Goal: Task Accomplishment & Management: Manage account settings

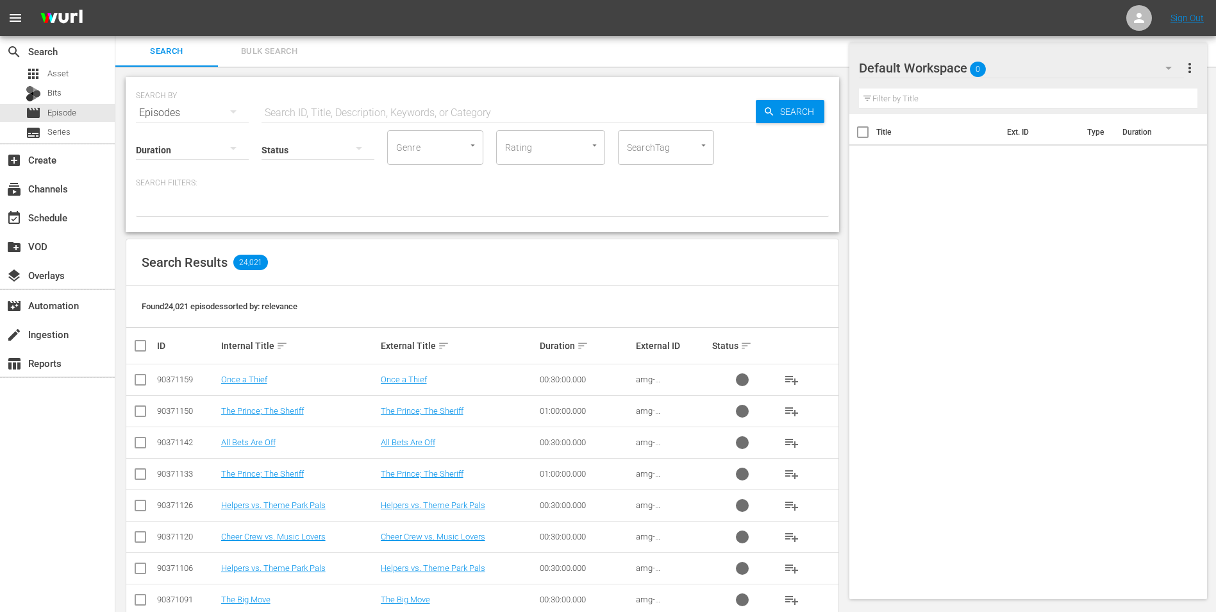
scroll to position [64, 0]
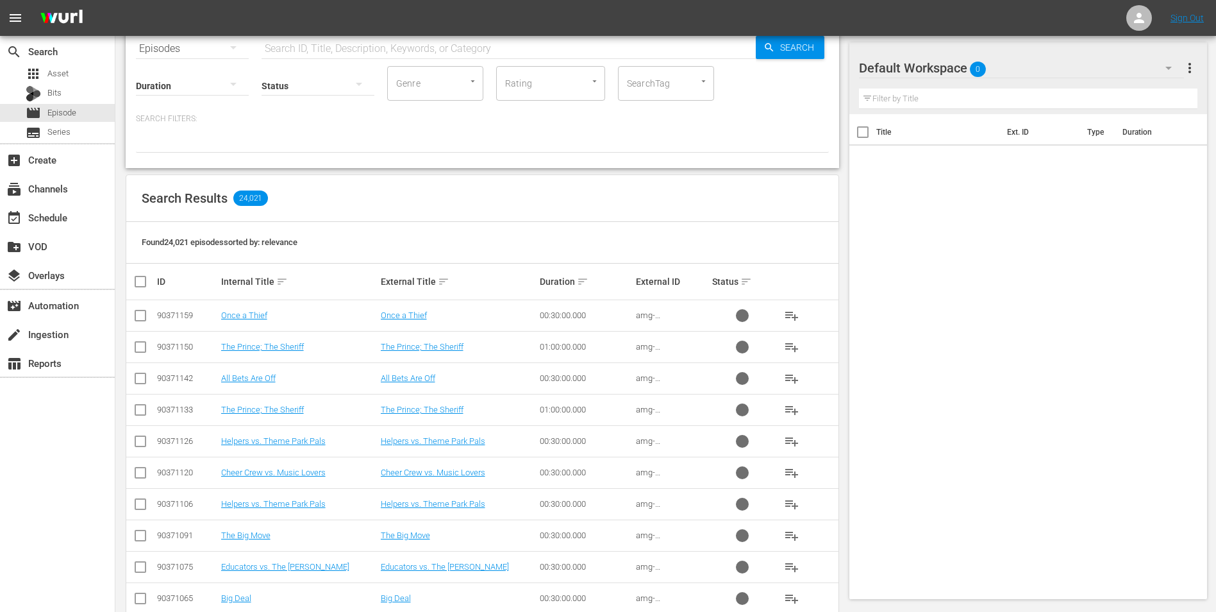
click at [1014, 62] on div "Default Workspace 0" at bounding box center [1022, 68] width 326 height 36
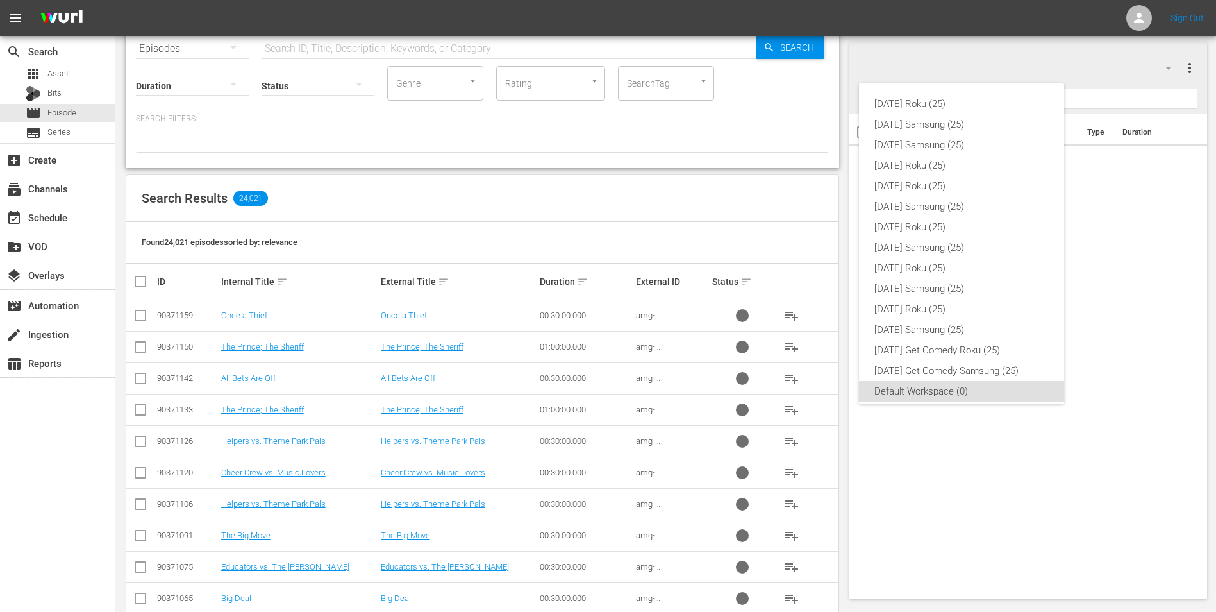
scroll to position [8, 0]
click at [1136, 532] on div "Sunday Roku (25) Sunday Samsung (25) Saturday Samsung (25) Saturday Roku (25) F…" at bounding box center [608, 306] width 1216 height 612
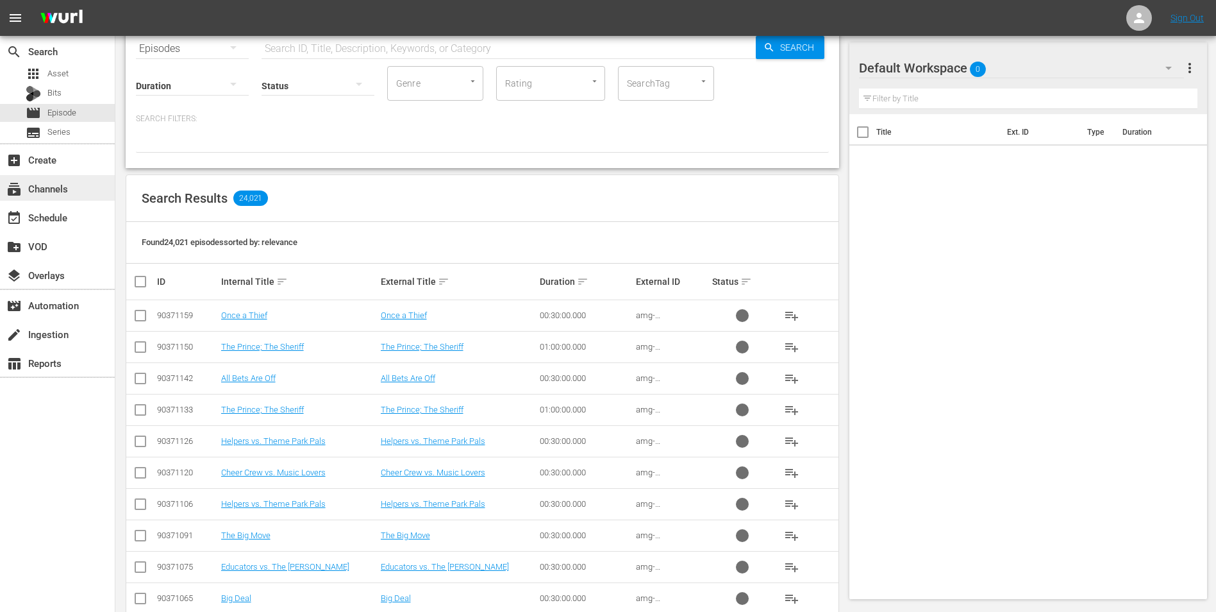
click at [67, 190] on div "subscriptions Channels" at bounding box center [36, 187] width 72 height 12
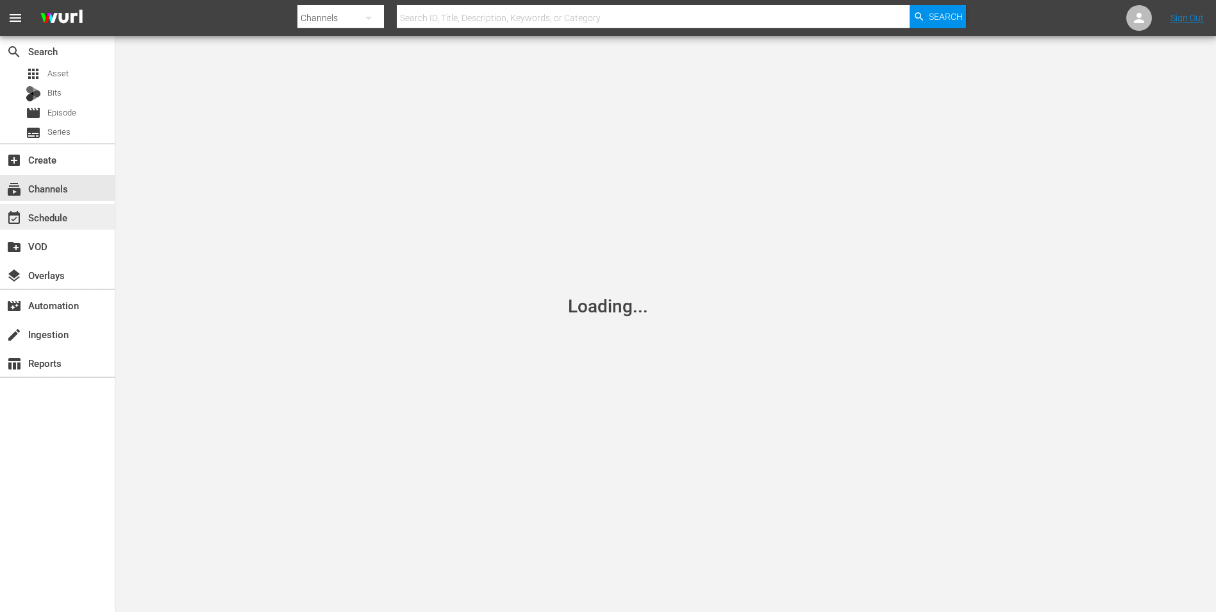
click at [63, 215] on div "event_available Schedule" at bounding box center [36, 216] width 72 height 12
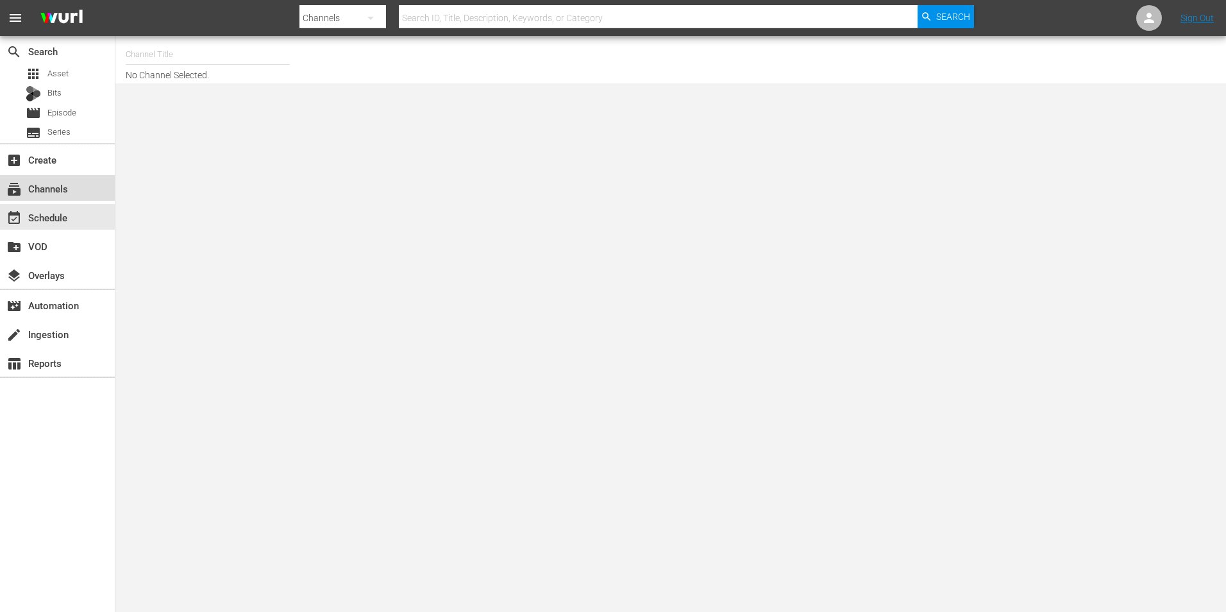
click at [58, 181] on div "subscriptions Channels" at bounding box center [36, 187] width 72 height 12
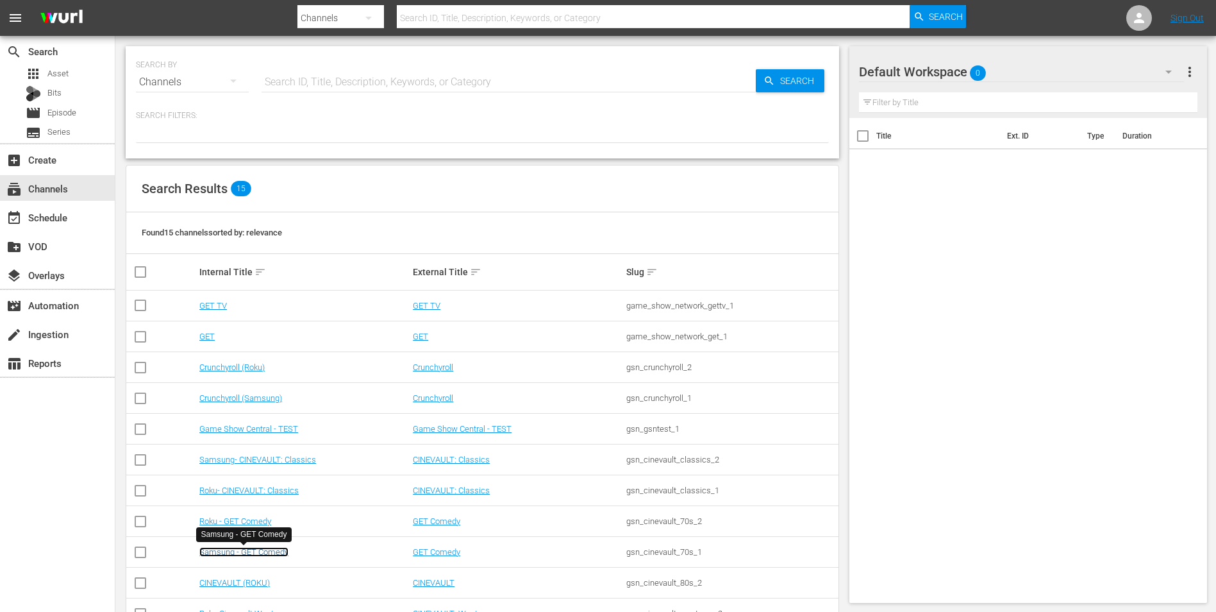
click at [265, 548] on link "Samsung - GET Comedy" at bounding box center [243, 552] width 89 height 10
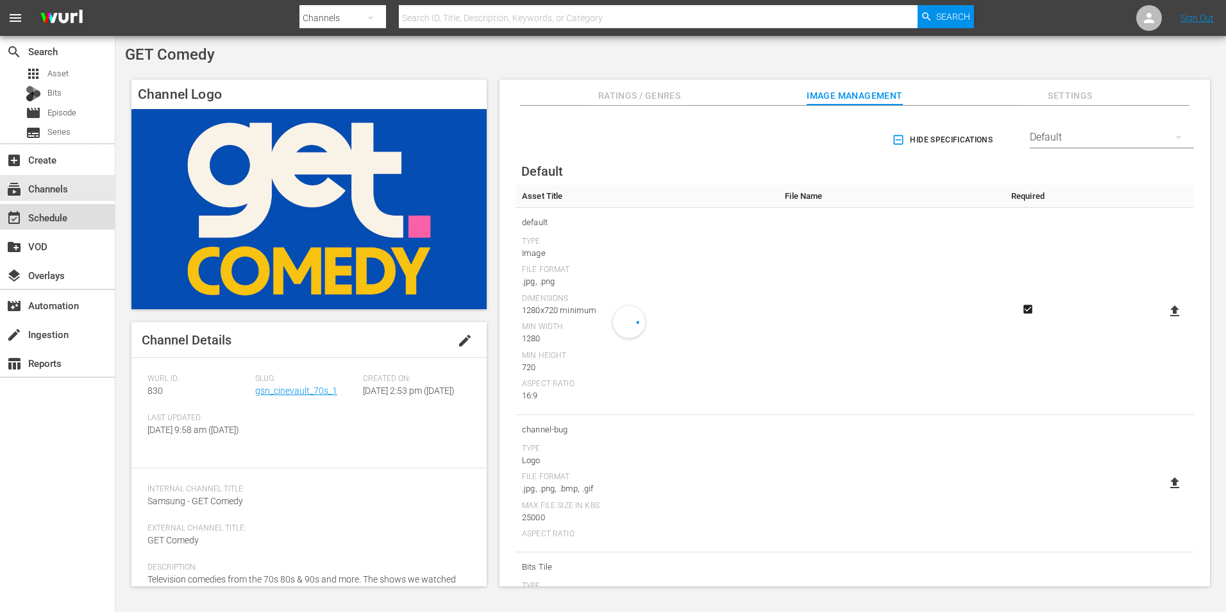
click at [39, 214] on div "event_available Schedule" at bounding box center [36, 216] width 72 height 12
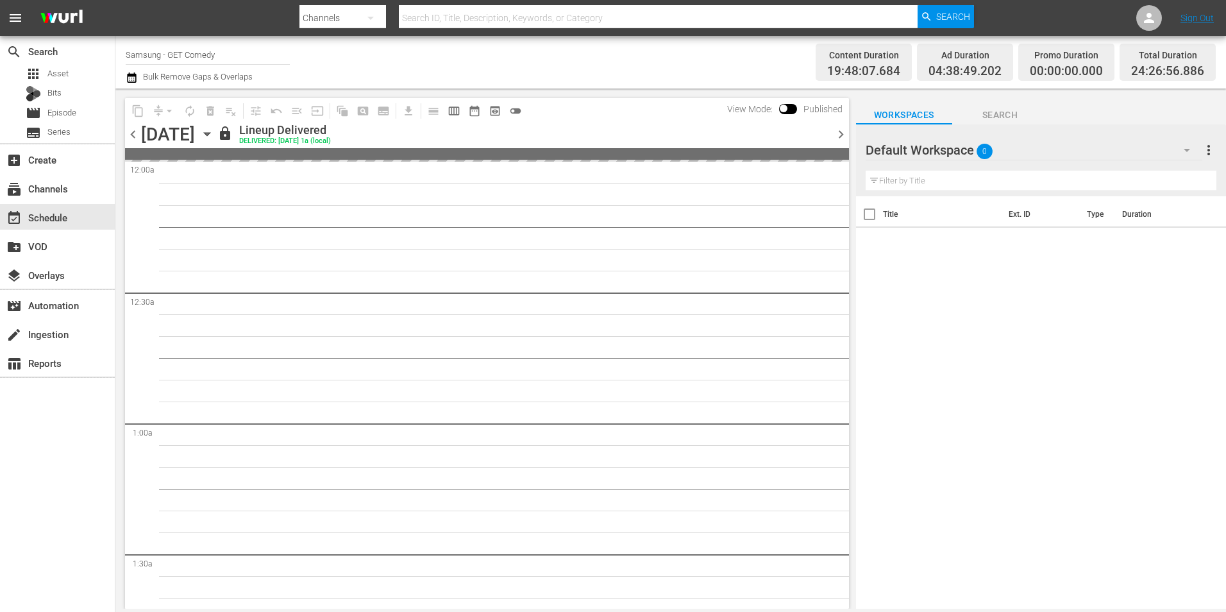
click at [214, 135] on icon "button" at bounding box center [207, 134] width 14 height 14
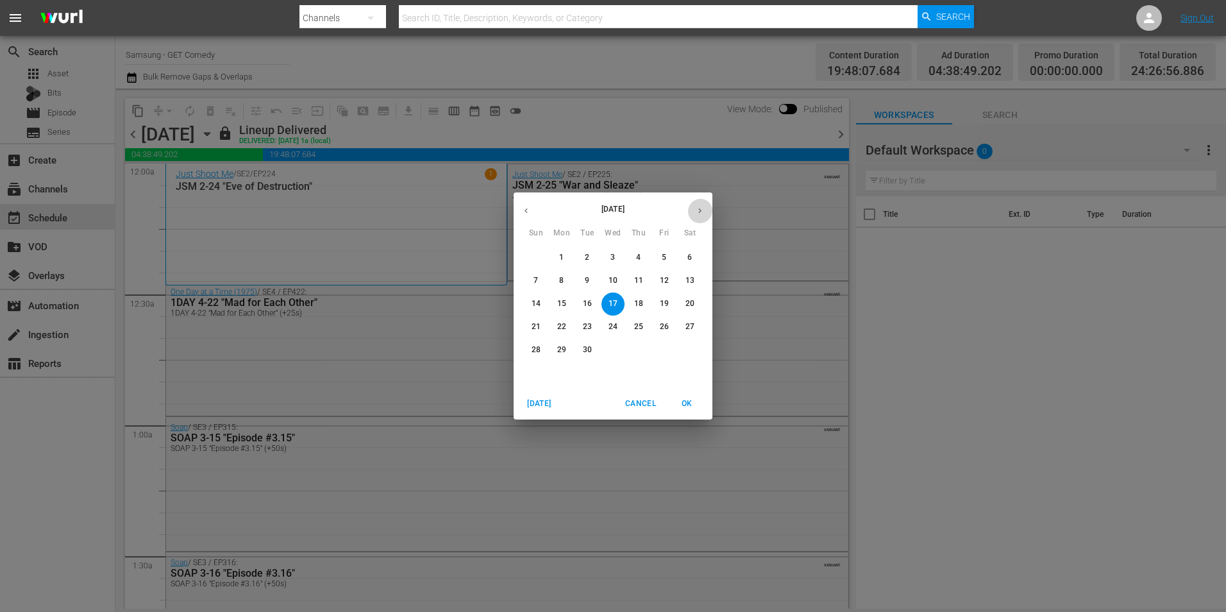
click at [704, 209] on icon "button" at bounding box center [700, 211] width 10 height 10
click at [691, 279] on p "11" at bounding box center [689, 280] width 9 height 11
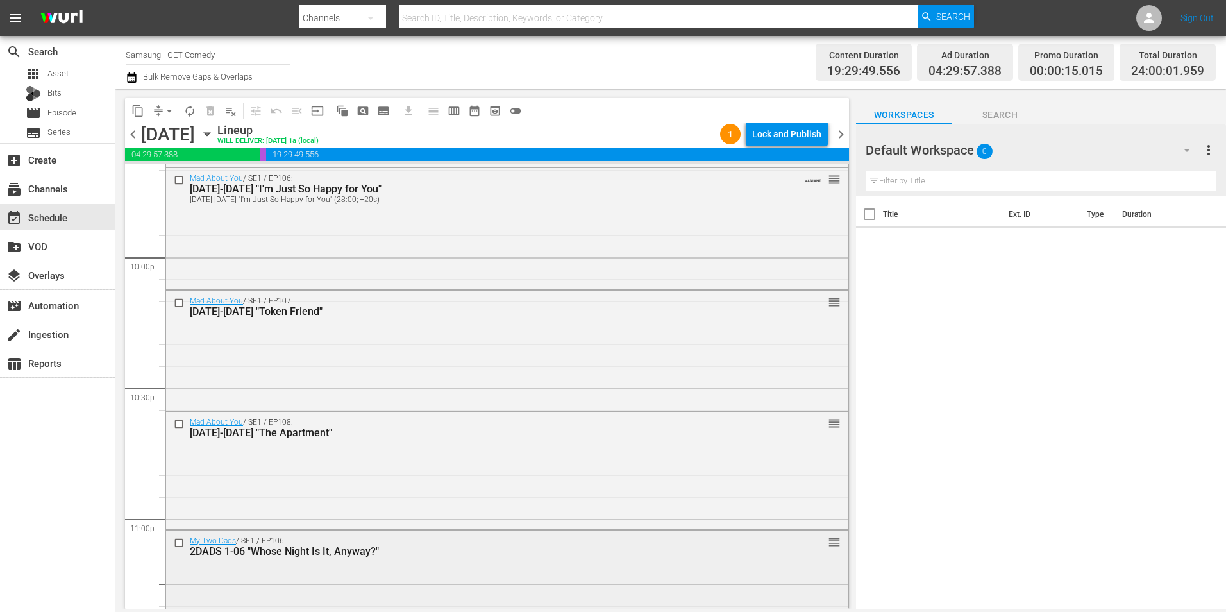
scroll to position [5833, 0]
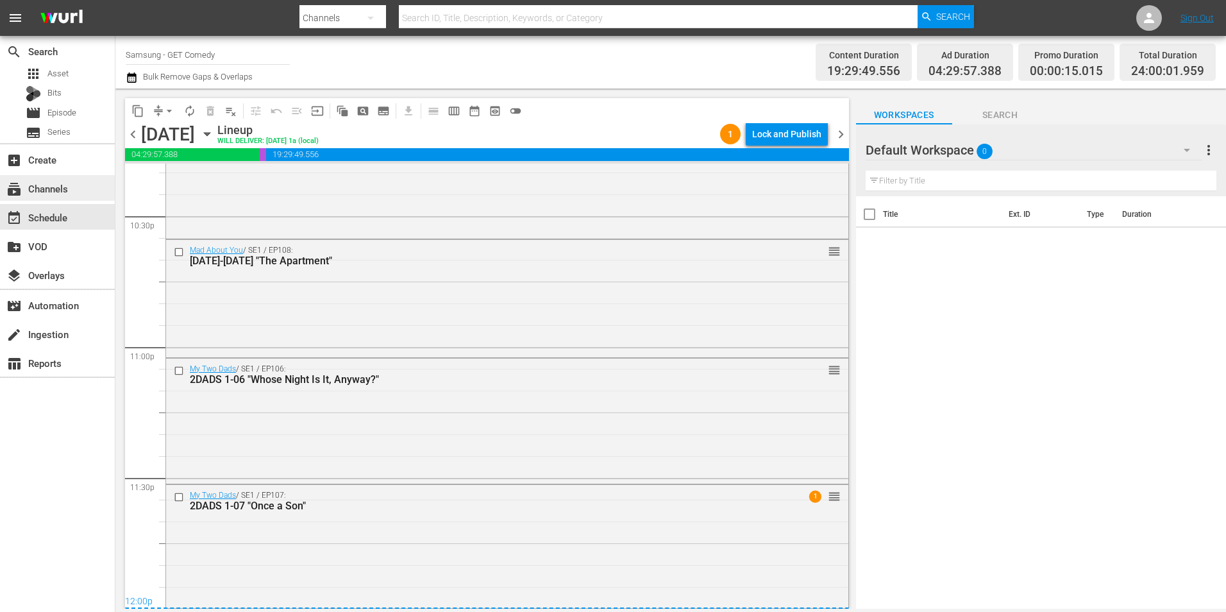
click at [63, 180] on div "subscriptions Channels" at bounding box center [57, 188] width 115 height 26
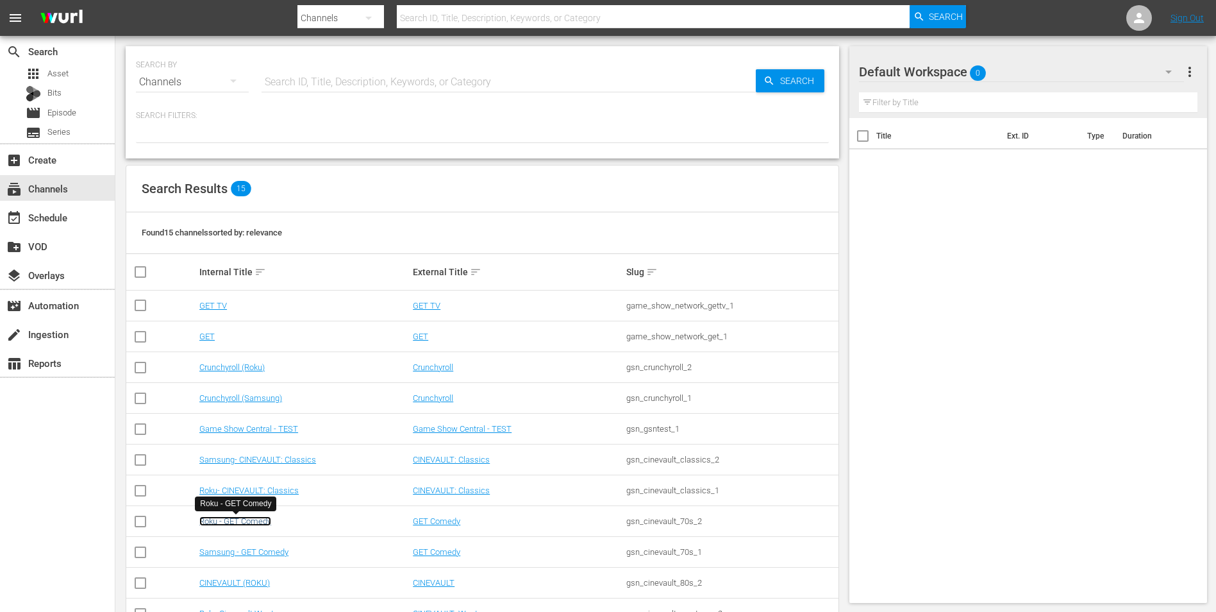
click at [240, 523] on link "Roku - GET Comedy" at bounding box center [235, 521] width 72 height 10
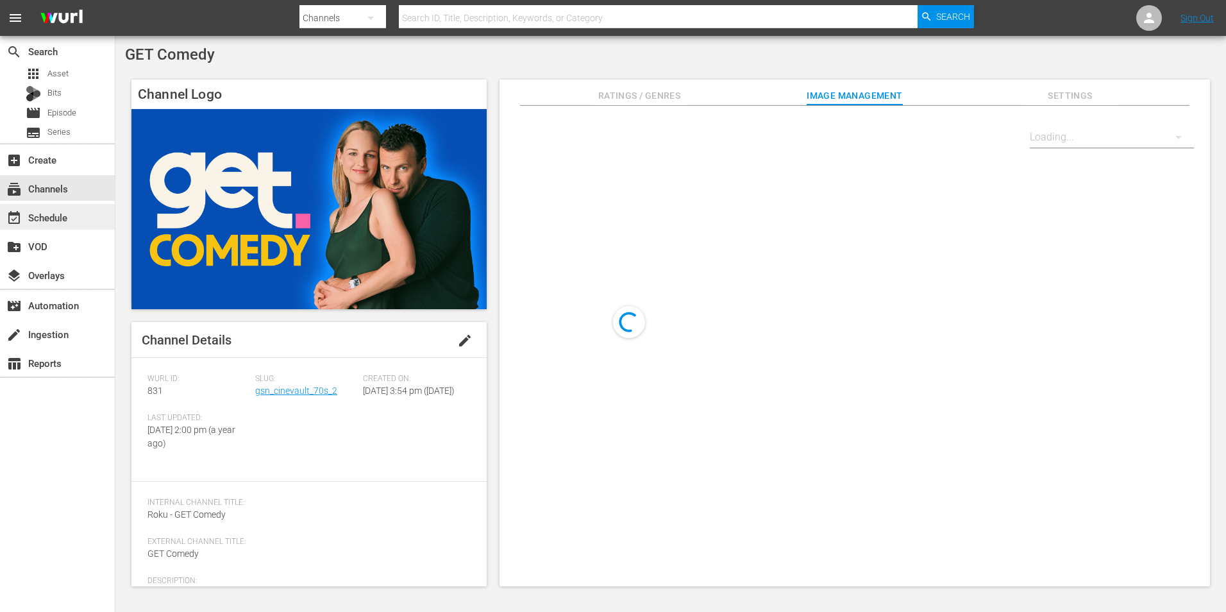
click at [54, 220] on div "event_available Schedule" at bounding box center [36, 216] width 72 height 12
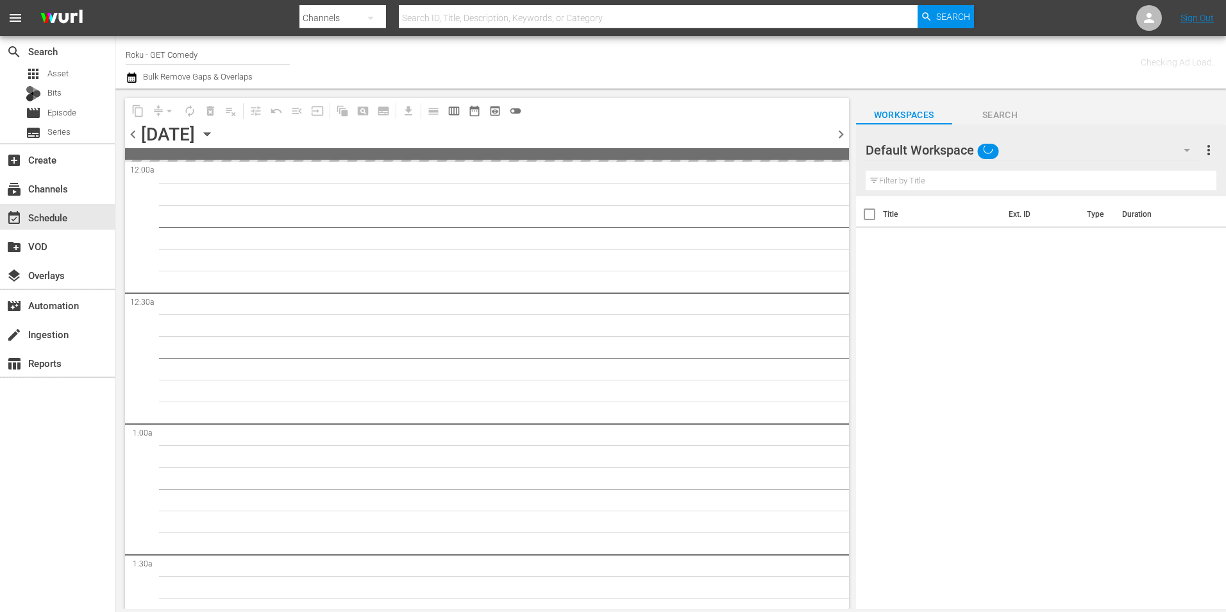
click at [1025, 150] on div "Default Workspace" at bounding box center [1034, 150] width 337 height 36
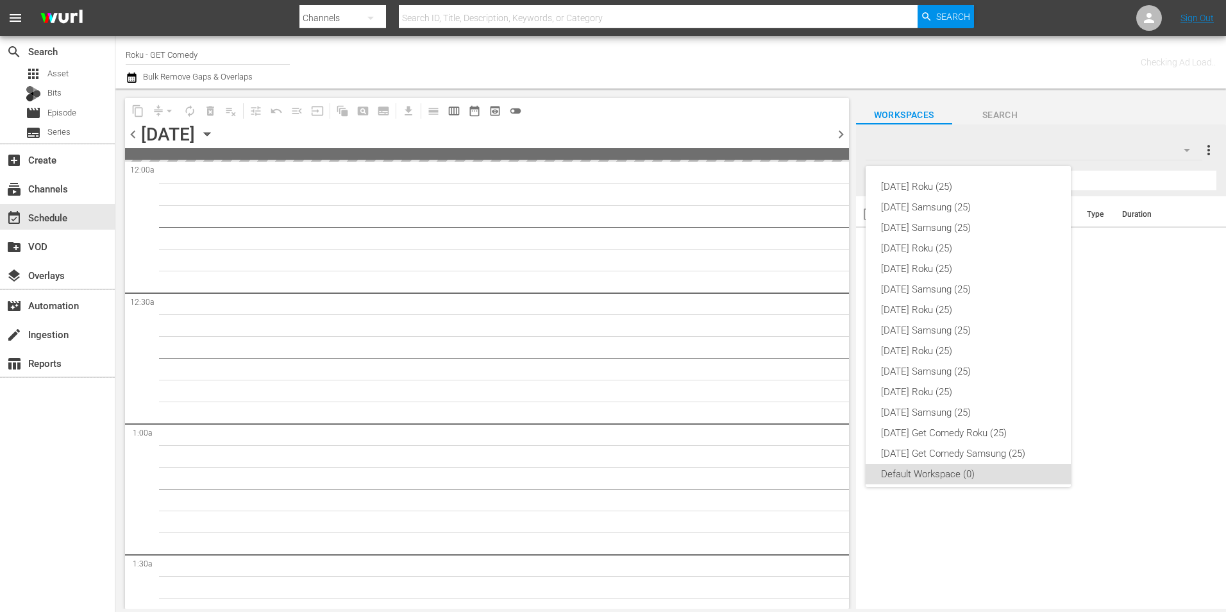
scroll to position [8, 0]
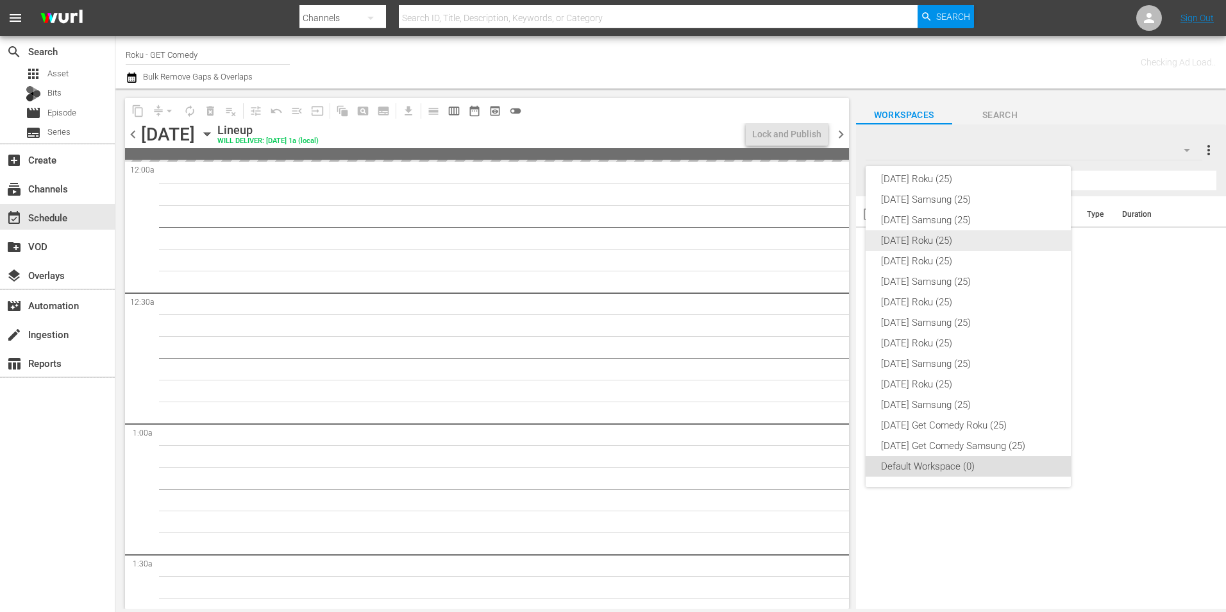
click at [953, 233] on div "[DATE] Roku (25)" at bounding box center [968, 240] width 174 height 21
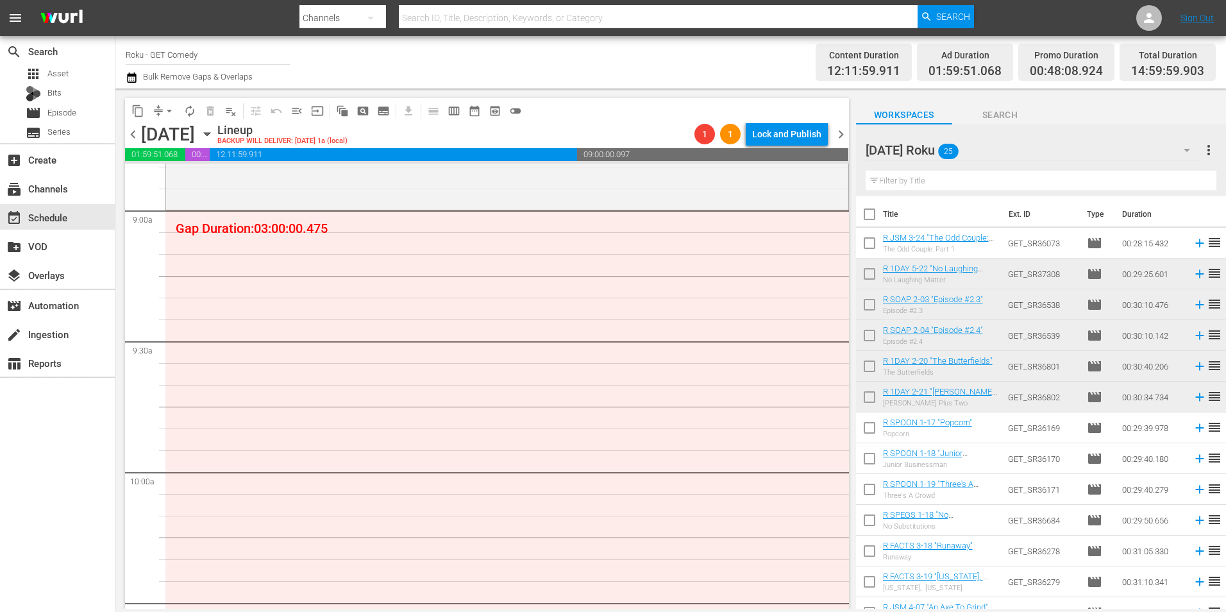
scroll to position [2308, 0]
click at [871, 433] on input "checkbox" at bounding box center [869, 430] width 27 height 27
checkbox input "true"
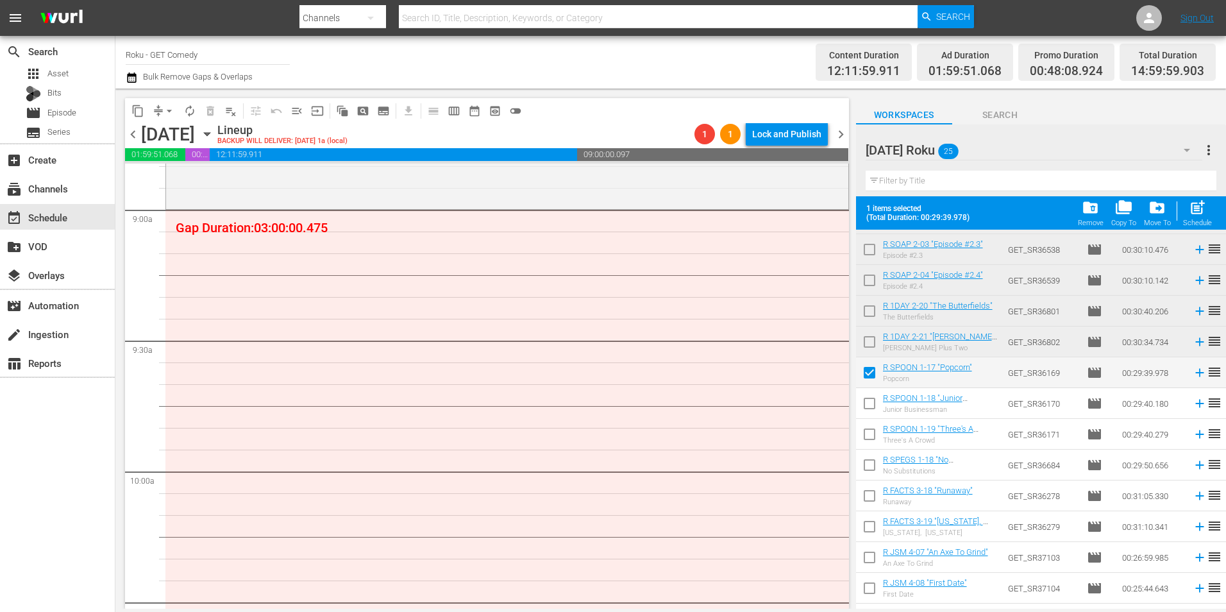
scroll to position [128, 0]
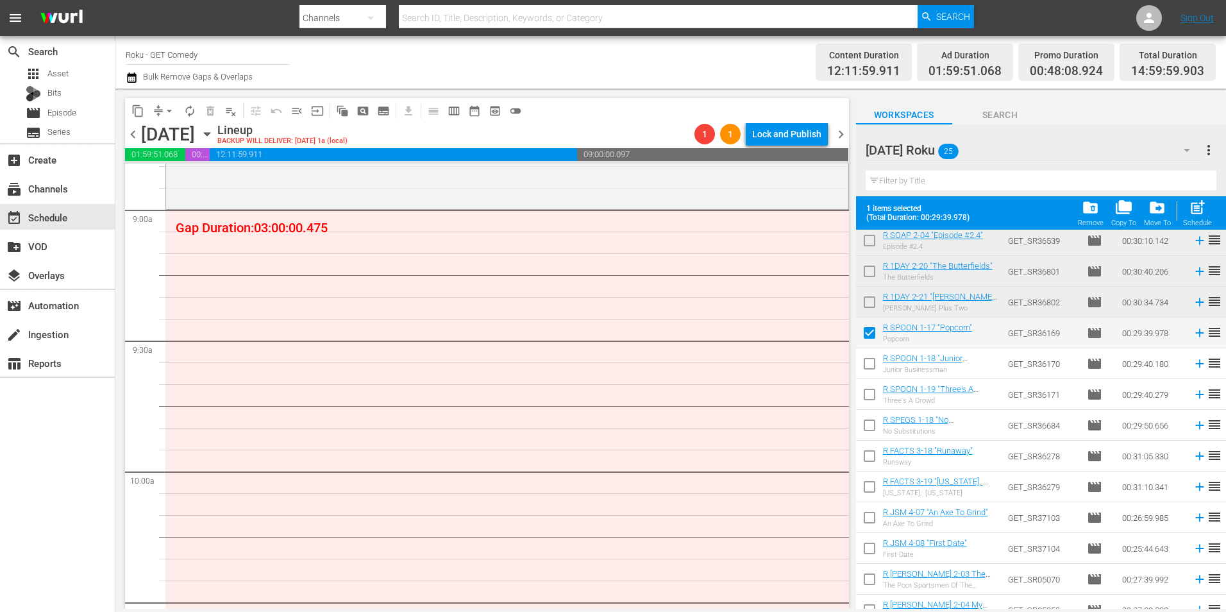
click at [873, 363] on input "checkbox" at bounding box center [869, 366] width 27 height 27
checkbox input "true"
click at [867, 397] on input "checkbox" at bounding box center [869, 396] width 27 height 27
checkbox input "true"
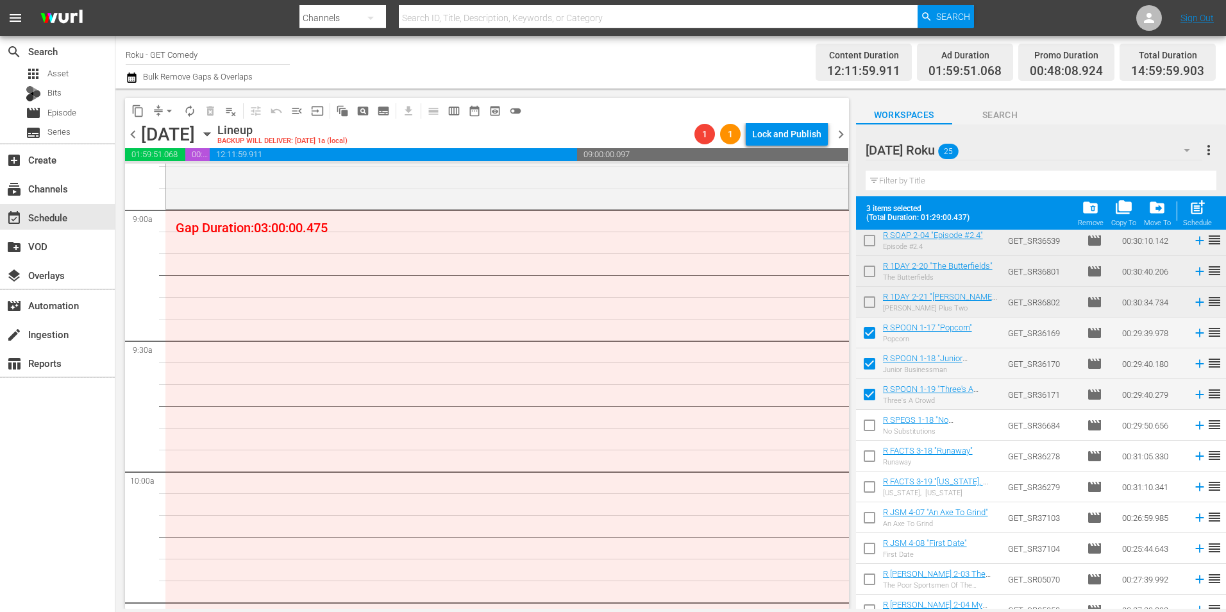
click at [869, 426] on input "checkbox" at bounding box center [869, 427] width 27 height 27
checkbox input "true"
click at [871, 456] on input "checkbox" at bounding box center [869, 458] width 27 height 27
checkbox input "true"
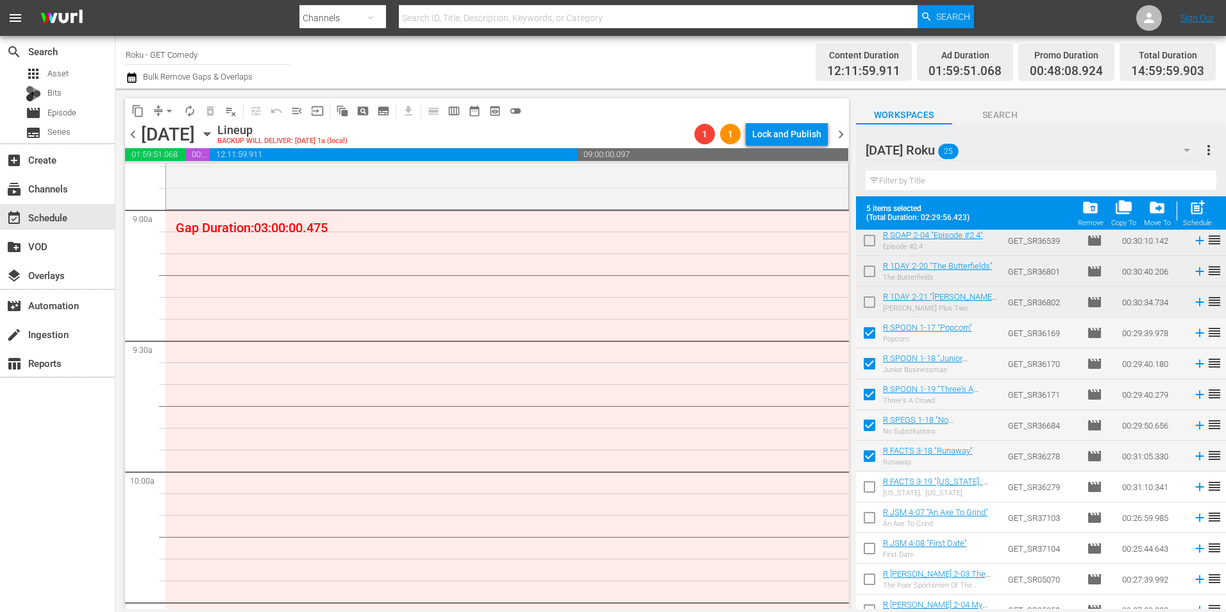
click at [864, 487] on input "checkbox" at bounding box center [869, 489] width 27 height 27
checkbox input "true"
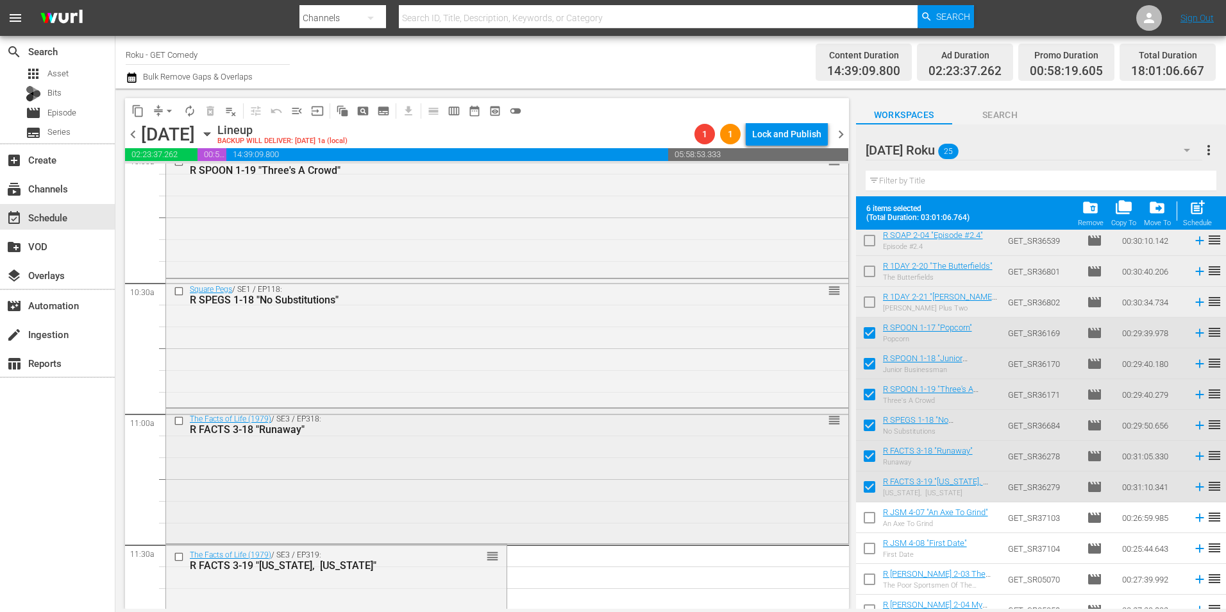
scroll to position [2629, 0]
click at [490, 455] on div "The Facts of Life (1979) / SE3 / EP318: R FACTS 3-18 "Runaway" reorder" at bounding box center [507, 472] width 682 height 131
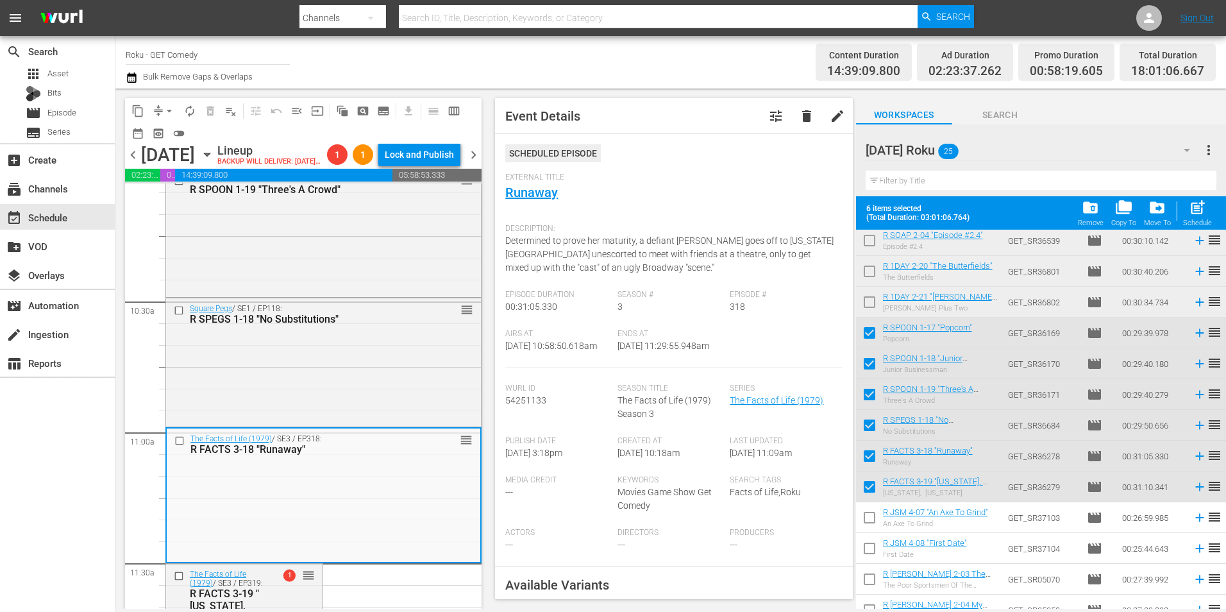
scroll to position [192, 0]
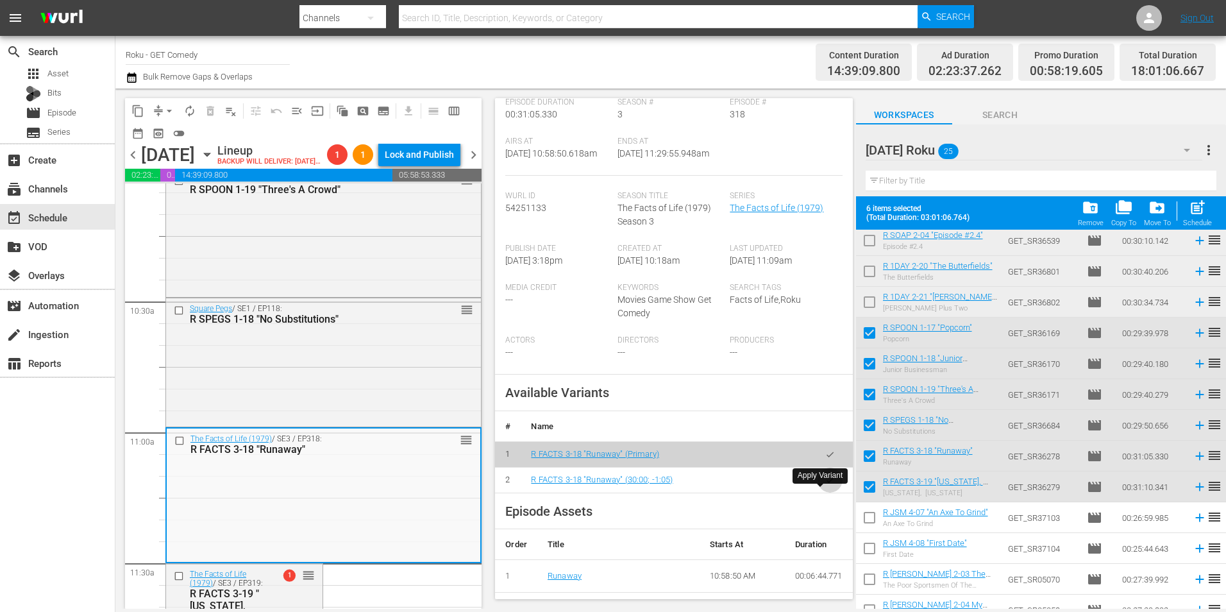
click at [825, 485] on icon "button" at bounding box center [830, 480] width 10 height 10
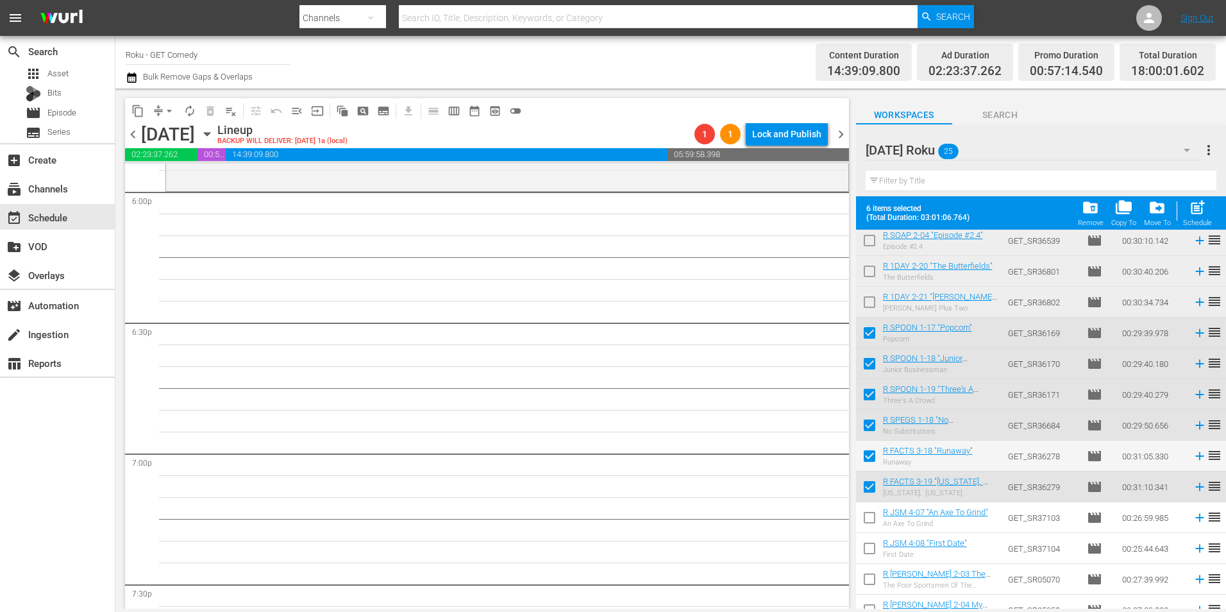
scroll to position [0, 0]
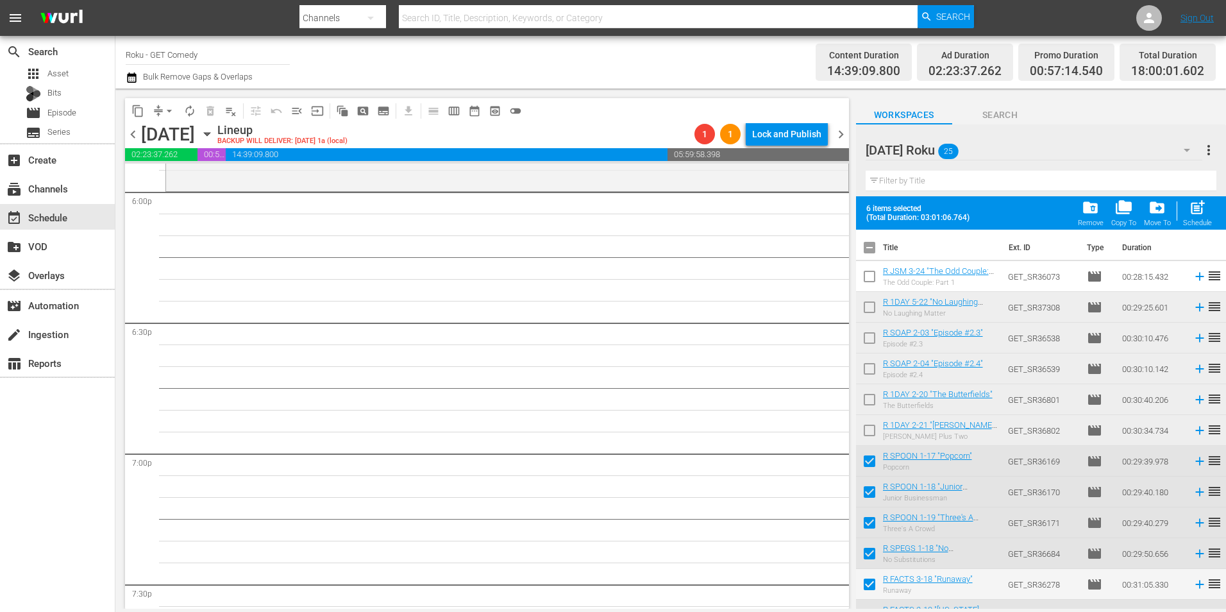
click at [868, 252] on input "checkbox" at bounding box center [869, 250] width 27 height 27
checkbox input "true"
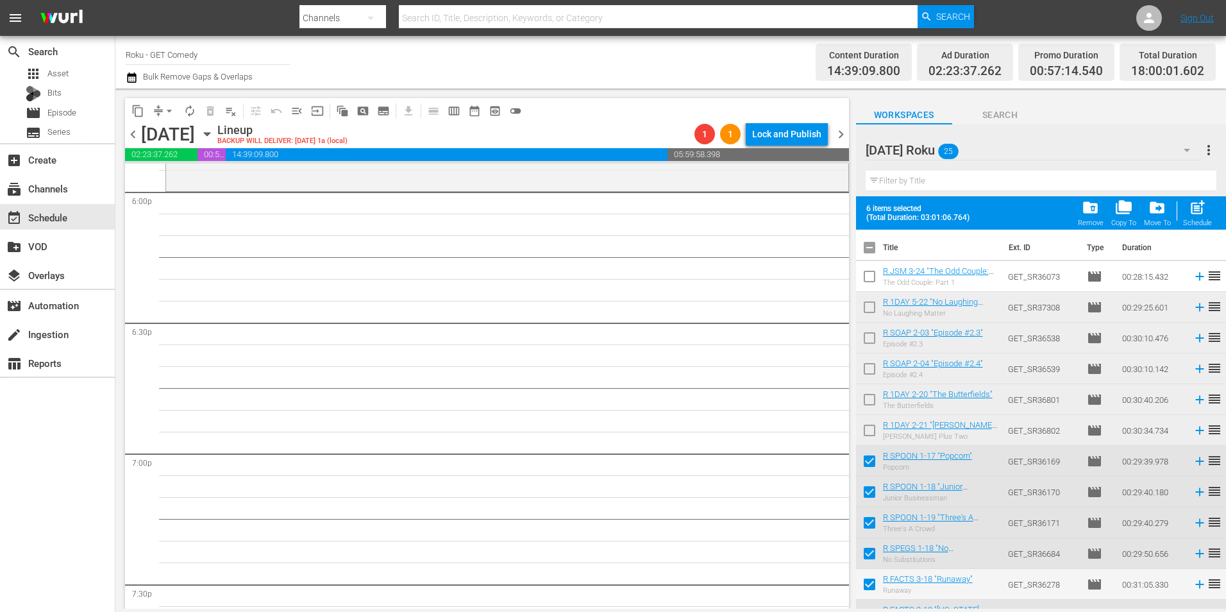
checkbox input "true"
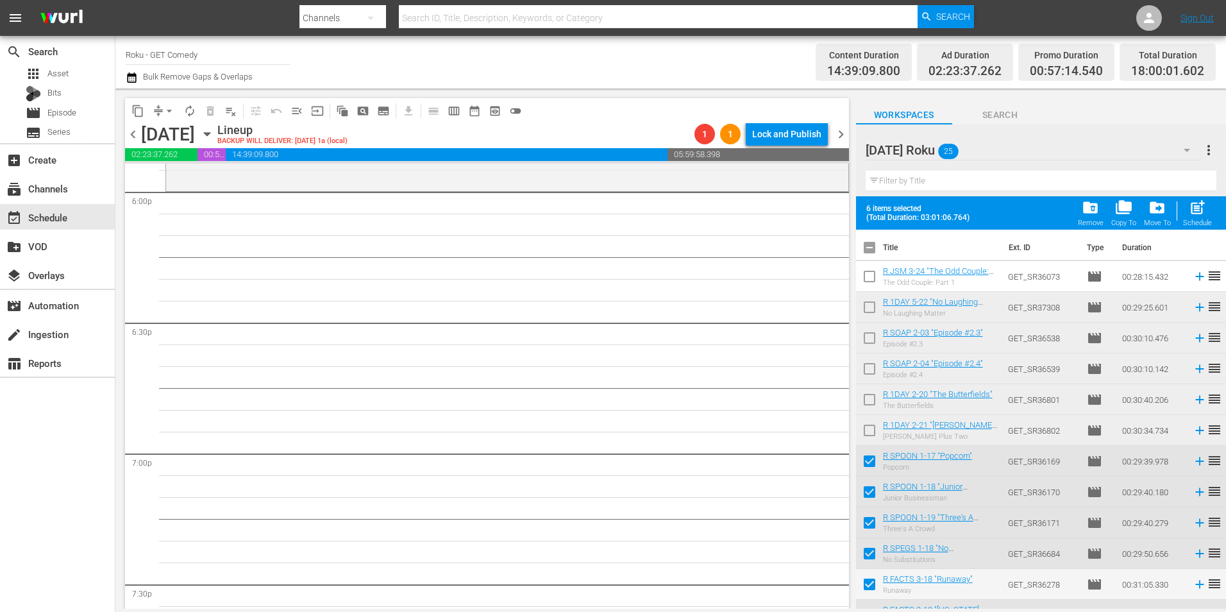
checkbox input "true"
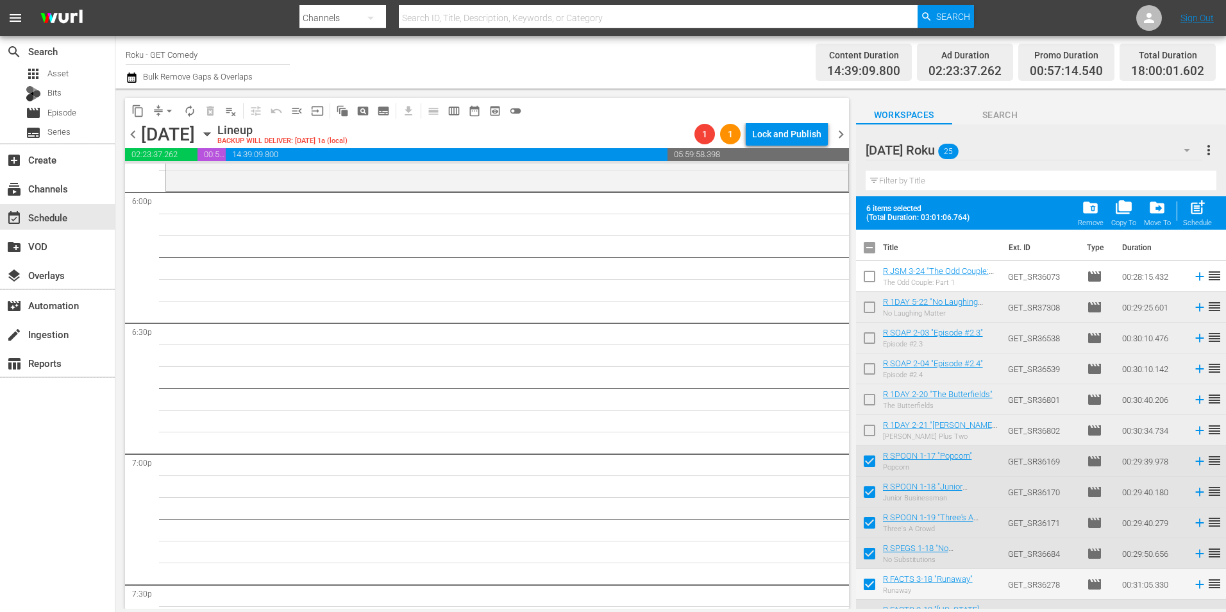
checkbox input "true"
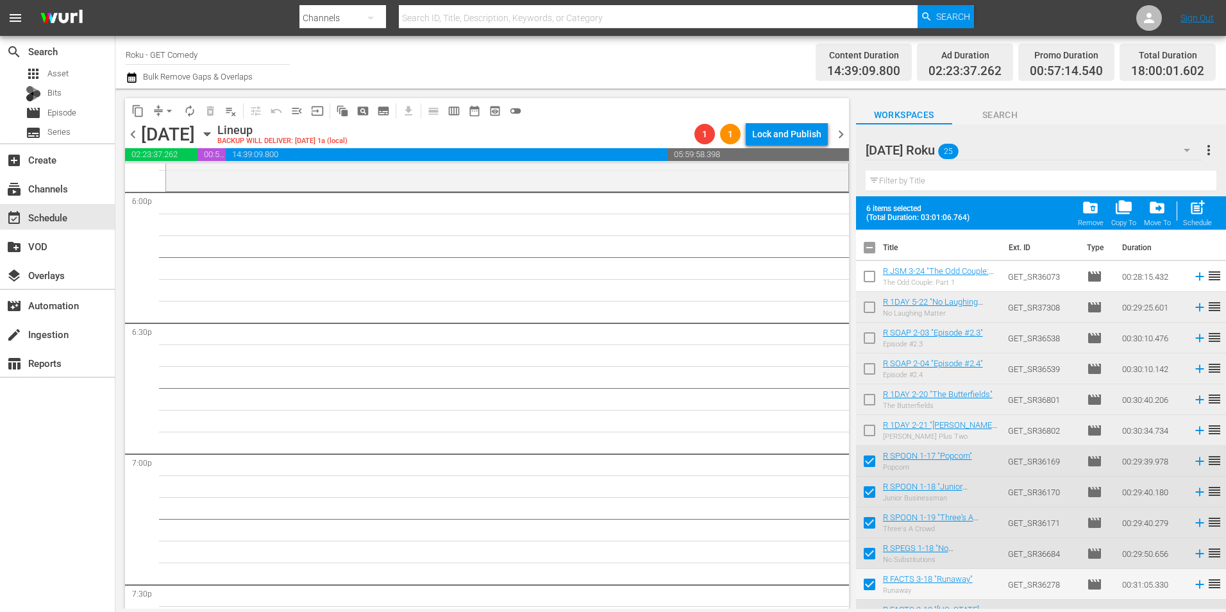
checkbox input "true"
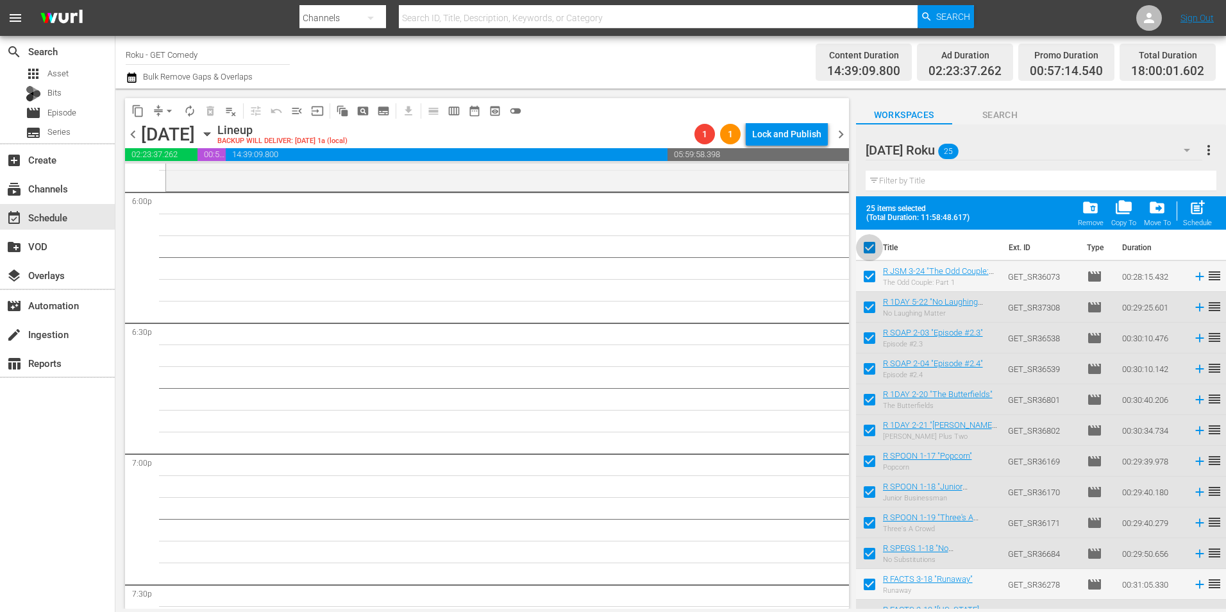
click at [868, 252] on input "checkbox" at bounding box center [869, 250] width 27 height 27
checkbox input "false"
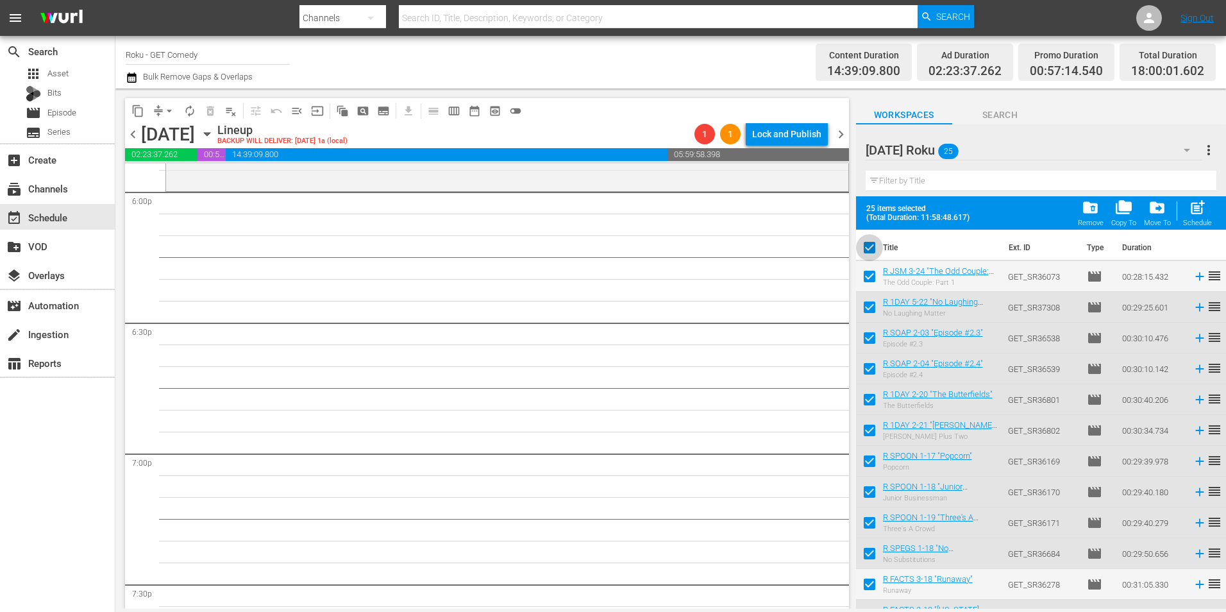
checkbox input "false"
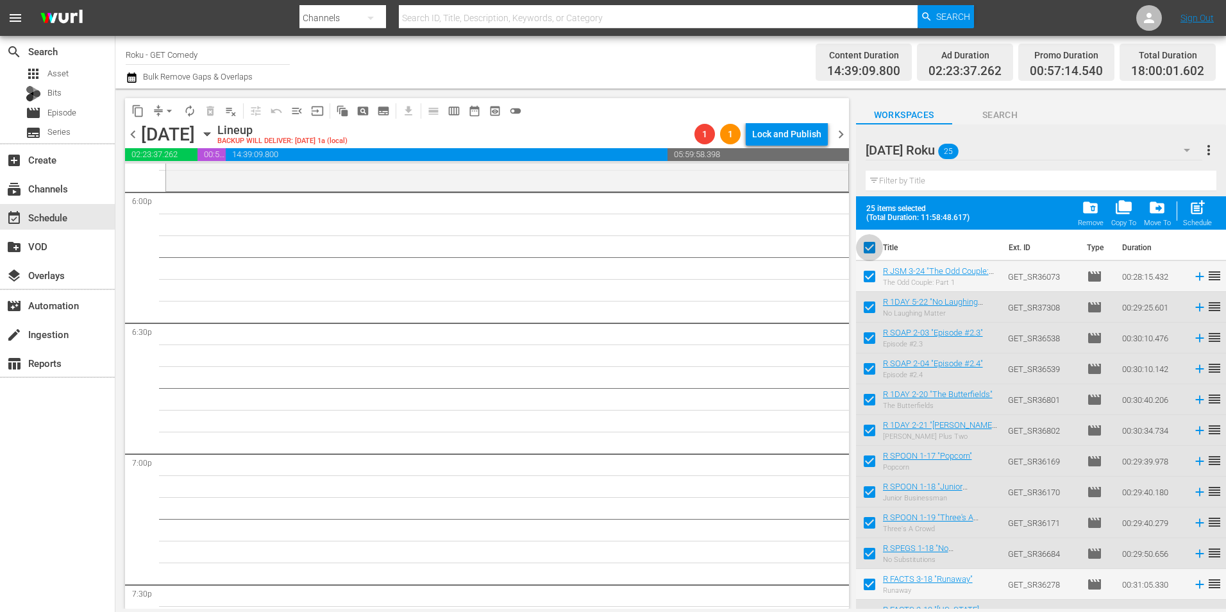
checkbox input "false"
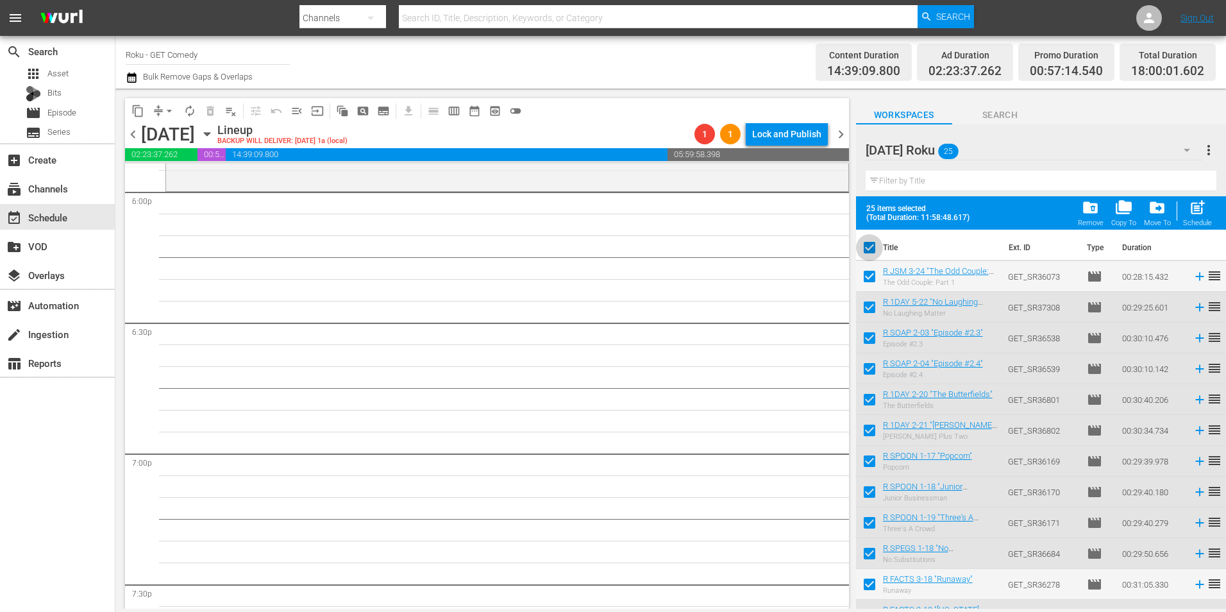
checkbox input "false"
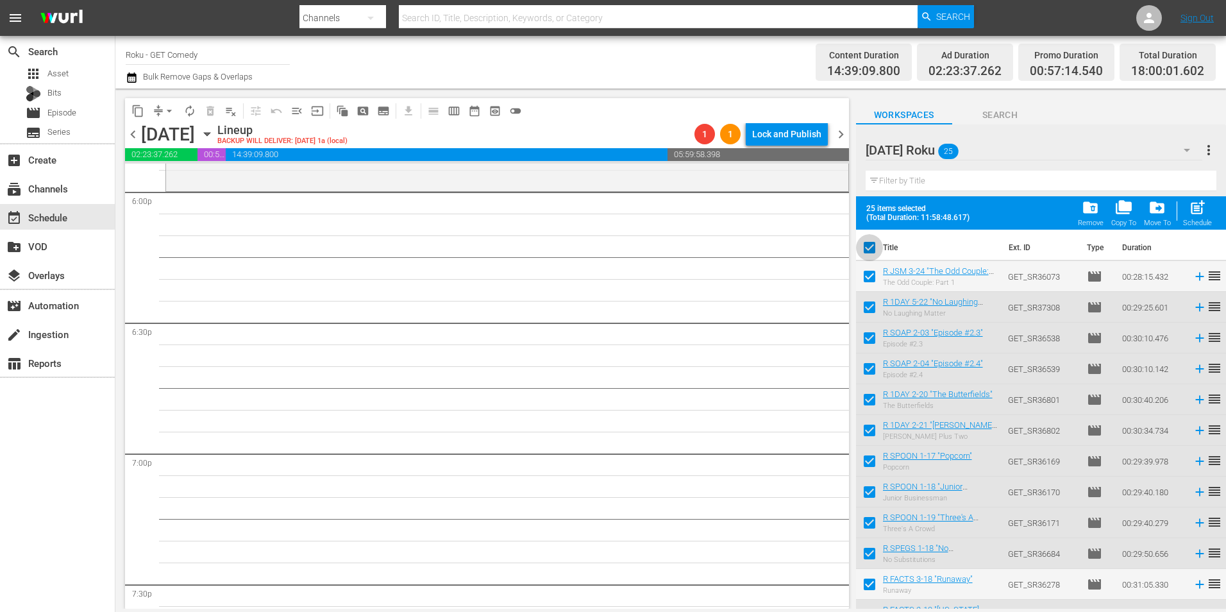
checkbox input "false"
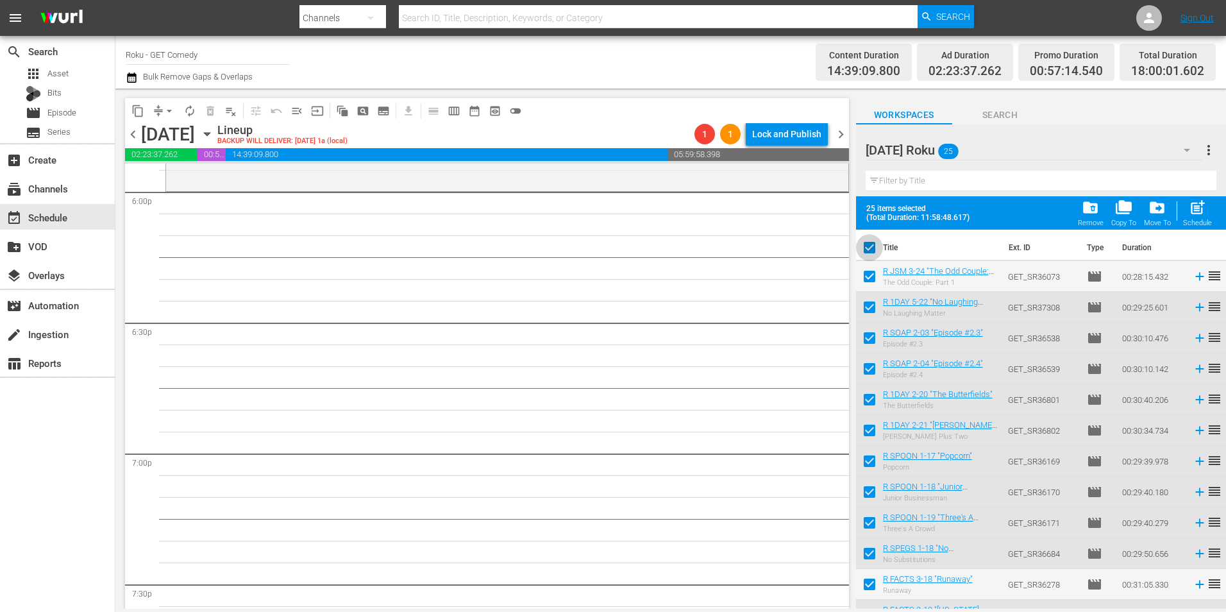
checkbox input "false"
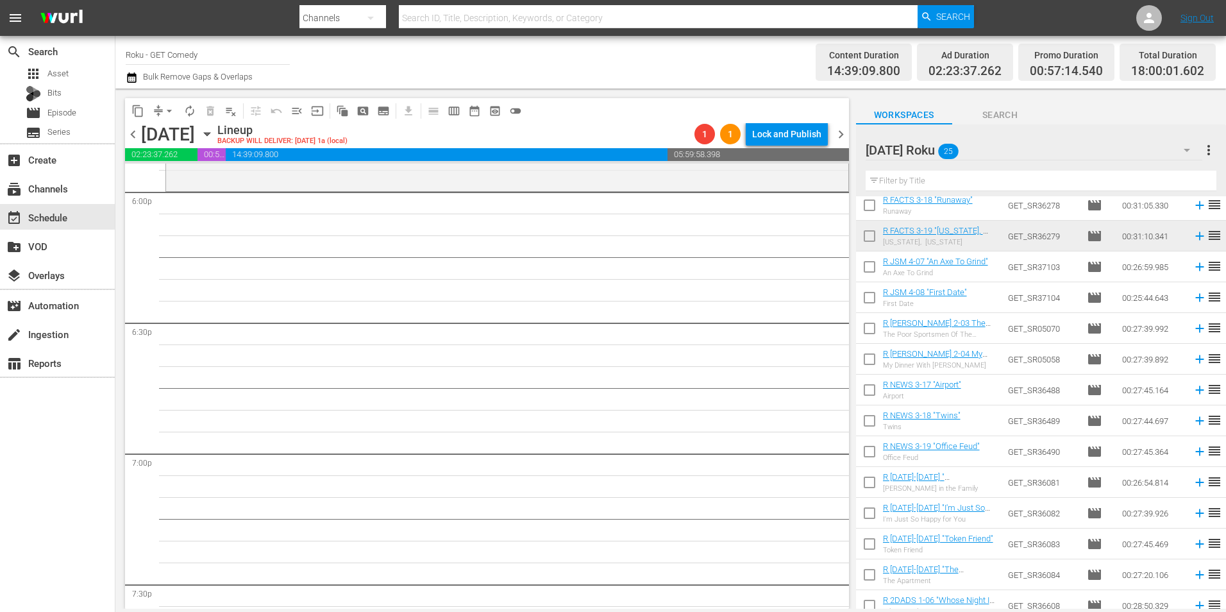
scroll to position [385, 0]
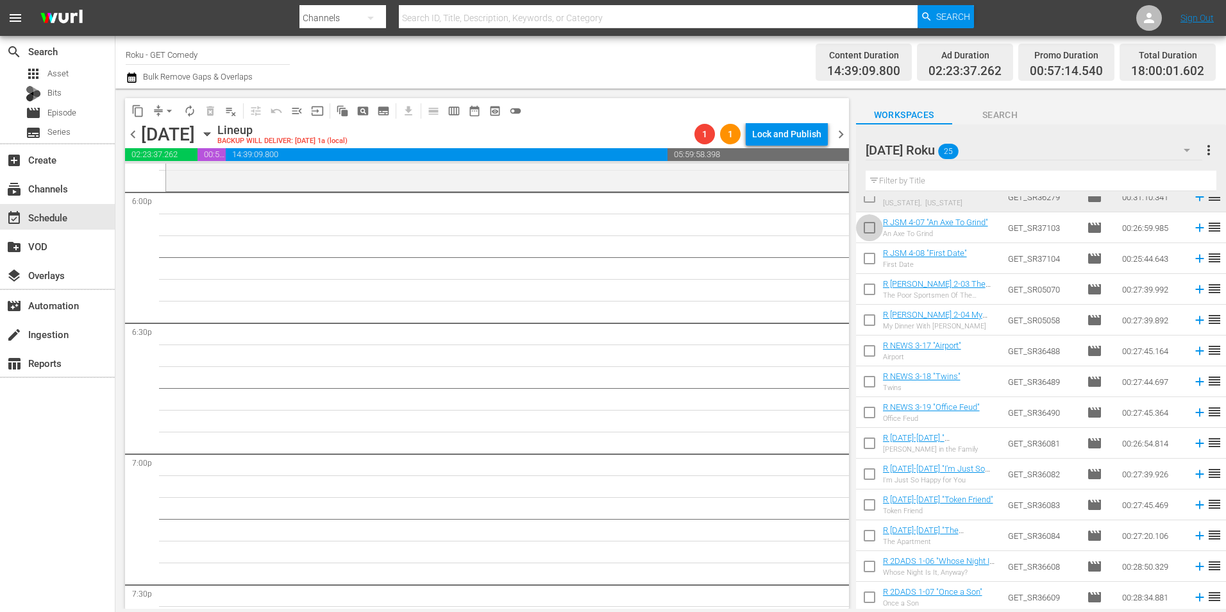
click at [871, 231] on input "checkbox" at bounding box center [869, 230] width 27 height 27
checkbox input "true"
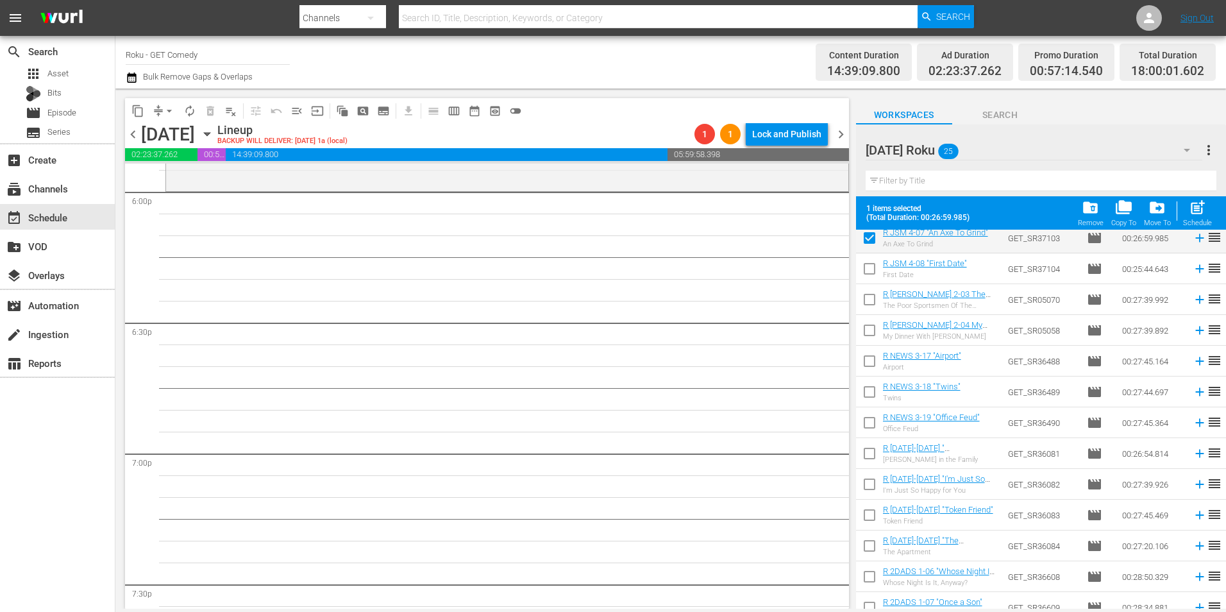
scroll to position [420, 0]
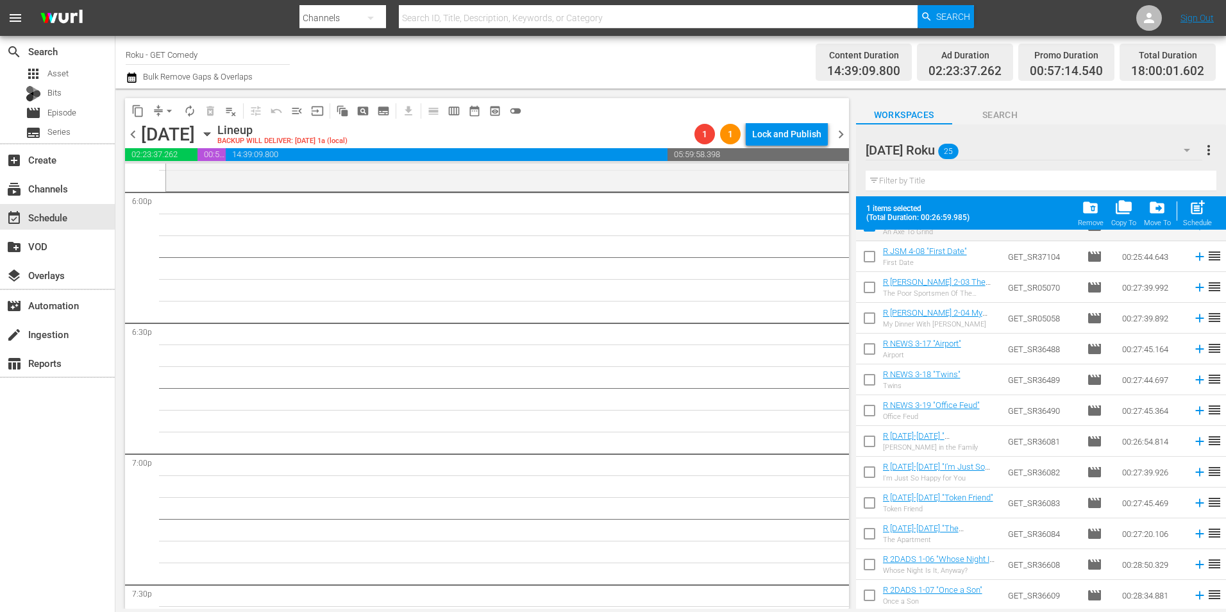
click at [866, 264] on input "checkbox" at bounding box center [869, 259] width 27 height 27
checkbox input "true"
click at [869, 289] on input "checkbox" at bounding box center [869, 289] width 27 height 27
checkbox input "true"
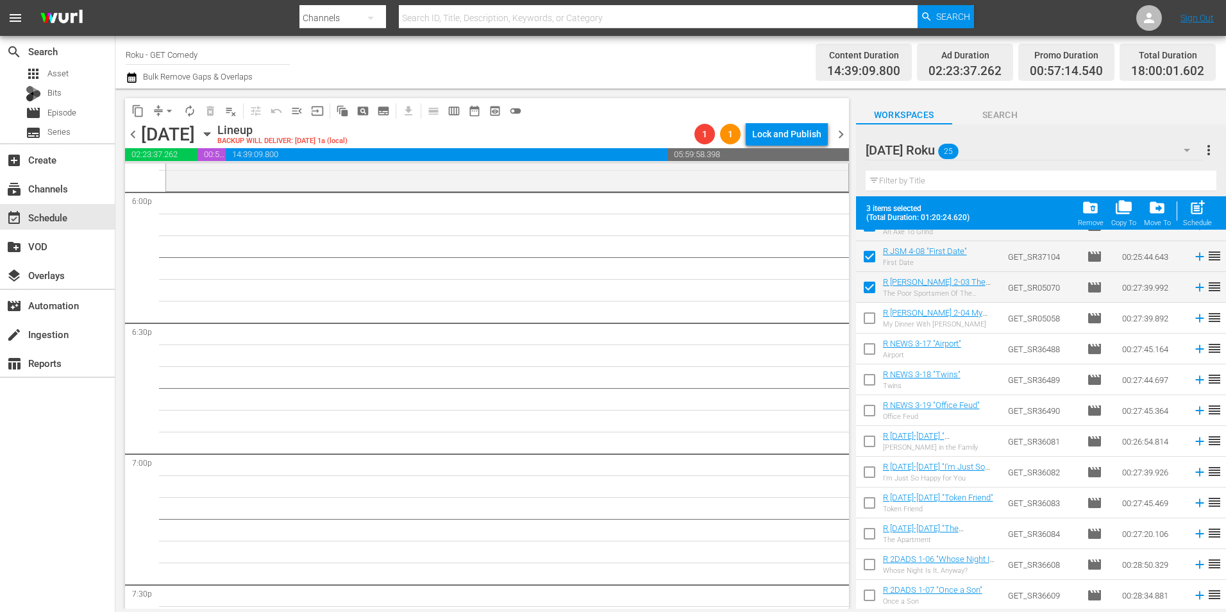
click at [869, 324] on input "checkbox" at bounding box center [869, 320] width 27 height 27
checkbox input "true"
click at [866, 355] on input "checkbox" at bounding box center [869, 351] width 27 height 27
checkbox input "true"
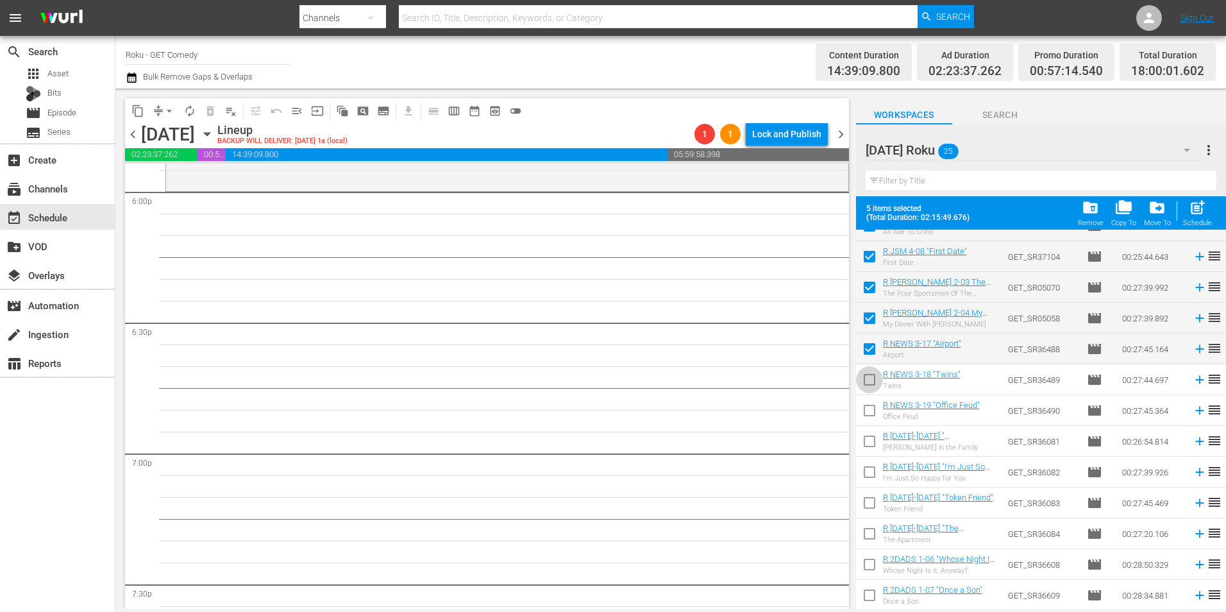
click at [871, 380] on input "checkbox" at bounding box center [869, 382] width 27 height 27
checkbox input "true"
click at [868, 412] on input "checkbox" at bounding box center [869, 412] width 27 height 27
checkbox input "true"
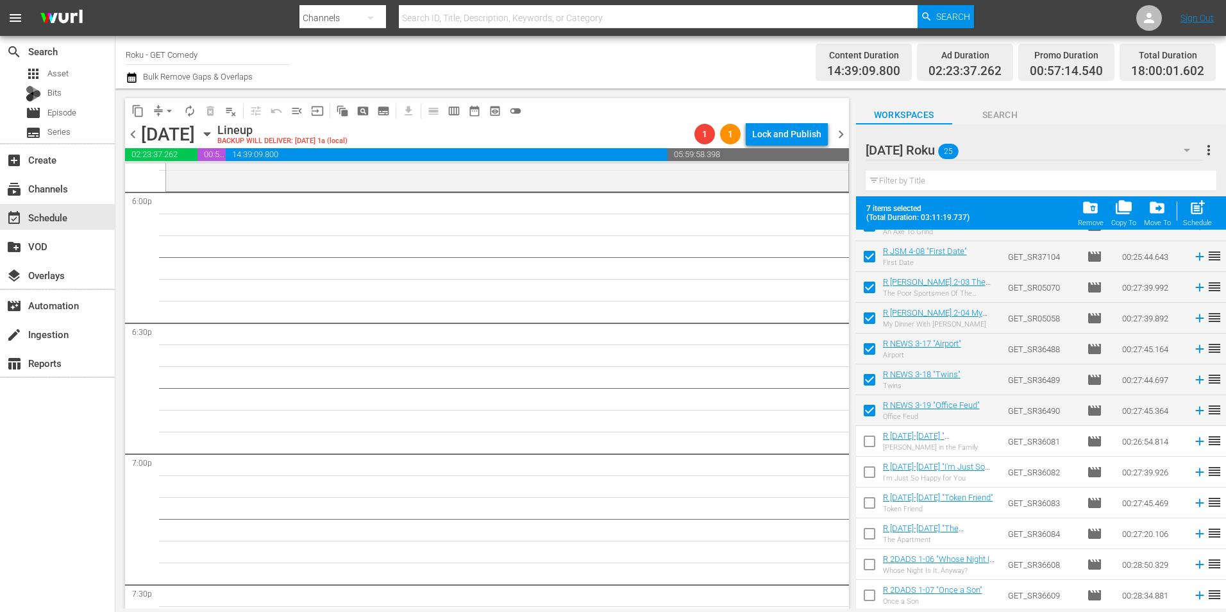
click at [867, 445] on input "checkbox" at bounding box center [869, 443] width 27 height 27
checkbox input "true"
click at [867, 479] on input "checkbox" at bounding box center [869, 474] width 27 height 27
checkbox input "true"
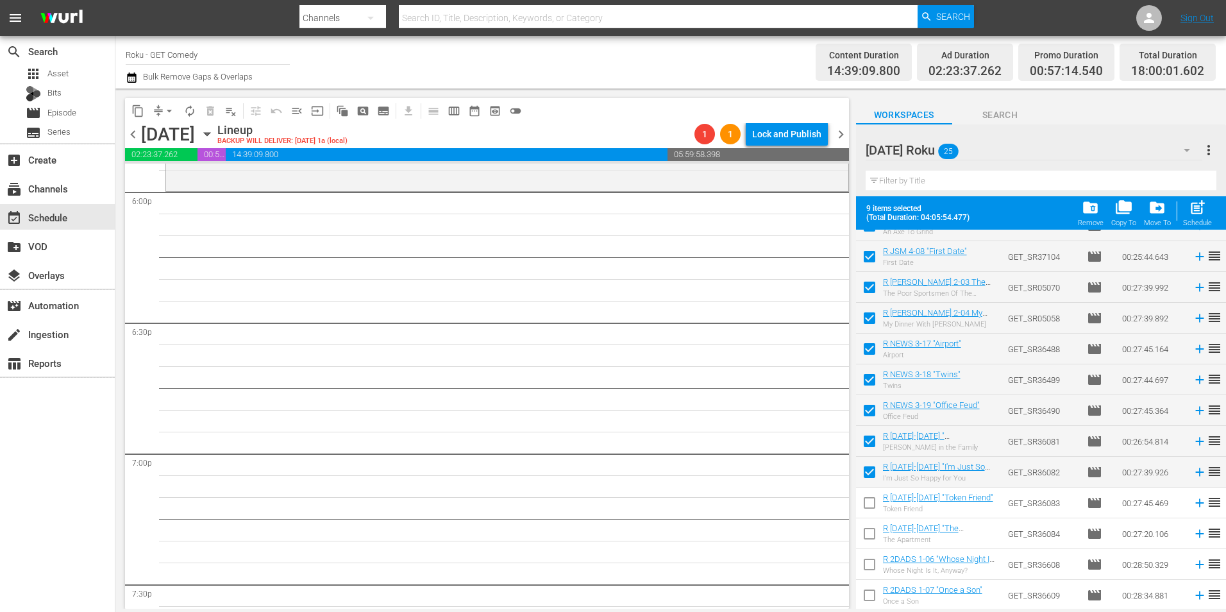
click at [867, 499] on input "checkbox" at bounding box center [869, 505] width 27 height 27
checkbox input "true"
click at [866, 536] on input "checkbox" at bounding box center [869, 536] width 27 height 27
checkbox input "true"
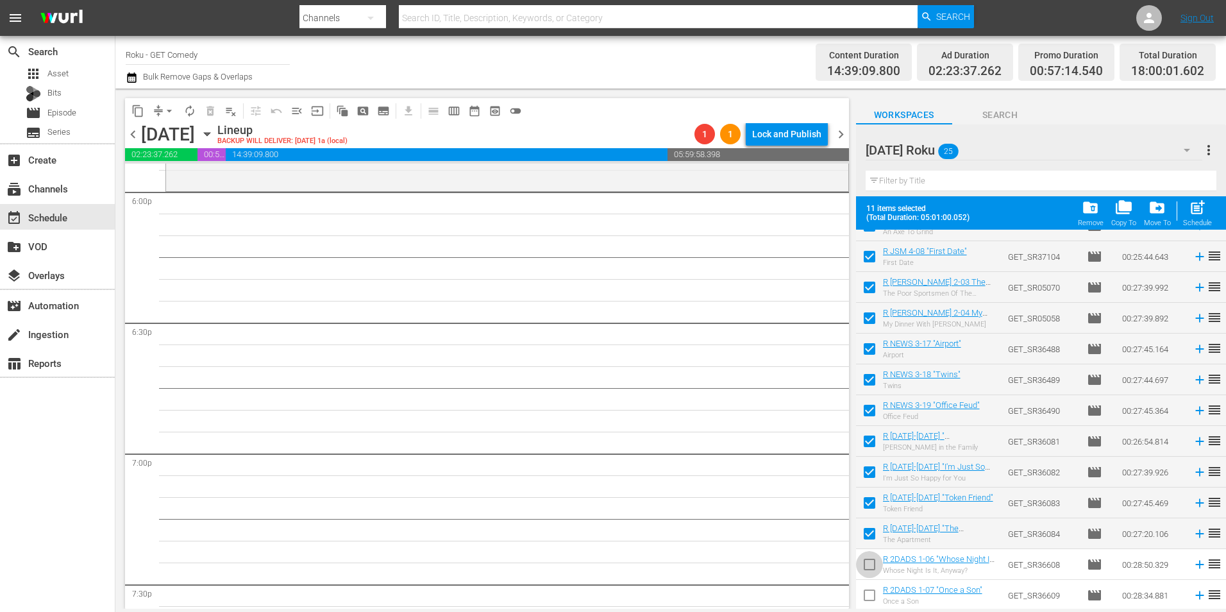
click at [864, 566] on input "checkbox" at bounding box center [869, 566] width 27 height 27
checkbox input "true"
click at [868, 598] on input "checkbox" at bounding box center [869, 597] width 27 height 27
checkbox input "true"
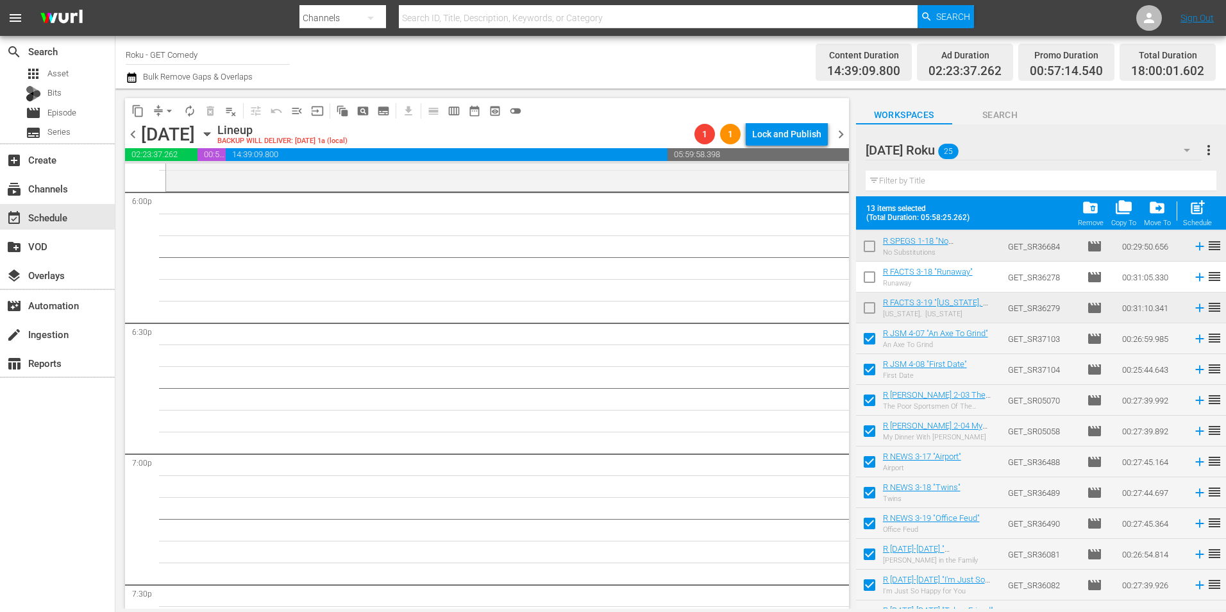
scroll to position [292, 0]
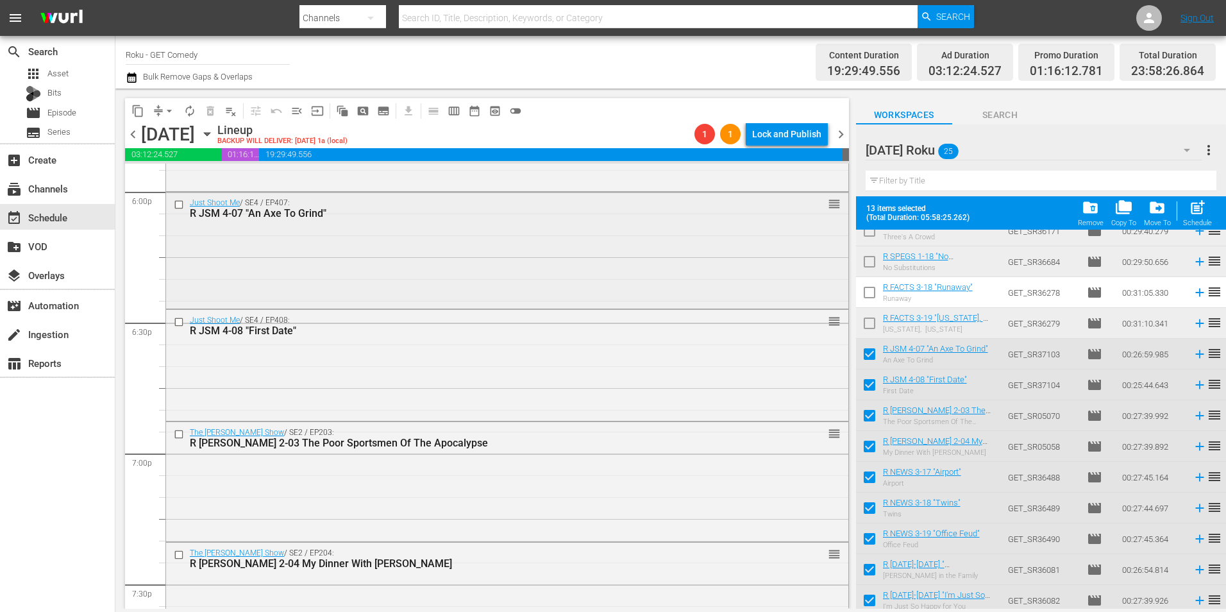
click at [365, 281] on div "Just Shoot Me / SE4 / EP407: R JSM 4-07 "An Axe To Grind" reorder" at bounding box center [507, 249] width 682 height 114
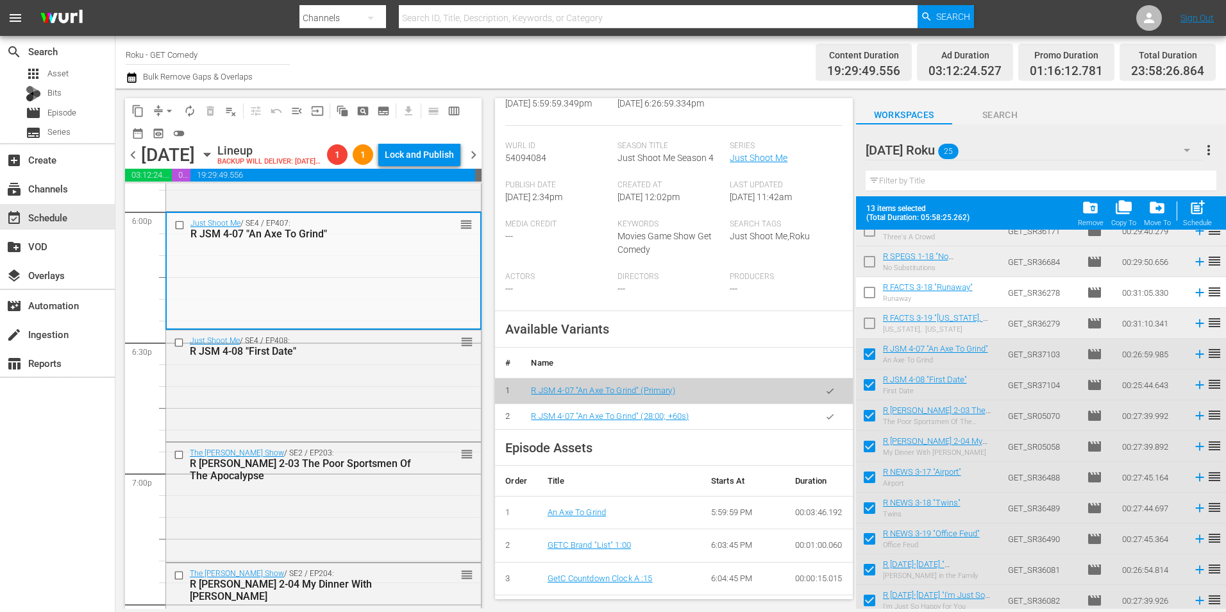
scroll to position [256, 0]
click at [826, 417] on icon "button" at bounding box center [829, 415] width 7 height 5
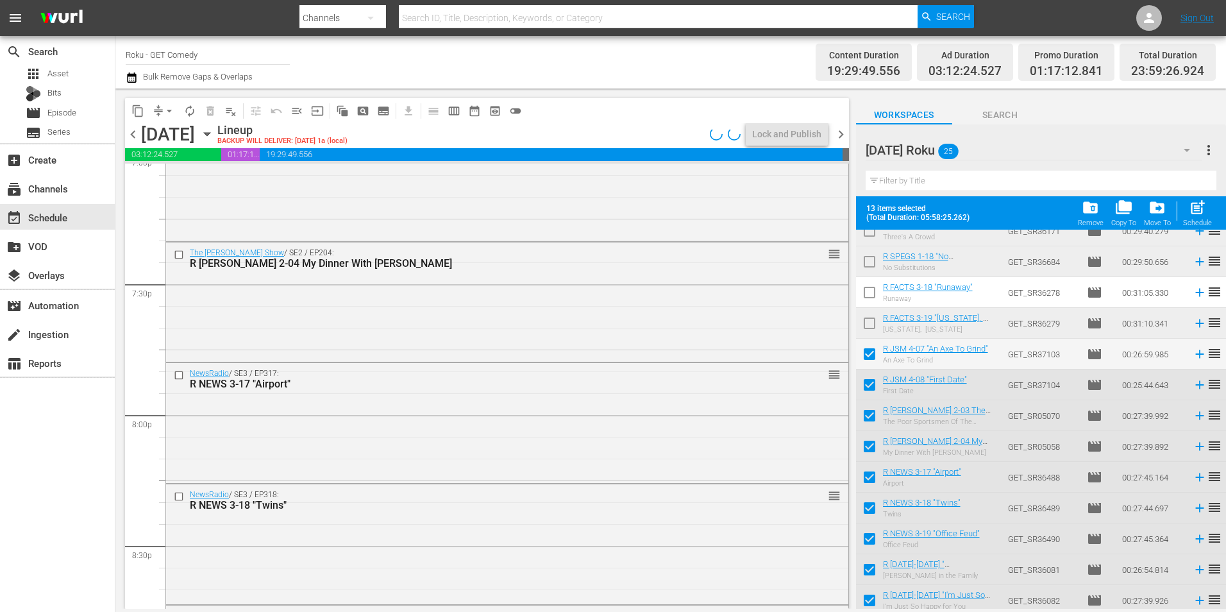
scroll to position [5001, 0]
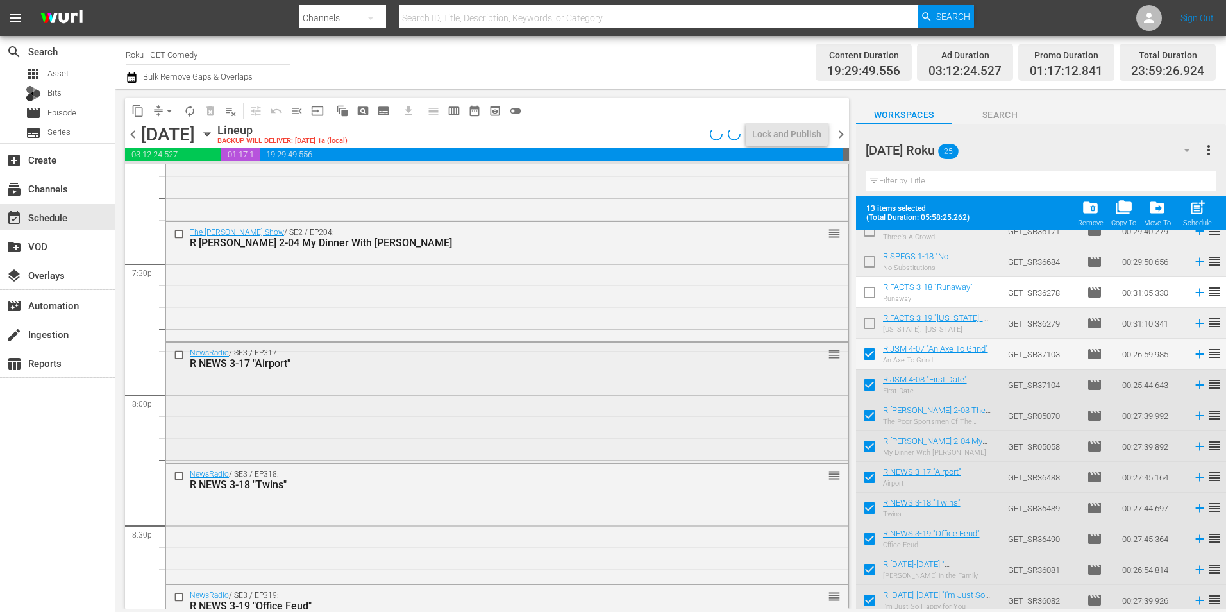
click at [471, 417] on div "NewsRadio / SE3 / EP317: R NEWS 3-17 "Airport" reorder" at bounding box center [507, 400] width 682 height 117
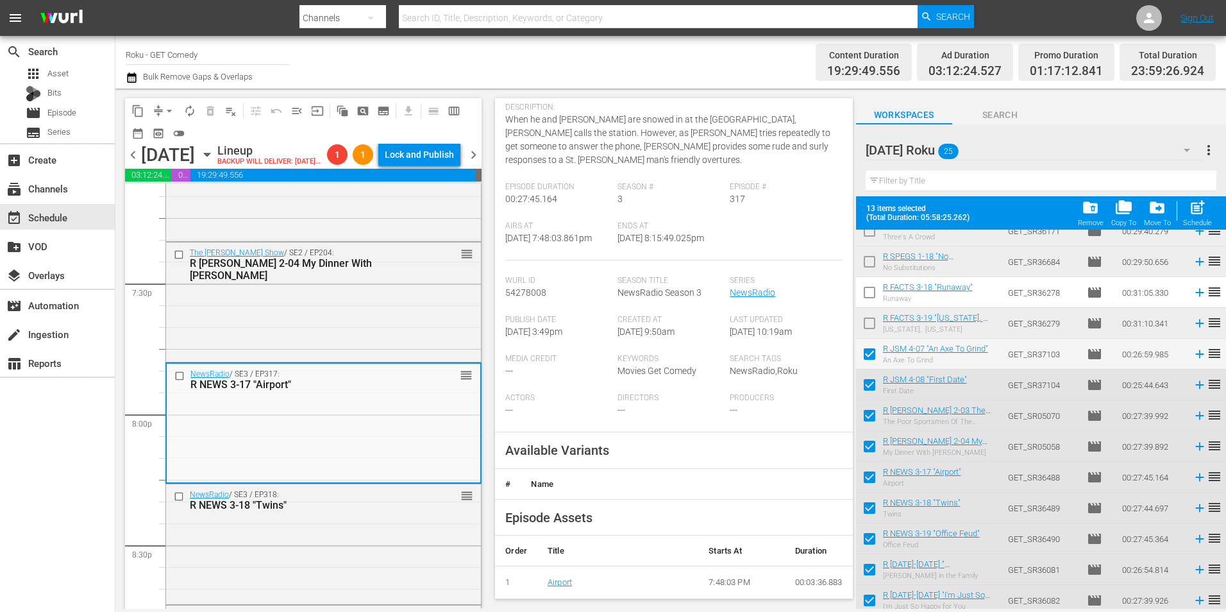
scroll to position [128, 0]
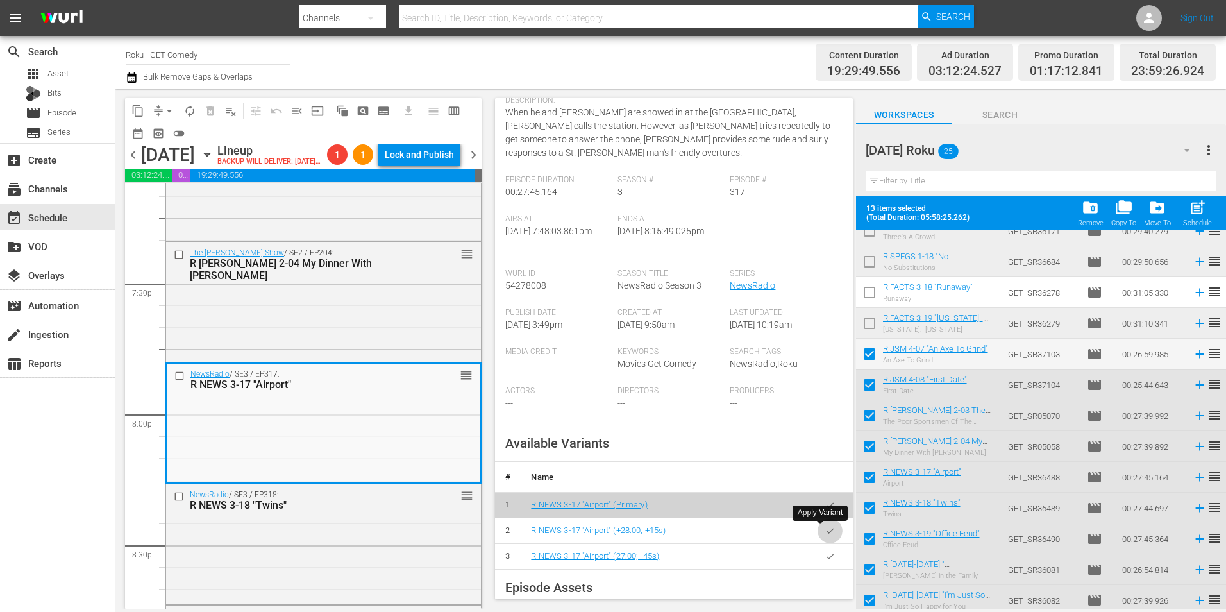
click at [825, 534] on icon "button" at bounding box center [830, 531] width 10 height 10
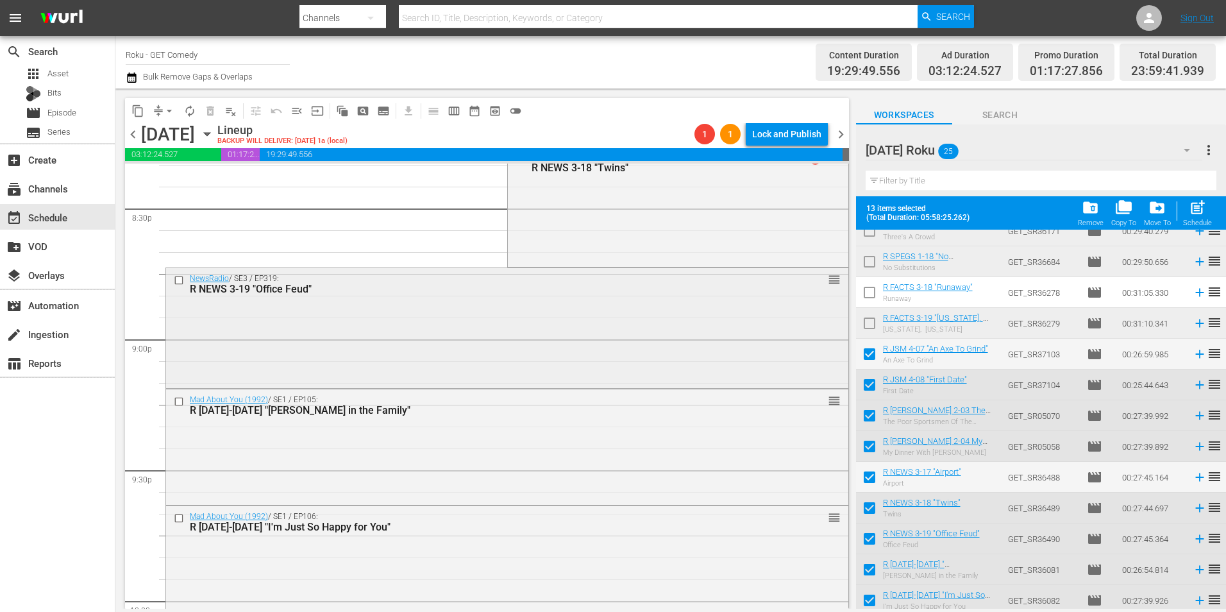
scroll to position [5450, 0]
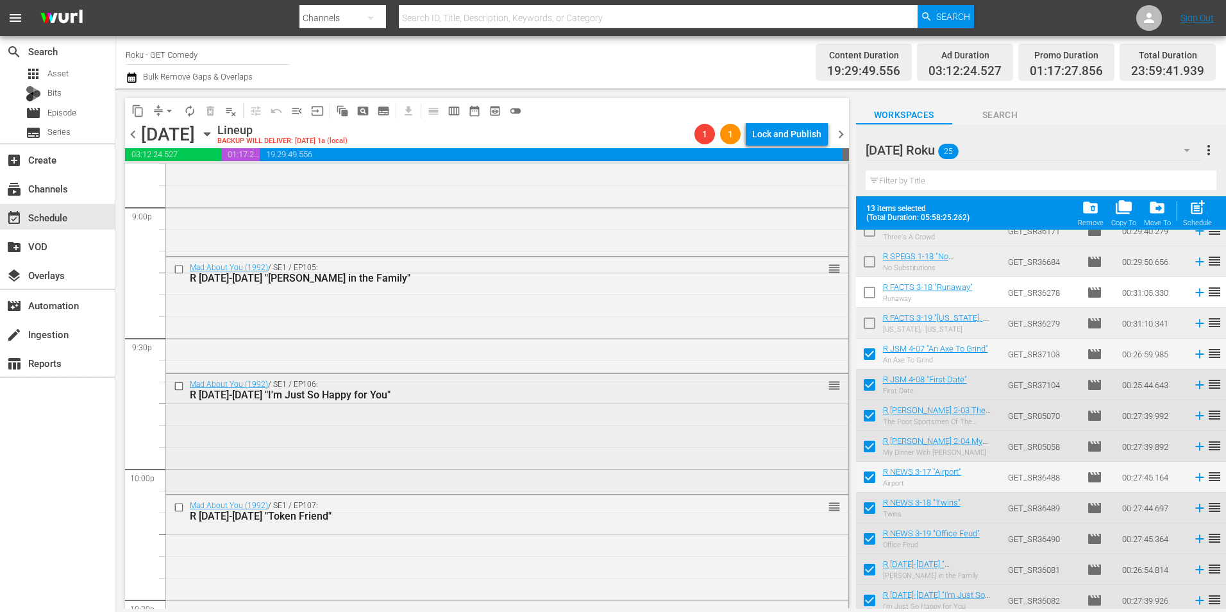
click at [429, 445] on div "Mad About You (1992) / SE1 / EP106: R MAY 1-06 "I'm Just So Happy for You" reor…" at bounding box center [507, 432] width 682 height 117
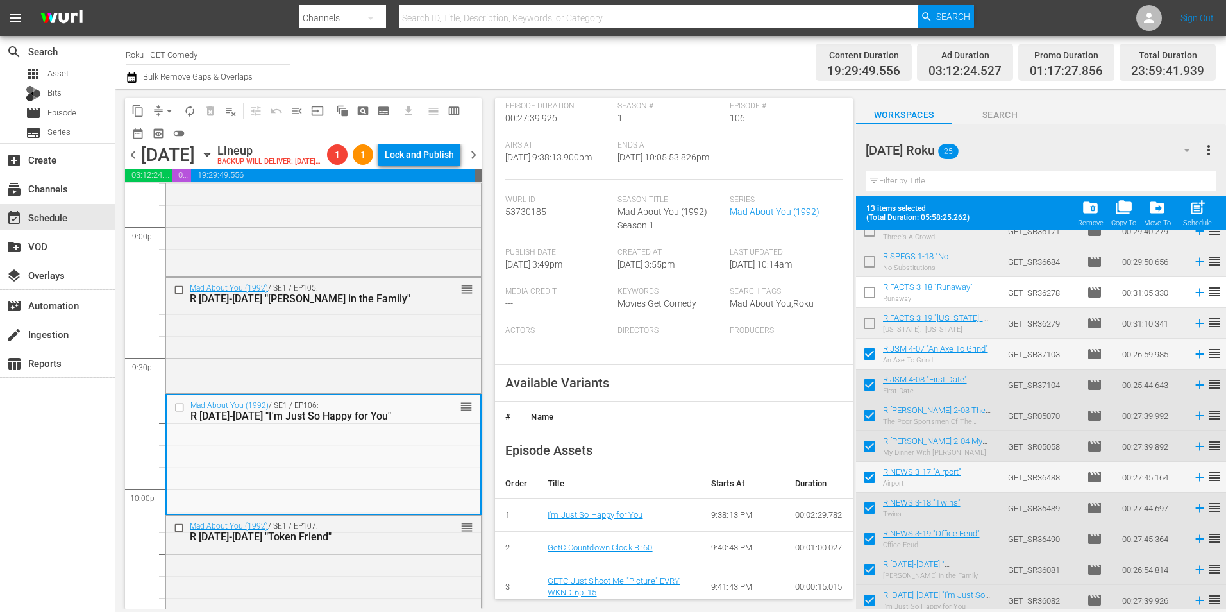
scroll to position [192, 0]
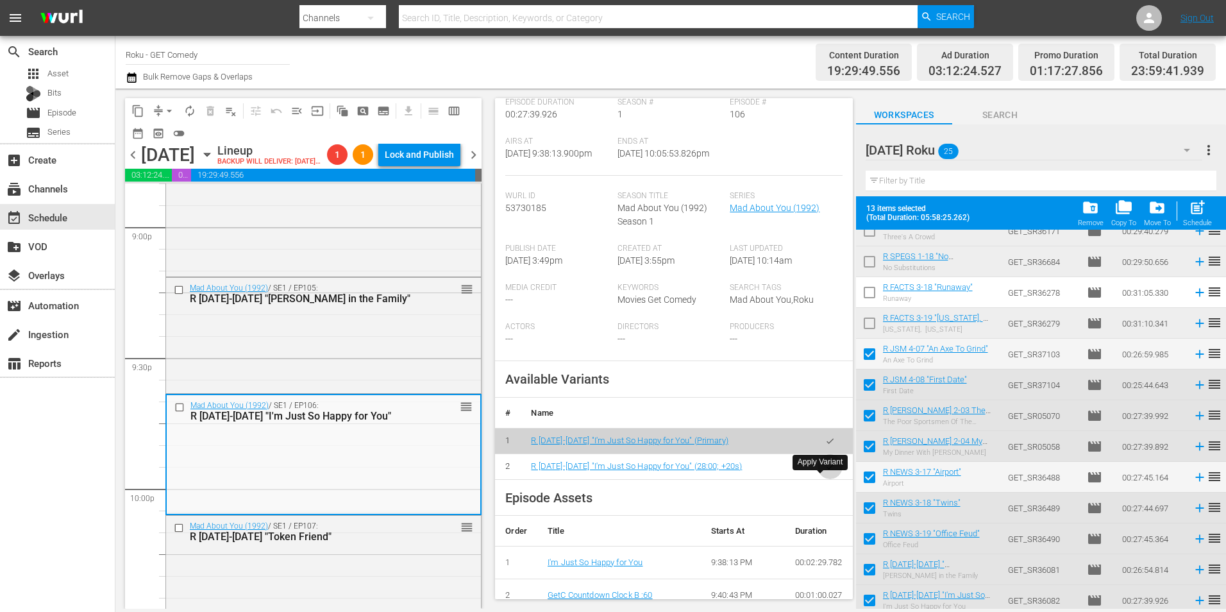
click at [826, 469] on icon "button" at bounding box center [829, 466] width 7 height 5
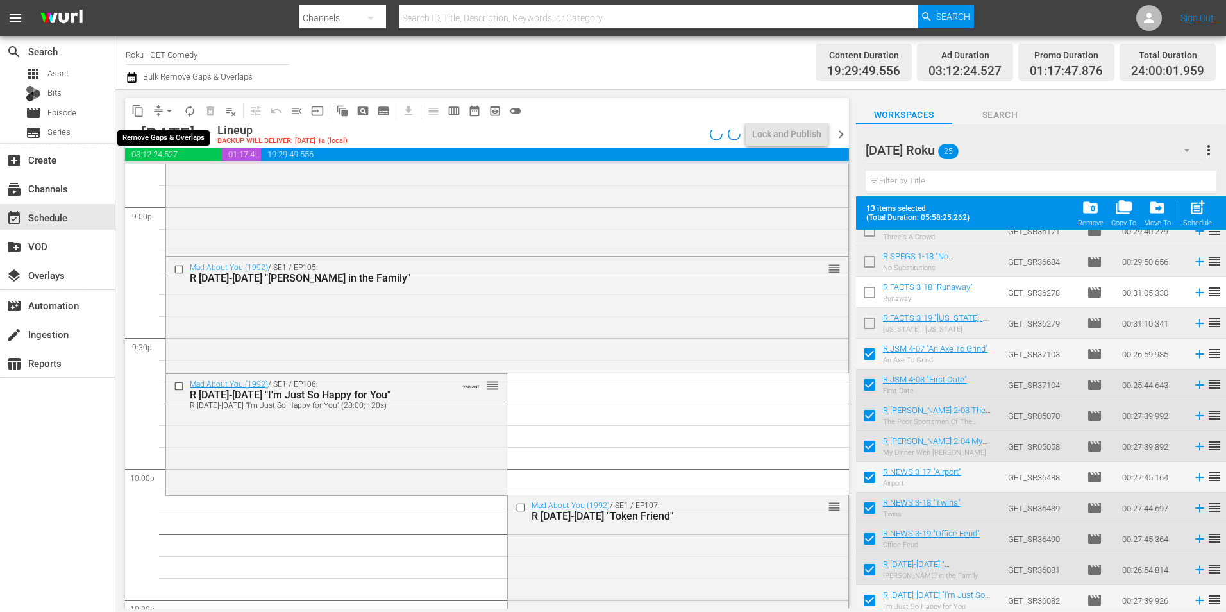
click at [167, 107] on span "arrow_drop_down" at bounding box center [169, 111] width 13 height 13
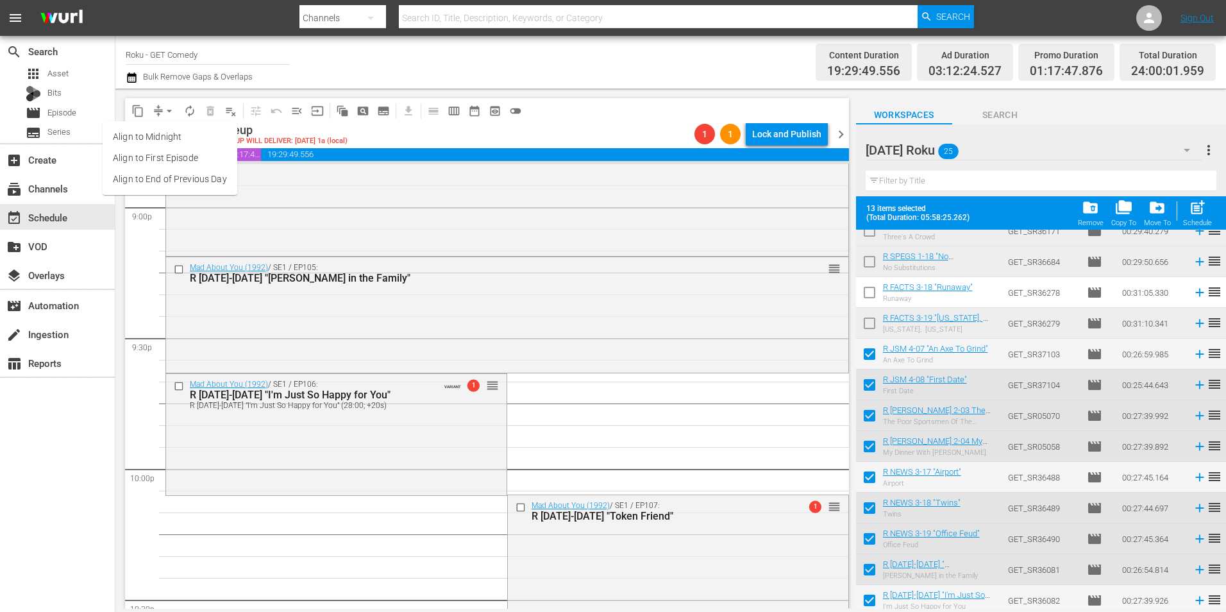
click at [167, 107] on span "arrow_drop_down" at bounding box center [169, 111] width 13 height 13
click at [166, 131] on li "Align to Midnight" at bounding box center [170, 136] width 135 height 21
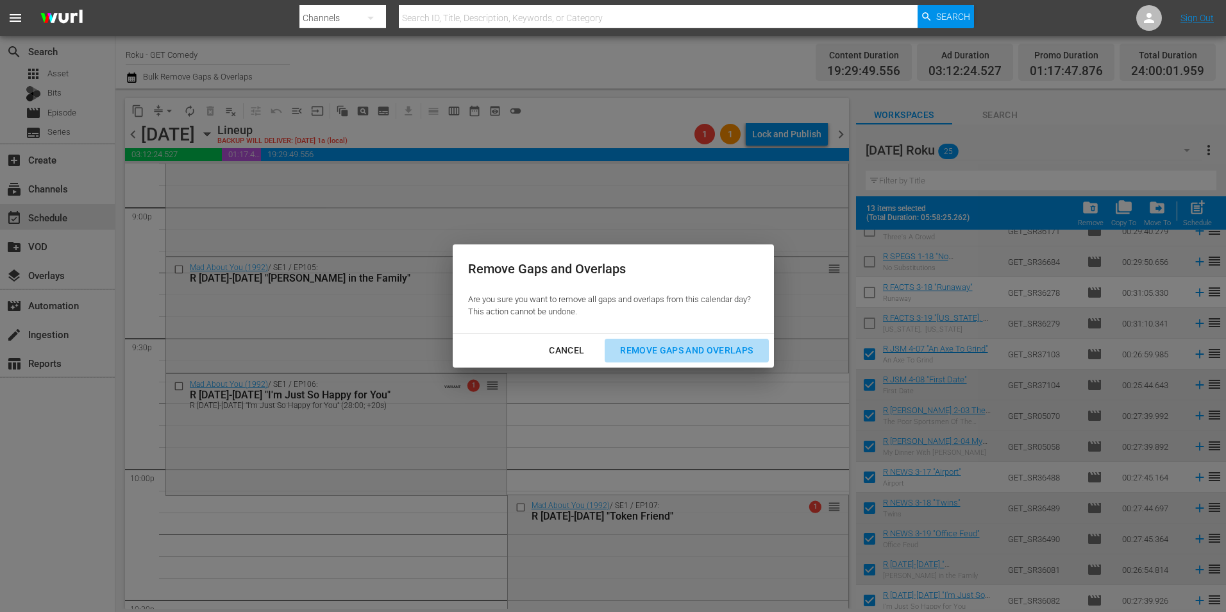
click at [674, 349] on div "Remove Gaps and Overlaps" at bounding box center [686, 350] width 153 height 16
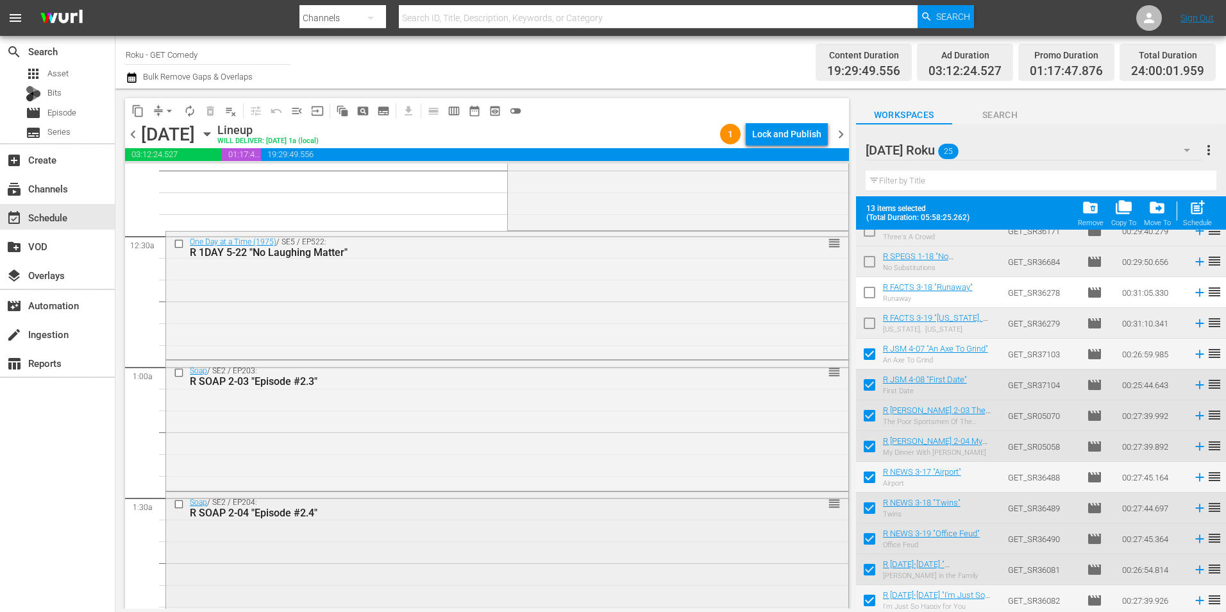
scroll to position [0, 0]
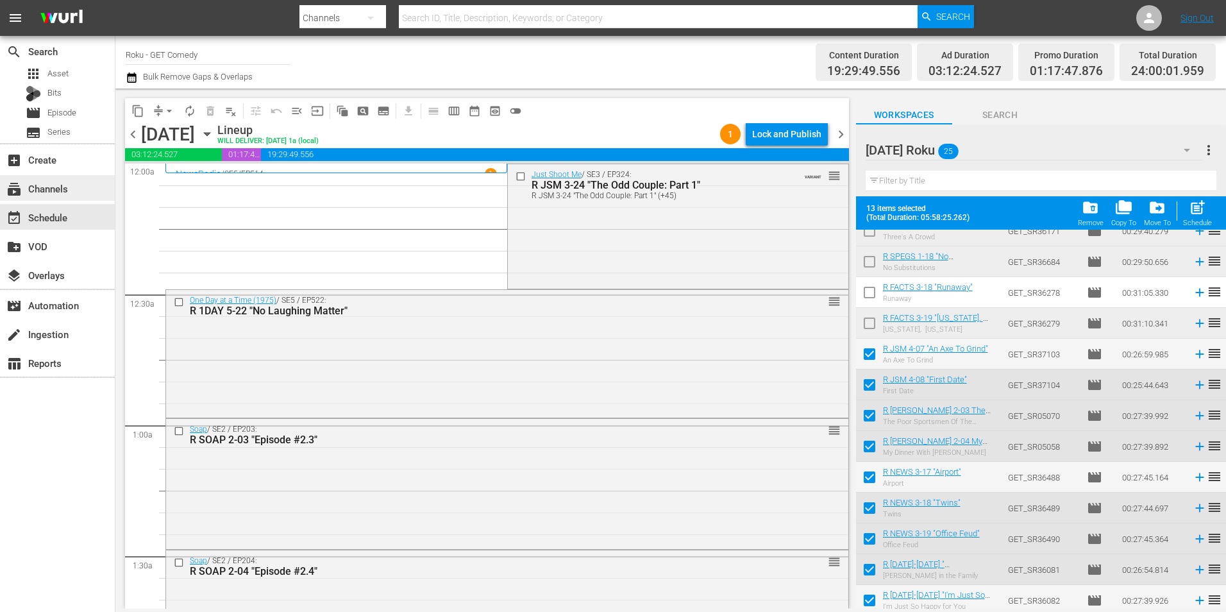
click at [96, 191] on div "subscriptions Channels" at bounding box center [57, 188] width 115 height 26
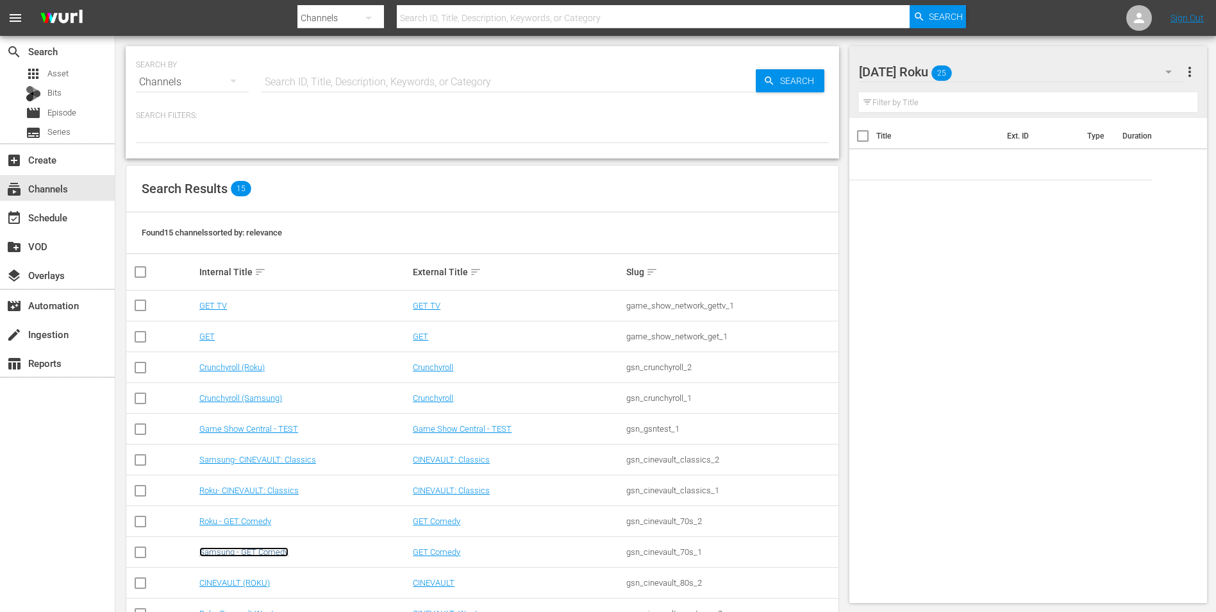
click at [267, 549] on link "Samsung - GET Comedy" at bounding box center [243, 552] width 89 height 10
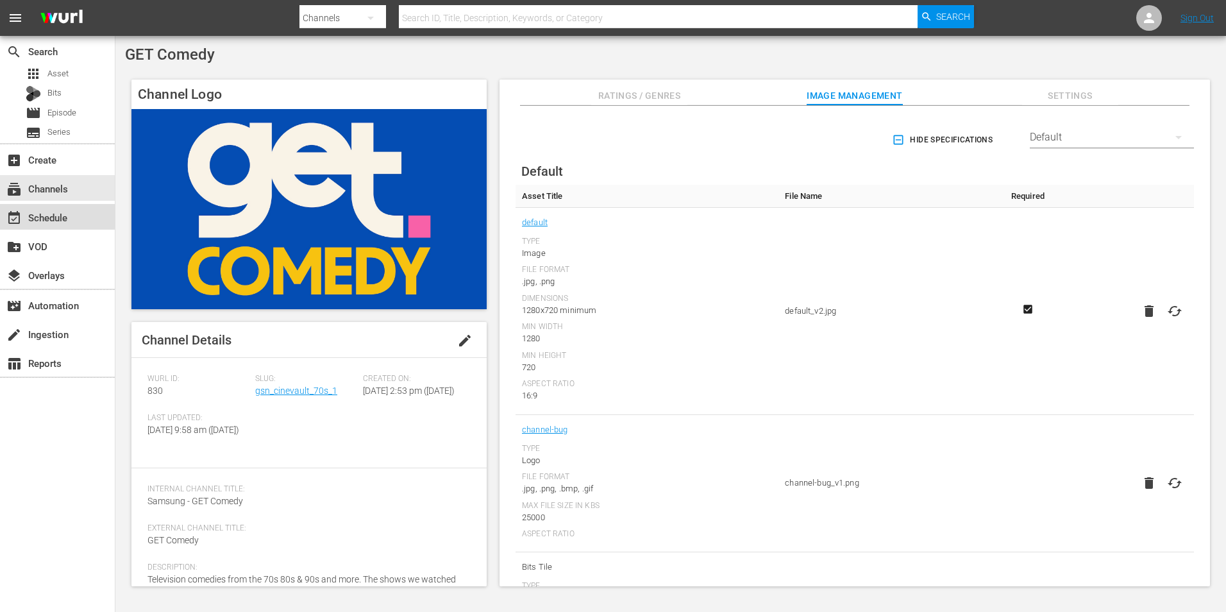
click at [62, 209] on div "event_available Schedule" at bounding box center [57, 217] width 115 height 26
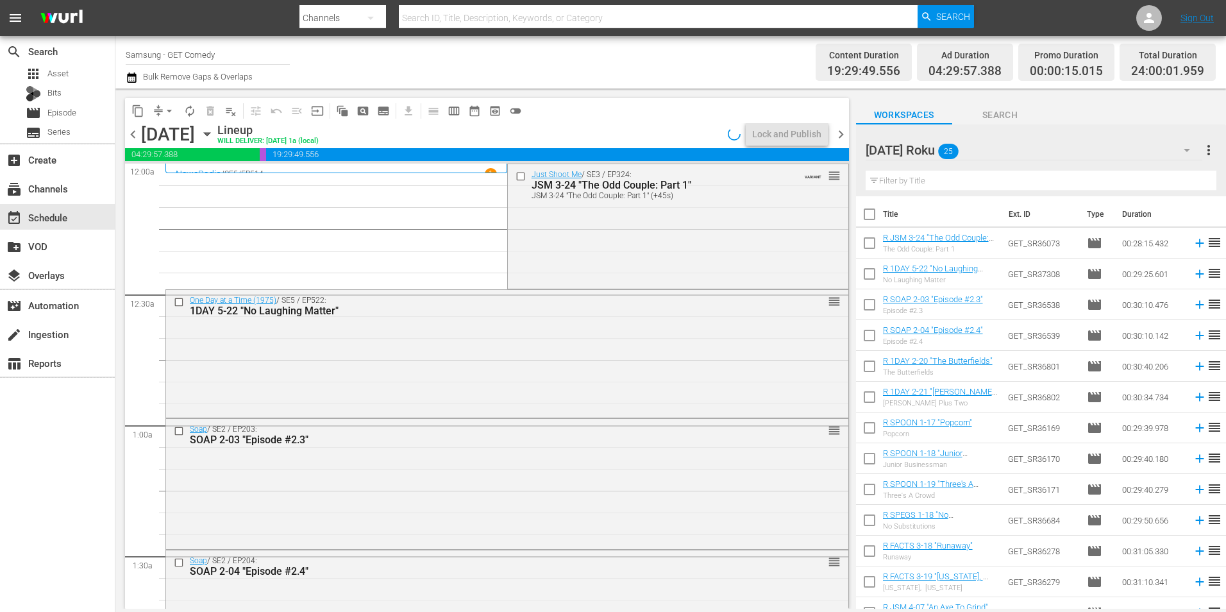
click at [1024, 143] on div "Saturday Roku 25" at bounding box center [1034, 150] width 337 height 36
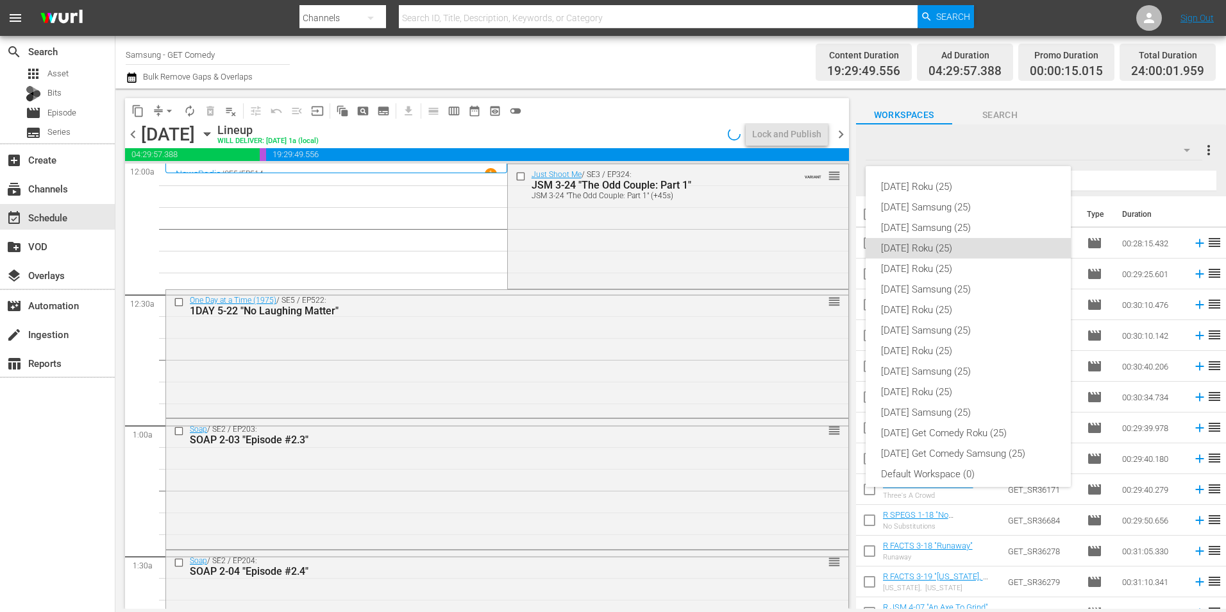
scroll to position [8, 0]
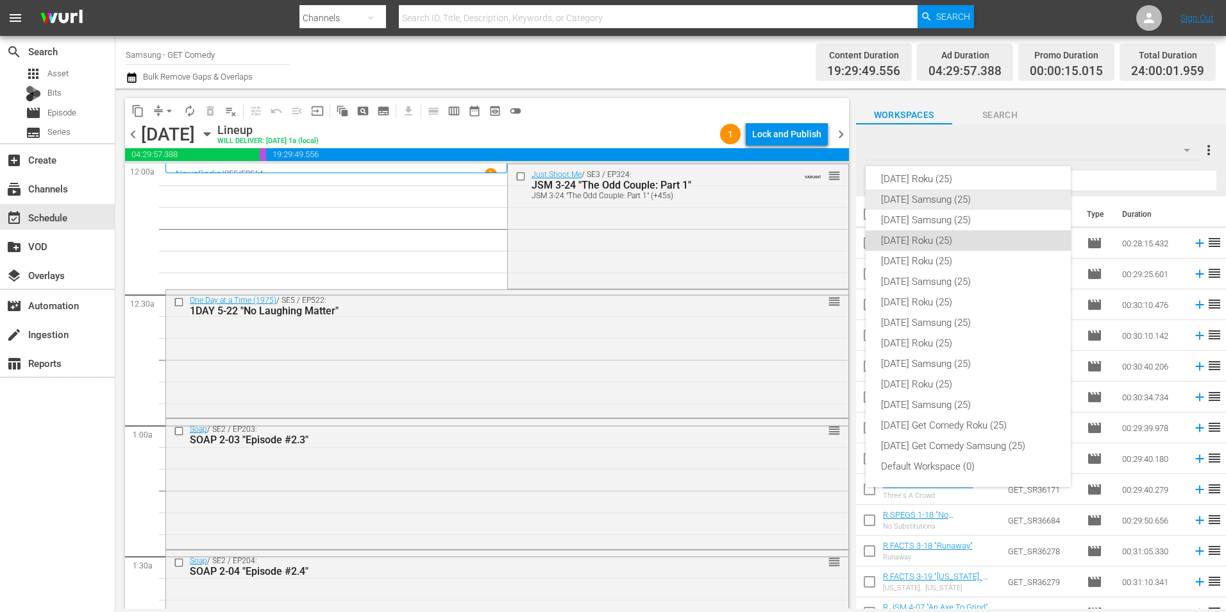
click at [960, 195] on div "[DATE] Samsung (25)" at bounding box center [968, 199] width 174 height 21
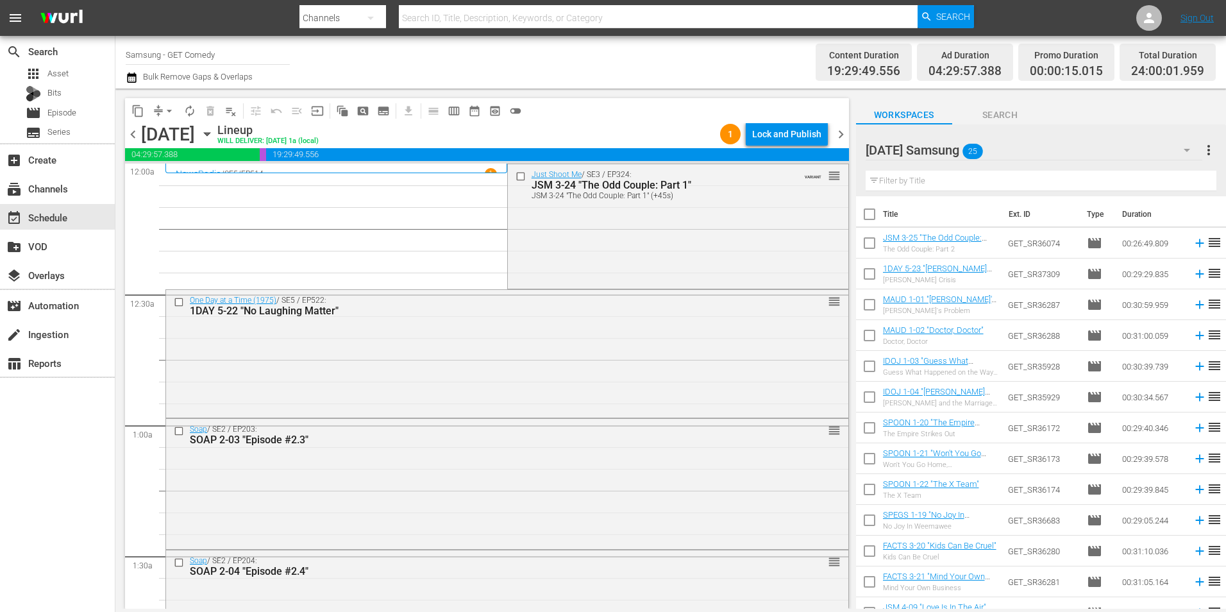
click at [842, 130] on span "chevron_right" at bounding box center [841, 134] width 16 height 16
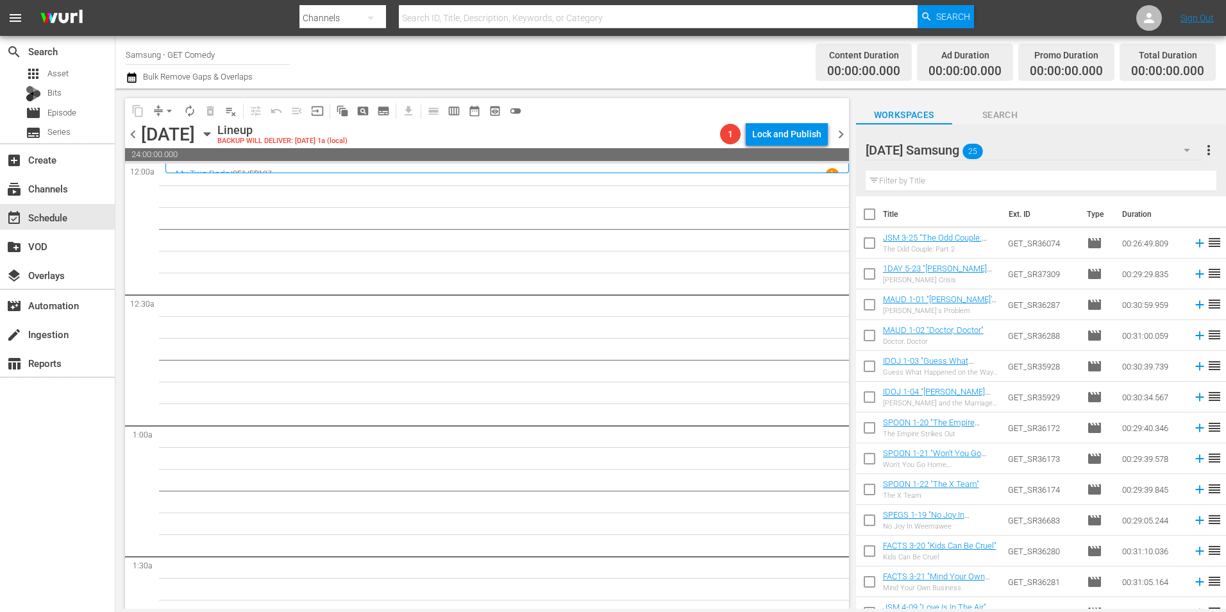
click at [871, 244] on input "checkbox" at bounding box center [869, 245] width 27 height 27
checkbox input "true"
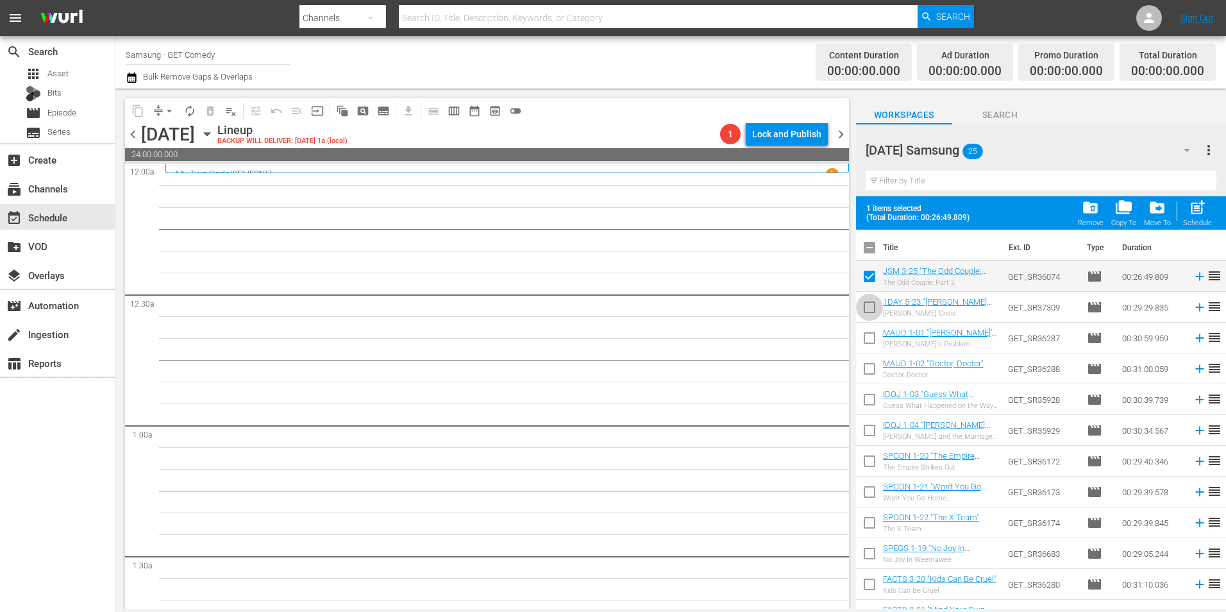
click at [870, 315] on input "checkbox" at bounding box center [869, 309] width 27 height 27
checkbox input "true"
click at [871, 339] on input "checkbox" at bounding box center [869, 340] width 27 height 27
checkbox input "true"
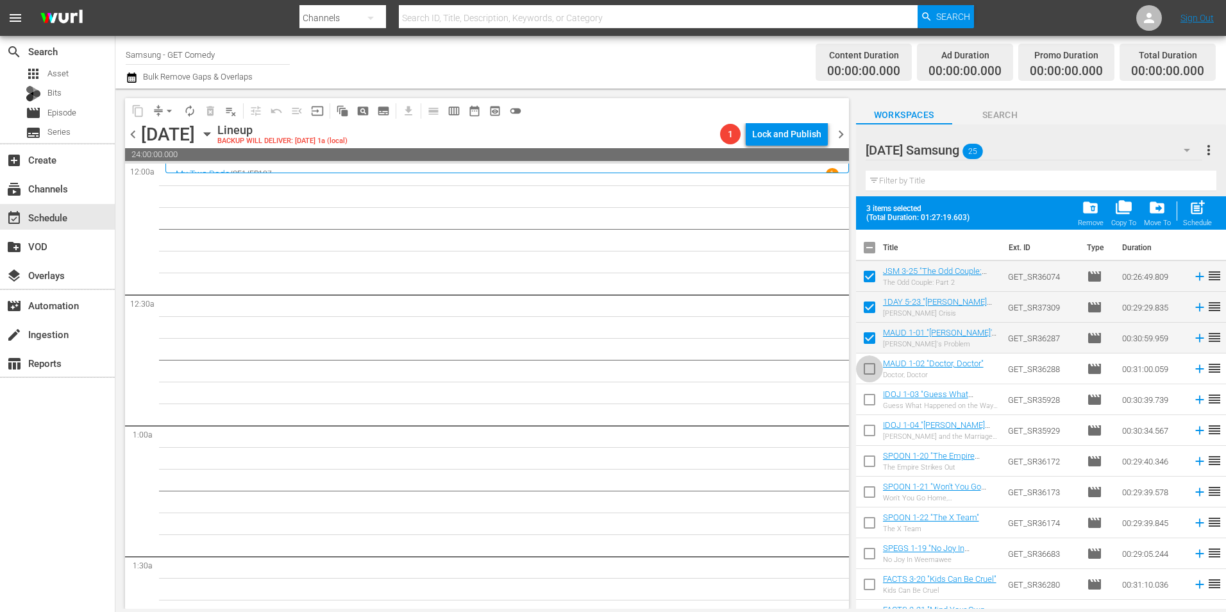
click at [868, 364] on input "checkbox" at bounding box center [869, 371] width 27 height 27
checkbox input "true"
click at [869, 399] on input "checkbox" at bounding box center [869, 402] width 27 height 27
checkbox input "true"
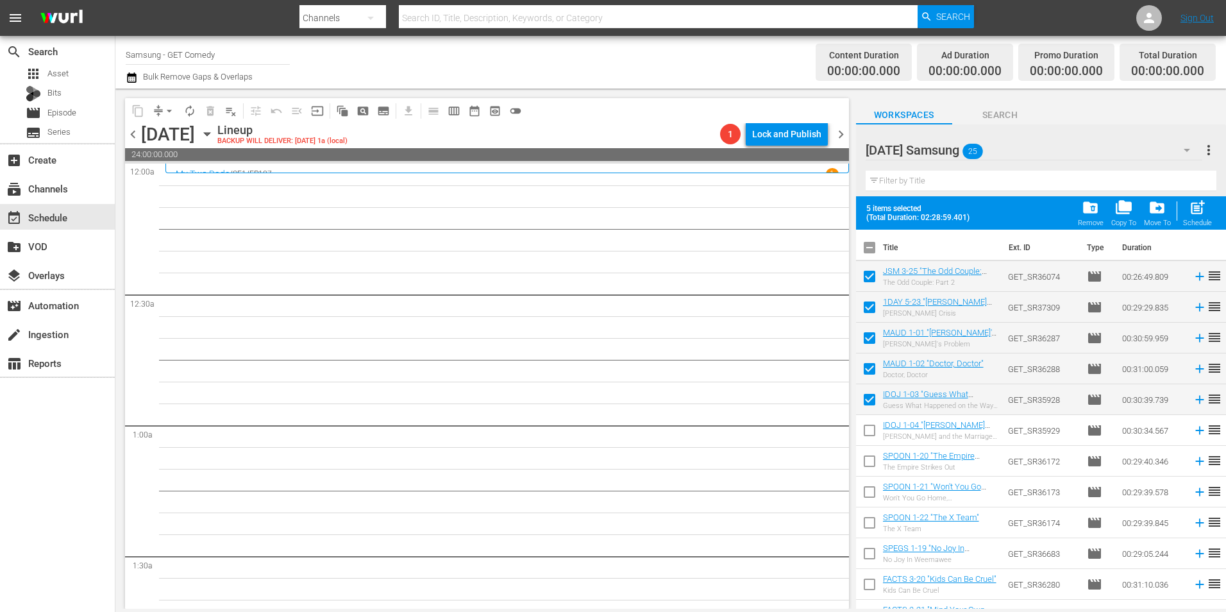
click at [869, 428] on input "checkbox" at bounding box center [869, 432] width 27 height 27
checkbox input "true"
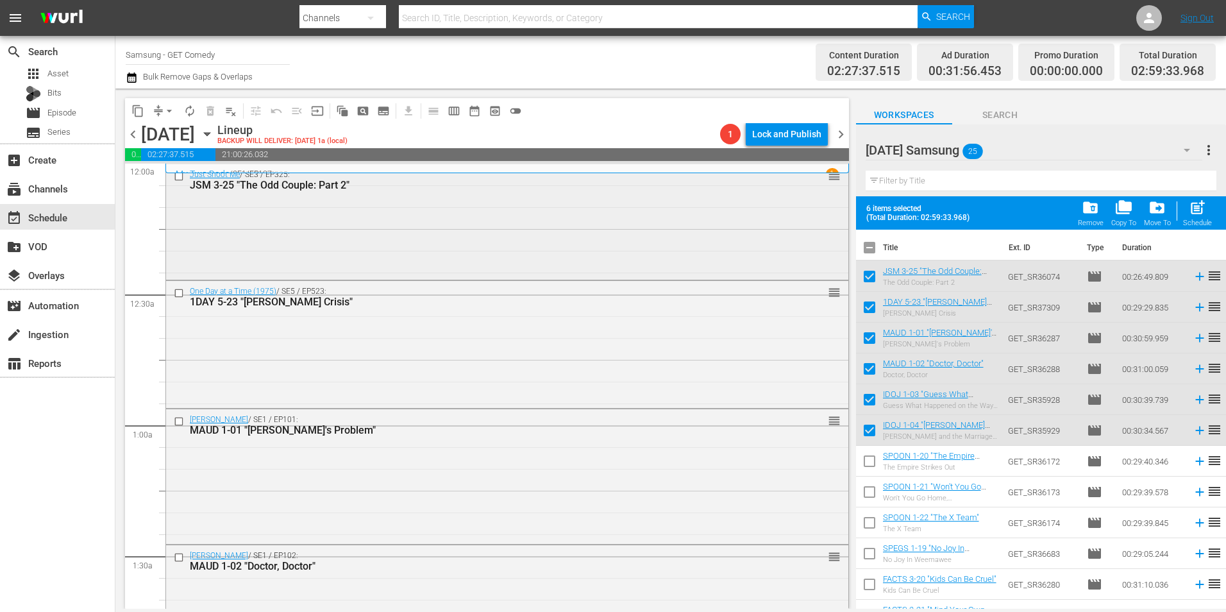
click at [519, 242] on div "Just Shoot Me / SE3 / EP325: JSM 3-25 "The Odd Couple: Part 2" reorder" at bounding box center [507, 220] width 682 height 113
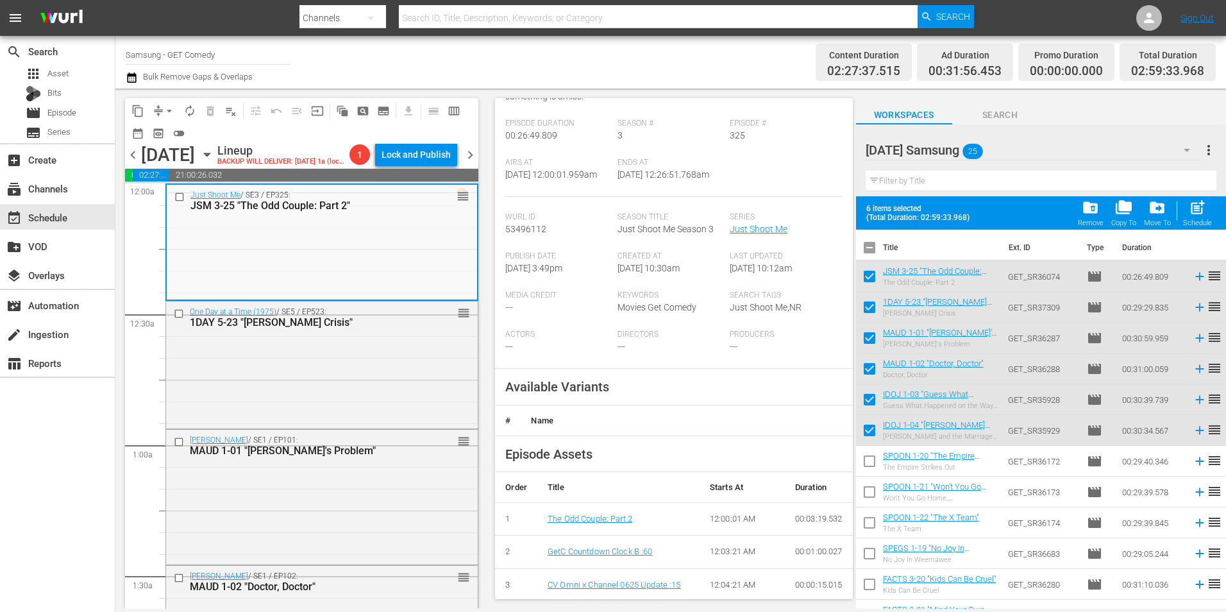
scroll to position [192, 0]
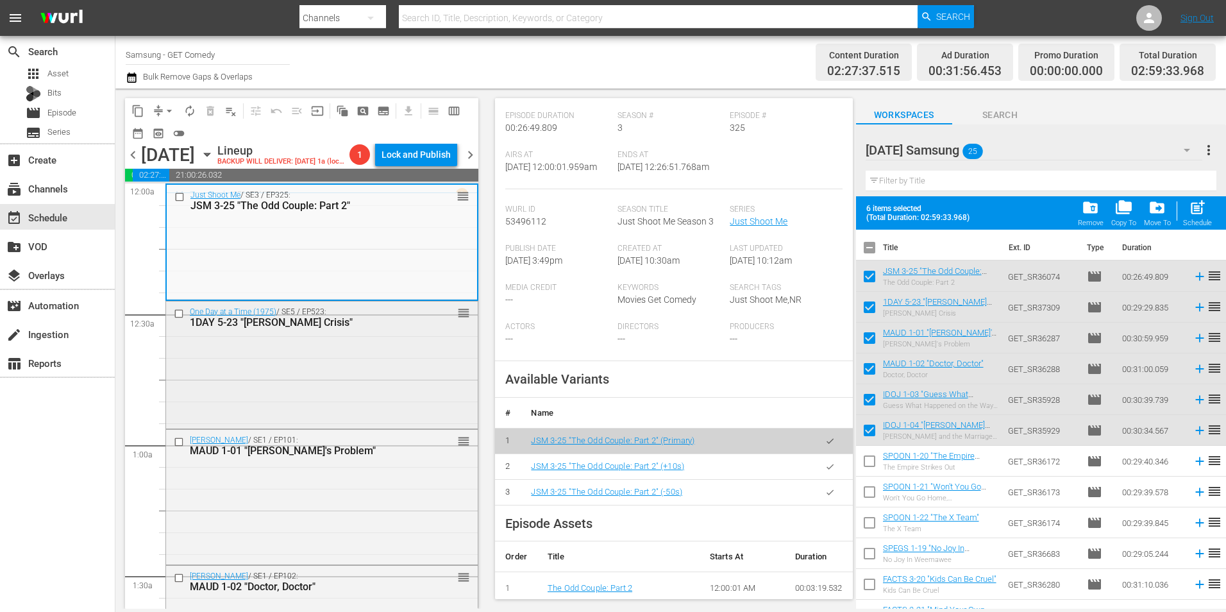
click at [290, 349] on div "One Day at a Time (1975) / SE5 / EP523: 1DAY 5-23 "Connor's Crisis" reorder" at bounding box center [322, 363] width 312 height 125
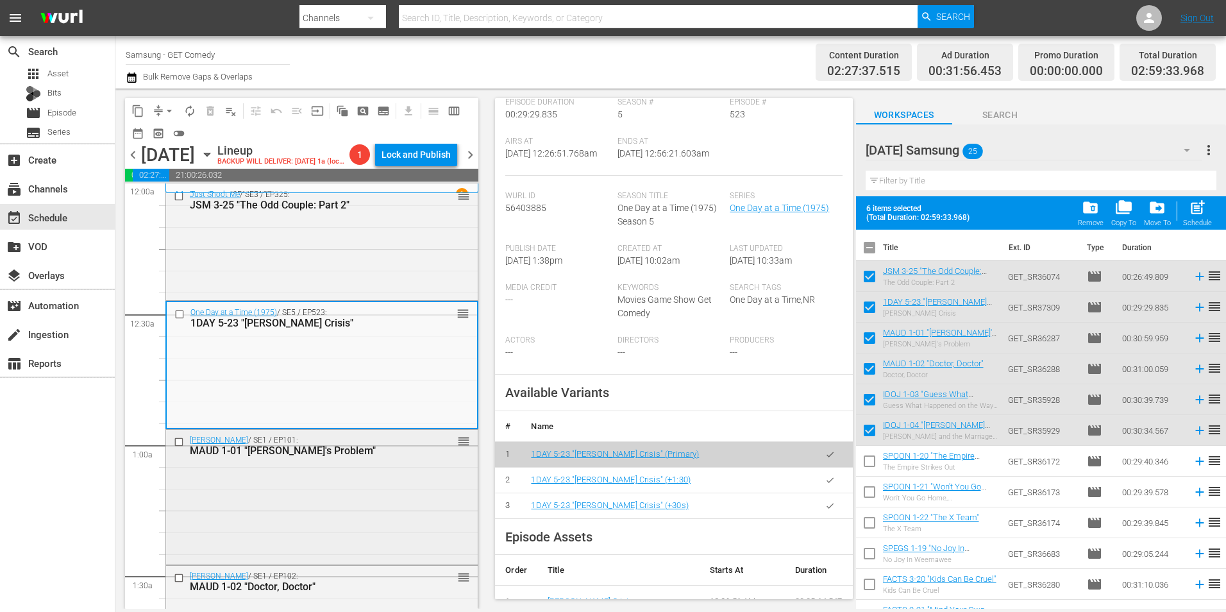
click at [319, 490] on div "Maude / SE1 / EP101: MAUD 1-01 "Maude's Problem" reorder" at bounding box center [322, 495] width 312 height 131
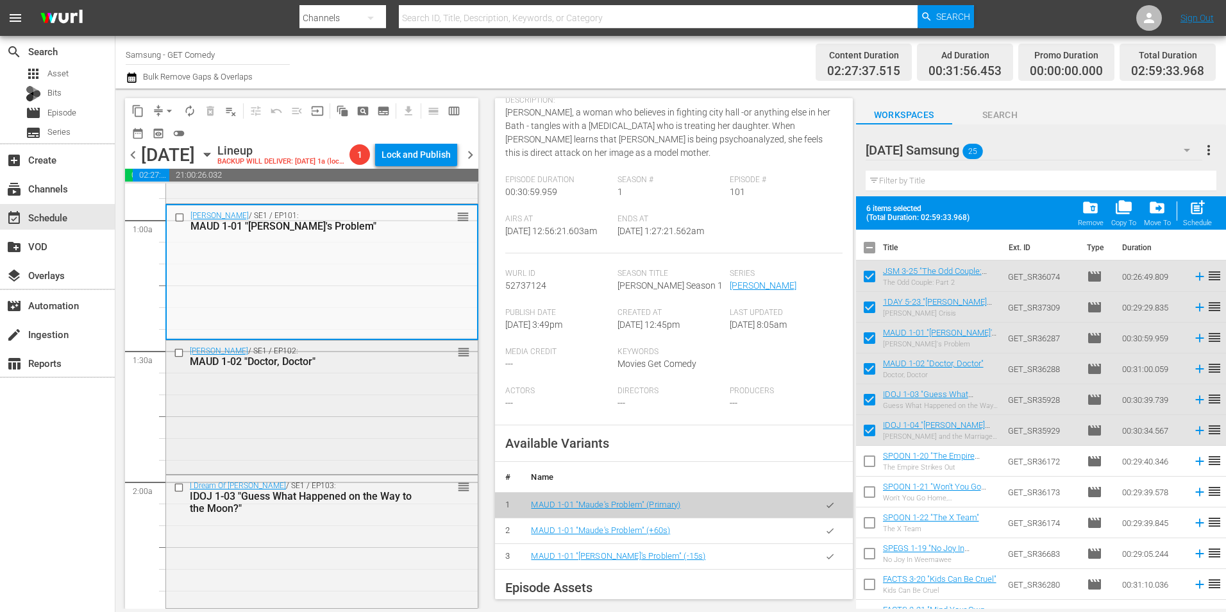
scroll to position [256, 0]
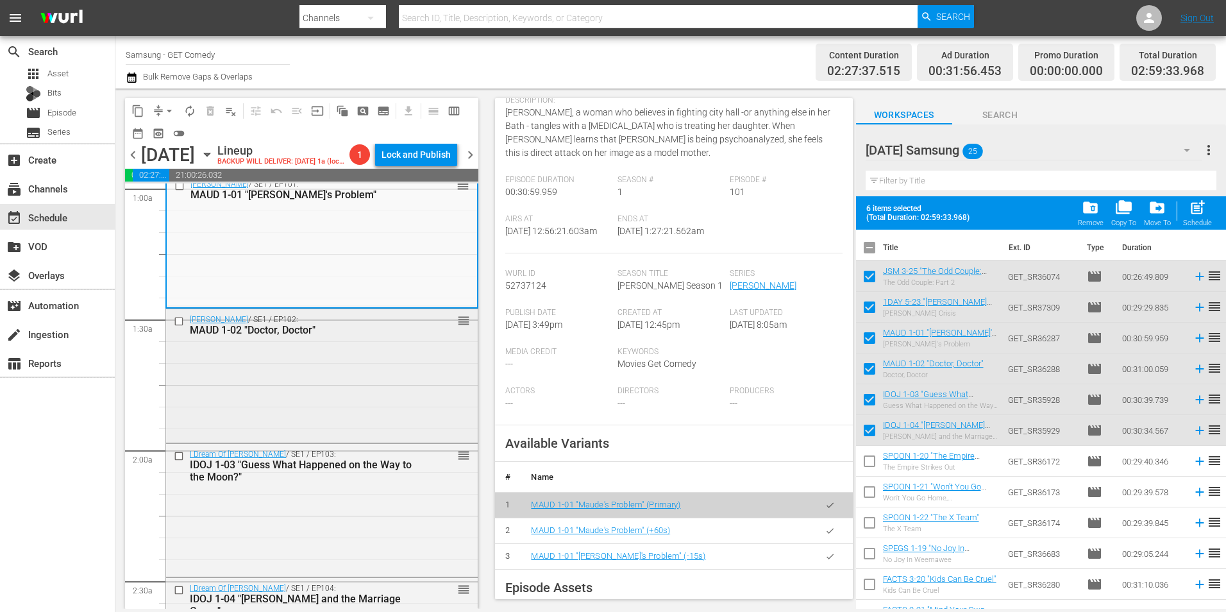
click at [221, 351] on div "Maude / SE1 / EP102: MAUD 1-02 "Doctor, Doctor" reorder" at bounding box center [322, 374] width 312 height 131
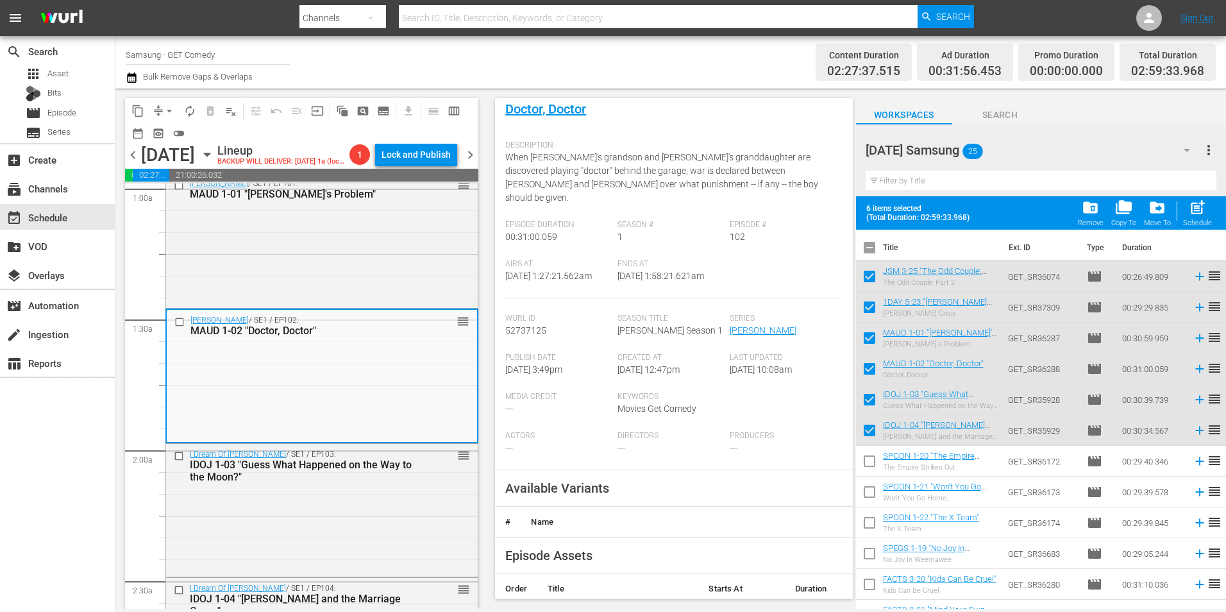
scroll to position [192, 0]
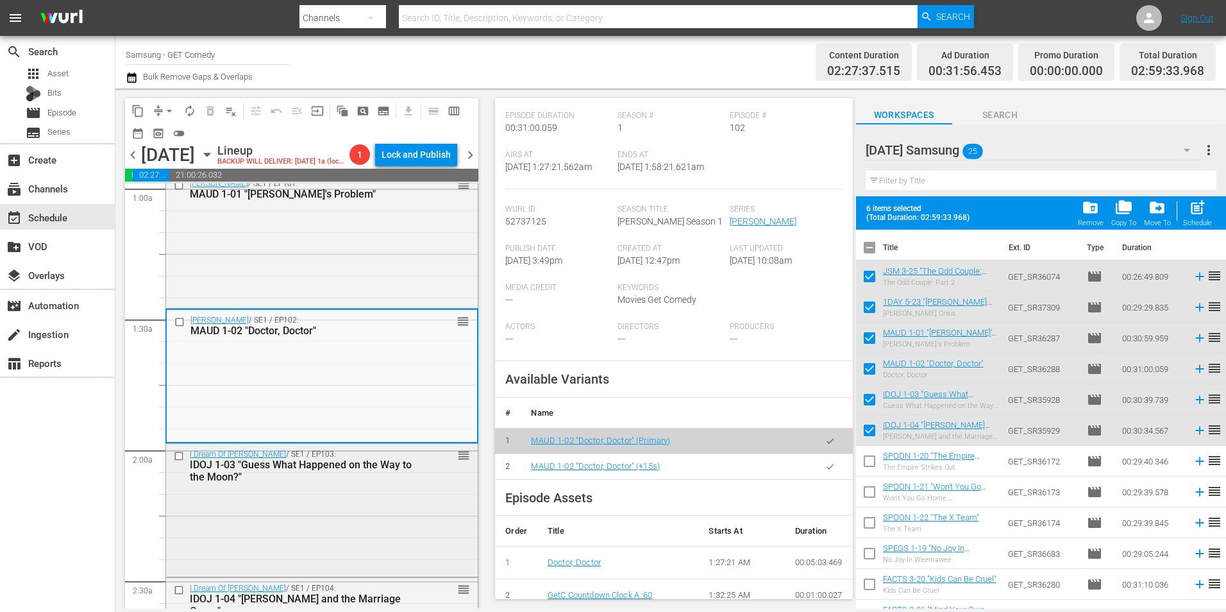
click at [302, 492] on div "I Dream Of Jeannie / SE1 / EP103: IDOJ 1-03 "Guess What Happened on the Way to …" at bounding box center [322, 509] width 312 height 130
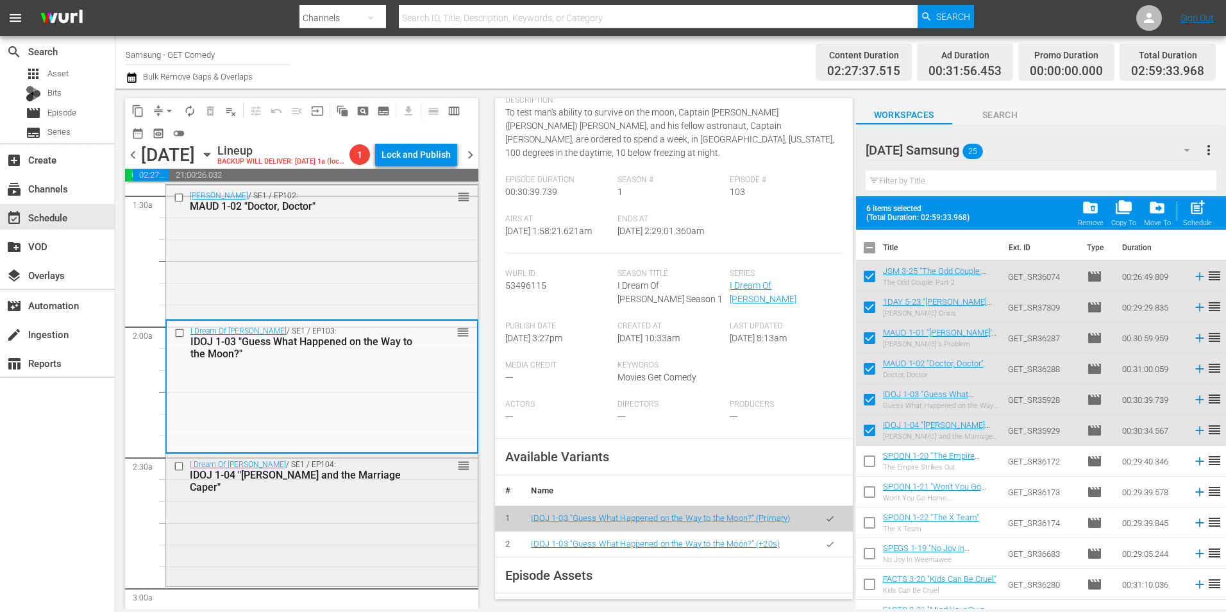
scroll to position [385, 0]
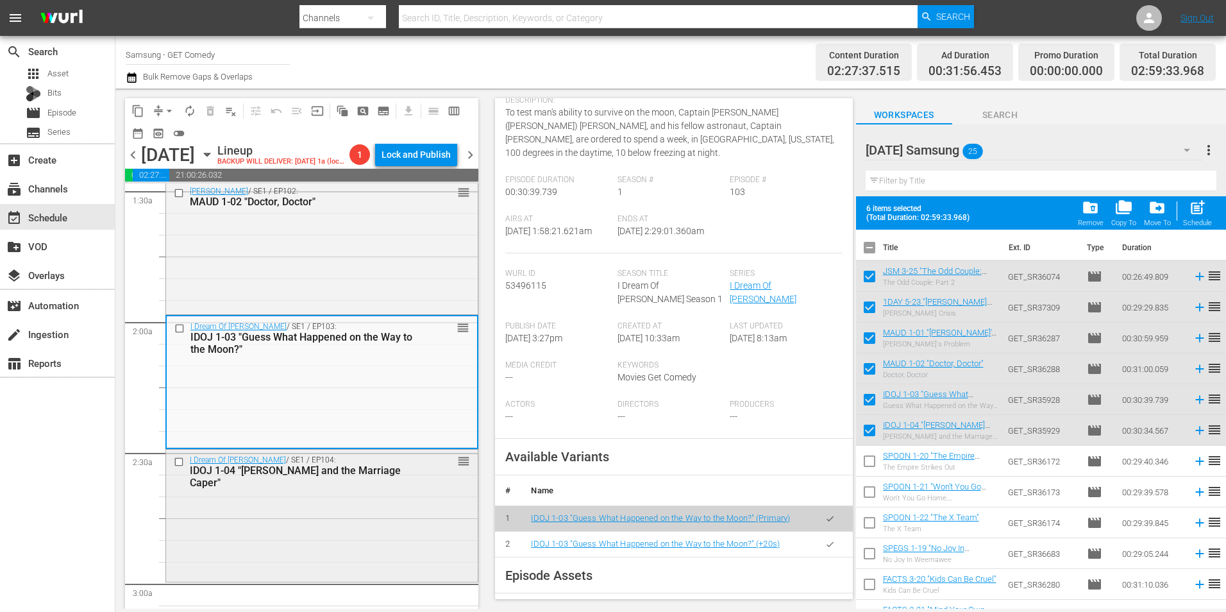
click at [411, 508] on div "I Dream Of Jeannie / SE1 / EP104: IDOJ 1-04 "Jeannie and the Marriage Caper" re…" at bounding box center [322, 514] width 312 height 130
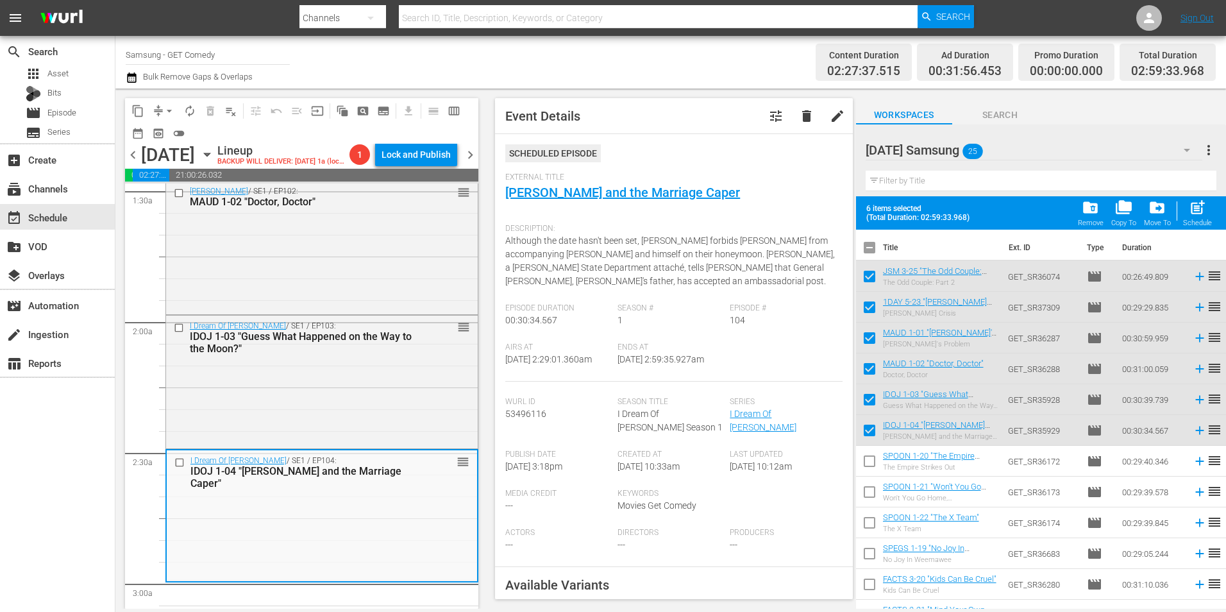
scroll to position [128, 0]
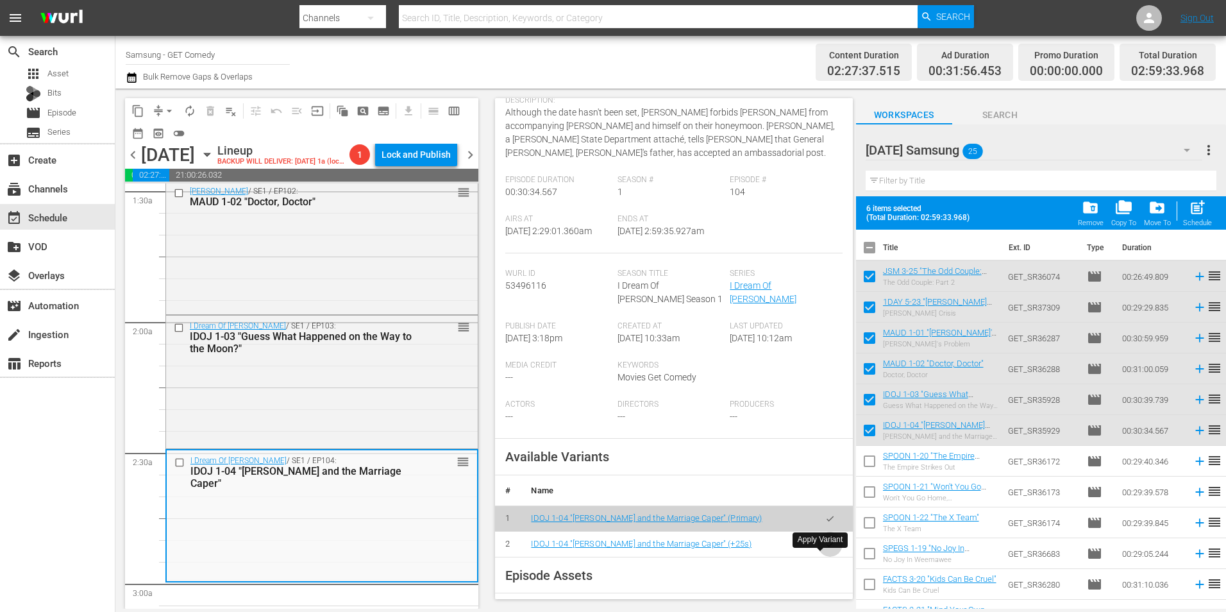
click at [825, 549] on icon "button" at bounding box center [830, 544] width 10 height 10
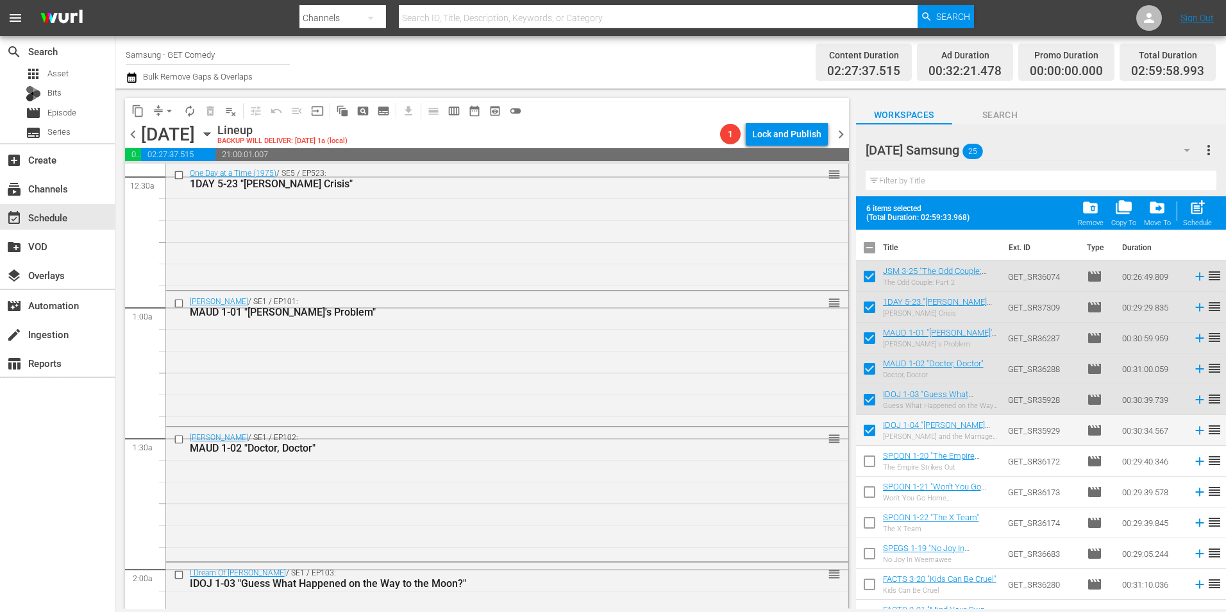
scroll to position [0, 0]
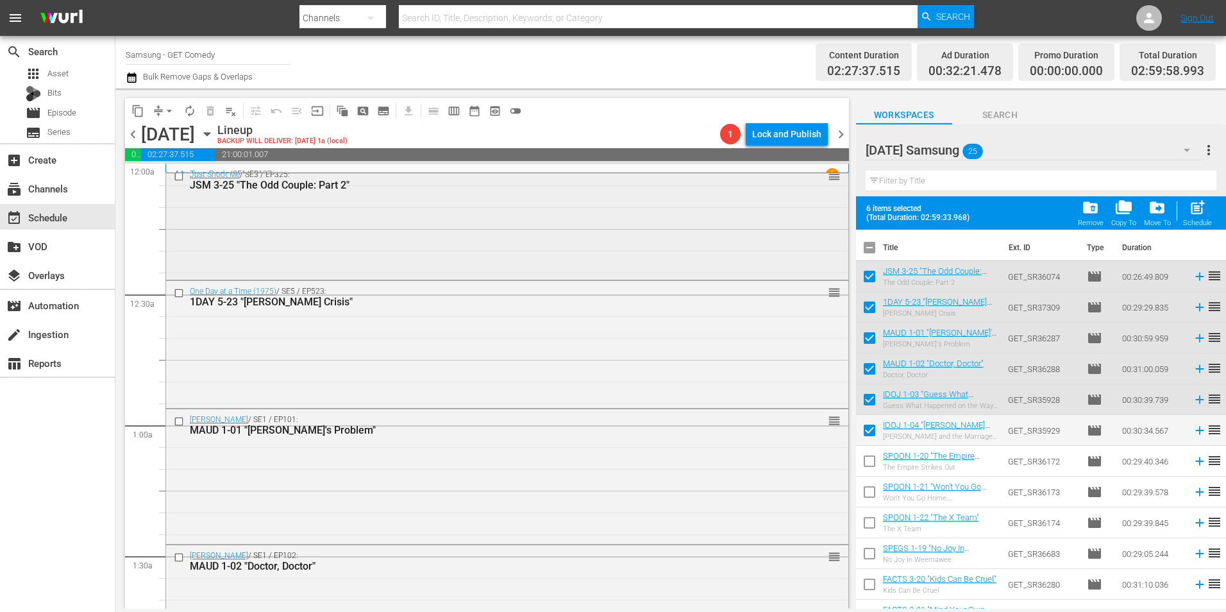
click at [448, 239] on div "Just Shoot Me / SE3 / EP325: JSM 3-25 "The Odd Couple: Part 2" reorder" at bounding box center [507, 220] width 682 height 113
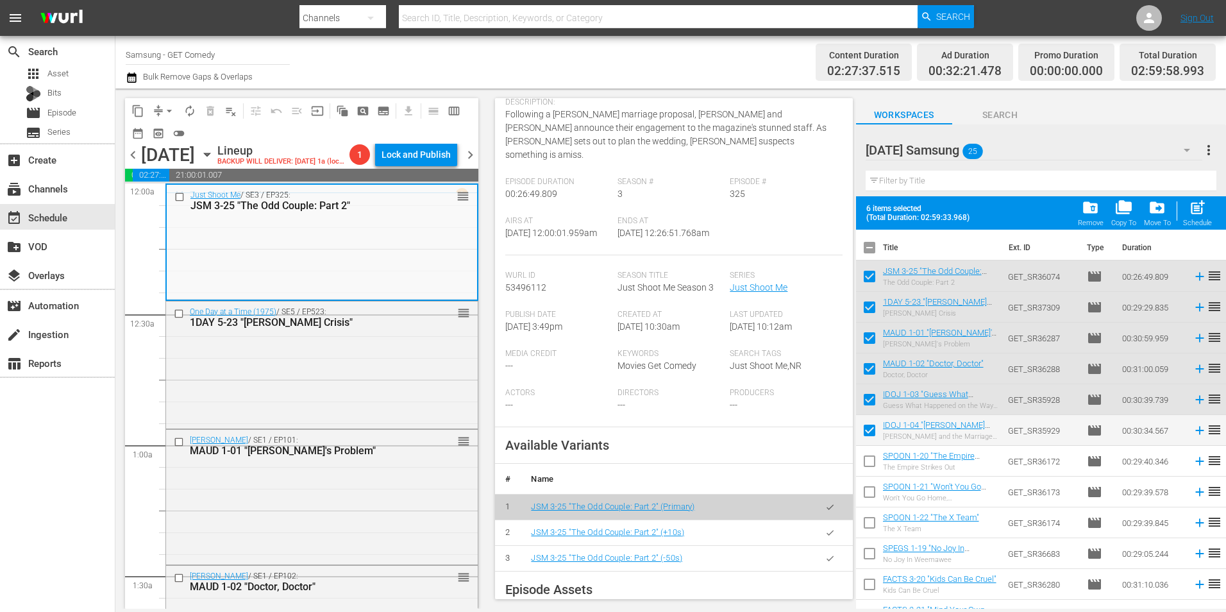
scroll to position [192, 0]
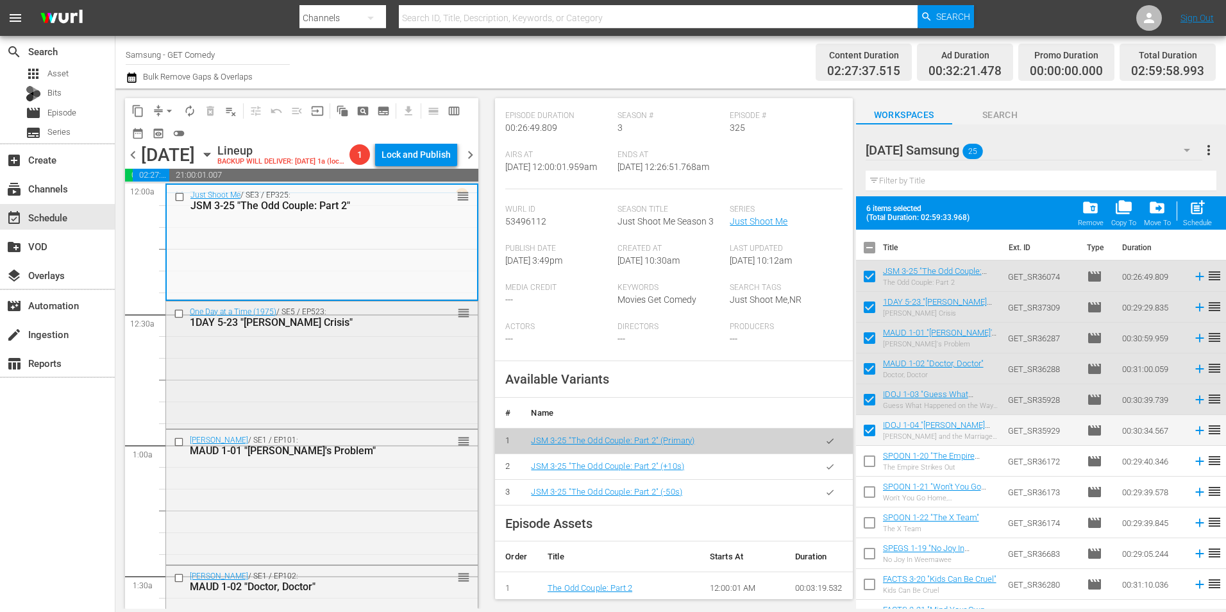
click at [300, 351] on div "One Day at a Time (1975) / SE5 / EP523: 1DAY 5-23 "Connor's Crisis" reorder" at bounding box center [322, 363] width 312 height 125
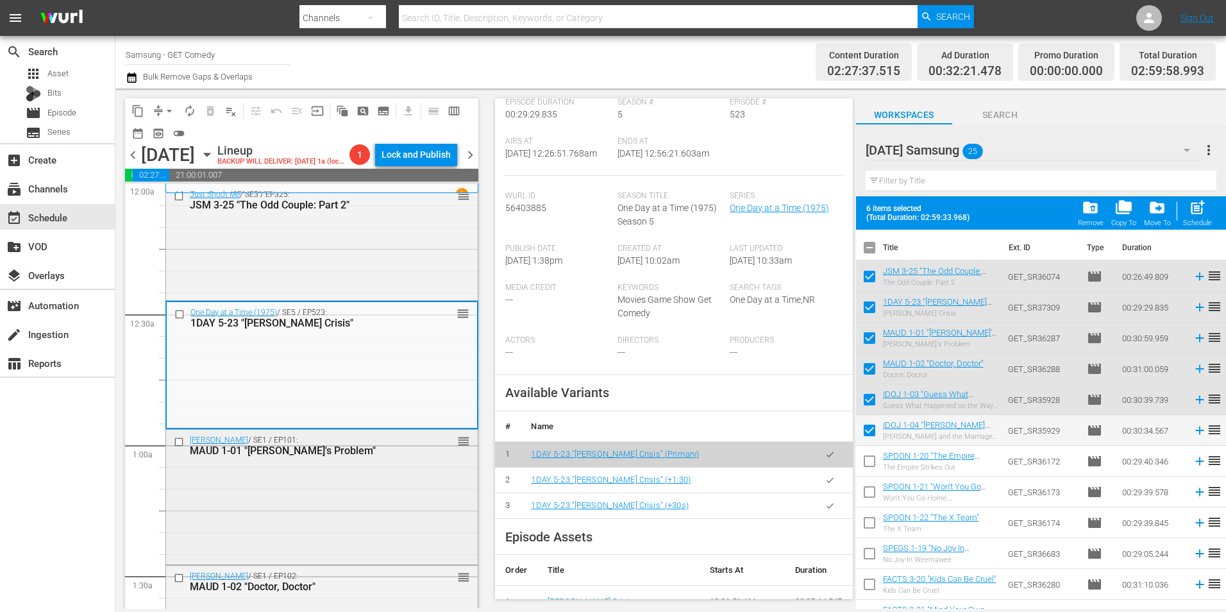
click at [322, 482] on div "Maude / SE1 / EP101: MAUD 1-01 "Maude's Problem" reorder" at bounding box center [322, 495] width 312 height 131
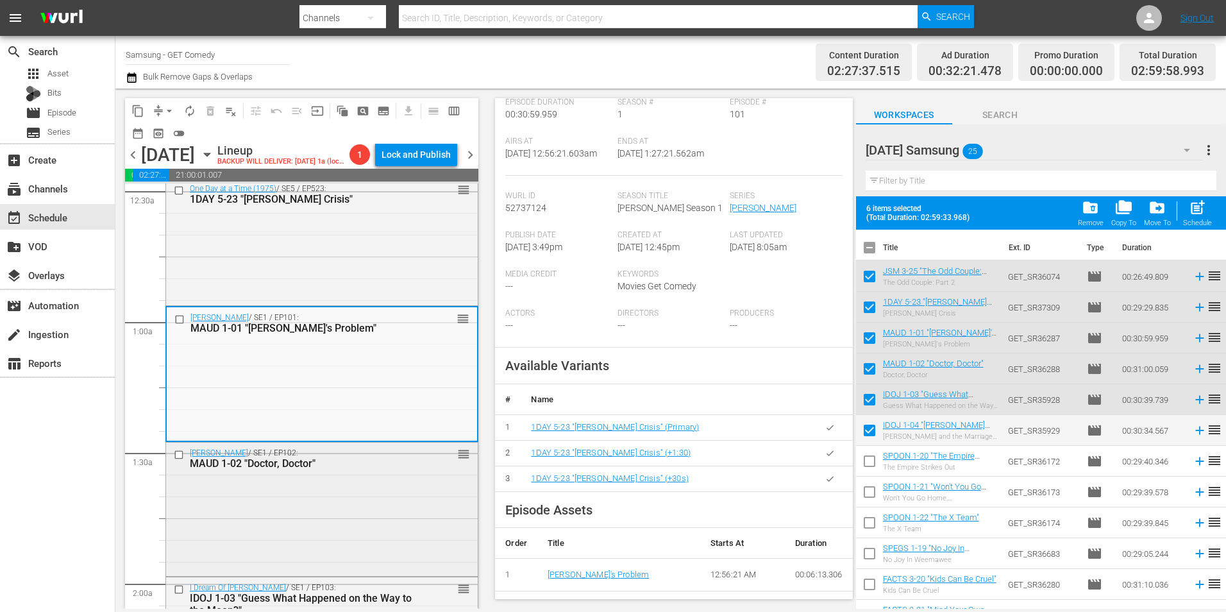
scroll to position [128, 0]
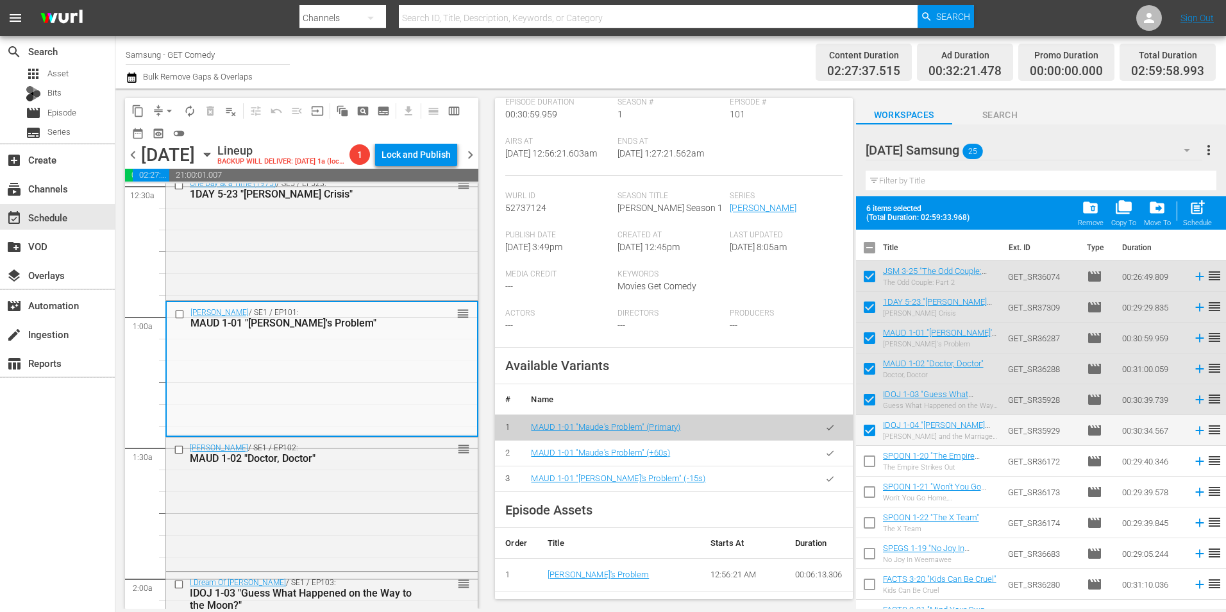
click at [290, 517] on div "Maude / SE1 / EP102: MAUD 1-02 "Doctor, Doctor" reorder" at bounding box center [322, 502] width 312 height 131
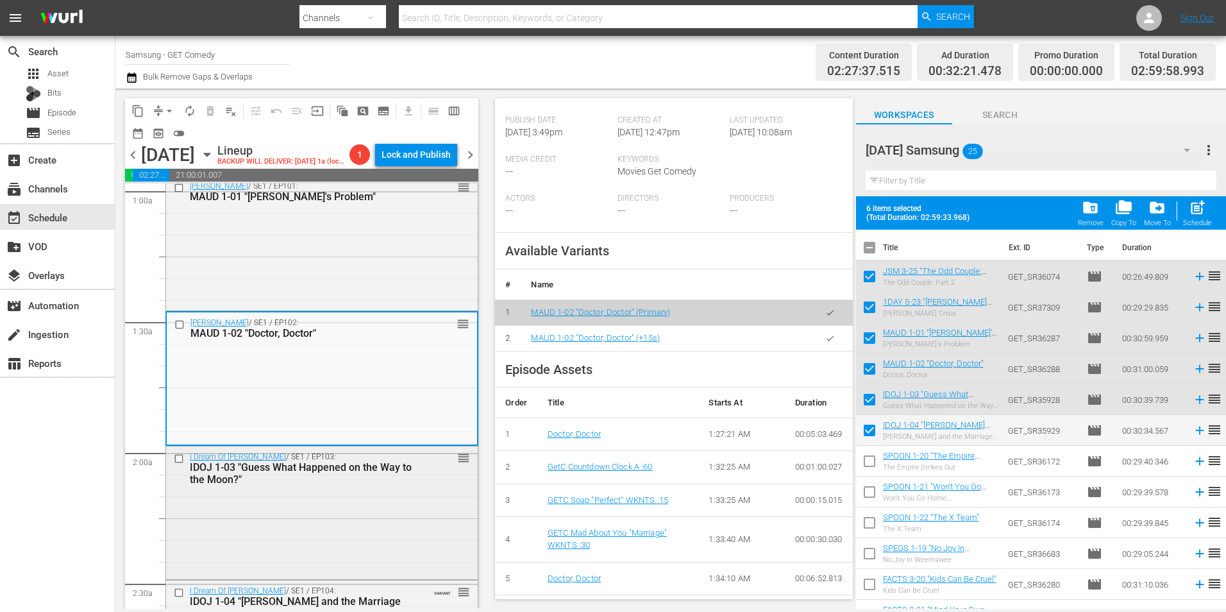
scroll to position [256, 0]
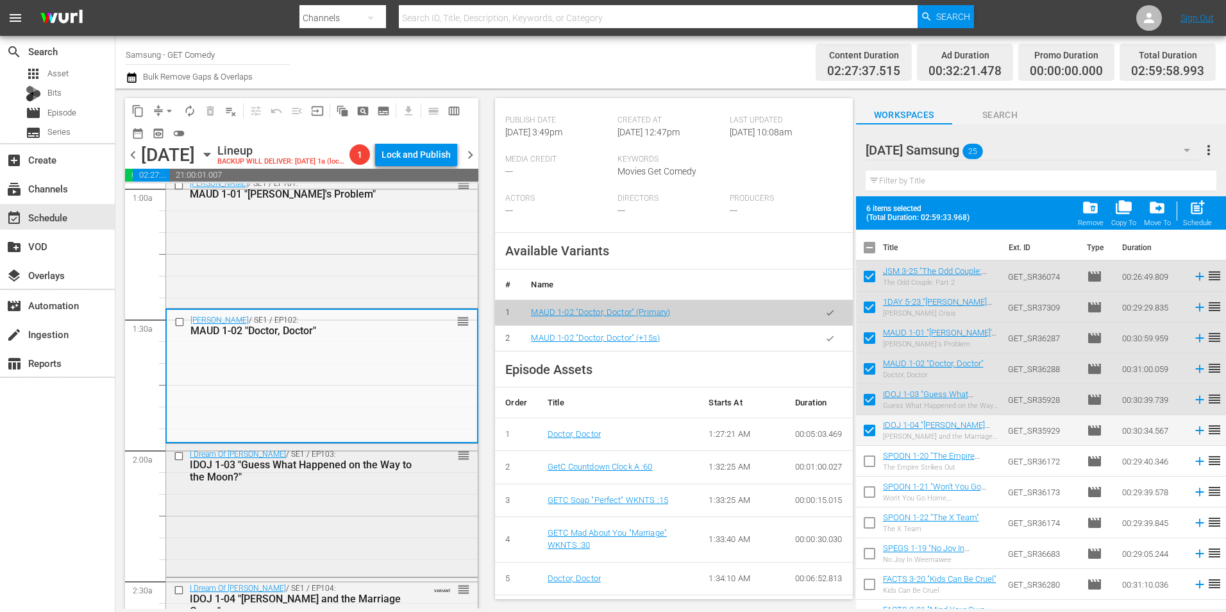
click at [346, 523] on div "I Dream Of Jeannie / SE1 / EP103: IDOJ 1-03 "Guess What Happened on the Way to …" at bounding box center [322, 509] width 312 height 130
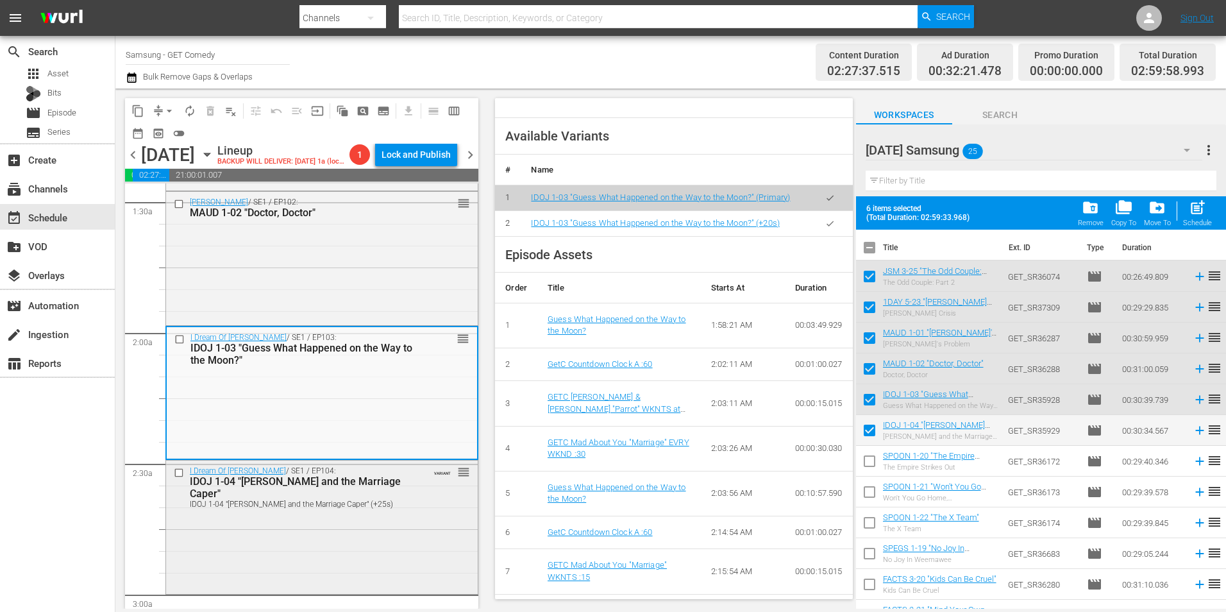
scroll to position [385, 0]
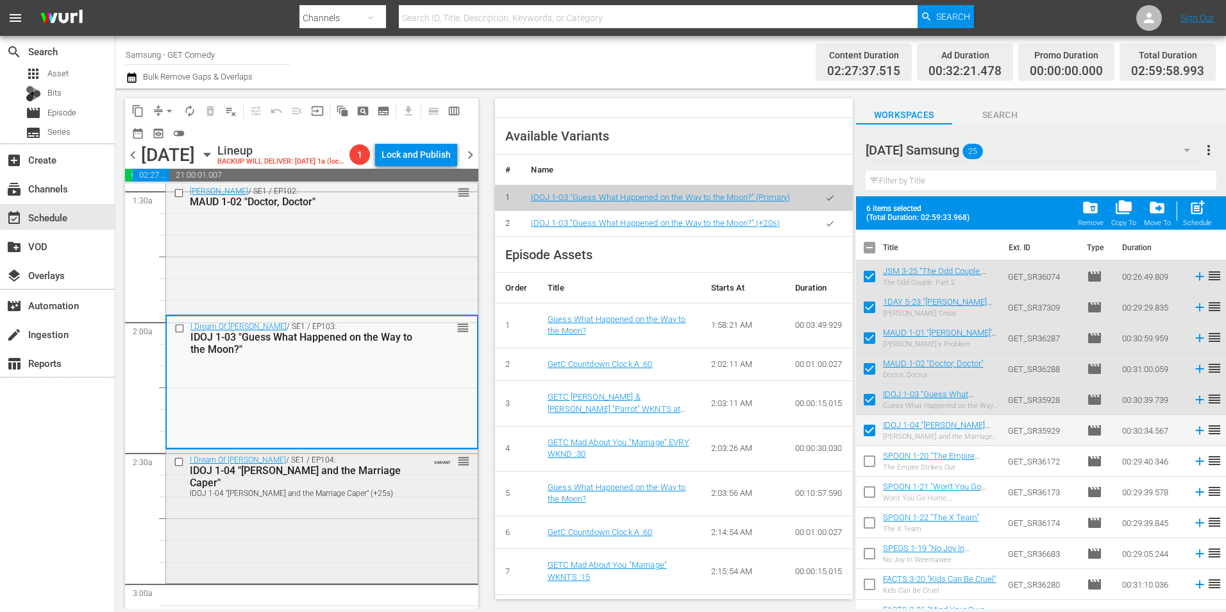
click at [346, 503] on div "I Dream Of Jeannie / SE1 / EP104: IDOJ 1-04 "Jeannie and the Marriage Caper" ID…" at bounding box center [322, 514] width 312 height 131
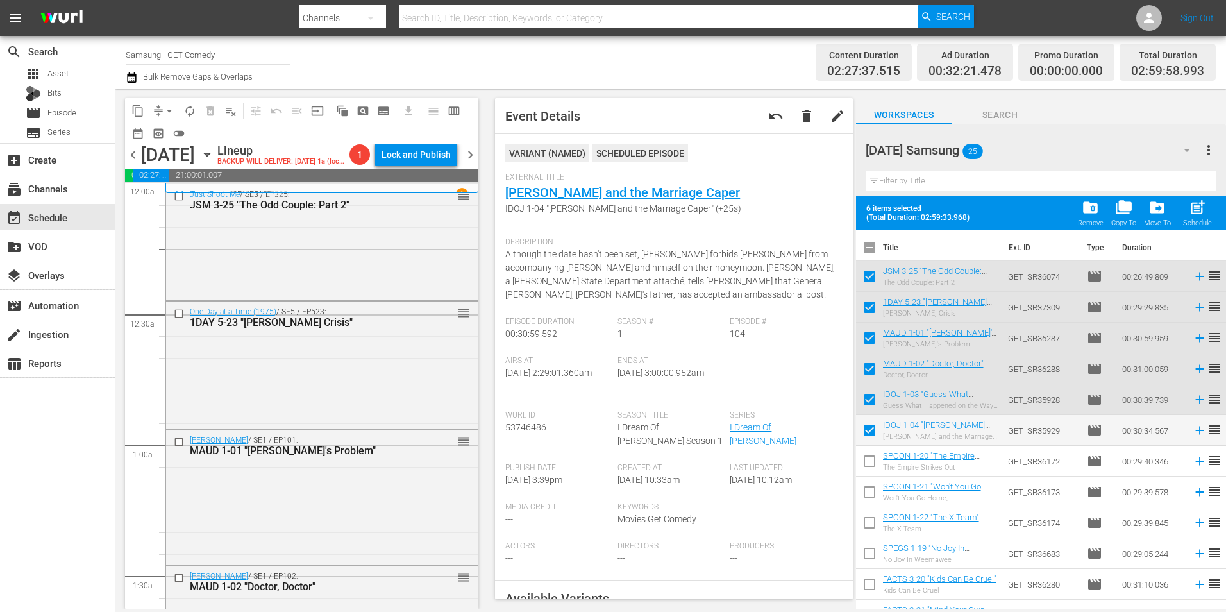
scroll to position [385, 0]
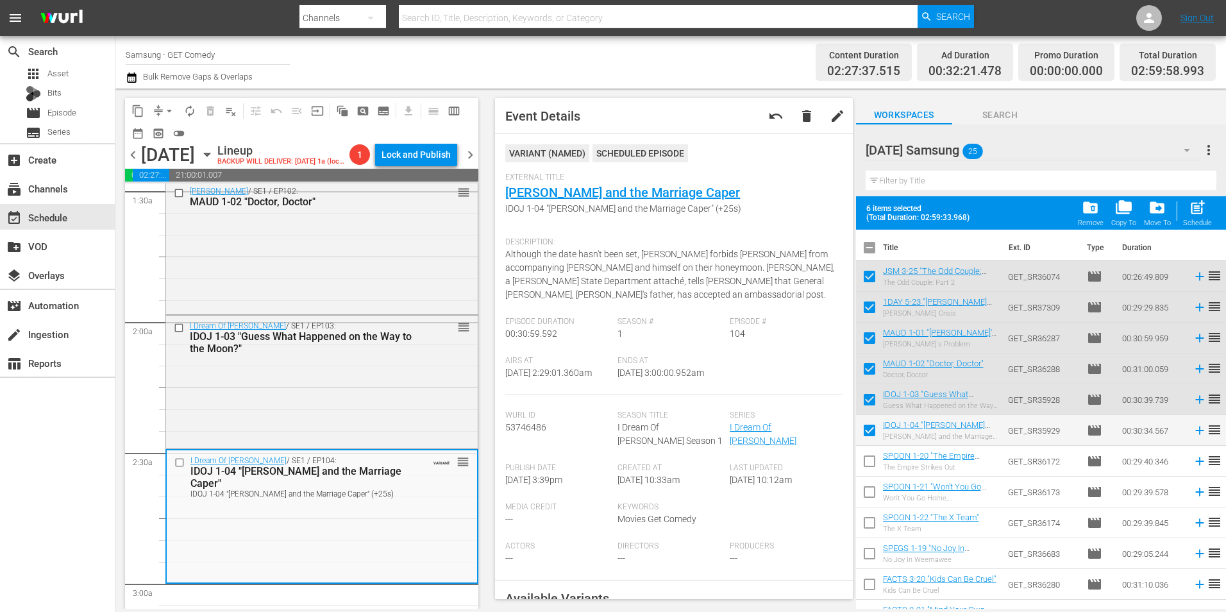
click at [214, 151] on icon "button" at bounding box center [207, 154] width 14 height 14
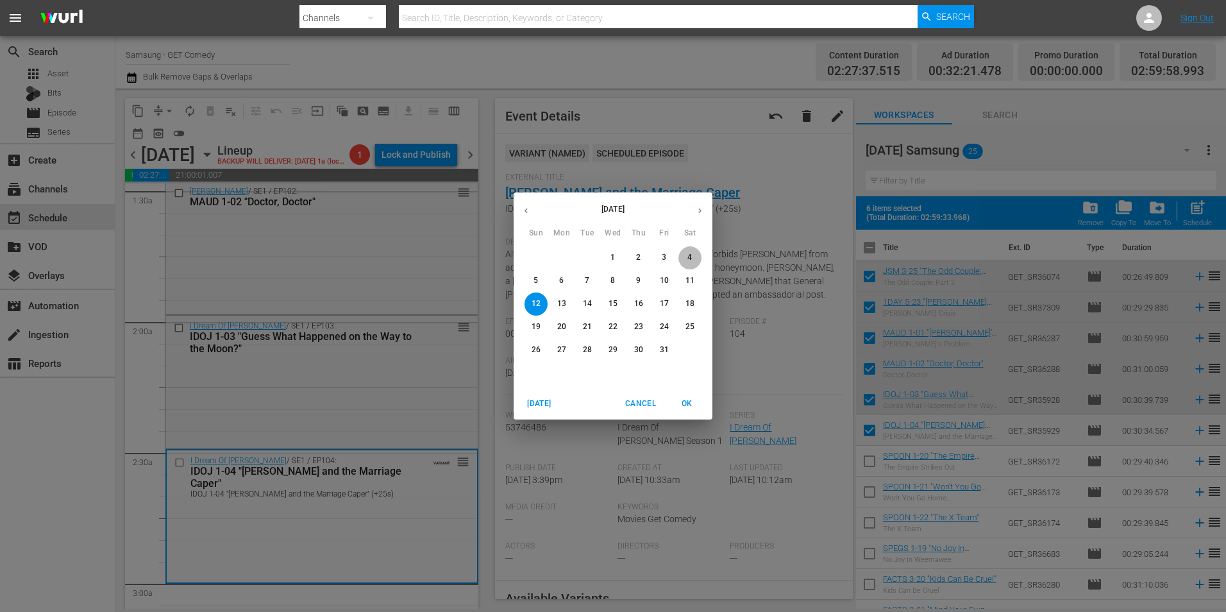
click at [691, 253] on p "4" at bounding box center [689, 257] width 4 height 11
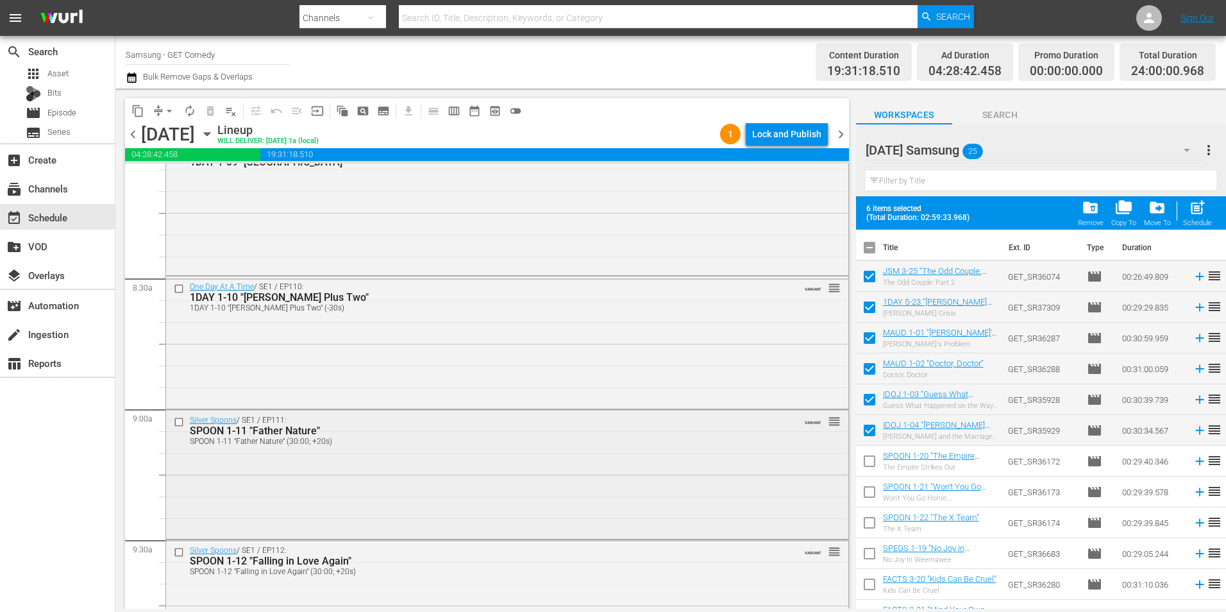
scroll to position [2116, 0]
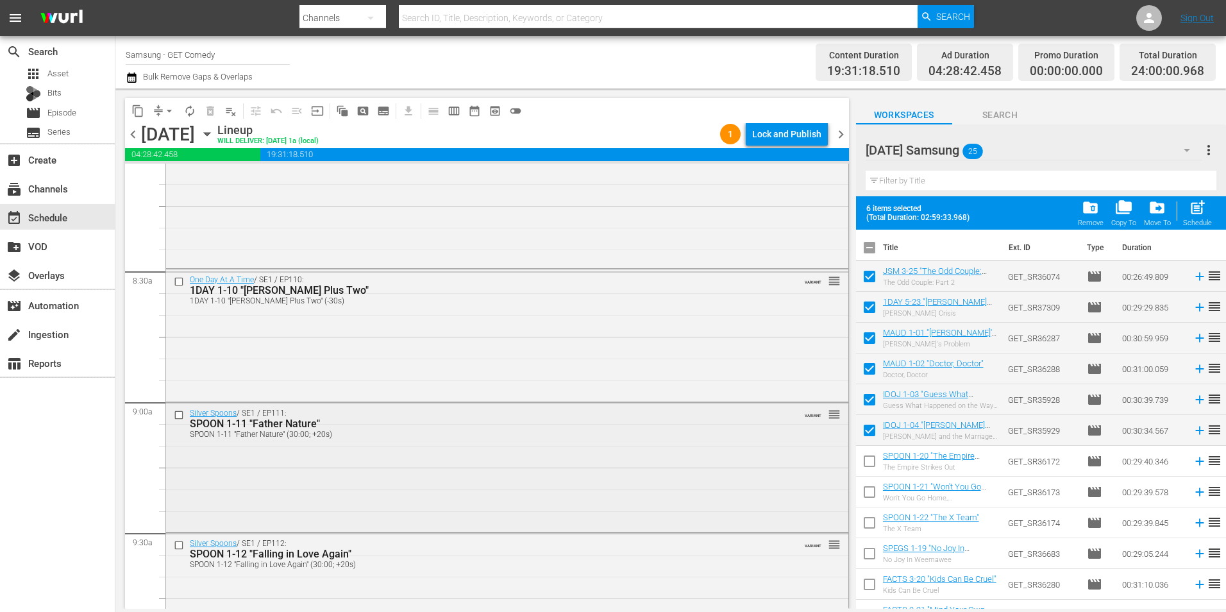
click at [180, 414] on input "checkbox" at bounding box center [180, 414] width 13 height 11
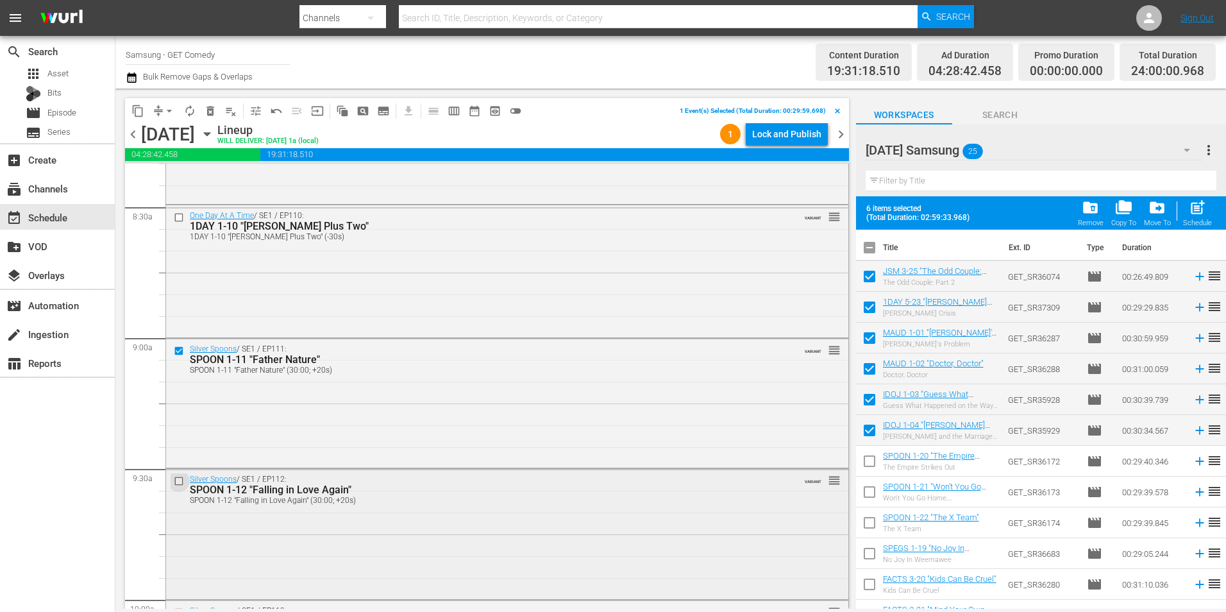
click at [180, 483] on input "checkbox" at bounding box center [180, 481] width 13 height 11
click at [179, 487] on input "checkbox" at bounding box center [180, 484] width 13 height 11
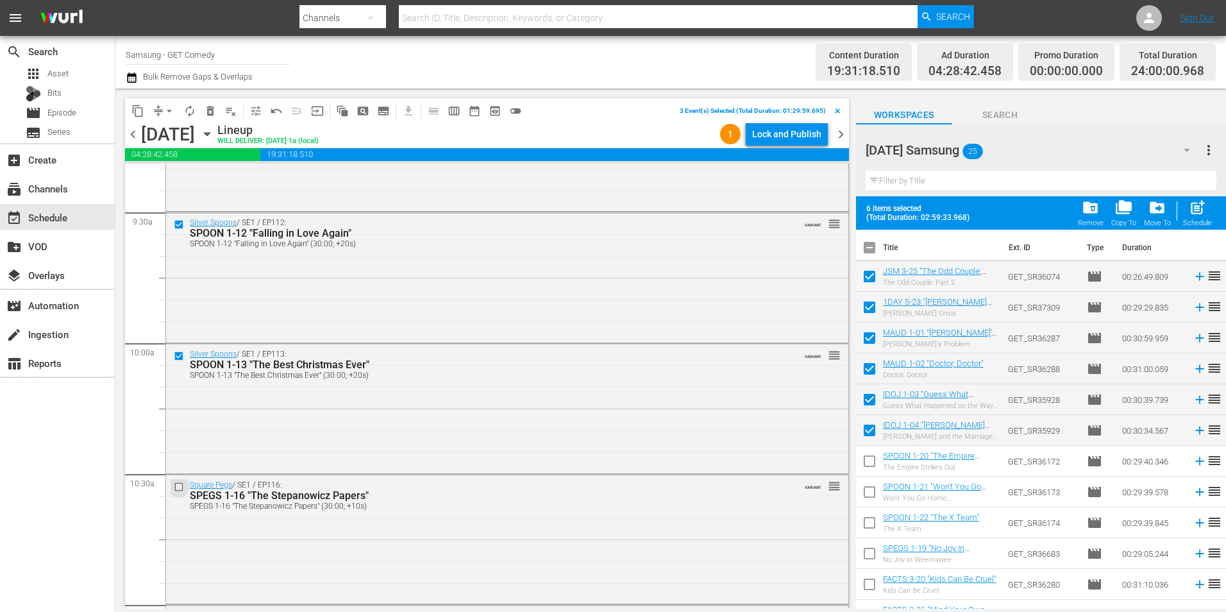
click at [179, 487] on input "checkbox" at bounding box center [180, 486] width 13 height 11
click at [179, 487] on input "checkbox" at bounding box center [180, 488] width 13 height 11
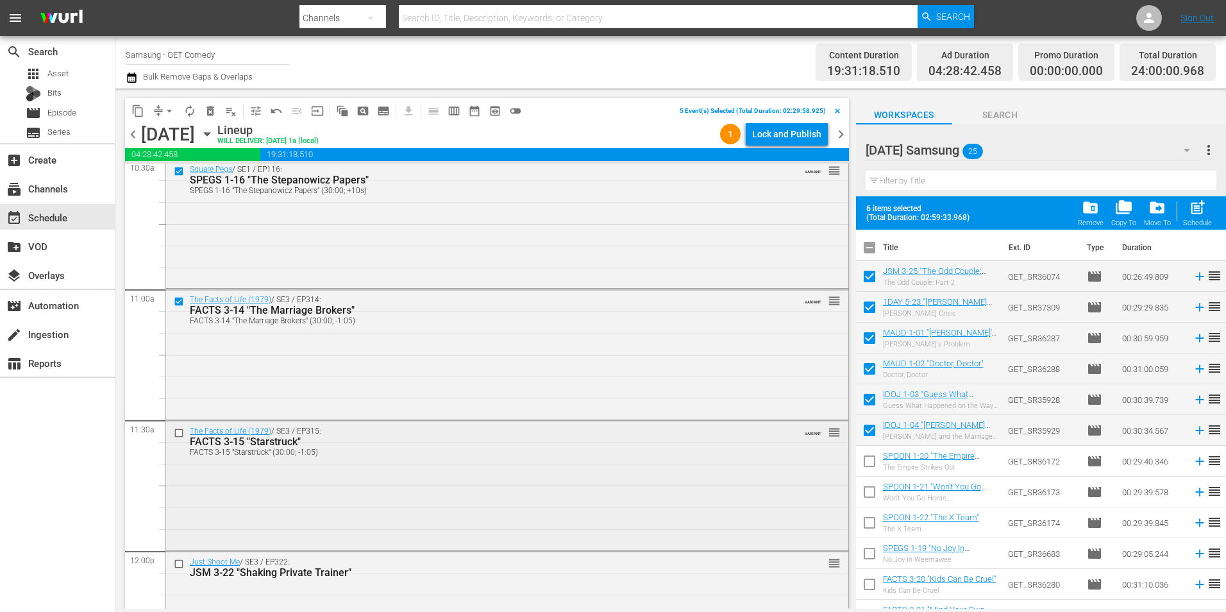
scroll to position [2757, 0]
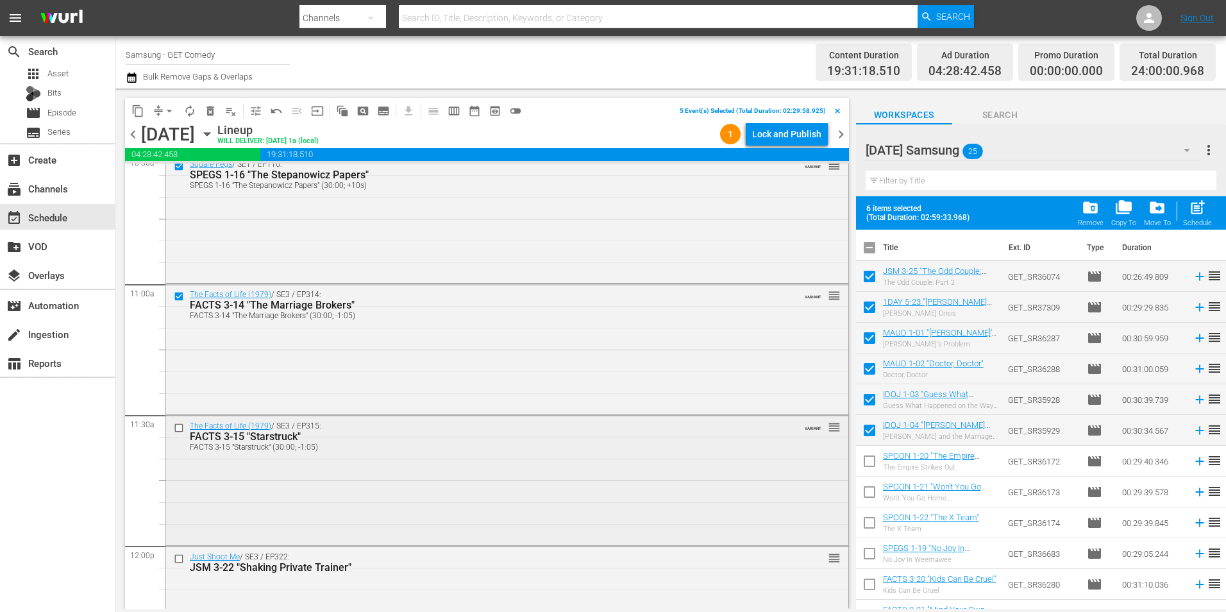
click at [176, 429] on input "checkbox" at bounding box center [180, 428] width 13 height 11
click at [135, 108] on span "content_copy" at bounding box center [137, 111] width 13 height 13
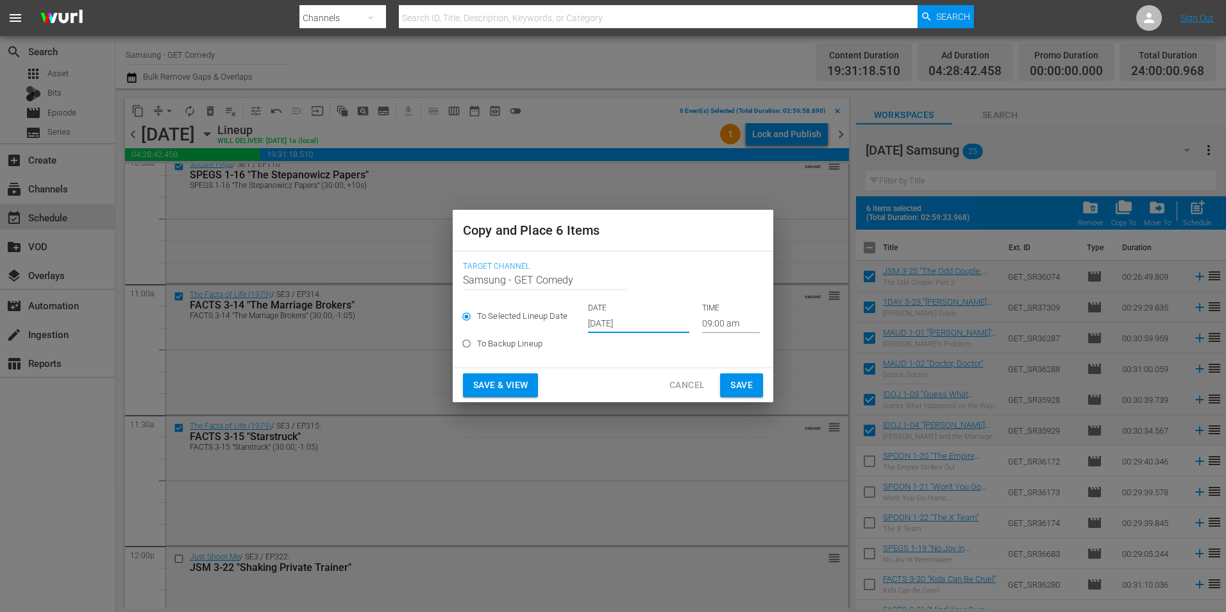
click at [635, 322] on input "[DATE]" at bounding box center [638, 323] width 101 height 19
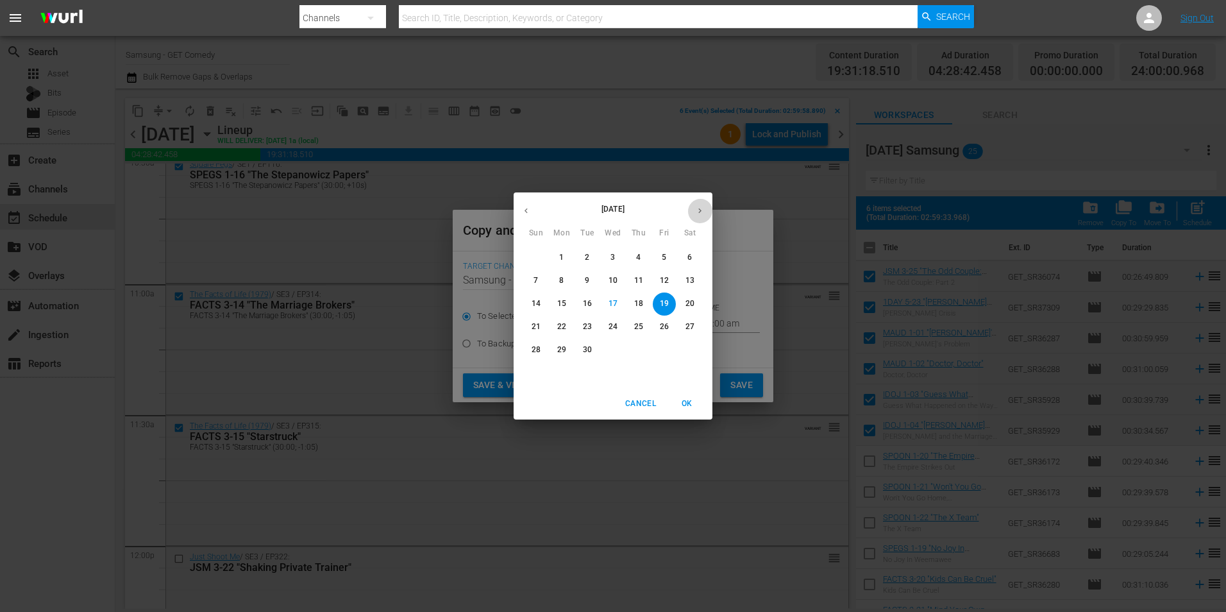
click at [700, 213] on icon "button" at bounding box center [700, 211] width 10 height 10
click at [533, 303] on p "12" at bounding box center [536, 303] width 9 height 11
type input "[DATE]"
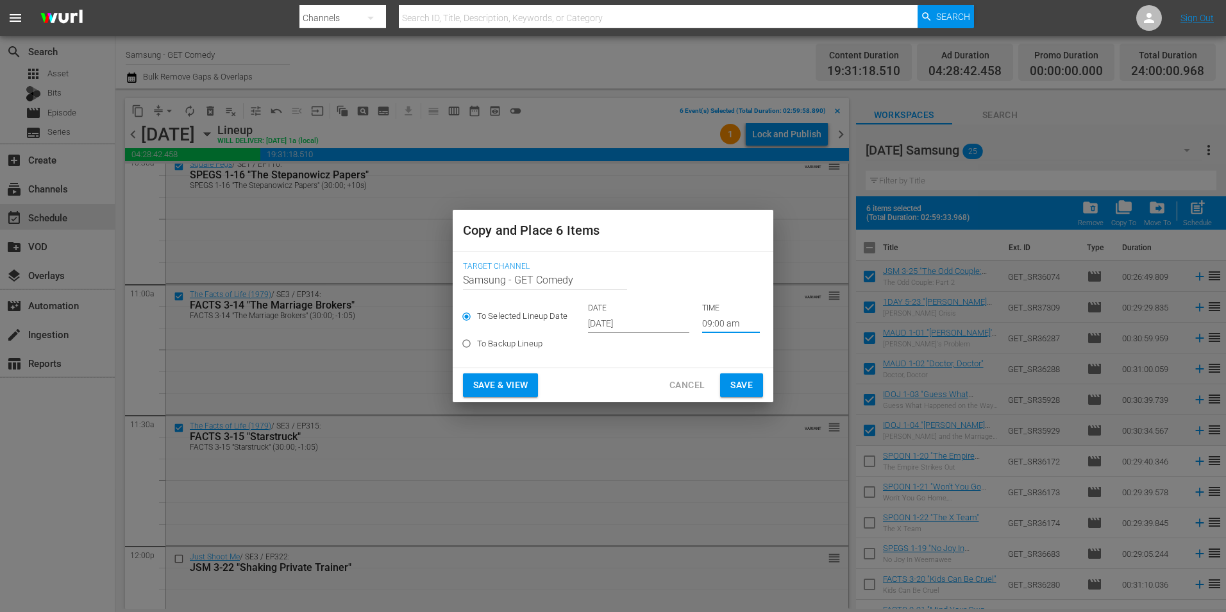
click at [708, 323] on input "09:00 am" at bounding box center [731, 323] width 58 height 19
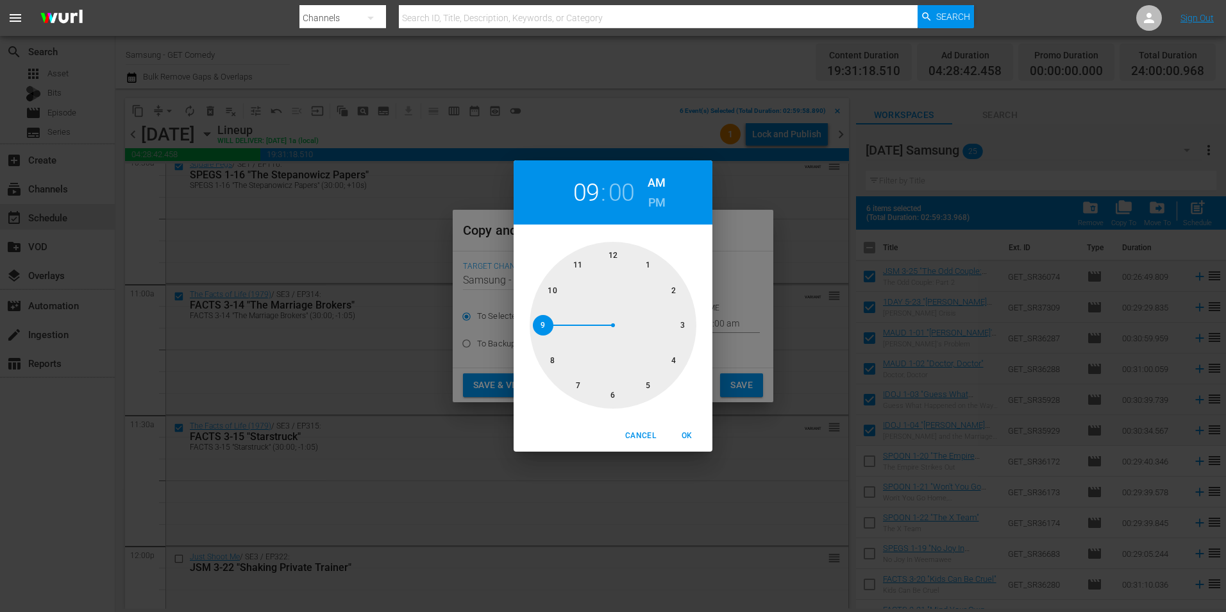
click at [687, 325] on div at bounding box center [613, 325] width 167 height 167
click at [691, 436] on span "OK" at bounding box center [686, 435] width 31 height 13
type input "03:00 am"
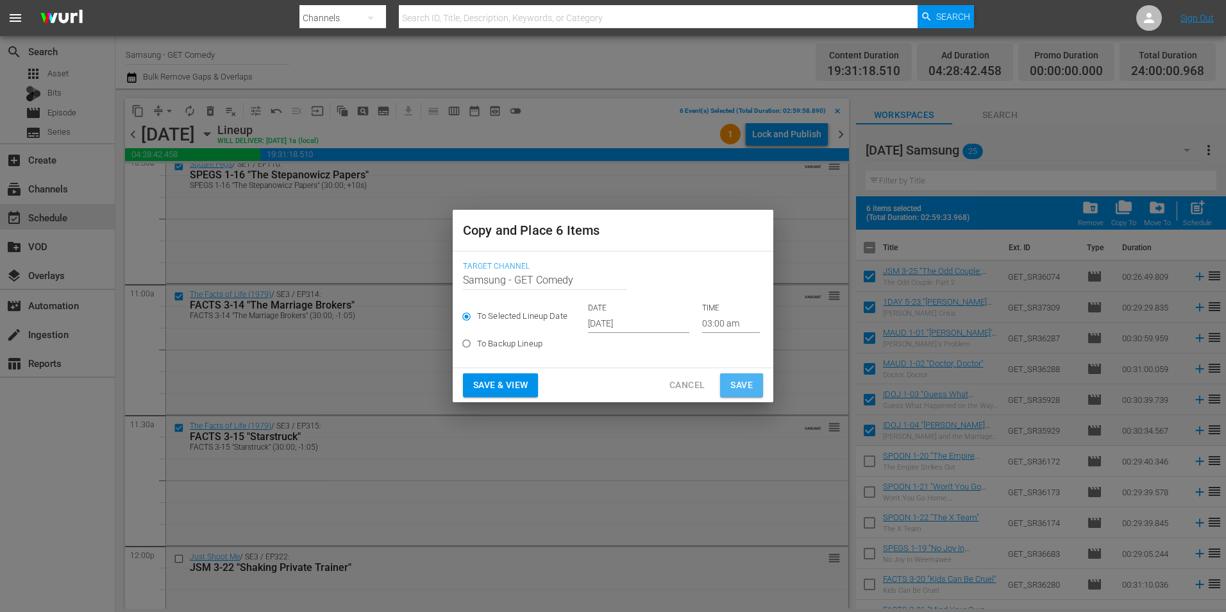
click at [751, 390] on span "Save" at bounding box center [741, 385] width 22 height 16
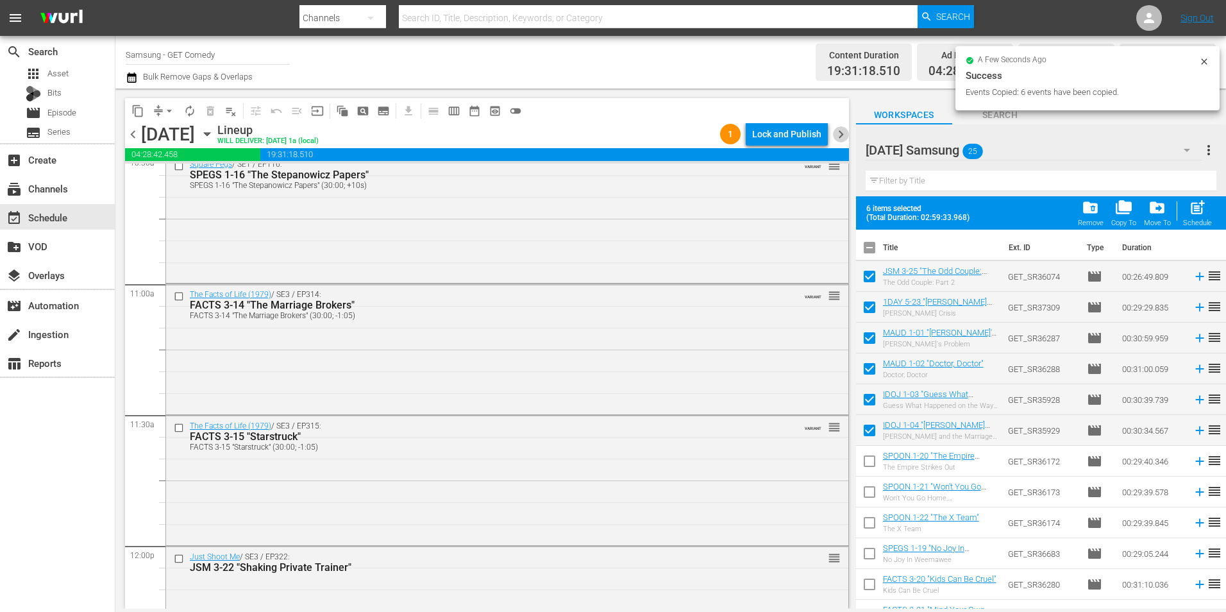
click at [841, 136] on span "chevron_right" at bounding box center [841, 134] width 16 height 16
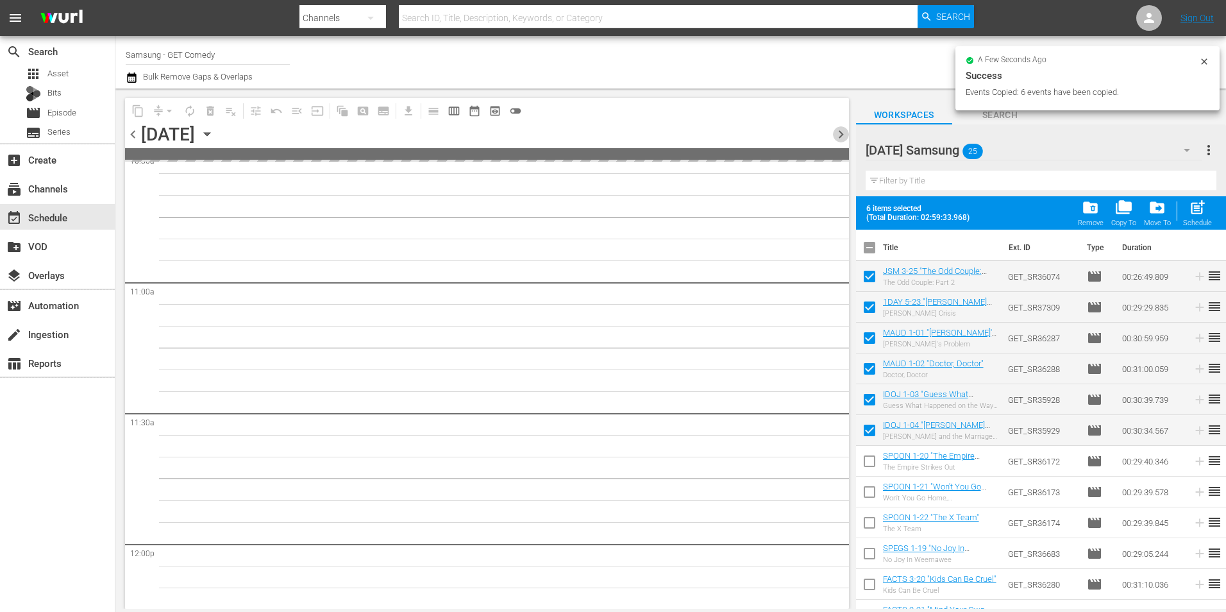
click at [841, 136] on span "chevron_right" at bounding box center [841, 134] width 16 height 16
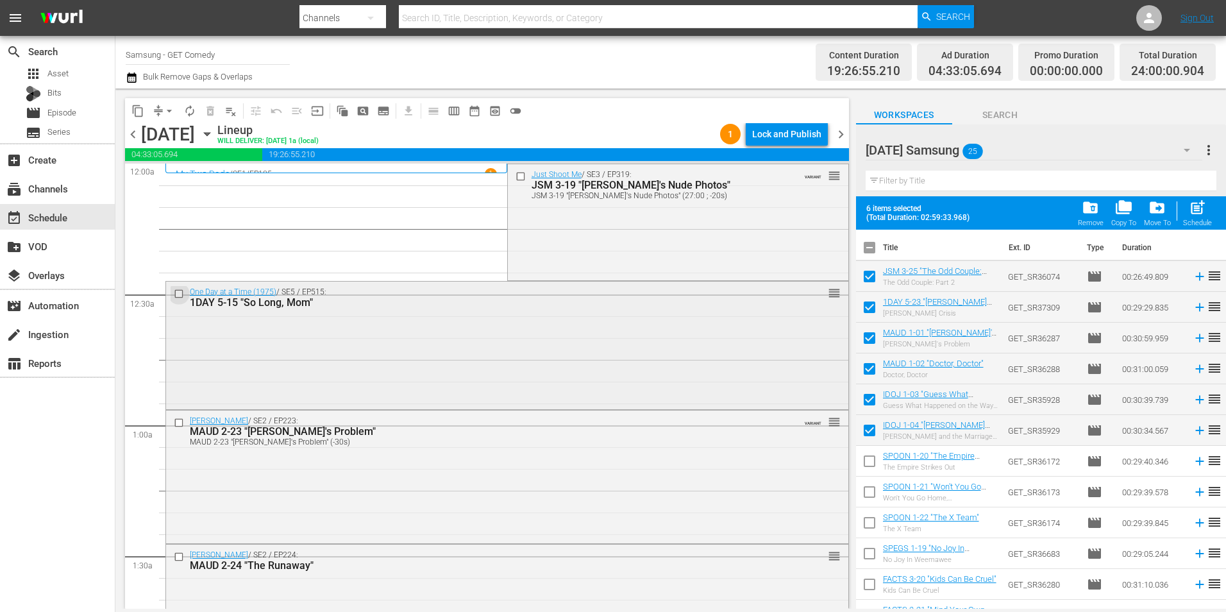
click at [179, 296] on input "checkbox" at bounding box center [180, 293] width 13 height 11
click at [518, 177] on input "checkbox" at bounding box center [521, 176] width 13 height 11
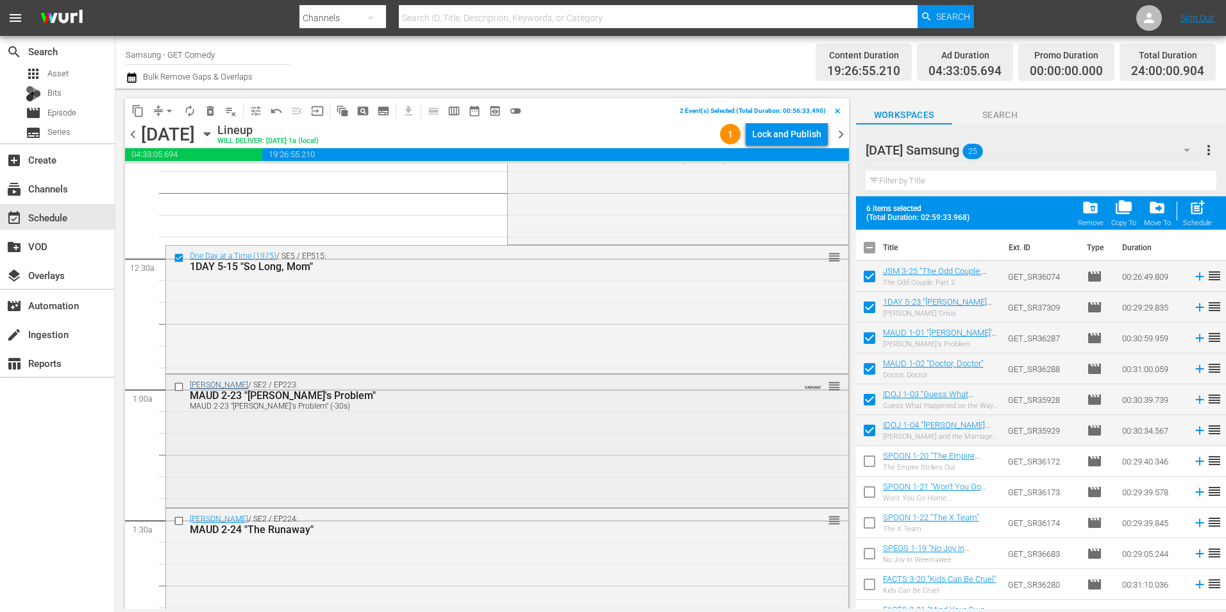
scroll to position [64, 0]
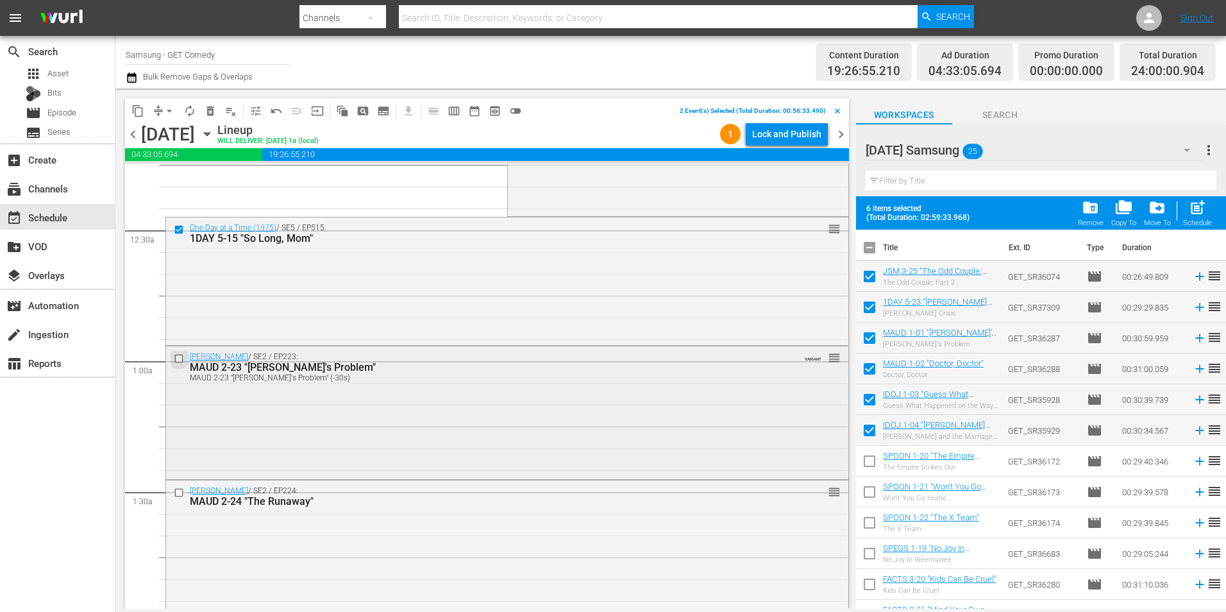
click at [181, 356] on input "checkbox" at bounding box center [180, 358] width 13 height 11
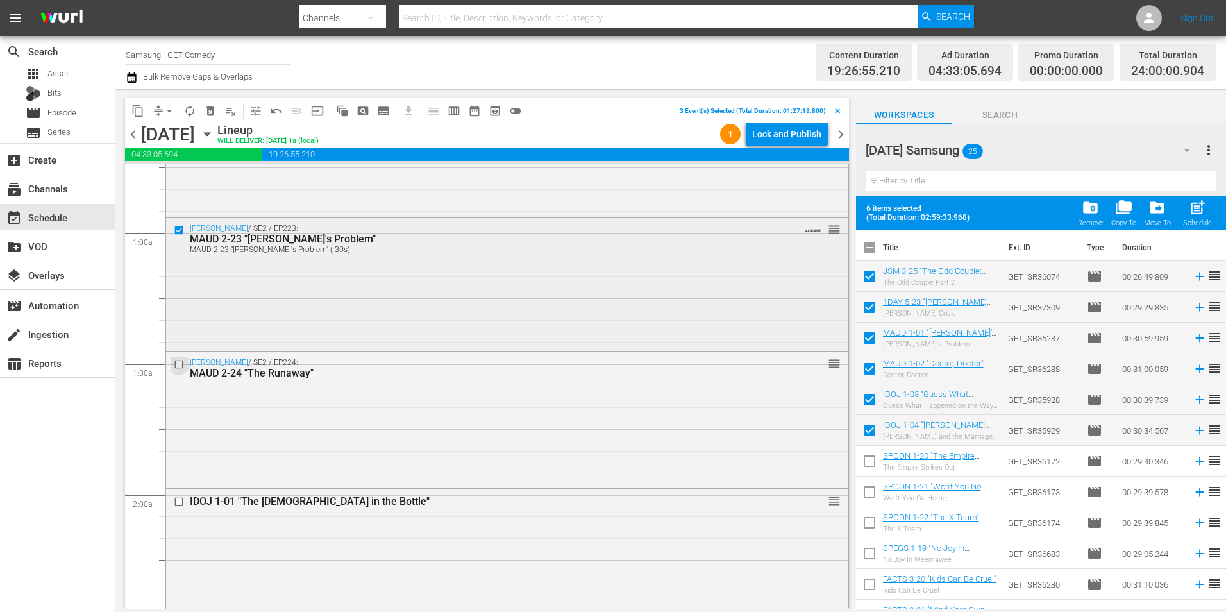
click at [180, 362] on input "checkbox" at bounding box center [180, 364] width 13 height 11
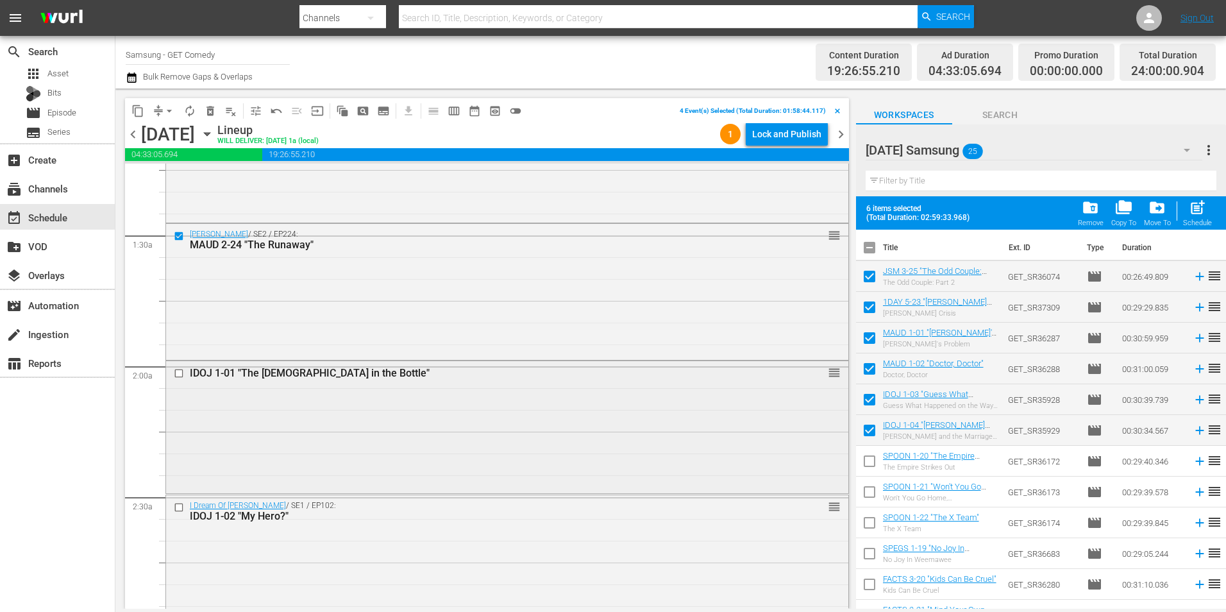
click at [181, 369] on input "checkbox" at bounding box center [180, 373] width 13 height 11
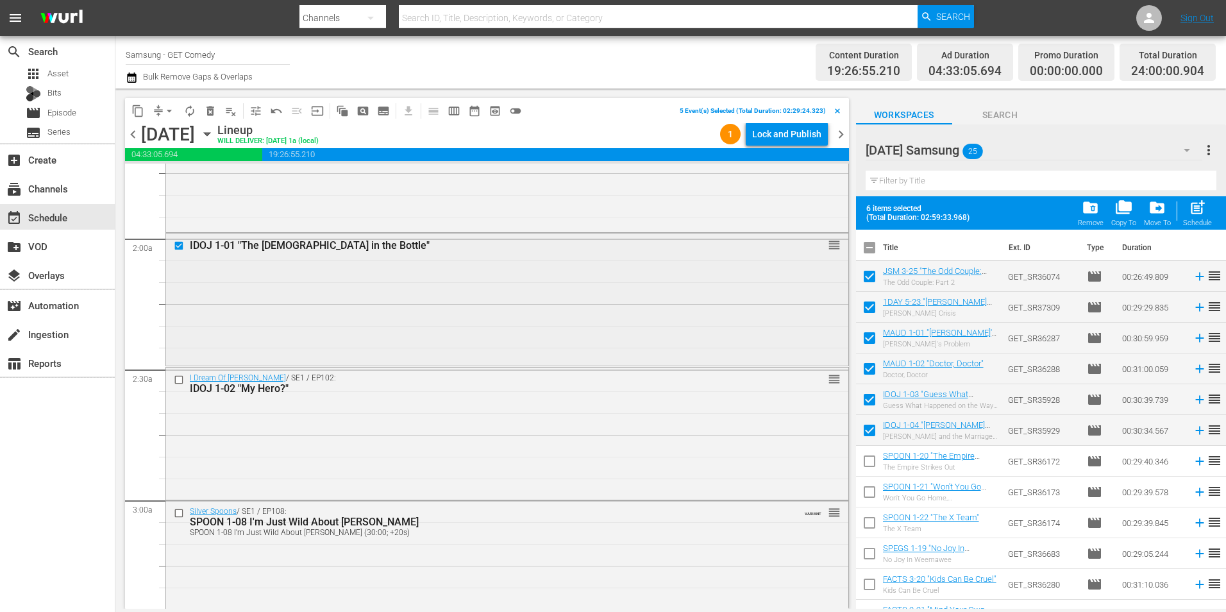
scroll to position [449, 0]
click at [181, 374] on input "checkbox" at bounding box center [180, 379] width 13 height 11
click at [131, 111] on span "content_copy" at bounding box center [137, 111] width 13 height 13
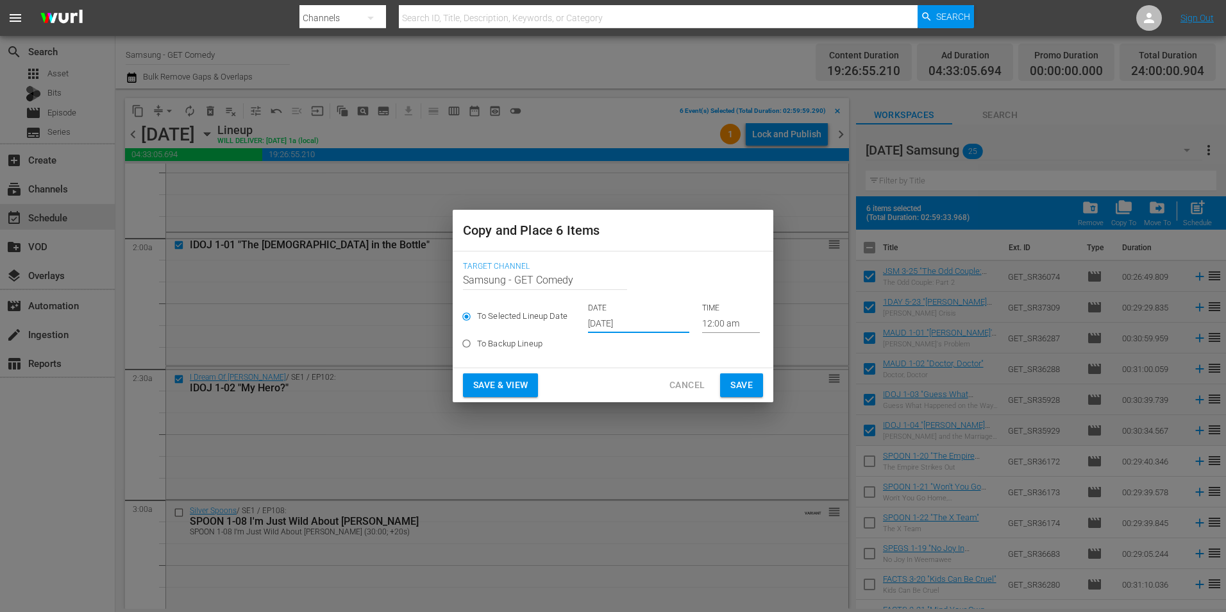
click at [601, 324] on input "[DATE]" at bounding box center [638, 323] width 101 height 19
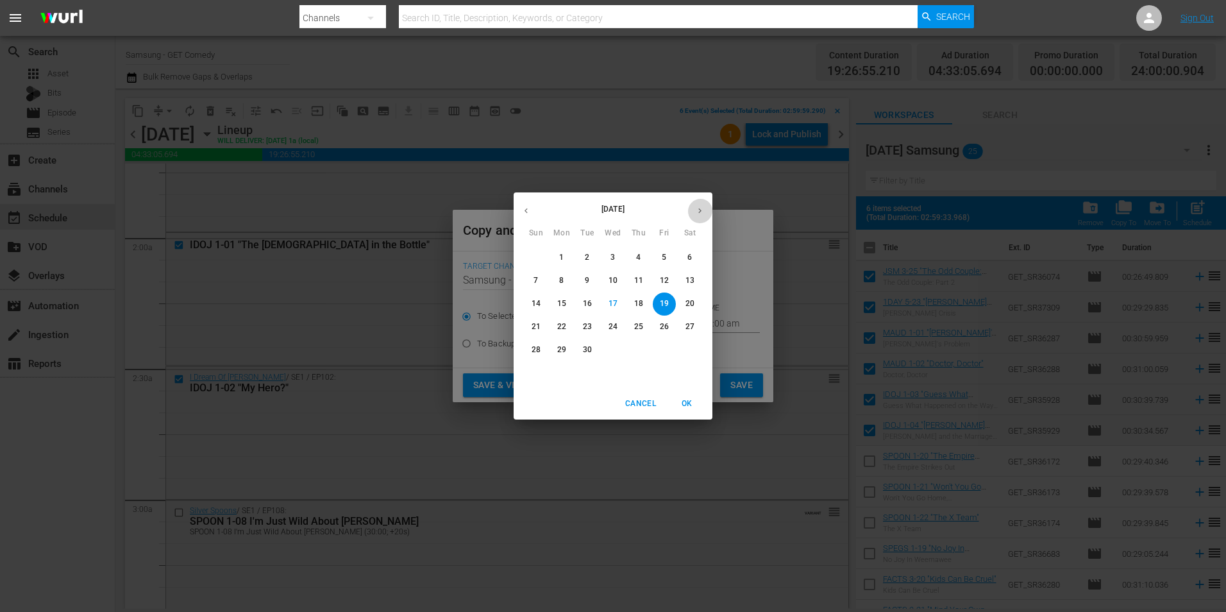
click at [698, 219] on button "button" at bounding box center [699, 210] width 25 height 25
click at [532, 299] on p "12" at bounding box center [536, 303] width 9 height 11
type input "[DATE]"
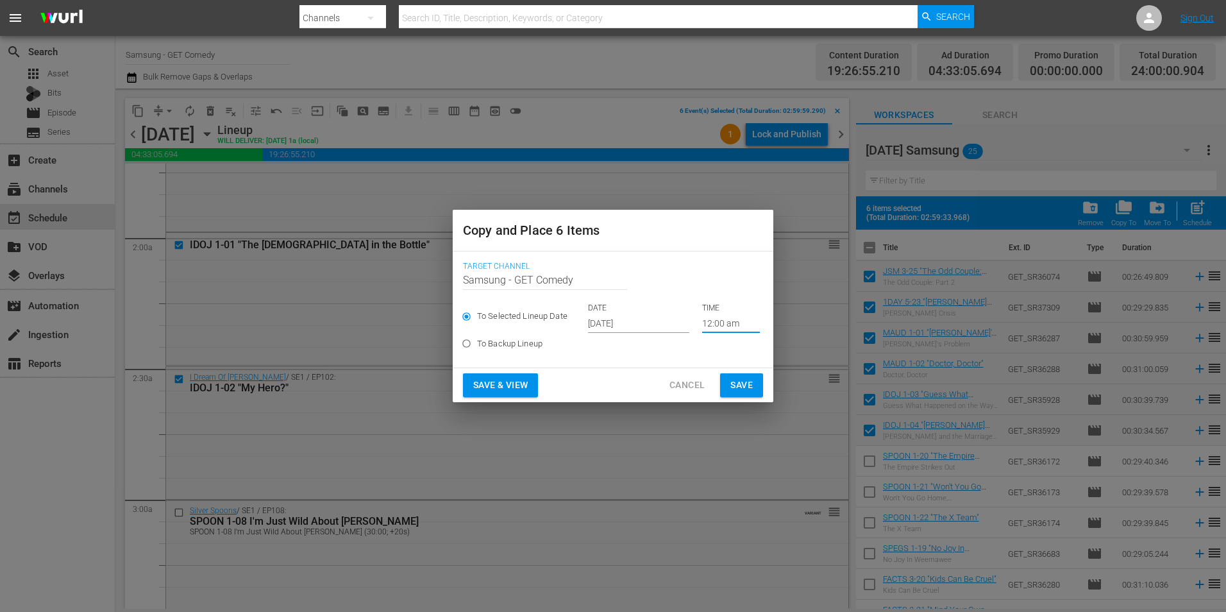
click at [717, 318] on input "12:00 am" at bounding box center [731, 323] width 58 height 19
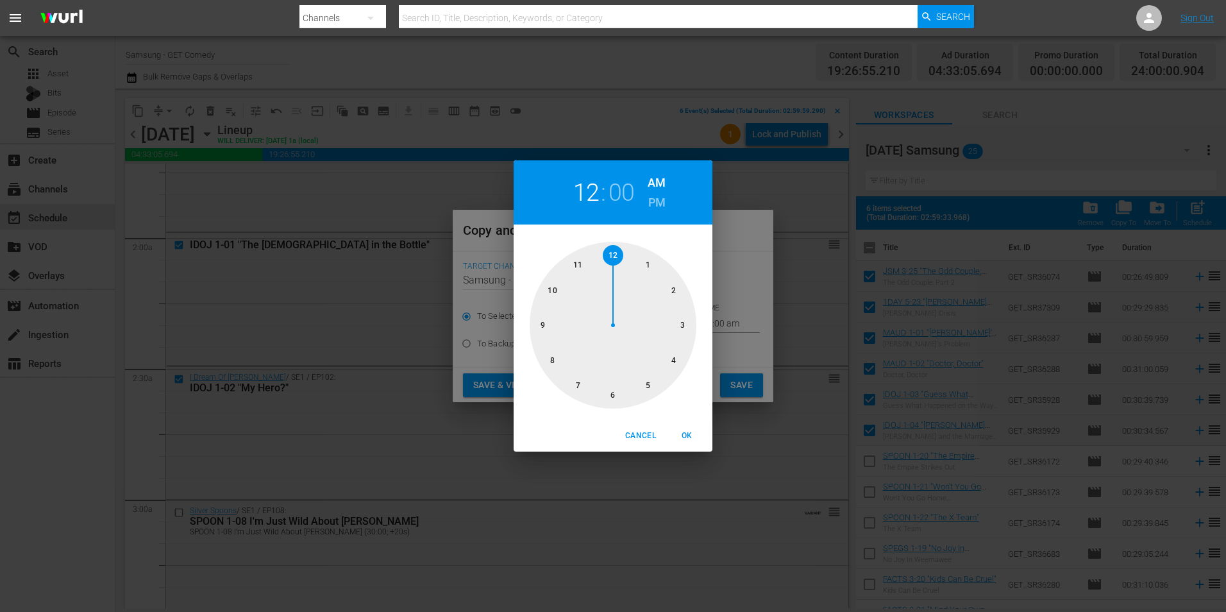
click at [615, 391] on div at bounding box center [613, 325] width 167 height 167
click at [683, 433] on span "OK" at bounding box center [686, 435] width 31 height 13
type input "06:00 am"
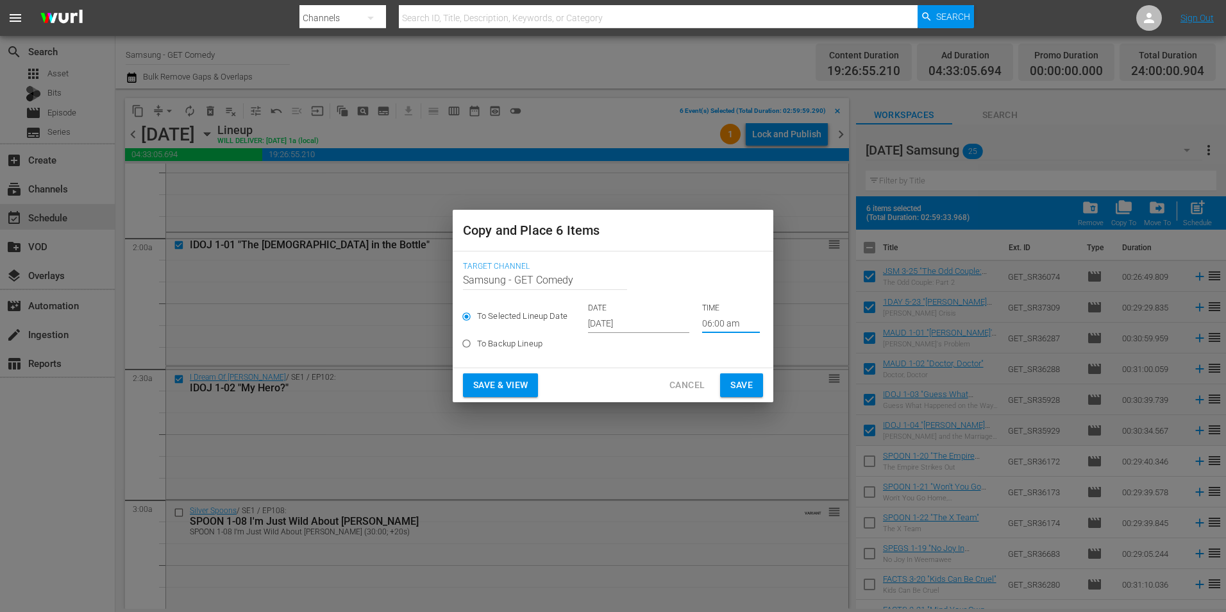
click at [748, 383] on span "Save" at bounding box center [741, 385] width 22 height 16
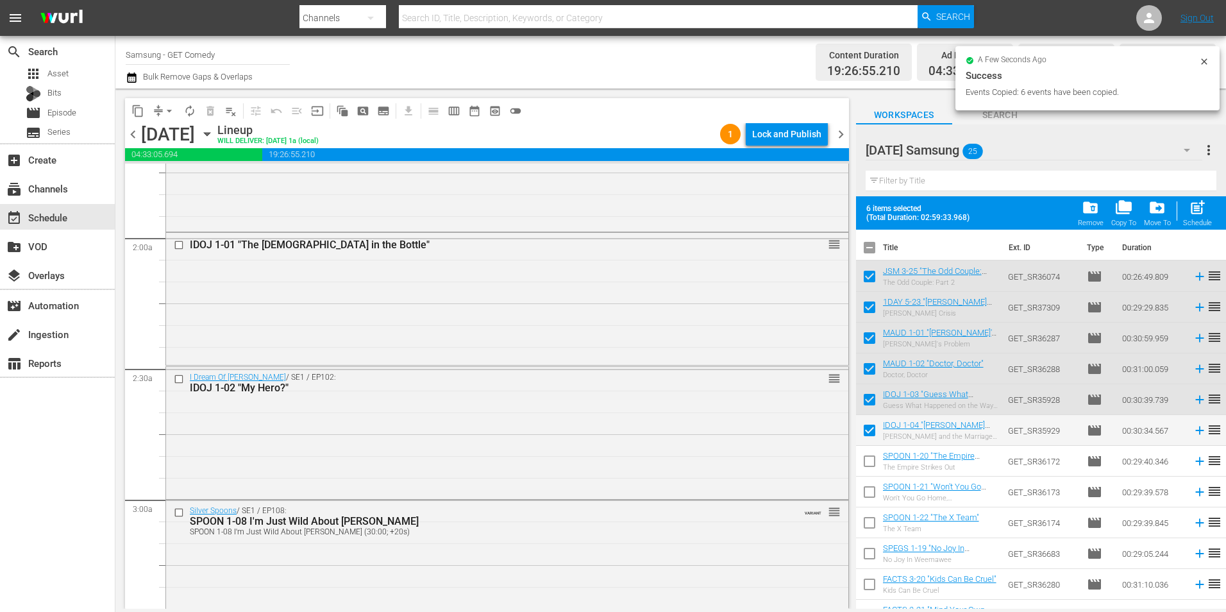
click at [135, 133] on span "chevron_left" at bounding box center [133, 134] width 16 height 16
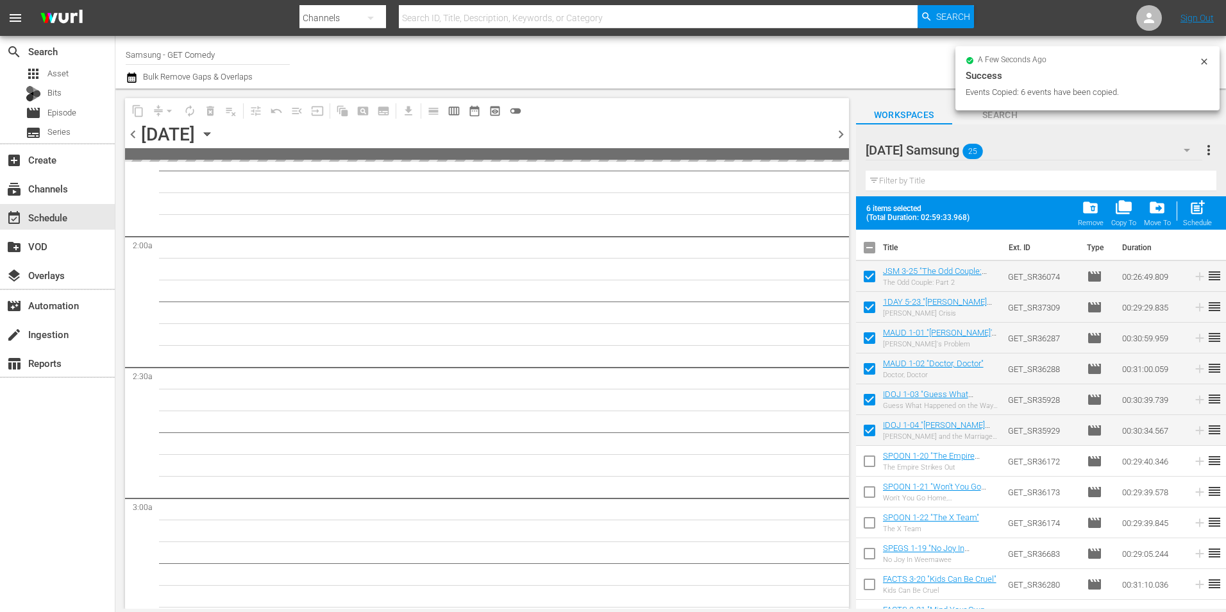
scroll to position [536, 0]
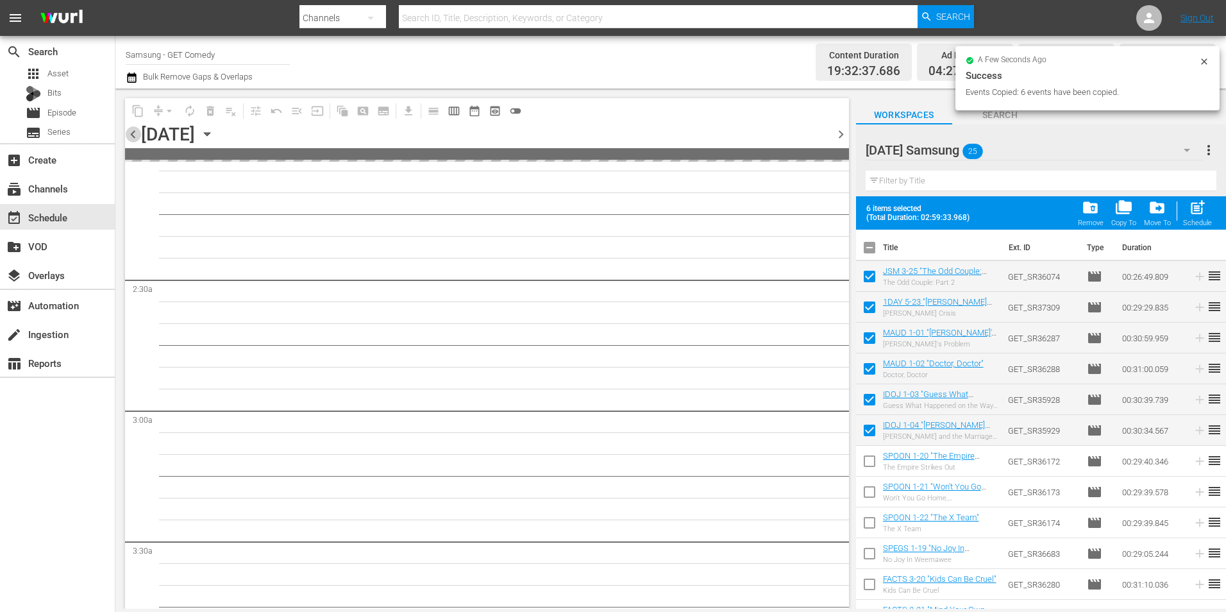
click at [135, 133] on span "chevron_left" at bounding box center [133, 134] width 16 height 16
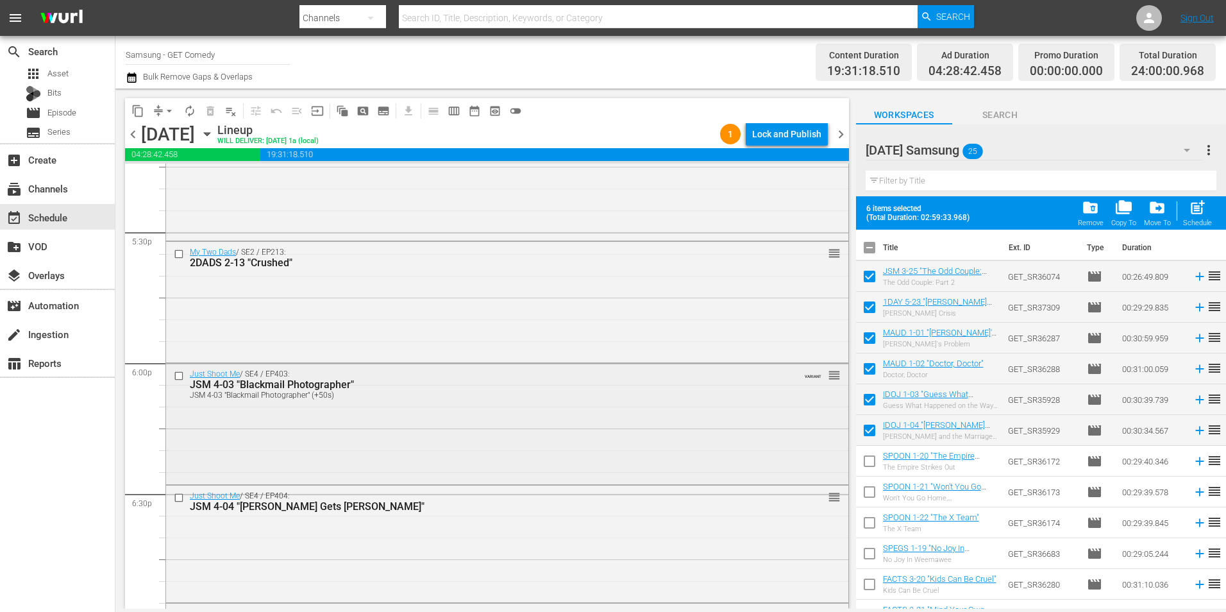
scroll to position [4510, 0]
click at [178, 374] on input "checkbox" at bounding box center [180, 374] width 13 height 11
click at [178, 496] on input "checkbox" at bounding box center [180, 496] width 13 height 11
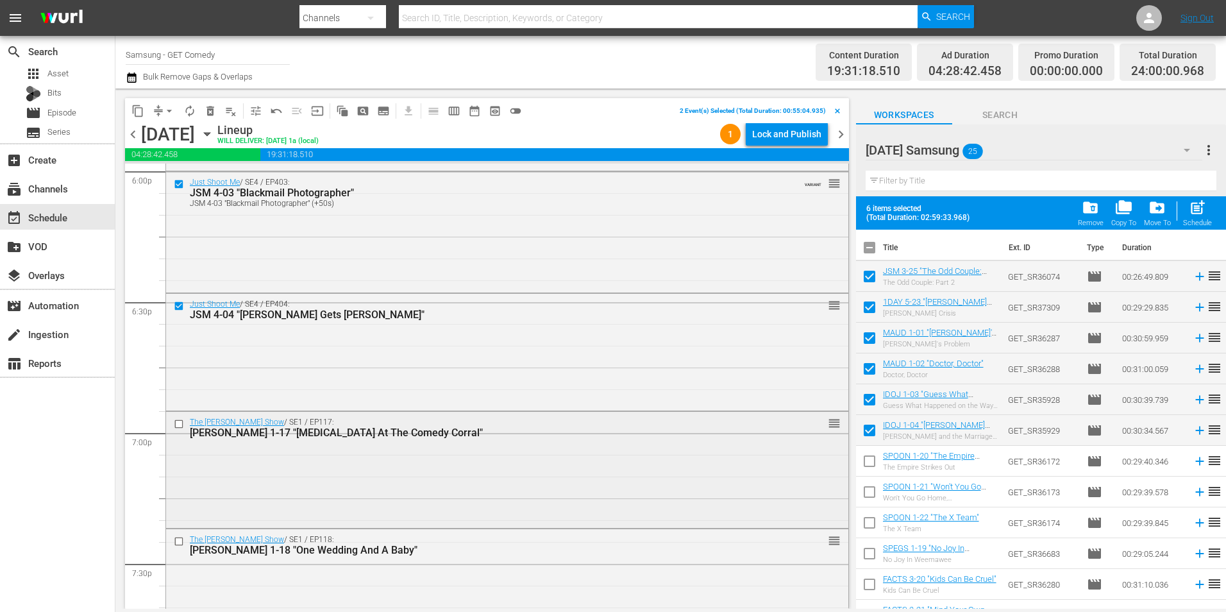
scroll to position [4702, 0]
click at [174, 423] on input "checkbox" at bounding box center [180, 422] width 13 height 11
click at [180, 536] on input "checkbox" at bounding box center [180, 539] width 13 height 11
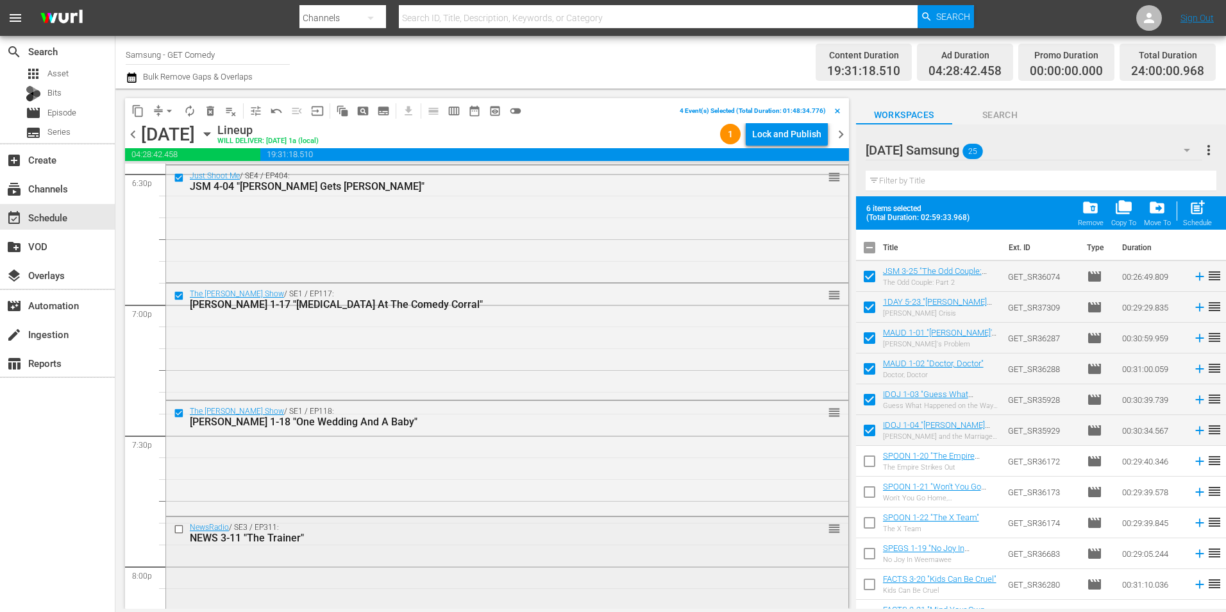
scroll to position [4830, 0]
click at [180, 527] on input "checkbox" at bounding box center [180, 528] width 13 height 11
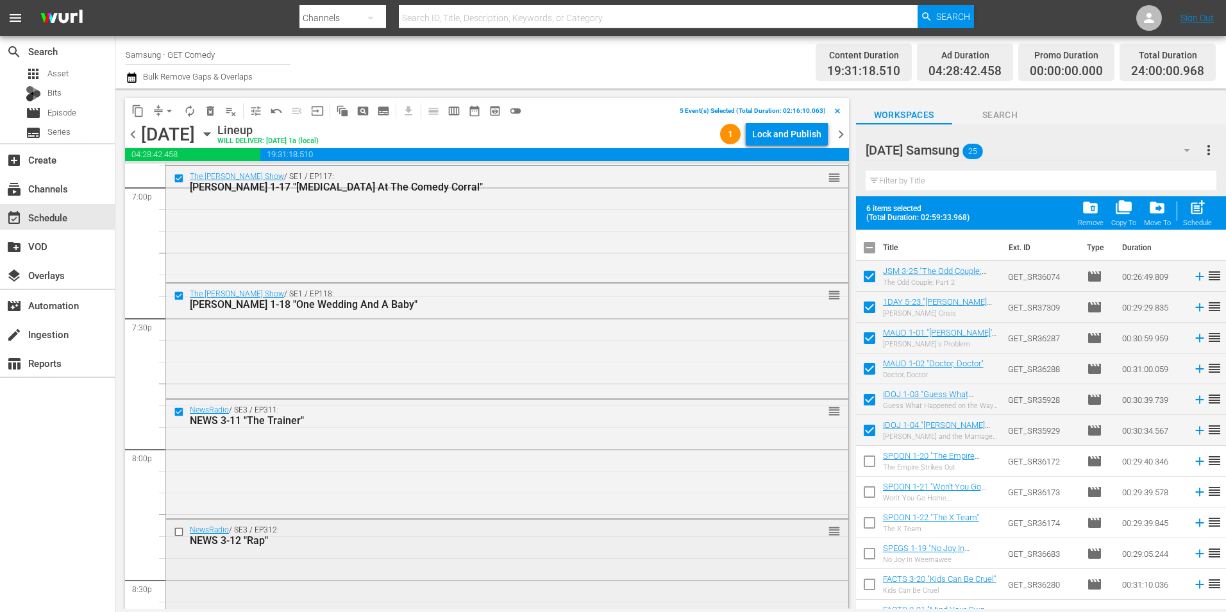
scroll to position [4959, 0]
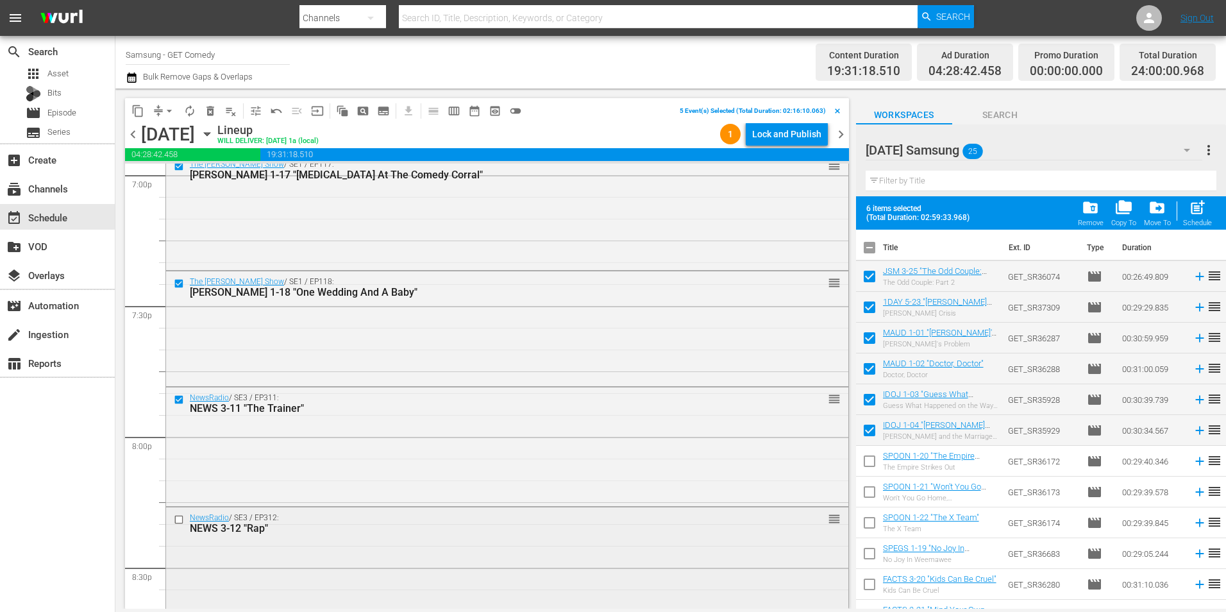
click at [178, 521] on input "checkbox" at bounding box center [180, 519] width 13 height 11
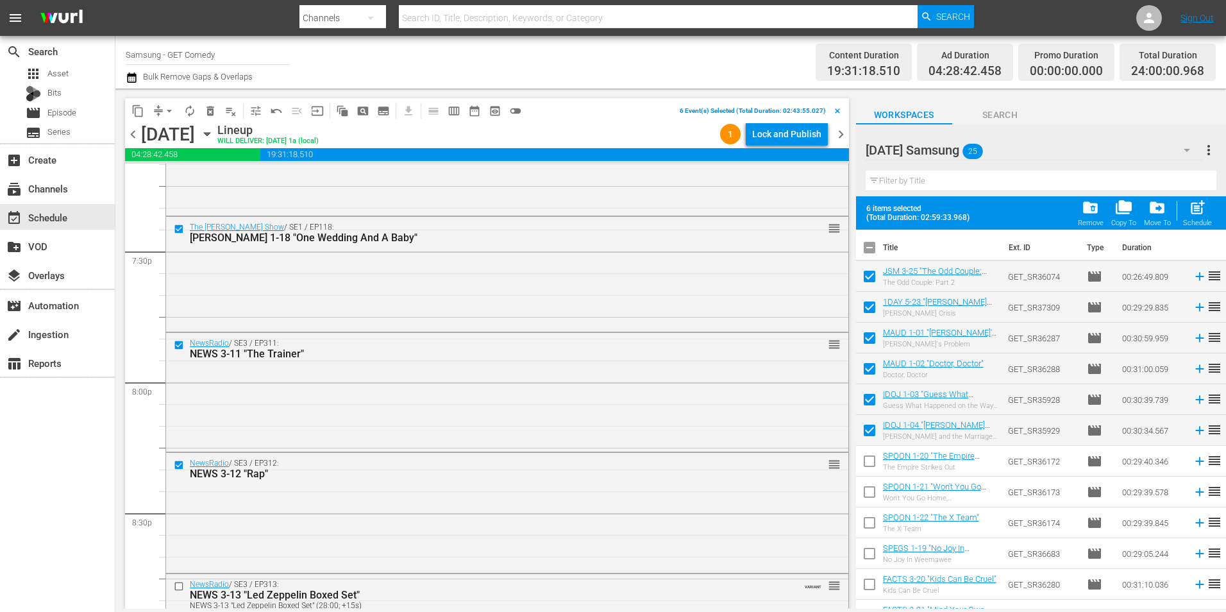
scroll to position [5087, 0]
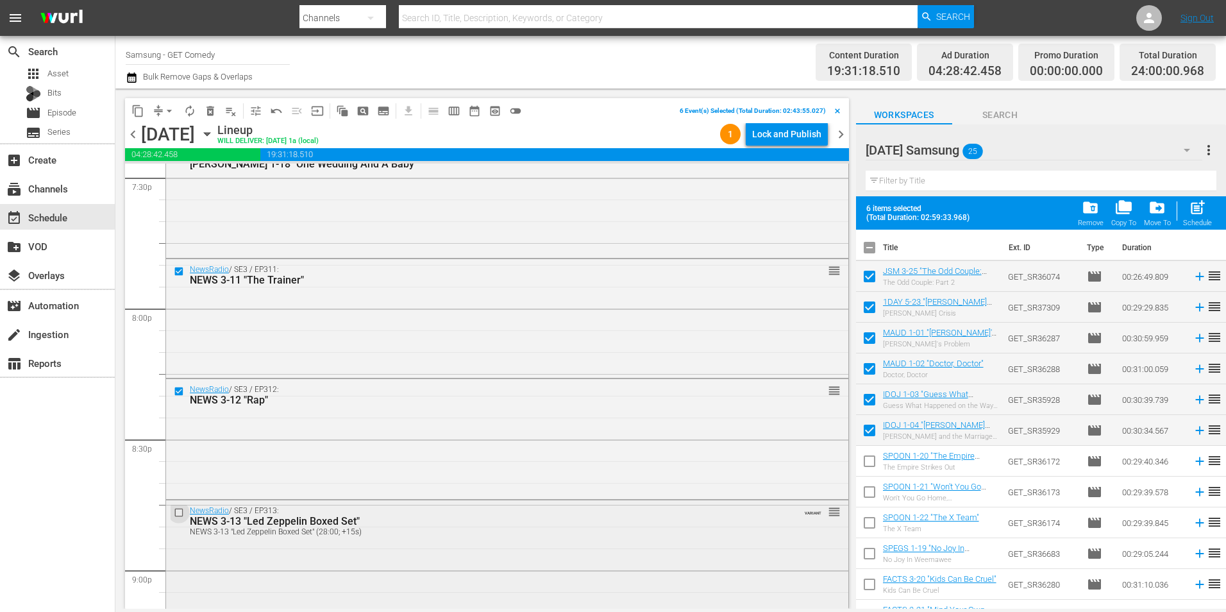
click at [180, 514] on input "checkbox" at bounding box center [180, 512] width 13 height 11
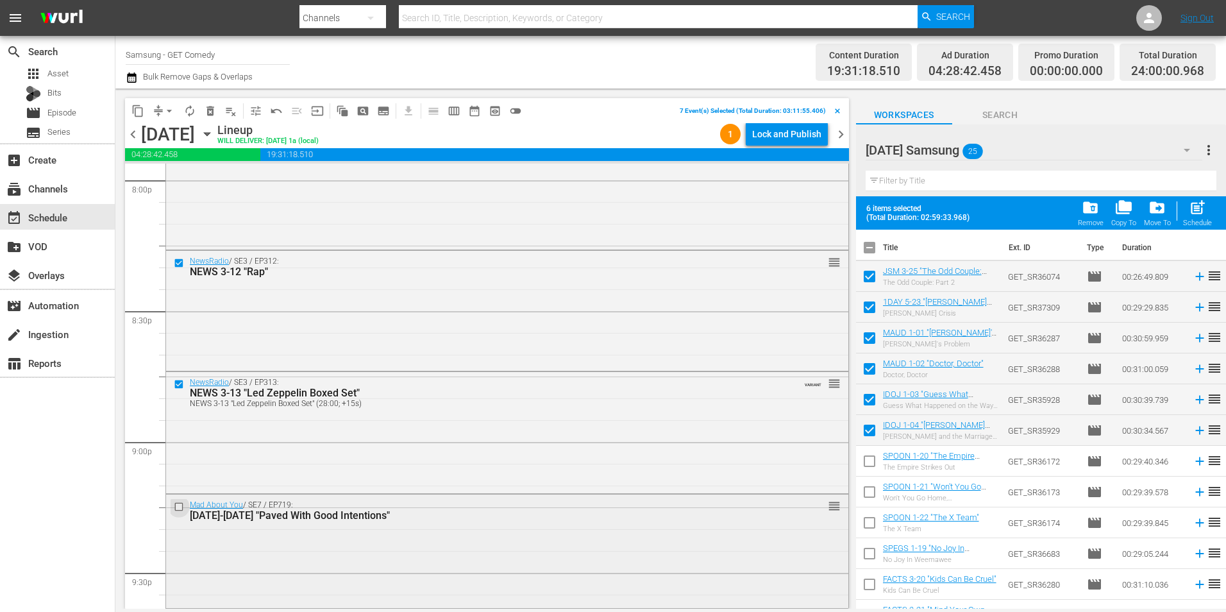
click at [180, 506] on input "checkbox" at bounding box center [180, 506] width 13 height 11
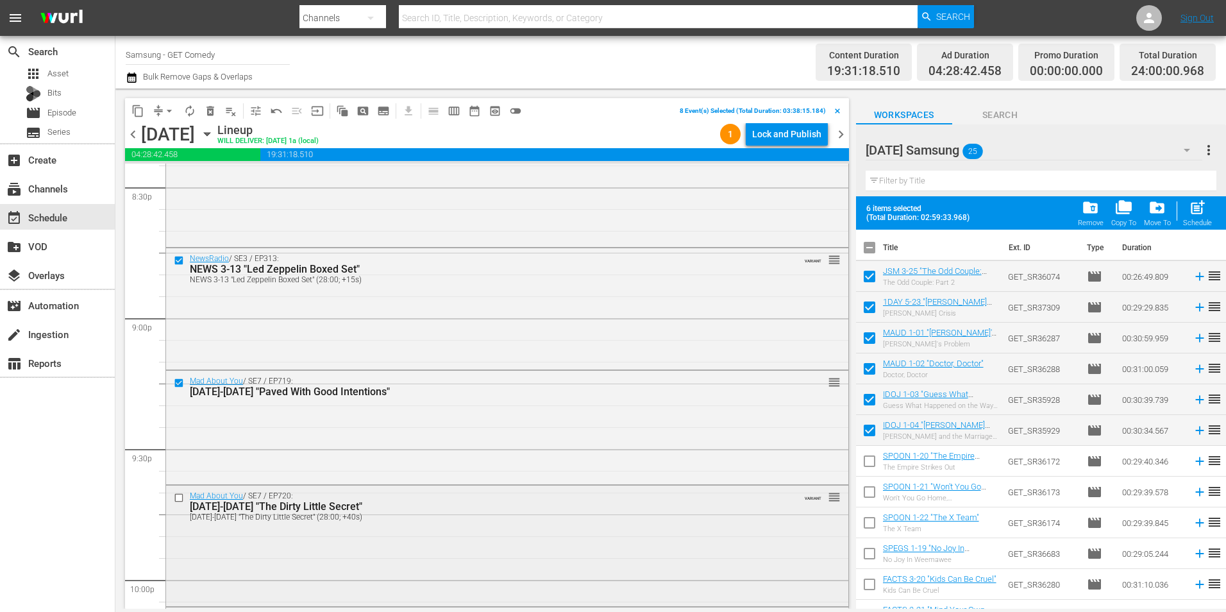
scroll to position [5343, 0]
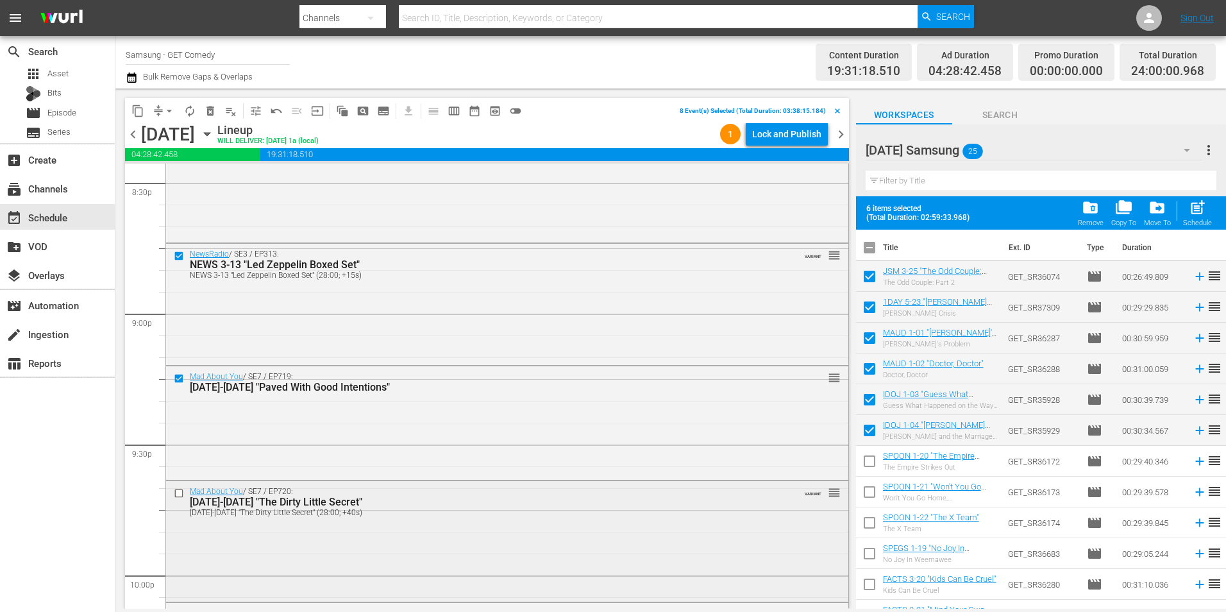
click at [179, 494] on input "checkbox" at bounding box center [180, 493] width 13 height 11
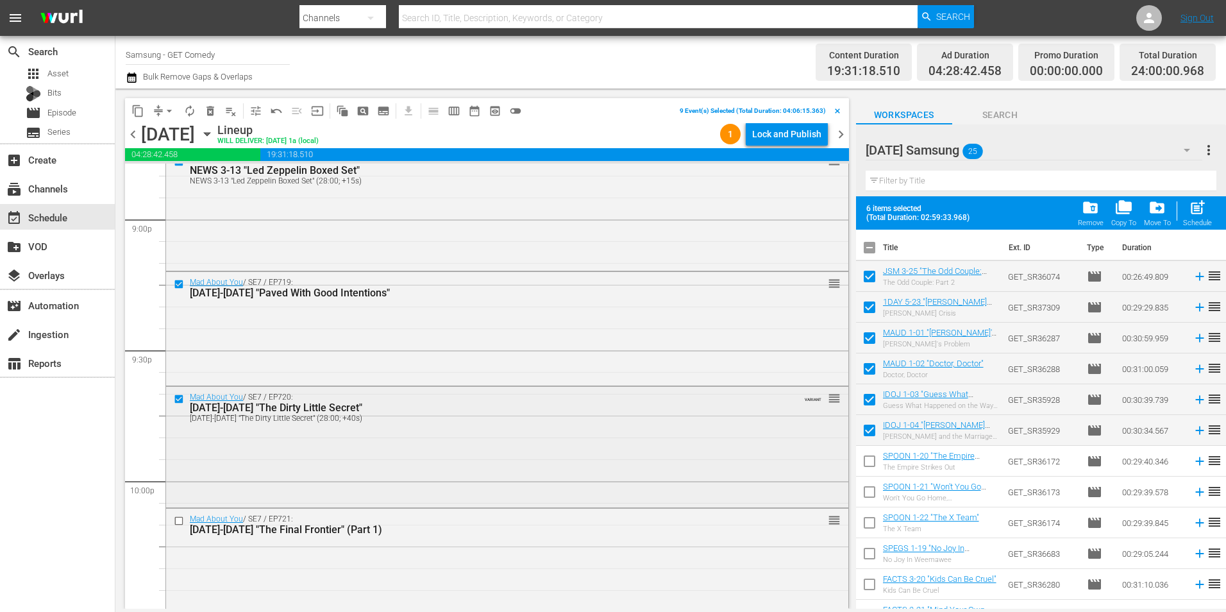
scroll to position [5471, 0]
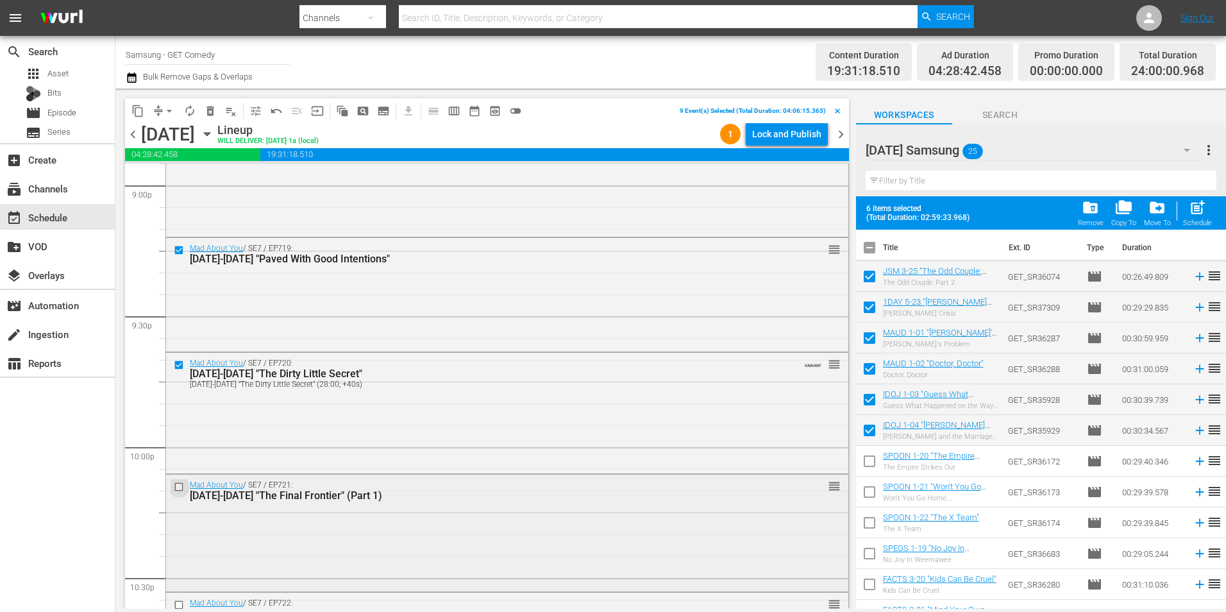
click at [176, 483] on input "checkbox" at bounding box center [180, 486] width 13 height 11
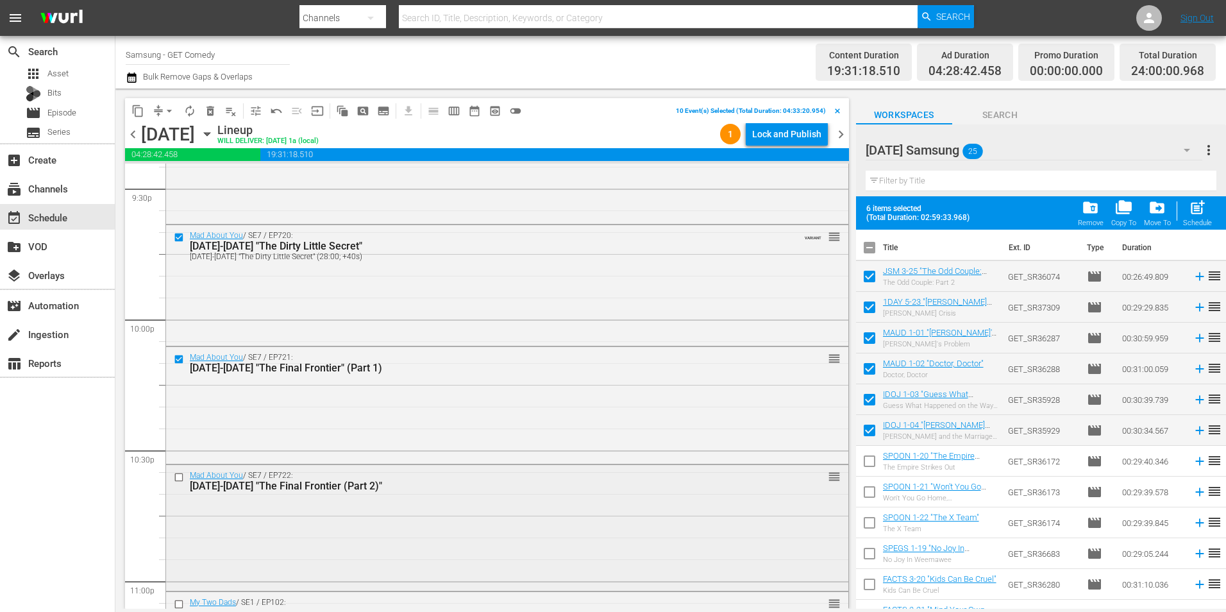
scroll to position [5600, 0]
click at [177, 476] on input "checkbox" at bounding box center [180, 476] width 13 height 11
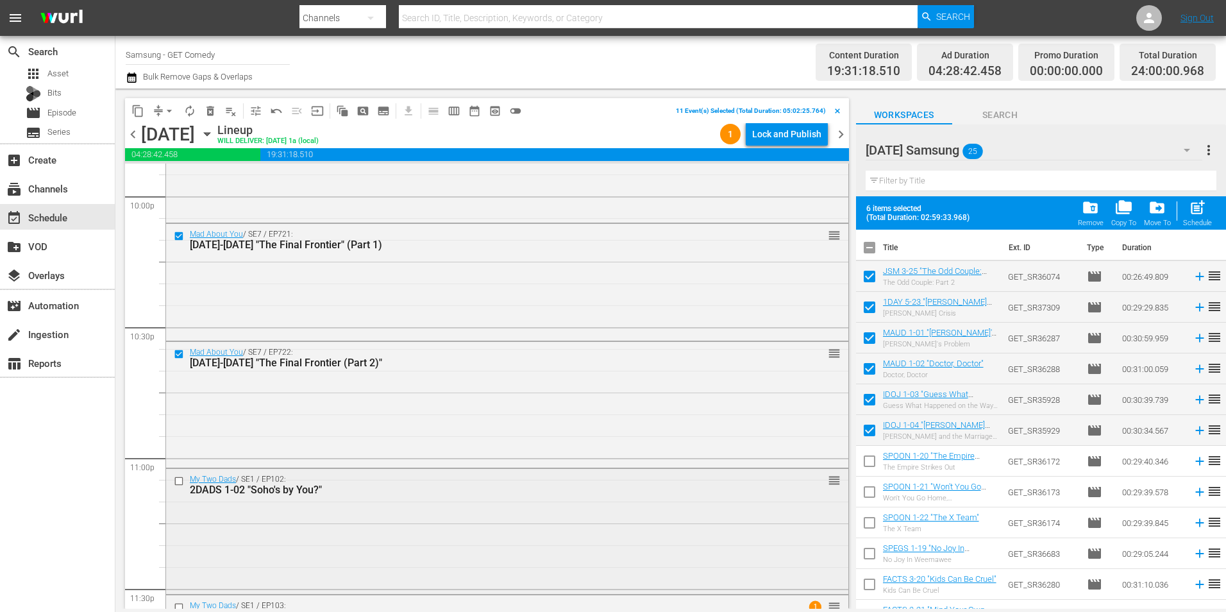
scroll to position [5728, 0]
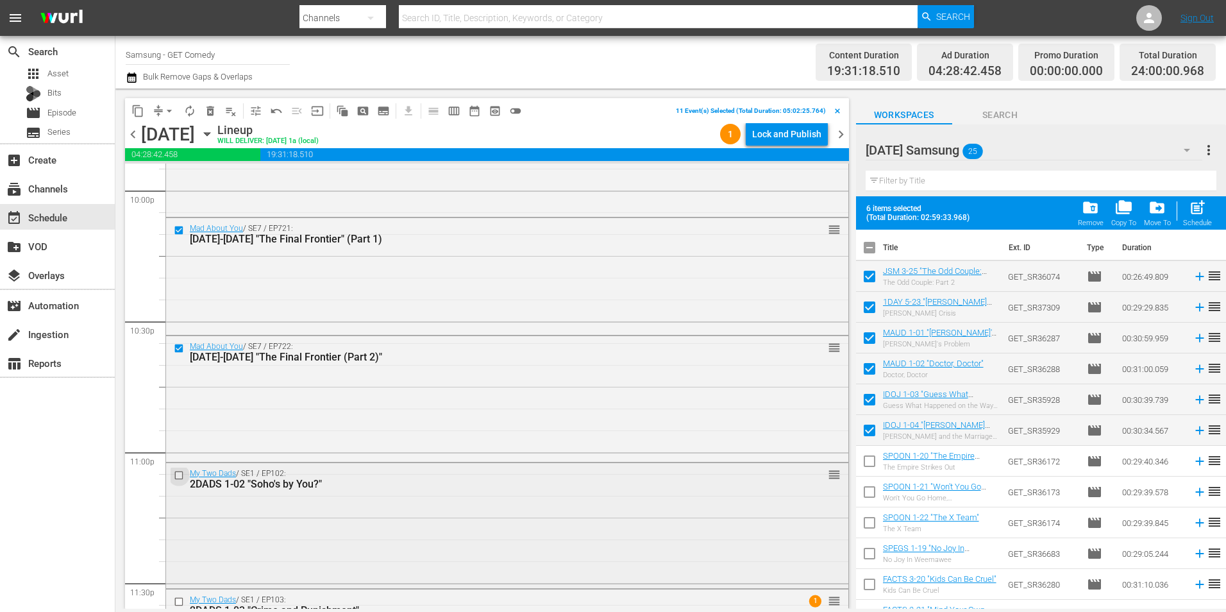
click at [178, 476] on input "checkbox" at bounding box center [180, 475] width 13 height 11
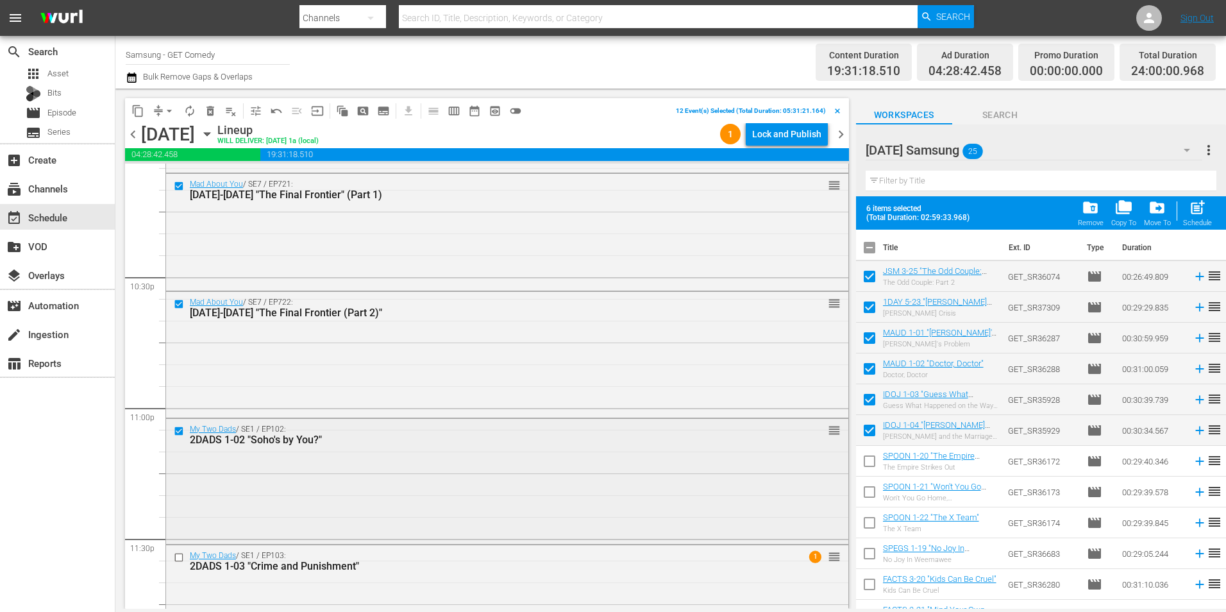
scroll to position [5792, 0]
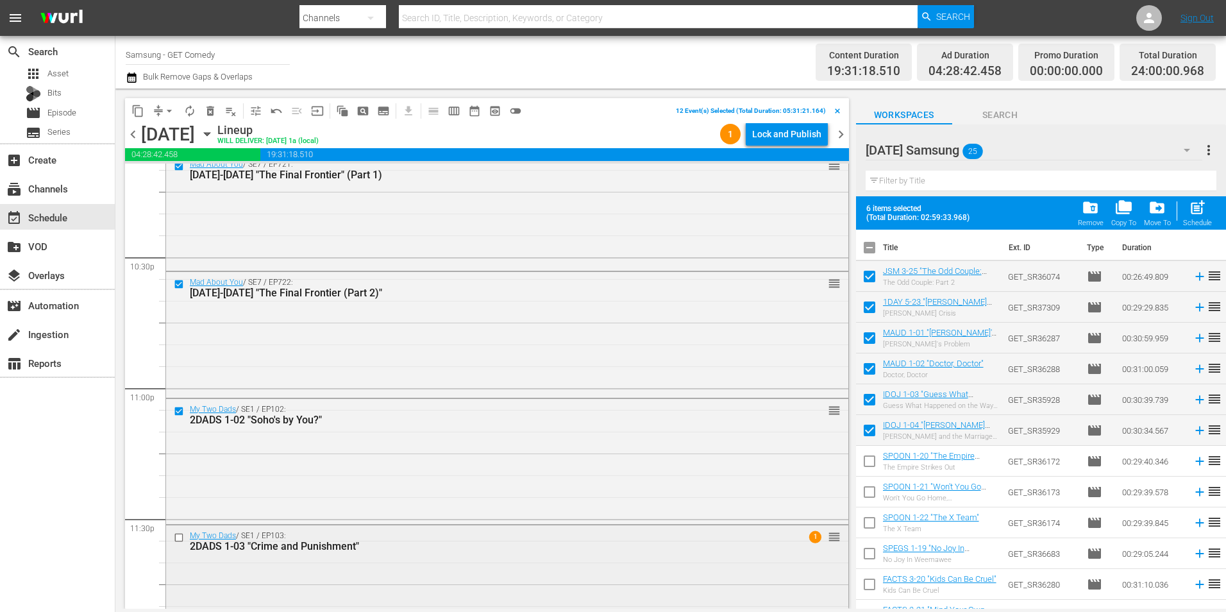
click at [178, 539] on input "checkbox" at bounding box center [180, 537] width 13 height 11
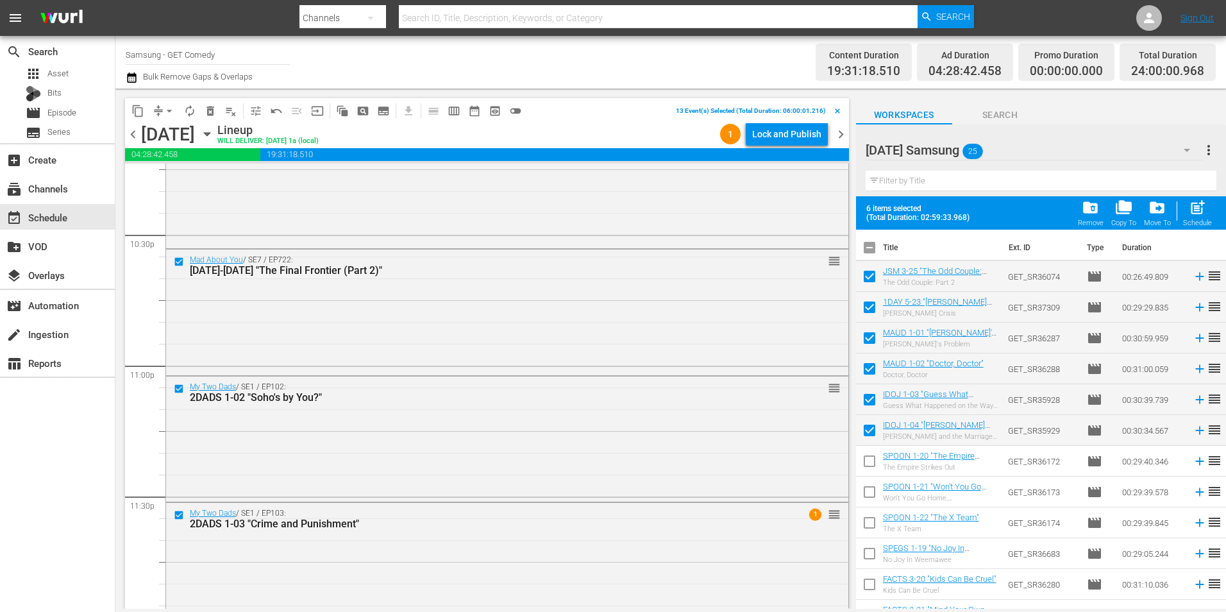
scroll to position [5833, 0]
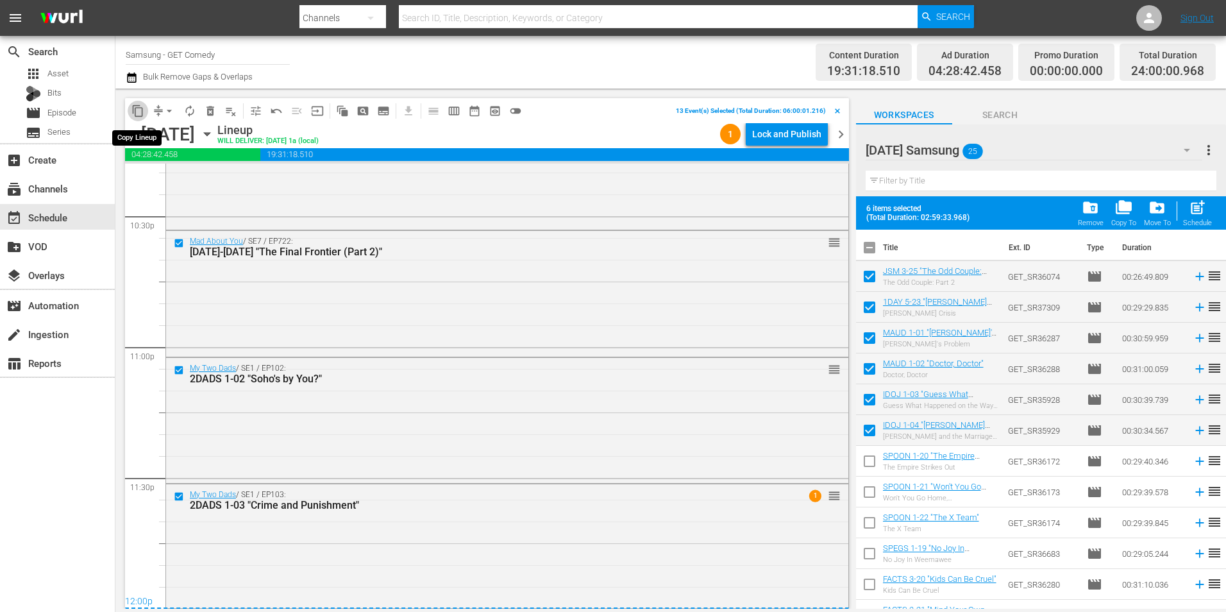
click at [137, 106] on span "content_copy" at bounding box center [137, 111] width 13 height 13
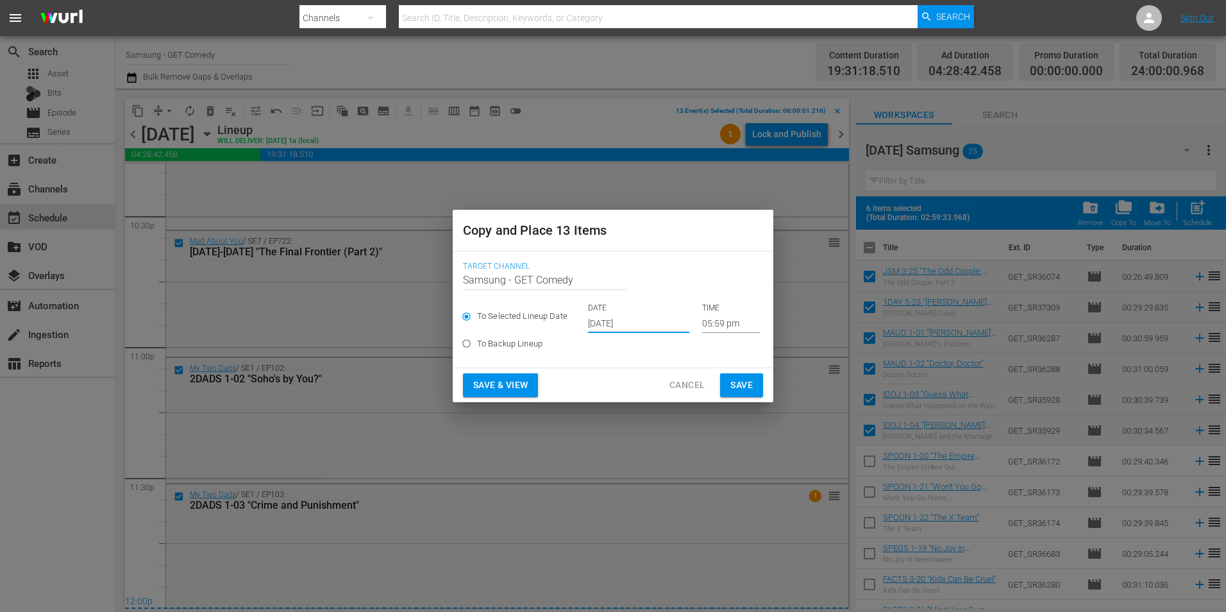
click at [620, 324] on input "[DATE]" at bounding box center [638, 323] width 101 height 19
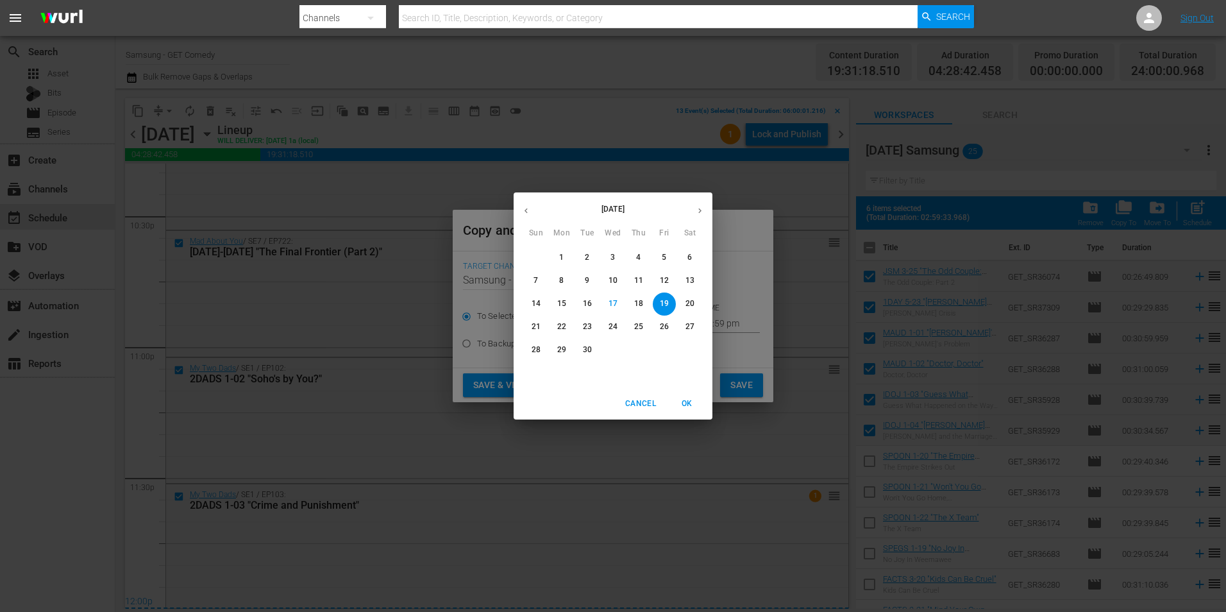
click at [698, 214] on icon "button" at bounding box center [700, 211] width 10 height 10
click at [536, 304] on p "12" at bounding box center [536, 303] width 9 height 11
type input "[DATE]"
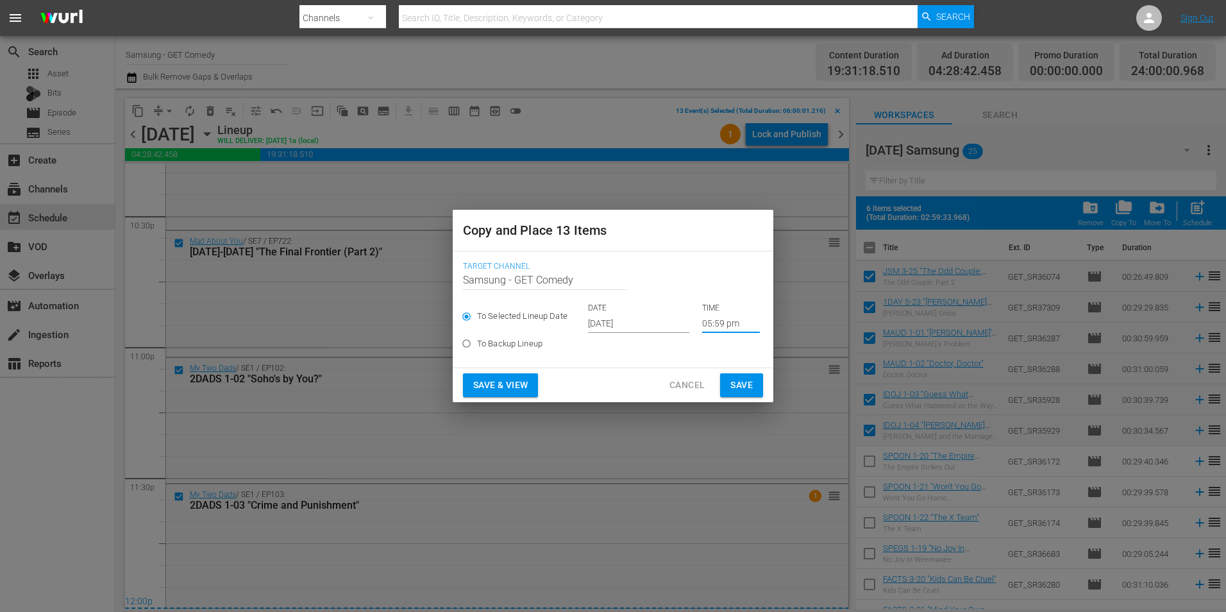
click at [712, 328] on input "05:59 pm" at bounding box center [731, 323] width 58 height 19
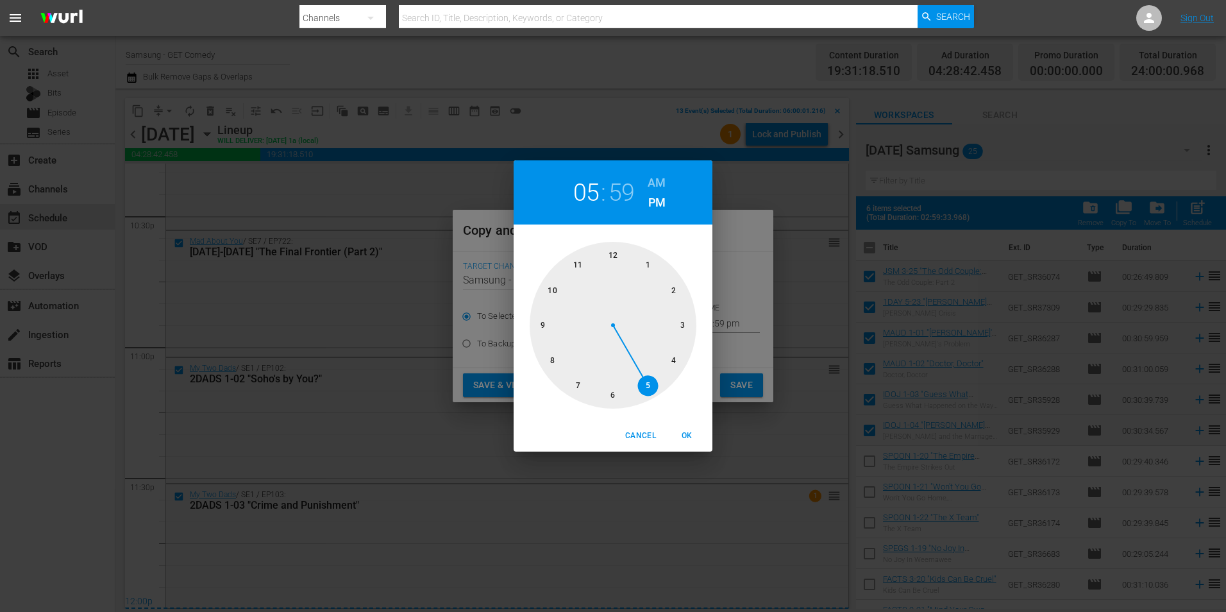
click at [612, 259] on div at bounding box center [613, 325] width 167 height 167
click at [689, 435] on span "OK" at bounding box center [686, 435] width 31 height 13
type input "12:00 pm"
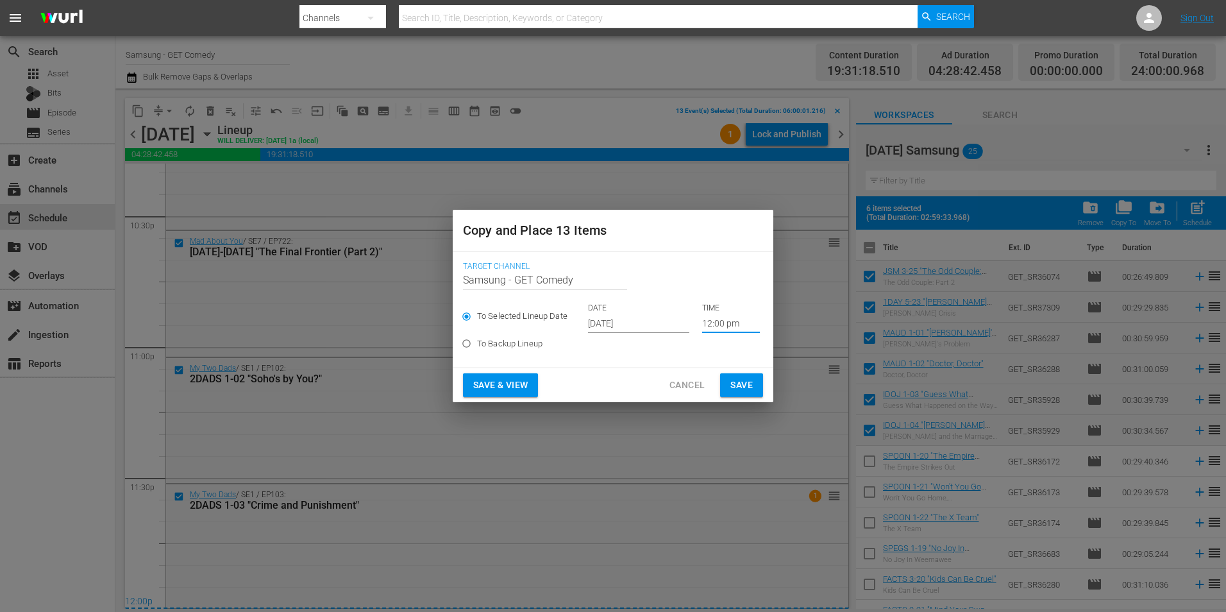
click at [741, 383] on span "Save" at bounding box center [741, 385] width 22 height 16
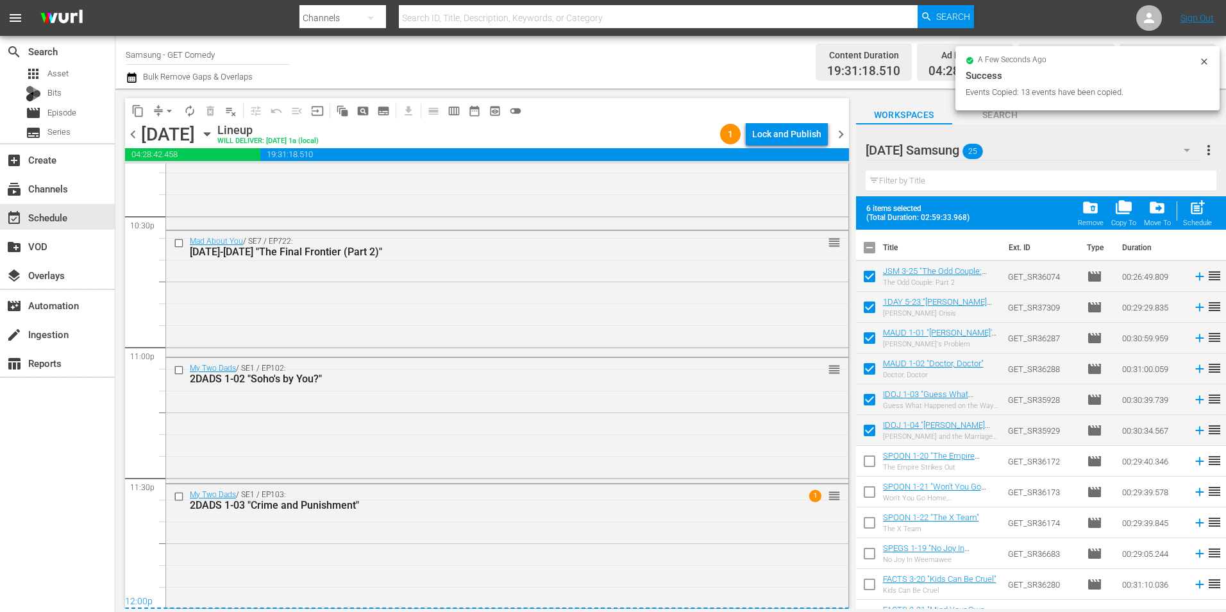
click at [214, 135] on icon "button" at bounding box center [207, 134] width 14 height 14
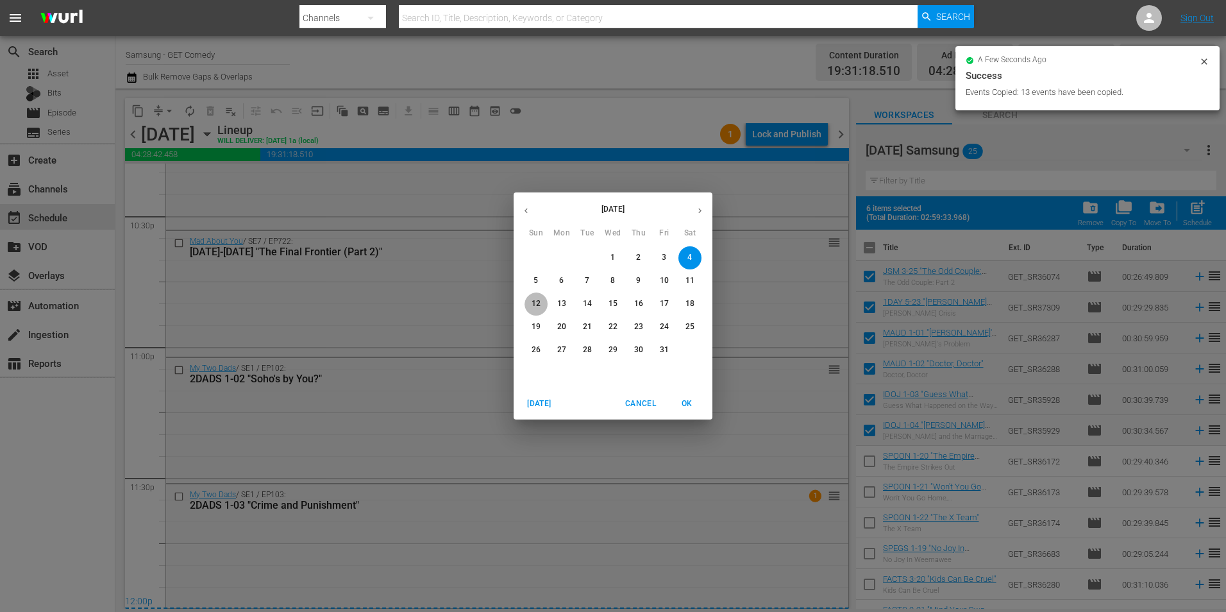
click at [542, 306] on span "12" at bounding box center [535, 303] width 23 height 11
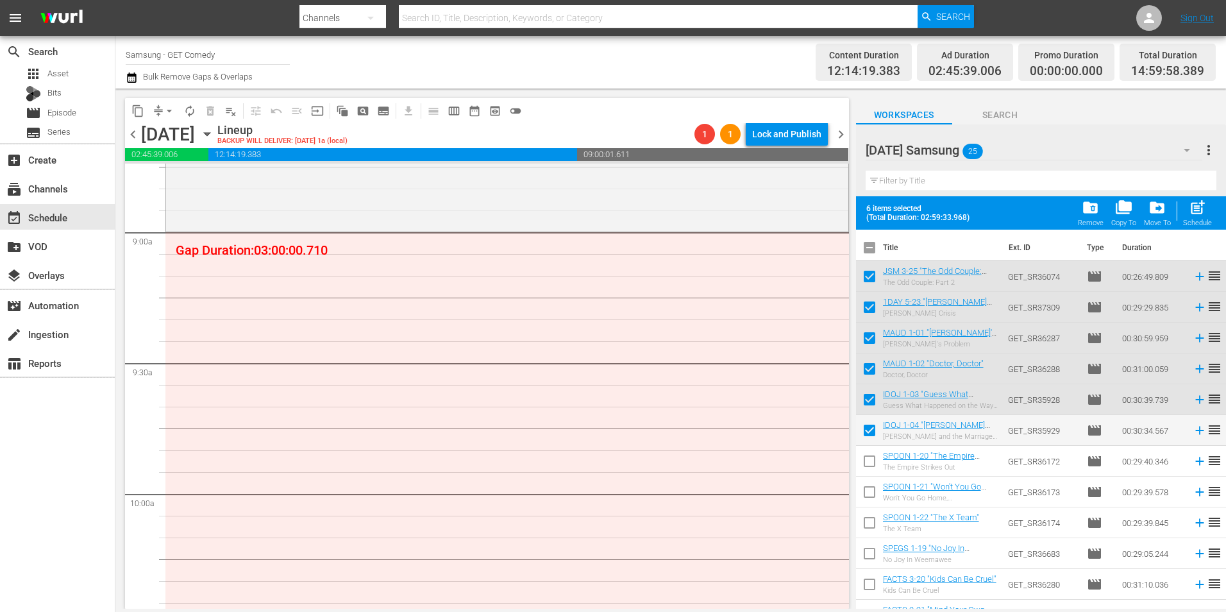
scroll to position [2308, 0]
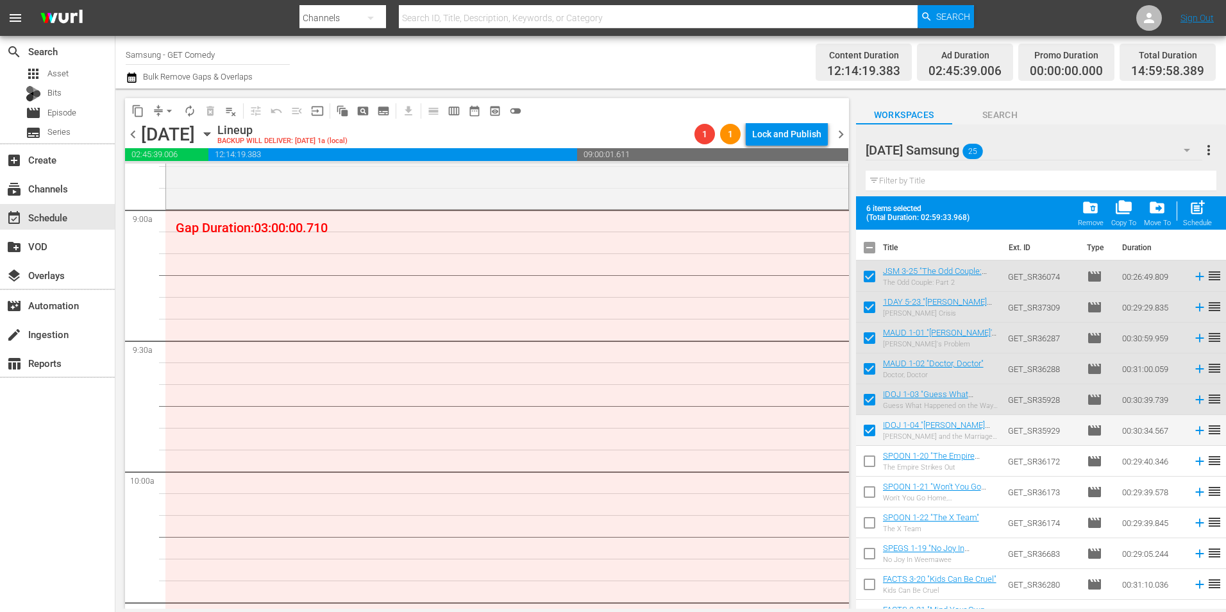
click at [871, 252] on input "checkbox" at bounding box center [869, 250] width 27 height 27
checkbox input "true"
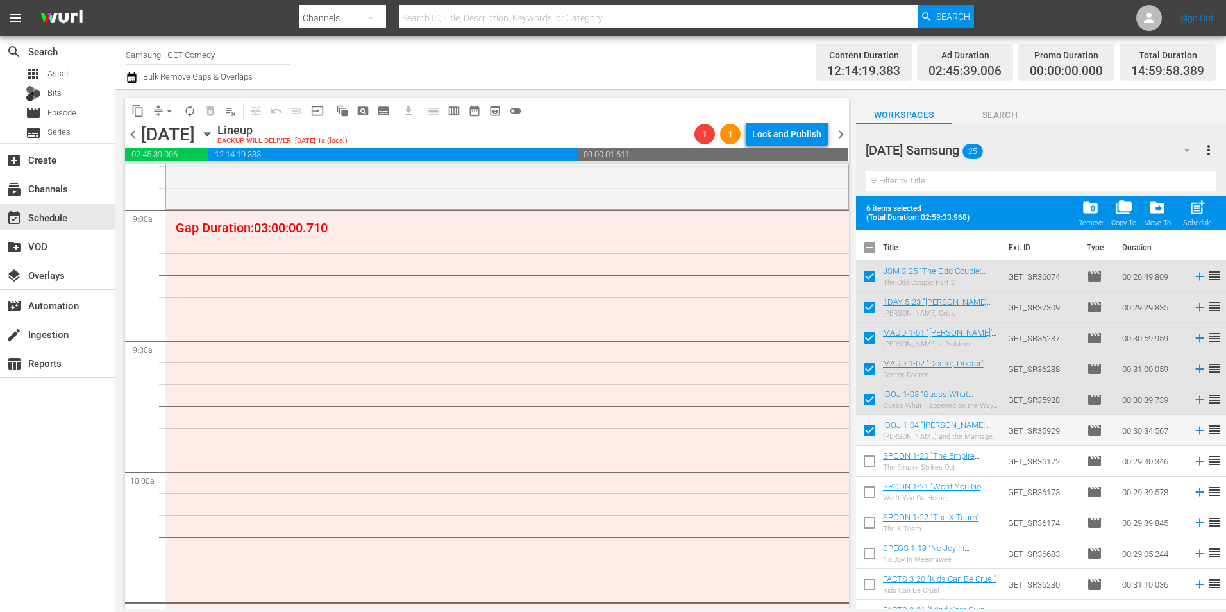
checkbox input "true"
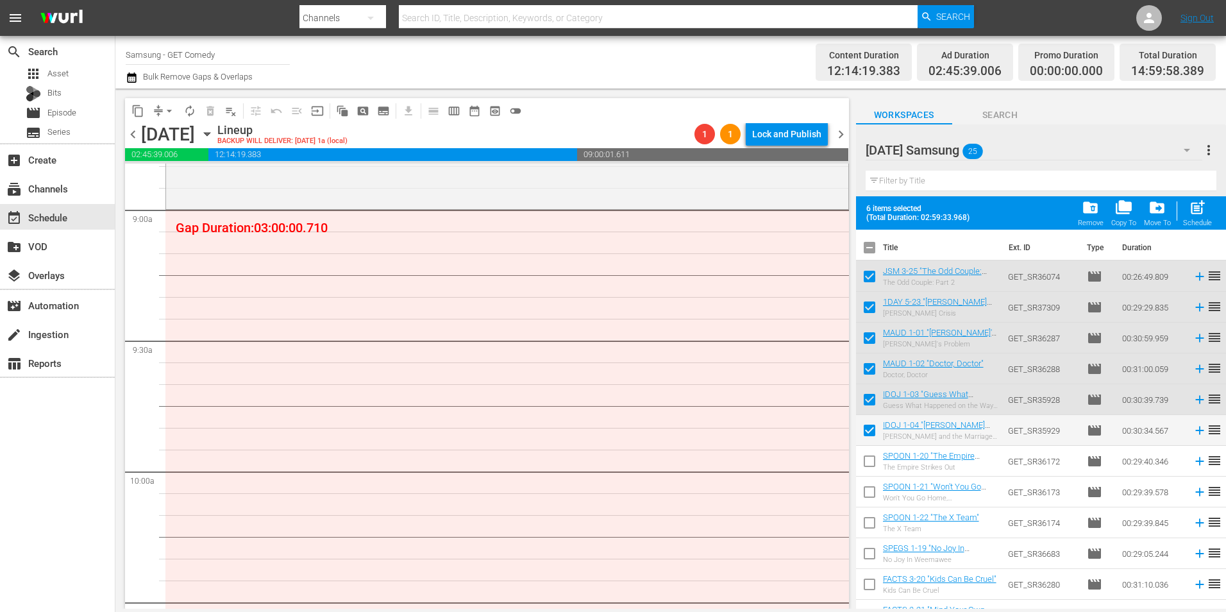
checkbox input "true"
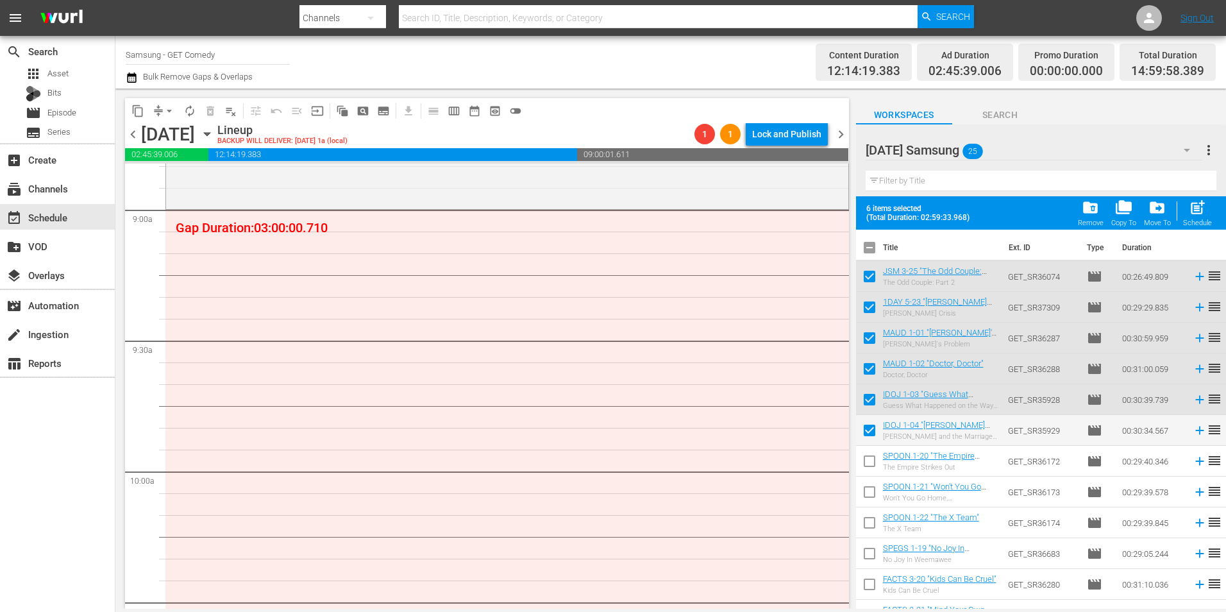
checkbox input "true"
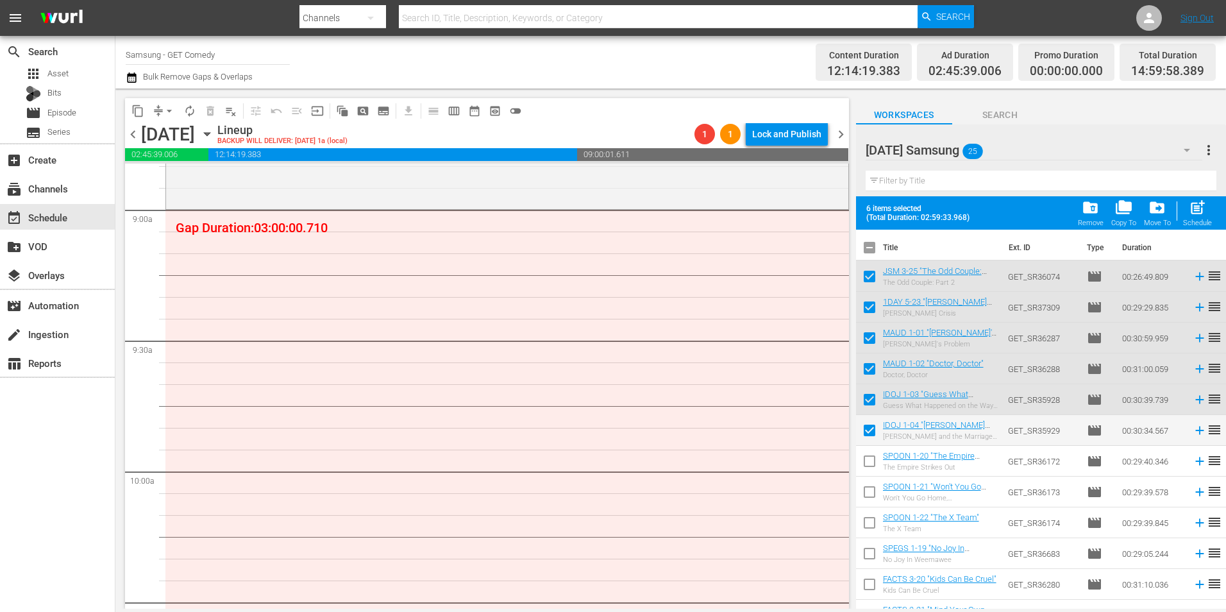
checkbox input "true"
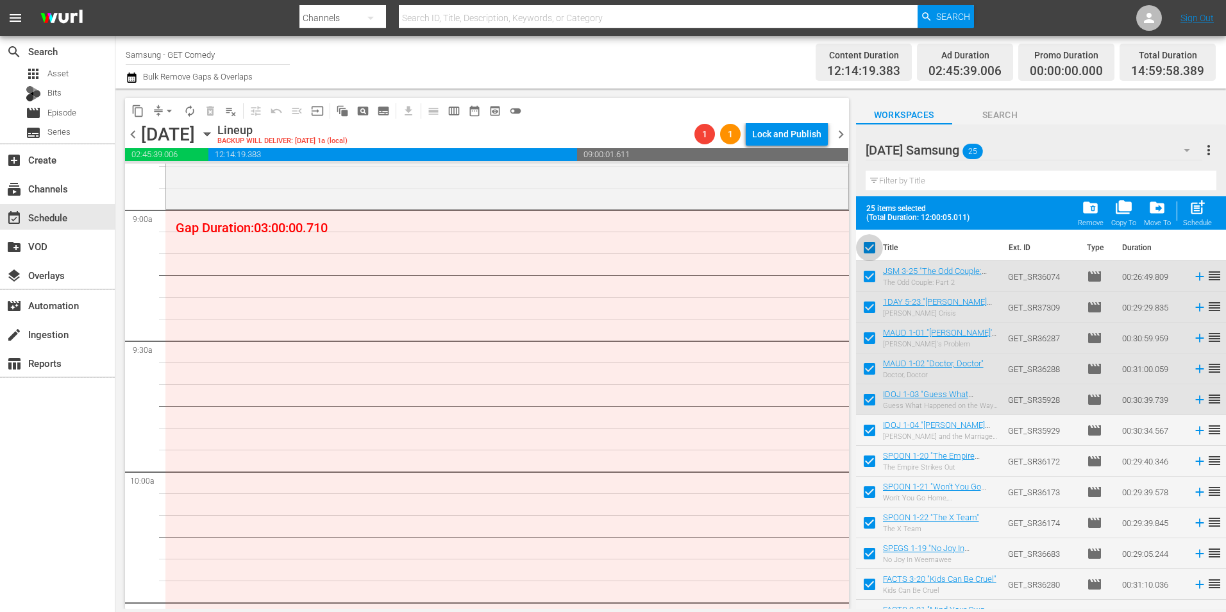
click at [871, 252] on input "checkbox" at bounding box center [869, 250] width 27 height 27
checkbox input "false"
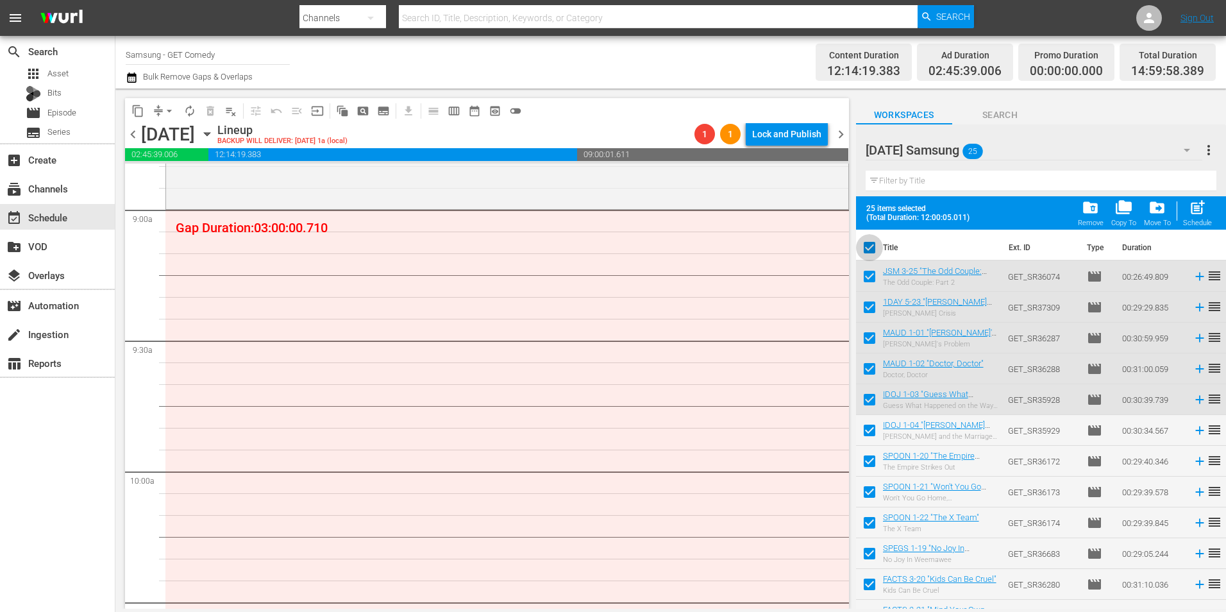
checkbox input "false"
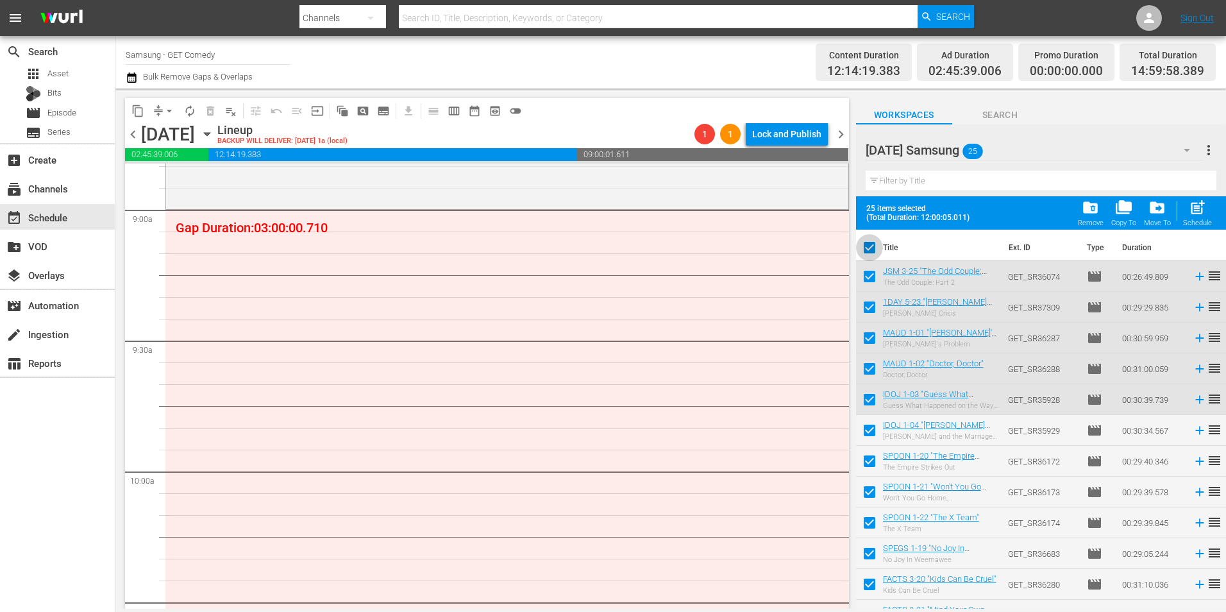
checkbox input "false"
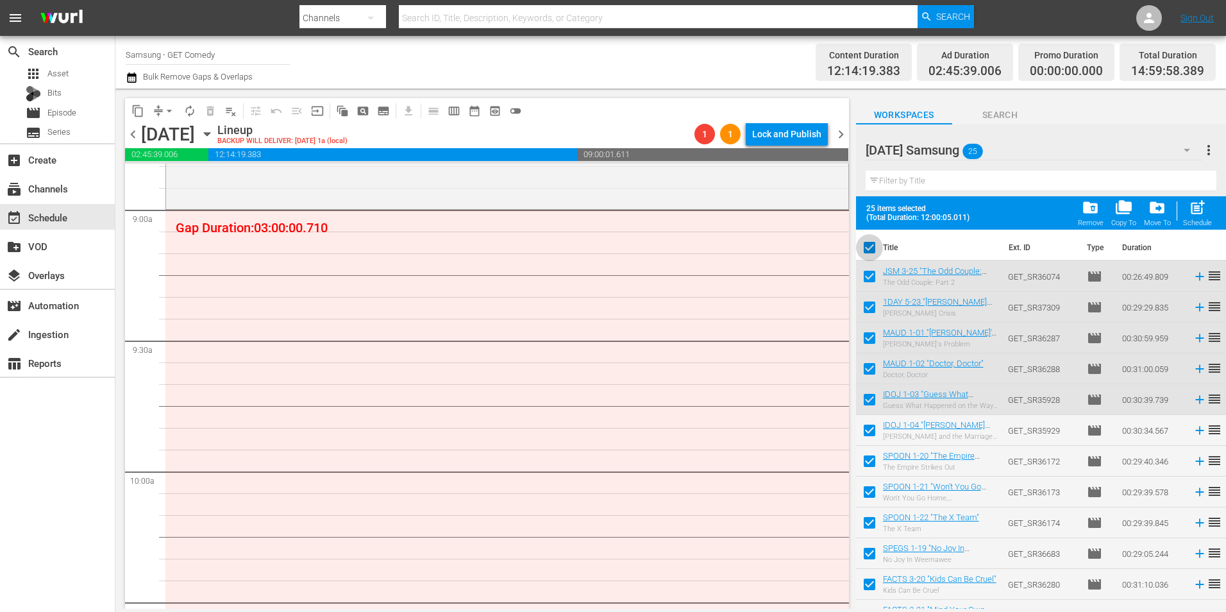
checkbox input "false"
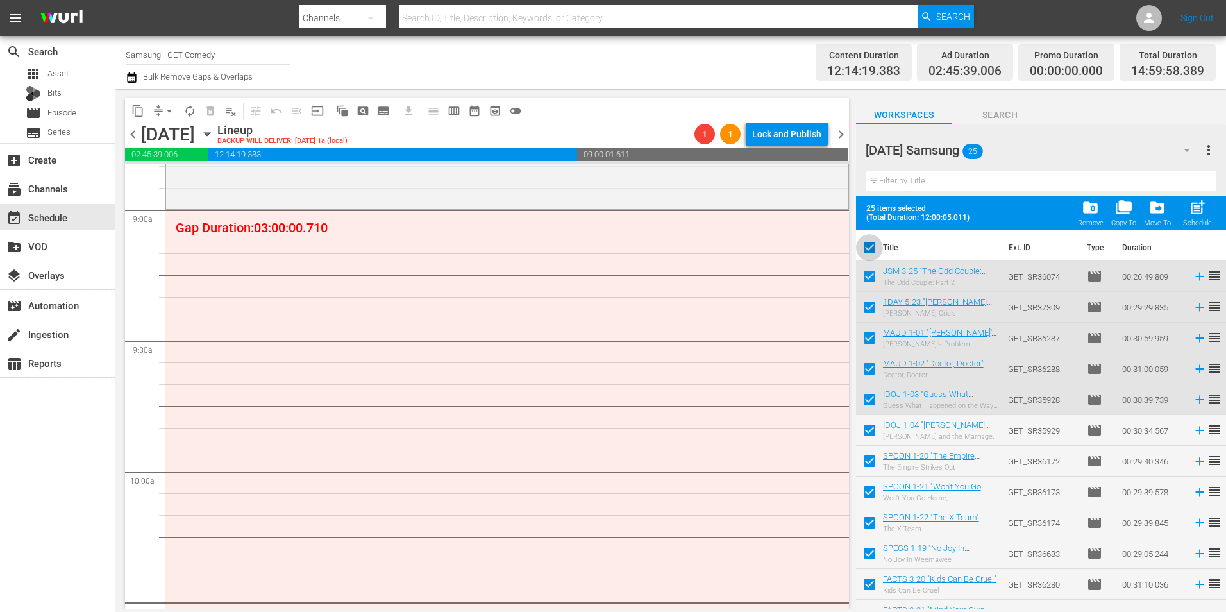
checkbox input "false"
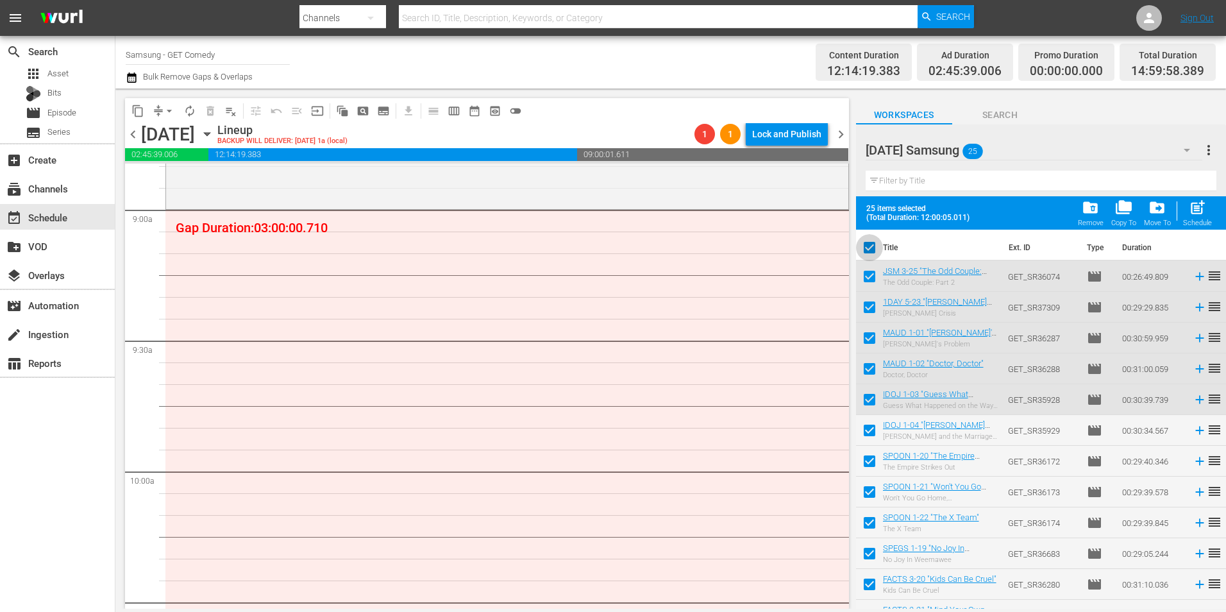
checkbox input "false"
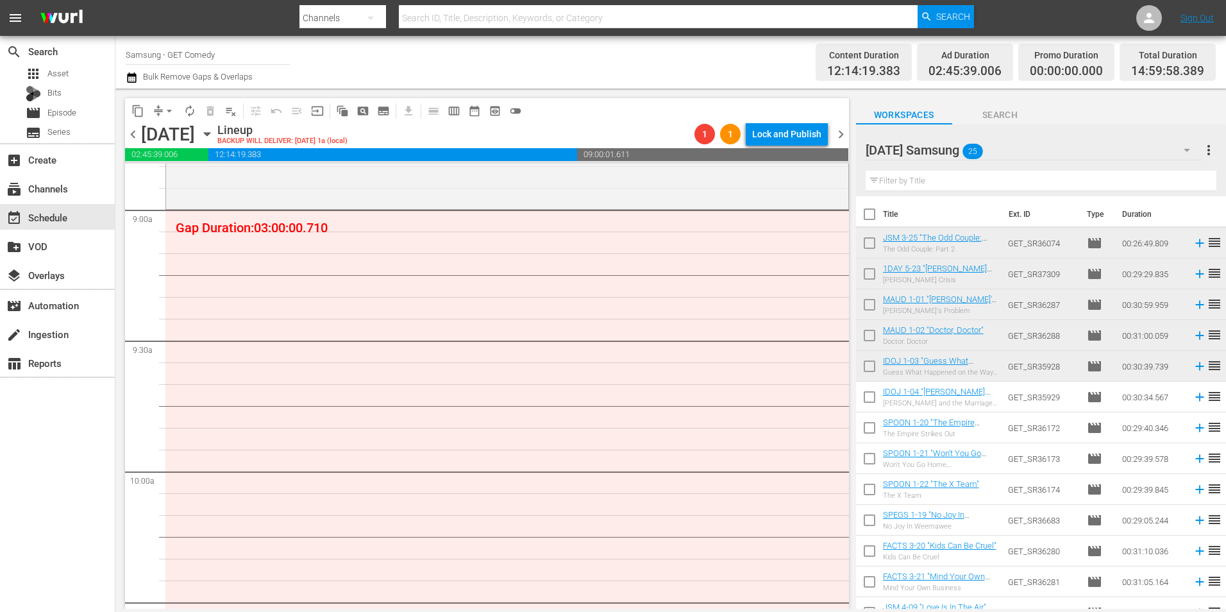
click at [868, 430] on input "checkbox" at bounding box center [869, 430] width 27 height 27
checkbox input "true"
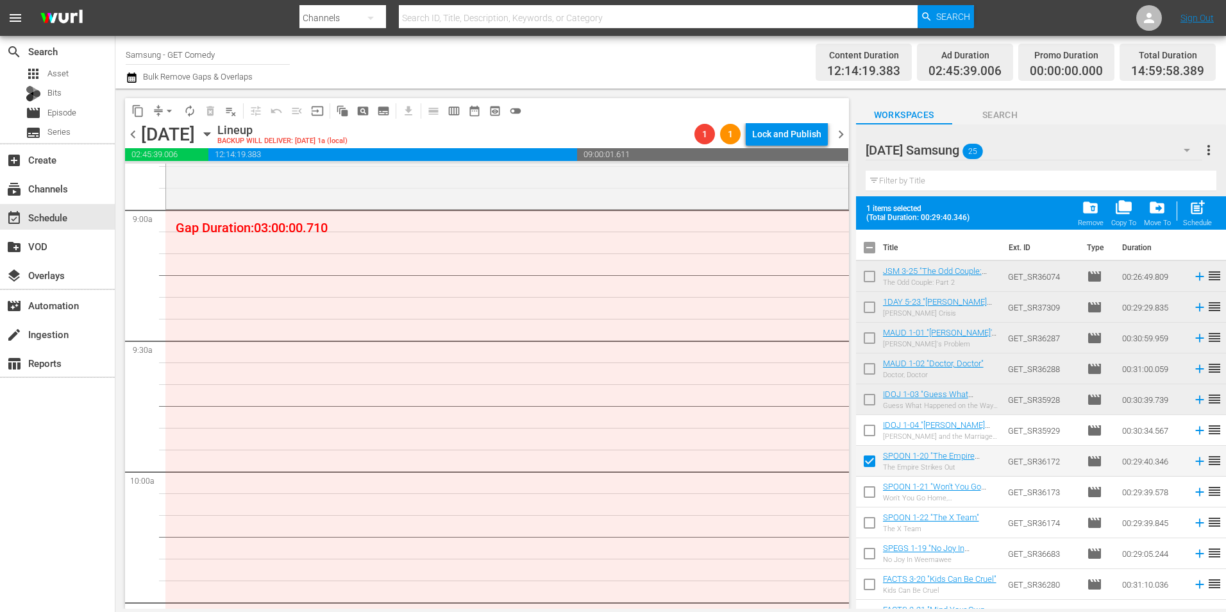
click at [871, 494] on input "checkbox" at bounding box center [869, 494] width 27 height 27
checkbox input "true"
click at [866, 526] on input "checkbox" at bounding box center [869, 525] width 27 height 27
checkbox input "true"
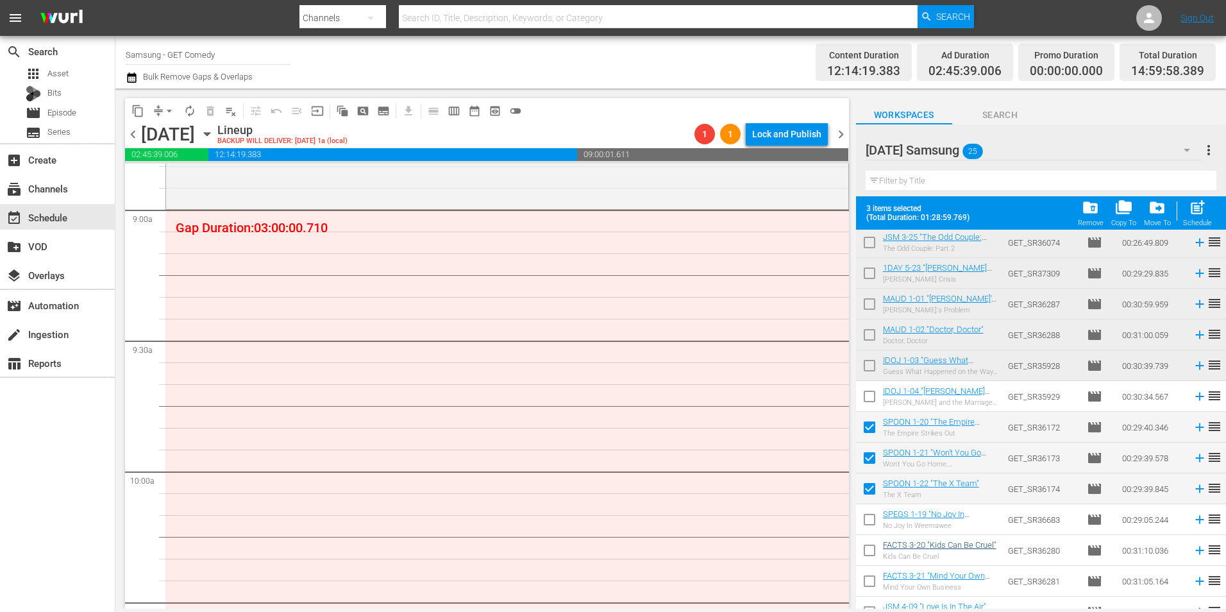
scroll to position [64, 0]
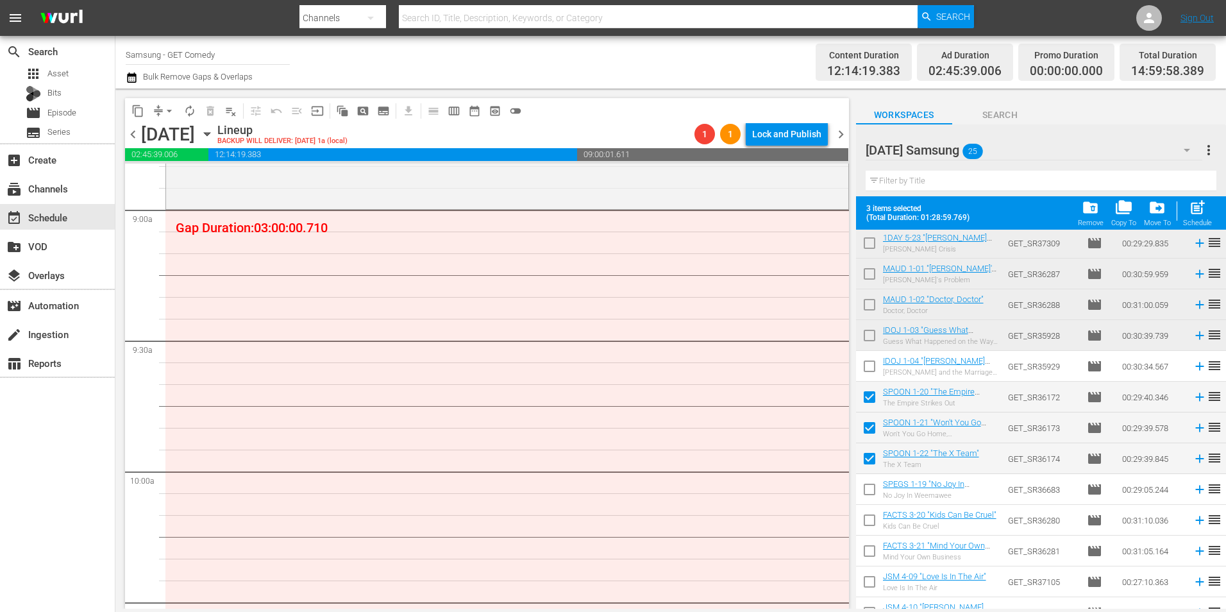
click at [870, 492] on input "checkbox" at bounding box center [869, 491] width 27 height 27
checkbox input "true"
click at [868, 524] on input "checkbox" at bounding box center [869, 522] width 27 height 27
checkbox input "true"
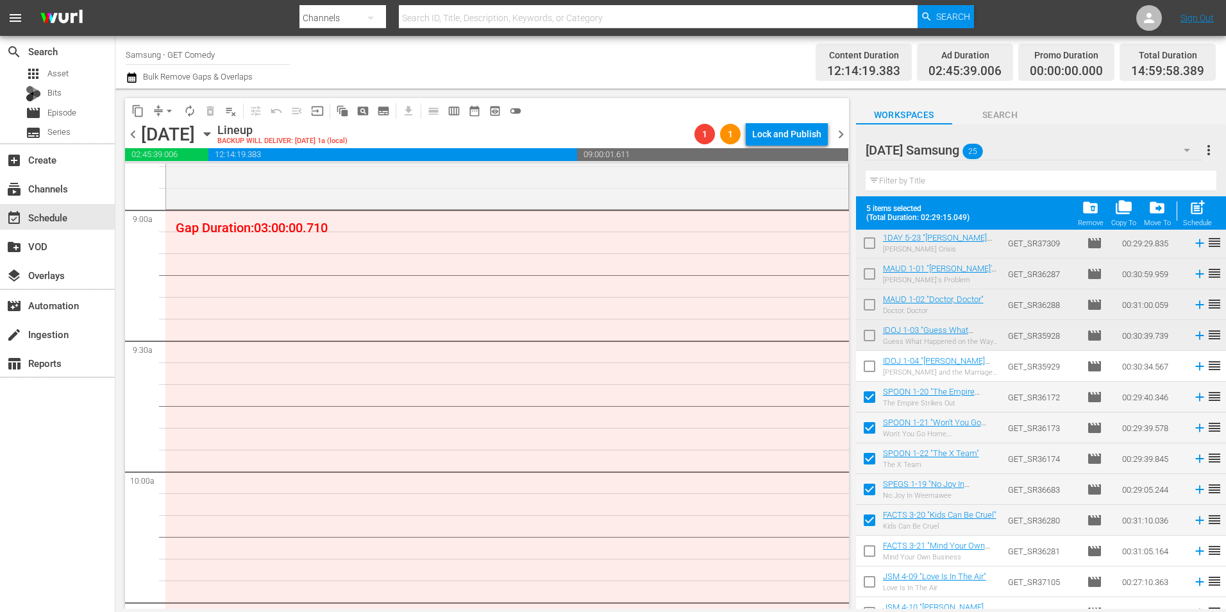
click at [869, 545] on input "checkbox" at bounding box center [869, 553] width 27 height 27
checkbox input "true"
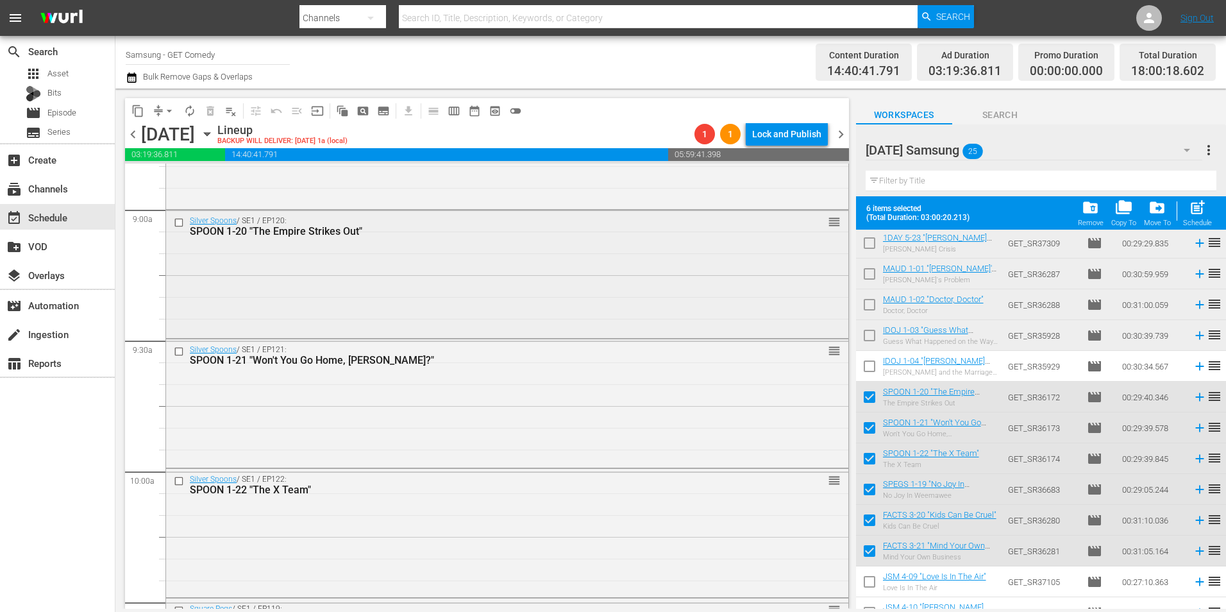
click at [317, 285] on div "Silver Spoons / SE1 / EP120: SPOON 1-20 "The Empire Strikes Out" reorder" at bounding box center [507, 273] width 682 height 126
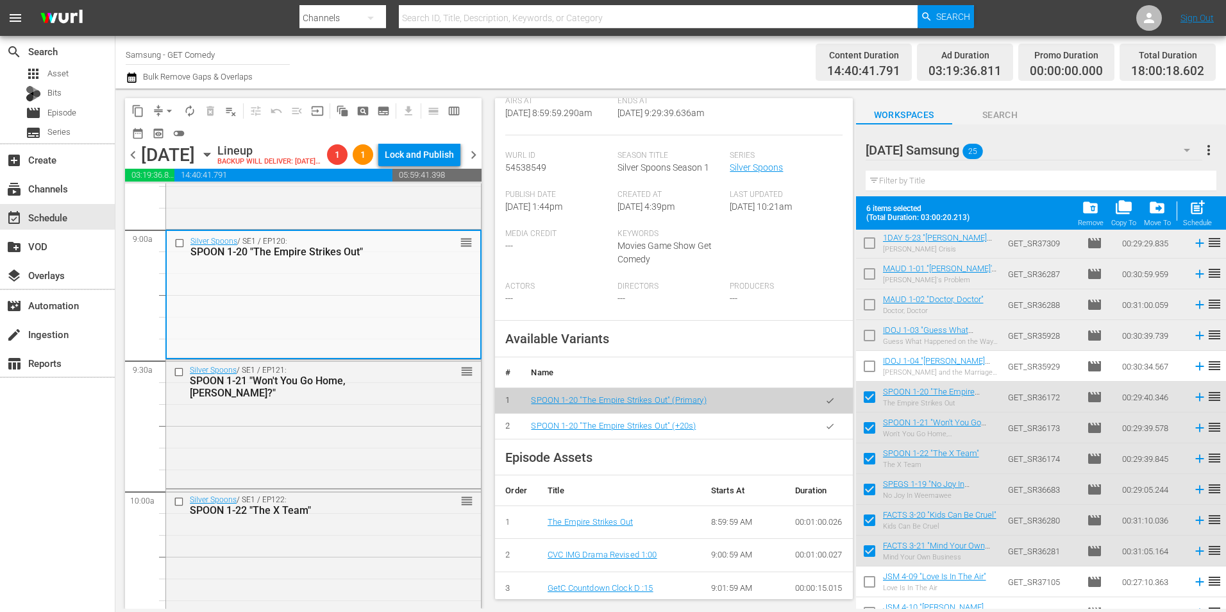
scroll to position [256, 0]
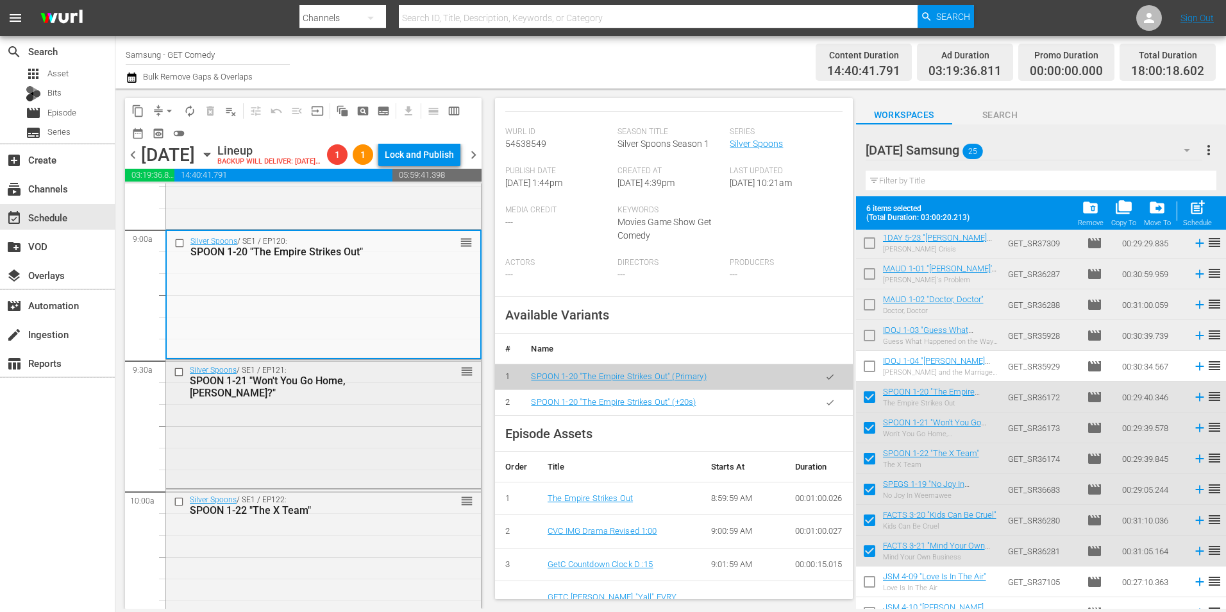
click at [296, 455] on div "Silver Spoons / SE1 / EP121: SPOON 1-21 "Won't You Go Home, Bob Danish?" reorder" at bounding box center [323, 423] width 315 height 126
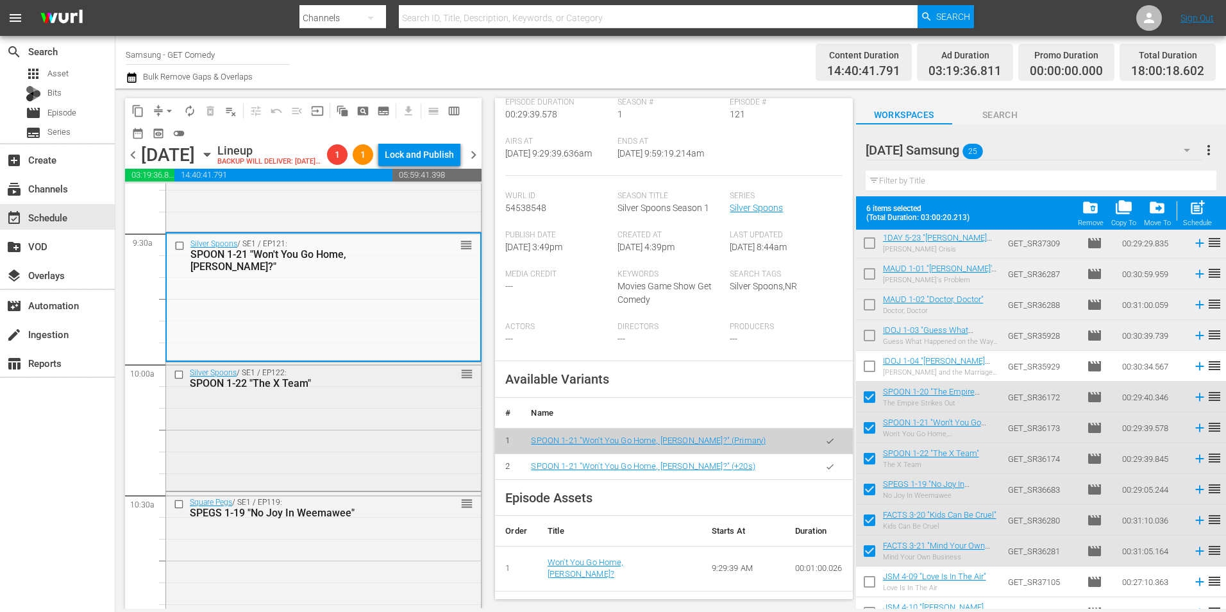
scroll to position [2436, 0]
click at [362, 485] on div "Silver Spoons / SE1 / EP122: SPOON 1-22 "The X Team" reorder" at bounding box center [323, 424] width 315 height 126
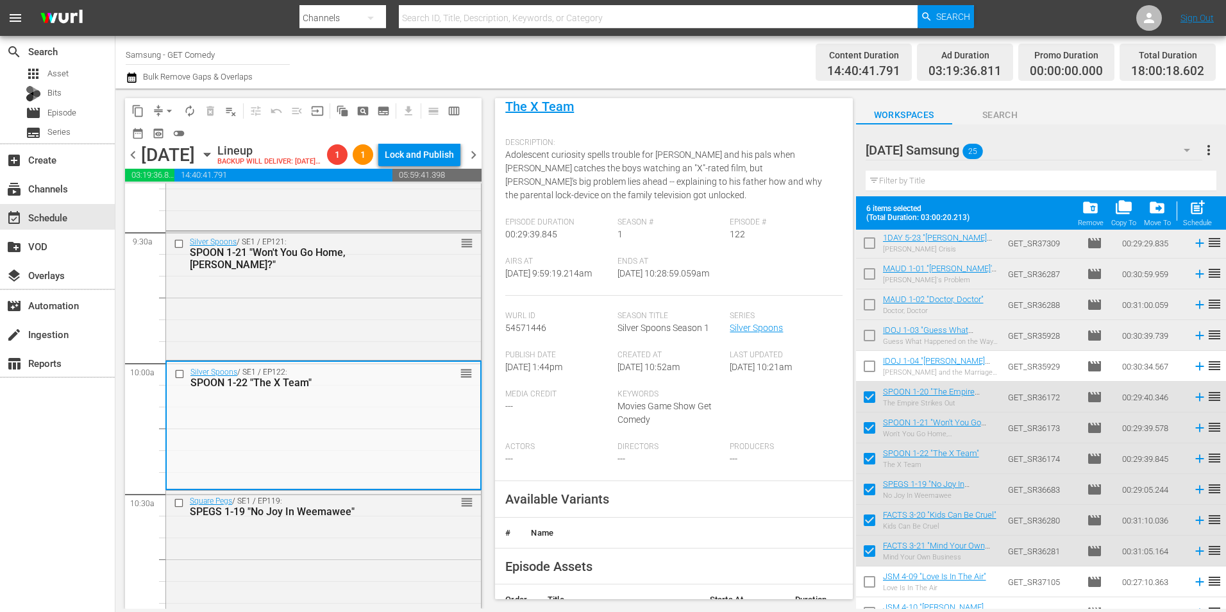
scroll to position [128, 0]
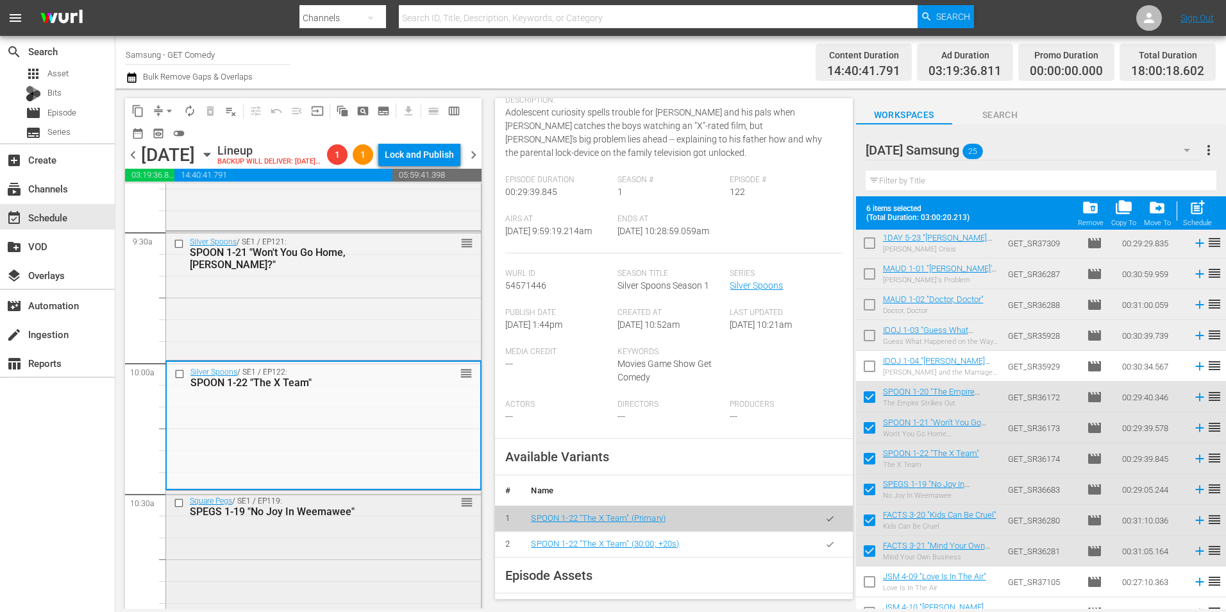
click at [381, 551] on div "Square Pegs / SE1 / EP119: SPEGS 1-19 "No Joy In Weemawee" reorder" at bounding box center [323, 551] width 315 height 123
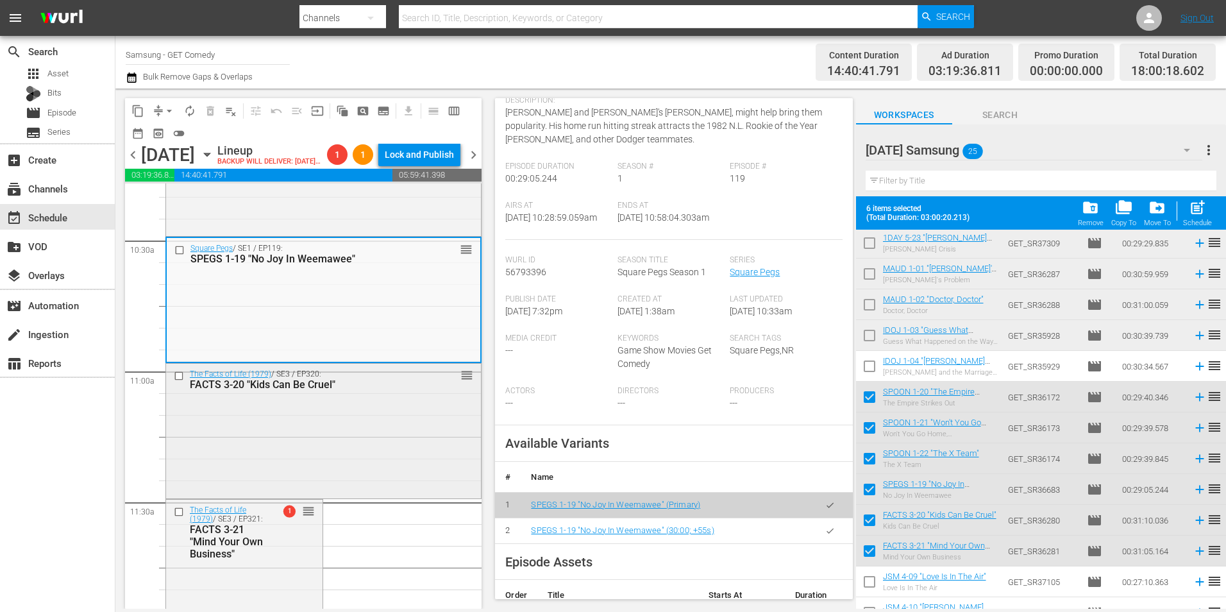
scroll to position [2693, 0]
click at [365, 474] on div "The Facts of Life (1979) / SE3 / EP320: FACTS 3-20 "Kids Can Be Cruel" reorder" at bounding box center [323, 426] width 315 height 132
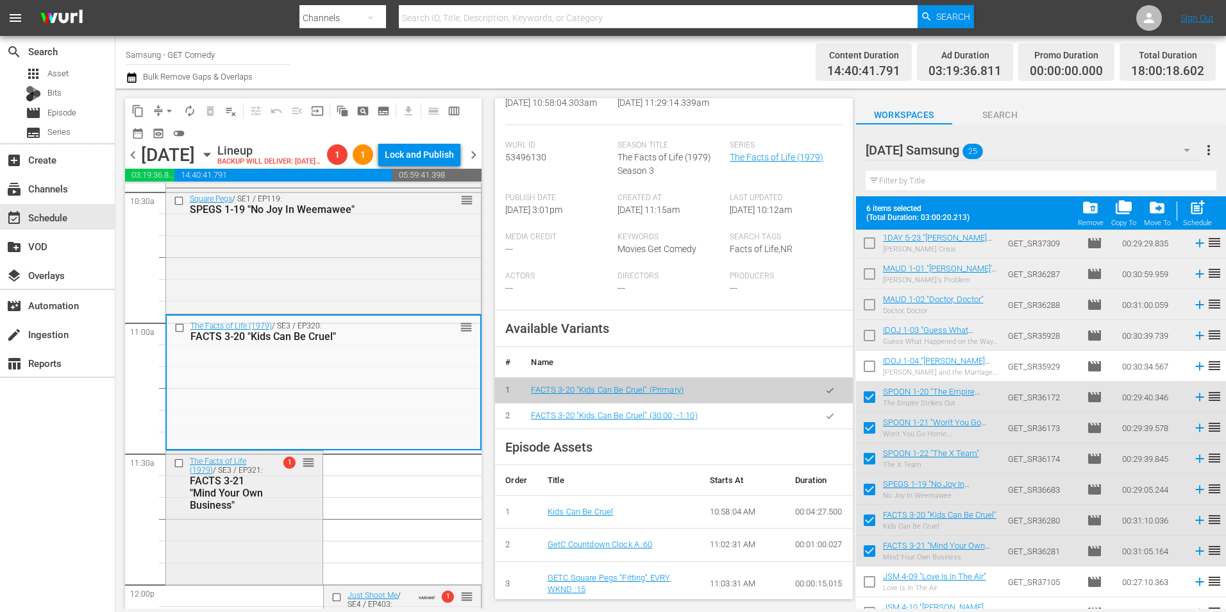
scroll to position [2757, 0]
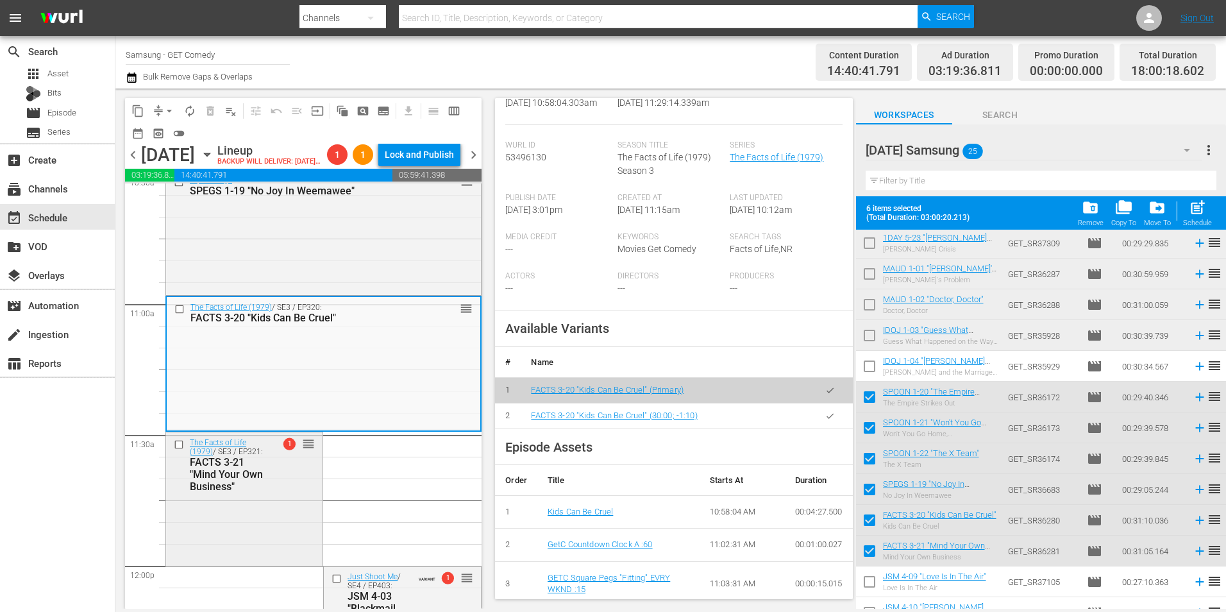
click at [249, 492] on div "FACTS 3-21 "Mind Your Own Business"" at bounding box center [229, 474] width 79 height 37
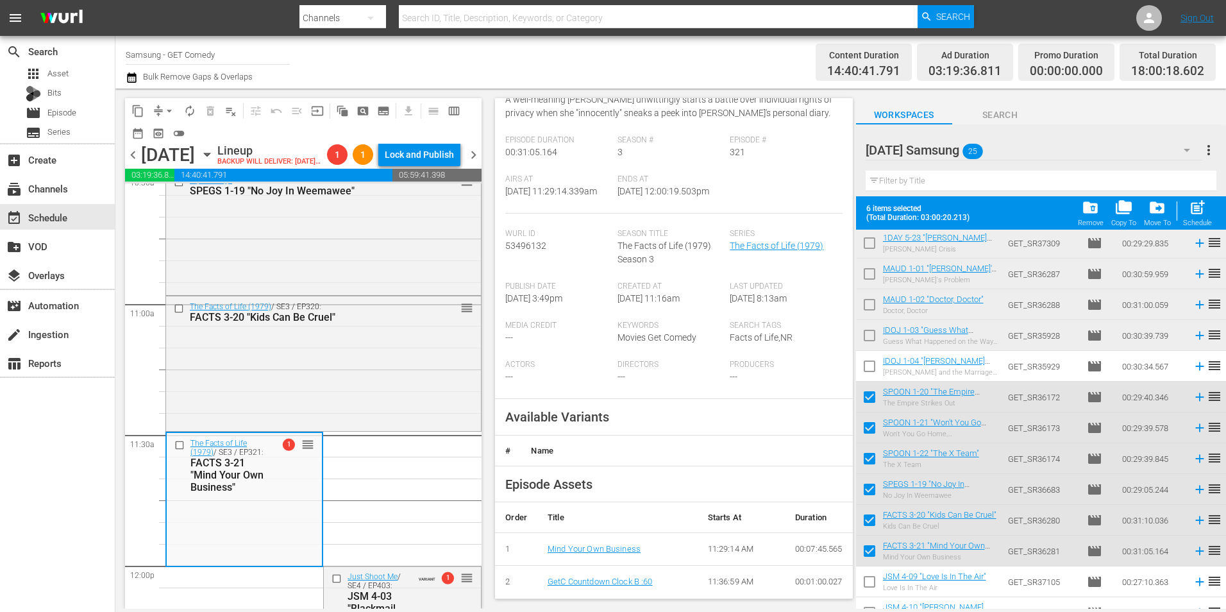
scroll to position [192, 0]
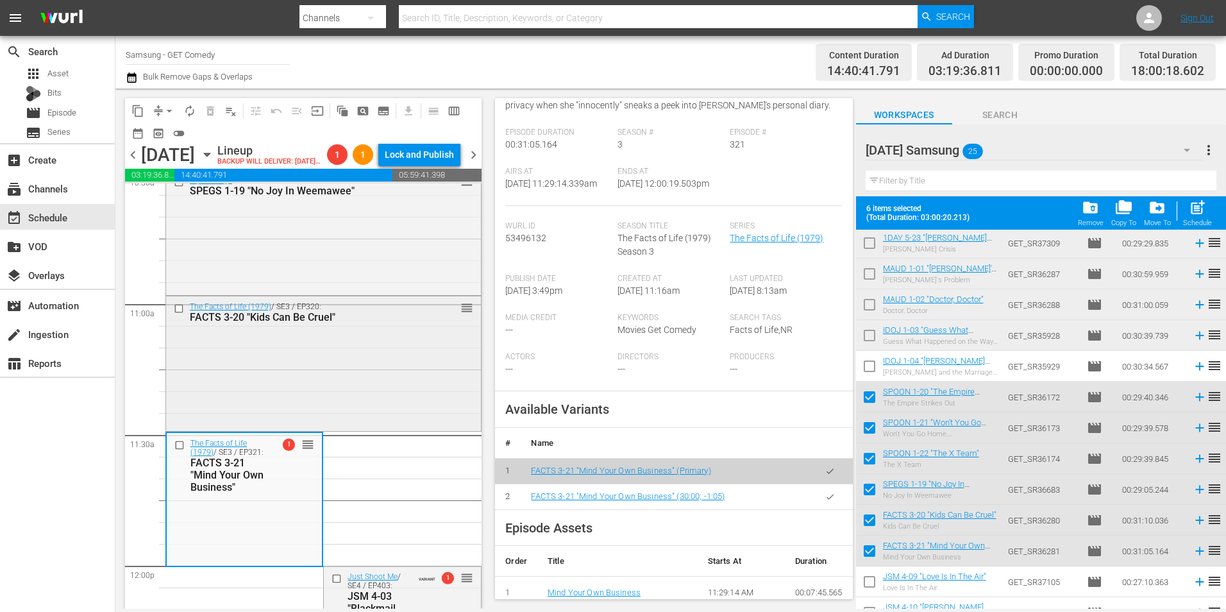
click at [401, 404] on div "The Facts of Life (1979) / SE3 / EP320: FACTS 3-20 "Kids Can Be Cruel" reorder" at bounding box center [323, 362] width 315 height 132
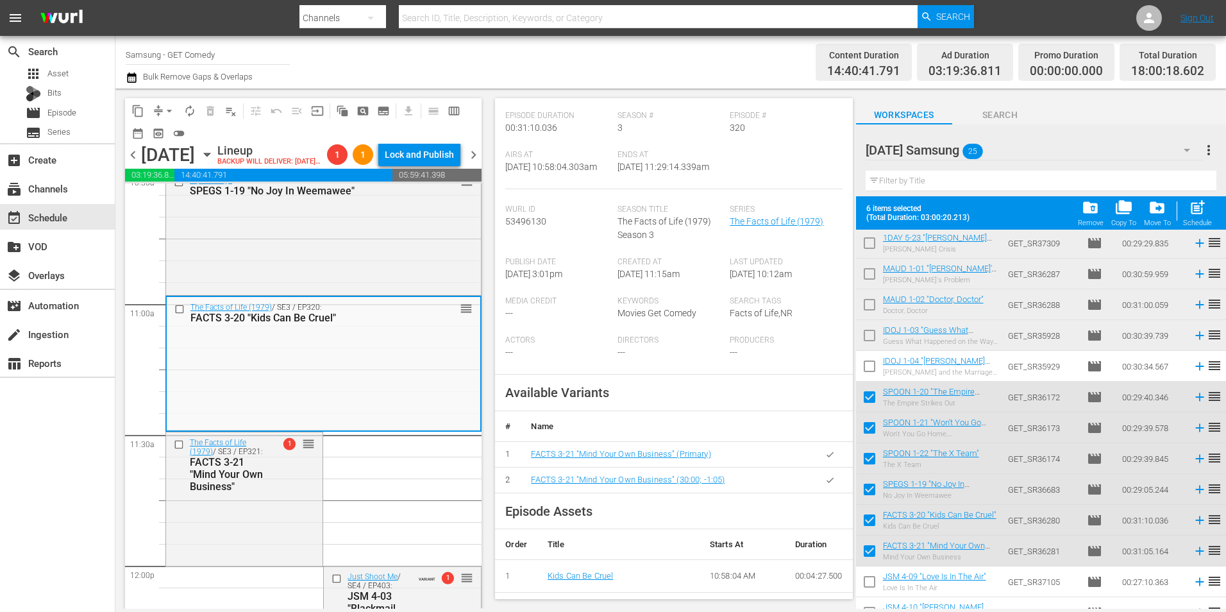
scroll to position [149, 0]
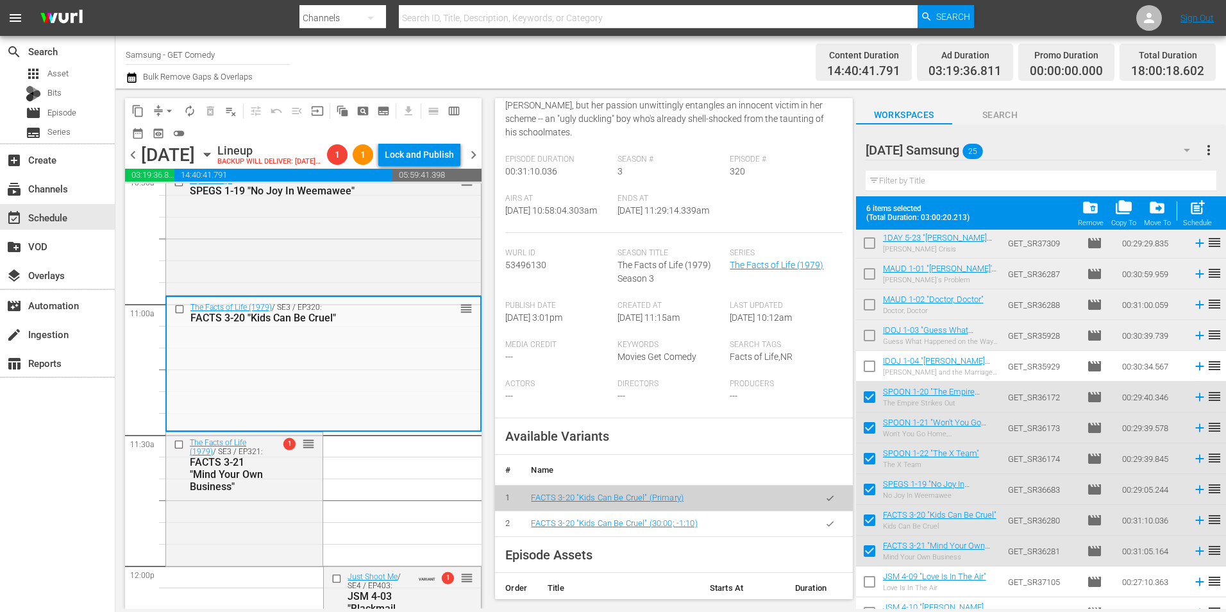
click at [825, 522] on icon "button" at bounding box center [830, 524] width 10 height 10
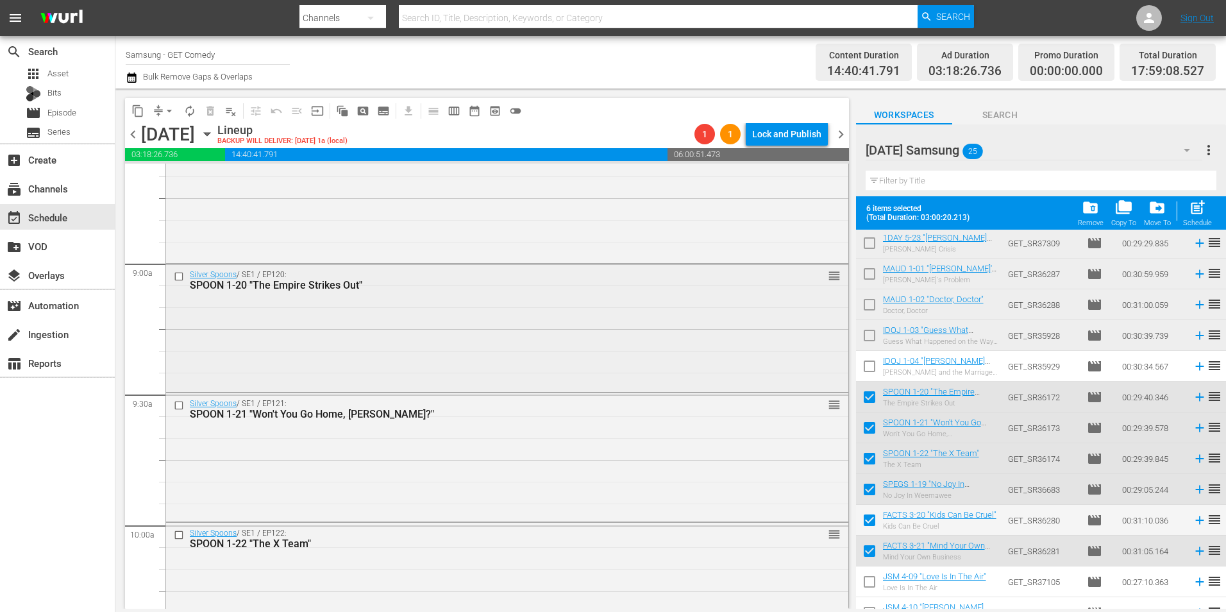
scroll to position [2244, 0]
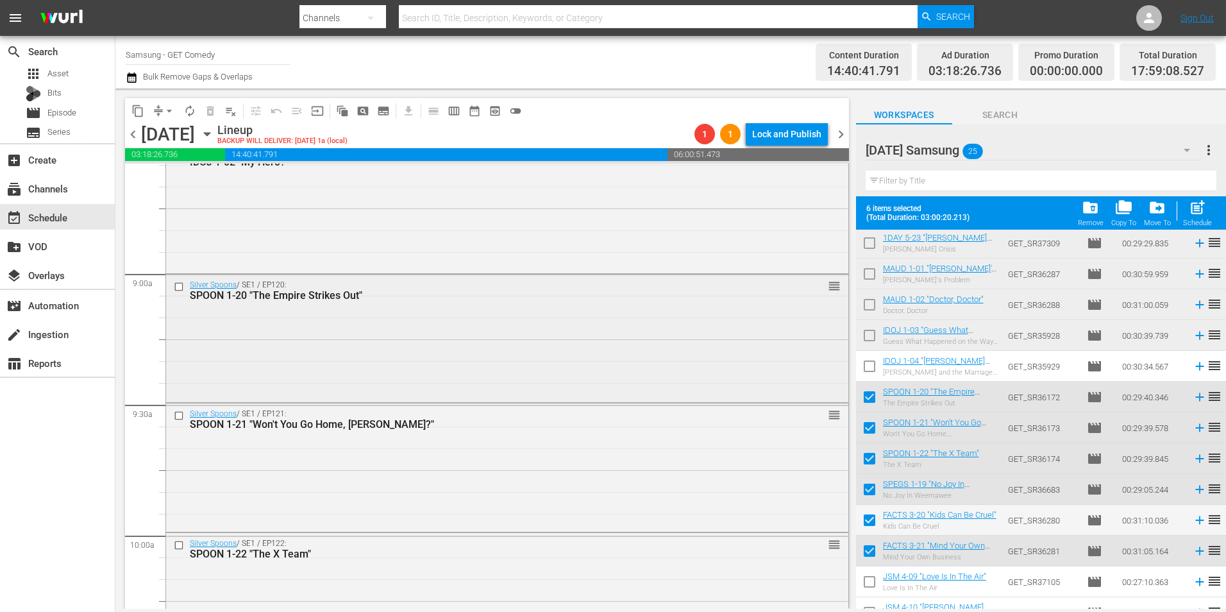
click at [361, 333] on div "Silver Spoons / SE1 / EP120: SPOON 1-20 "The Empire Strikes Out" reorder" at bounding box center [507, 337] width 682 height 126
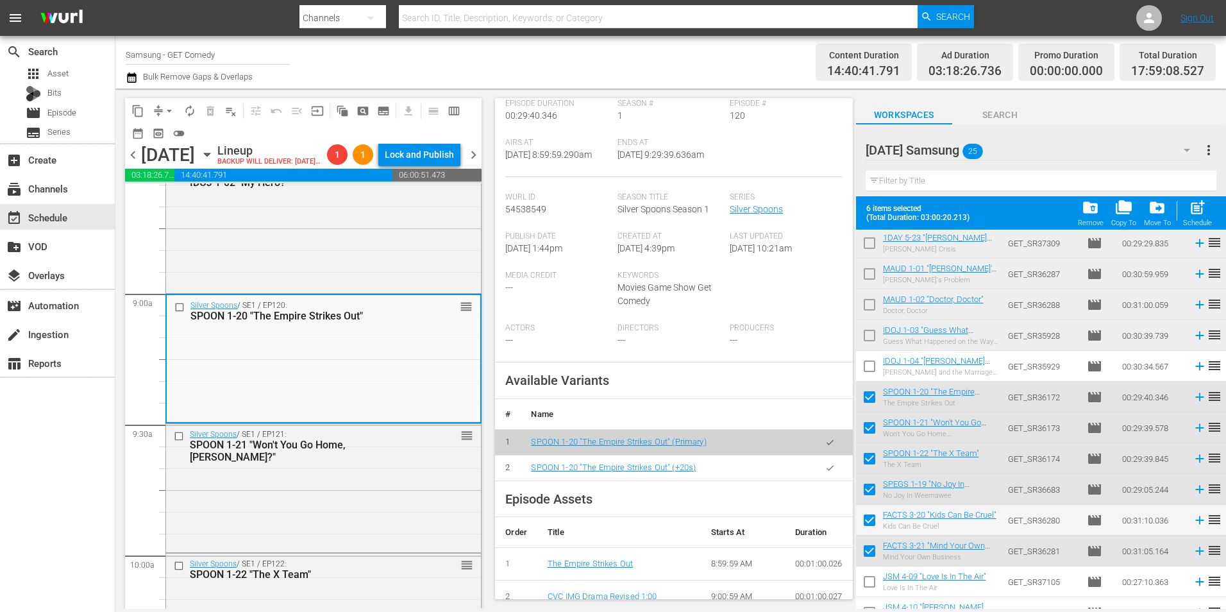
scroll to position [192, 0]
click at [825, 471] on icon "button" at bounding box center [830, 467] width 10 height 10
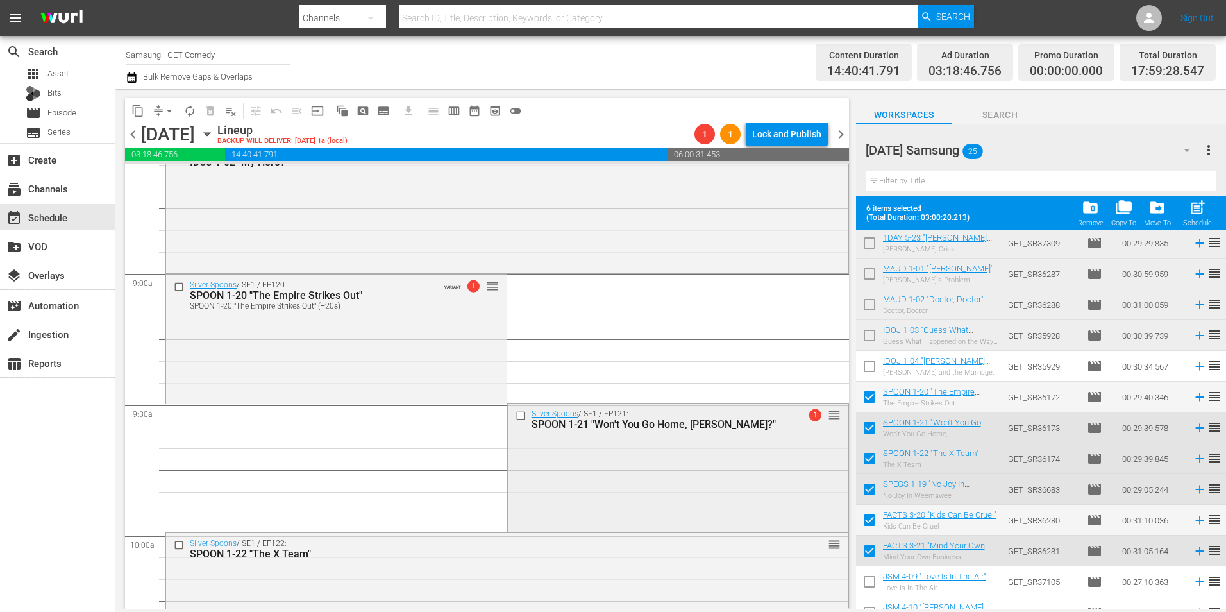
click at [576, 467] on div "Silver Spoons / SE1 / EP121: SPOON 1-21 "Won't You Go Home, Bob Danish?" 1 reor…" at bounding box center [678, 466] width 340 height 126
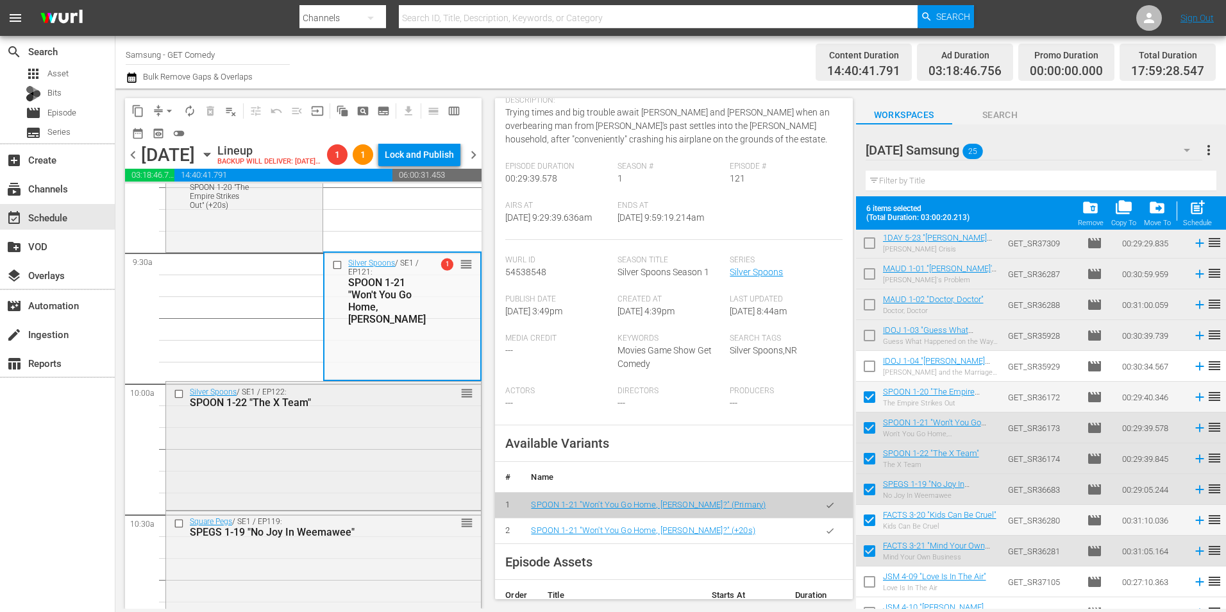
scroll to position [2436, 0]
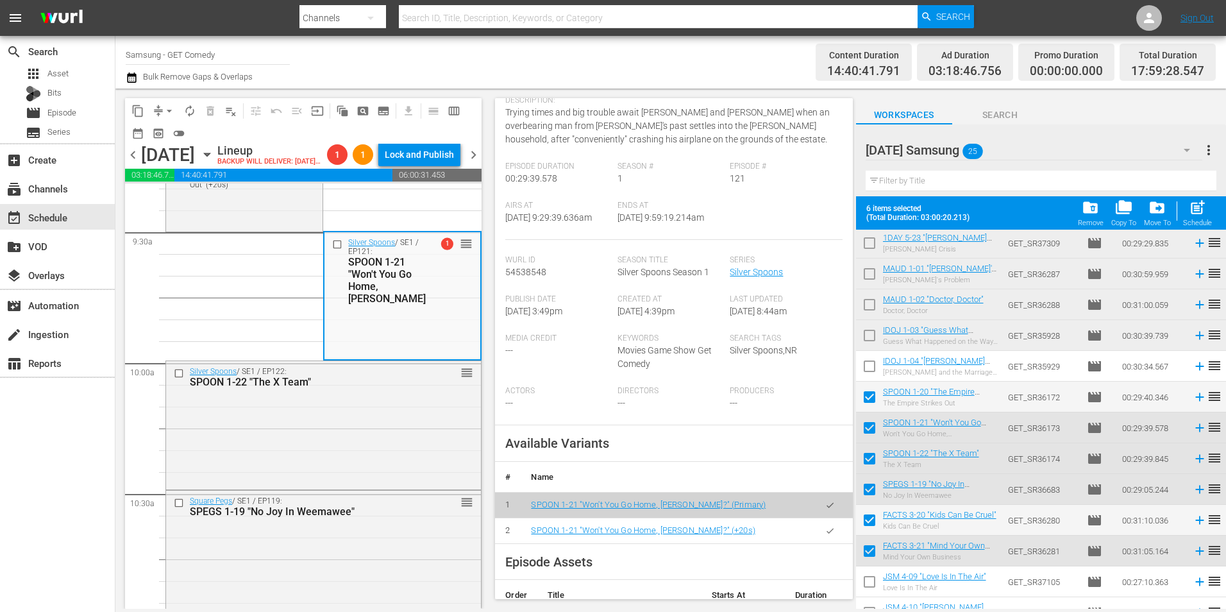
click at [825, 535] on icon "button" at bounding box center [830, 531] width 10 height 10
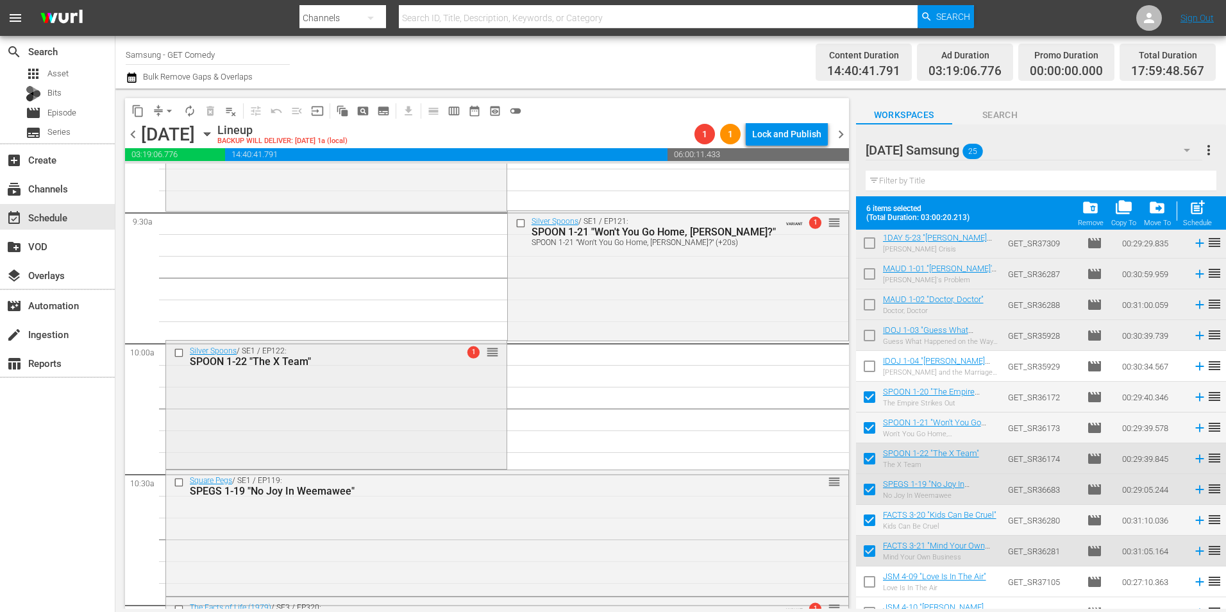
click at [365, 383] on div "Silver Spoons / SE1 / EP122: SPOON 1-22 "The X Team" 1 reorder" at bounding box center [336, 403] width 340 height 126
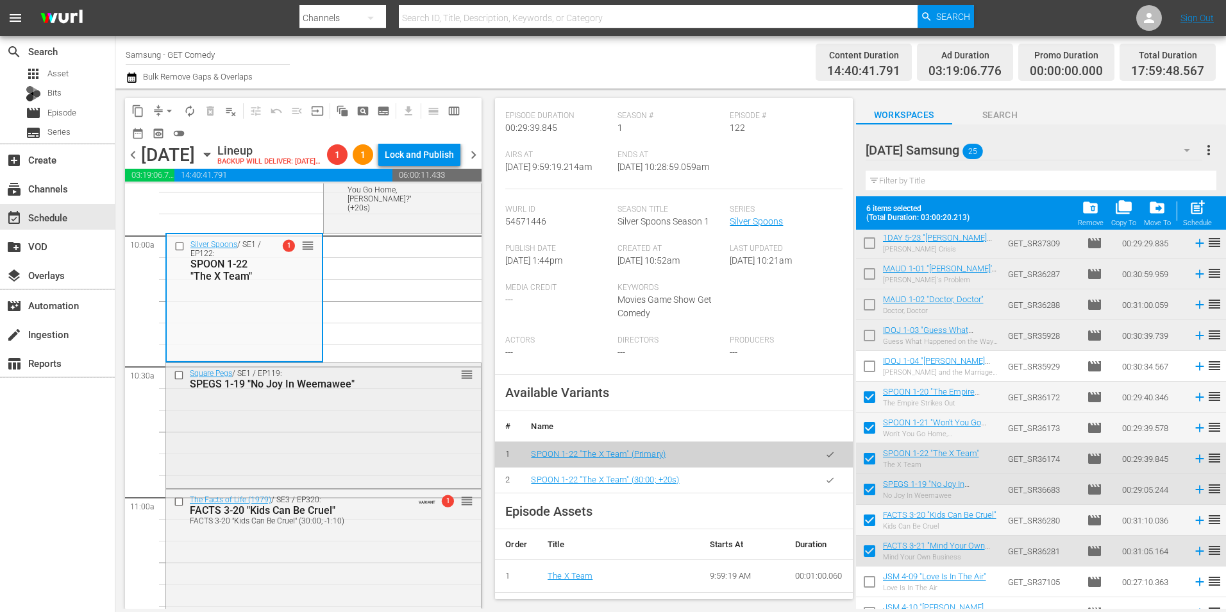
scroll to position [2565, 0]
click at [378, 458] on div "Square Pegs / SE1 / EP119: SPEGS 1-19 "No Joy In Weemawee" reorder" at bounding box center [323, 423] width 315 height 123
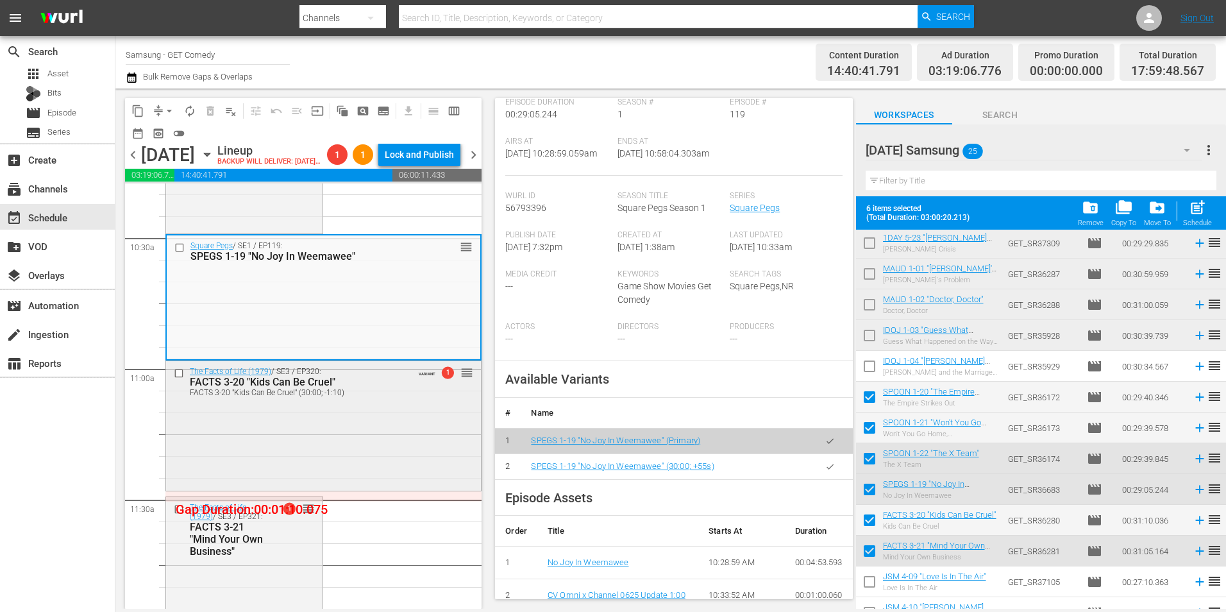
scroll to position [2693, 0]
click at [204, 557] on div "FACTS 3-21 "Mind Your Own Business"" at bounding box center [229, 538] width 79 height 37
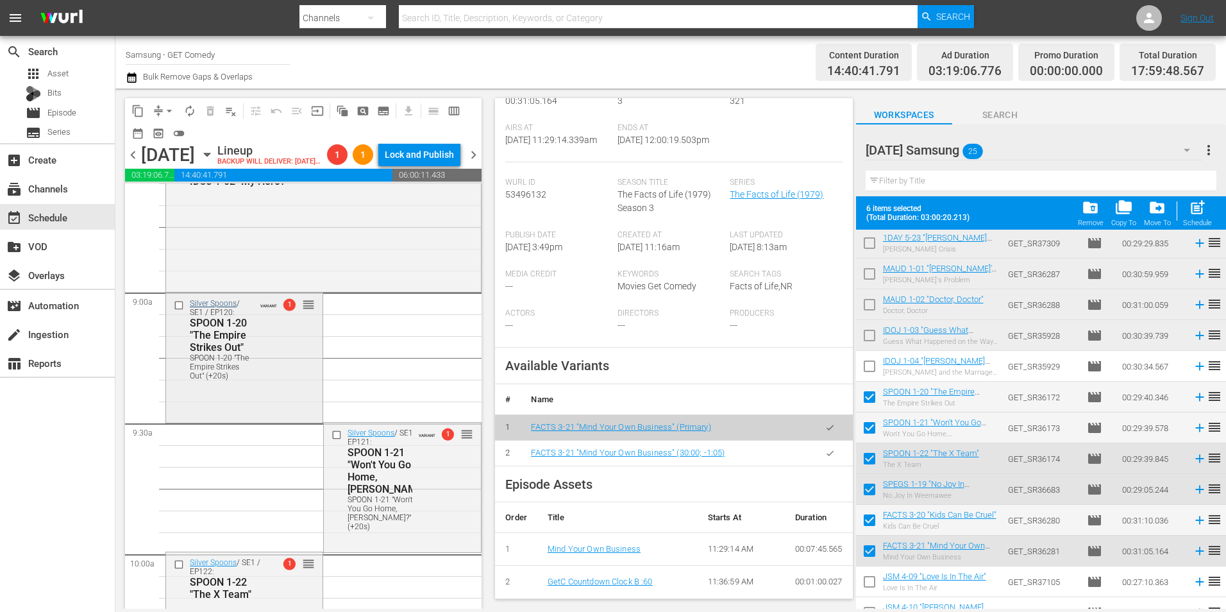
scroll to position [2244, 0]
click at [229, 355] on div "SPOON 1-20 "The Empire Strikes Out"" at bounding box center [222, 336] width 64 height 37
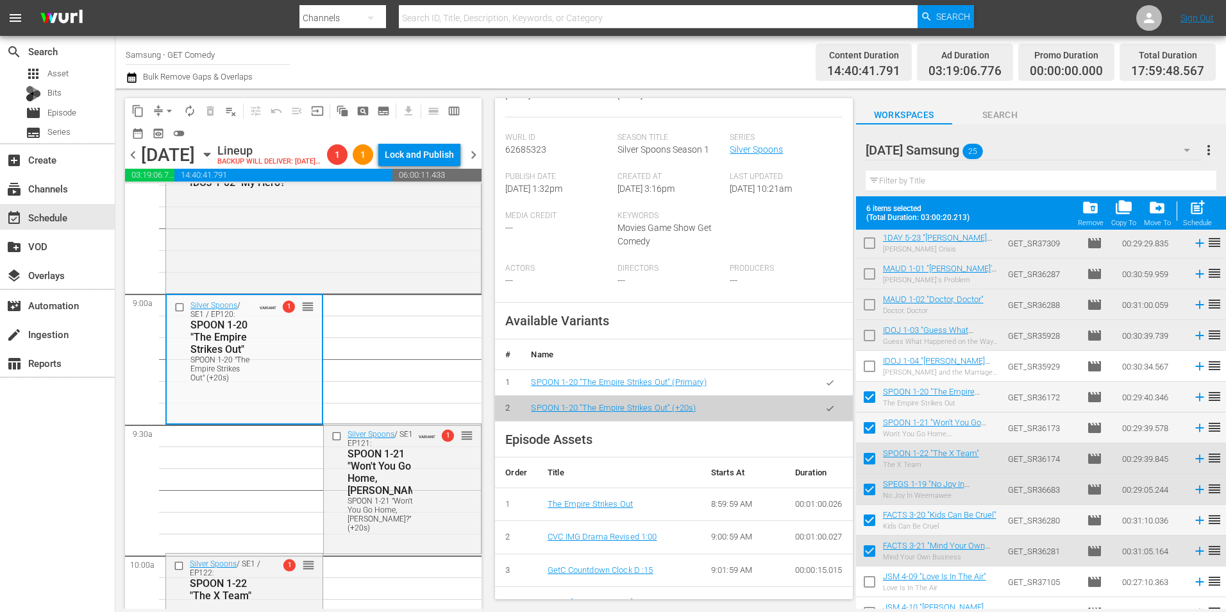
scroll to position [321, 0]
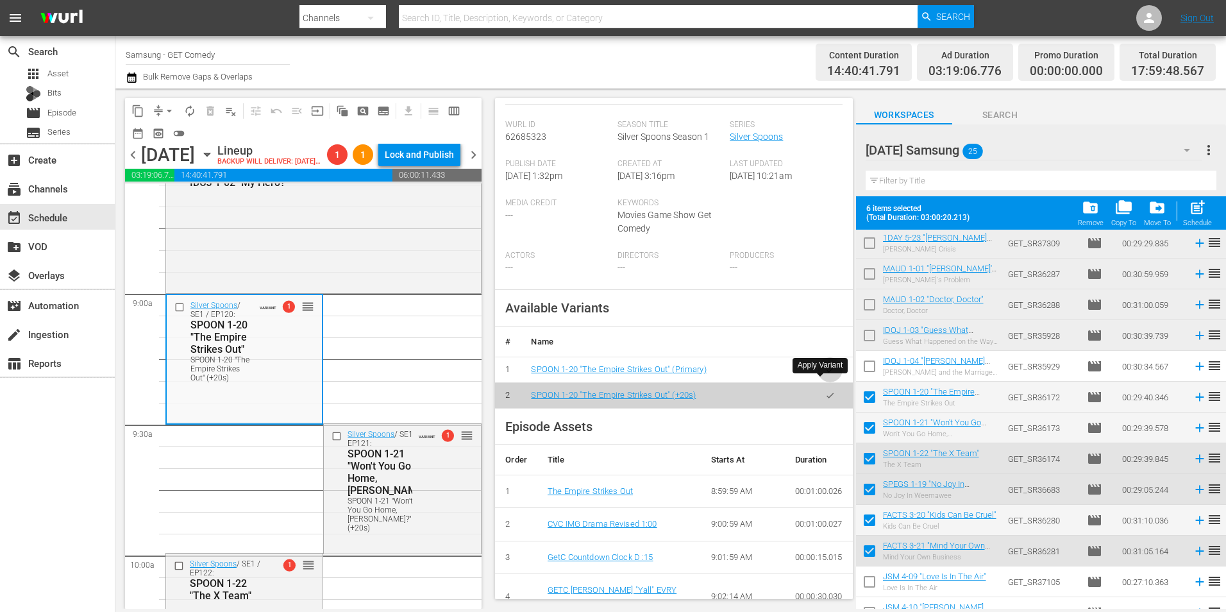
click at [825, 374] on icon "button" at bounding box center [830, 370] width 10 height 10
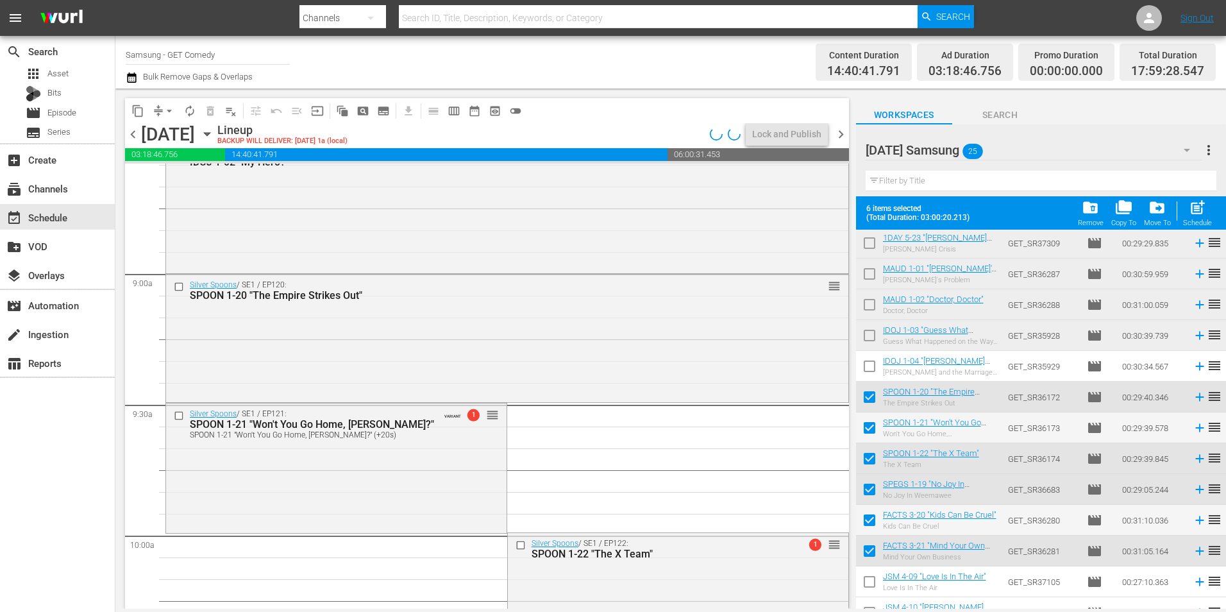
drag, startPoint x: 469, startPoint y: 516, endPoint x: 539, endPoint y: 490, distance: 74.4
click at [469, 516] on div "Silver Spoons / SE1 / EP121: SPOON 1-21 "Won't You Go Home, Bob Danish?" SPOON …" at bounding box center [336, 466] width 340 height 127
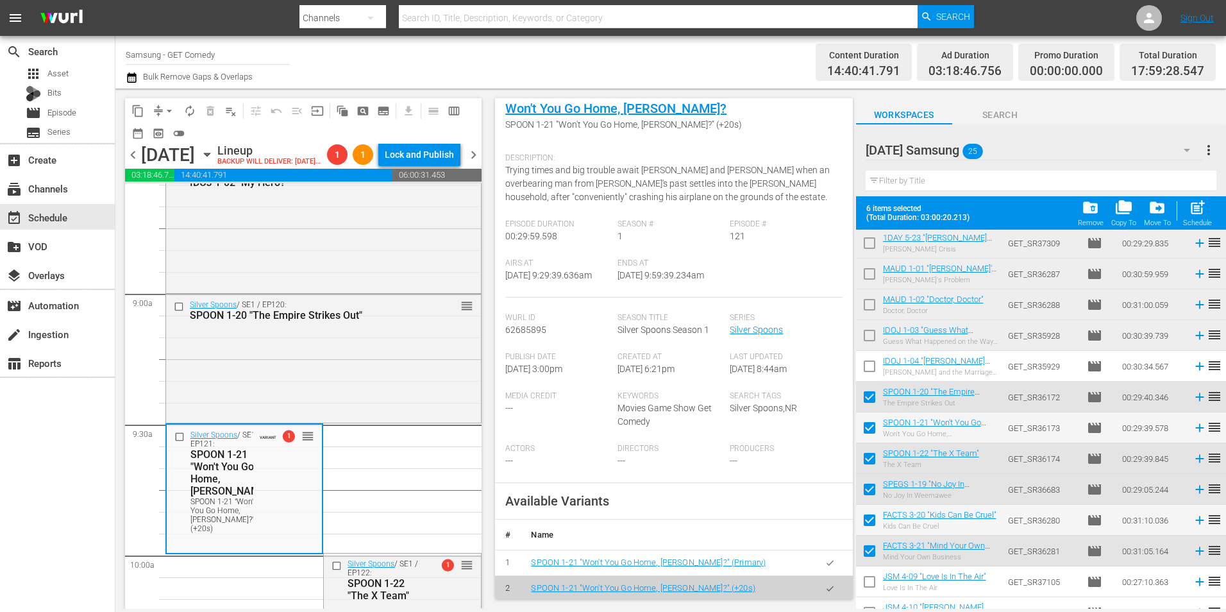
scroll to position [128, 0]
click at [825, 567] on icon "button" at bounding box center [830, 562] width 10 height 10
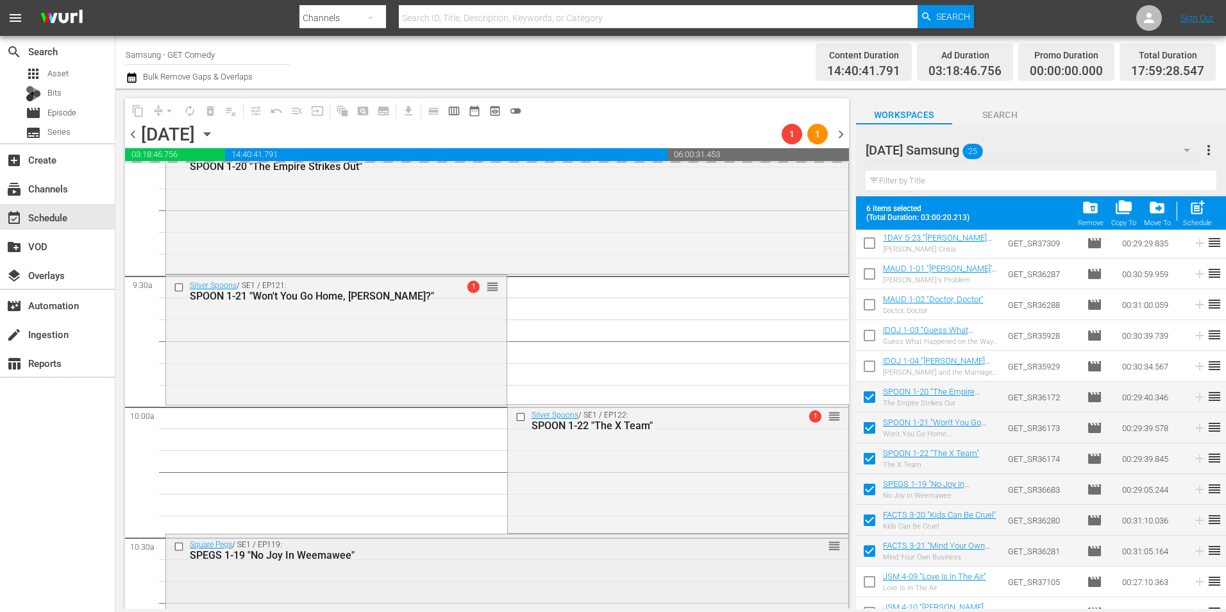
scroll to position [2436, 0]
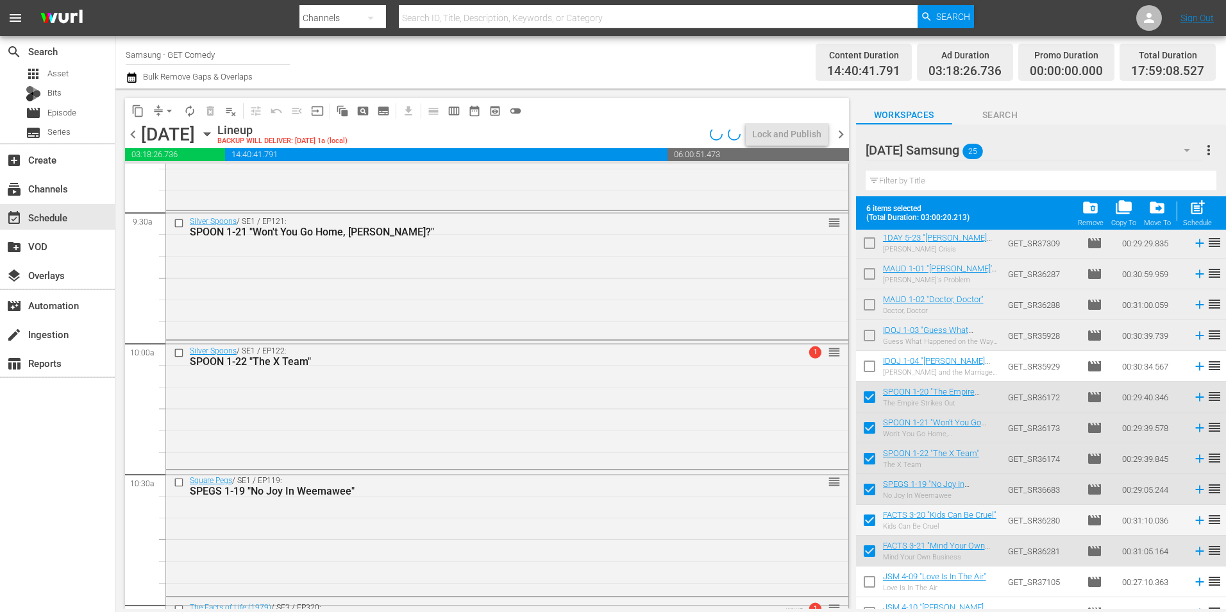
click at [548, 444] on div "Silver Spoons / SE1 / EP122: SPOON 1-22 "The X Team" 1 reorder" at bounding box center [507, 403] width 682 height 126
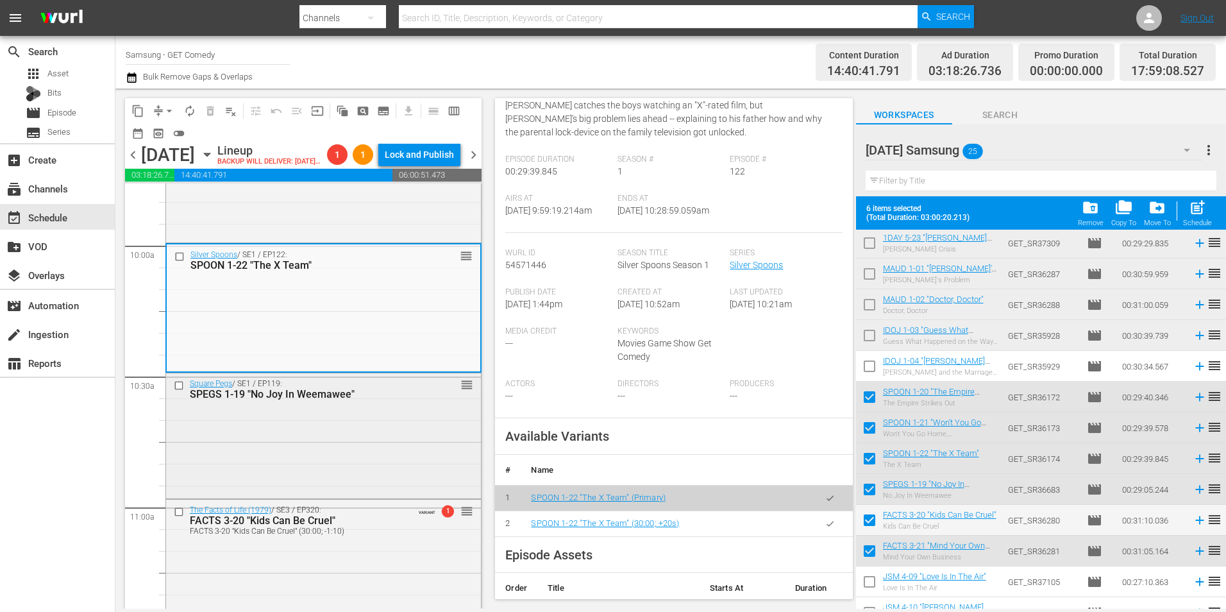
scroll to position [2565, 0]
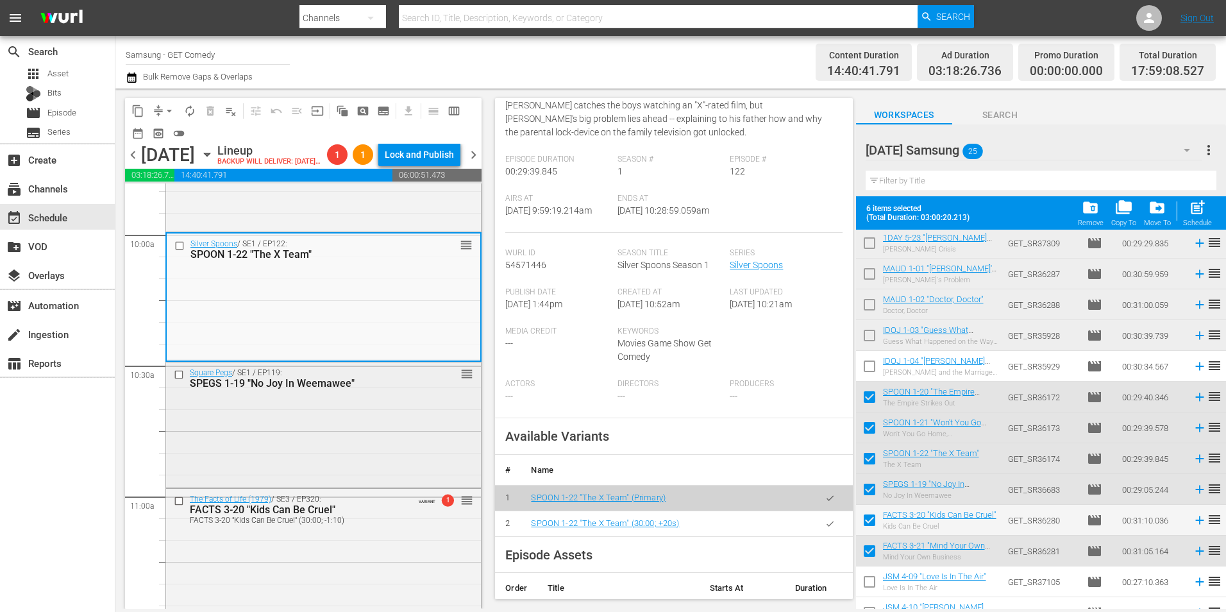
click at [343, 464] on div "Square Pegs / SE1 / EP119: SPEGS 1-19 "No Joy In Weemawee" reorder" at bounding box center [323, 423] width 315 height 123
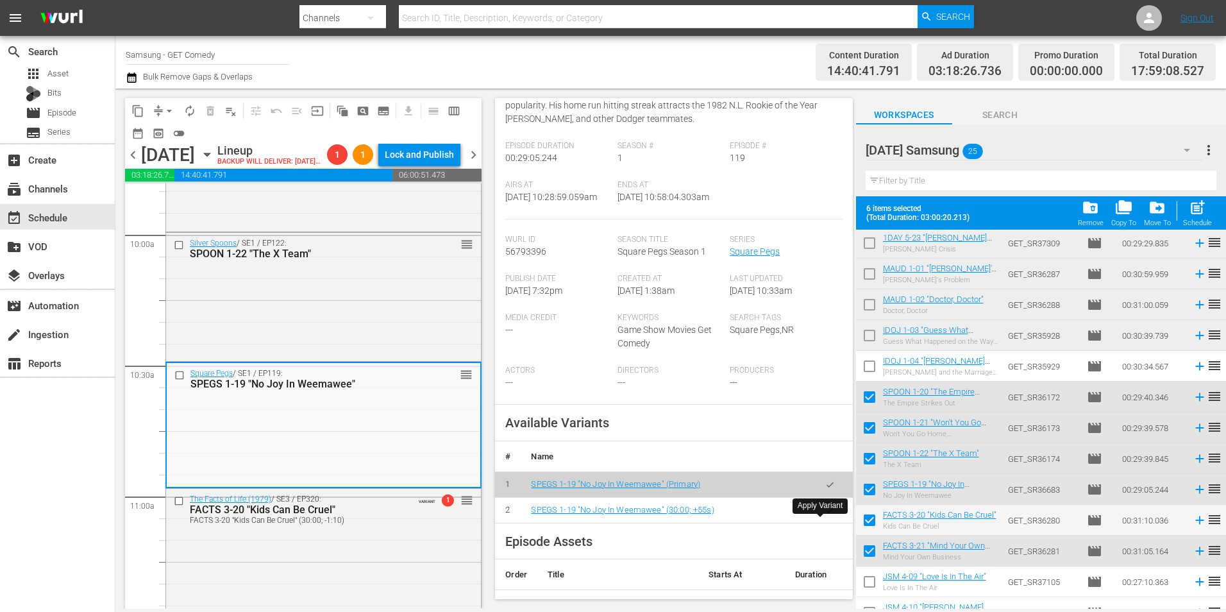
click at [825, 515] on icon "button" at bounding box center [830, 510] width 10 height 10
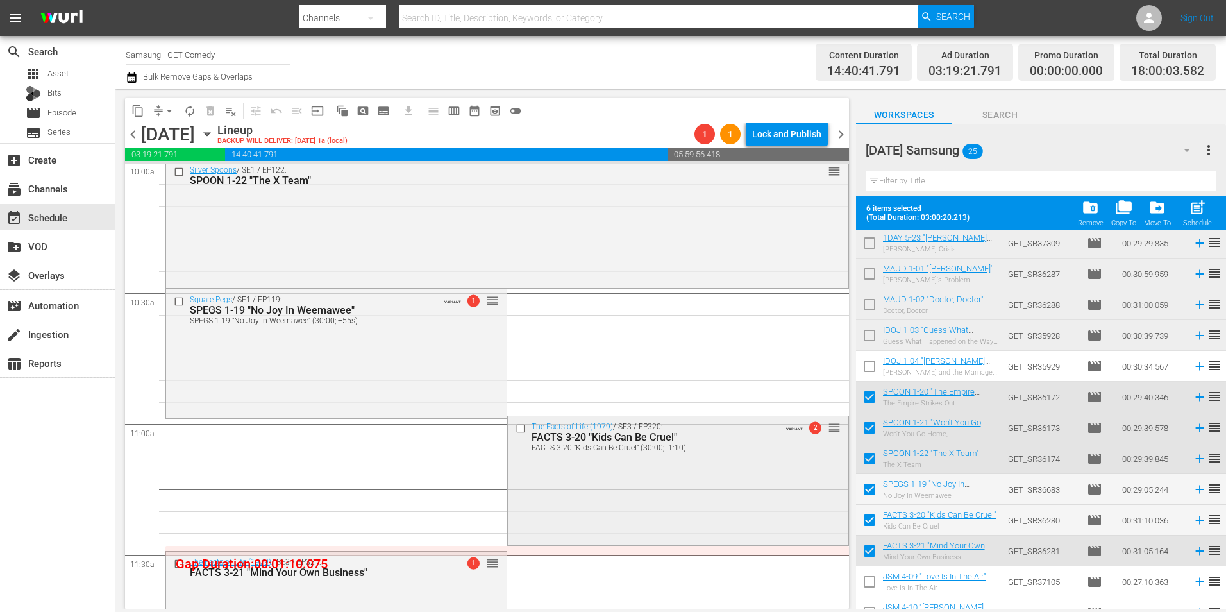
scroll to position [2693, 0]
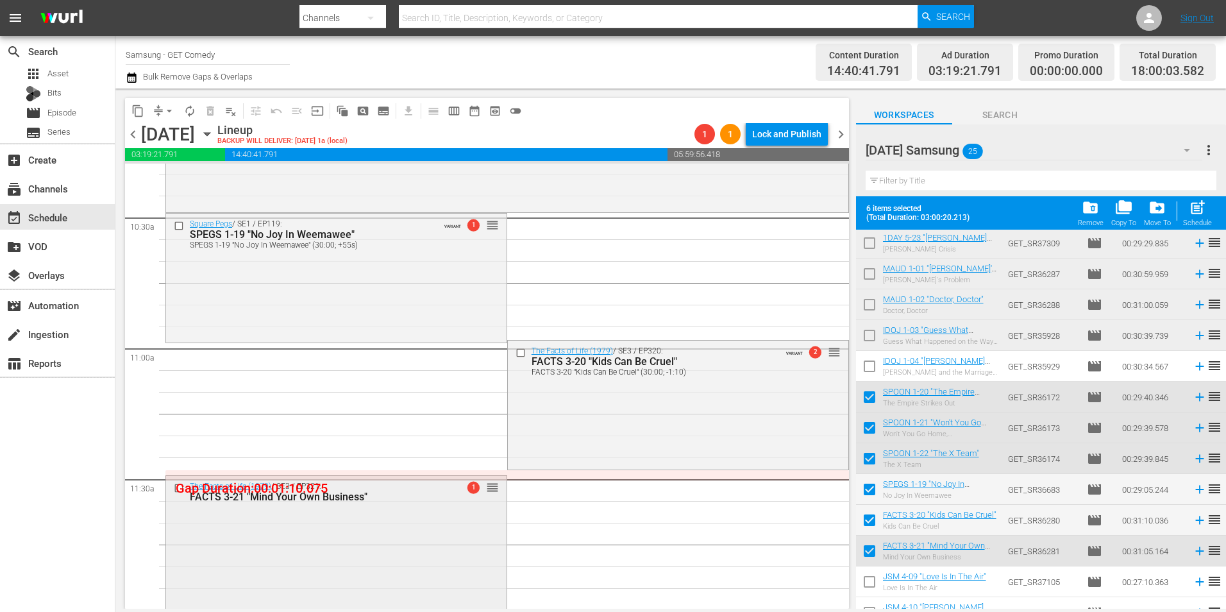
click at [360, 545] on div "The Facts of Life (1979) / SE3 / EP321: FACTS 3-21 "Mind Your Own Business" 1 r…" at bounding box center [336, 541] width 340 height 131
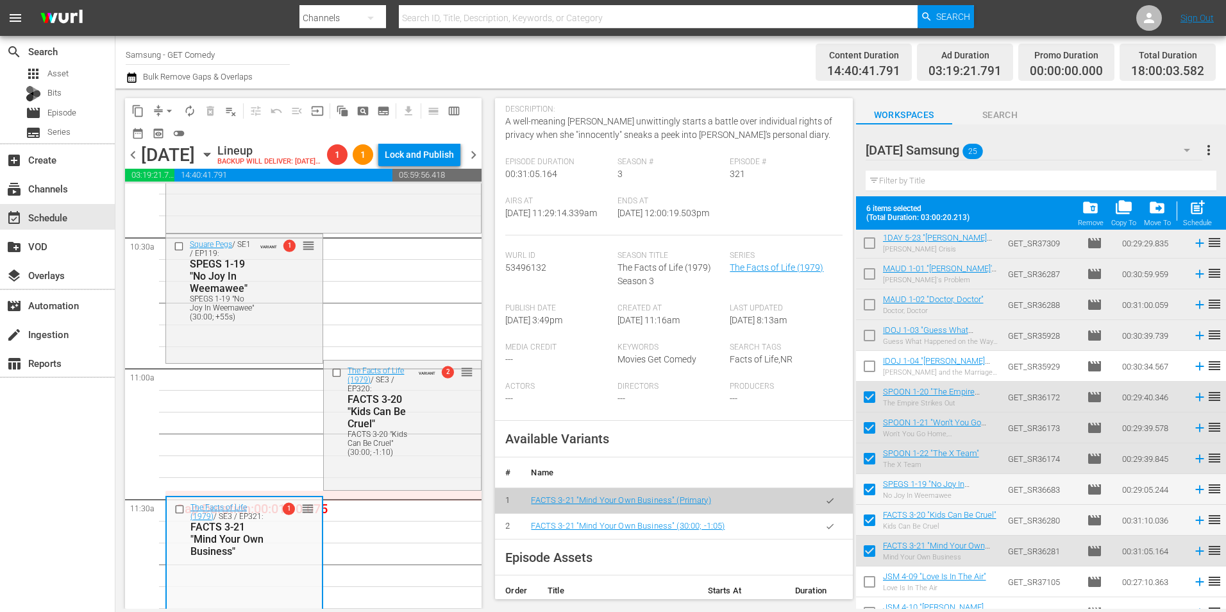
scroll to position [192, 0]
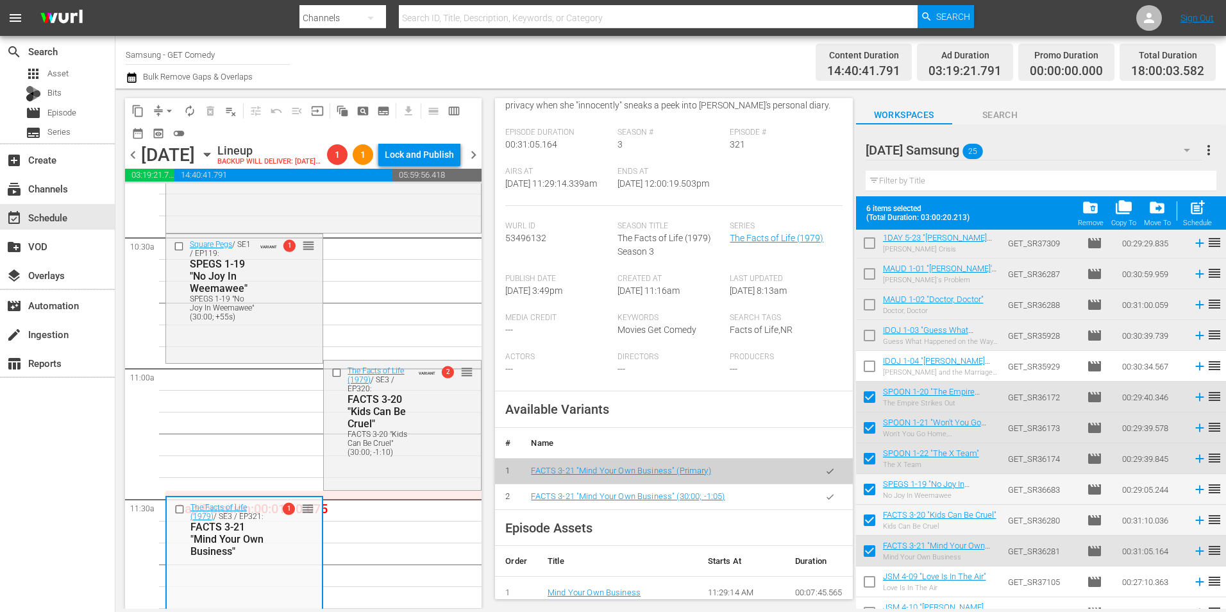
click at [825, 501] on icon "button" at bounding box center [830, 497] width 10 height 10
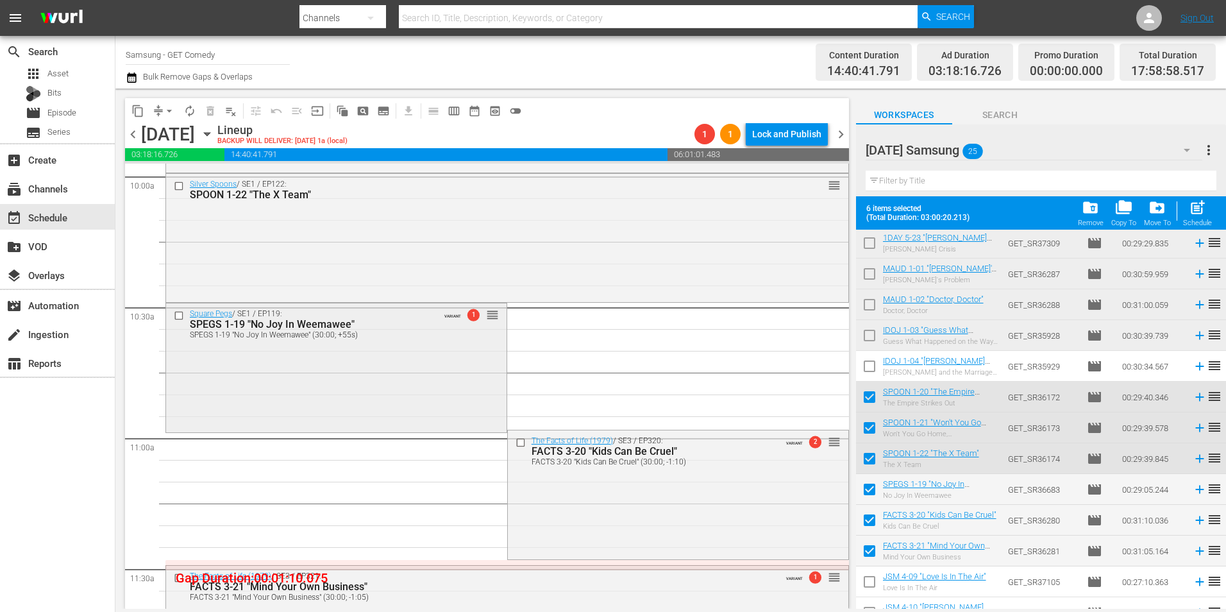
scroll to position [2565, 0]
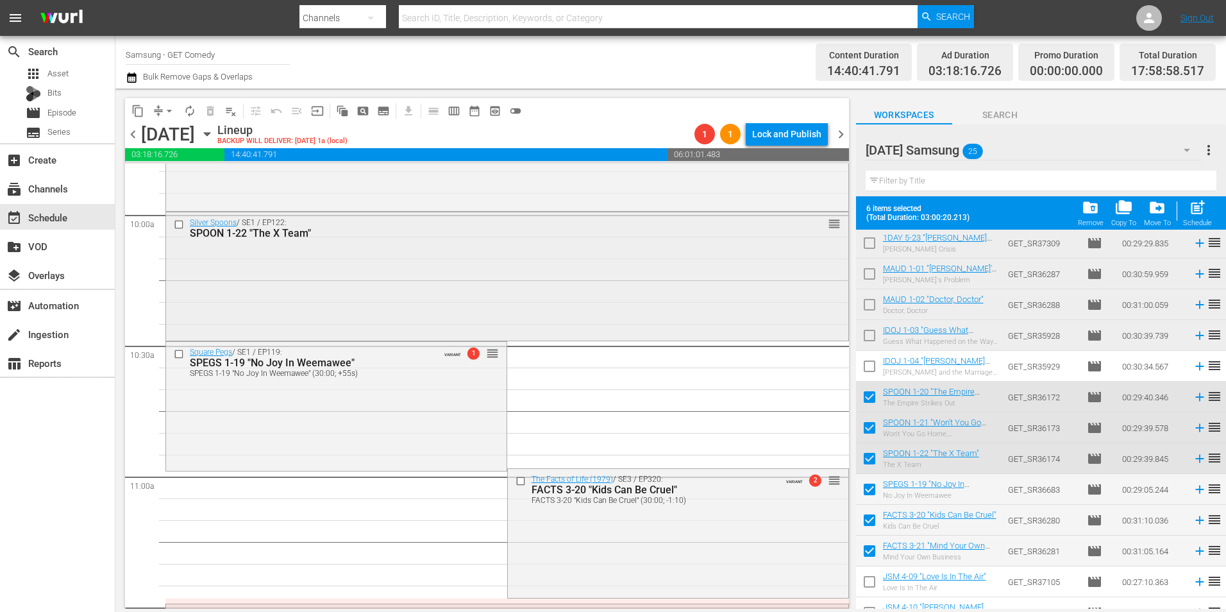
click at [467, 303] on div "Silver Spoons / SE1 / EP122: SPOON 1-22 "The X Team" reorder" at bounding box center [507, 275] width 682 height 126
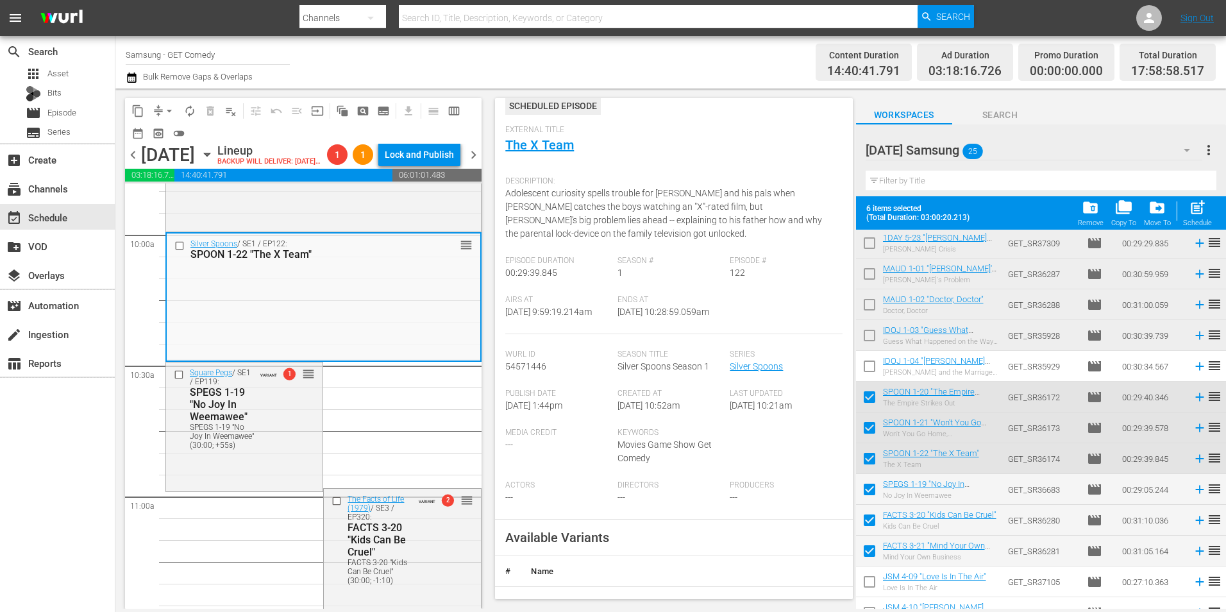
scroll to position [128, 0]
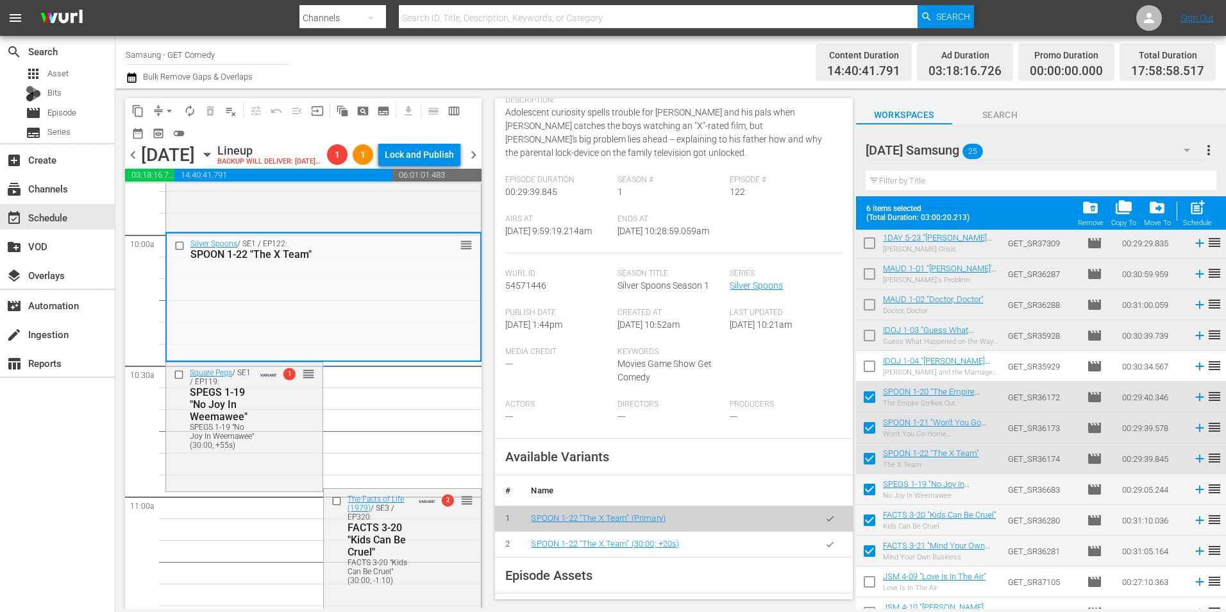
click at [825, 549] on icon "button" at bounding box center [830, 544] width 10 height 10
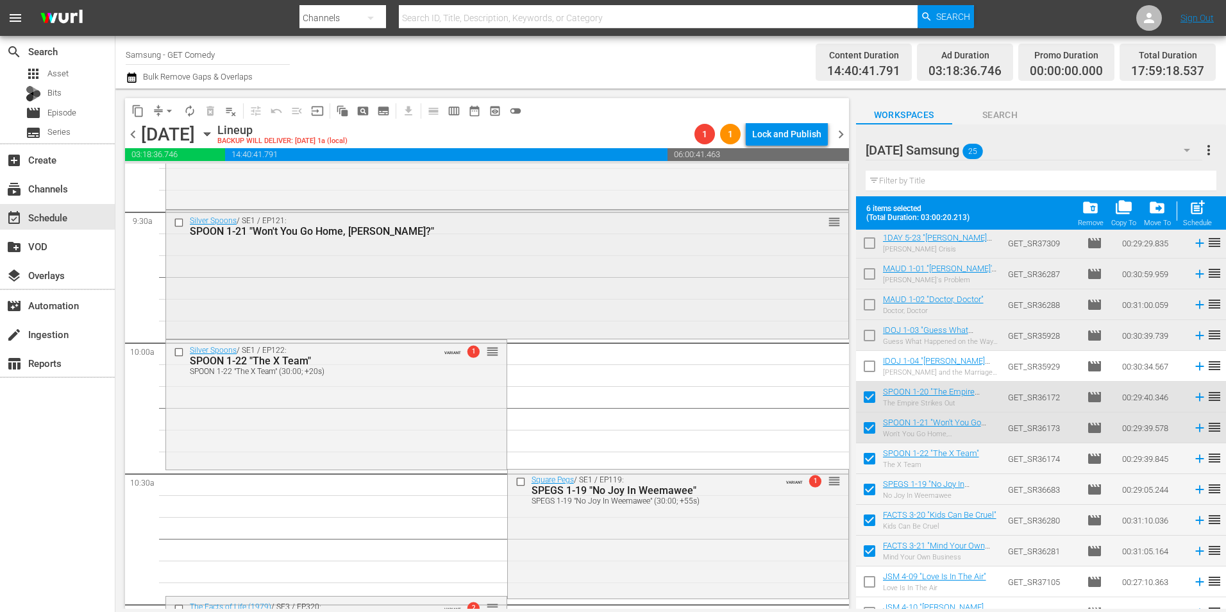
scroll to position [2436, 0]
click at [319, 323] on div "Silver Spoons / SE1 / EP121: SPOON 1-21 "Won't You Go Home, Bob Danish?" reorder" at bounding box center [507, 274] width 682 height 126
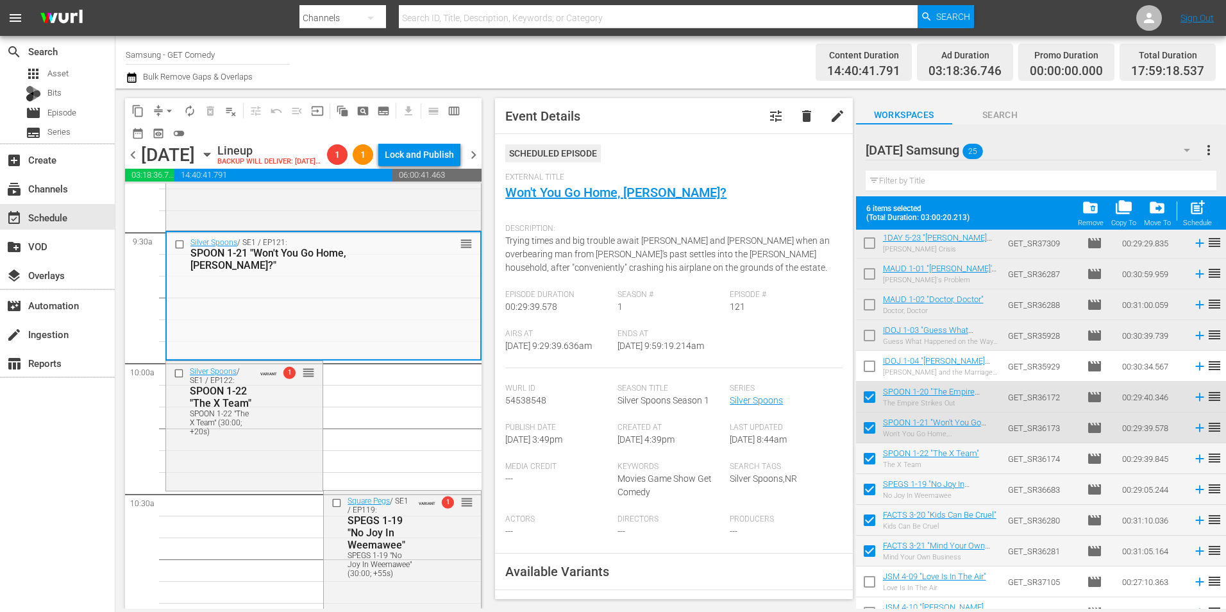
scroll to position [128, 0]
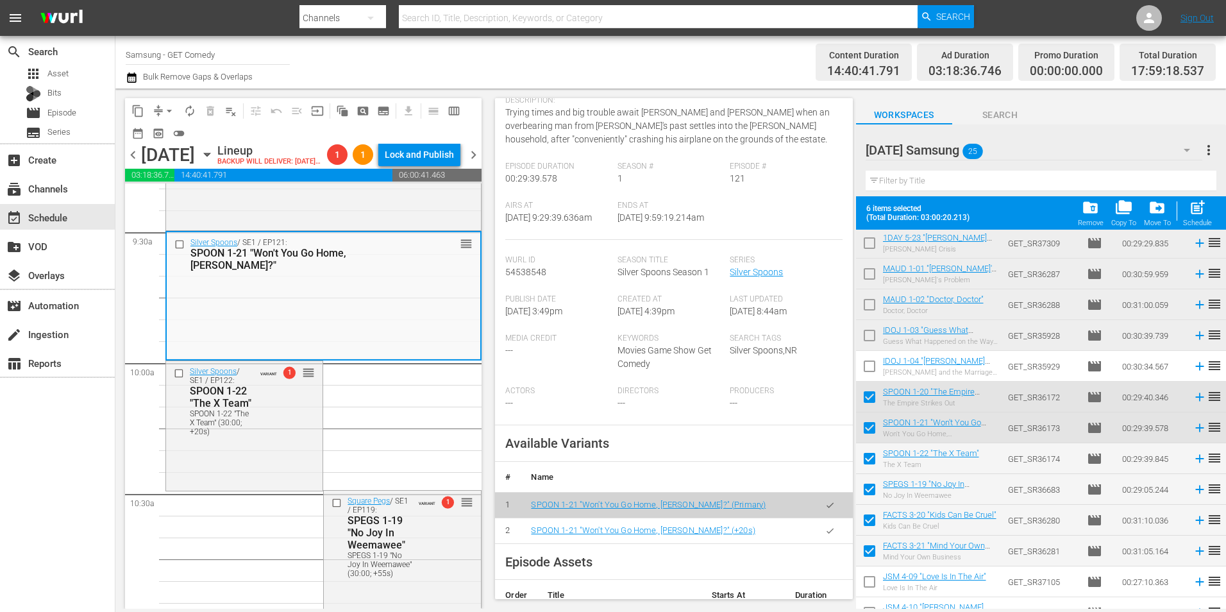
click at [825, 535] on icon "button" at bounding box center [830, 531] width 10 height 10
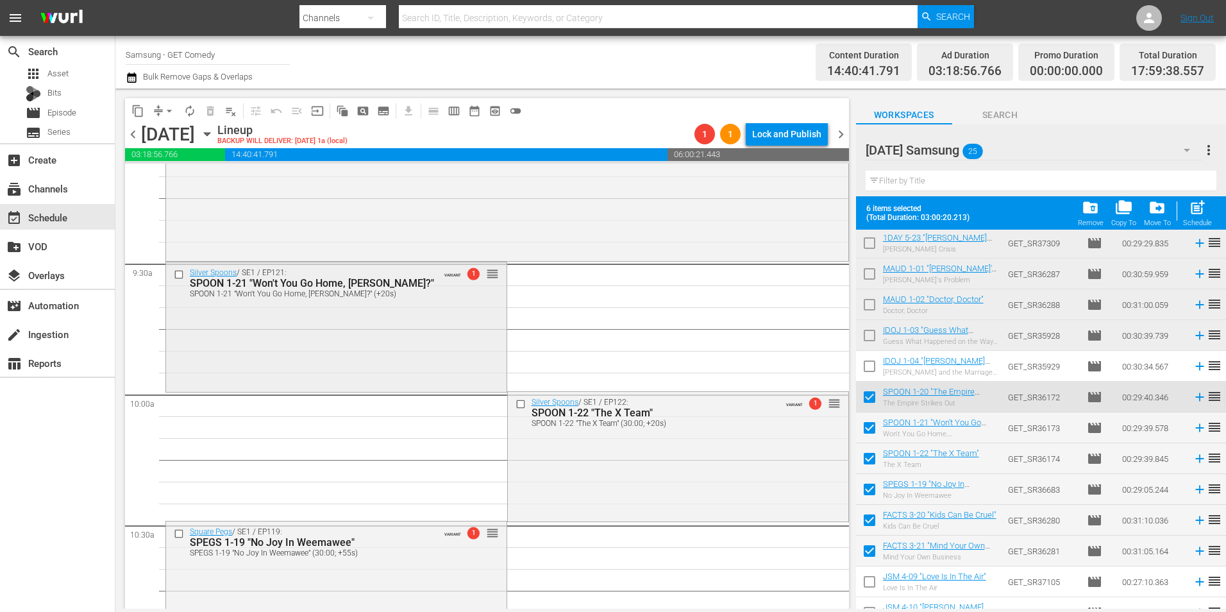
scroll to position [2308, 0]
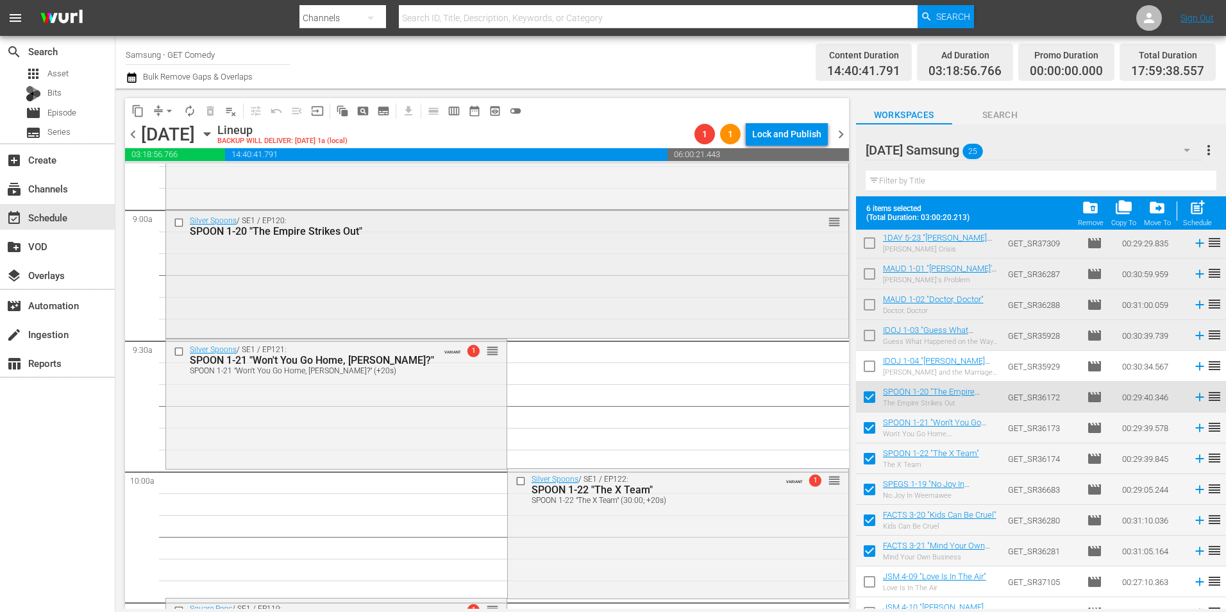
click at [382, 278] on div "Silver Spoons / SE1 / EP120: SPOON 1-20 "The Empire Strikes Out" reorder" at bounding box center [507, 273] width 682 height 126
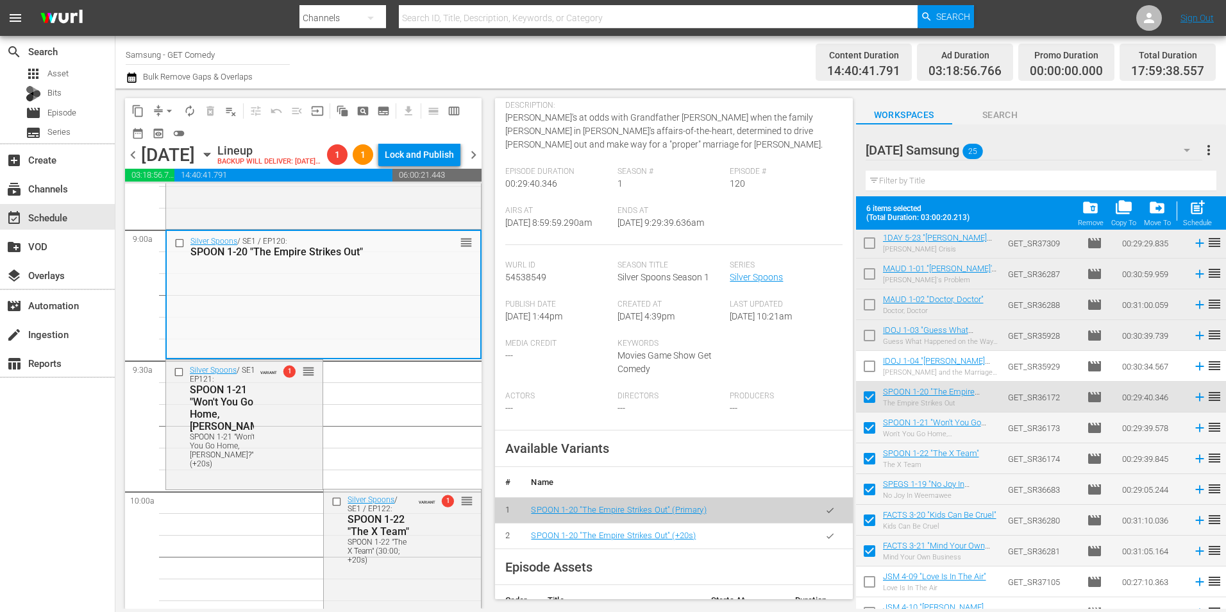
scroll to position [128, 0]
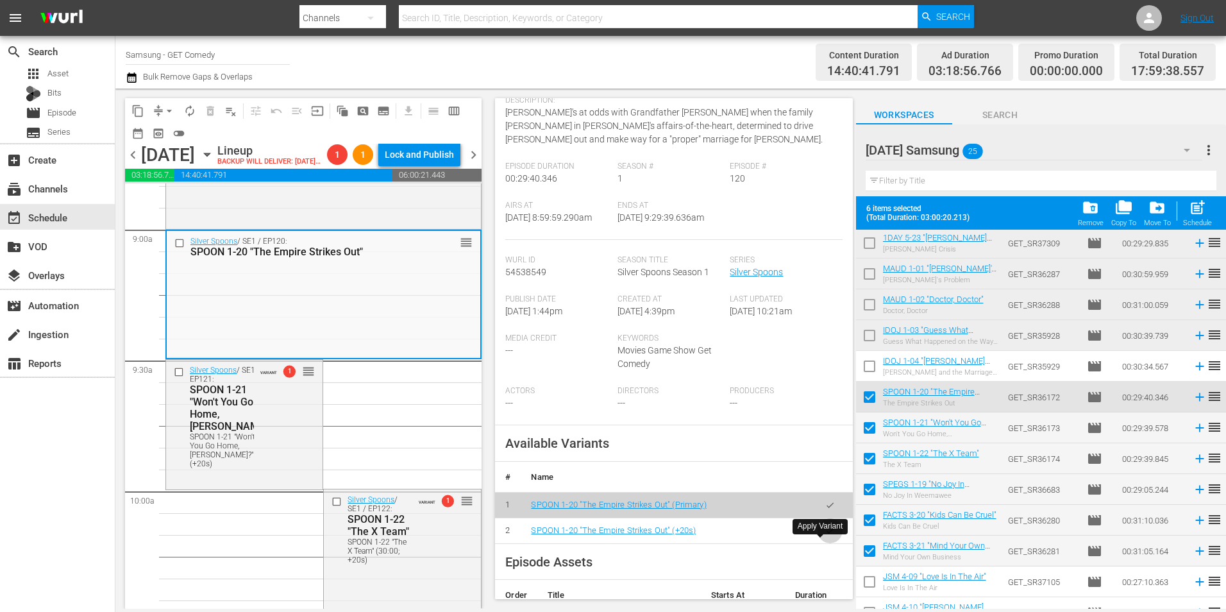
click at [825, 535] on icon "button" at bounding box center [830, 531] width 10 height 10
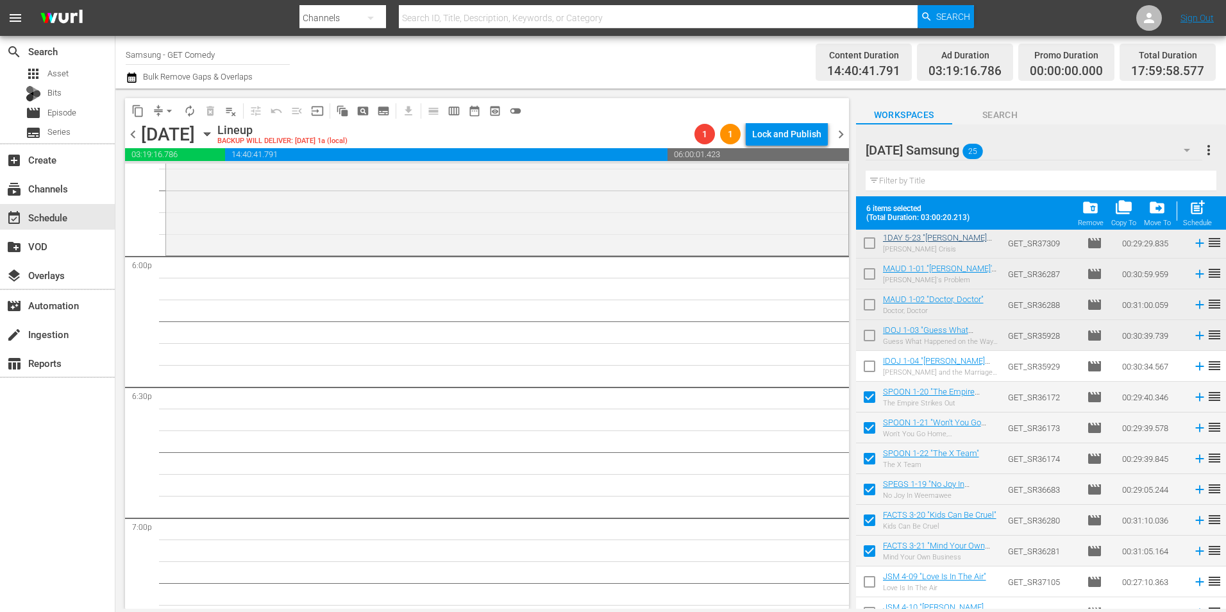
scroll to position [0, 0]
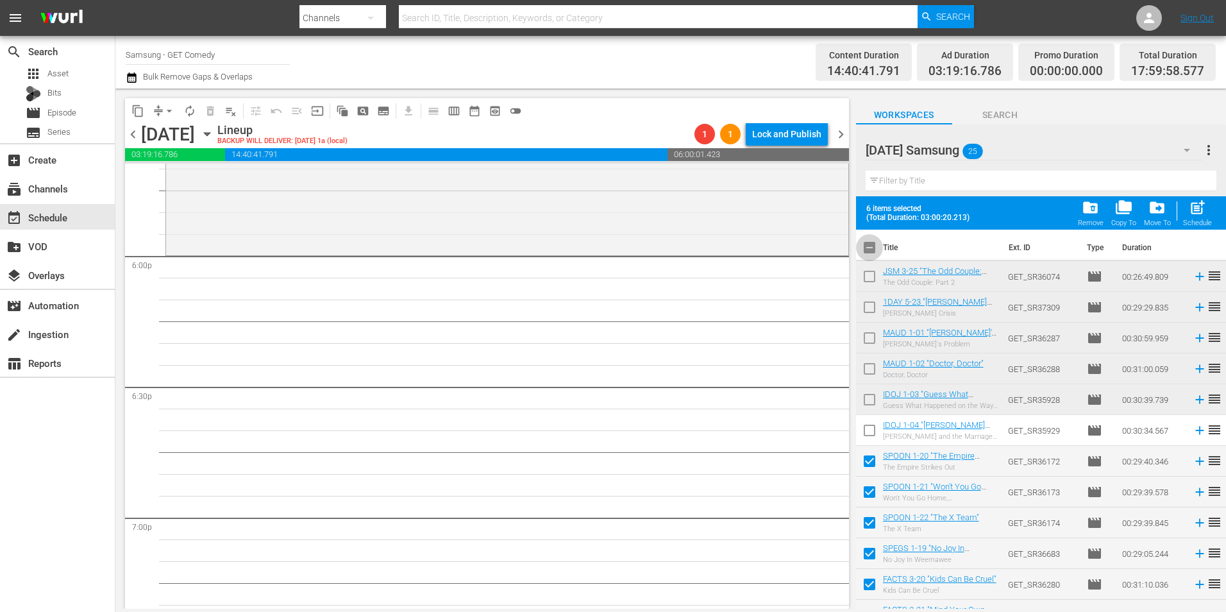
click at [870, 246] on input "checkbox" at bounding box center [869, 250] width 27 height 27
checkbox input "true"
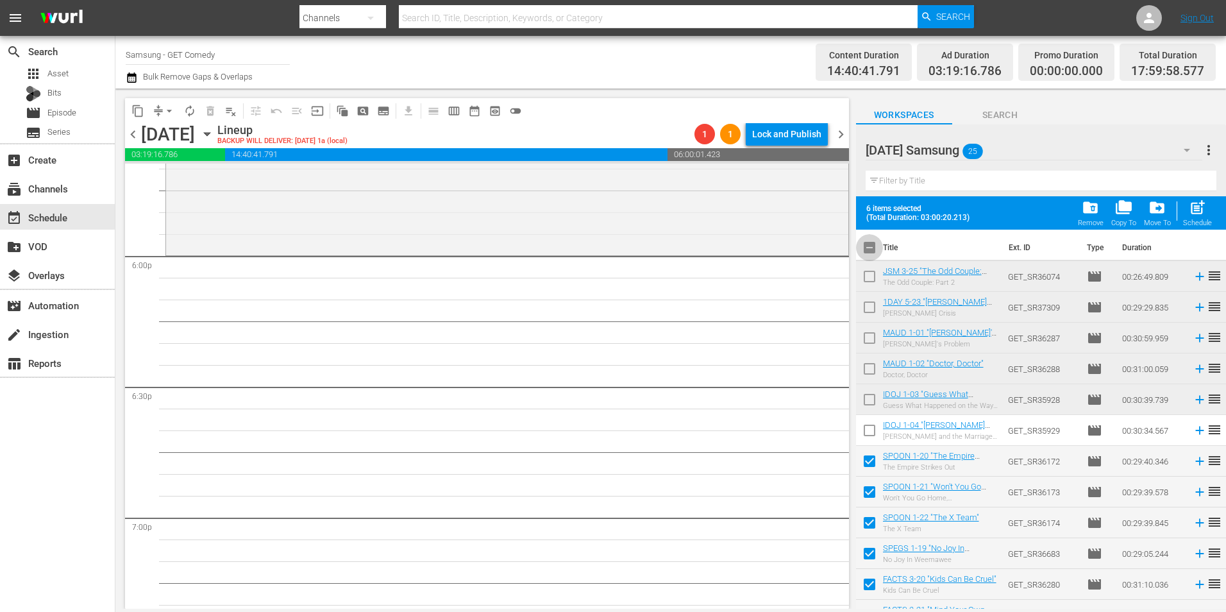
checkbox input "true"
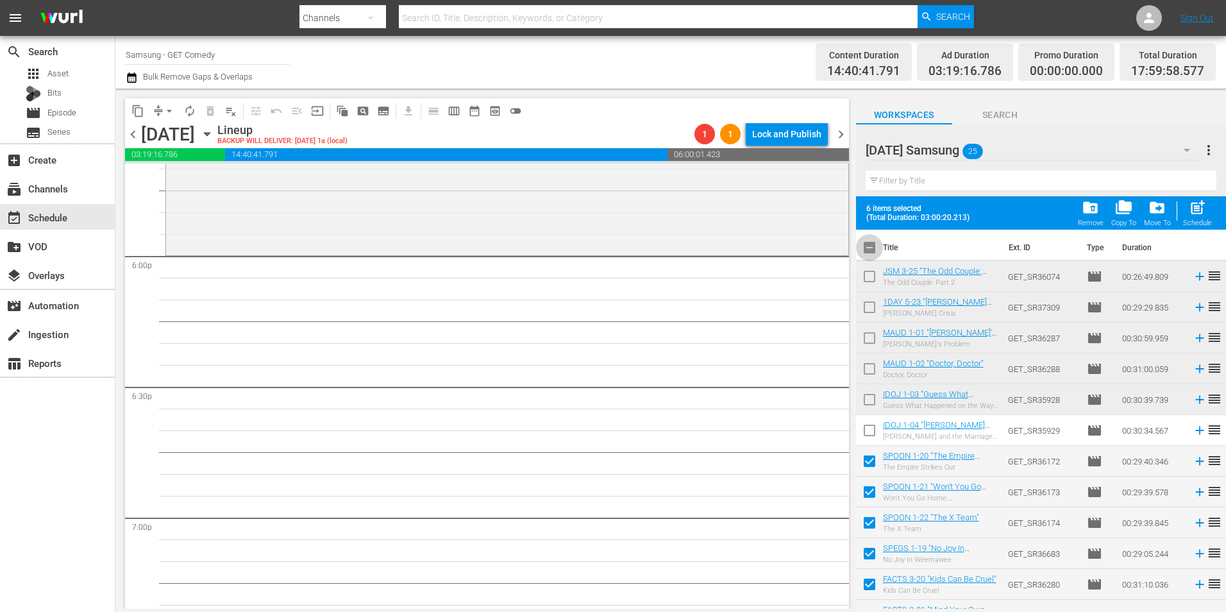
checkbox input "true"
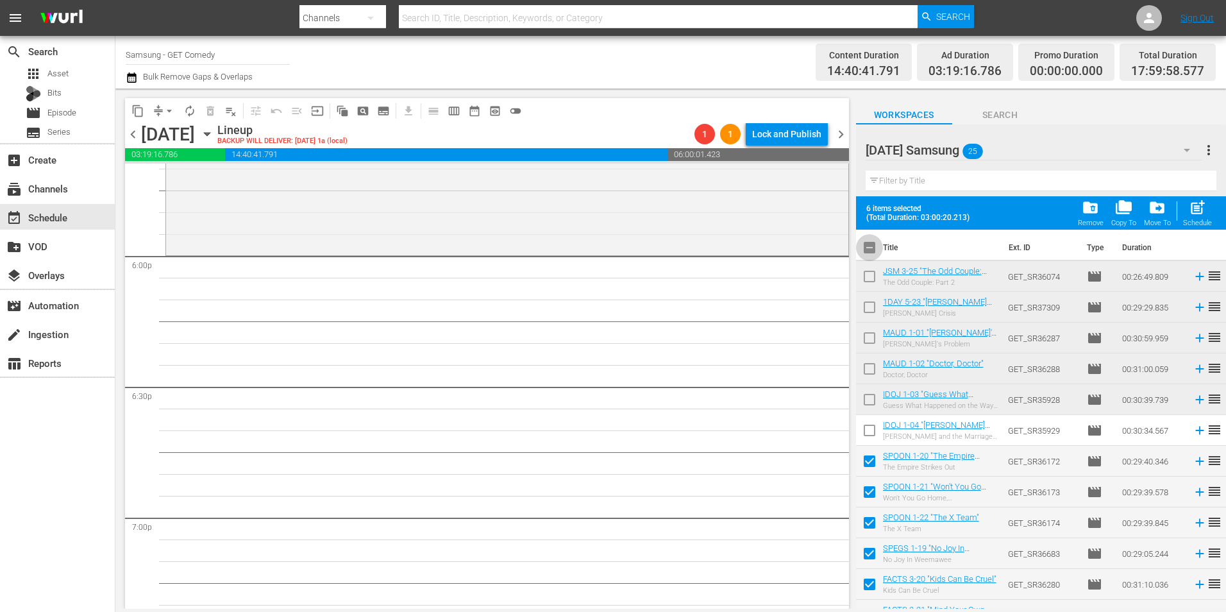
checkbox input "true"
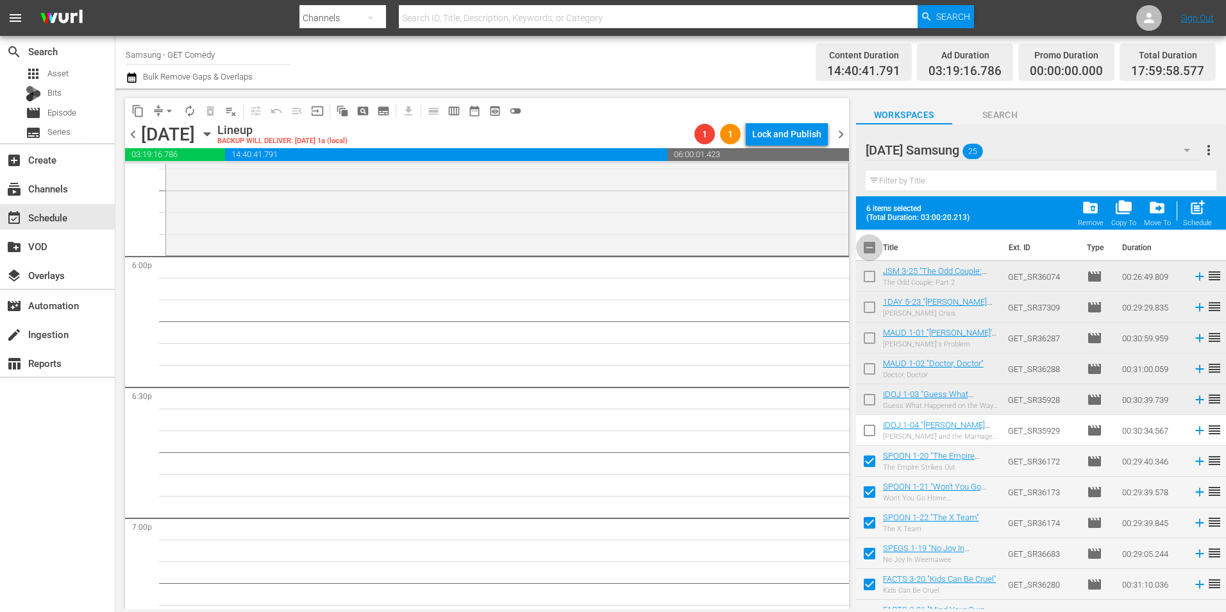
checkbox input "true"
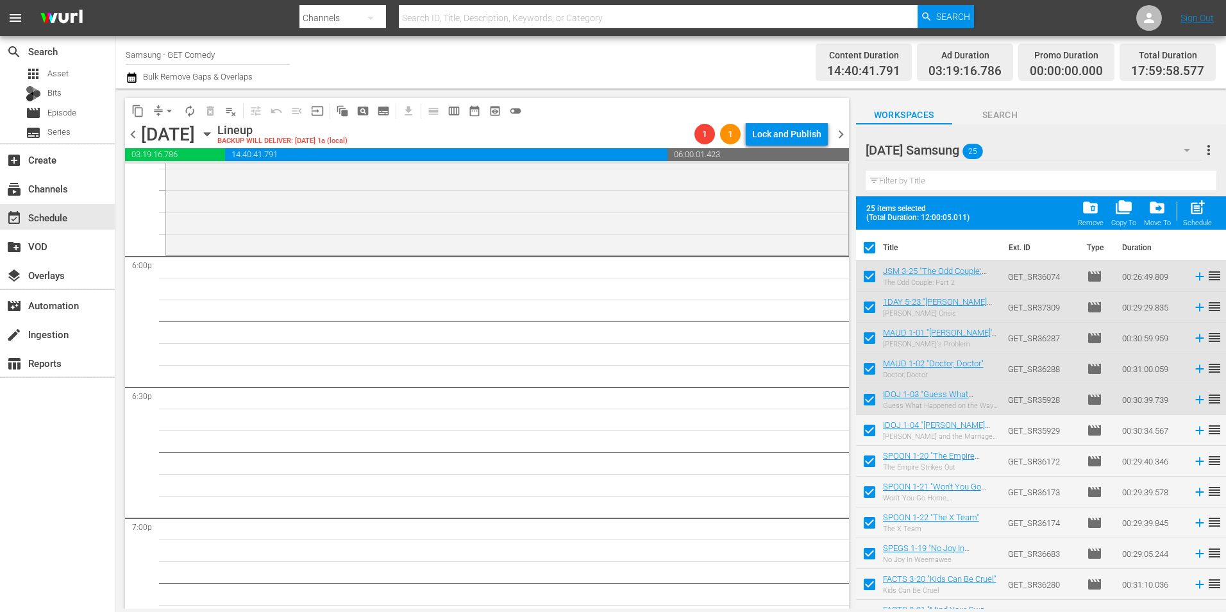
click at [870, 246] on input "checkbox" at bounding box center [869, 250] width 27 height 27
checkbox input "false"
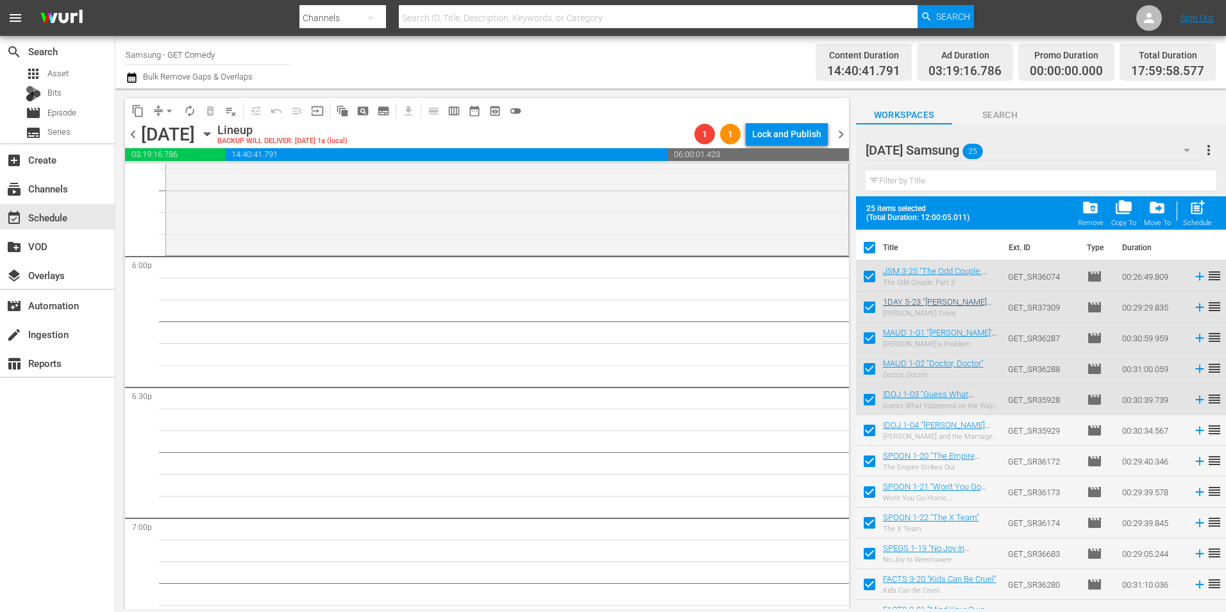
checkbox input "false"
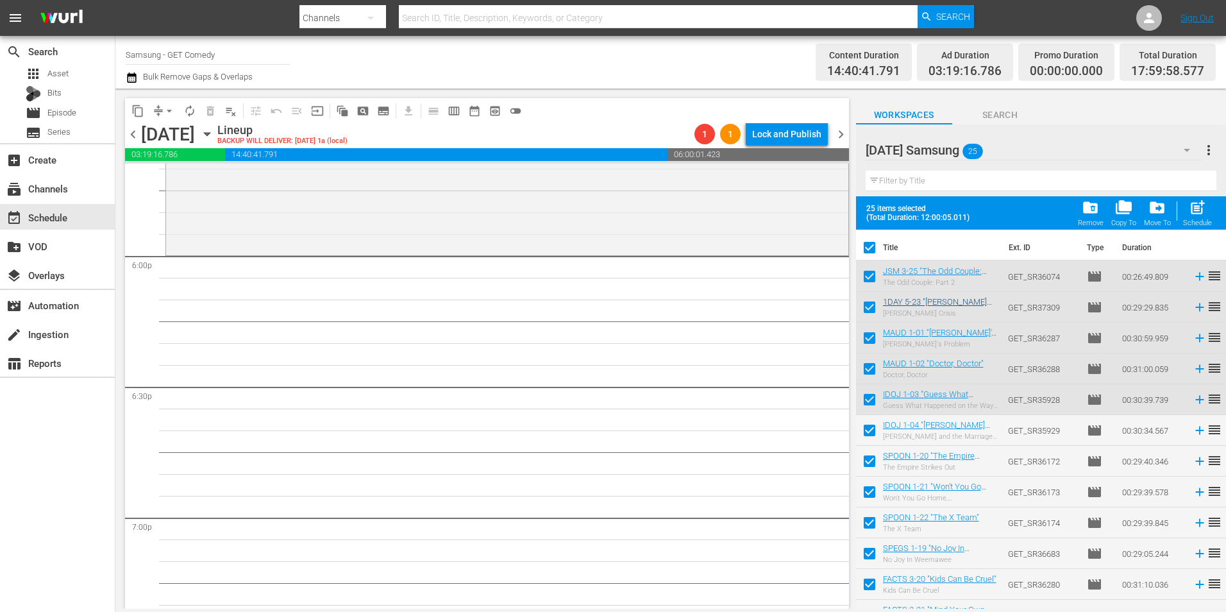
checkbox input "false"
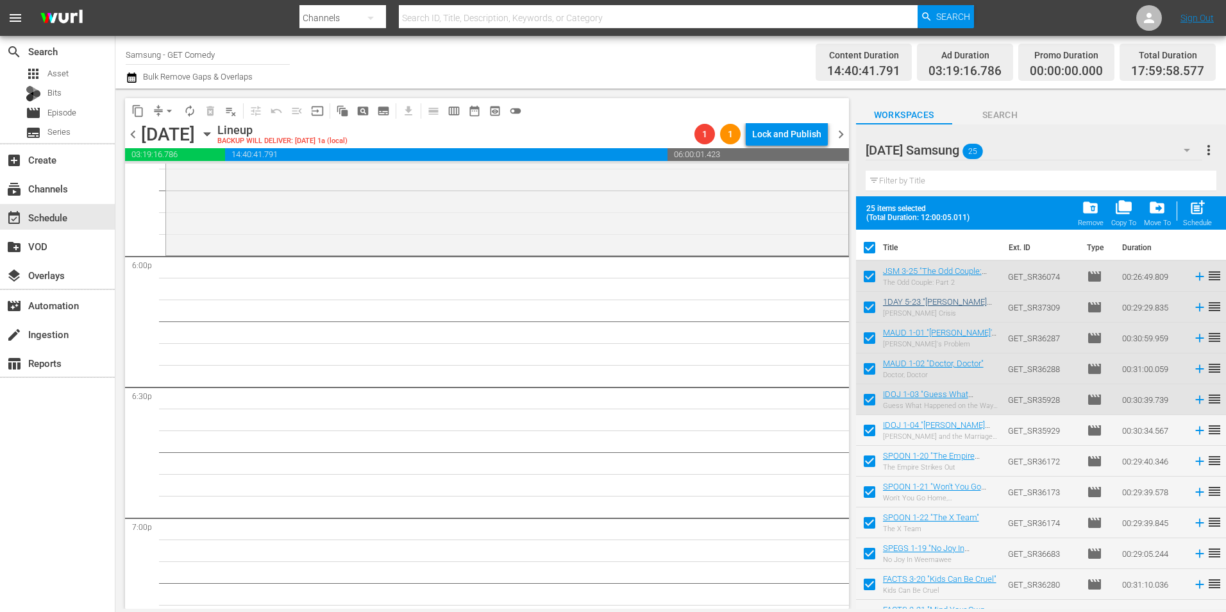
checkbox input "false"
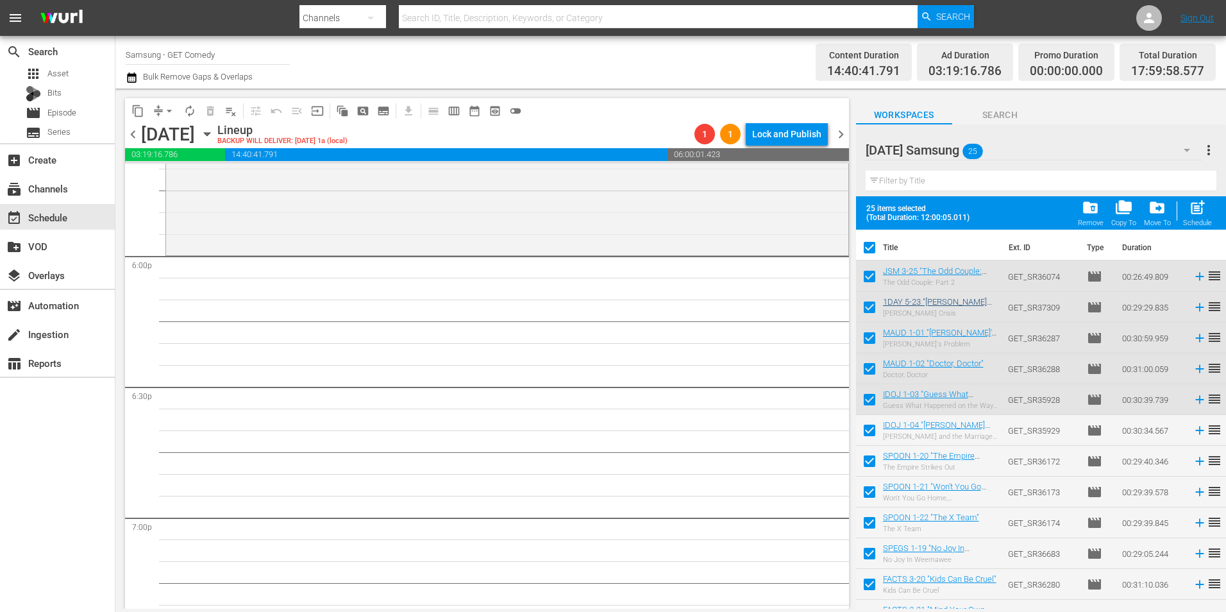
checkbox input "false"
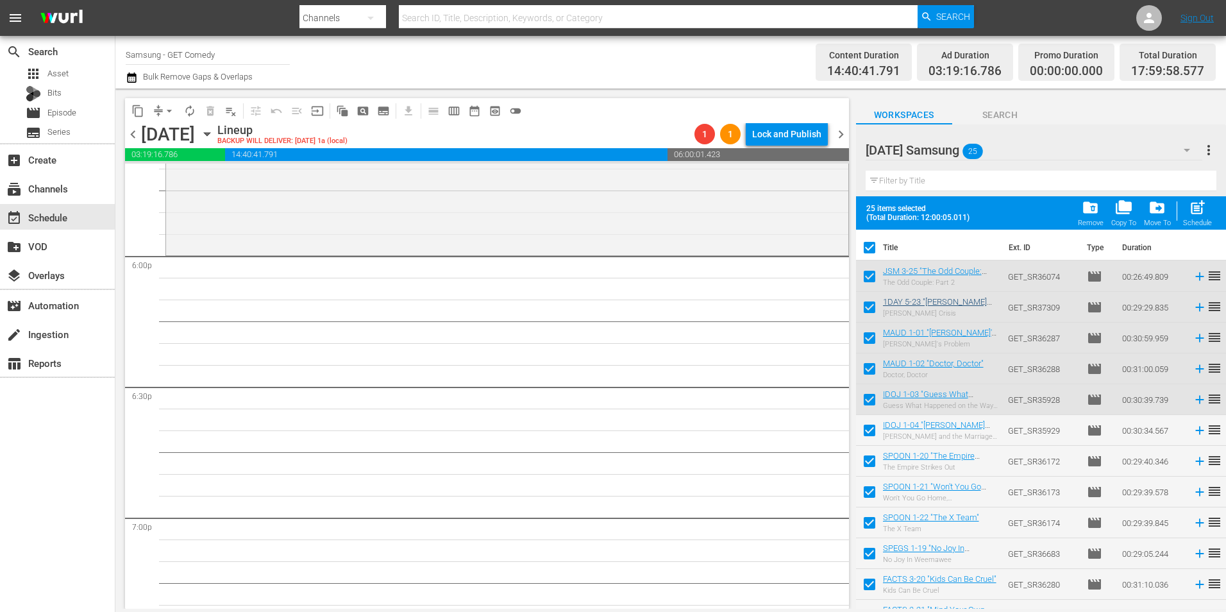
checkbox input "false"
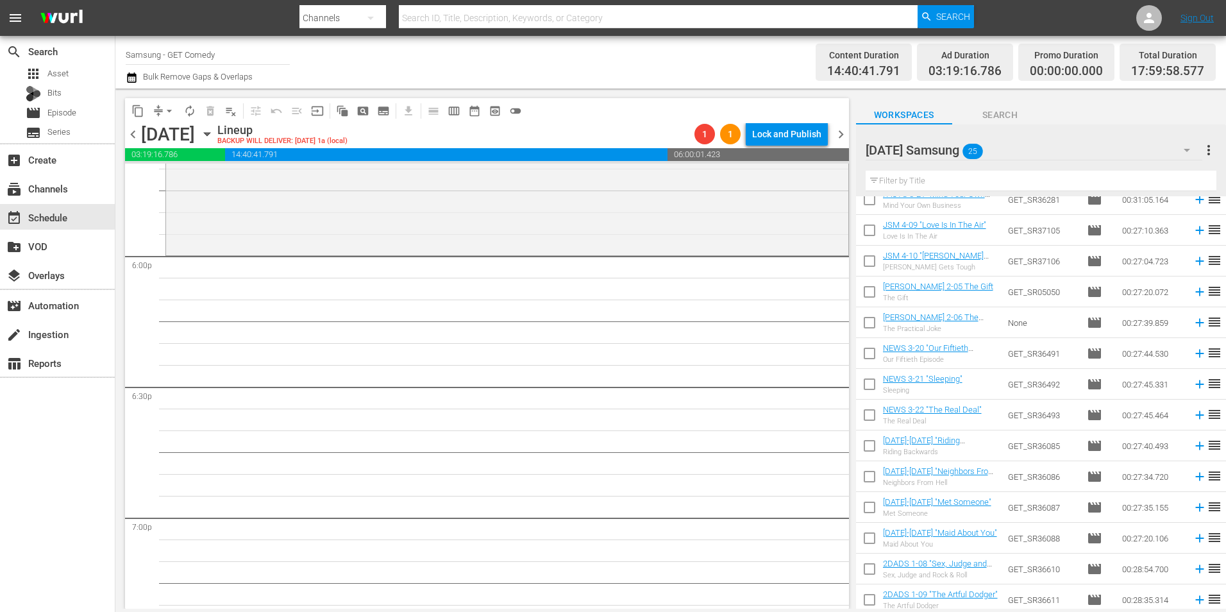
scroll to position [385, 0]
click at [867, 222] on input "checkbox" at bounding box center [869, 230] width 27 height 27
checkbox input "true"
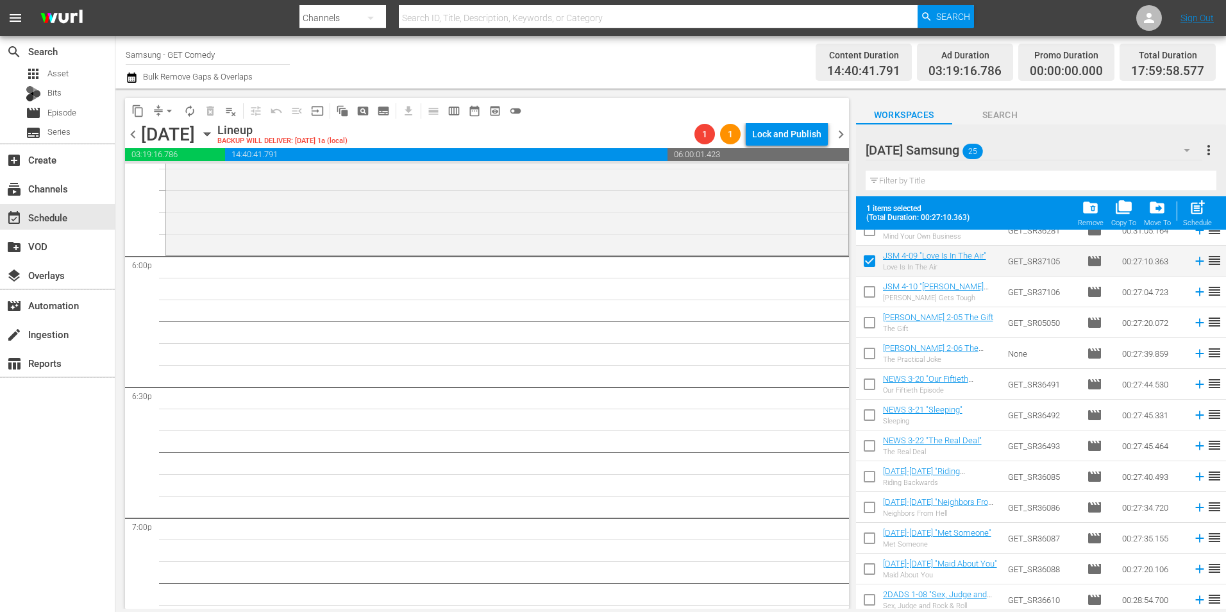
click at [866, 294] on input "checkbox" at bounding box center [869, 294] width 27 height 27
checkbox input "true"
click at [868, 321] on input "checkbox" at bounding box center [869, 325] width 27 height 27
checkbox input "true"
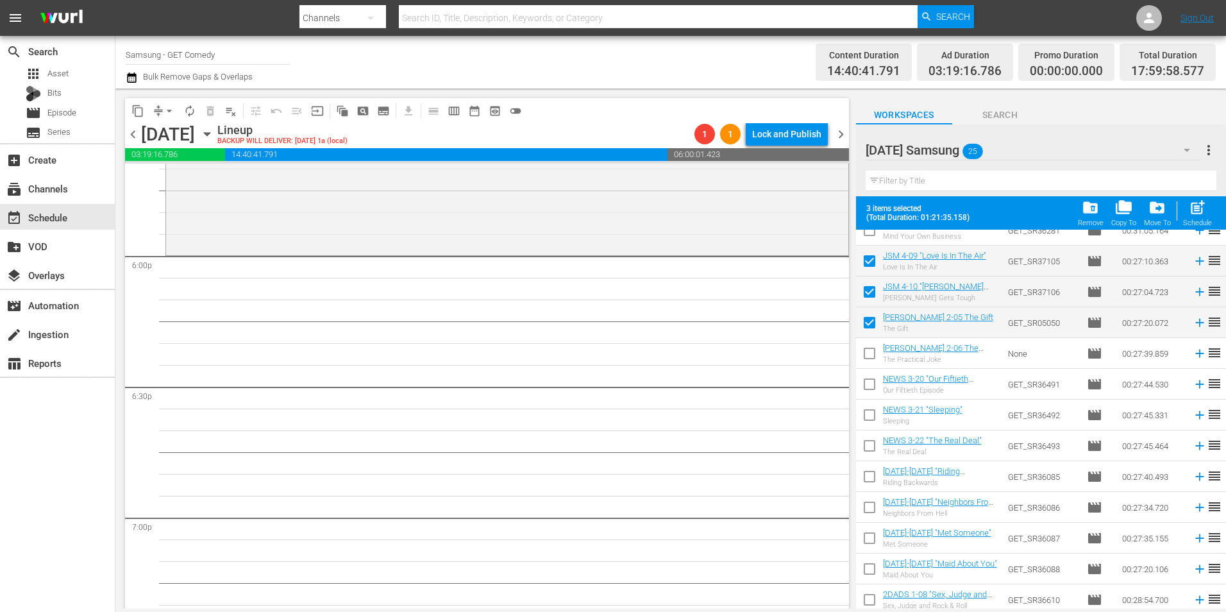
click at [869, 349] on input "checkbox" at bounding box center [869, 355] width 27 height 27
checkbox input "true"
click at [866, 382] on input "checkbox" at bounding box center [869, 386] width 27 height 27
checkbox input "true"
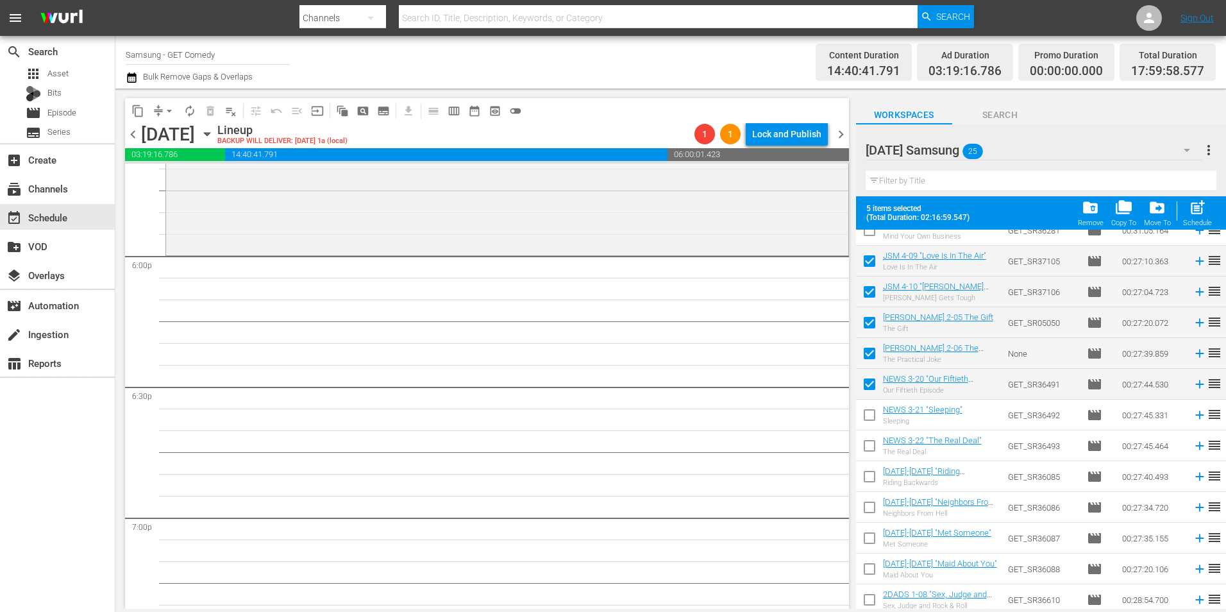
click at [869, 424] on input "checkbox" at bounding box center [869, 417] width 27 height 27
checkbox input "true"
click at [873, 452] on input "checkbox" at bounding box center [869, 448] width 27 height 27
checkbox input "true"
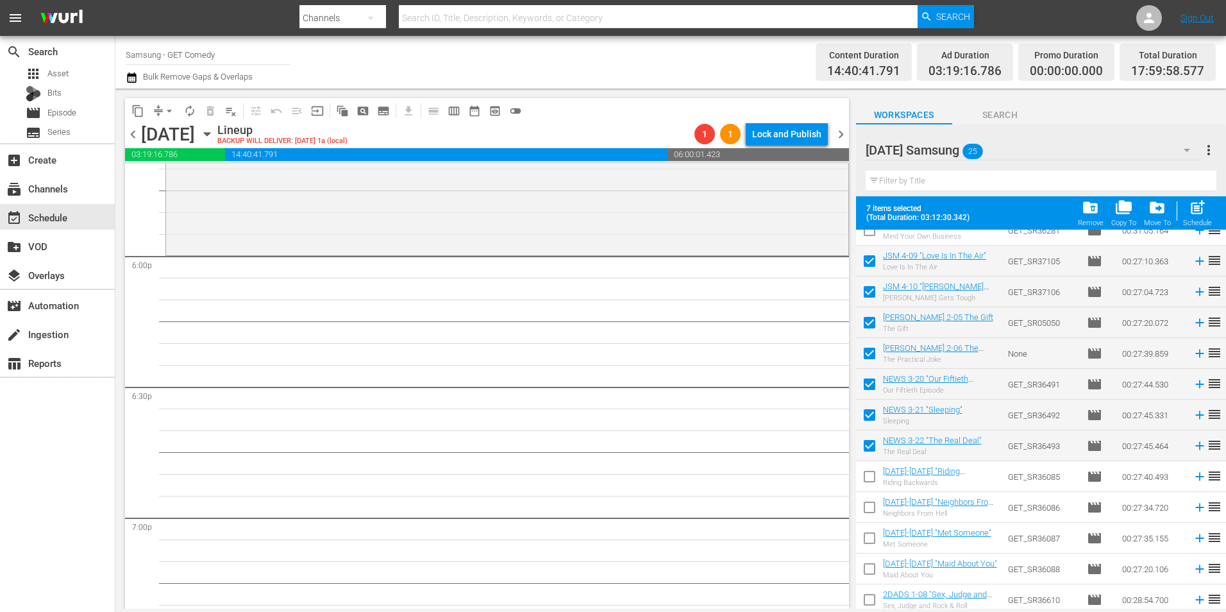
drag, startPoint x: 869, startPoint y: 477, endPoint x: 869, endPoint y: 498, distance: 20.5
click at [869, 478] on input "checkbox" at bounding box center [869, 478] width 27 height 27
checkbox input "true"
click at [866, 508] on input "checkbox" at bounding box center [869, 509] width 27 height 27
checkbox input "true"
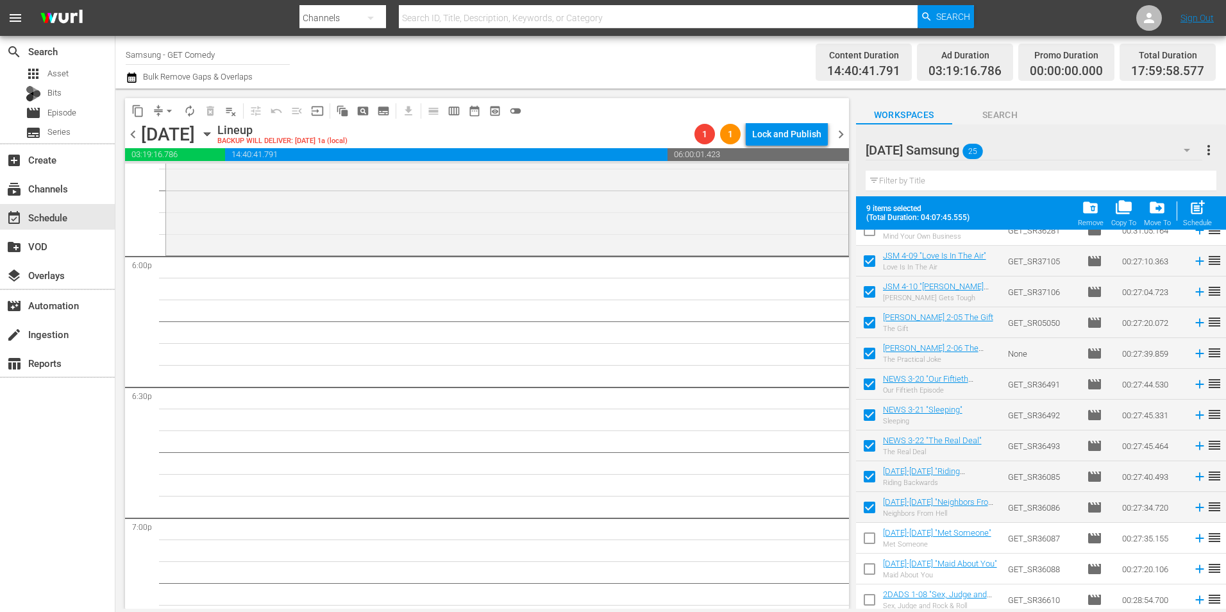
click at [873, 546] on input "checkbox" at bounding box center [869, 540] width 27 height 27
checkbox input "true"
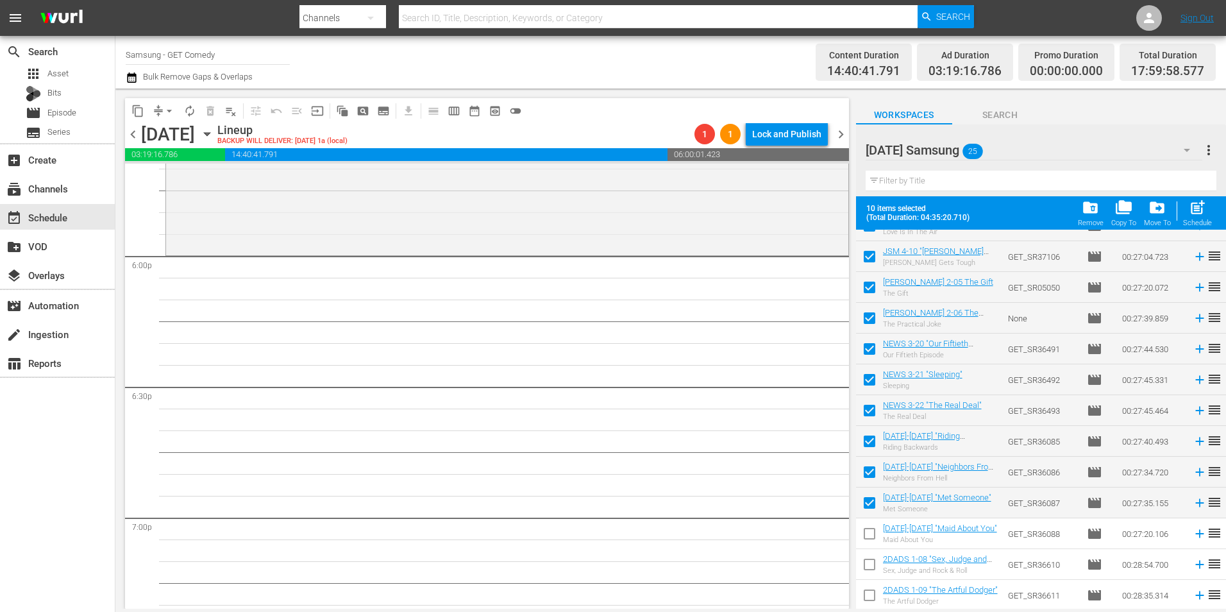
click at [866, 538] on input "checkbox" at bounding box center [869, 536] width 27 height 27
checkbox input "true"
click at [868, 564] on input "checkbox" at bounding box center [869, 566] width 27 height 27
checkbox input "true"
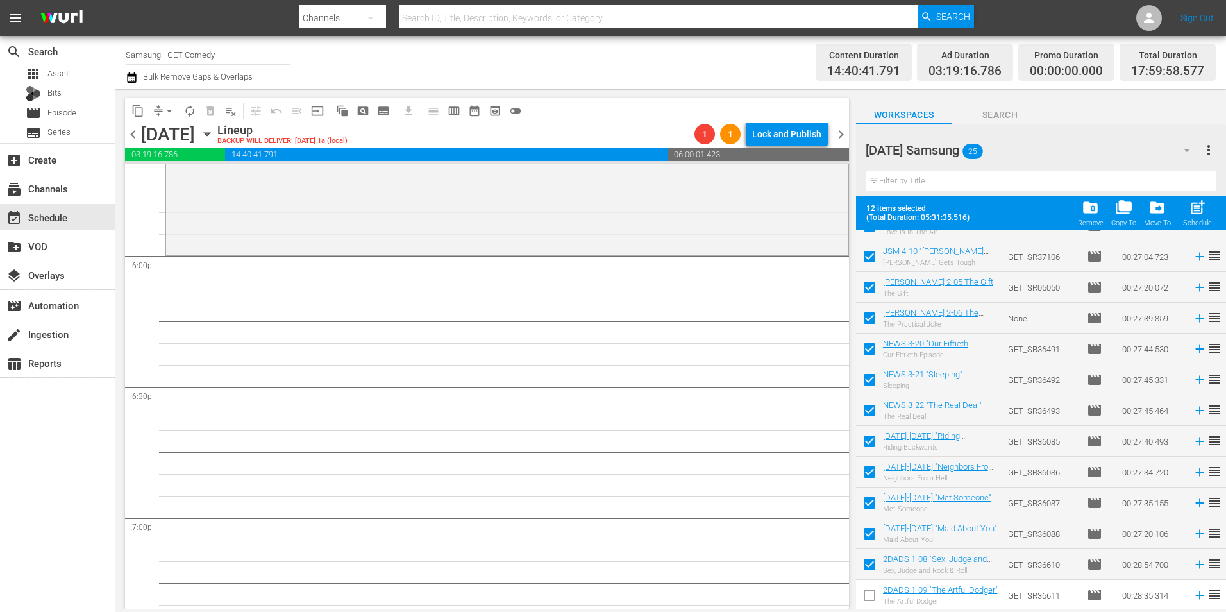
click at [869, 596] on input "checkbox" at bounding box center [869, 597] width 27 height 27
checkbox input "true"
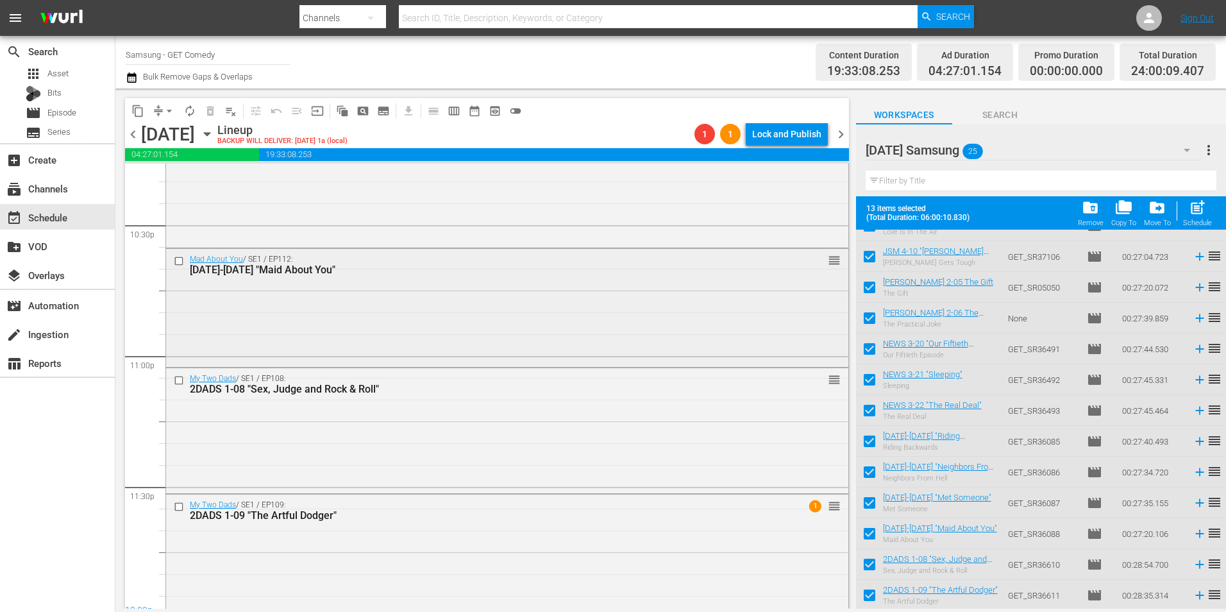
scroll to position [5834, 0]
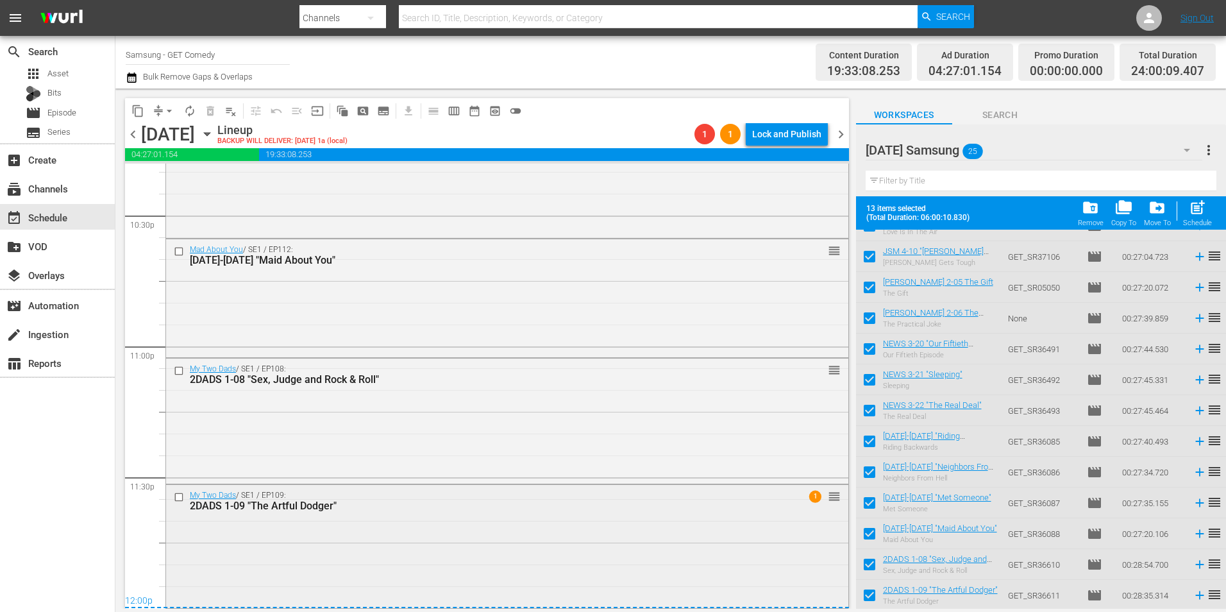
click at [394, 520] on div "My Two Dads / SE1 / EP109: 2DADS 1-09 "The Artful Dodger" 1 reorder" at bounding box center [507, 545] width 682 height 121
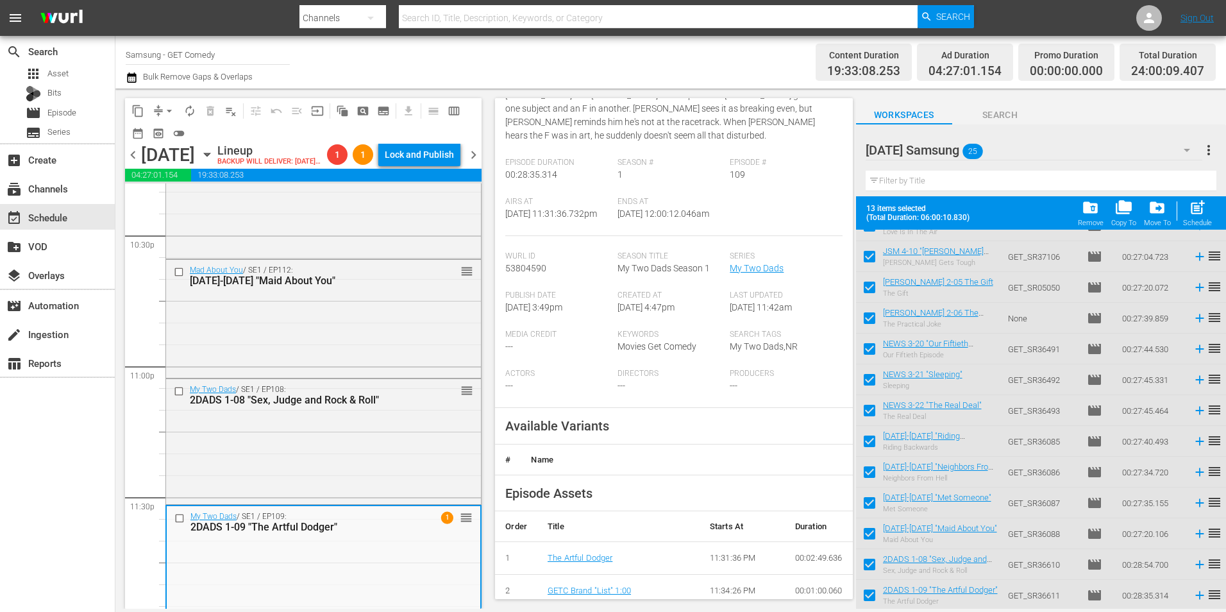
scroll to position [192, 0]
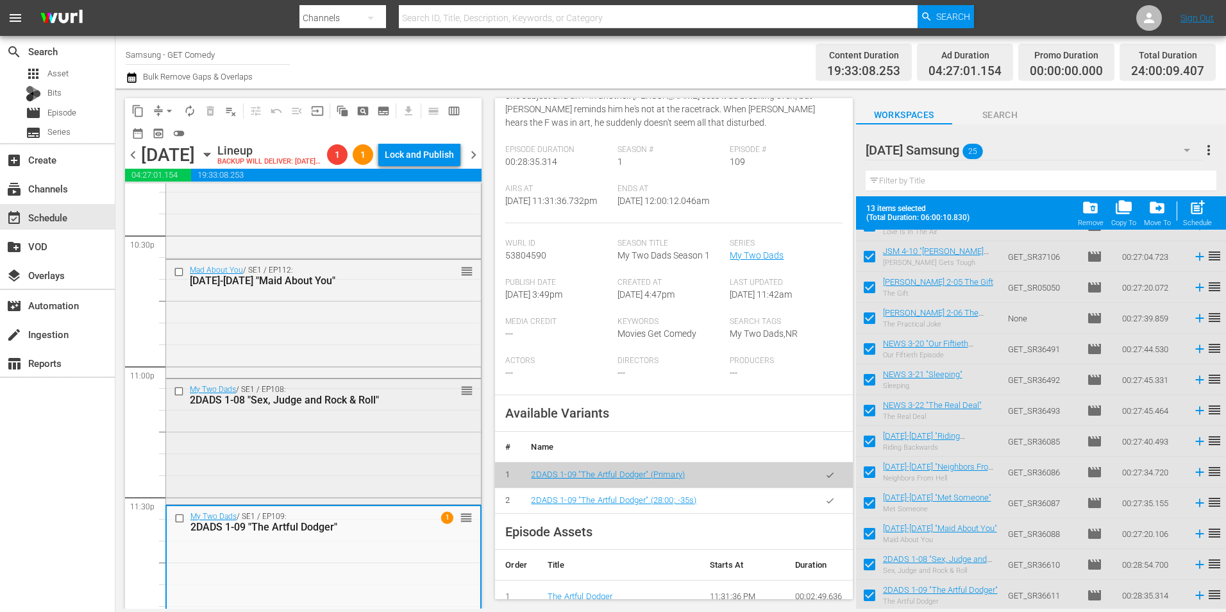
click at [365, 490] on div "My Two Dads / SE1 / EP108: 2DADS 1-08 "Sex, Judge and Rock & Roll" reorder" at bounding box center [323, 440] width 315 height 122
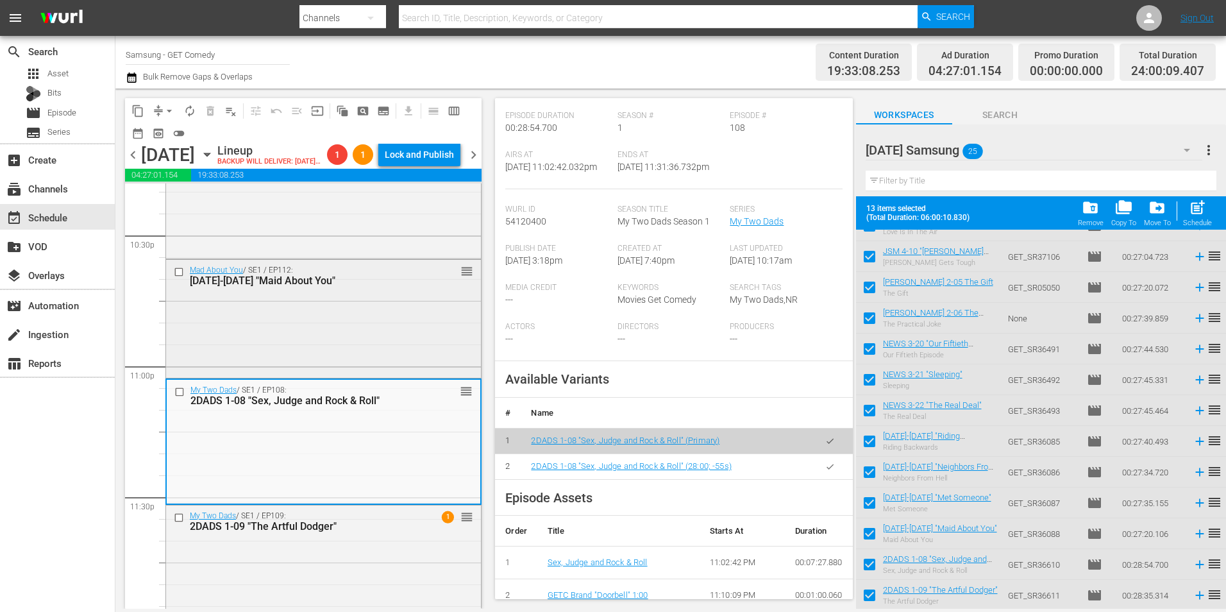
click at [315, 337] on div "Mad About You / SE1 / EP112: MAY 1-12 "Maid About You" reorder" at bounding box center [323, 317] width 315 height 115
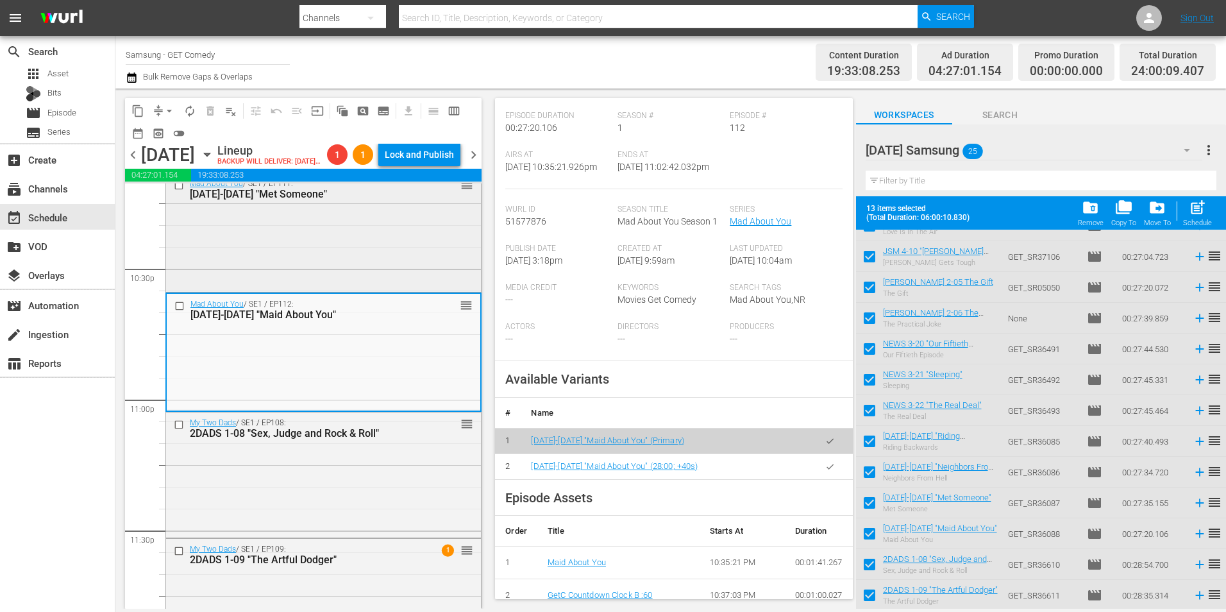
scroll to position [5770, 0]
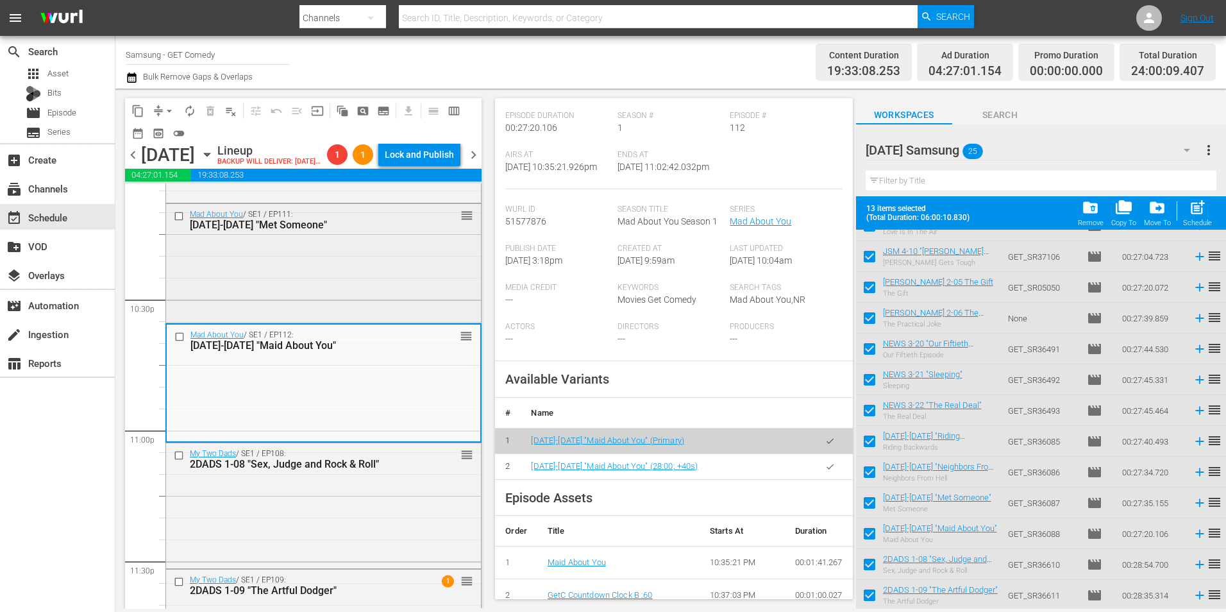
click at [381, 313] on div "Mad About You / SE1 / EP111: MAY 1-11 "Met Someone" reorder" at bounding box center [323, 262] width 315 height 117
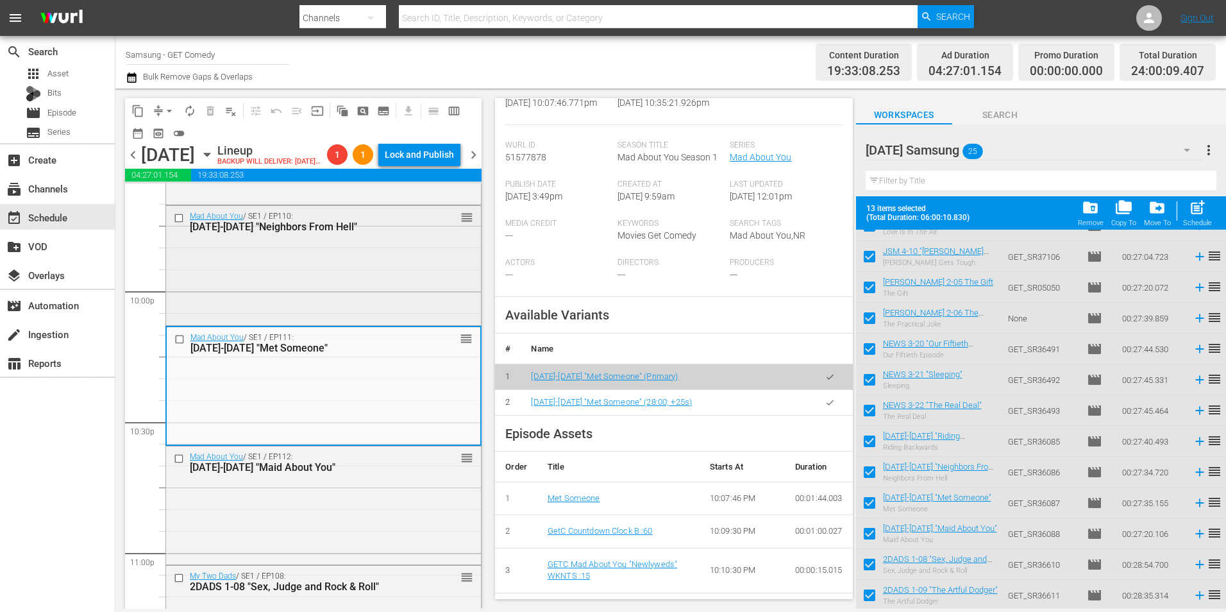
scroll to position [5641, 0]
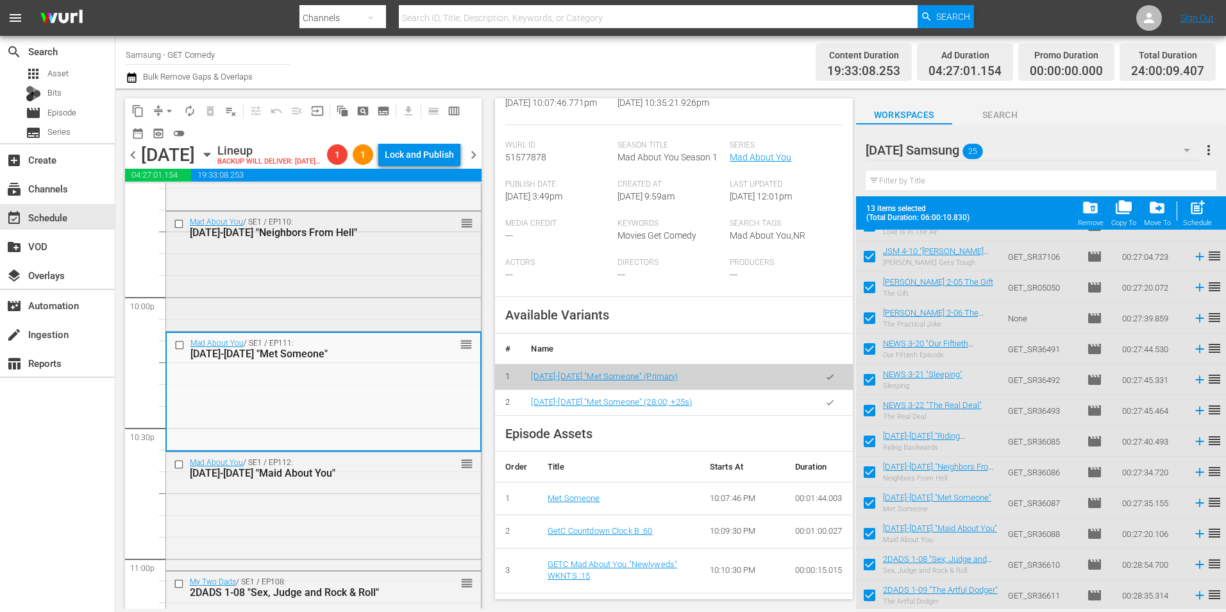
click at [340, 320] on div "Mad About You / SE1 / EP110: MAY 1-10 "Neighbors From Hell" reorder" at bounding box center [323, 270] width 315 height 117
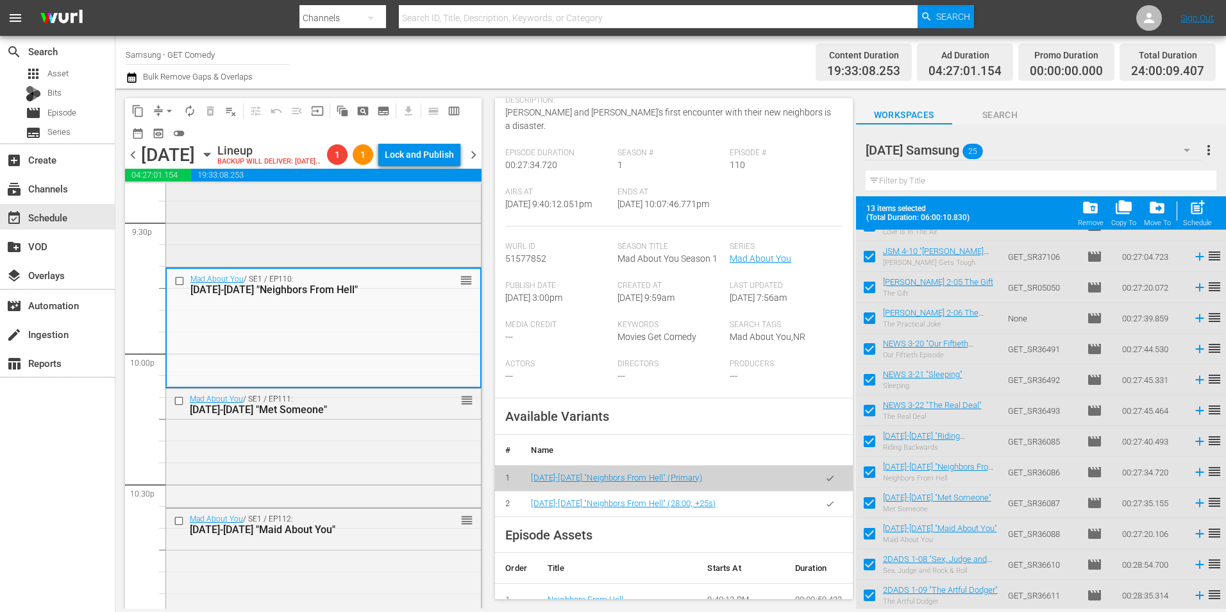
scroll to position [5513, 0]
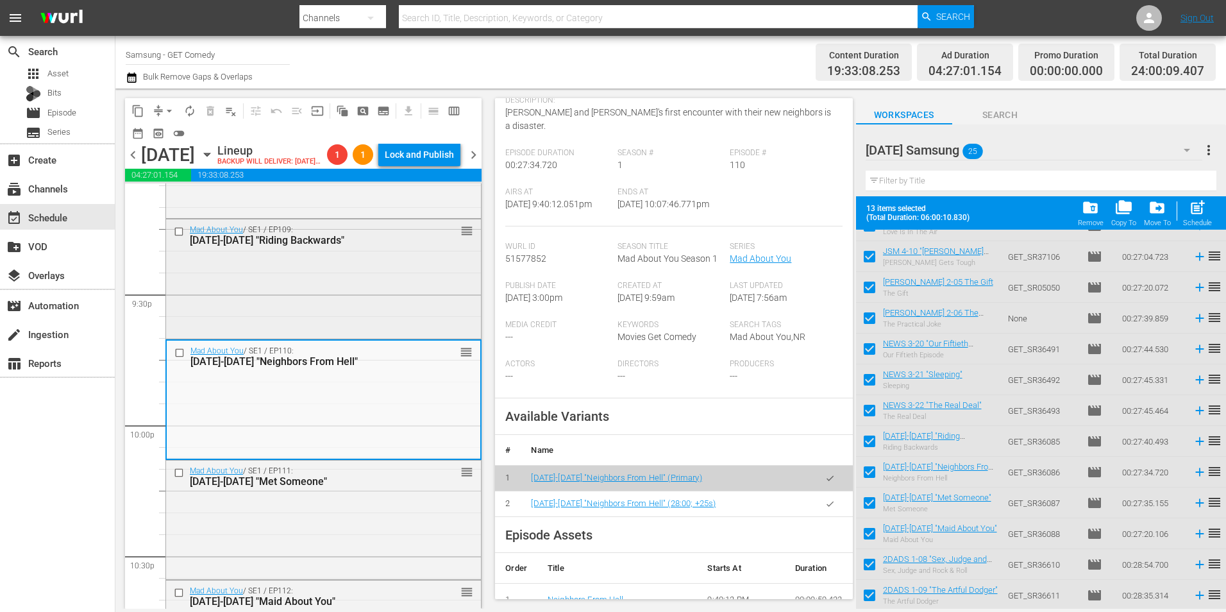
click at [292, 290] on div "Mad About You / SE1 / EP109: MAY 1-09 "Riding Backwards" reorder" at bounding box center [323, 277] width 315 height 117
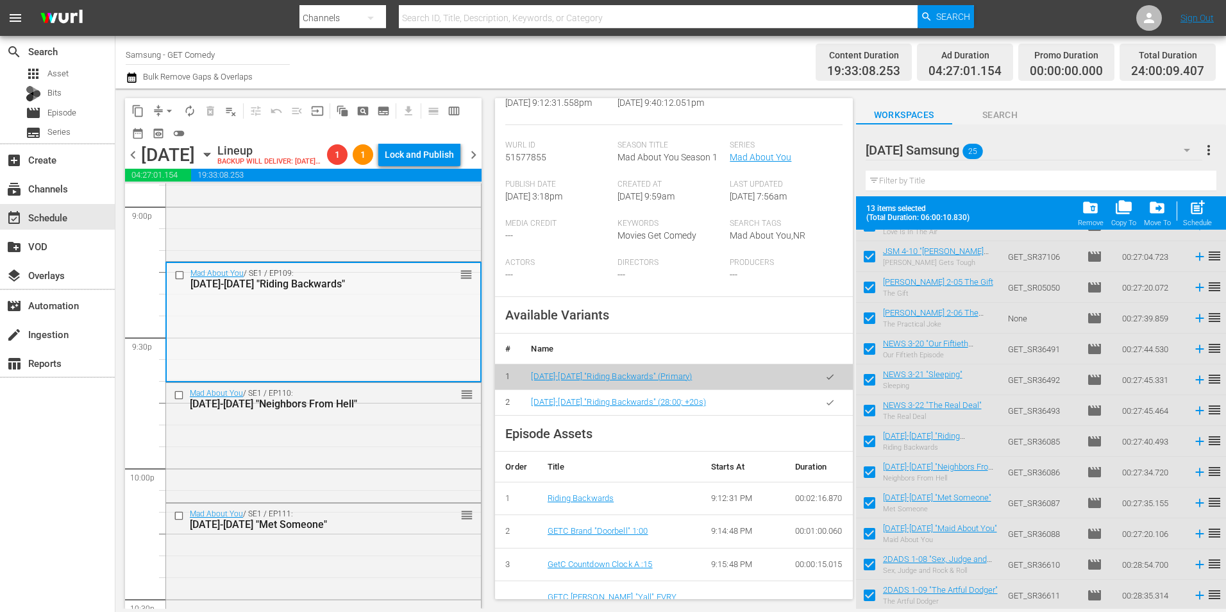
scroll to position [5449, 0]
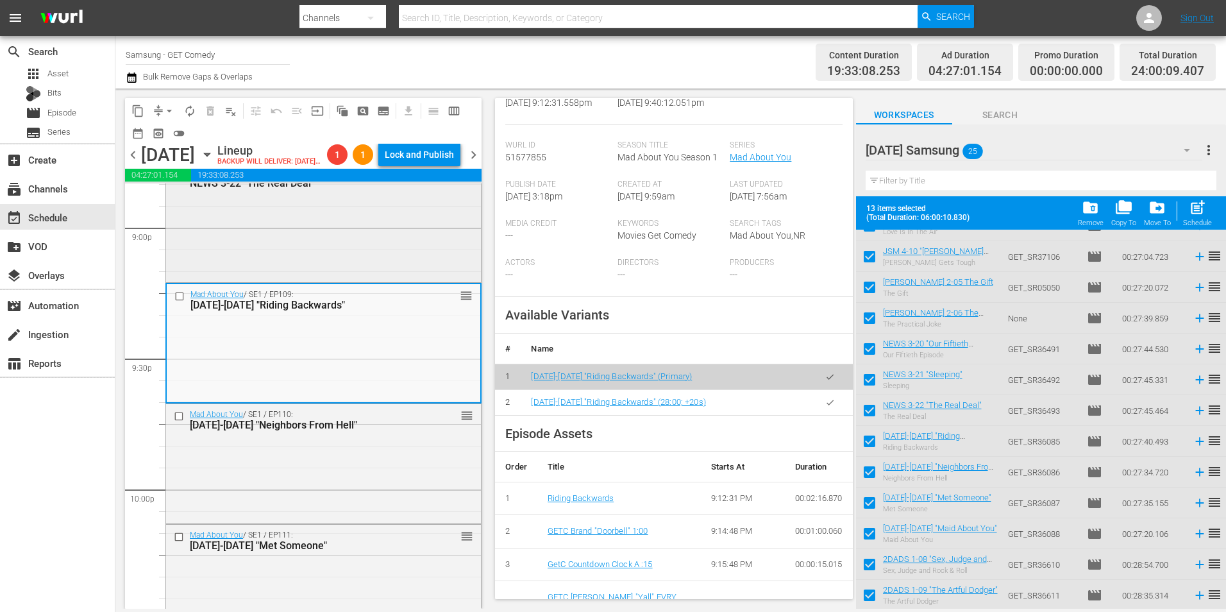
click at [347, 258] on div "NewsRadio / SE3 / EP322: NEWS 3-22 "The Real Deal" reorder" at bounding box center [323, 220] width 315 height 117
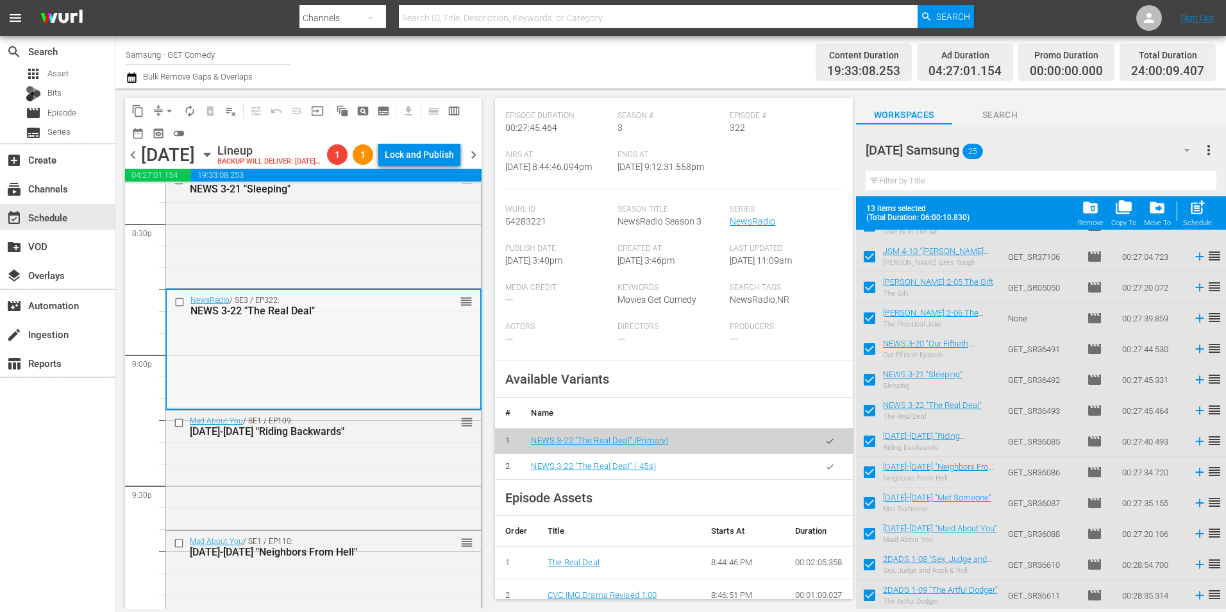
scroll to position [5321, 0]
click at [294, 286] on div "NewsRadio / SE3 / EP321: NEWS 3-21 "Sleeping" reorder" at bounding box center [323, 227] width 315 height 117
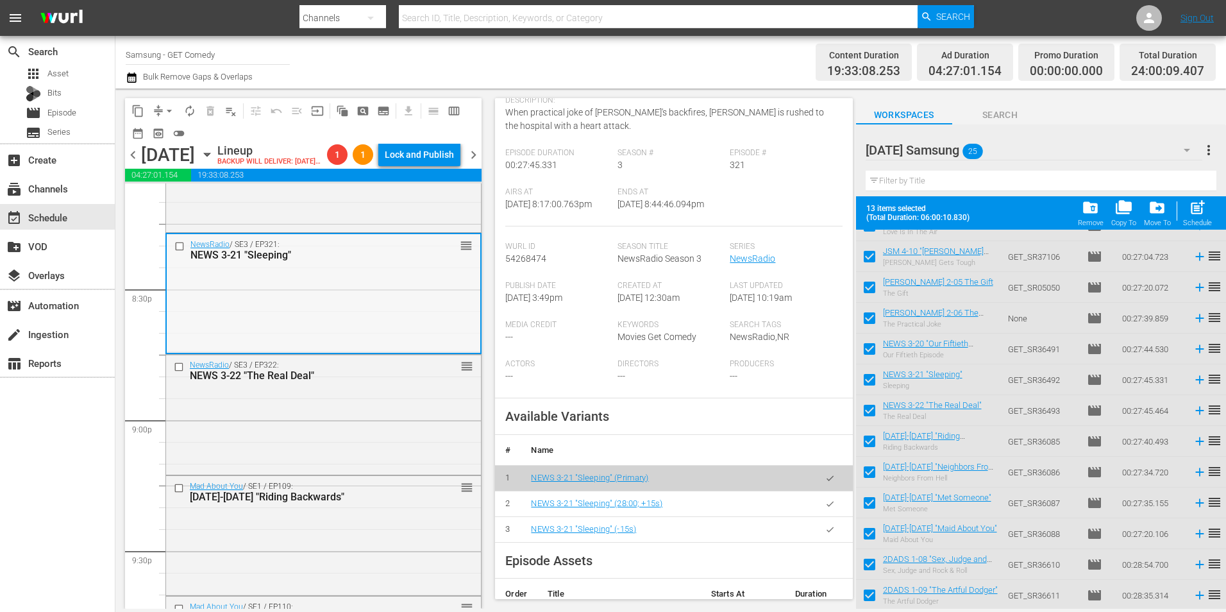
scroll to position [5193, 0]
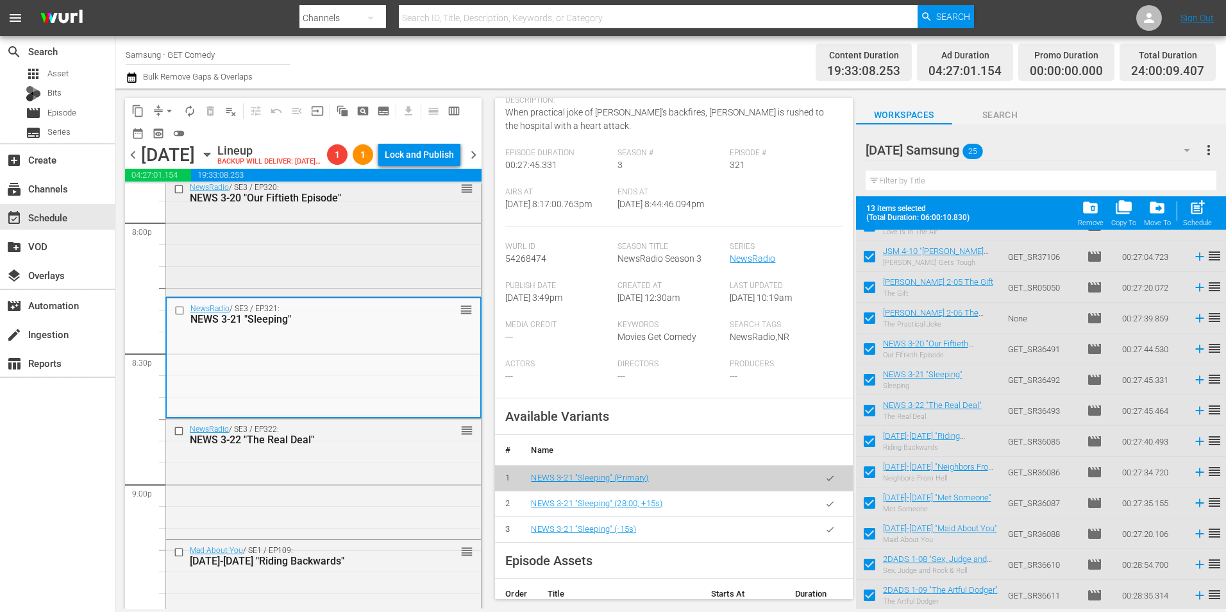
click at [365, 281] on div "NewsRadio / SE3 / EP320: NEWS 3-20 "Our Fiftieth Episode" reorder" at bounding box center [323, 235] width 315 height 117
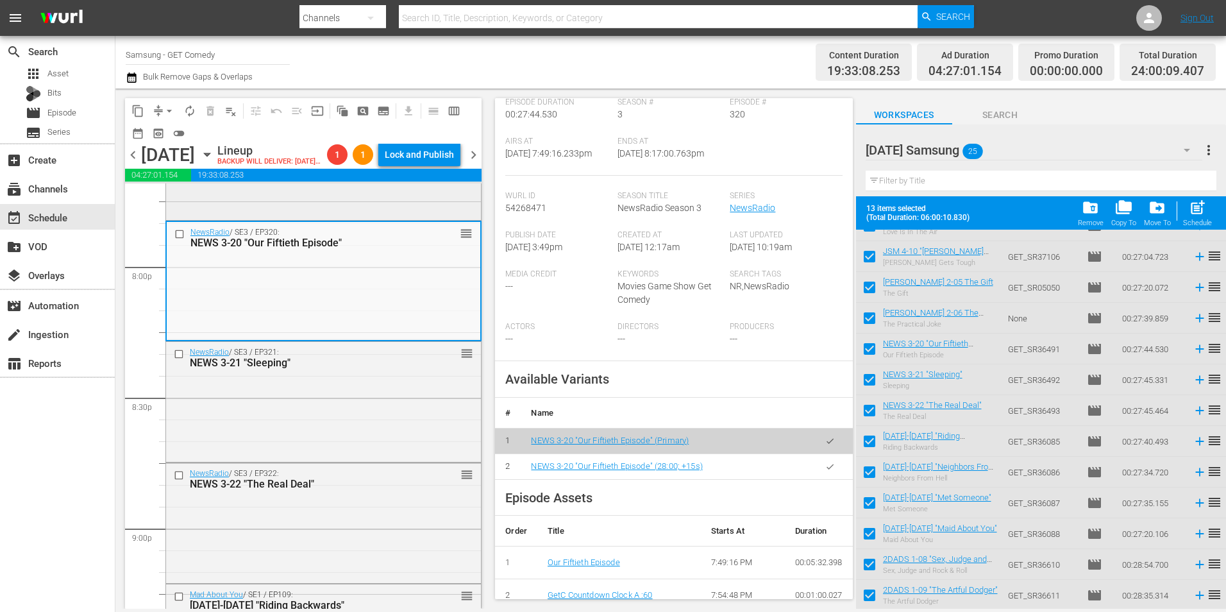
scroll to position [5064, 0]
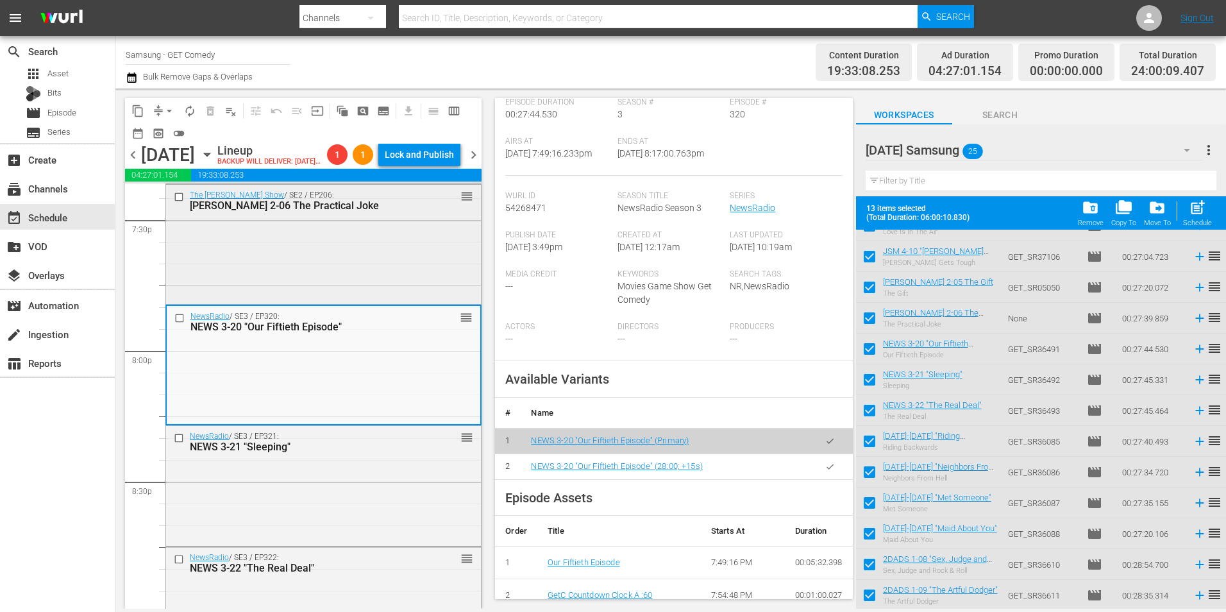
click at [307, 280] on div "The Jeff Foxworthy Show / SE2 / EP206: JEFF 2-06 The Practical Joke reorder" at bounding box center [323, 243] width 315 height 117
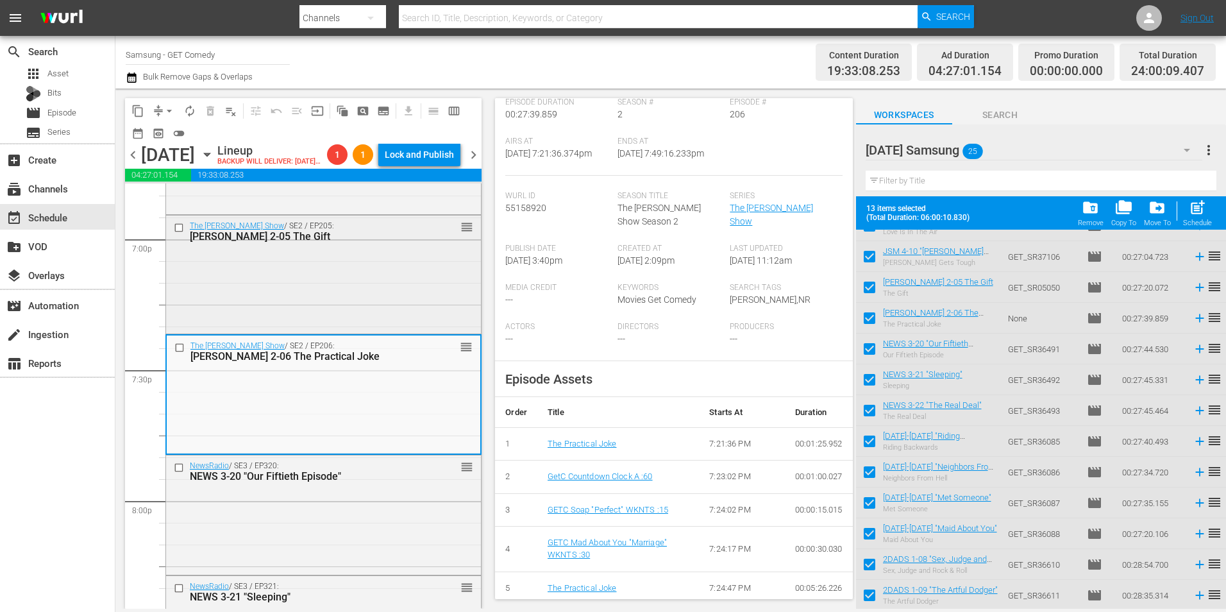
scroll to position [4872, 0]
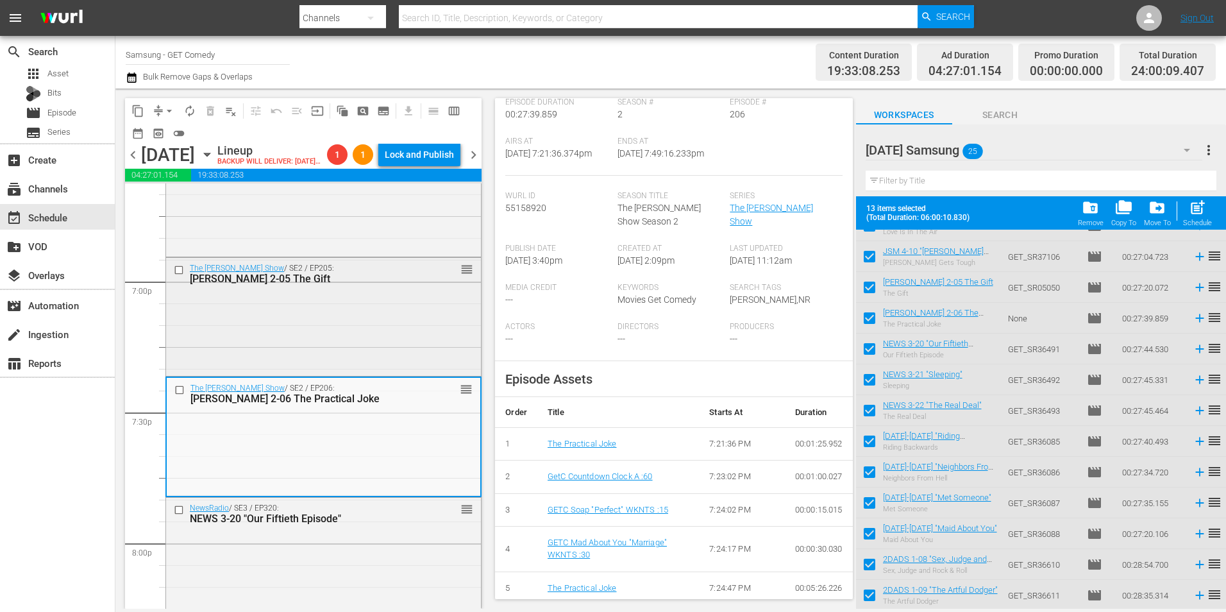
click at [348, 331] on div "The Jeff Foxworthy Show / SE2 / EP205: JEFF 2-05 The Gift reorder" at bounding box center [323, 315] width 315 height 115
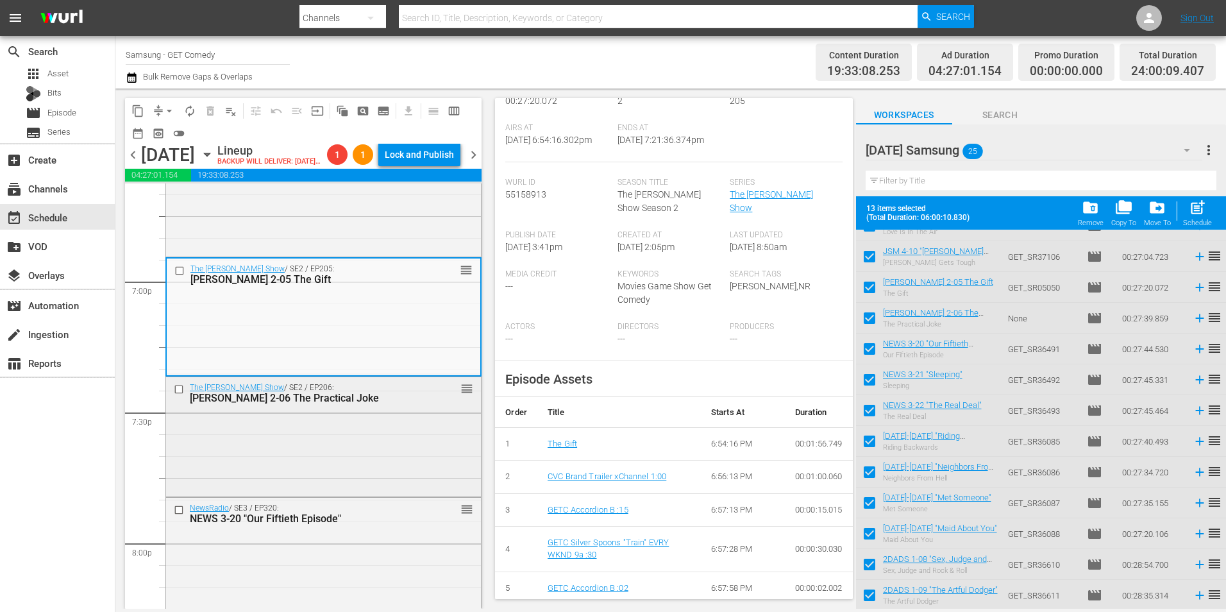
scroll to position [4808, 0]
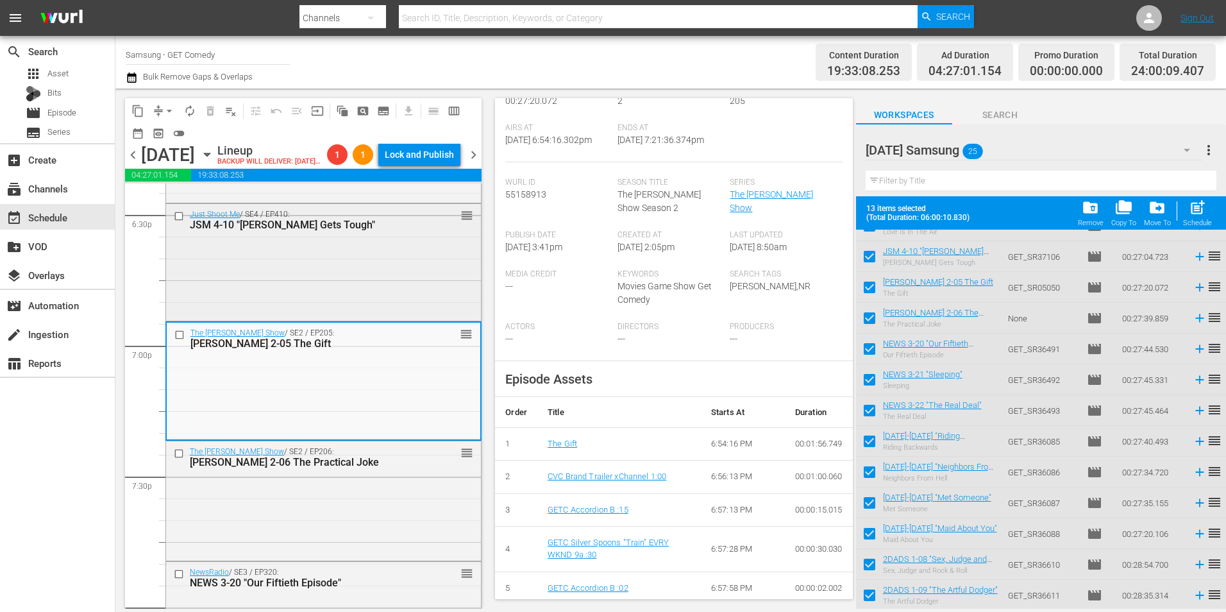
click at [347, 314] on div "Just Shoot Me / SE4 / EP410: JSM 4-10 "Jack Gets Tough" reorder" at bounding box center [323, 261] width 315 height 114
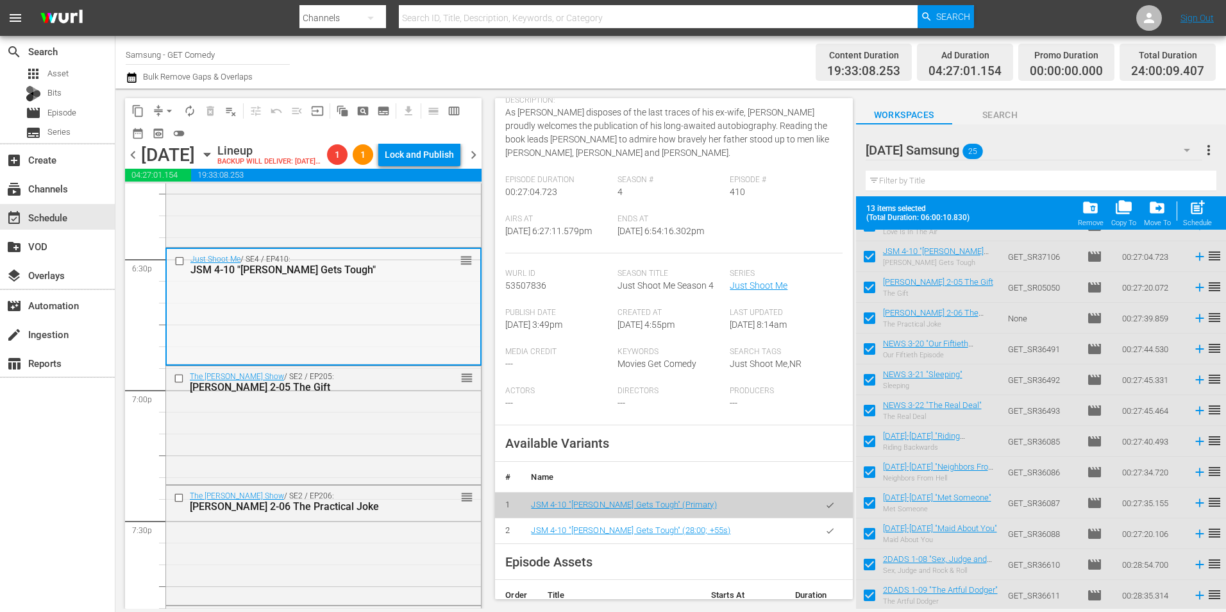
scroll to position [4744, 0]
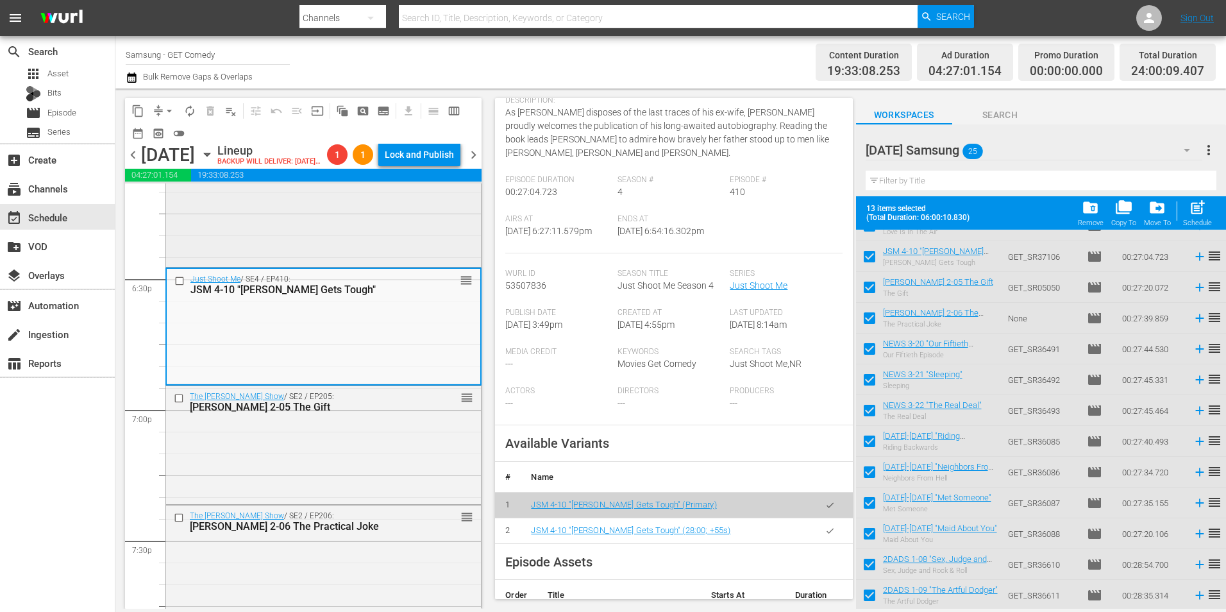
click at [360, 264] on div "Just Shoot Me / SE4 / EP409: JSM 4-09 "Love Is In The Air" reorder" at bounding box center [323, 206] width 315 height 115
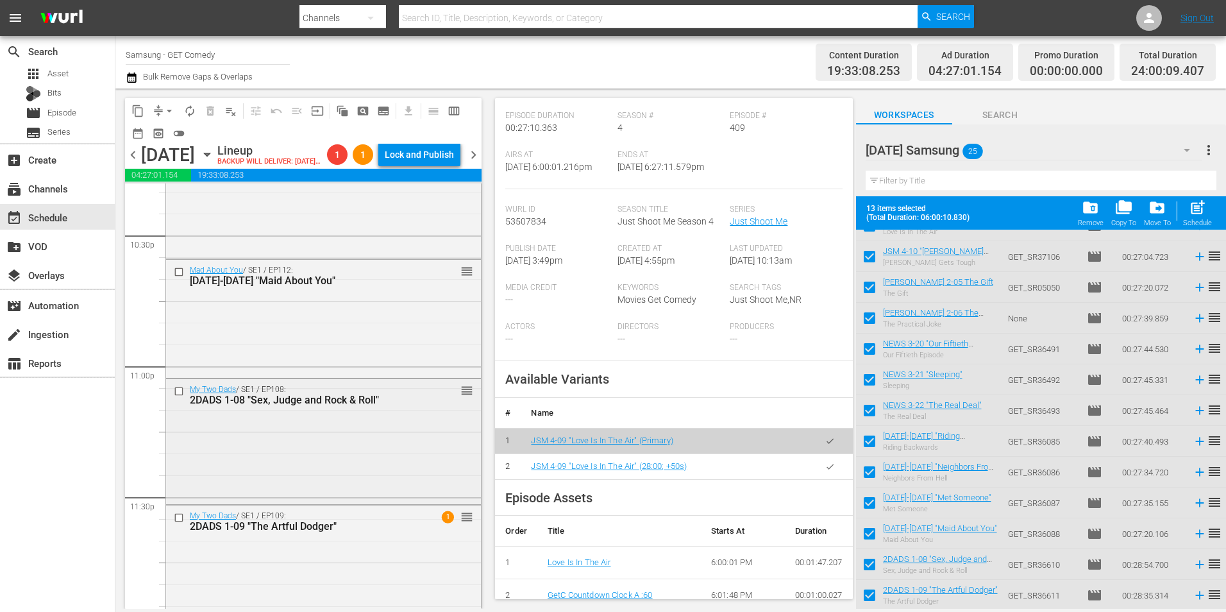
scroll to position [5875, 0]
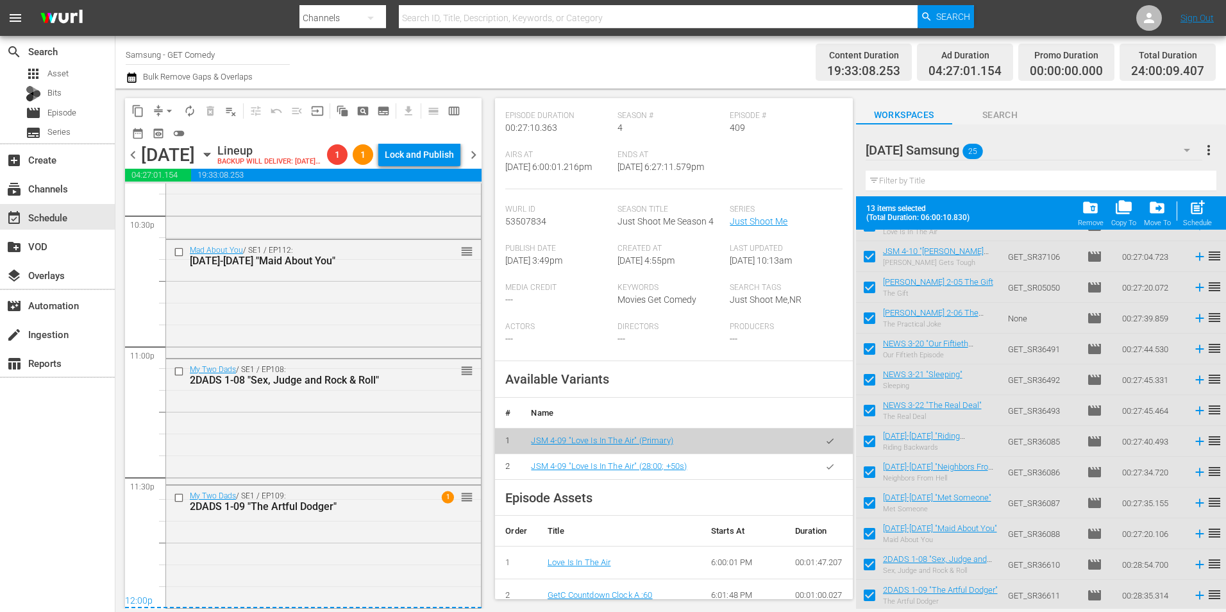
drag, startPoint x: 340, startPoint y: 534, endPoint x: 563, endPoint y: 497, distance: 226.2
click at [340, 534] on div "My Two Dads / SE1 / EP109: 2DADS 1-09 "The Artful Dodger" 1 reorder" at bounding box center [323, 545] width 315 height 121
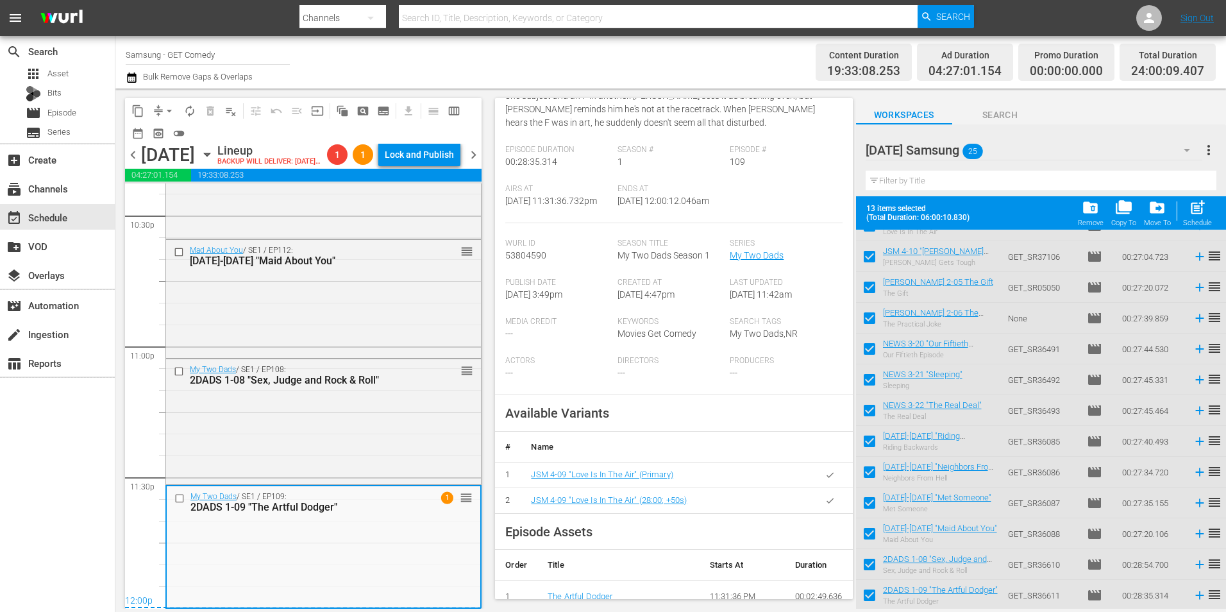
scroll to position [240, 0]
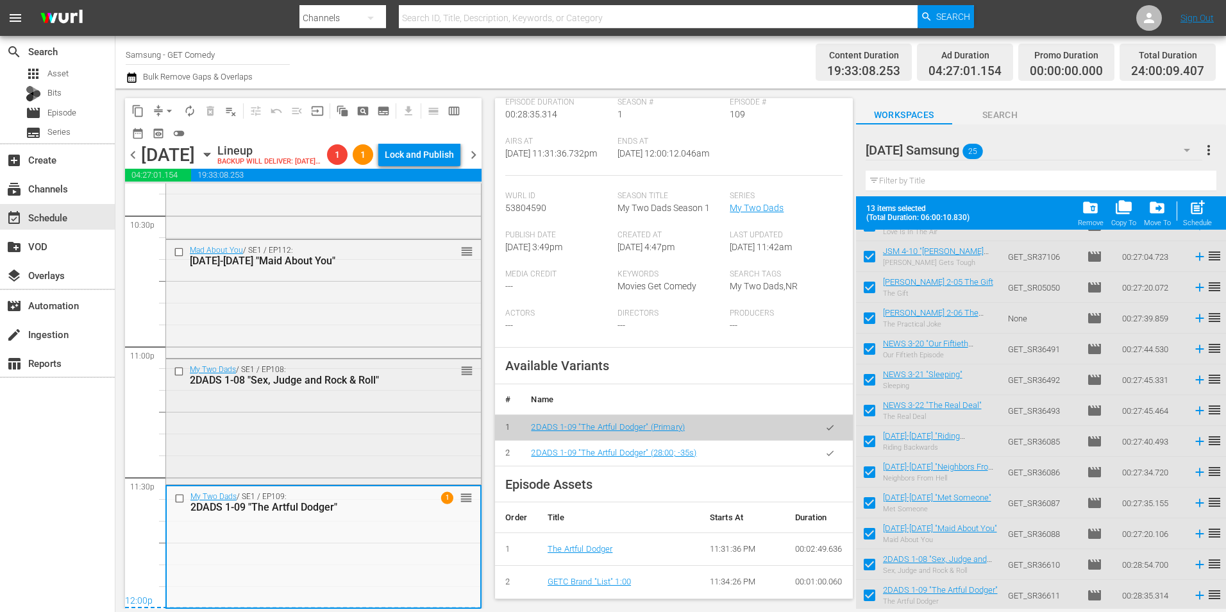
click at [303, 414] on div "My Two Dads / SE1 / EP108: 2DADS 1-08 "Sex, Judge and Rock & Roll" reorder" at bounding box center [323, 420] width 315 height 122
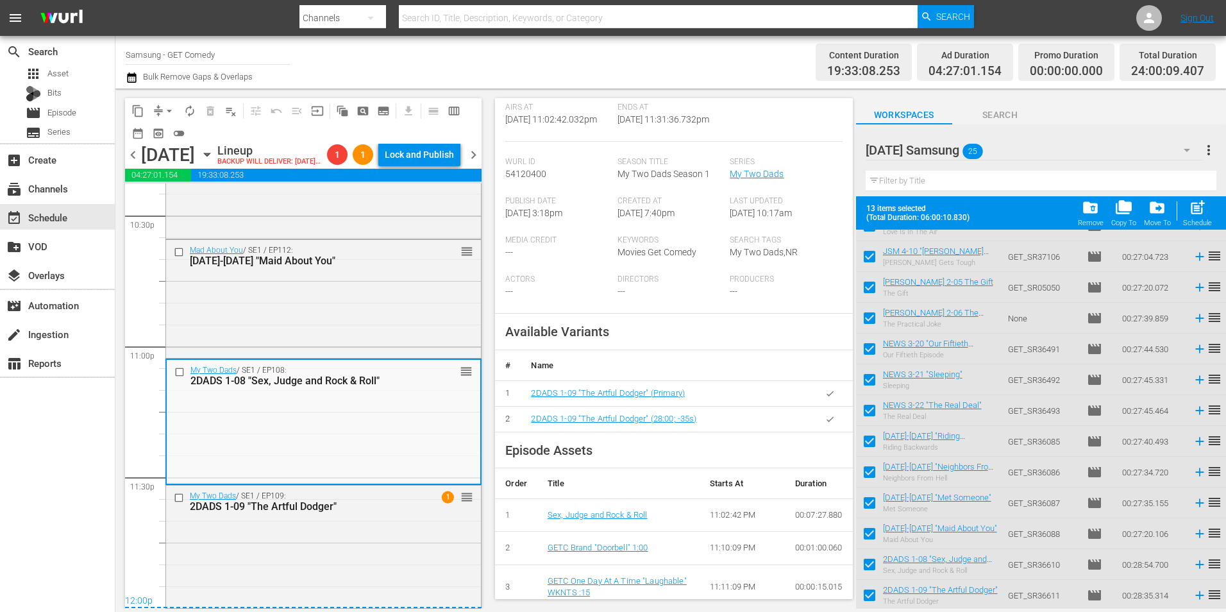
scroll to position [192, 0]
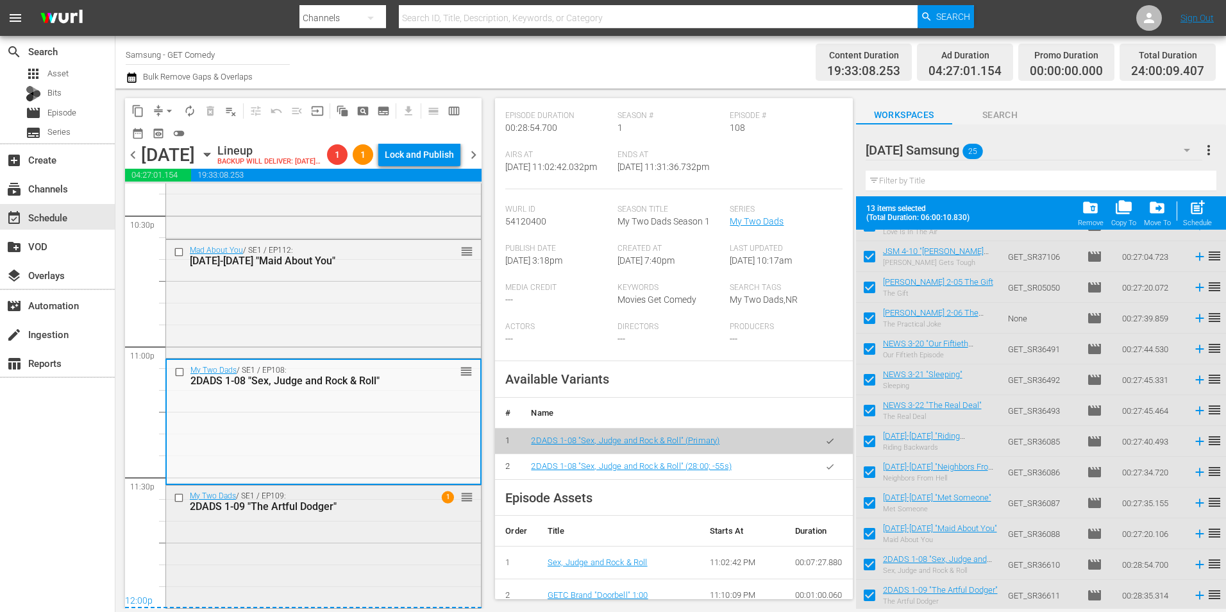
click at [344, 537] on div "My Two Dads / SE1 / EP109: 2DADS 1-09 "The Artful Dodger" 1 reorder" at bounding box center [323, 545] width 315 height 121
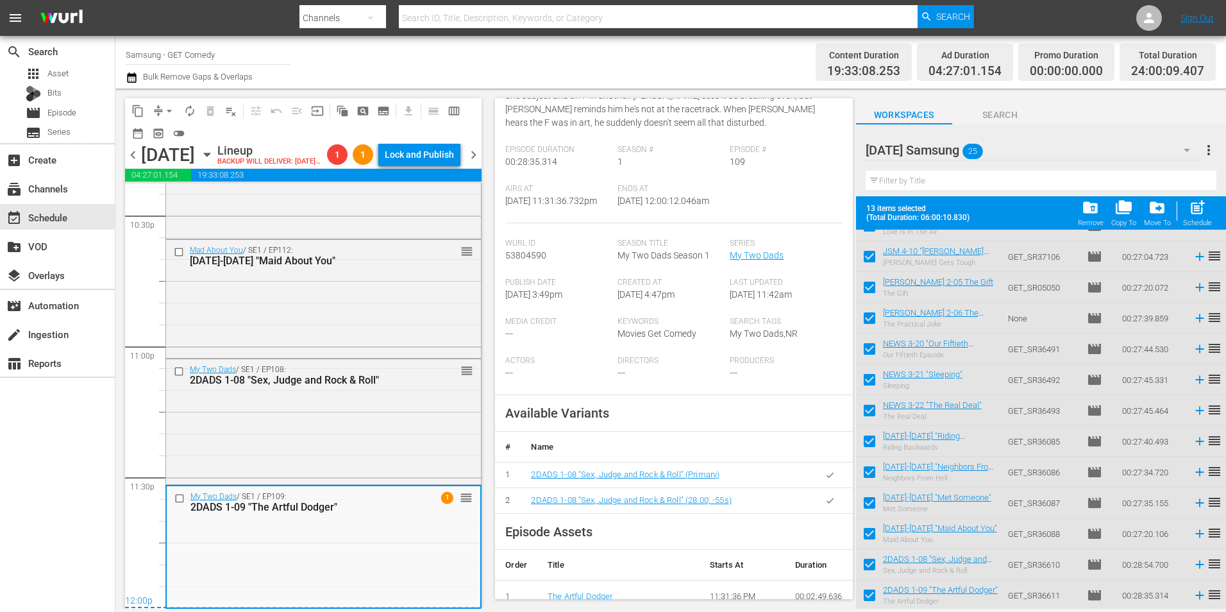
scroll to position [240, 0]
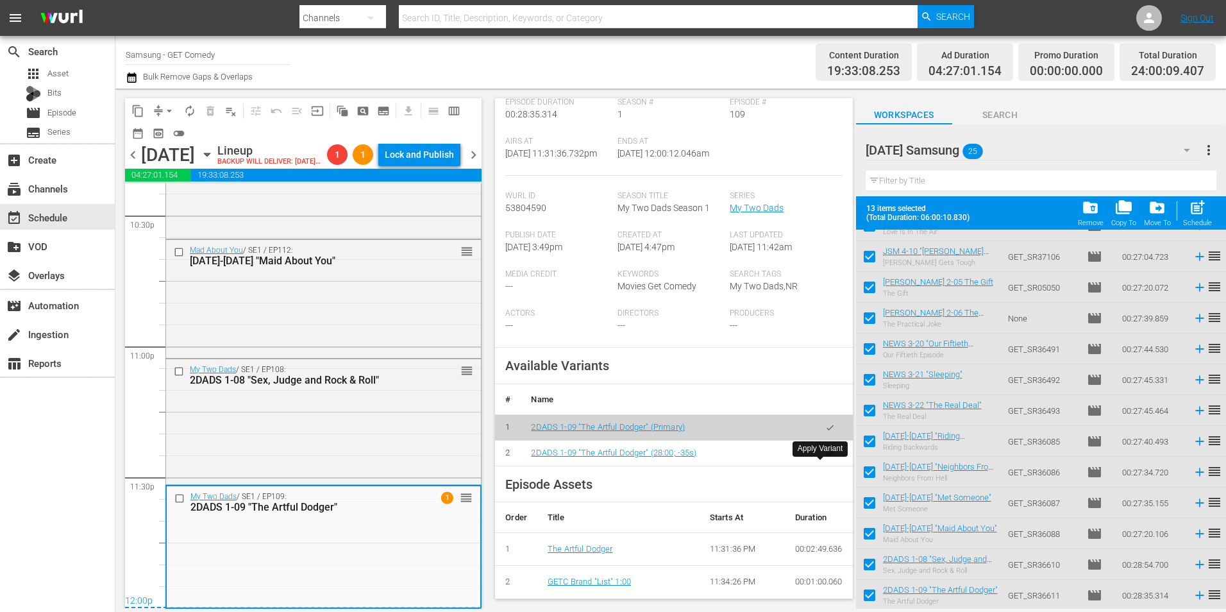
drag, startPoint x: 822, startPoint y: 466, endPoint x: 503, endPoint y: 455, distance: 319.5
click at [826, 455] on icon "button" at bounding box center [829, 452] width 7 height 5
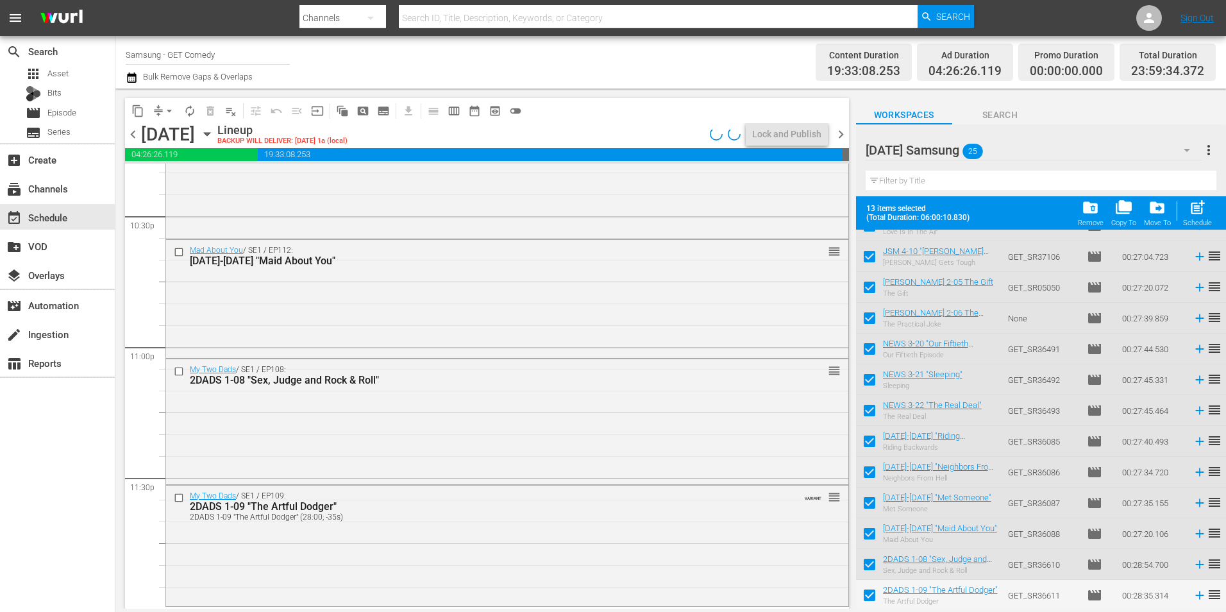
scroll to position [5833, 0]
click at [553, 422] on div "My Two Dads / SE1 / EP108: 2DADS 1-08 "Sex, Judge and Rock & Roll" reorder" at bounding box center [507, 420] width 682 height 122
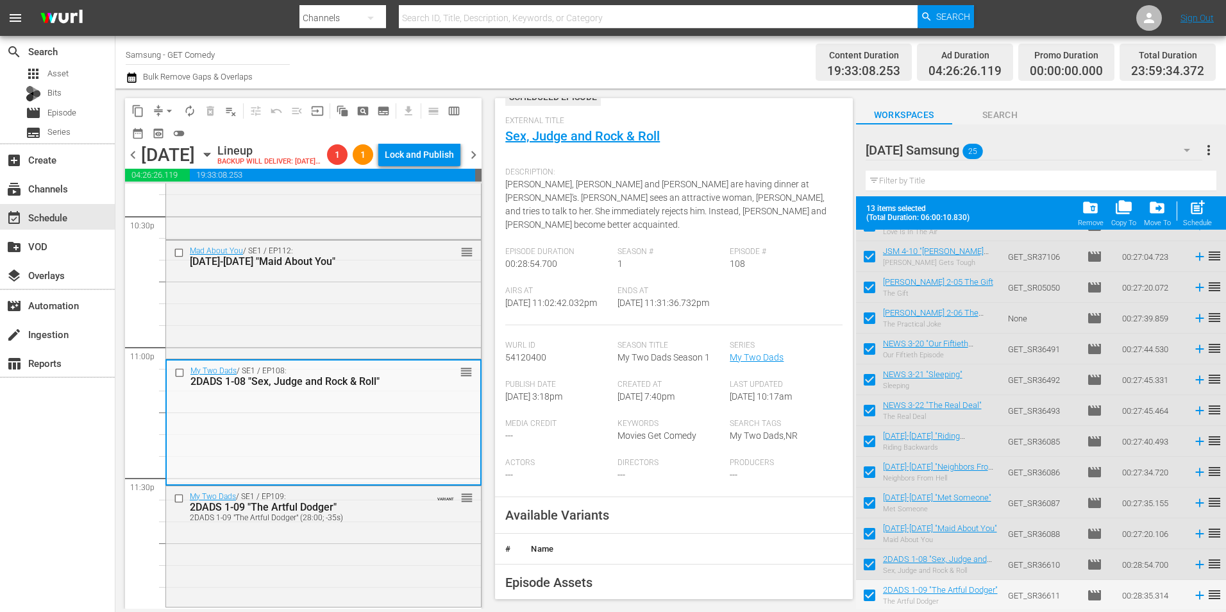
scroll to position [128, 0]
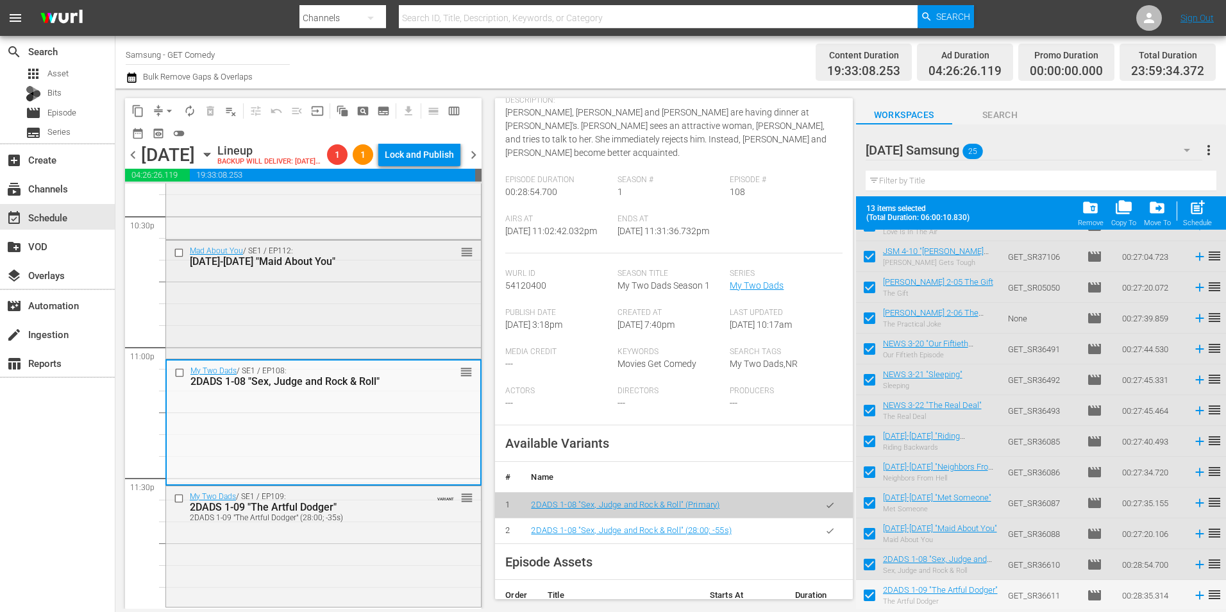
click at [321, 305] on div "Mad About You / SE1 / EP112: MAY 1-12 "Maid About You" reorder" at bounding box center [323, 297] width 315 height 115
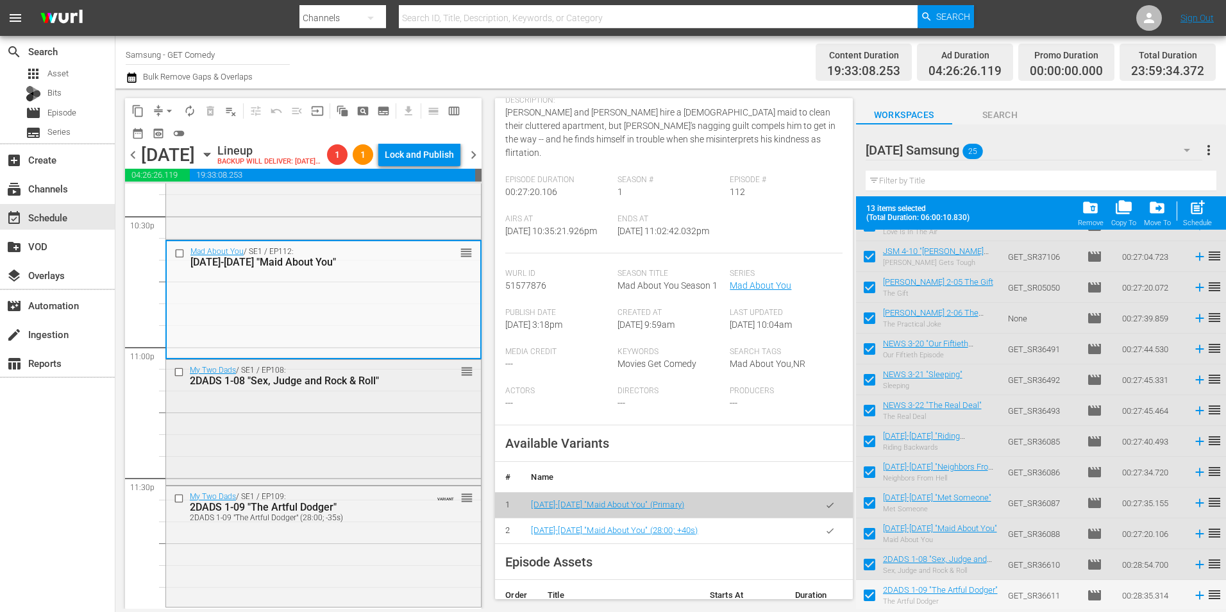
scroll to position [5811, 0]
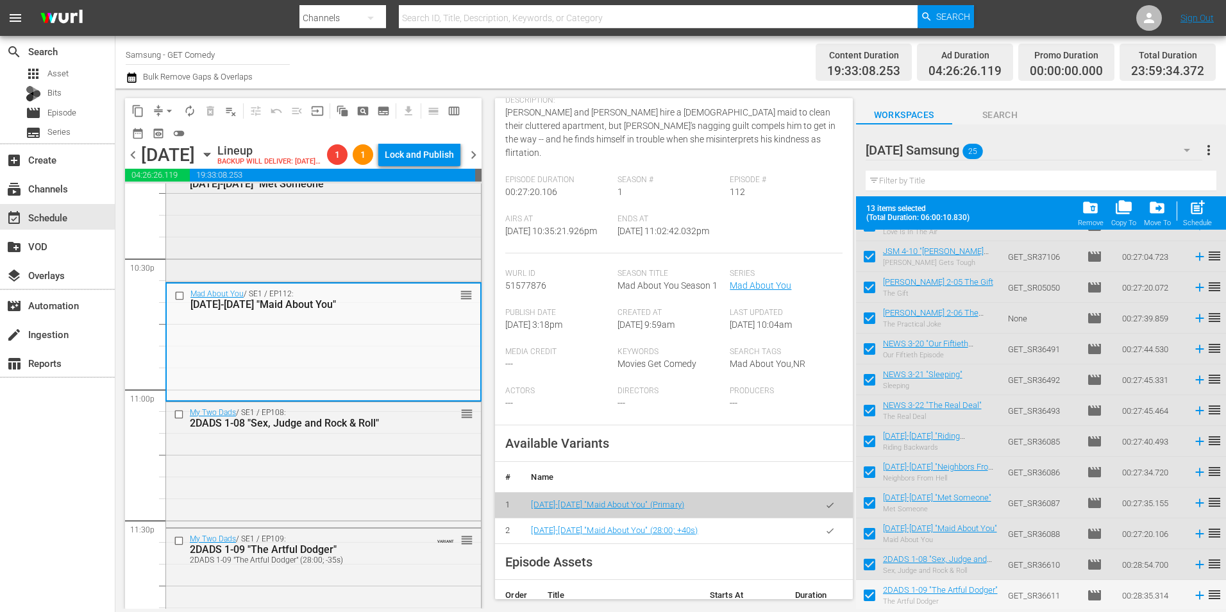
click at [394, 280] on div "Mad About You / SE1 / EP111: MAY 1-11 "Met Someone" reorder" at bounding box center [323, 221] width 315 height 117
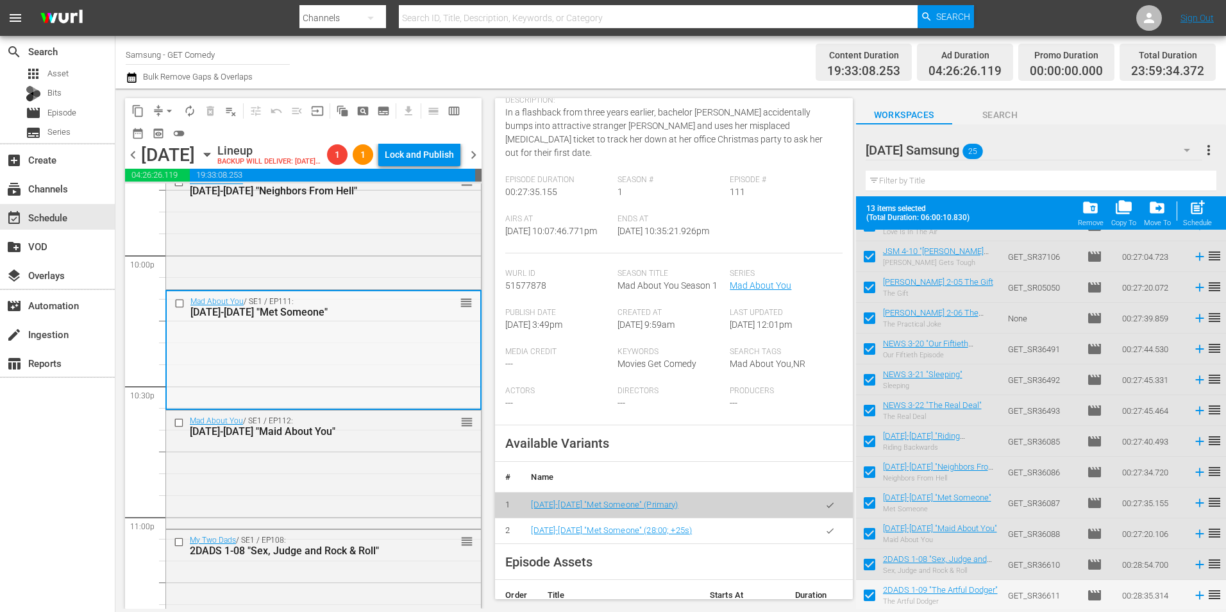
scroll to position [5682, 0]
click at [331, 277] on div "Mad About You / SE1 / EP110: MAY 1-10 "Neighbors From Hell" reorder" at bounding box center [323, 229] width 315 height 117
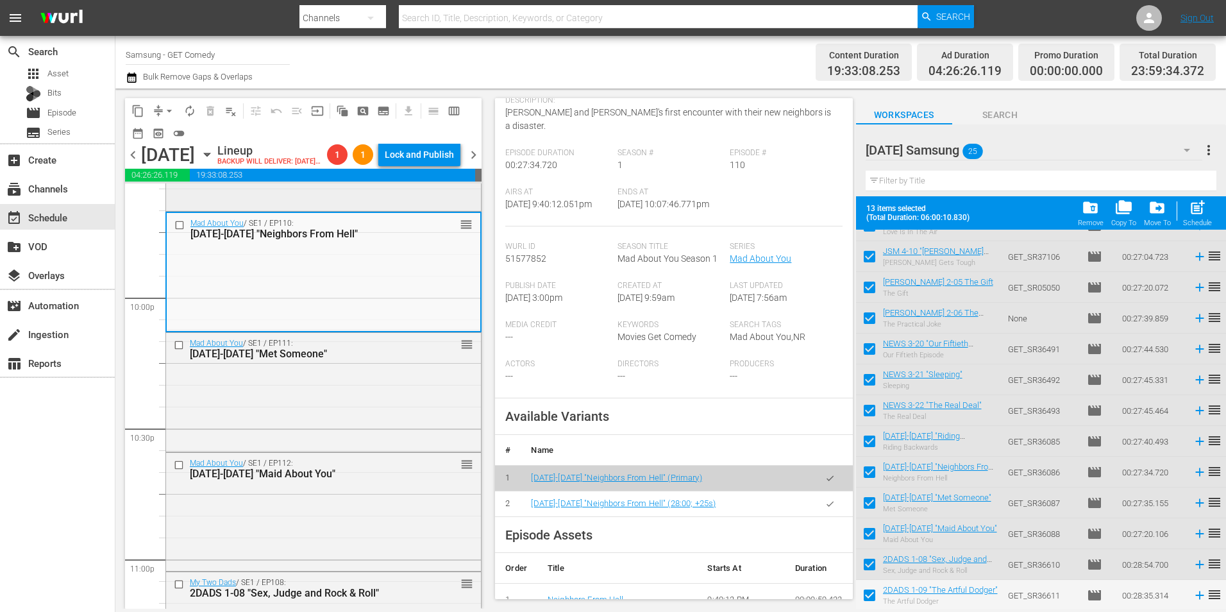
scroll to position [5554, 0]
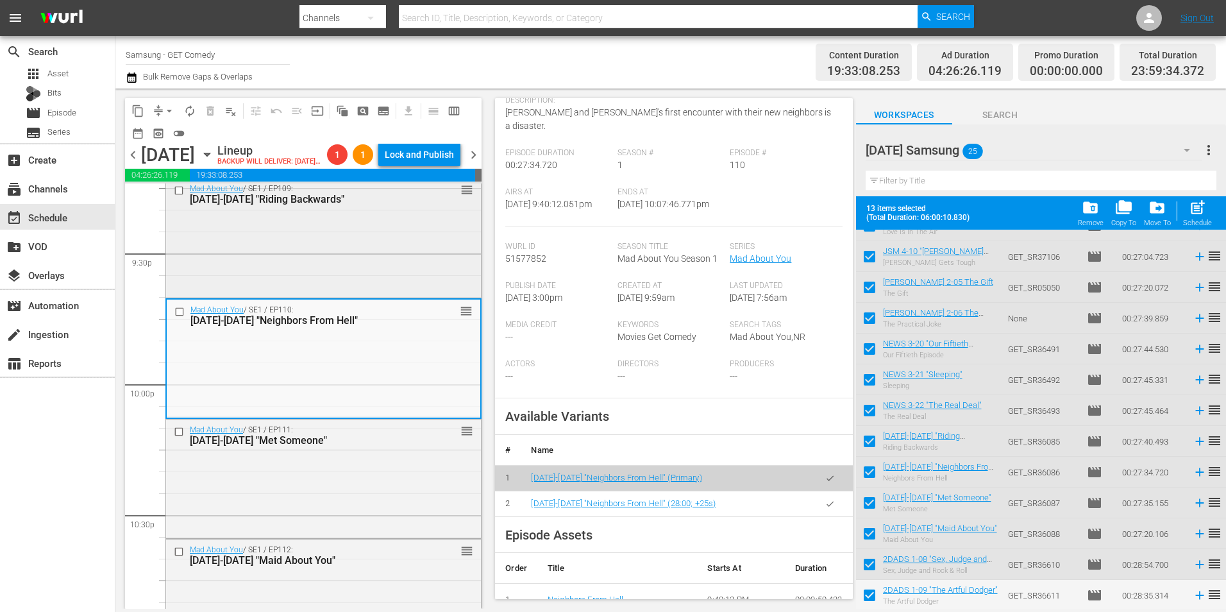
click at [292, 267] on div "Mad About You / SE1 / EP109: MAY 1-09 "Riding Backwards" reorder" at bounding box center [323, 236] width 315 height 117
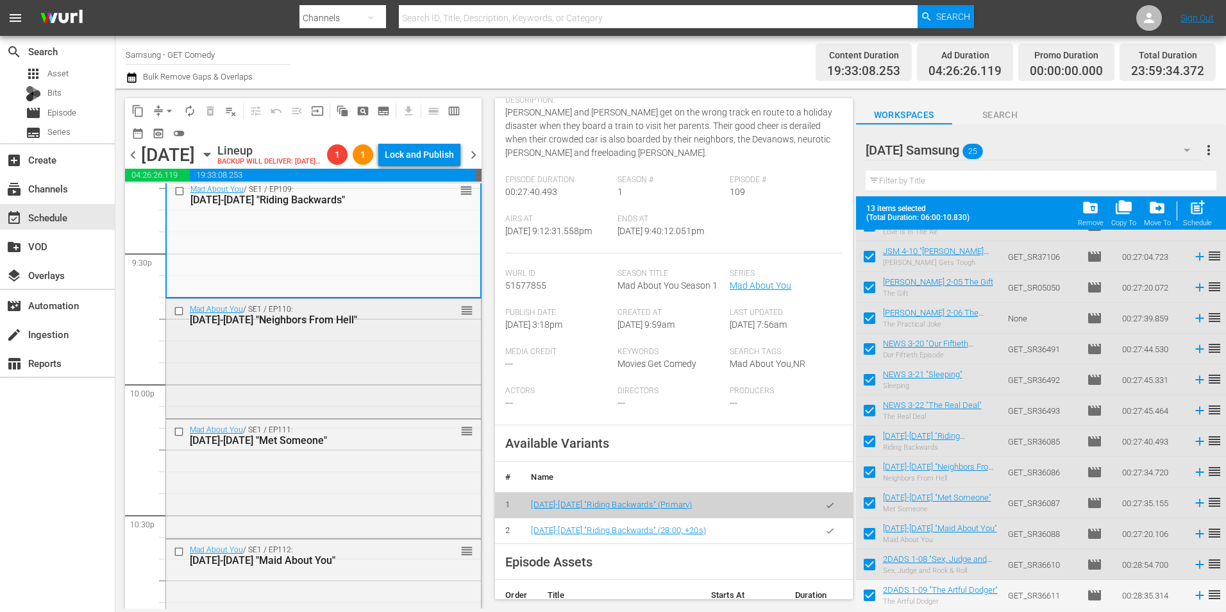
scroll to position [5490, 0]
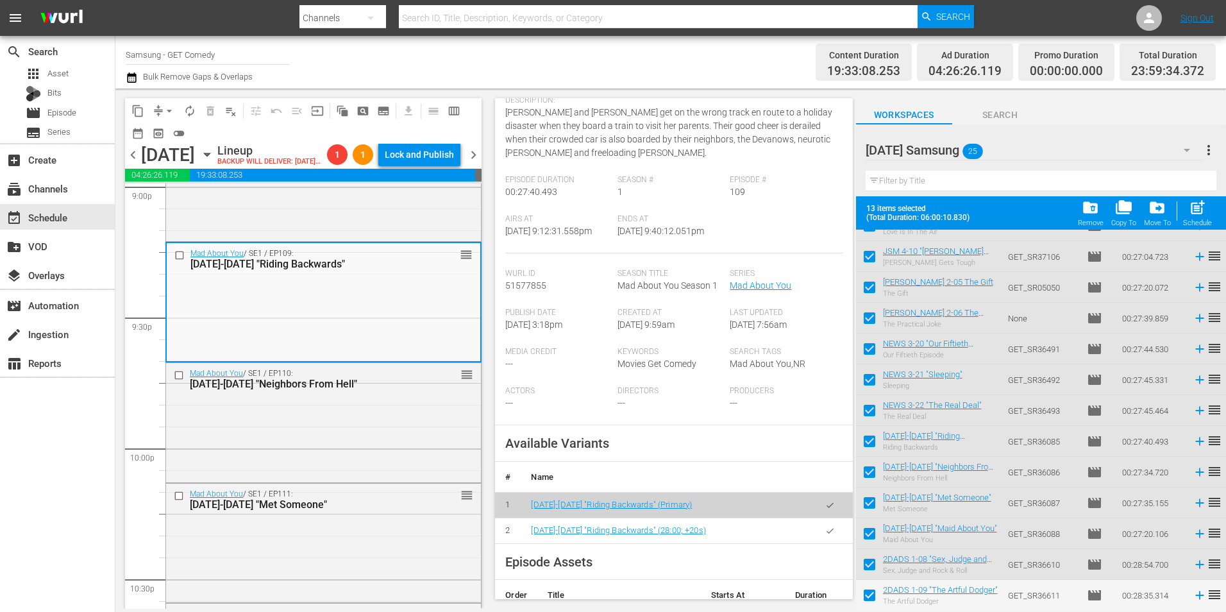
drag, startPoint x: 328, startPoint y: 236, endPoint x: 874, endPoint y: 388, distance: 566.4
click at [328, 236] on div "NewsRadio / SE3 / EP322: NEWS 3-22 "The Real Deal" reorder" at bounding box center [323, 179] width 315 height 117
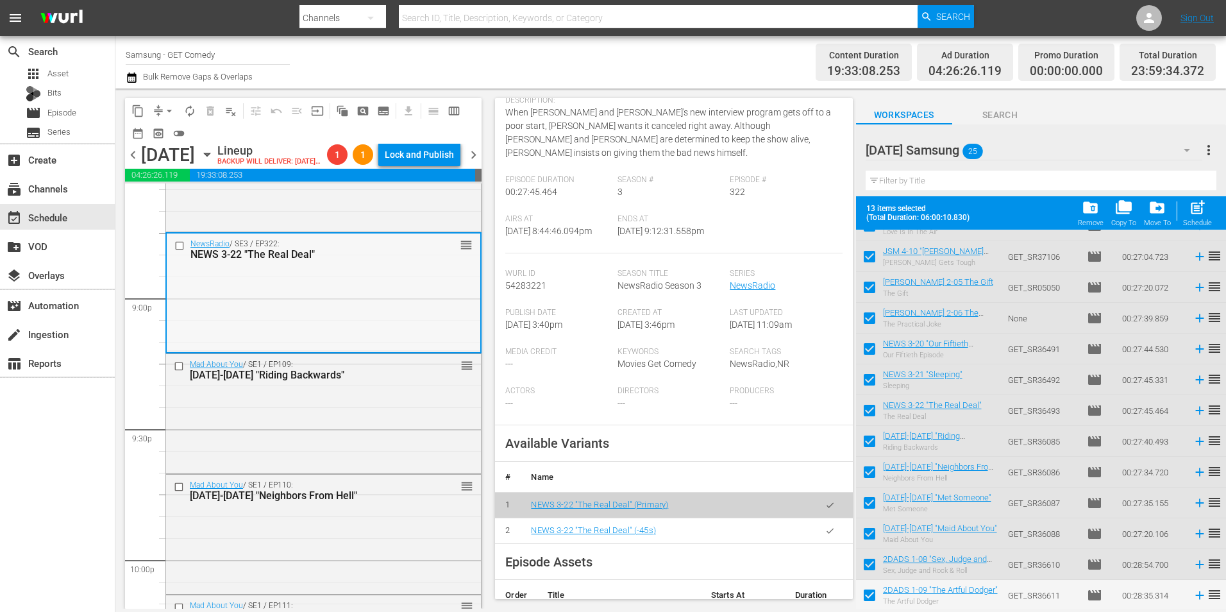
scroll to position [5362, 0]
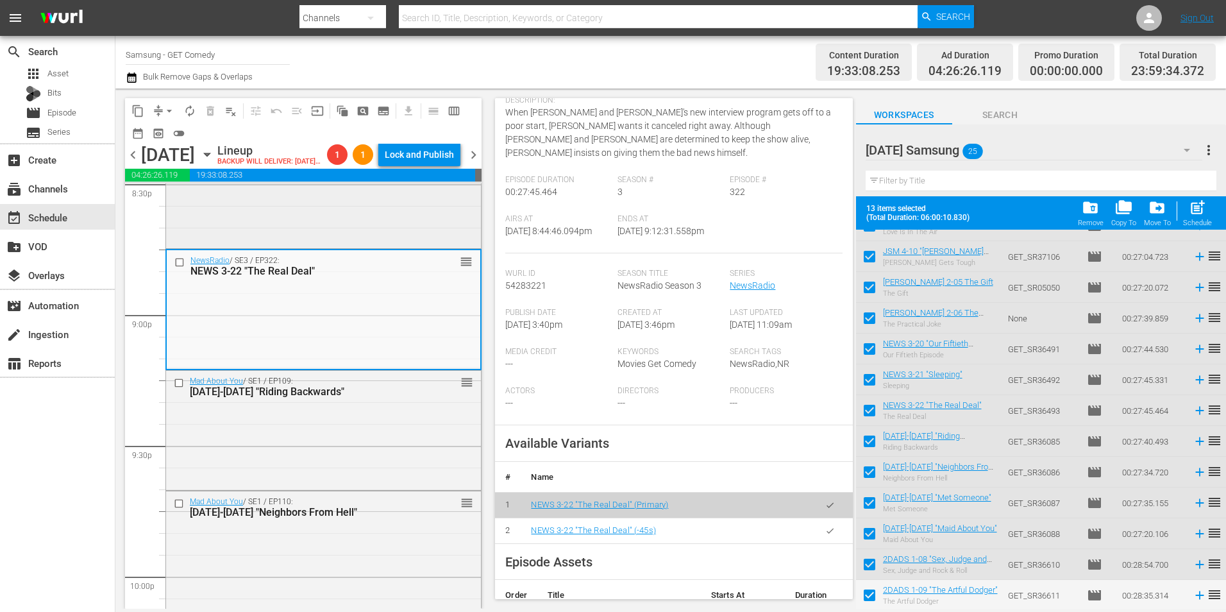
click at [368, 240] on div "NewsRadio / SE3 / EP321: NEWS 3-21 "Sleeping" reorder" at bounding box center [323, 186] width 315 height 117
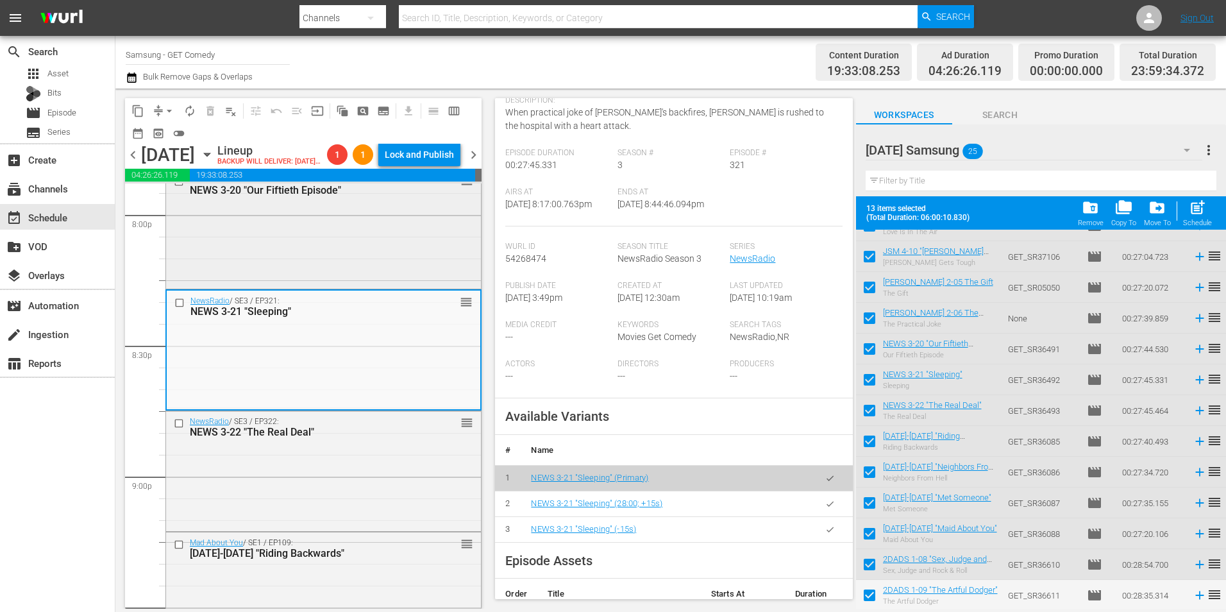
scroll to position [5169, 0]
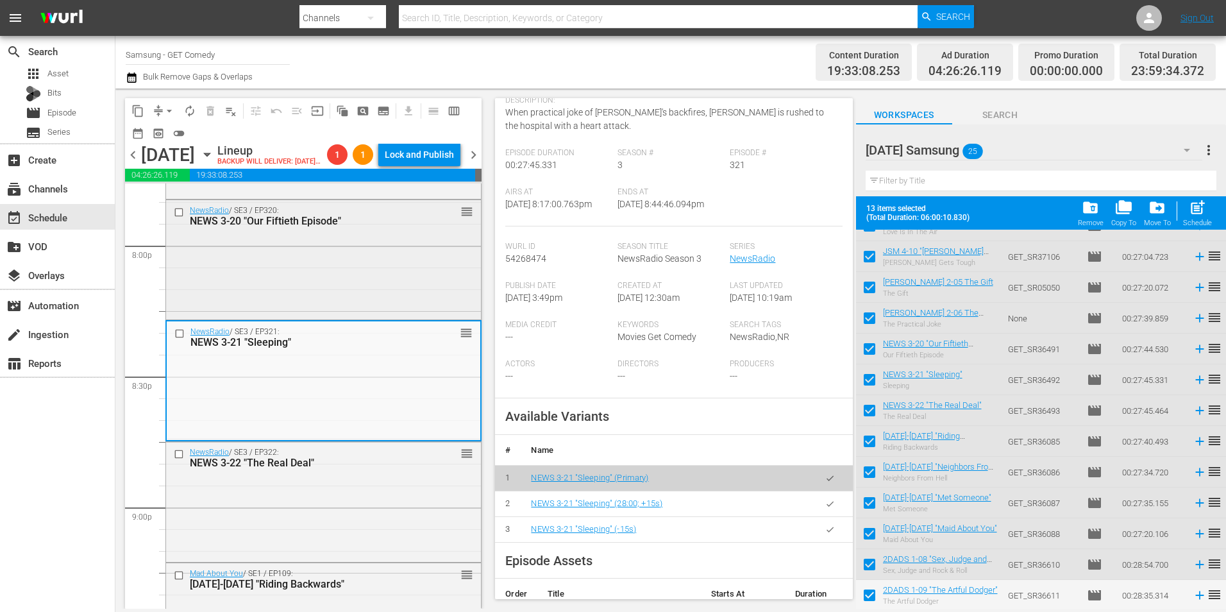
click at [388, 316] on div "NewsRadio / SE3 / EP320: NEWS 3-20 "Our Fiftieth Episode" reorder" at bounding box center [323, 258] width 315 height 117
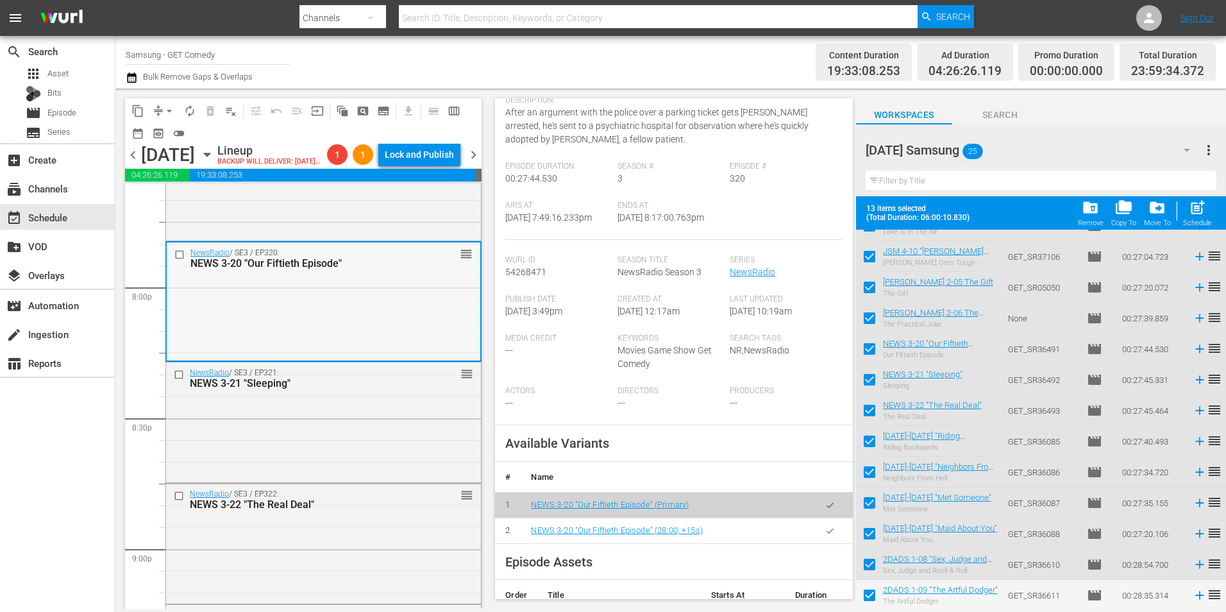
scroll to position [5105, 0]
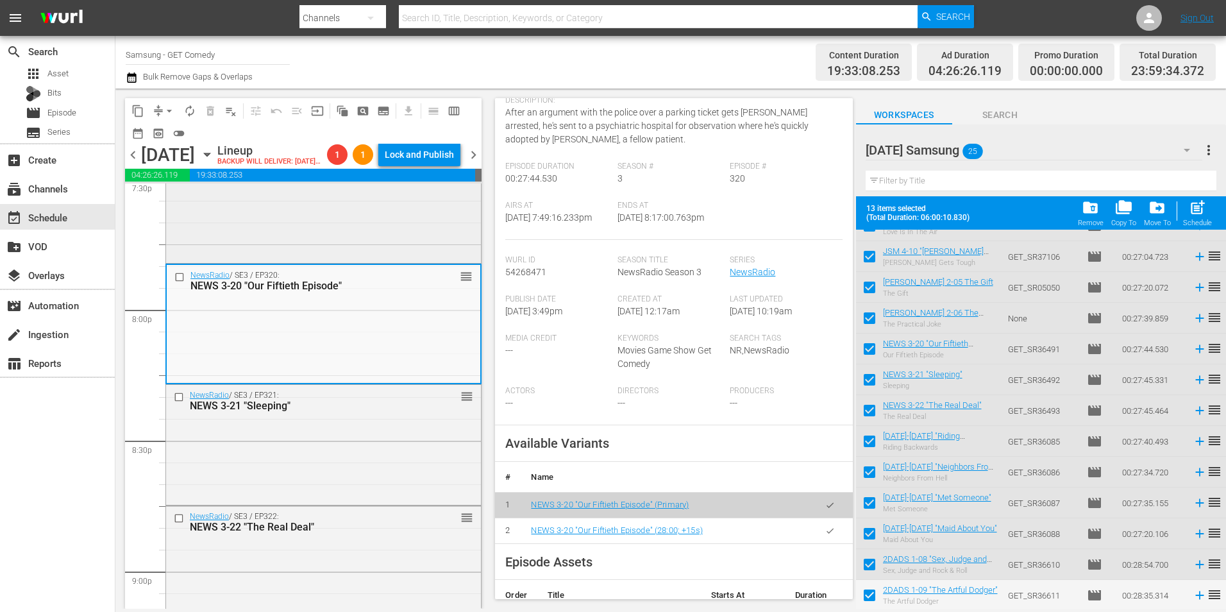
click at [248, 226] on div "The Jeff Foxworthy Show / SE2 / EP206: JEFF 2-06 The Practical Joke reorder" at bounding box center [323, 202] width 315 height 117
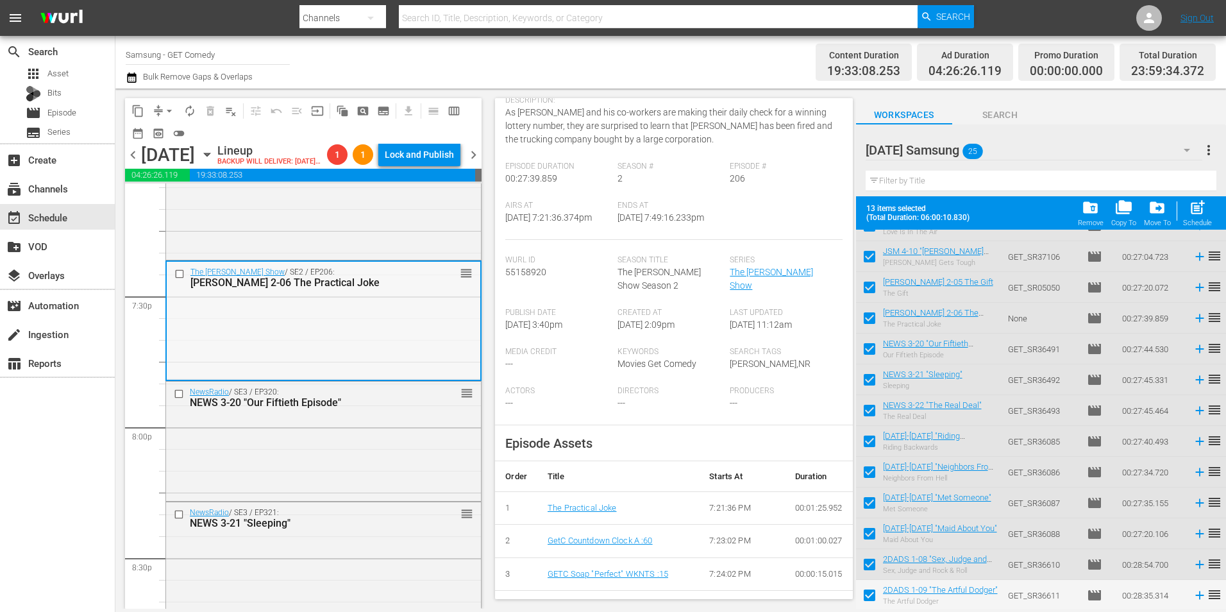
scroll to position [4977, 0]
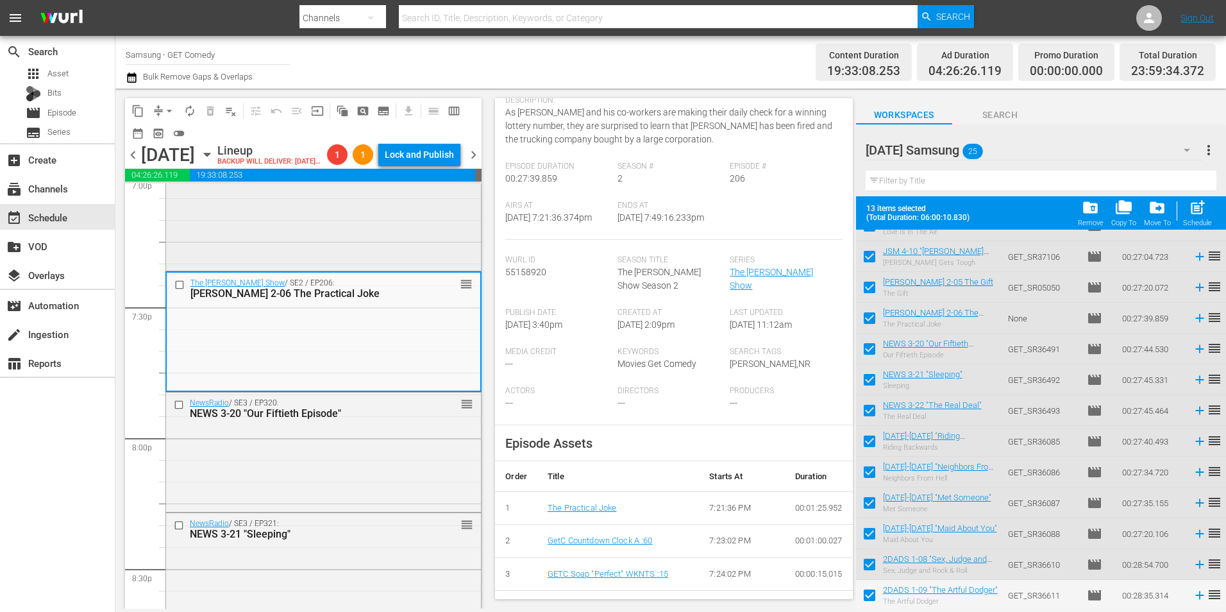
click at [341, 261] on div "The Jeff Foxworthy Show / SE2 / EP205: JEFF 2-05 The Gift reorder" at bounding box center [323, 210] width 315 height 115
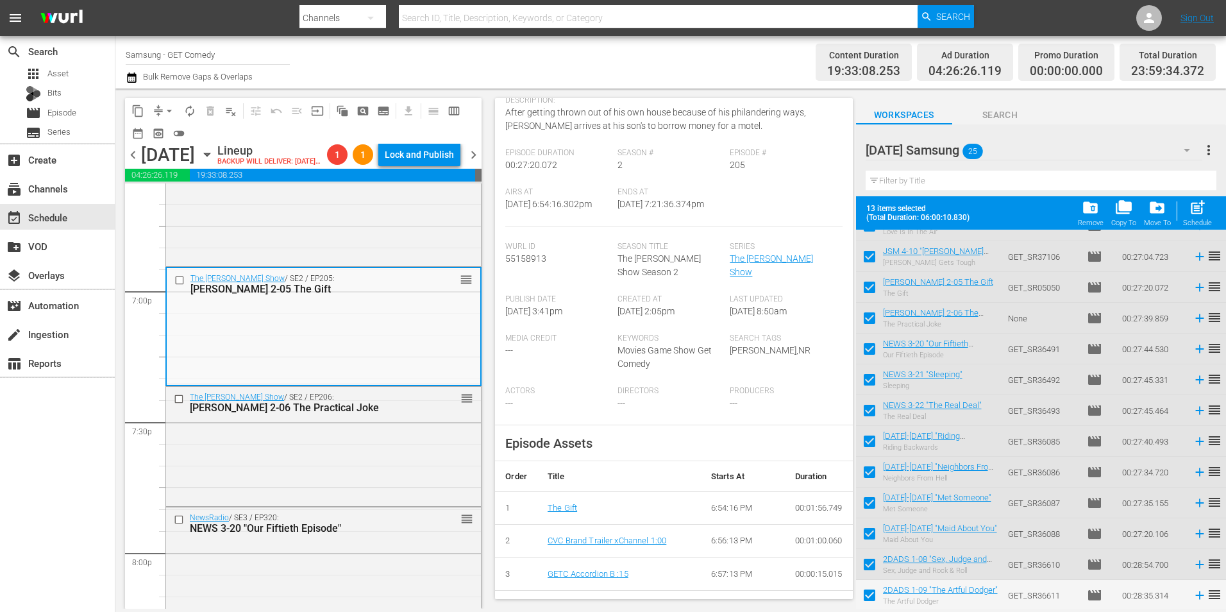
scroll to position [4785, 0]
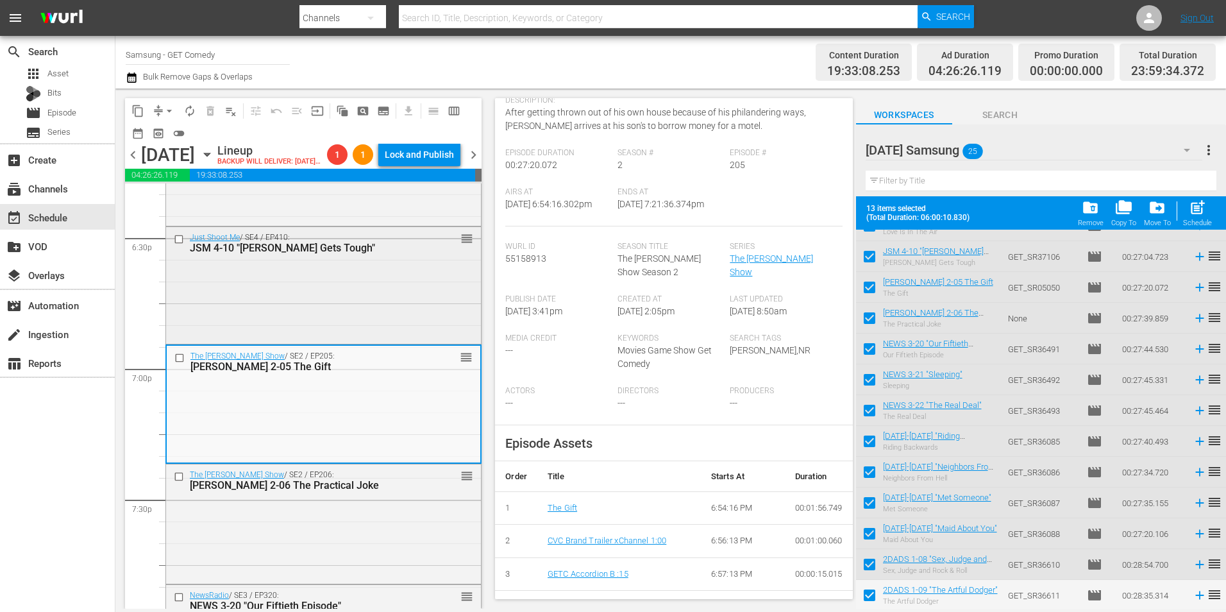
click at [329, 320] on div "Just Shoot Me / SE4 / EP410: JSM 4-10 "Jack Gets Tough" reorder" at bounding box center [323, 284] width 315 height 114
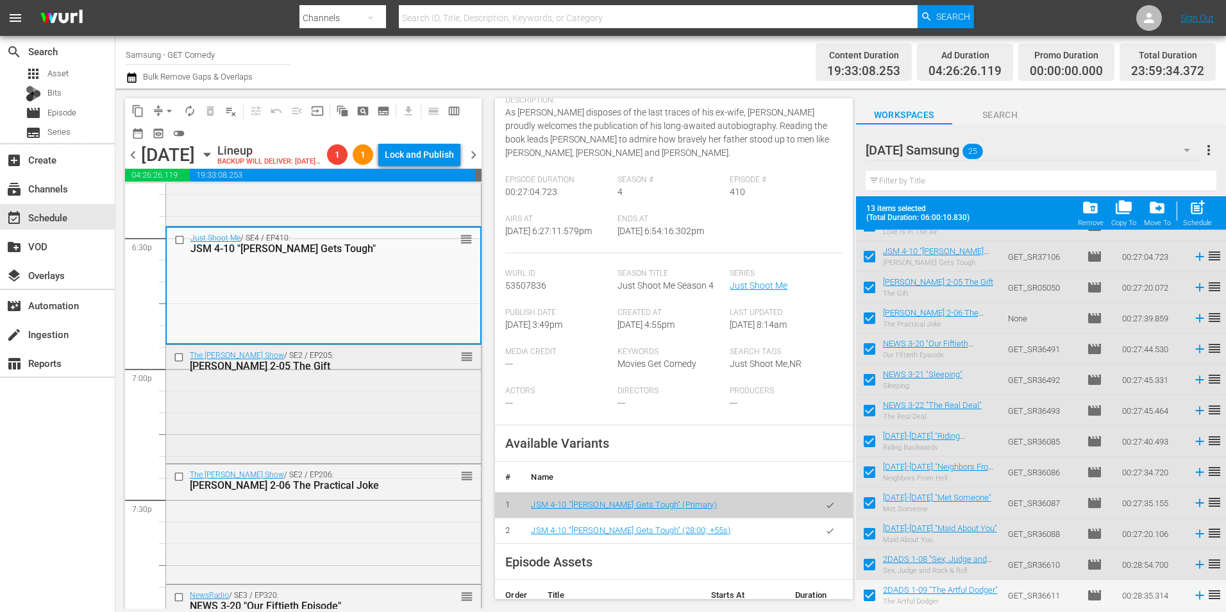
scroll to position [4657, 0]
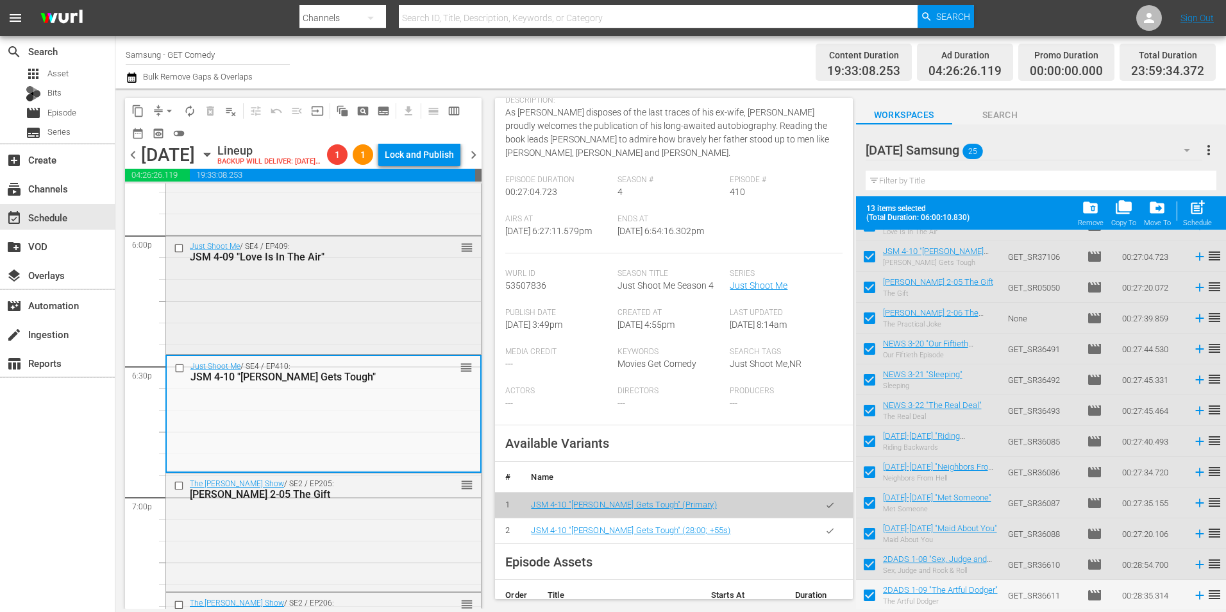
click at [369, 351] on div "Just Shoot Me / SE4 / EP409: JSM 4-09 "Love Is In The Air" reorder" at bounding box center [323, 293] width 315 height 115
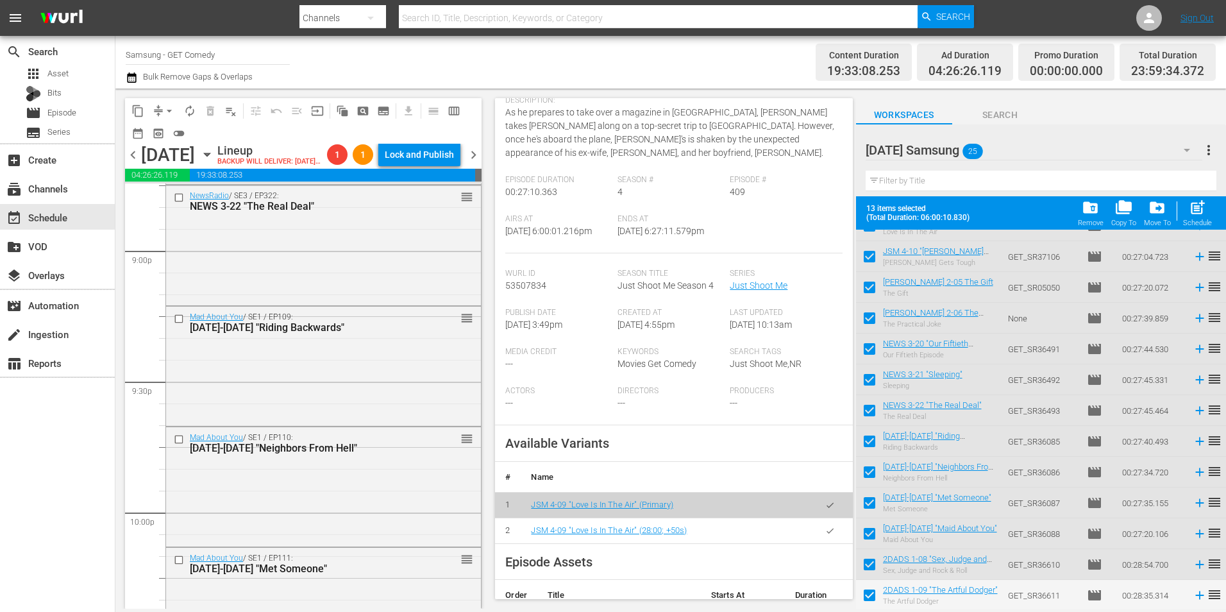
scroll to position [5554, 0]
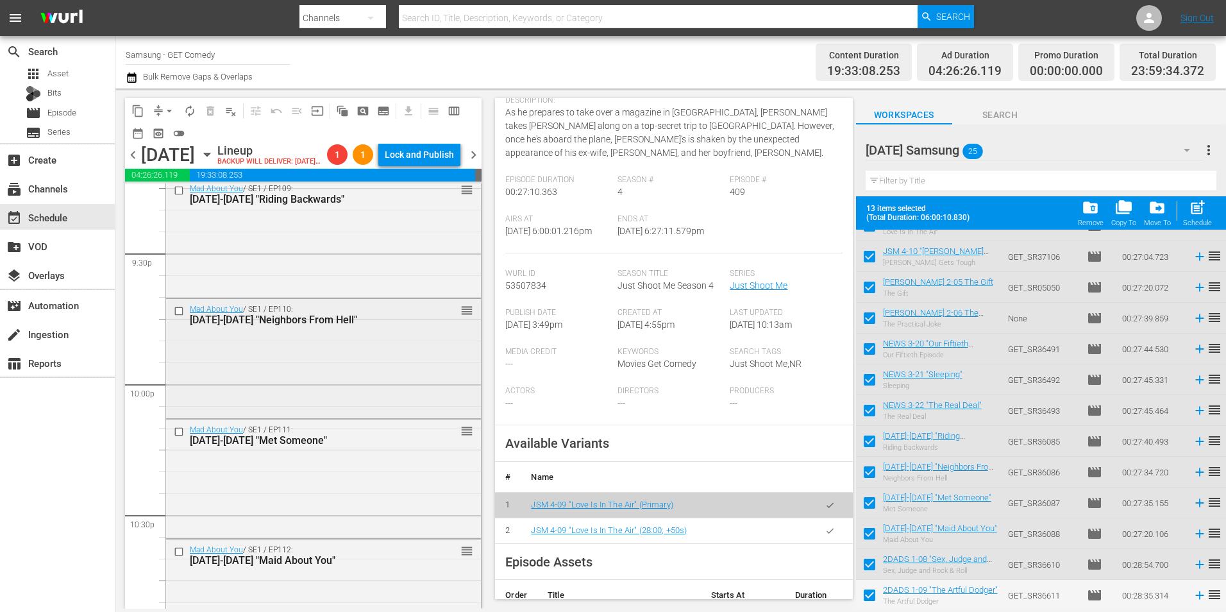
click at [358, 405] on div "Mad About You / SE1 / EP110: MAY 1-10 "Neighbors From Hell" reorder" at bounding box center [323, 357] width 315 height 117
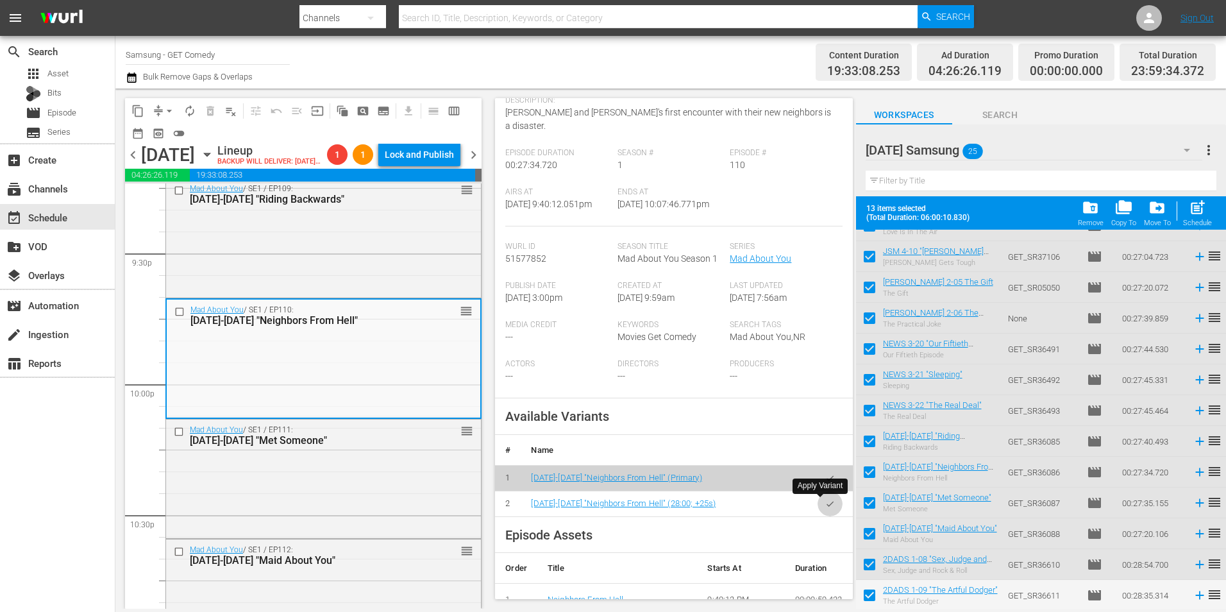
click at [825, 503] on icon "button" at bounding box center [830, 504] width 10 height 10
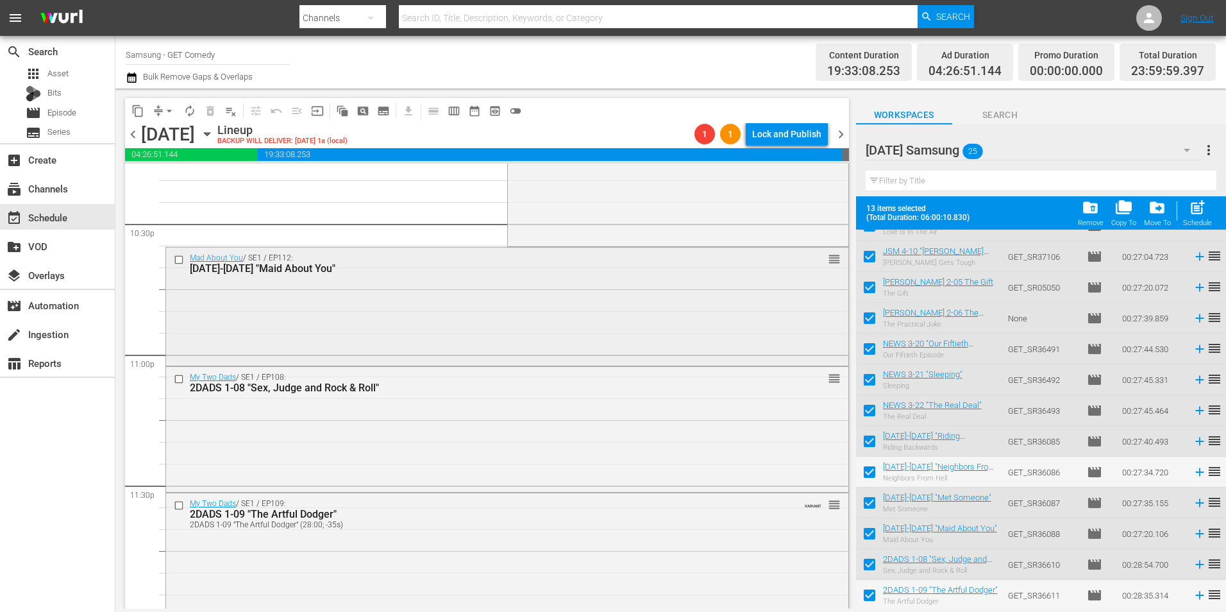
scroll to position [5833, 0]
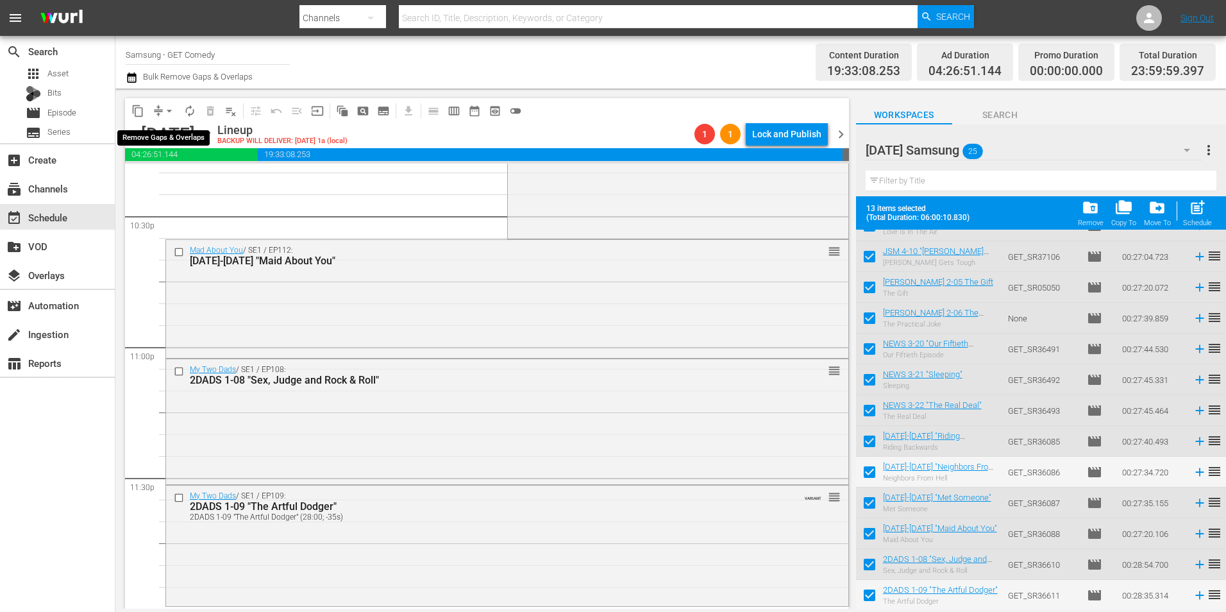
click at [166, 108] on span "arrow_drop_down" at bounding box center [169, 111] width 13 height 13
click at [166, 135] on li "Align to Midnight" at bounding box center [170, 136] width 135 height 21
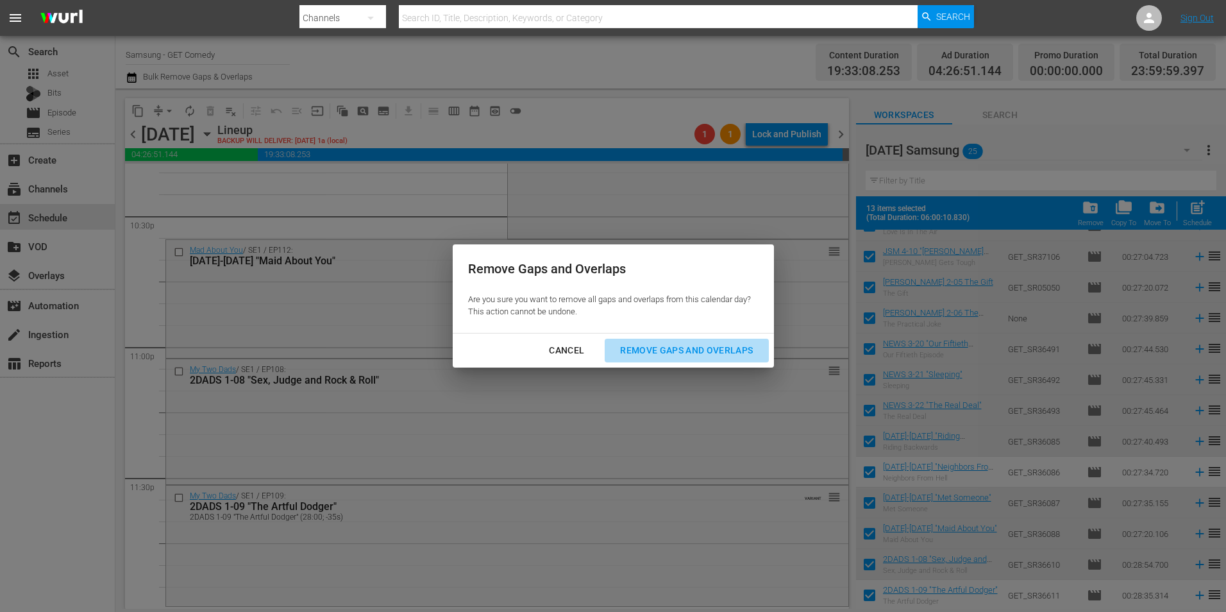
click at [641, 348] on div "Remove Gaps and Overlaps" at bounding box center [686, 350] width 153 height 16
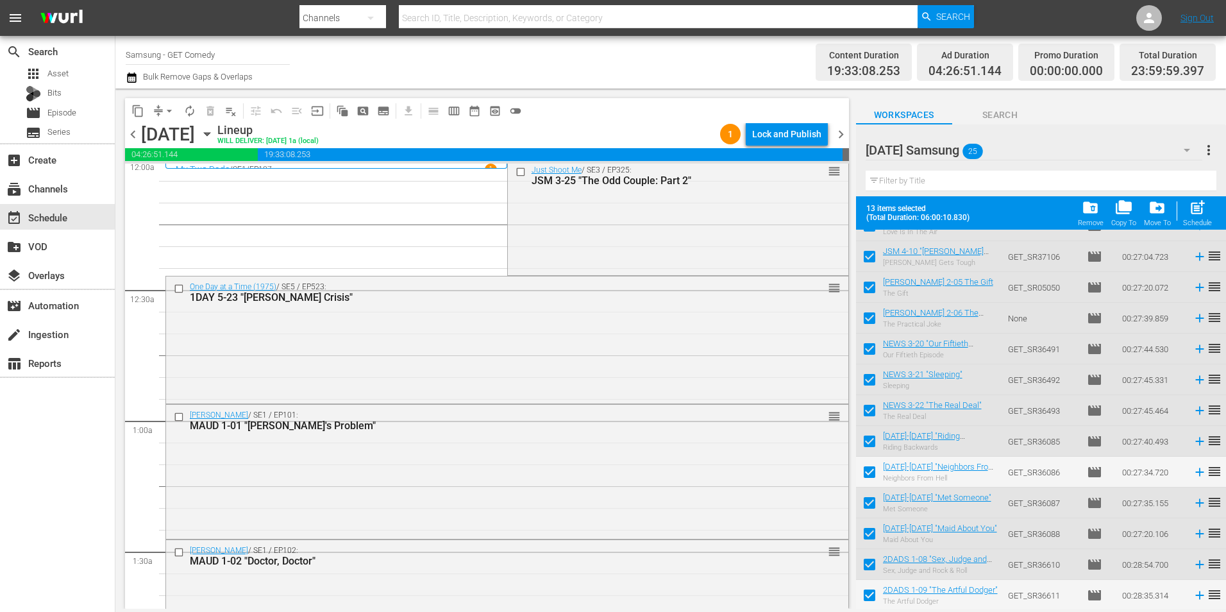
scroll to position [0, 0]
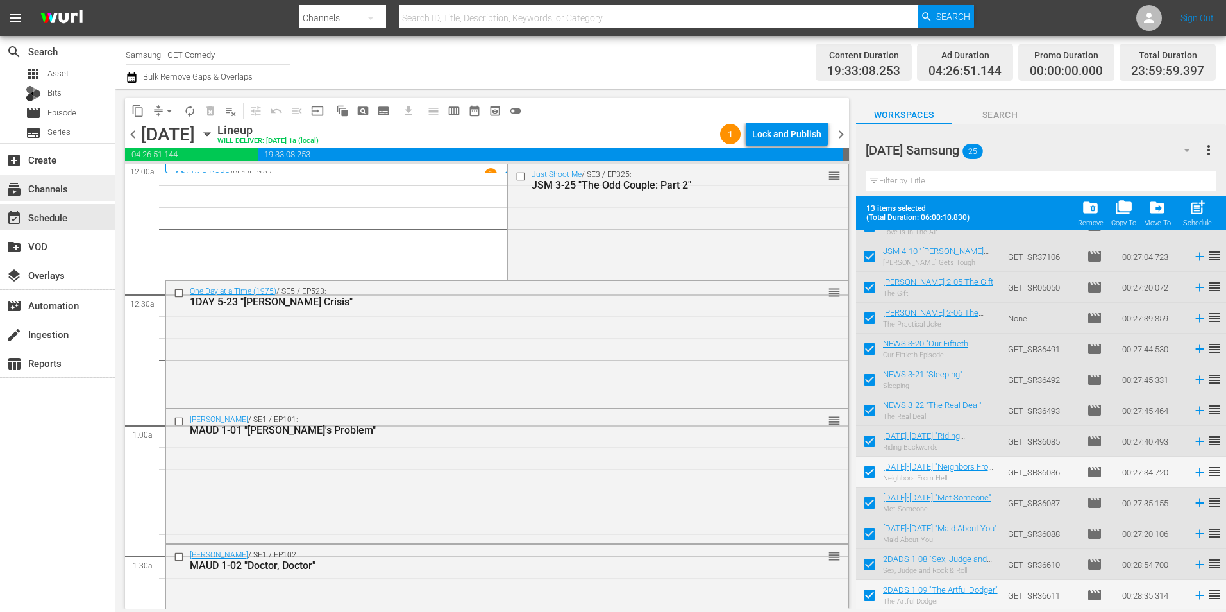
click at [75, 183] on div "subscriptions Channels" at bounding box center [57, 188] width 115 height 26
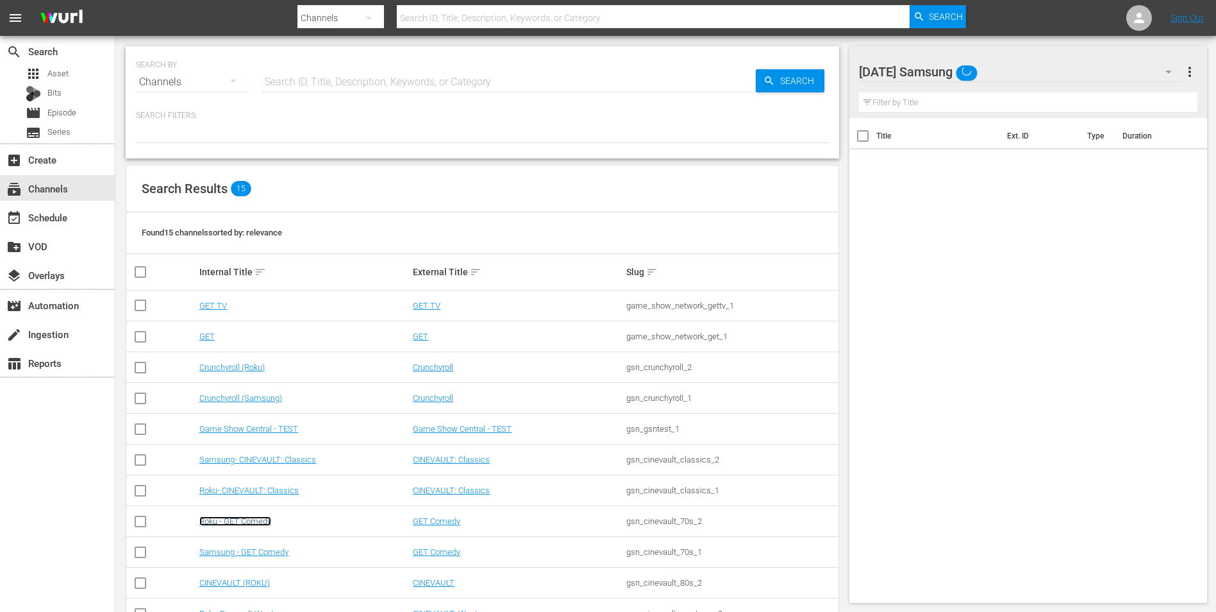
click at [228, 524] on link "Roku - GET Comedy" at bounding box center [235, 521] width 72 height 10
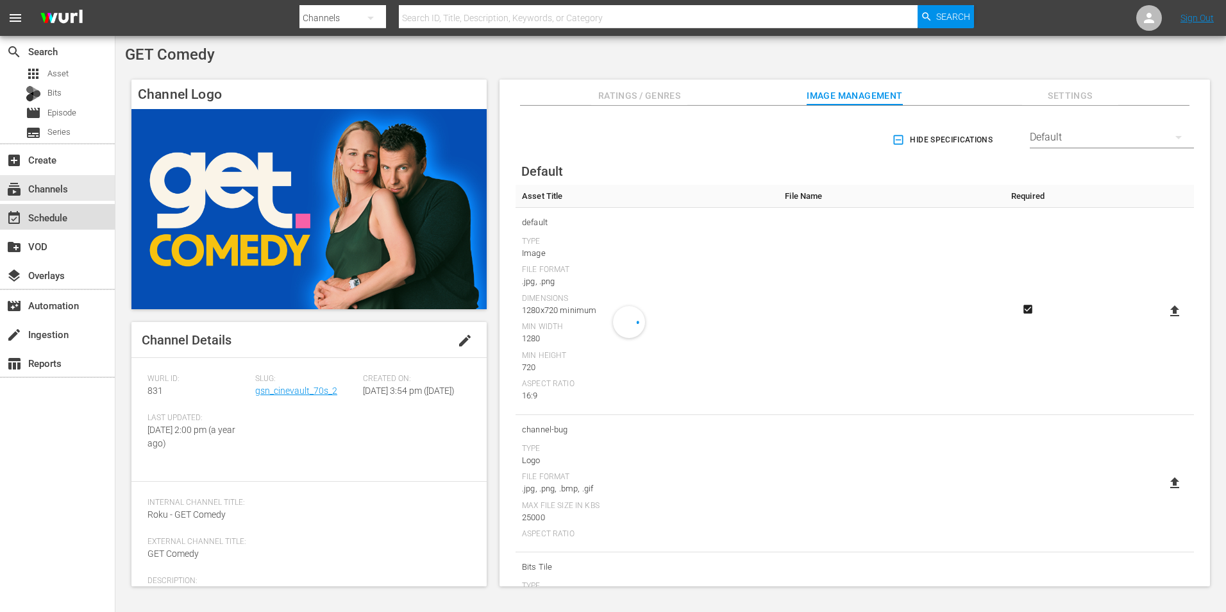
click at [88, 224] on div "event_available Schedule" at bounding box center [57, 217] width 115 height 26
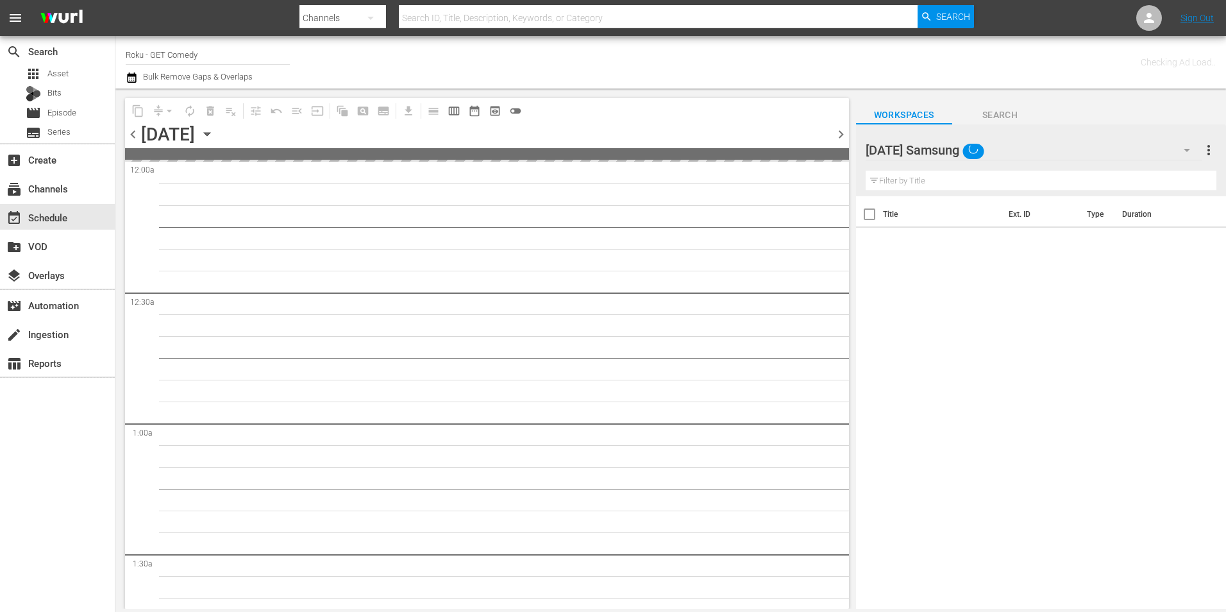
click at [1005, 146] on div "[DATE] Samsung" at bounding box center [1034, 150] width 337 height 36
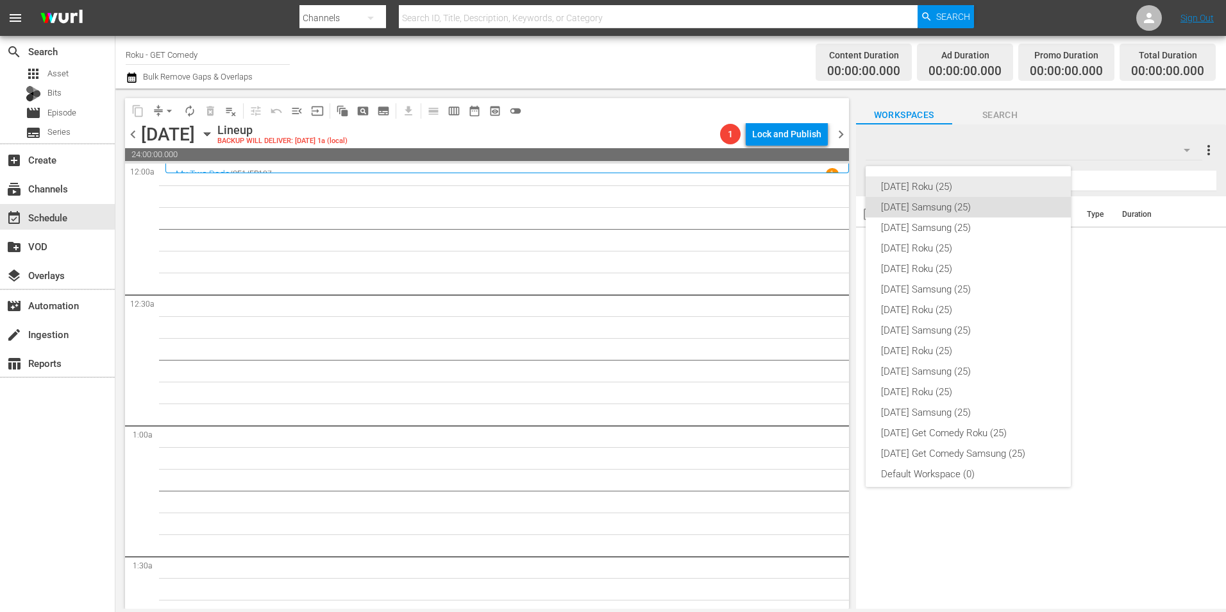
click at [955, 182] on div "[DATE] Roku (25)" at bounding box center [968, 186] width 174 height 21
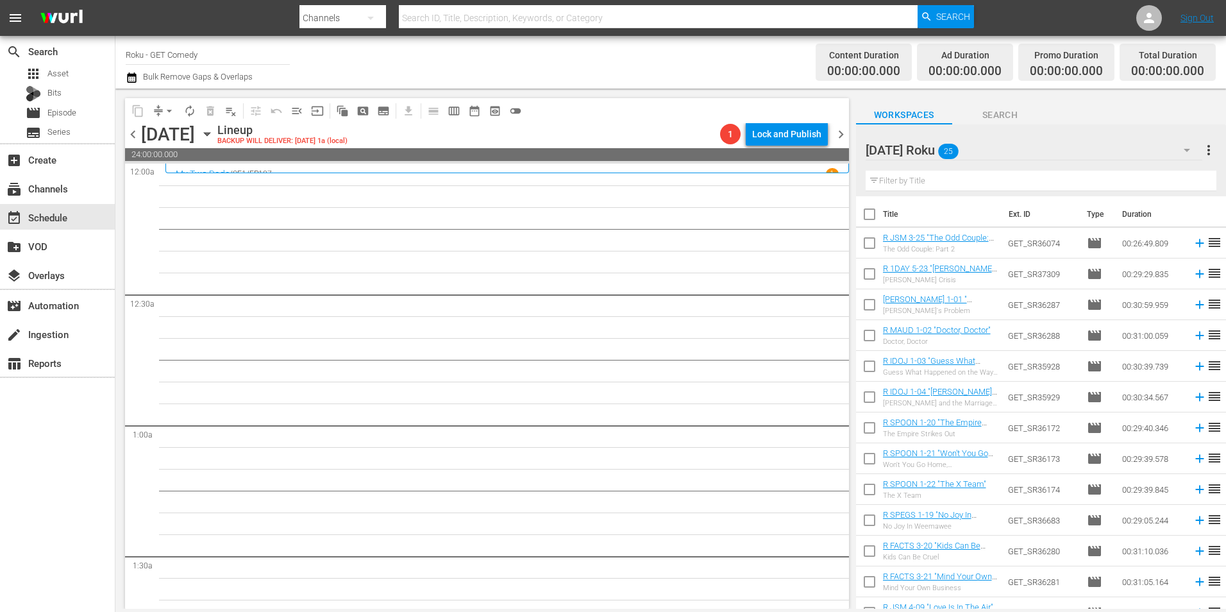
click at [869, 246] on input "checkbox" at bounding box center [869, 245] width 27 height 27
checkbox input "true"
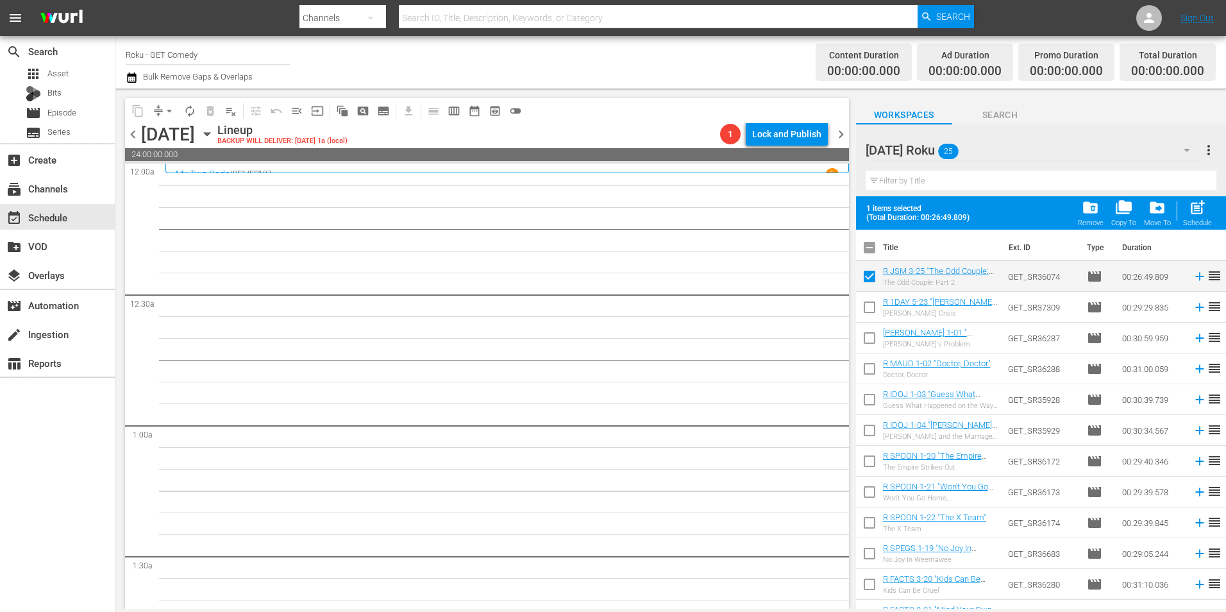
click at [867, 302] on input "checkbox" at bounding box center [869, 309] width 27 height 27
checkbox input "true"
click at [870, 340] on input "checkbox" at bounding box center [869, 340] width 27 height 27
checkbox input "true"
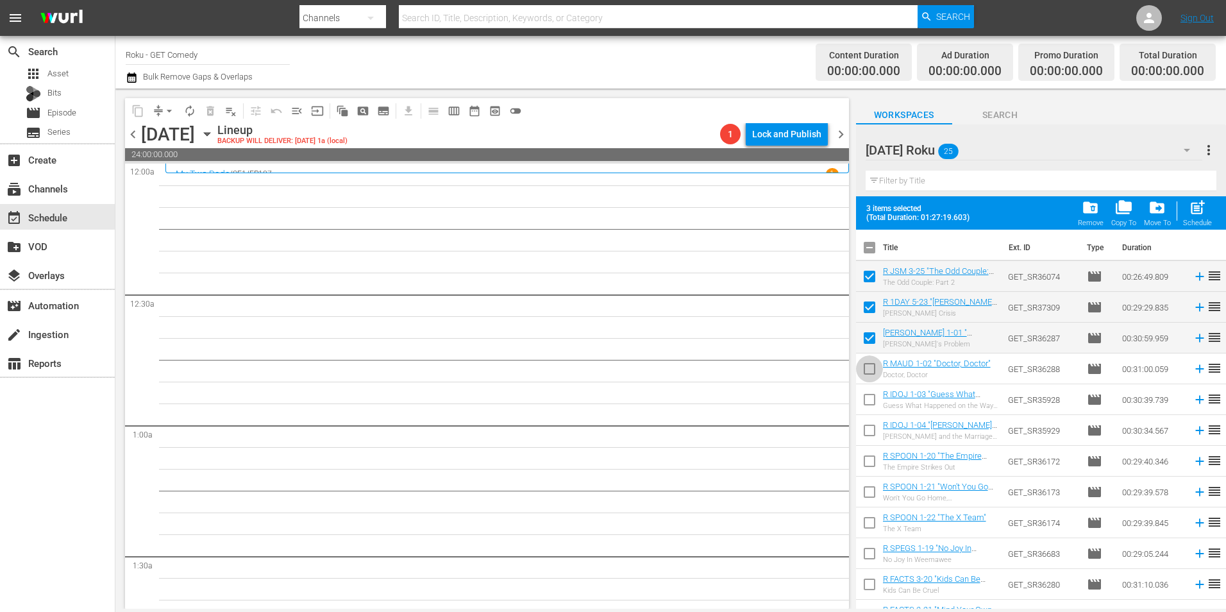
click at [869, 371] on input "checkbox" at bounding box center [869, 371] width 27 height 27
checkbox input "true"
click at [869, 406] on input "checkbox" at bounding box center [869, 402] width 27 height 27
checkbox input "true"
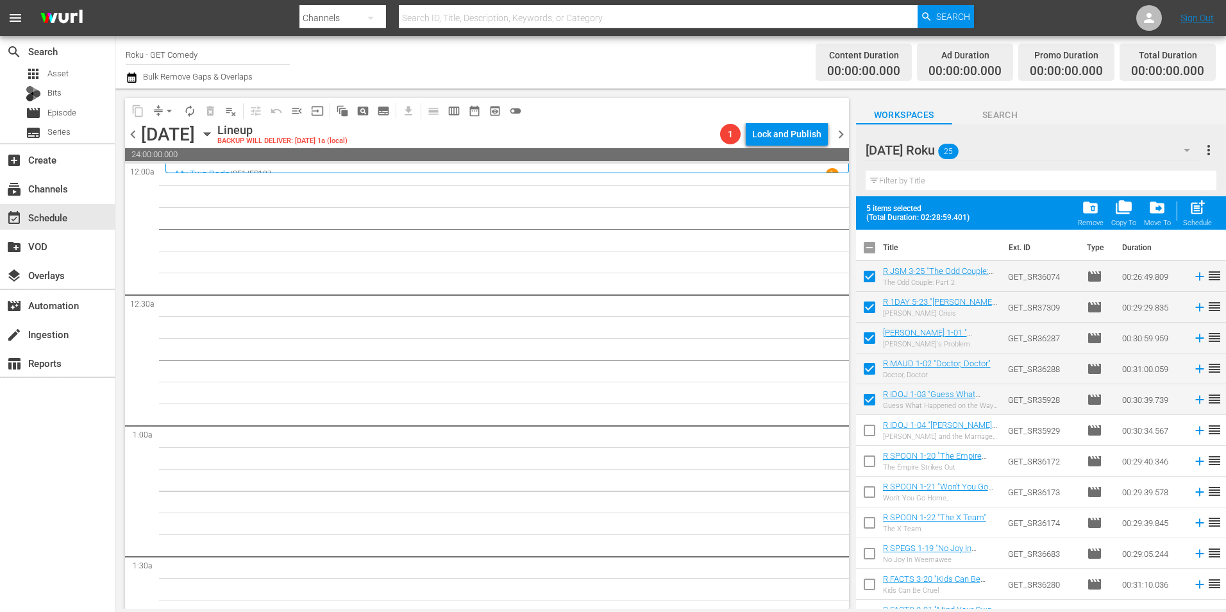
click at [864, 432] on input "checkbox" at bounding box center [869, 432] width 27 height 27
checkbox input "true"
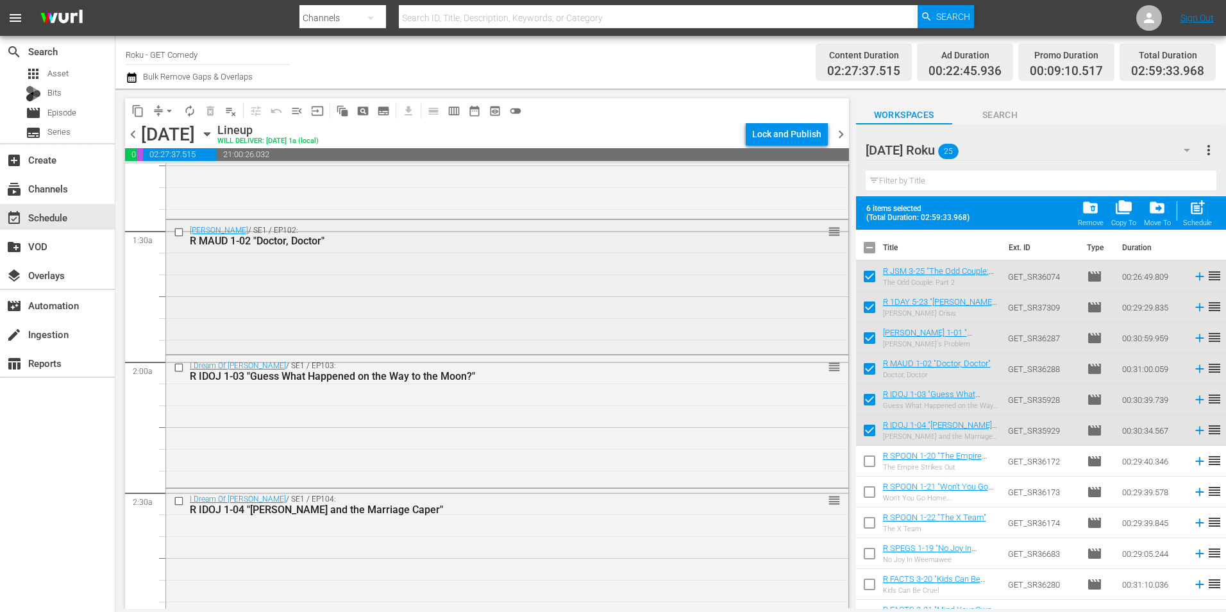
scroll to position [385, 0]
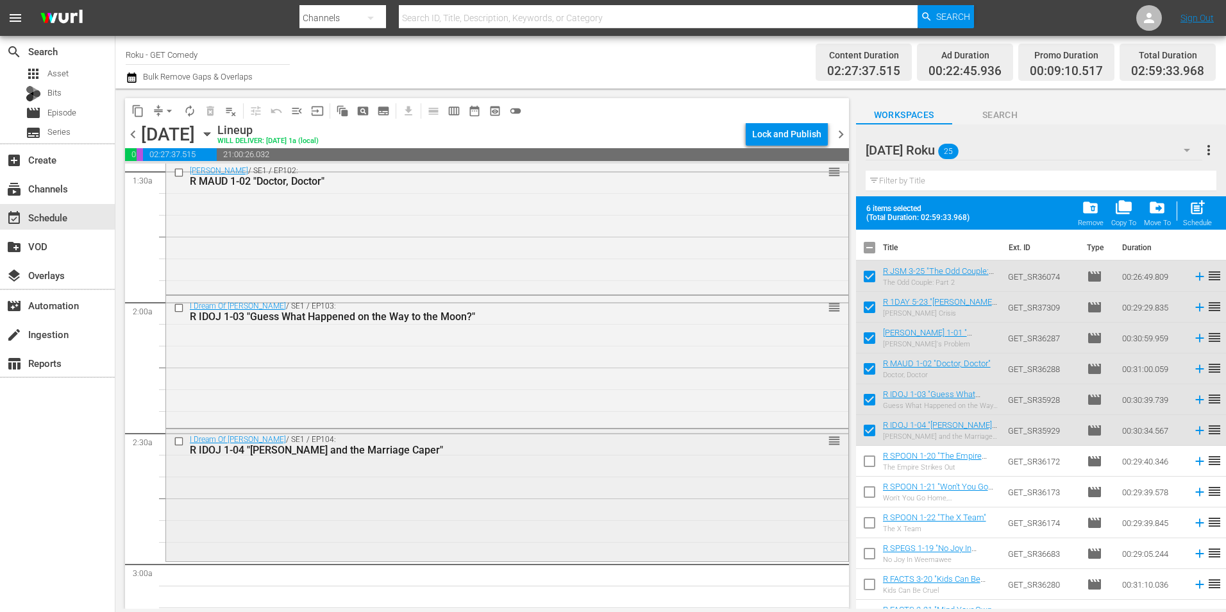
click at [370, 480] on div "I Dream Of Jeannie / SE1 / EP104: R IDOJ 1-04 "Jeannie and the Marriage Caper" …" at bounding box center [507, 494] width 682 height 130
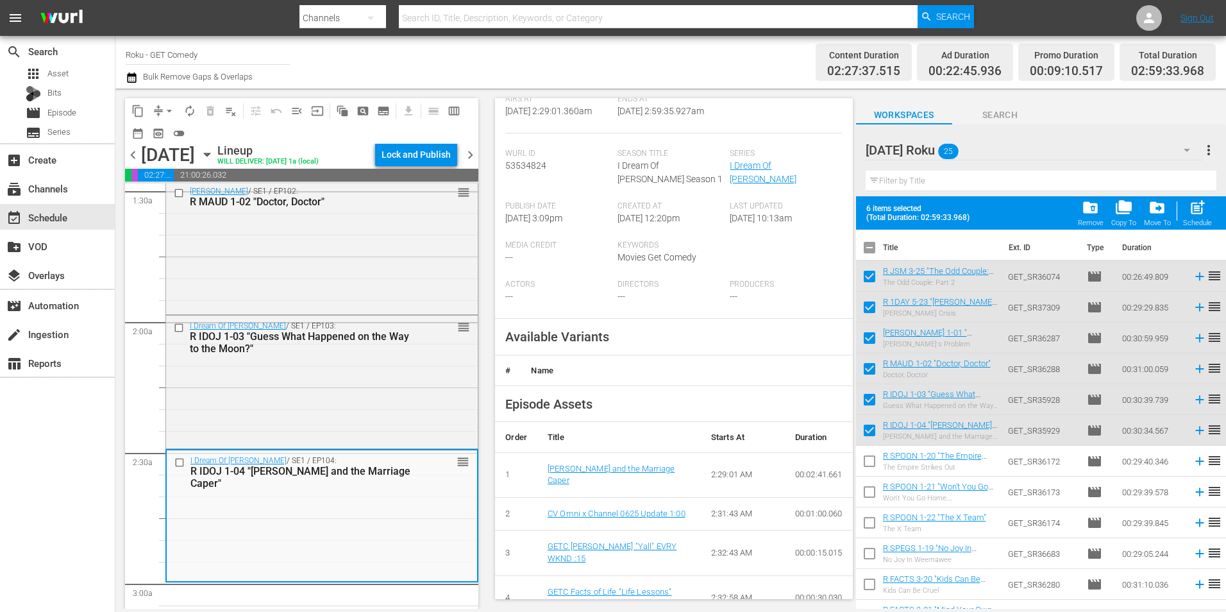
scroll to position [256, 0]
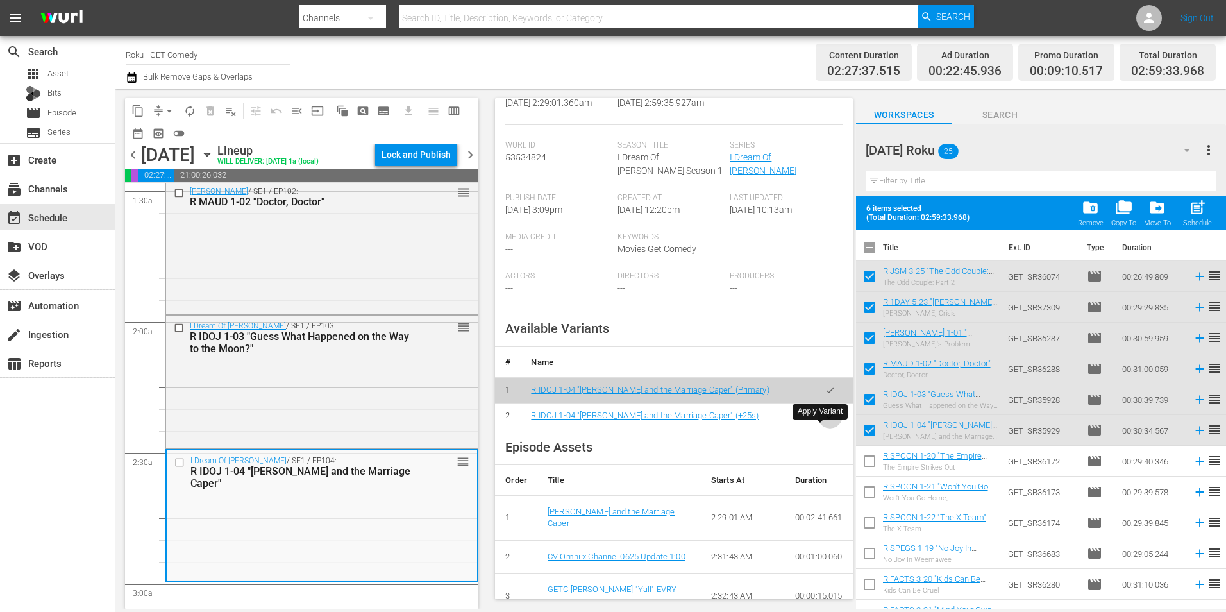
click at [825, 421] on icon "button" at bounding box center [830, 416] width 10 height 10
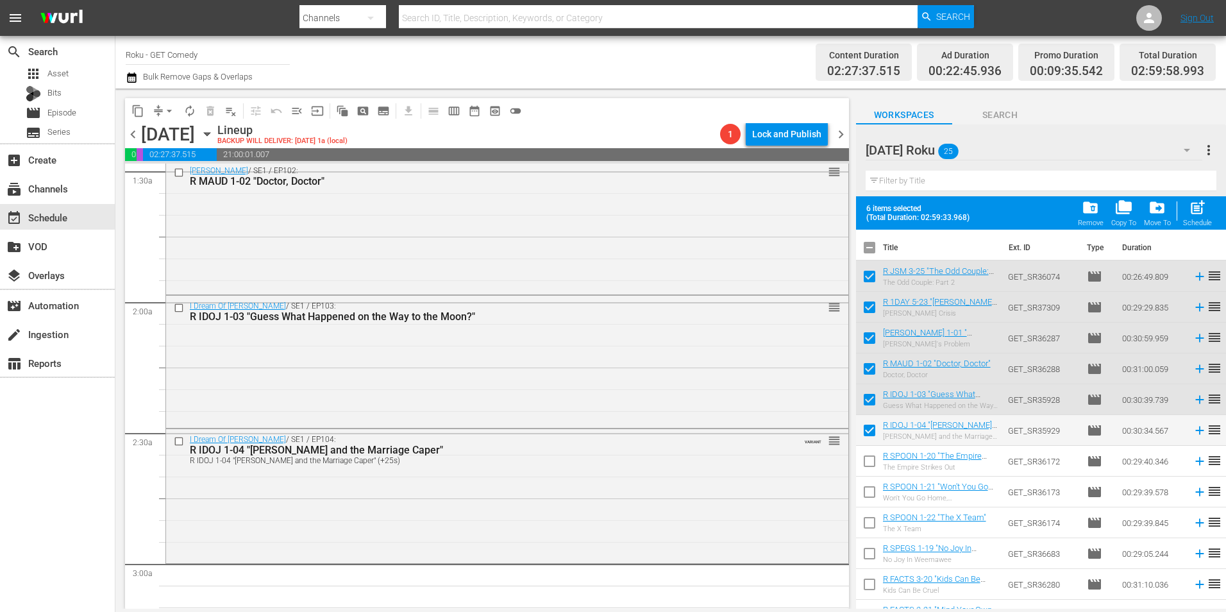
click at [873, 246] on input "checkbox" at bounding box center [869, 250] width 27 height 27
checkbox input "true"
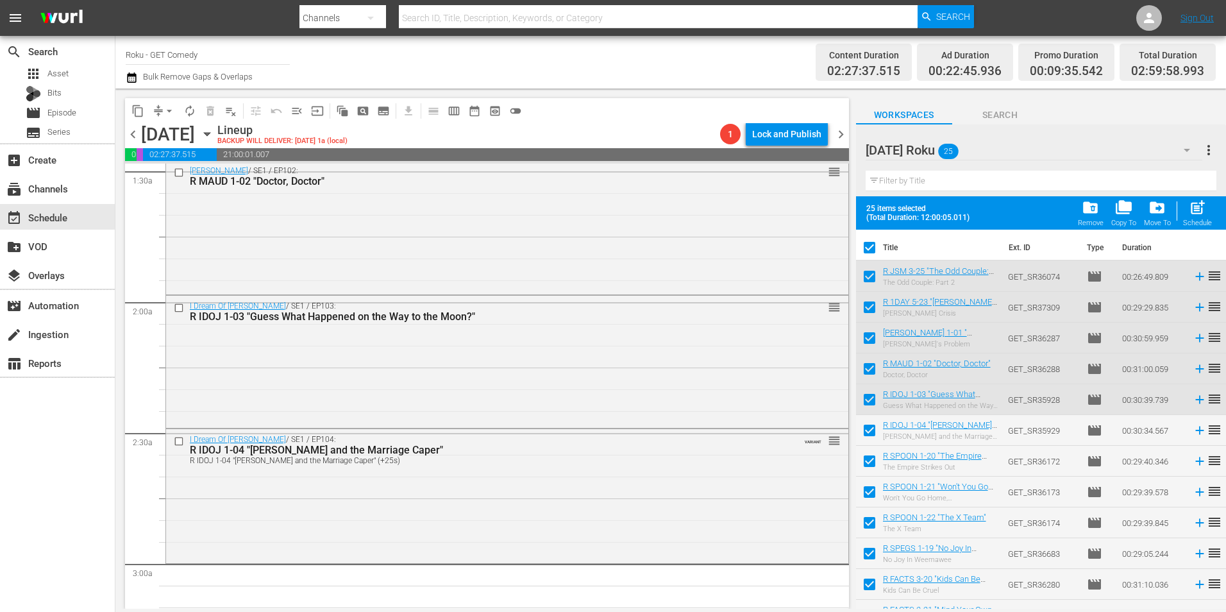
checkbox input "true"
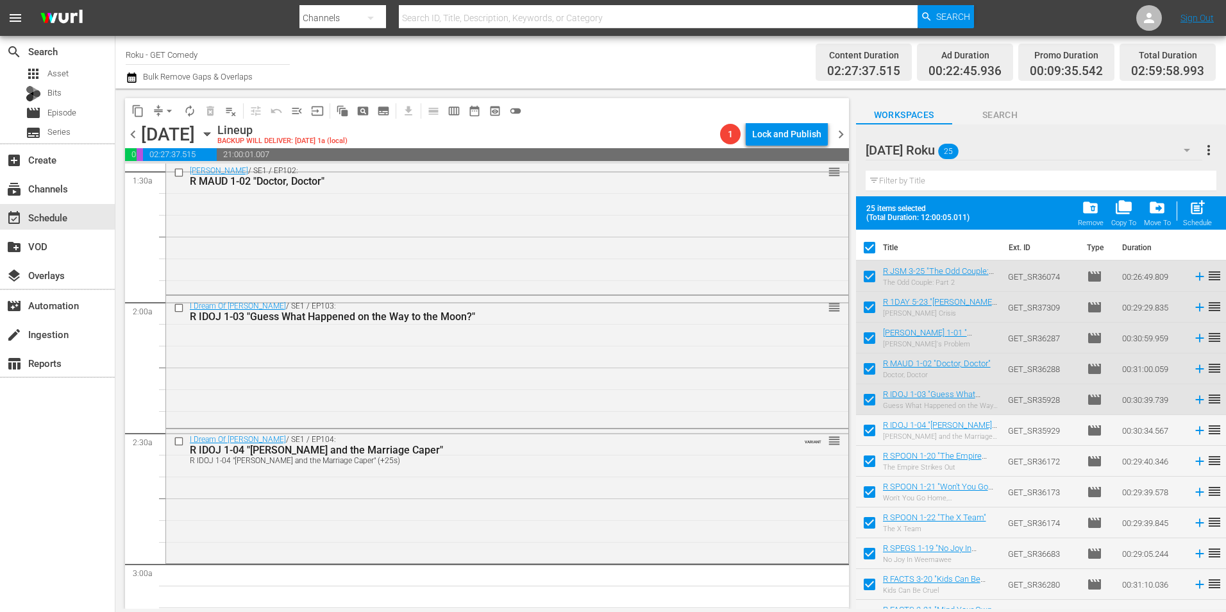
checkbox input "true"
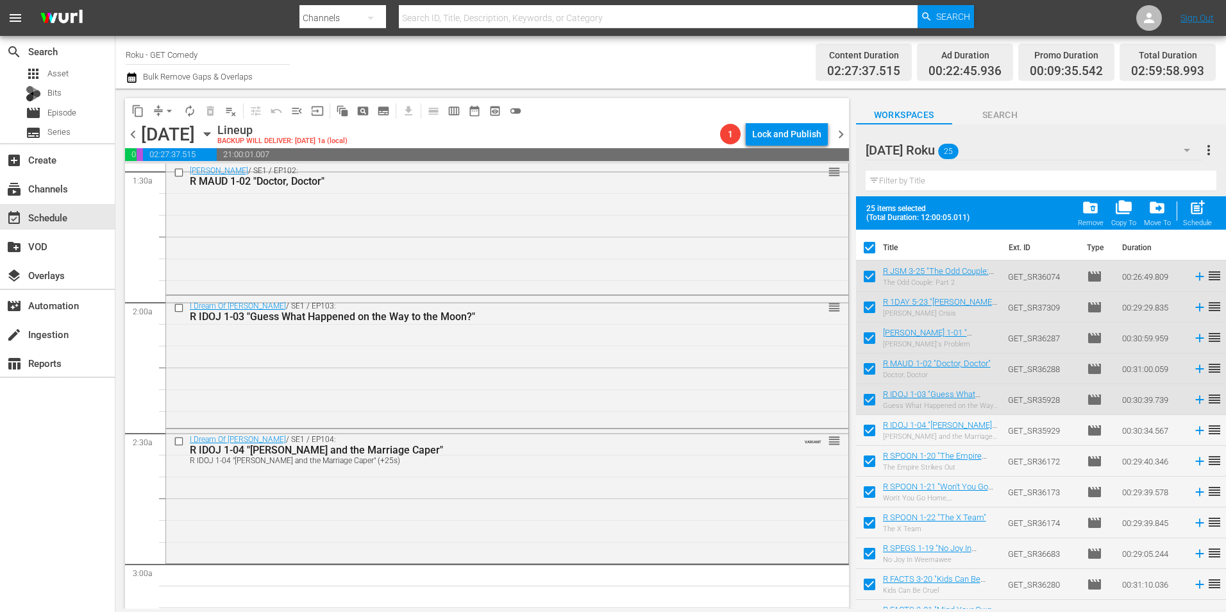
checkbox input "true"
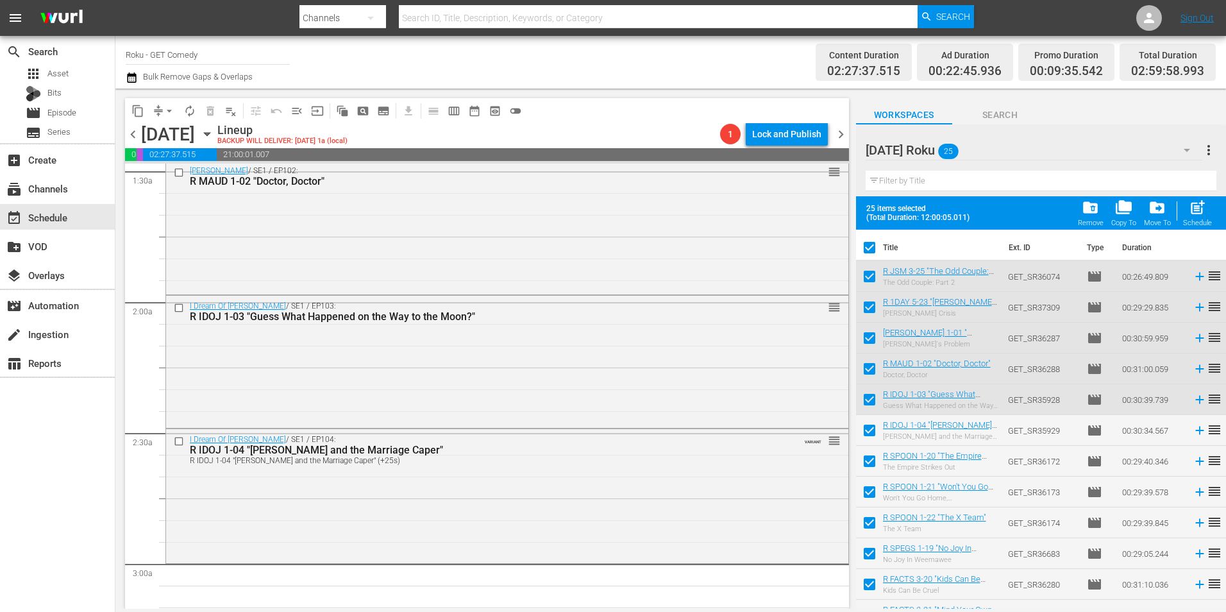
checkbox input "true"
click at [873, 246] on input "checkbox" at bounding box center [869, 250] width 27 height 27
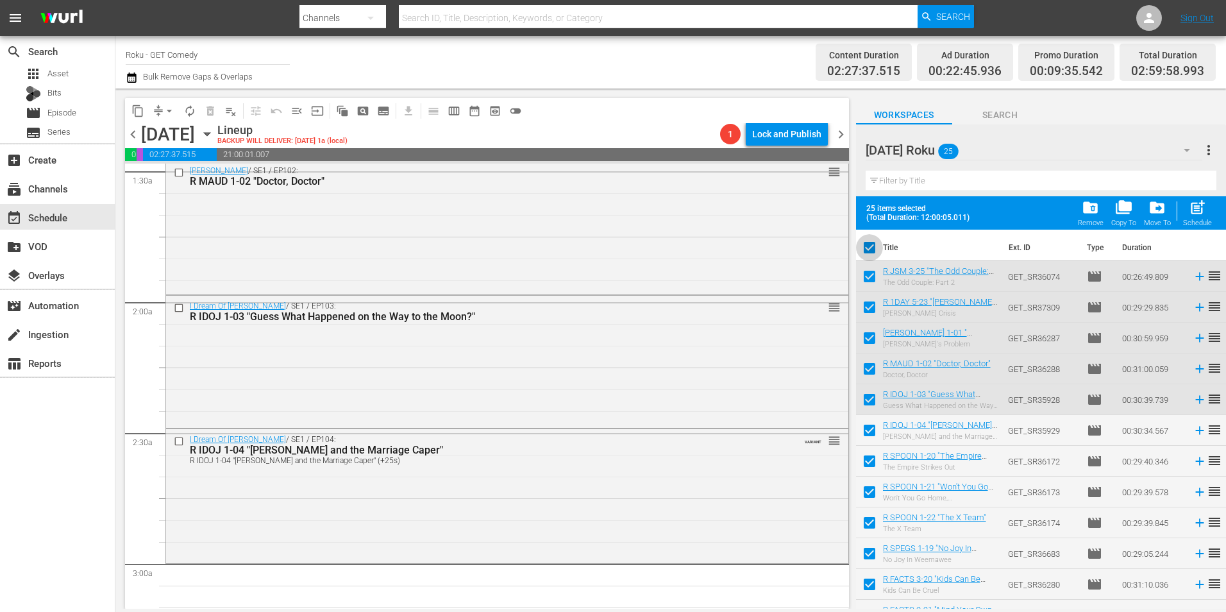
checkbox input "false"
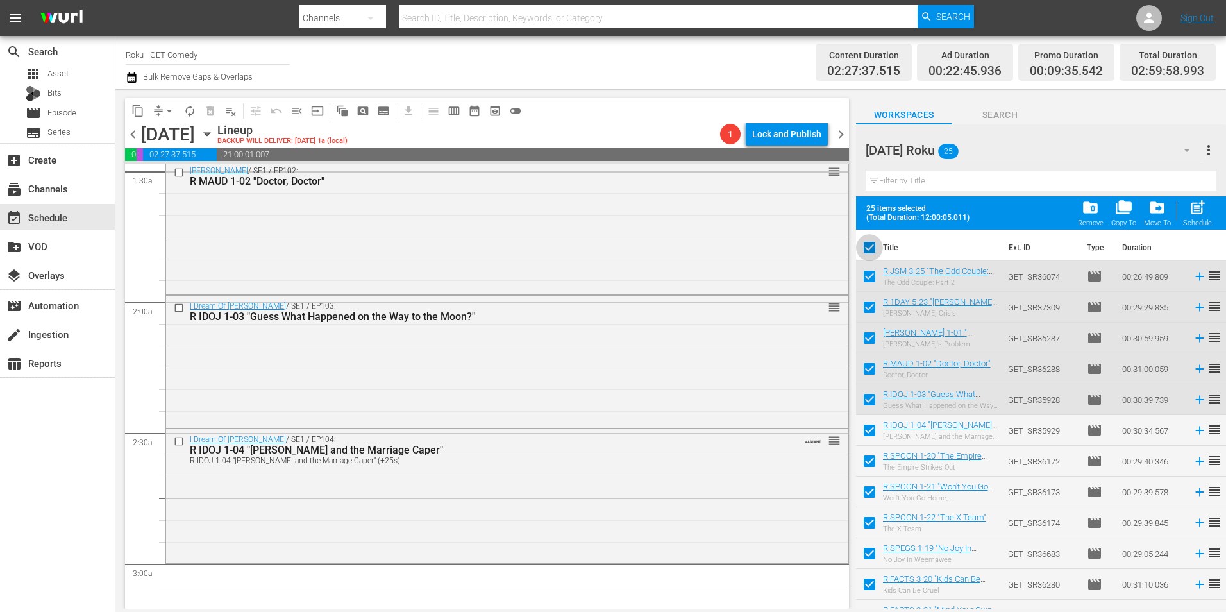
checkbox input "false"
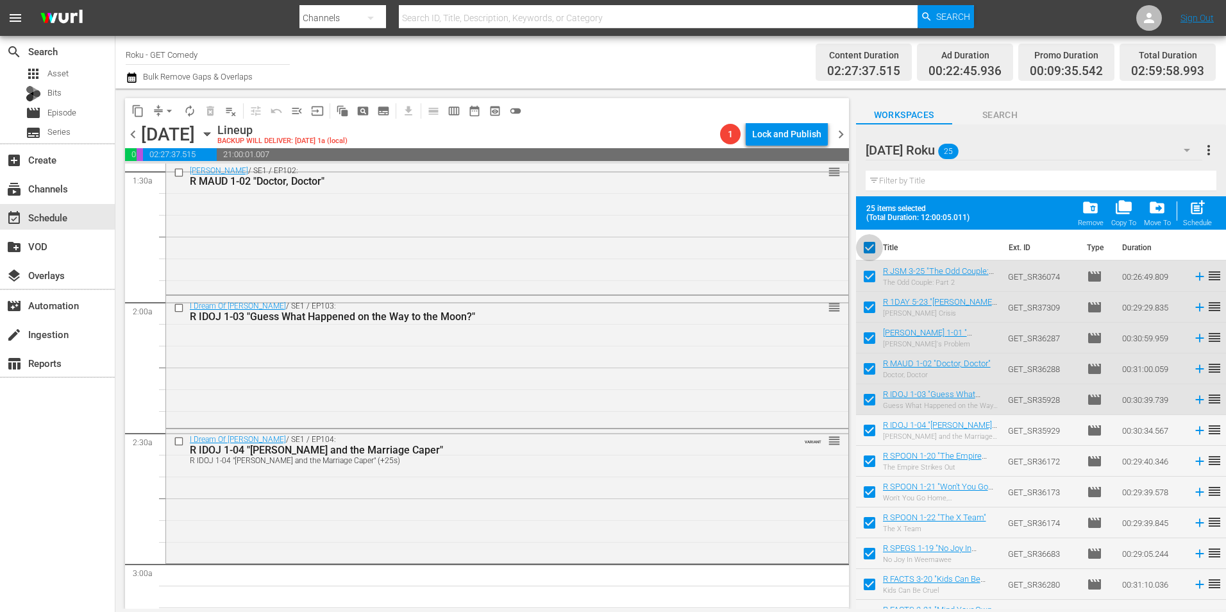
checkbox input "false"
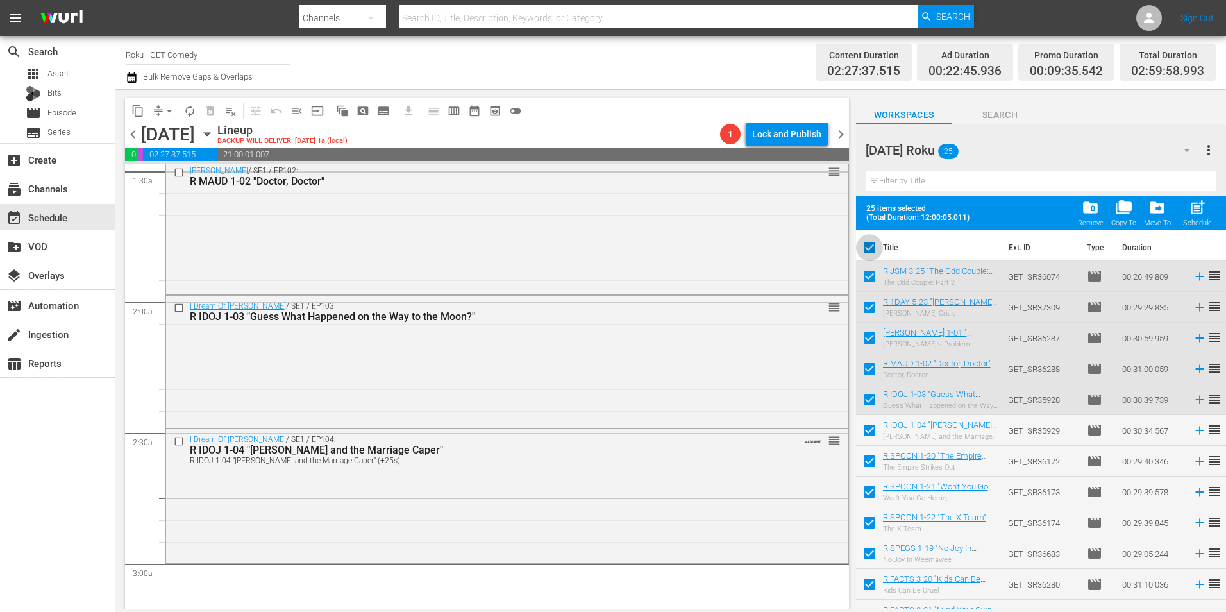
checkbox input "false"
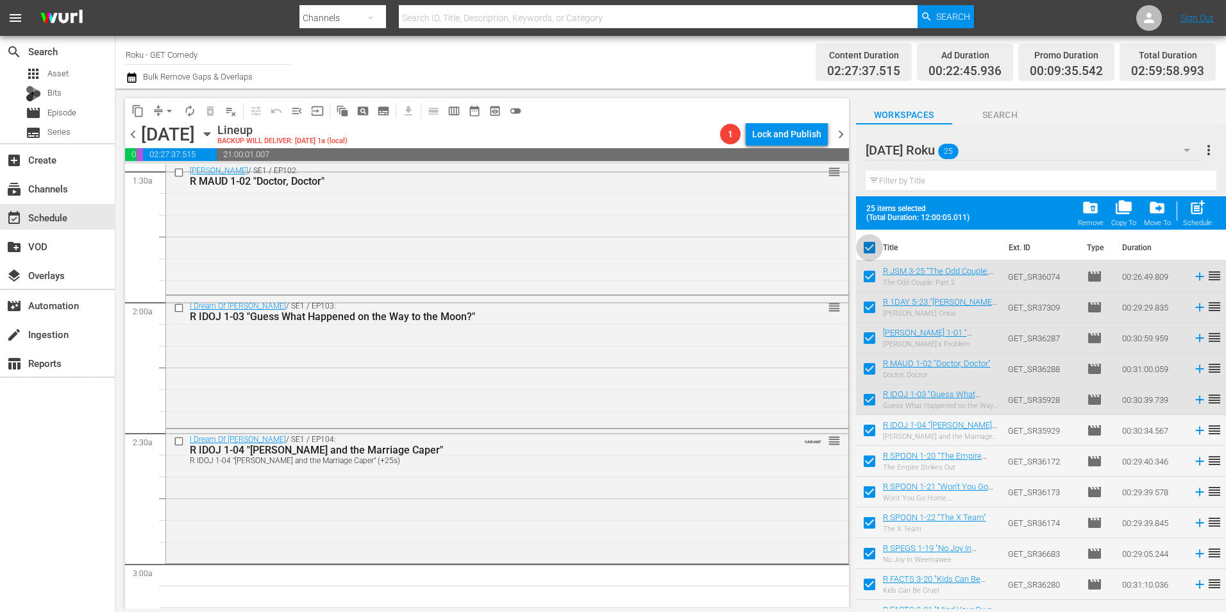
checkbox input "false"
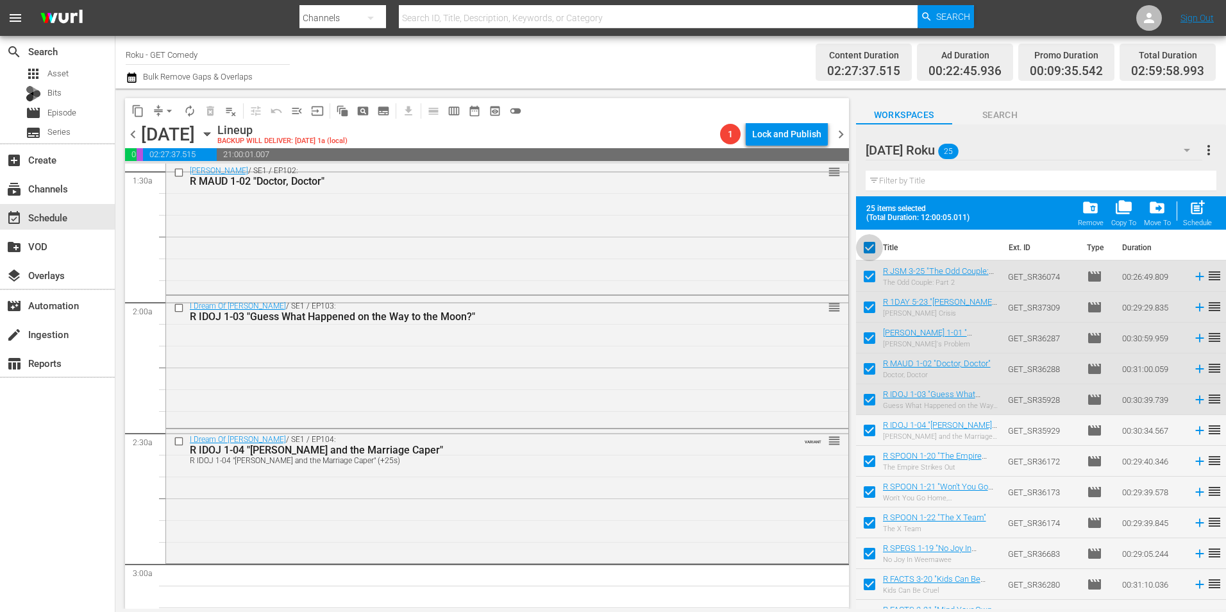
checkbox input "false"
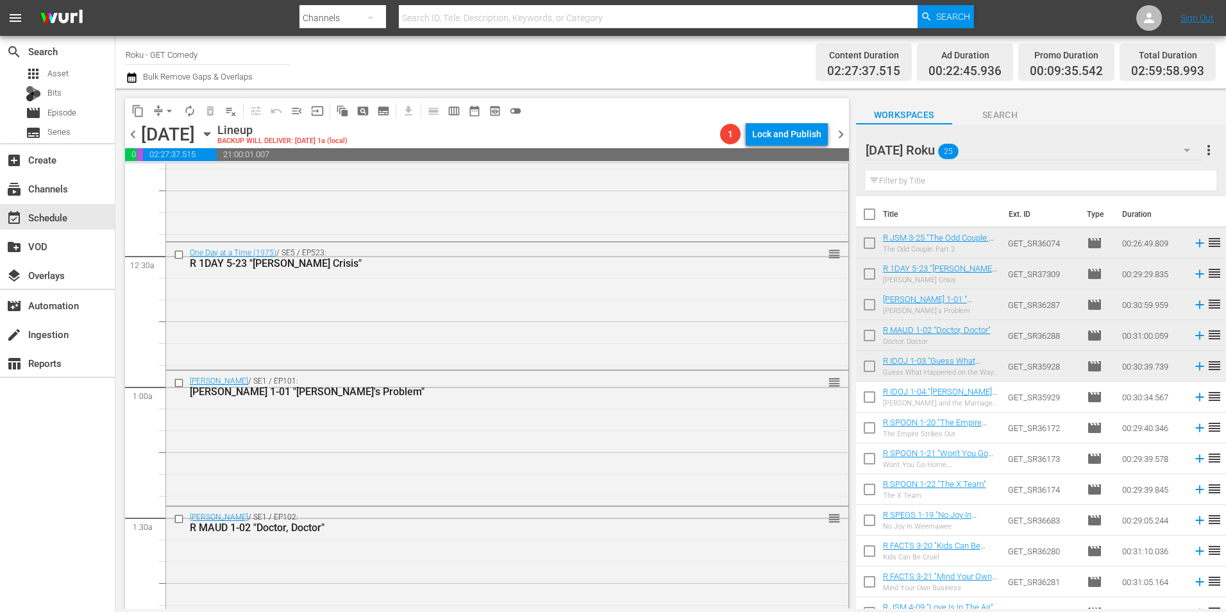
scroll to position [0, 0]
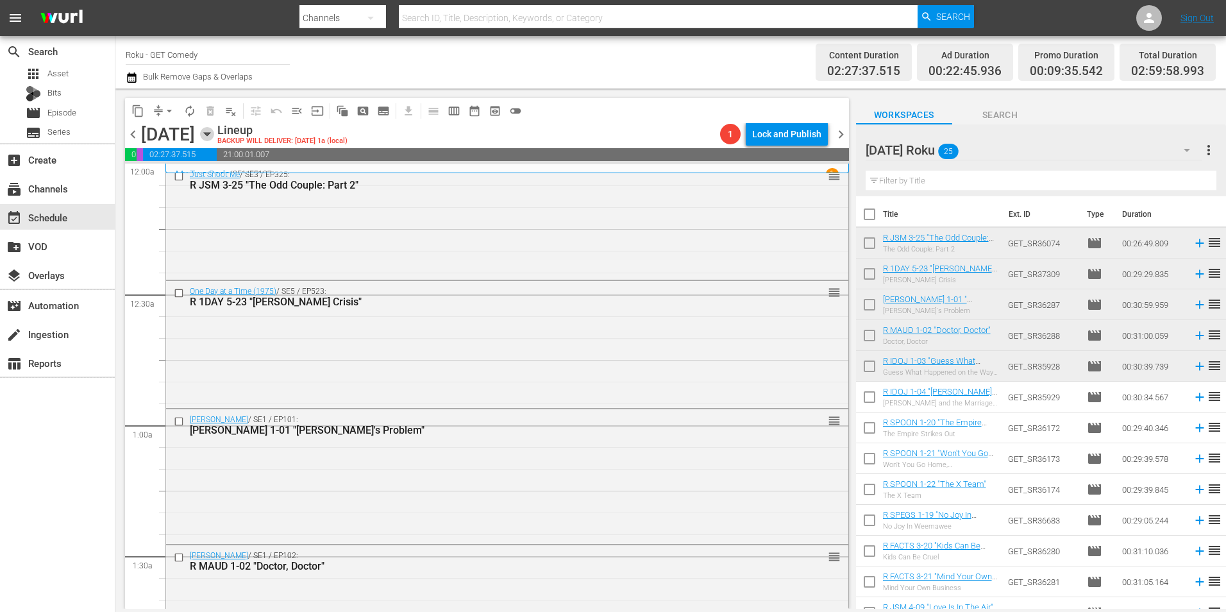
click at [214, 135] on icon "button" at bounding box center [207, 134] width 14 height 14
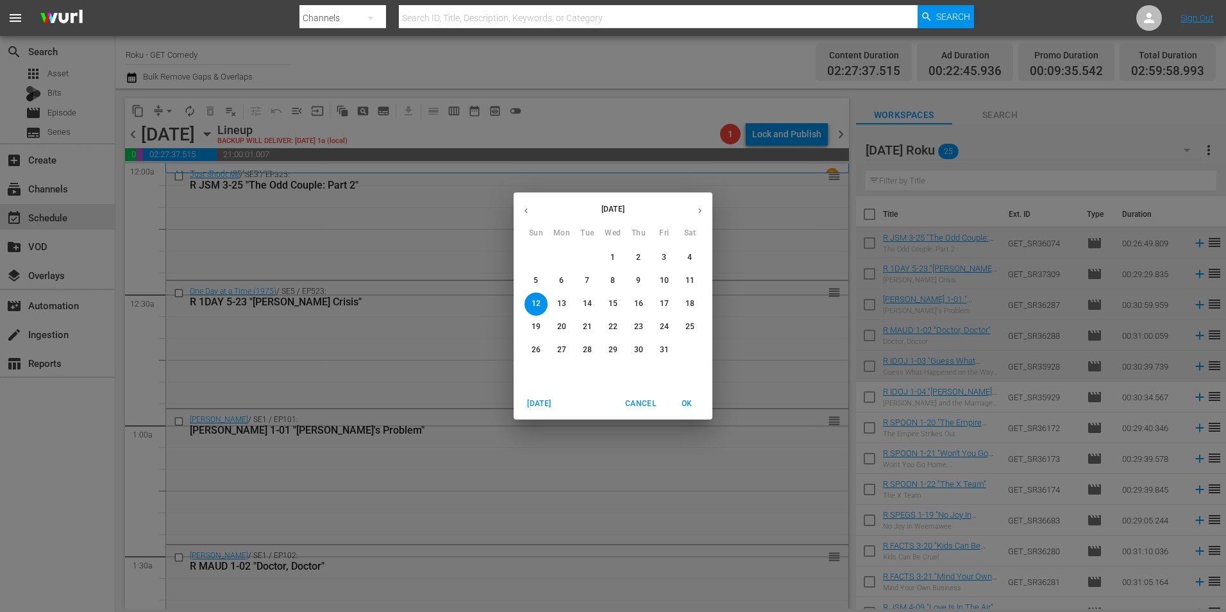
click at [686, 255] on span "4" at bounding box center [689, 257] width 23 height 11
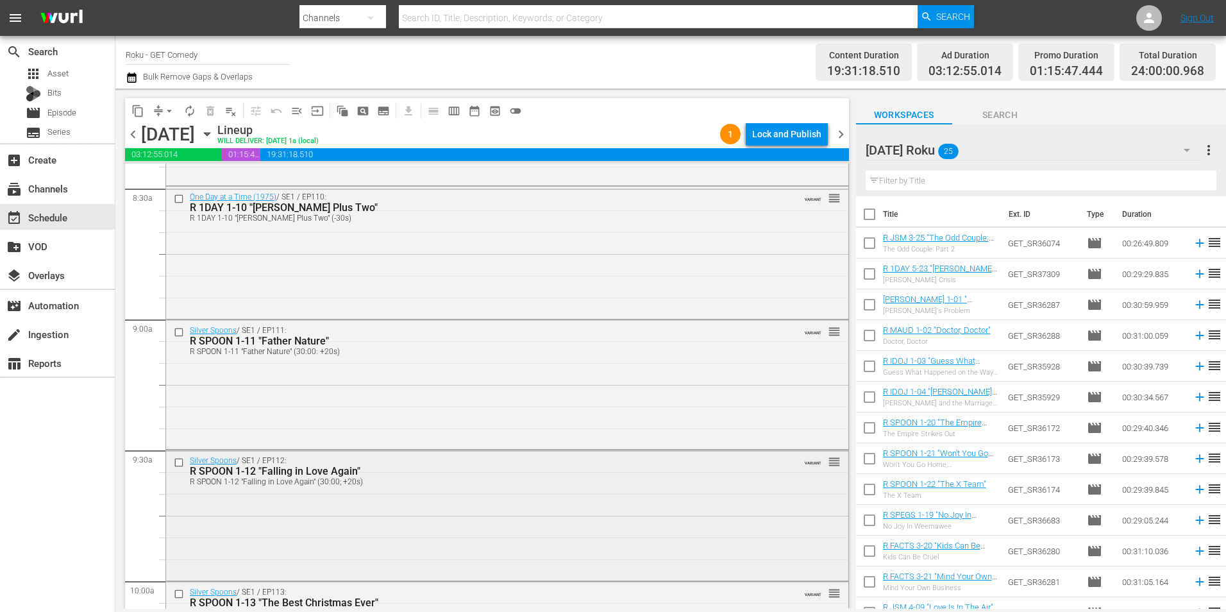
scroll to position [2244, 0]
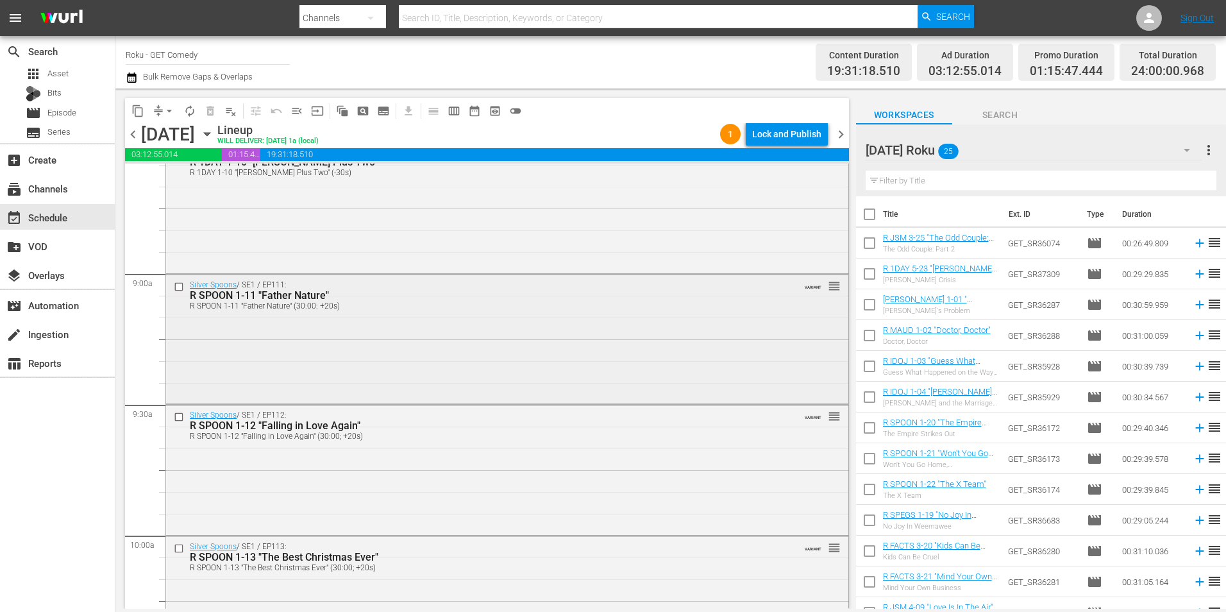
click at [178, 288] on input "checkbox" at bounding box center [180, 286] width 13 height 11
click at [181, 416] on input "checkbox" at bounding box center [180, 417] width 13 height 11
click at [181, 550] on input "checkbox" at bounding box center [180, 548] width 13 height 11
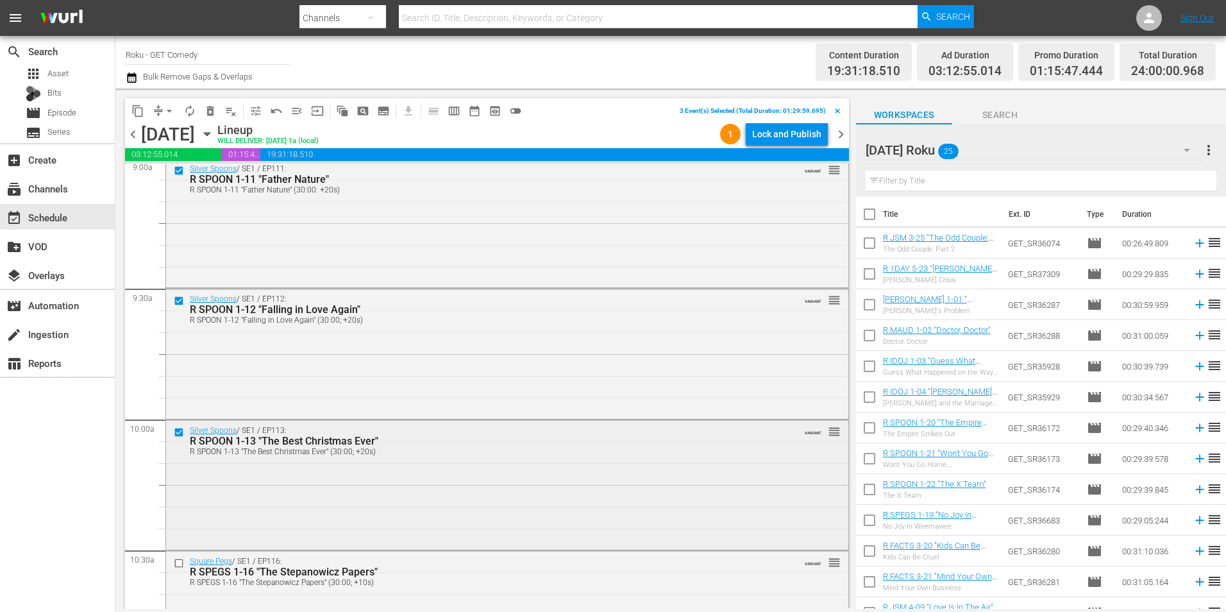
scroll to position [2372, 0]
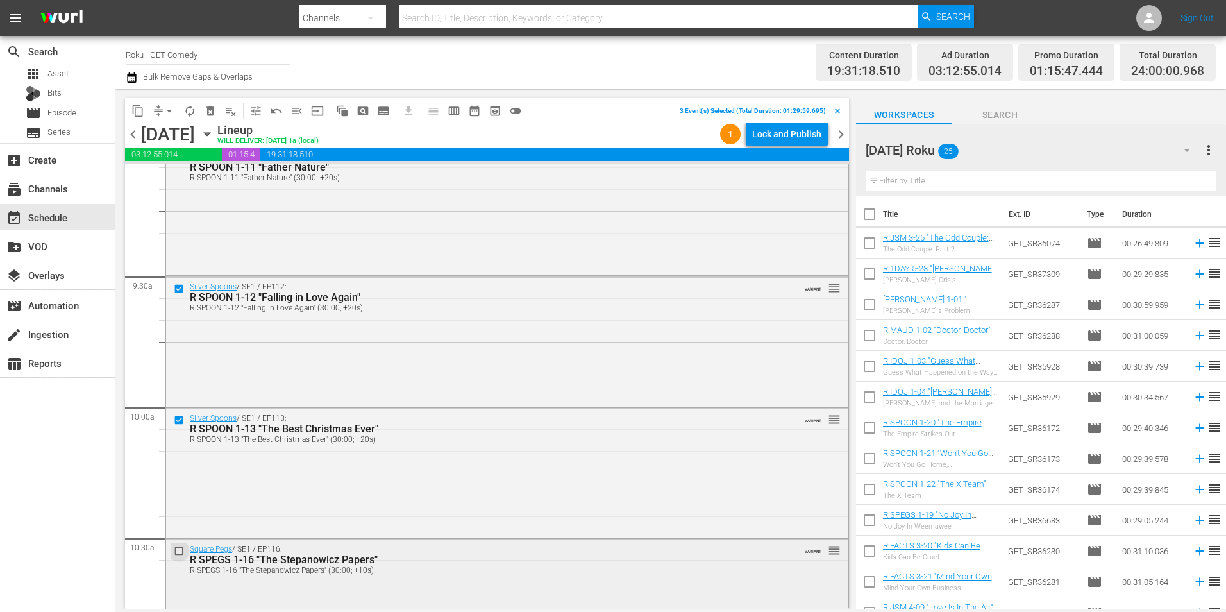
click at [180, 549] on input "checkbox" at bounding box center [180, 550] width 13 height 11
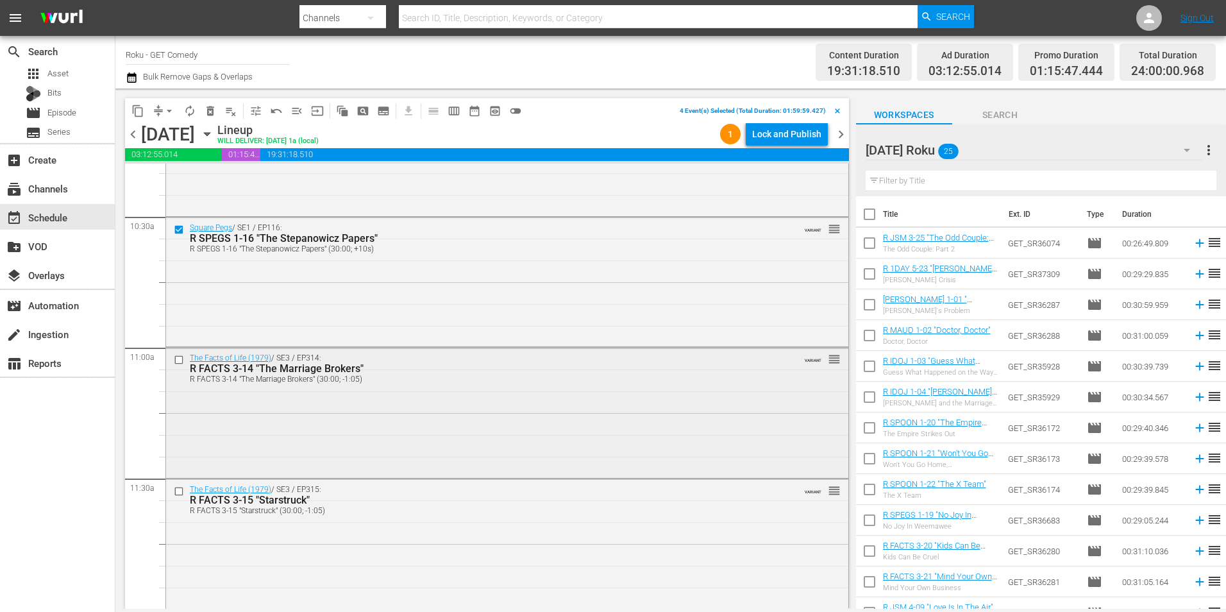
scroll to position [2693, 0]
click at [177, 360] on input "checkbox" at bounding box center [180, 360] width 13 height 11
click at [179, 494] on input "checkbox" at bounding box center [180, 492] width 13 height 11
click at [141, 103] on button "content_copy" at bounding box center [138, 111] width 21 height 21
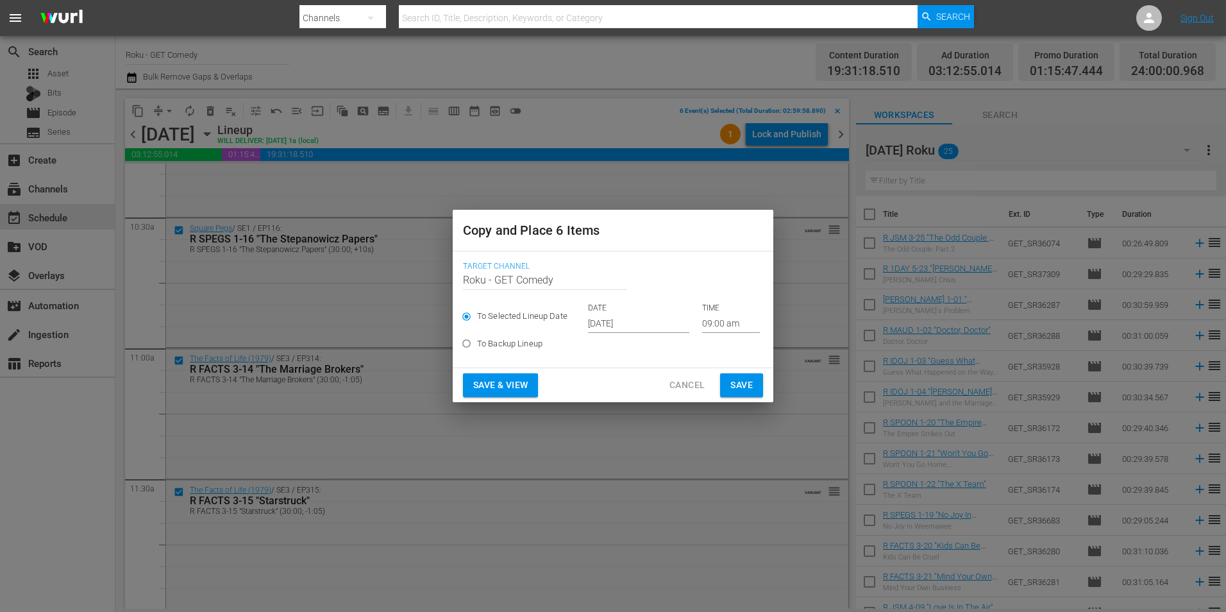
click at [615, 321] on input "[DATE]" at bounding box center [638, 323] width 101 height 19
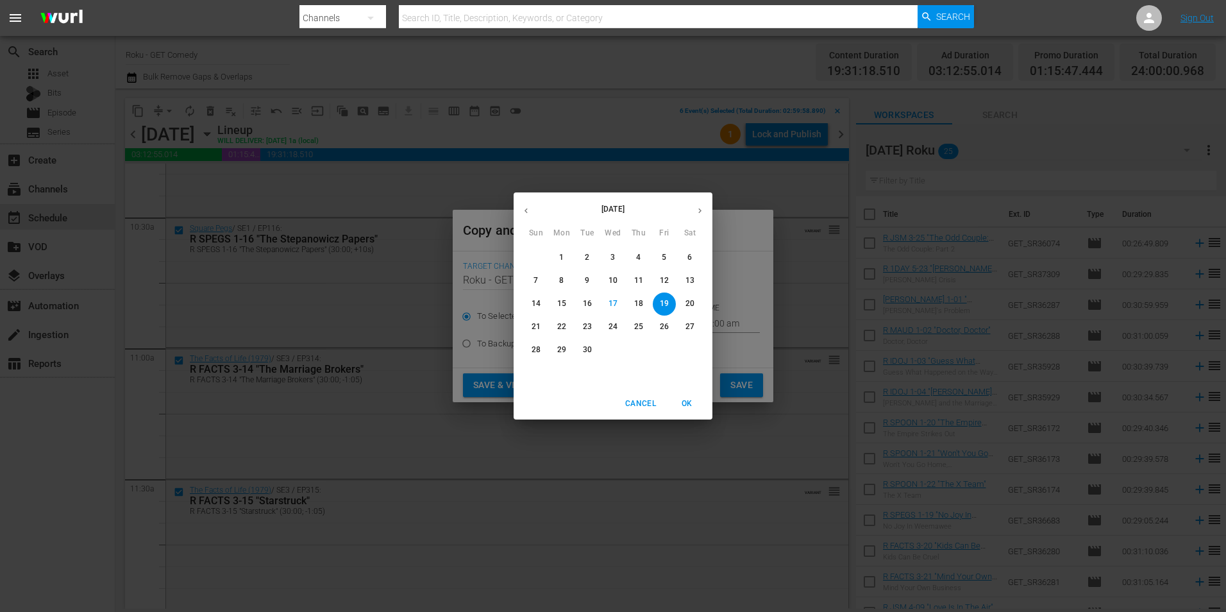
click at [698, 207] on icon "button" at bounding box center [700, 211] width 10 height 10
click at [540, 305] on p "12" at bounding box center [536, 303] width 9 height 11
type input "[DATE]"
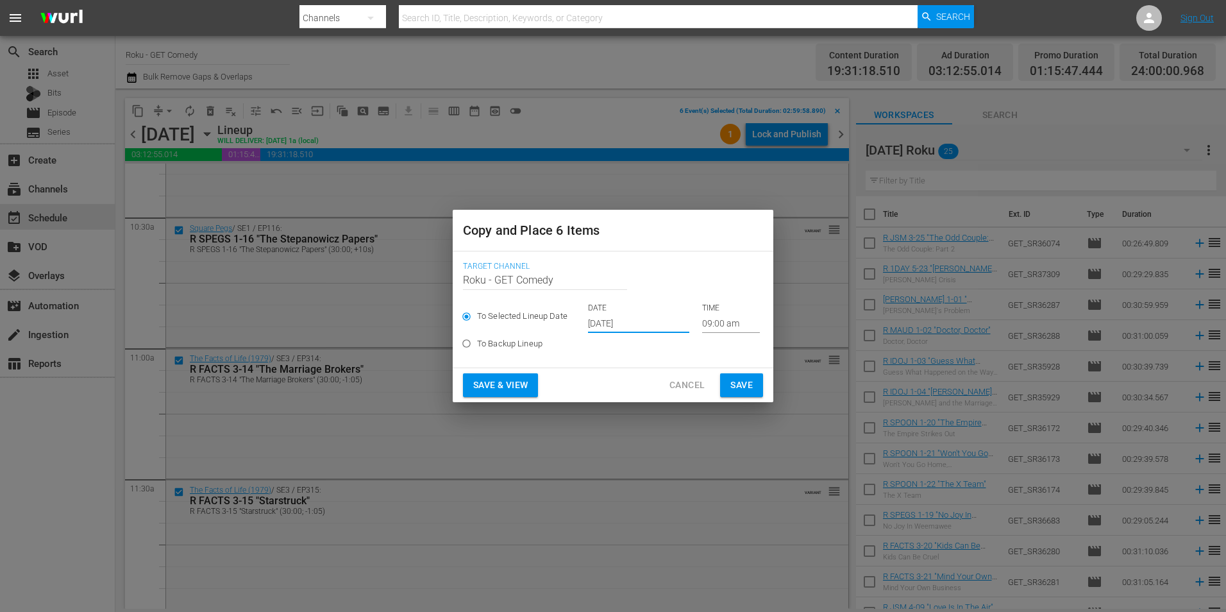
click at [708, 325] on input "09:00 am" at bounding box center [731, 323] width 58 height 19
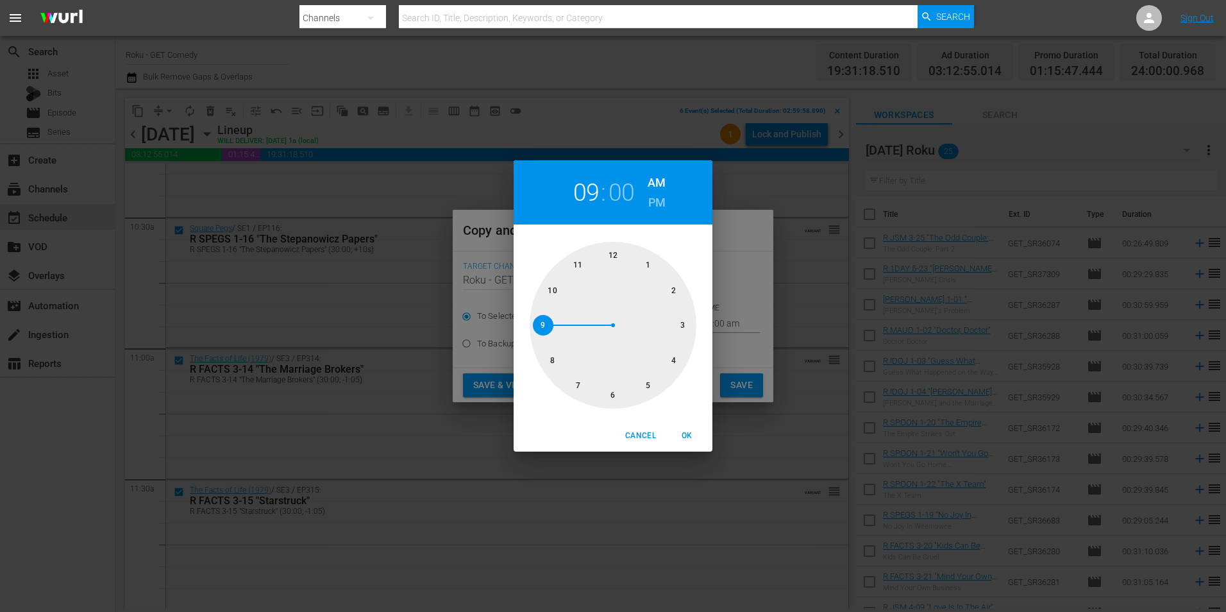
click at [683, 323] on div at bounding box center [613, 325] width 167 height 167
click at [687, 431] on span "OK" at bounding box center [686, 435] width 31 height 13
type input "03:00 am"
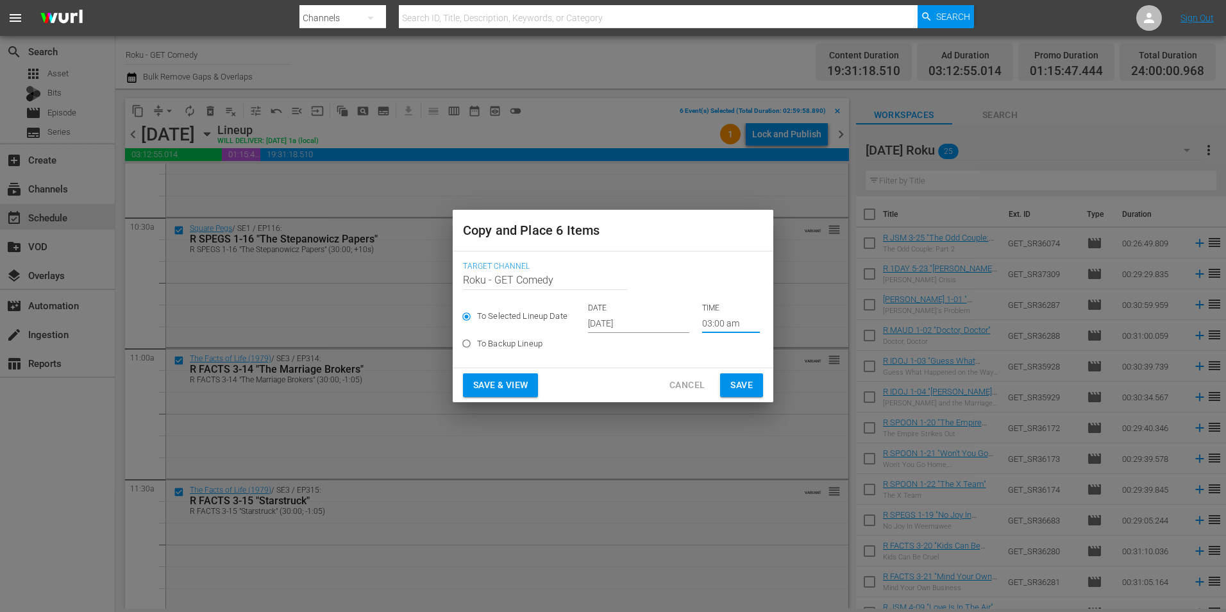
click at [739, 388] on span "Save" at bounding box center [741, 385] width 22 height 16
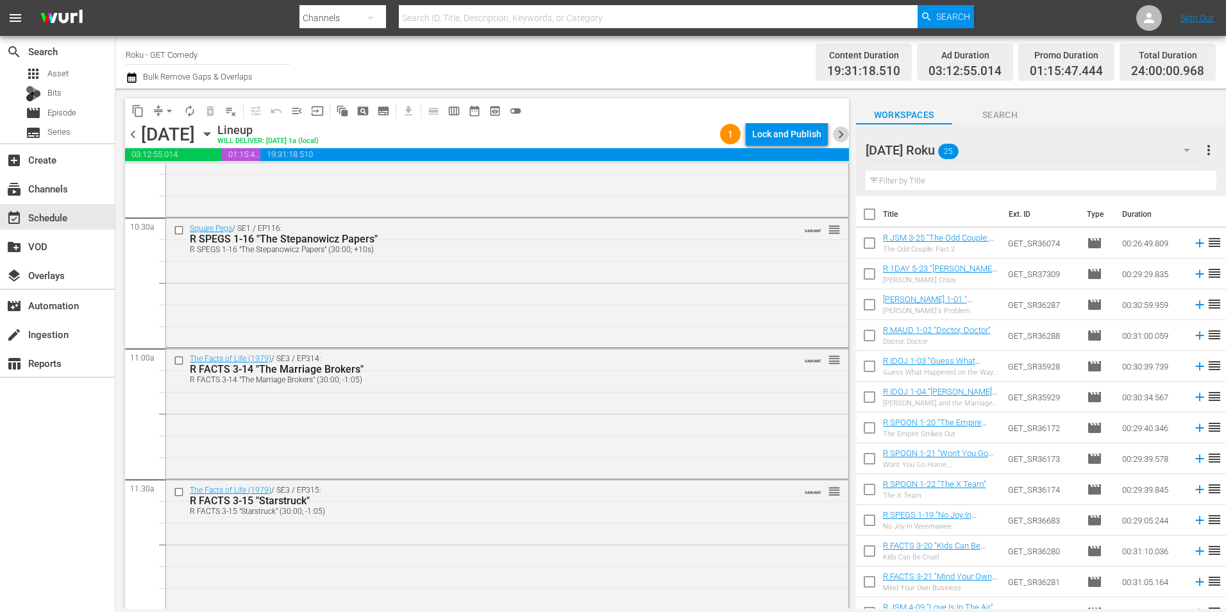
click at [846, 135] on span "chevron_right" at bounding box center [841, 134] width 16 height 16
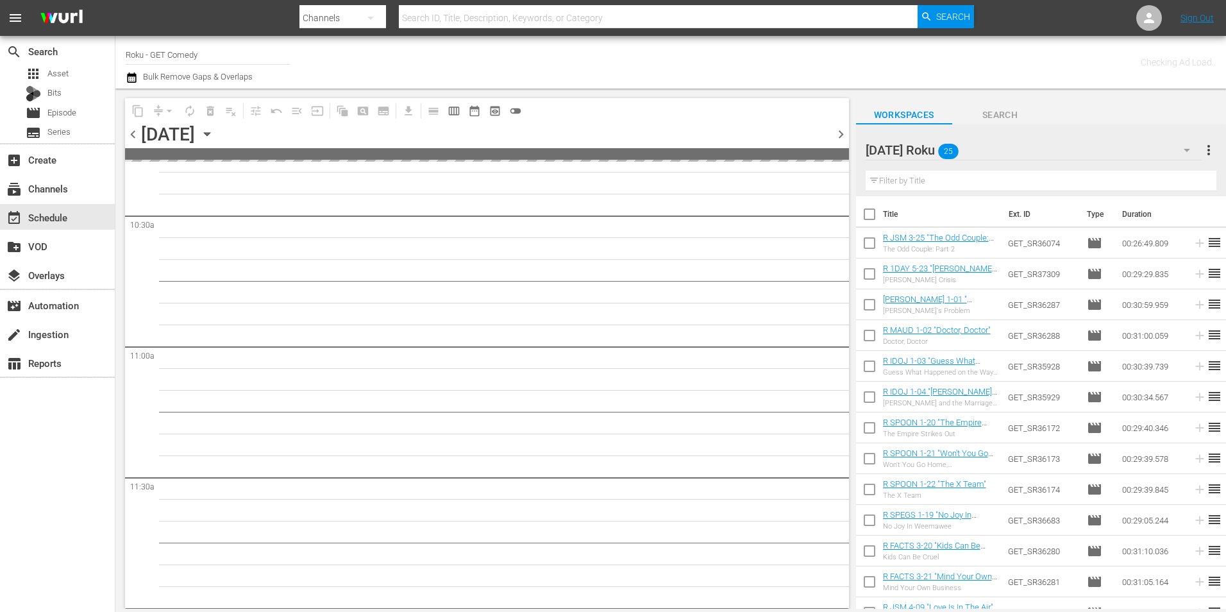
scroll to position [2867, 0]
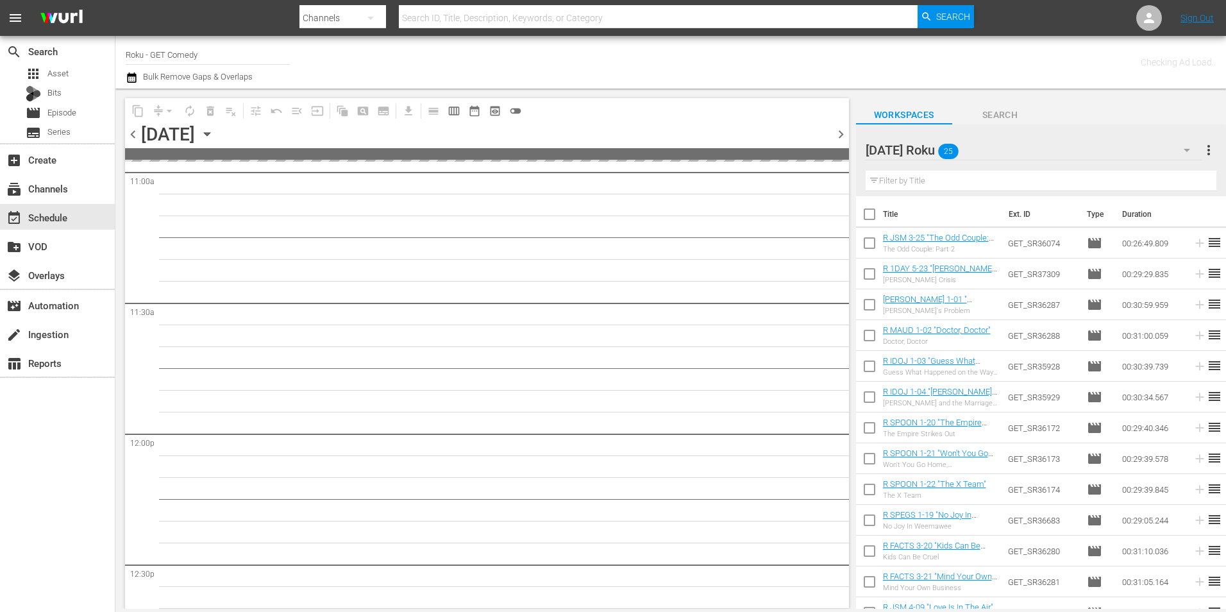
click at [846, 135] on span "chevron_right" at bounding box center [841, 134] width 16 height 16
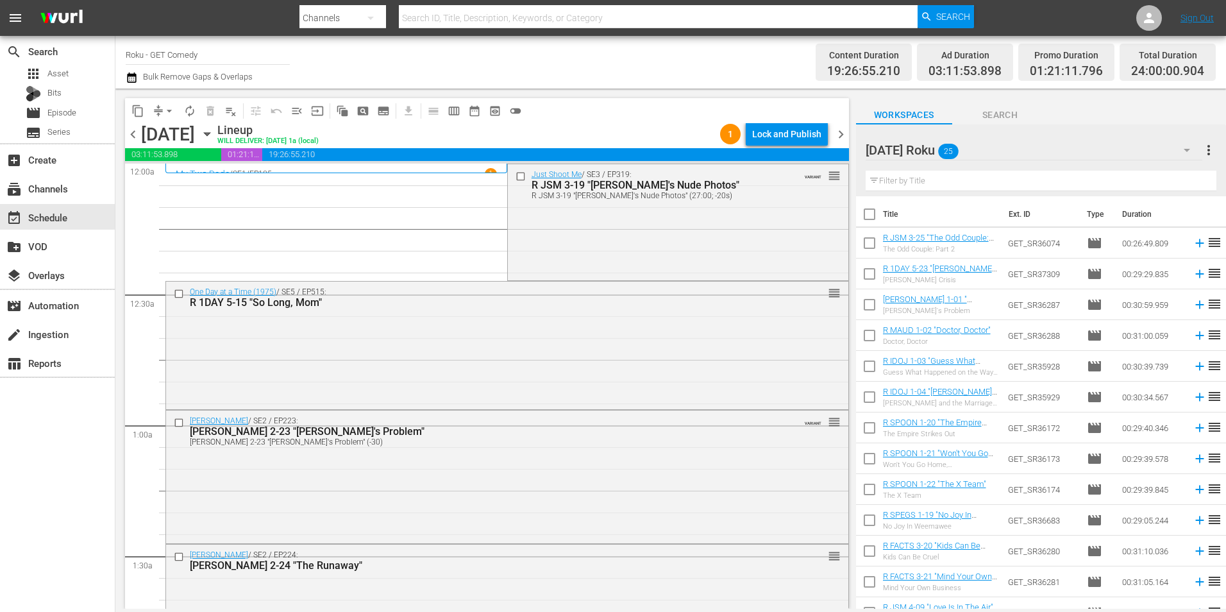
drag, startPoint x: 515, startPoint y: 179, endPoint x: 500, endPoint y: 196, distance: 22.7
click at [515, 179] on input "checkbox" at bounding box center [521, 176] width 13 height 11
click at [176, 294] on input "checkbox" at bounding box center [180, 293] width 13 height 11
click at [180, 423] on input "checkbox" at bounding box center [180, 422] width 13 height 11
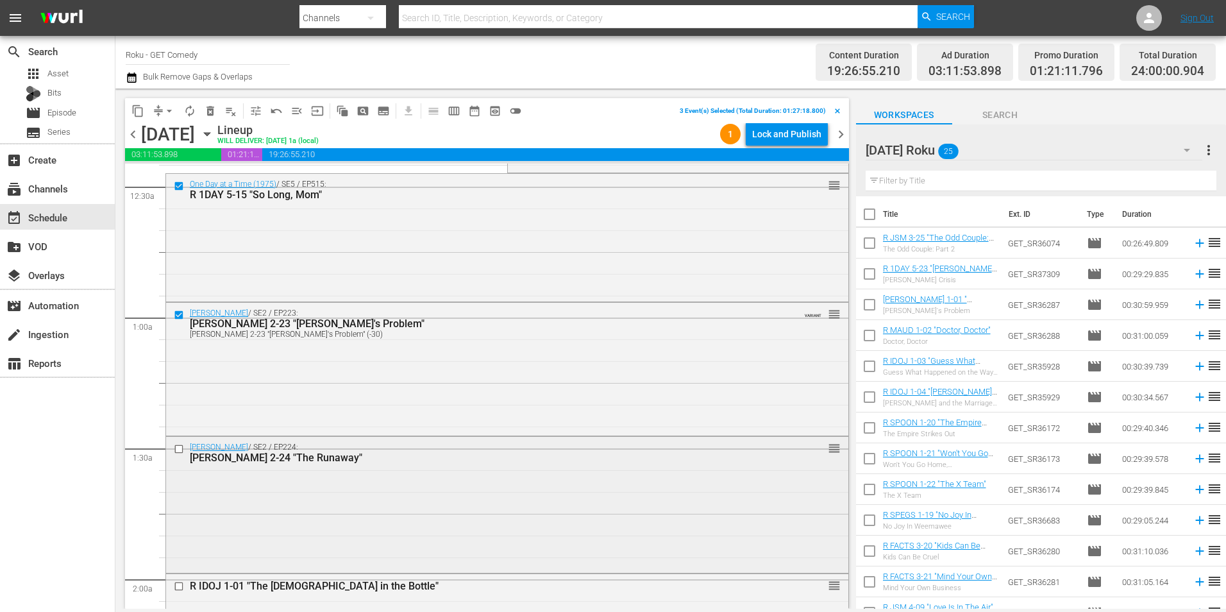
scroll to position [128, 0]
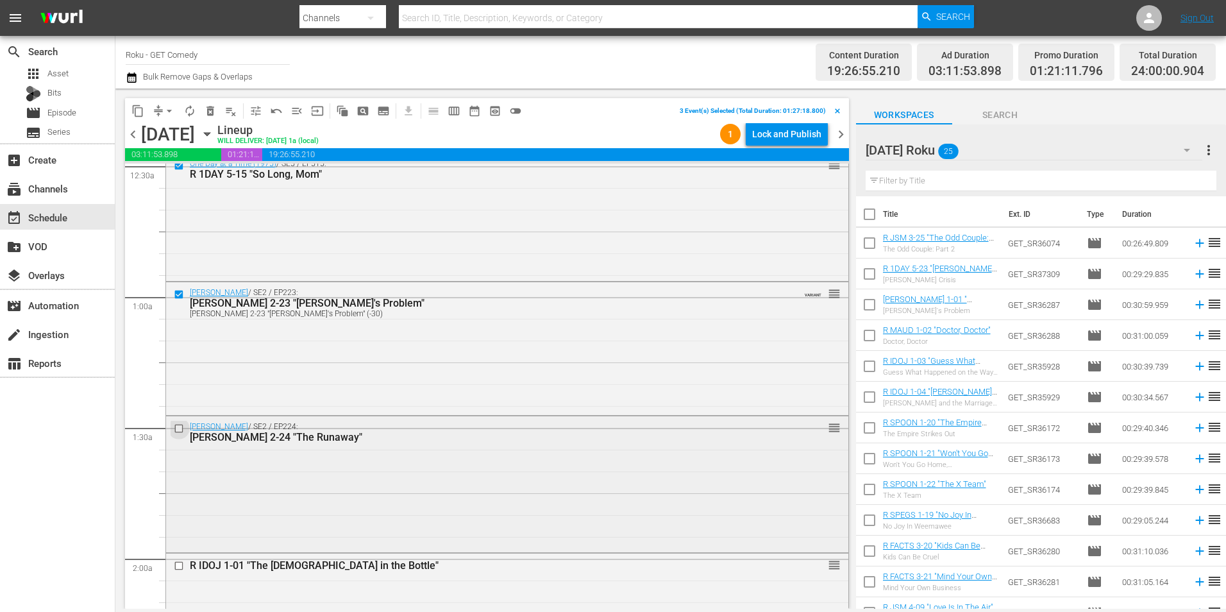
click at [178, 429] on input "checkbox" at bounding box center [180, 428] width 13 height 11
click at [178, 563] on input "checkbox" at bounding box center [180, 565] width 13 height 11
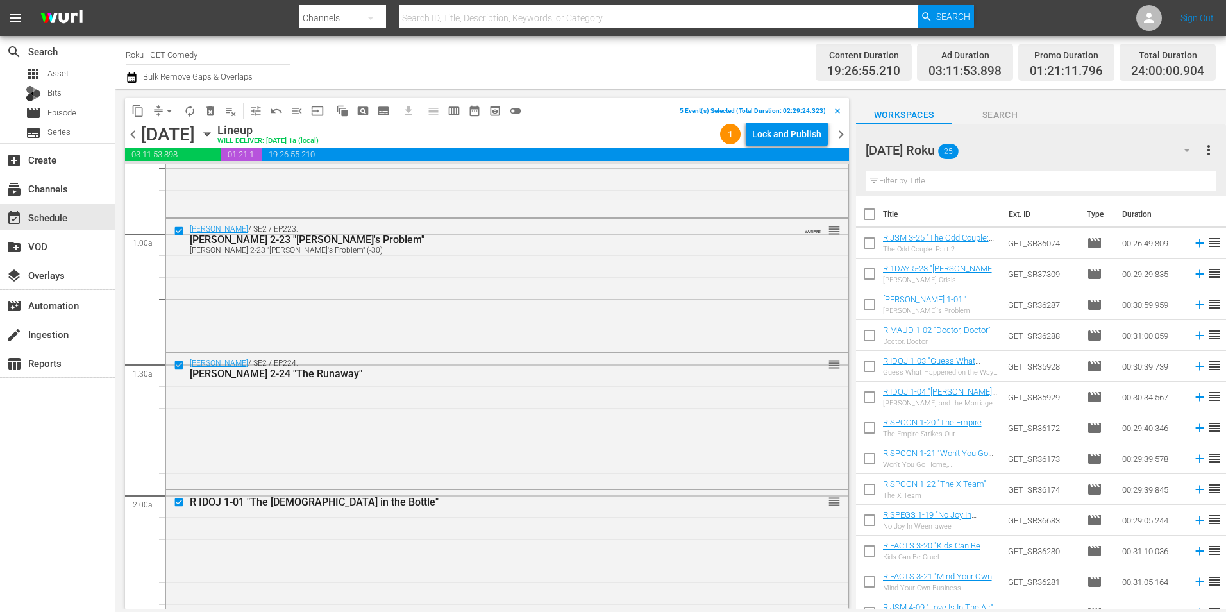
scroll to position [256, 0]
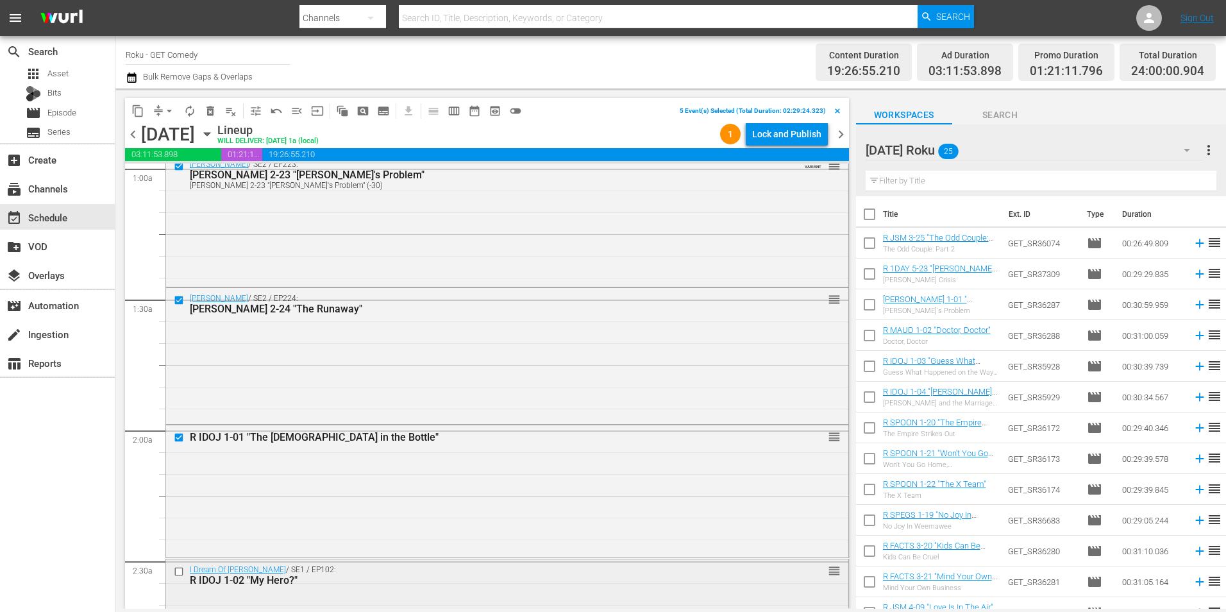
click at [178, 569] on input "checkbox" at bounding box center [180, 571] width 13 height 11
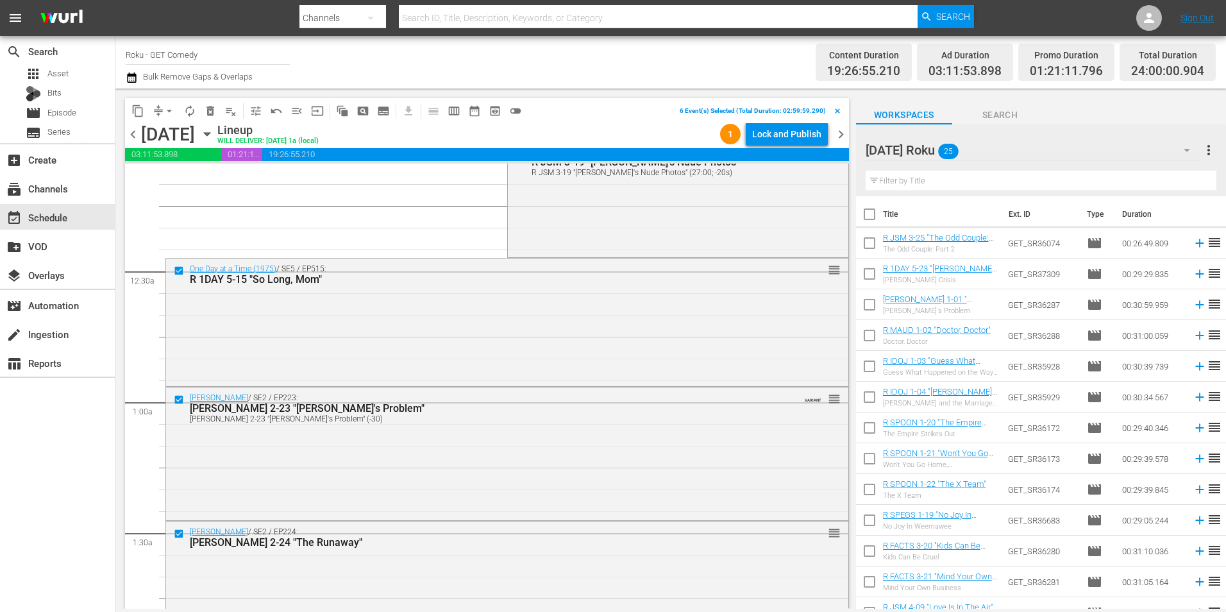
scroll to position [0, 0]
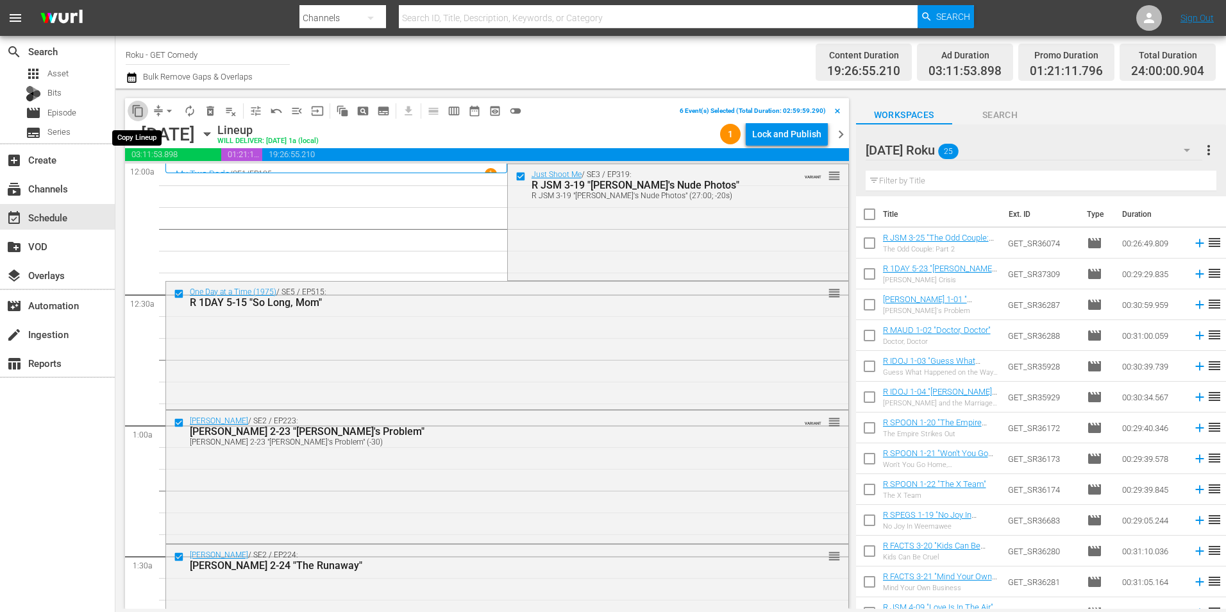
click at [135, 113] on span "content_copy" at bounding box center [137, 111] width 13 height 13
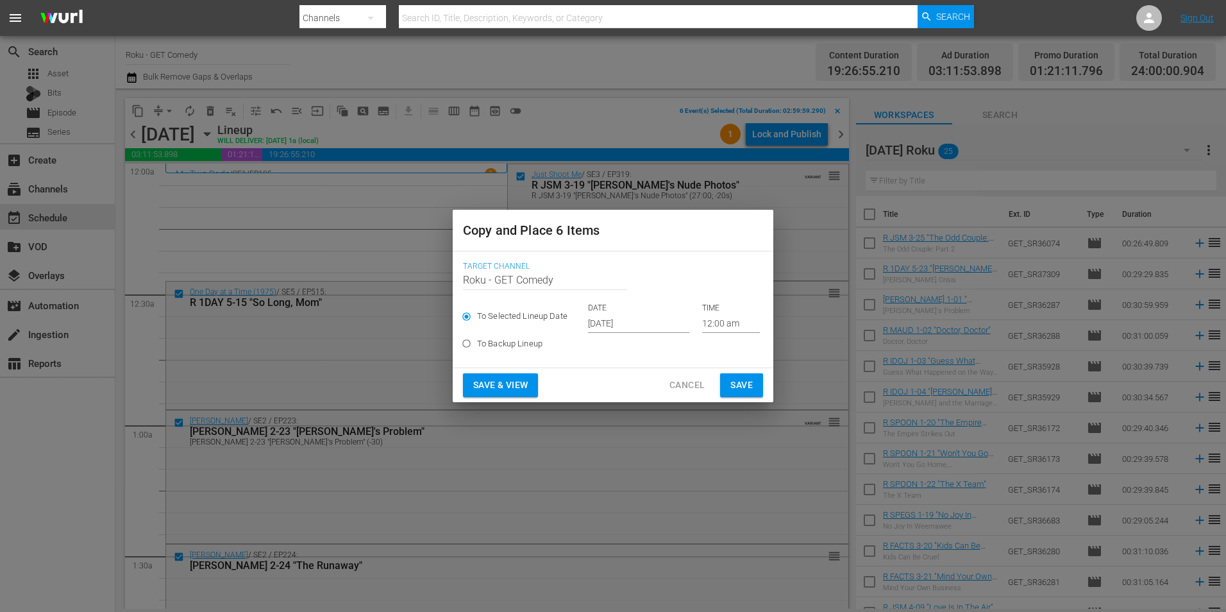
click at [608, 325] on input "[DATE]" at bounding box center [638, 323] width 101 height 19
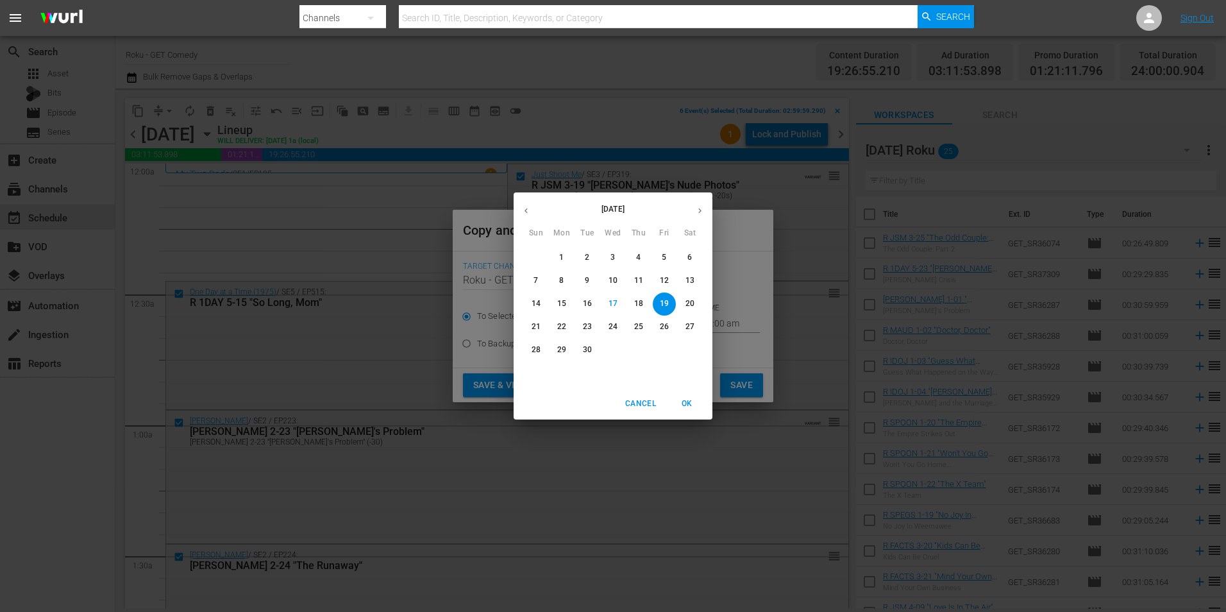
click at [705, 214] on button "button" at bounding box center [699, 210] width 25 height 25
click at [537, 305] on p "12" at bounding box center [536, 303] width 9 height 11
type input "[DATE]"
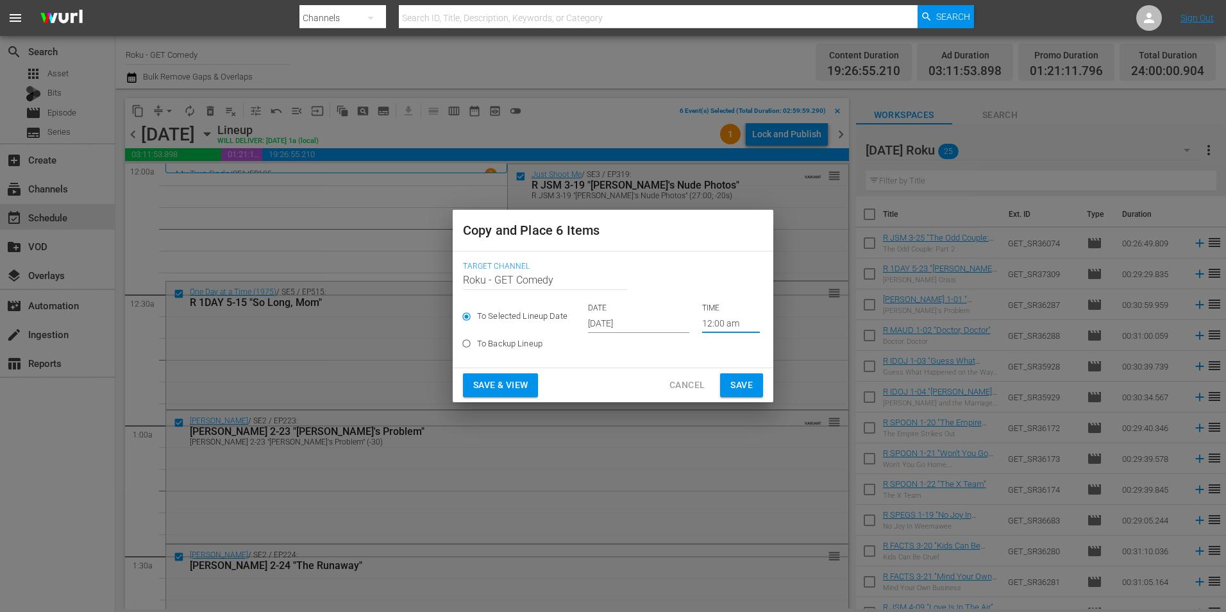
click at [718, 329] on input "12:00 am" at bounding box center [731, 323] width 58 height 19
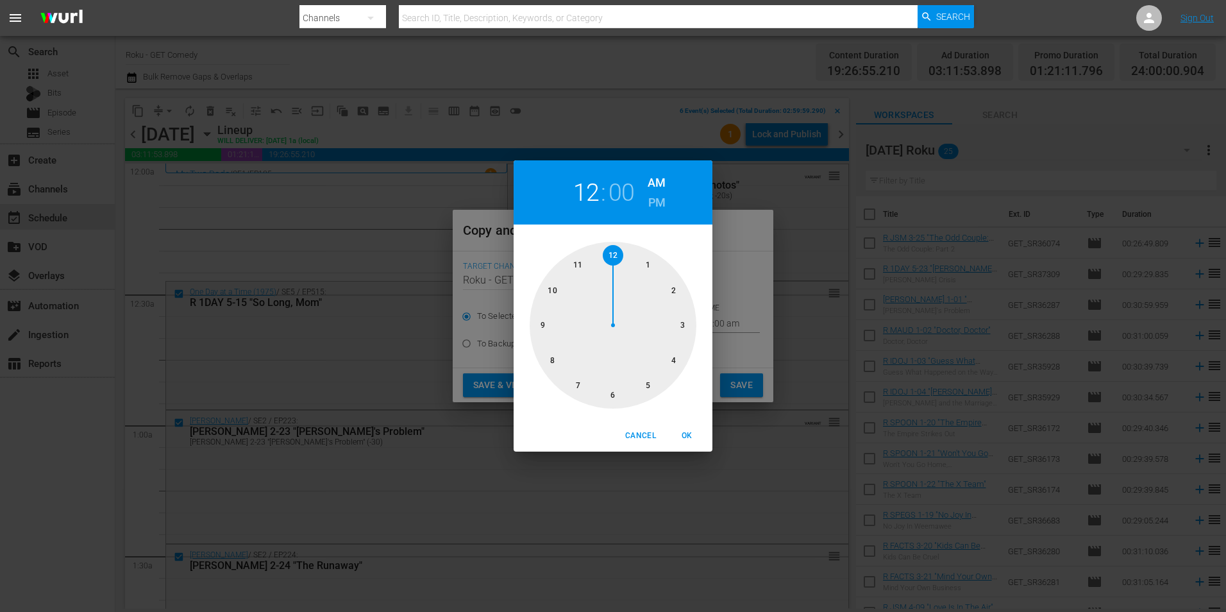
click at [615, 396] on div at bounding box center [613, 325] width 167 height 167
click at [691, 433] on span "OK" at bounding box center [686, 435] width 31 height 13
type input "06:00 am"
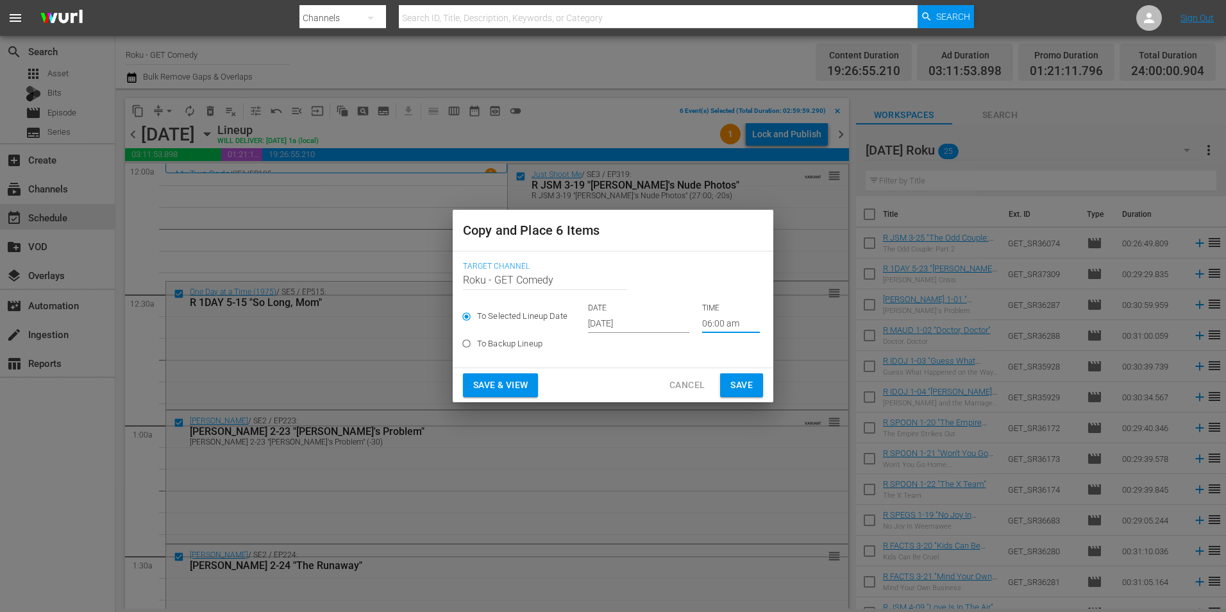
click at [732, 389] on span "Save" at bounding box center [741, 385] width 22 height 16
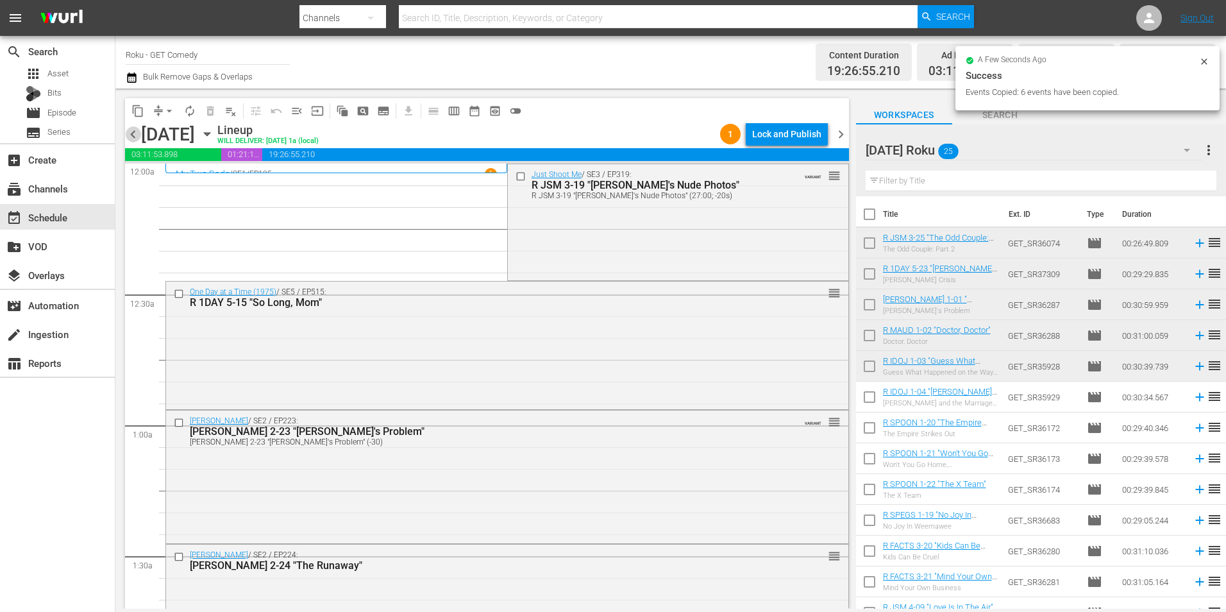
click at [138, 137] on span "chevron_left" at bounding box center [133, 134] width 16 height 16
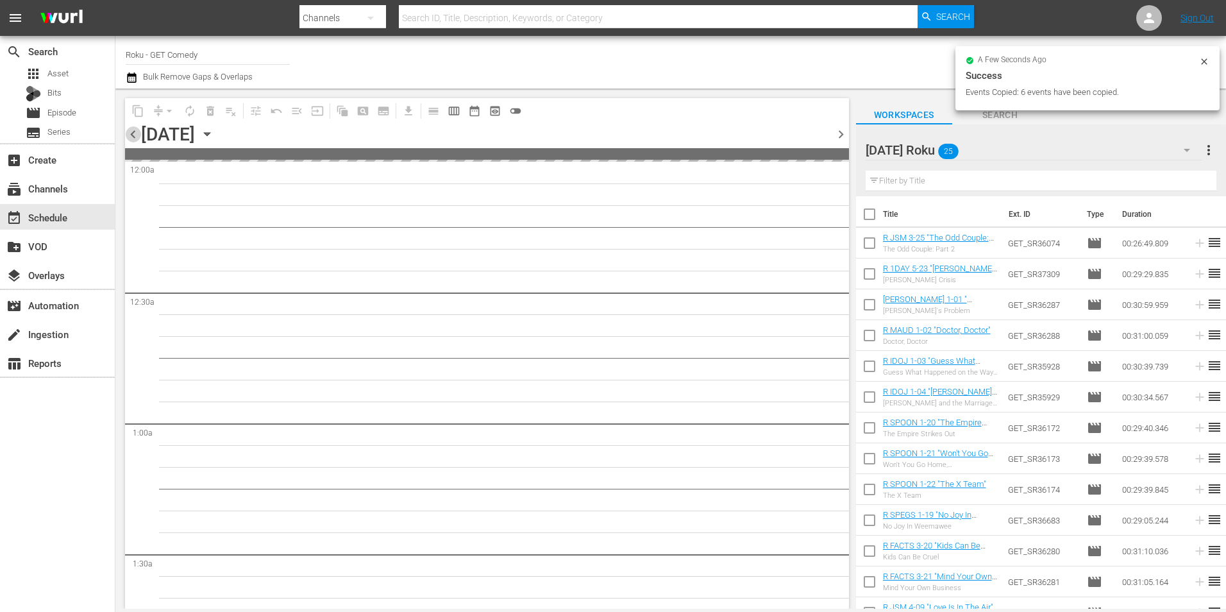
click at [138, 137] on span "chevron_left" at bounding box center [133, 134] width 16 height 16
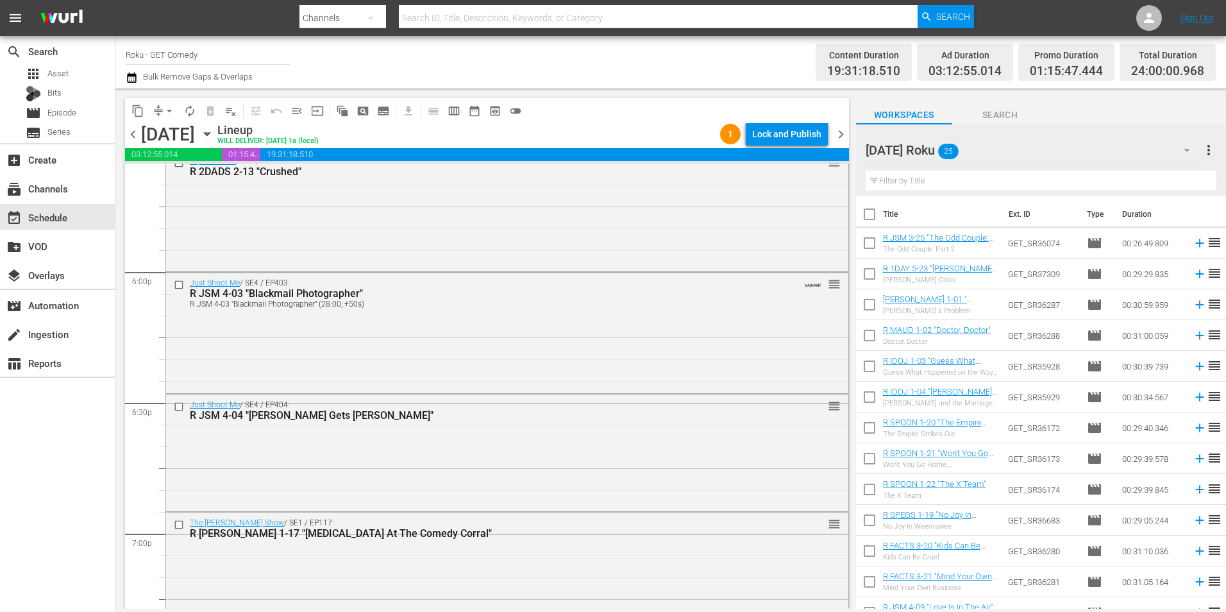
scroll to position [4552, 0]
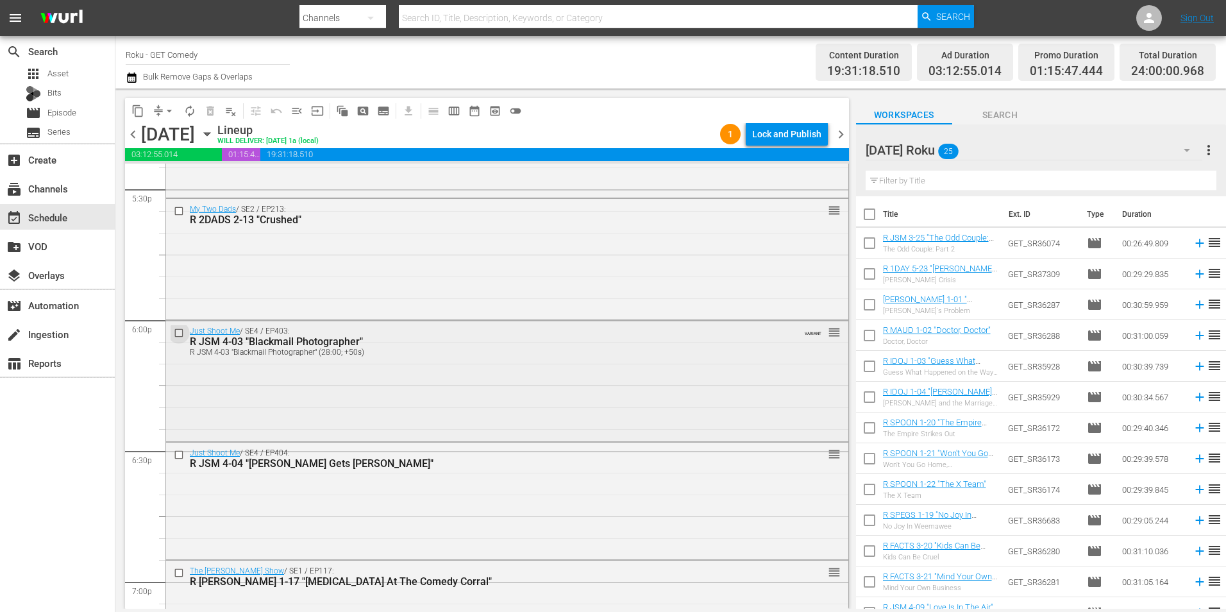
click at [177, 330] on input "checkbox" at bounding box center [180, 332] width 13 height 11
click at [181, 455] on input "checkbox" at bounding box center [180, 454] width 13 height 11
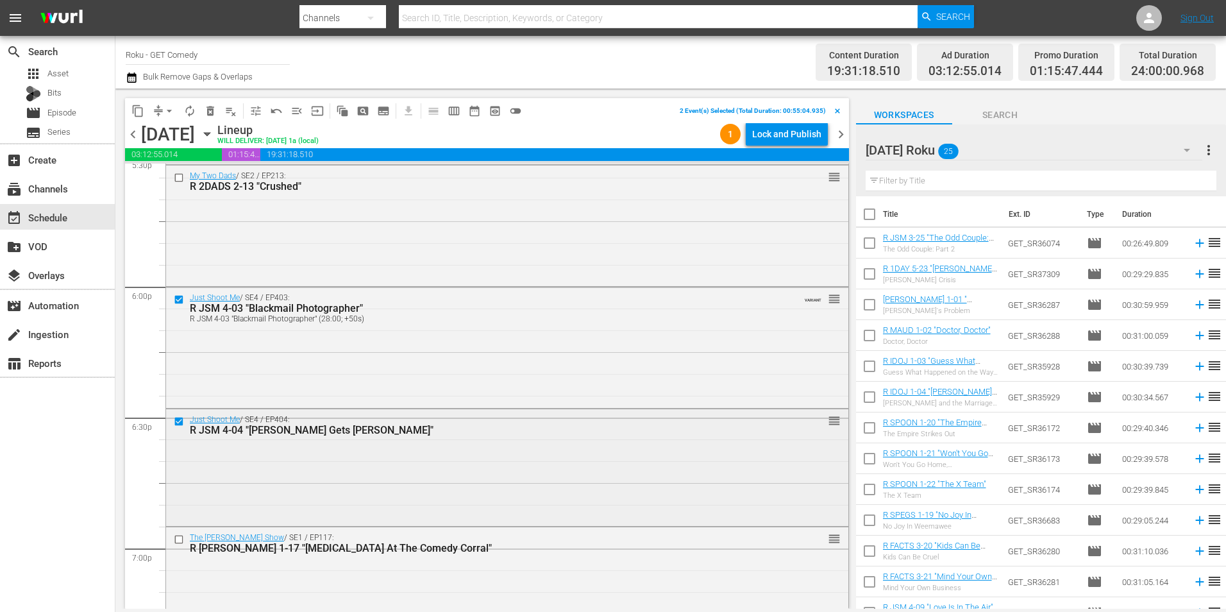
scroll to position [4616, 0]
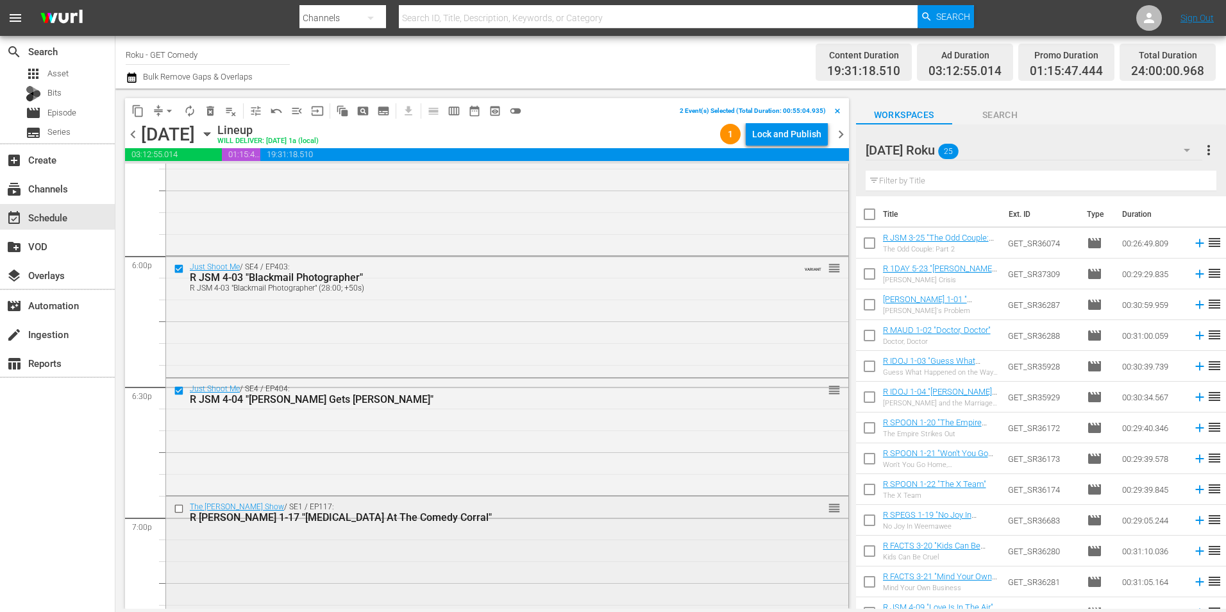
click at [179, 512] on input "checkbox" at bounding box center [180, 508] width 13 height 11
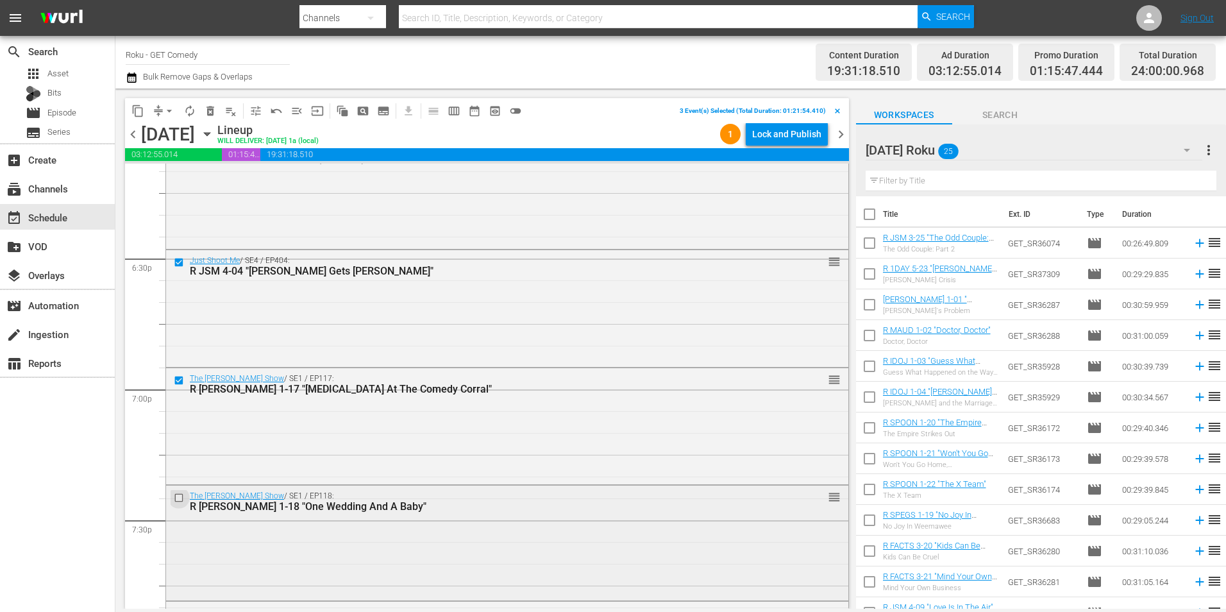
click at [180, 498] on input "checkbox" at bounding box center [180, 497] width 13 height 11
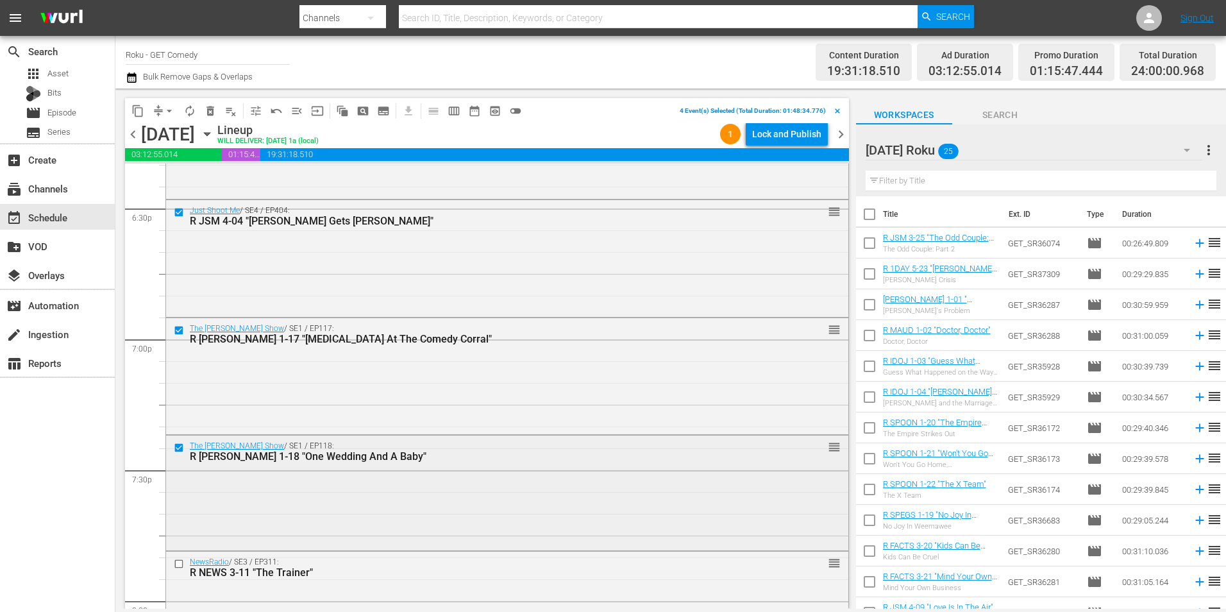
scroll to position [4873, 0]
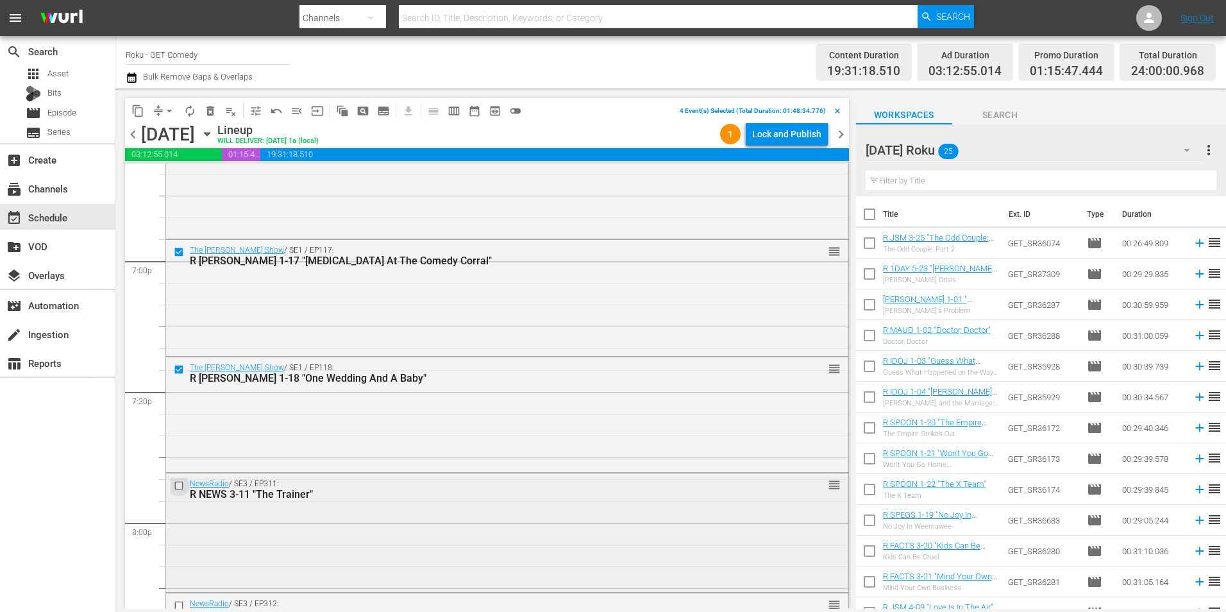
click at [179, 487] on input "checkbox" at bounding box center [180, 485] width 13 height 11
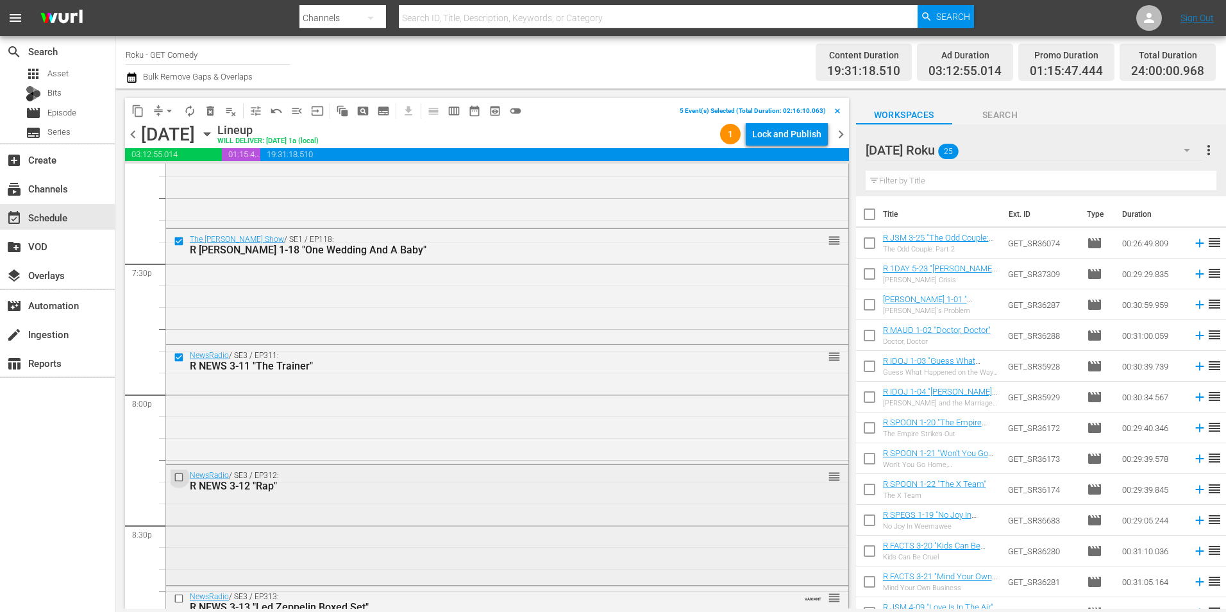
click at [176, 478] on input "checkbox" at bounding box center [180, 477] width 13 height 11
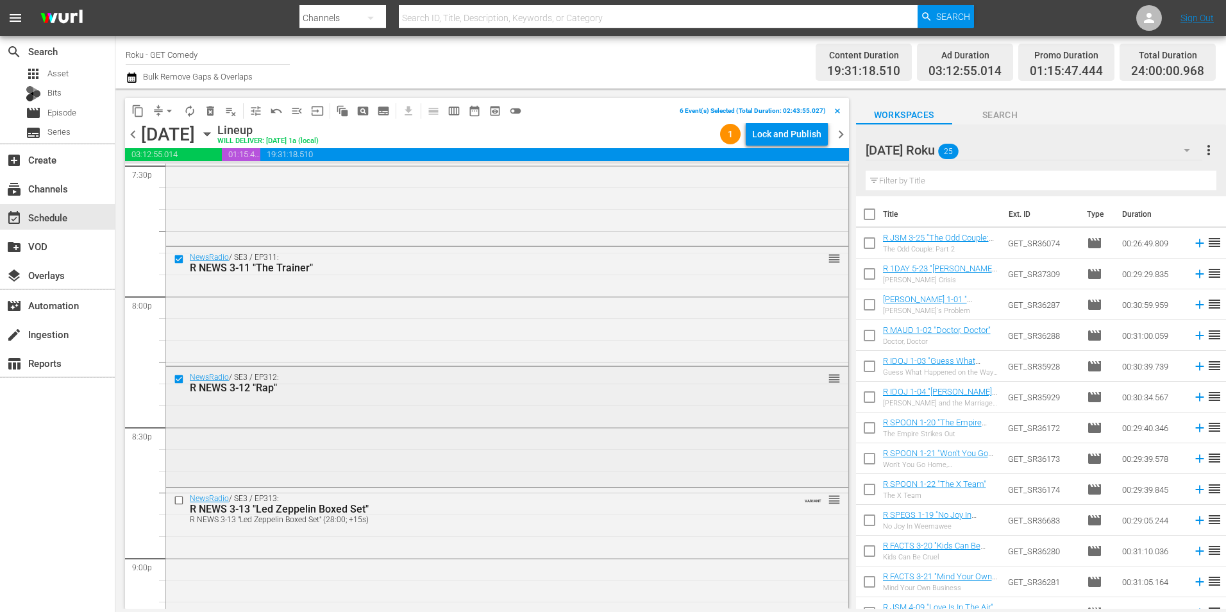
scroll to position [5129, 0]
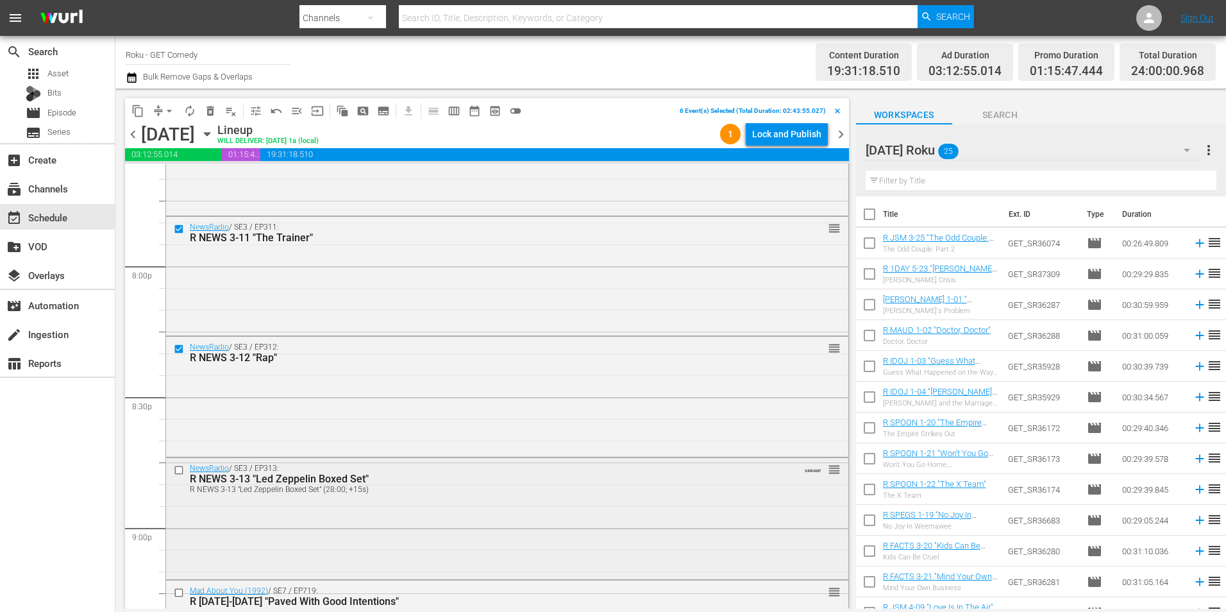
click at [181, 472] on input "checkbox" at bounding box center [180, 470] width 13 height 11
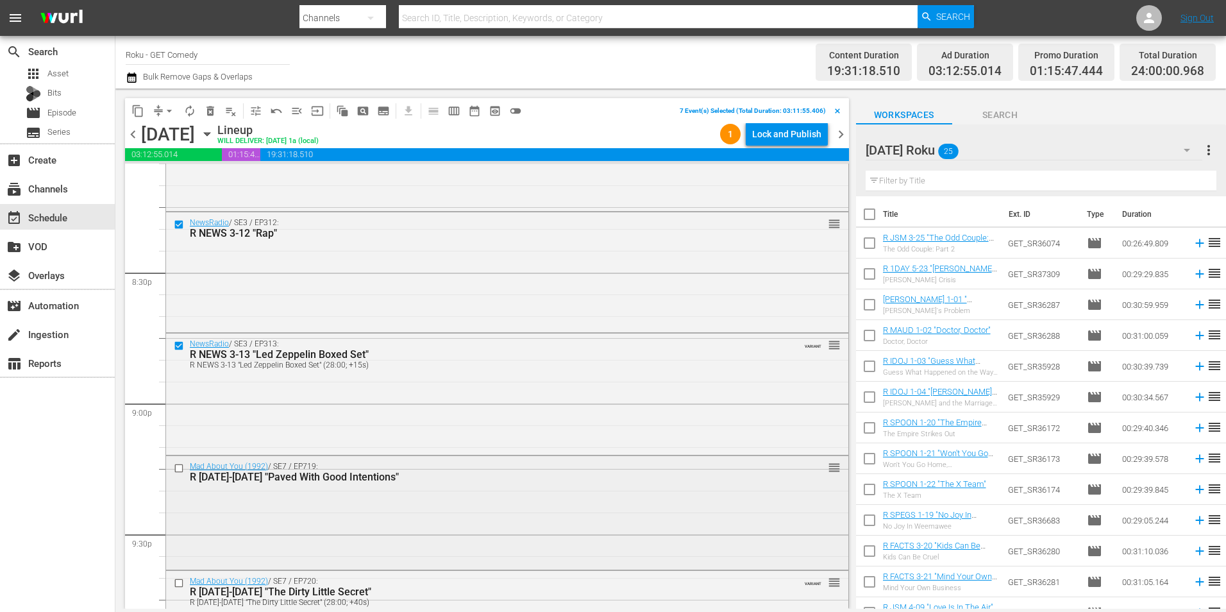
scroll to position [5257, 0]
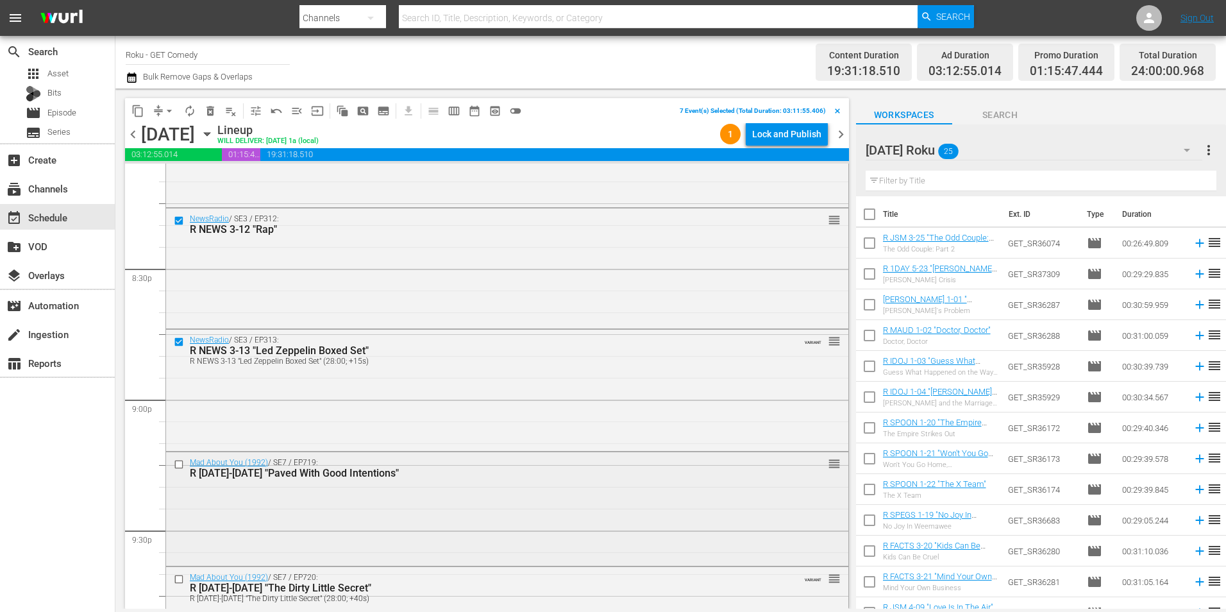
click at [181, 460] on input "checkbox" at bounding box center [180, 463] width 13 height 11
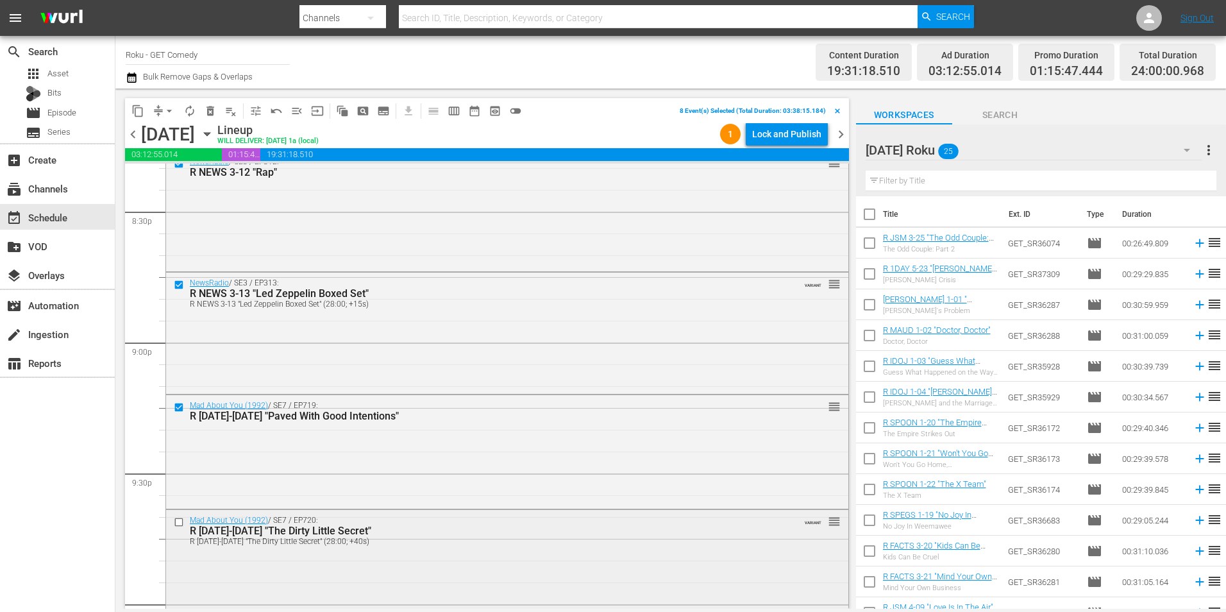
scroll to position [5386, 0]
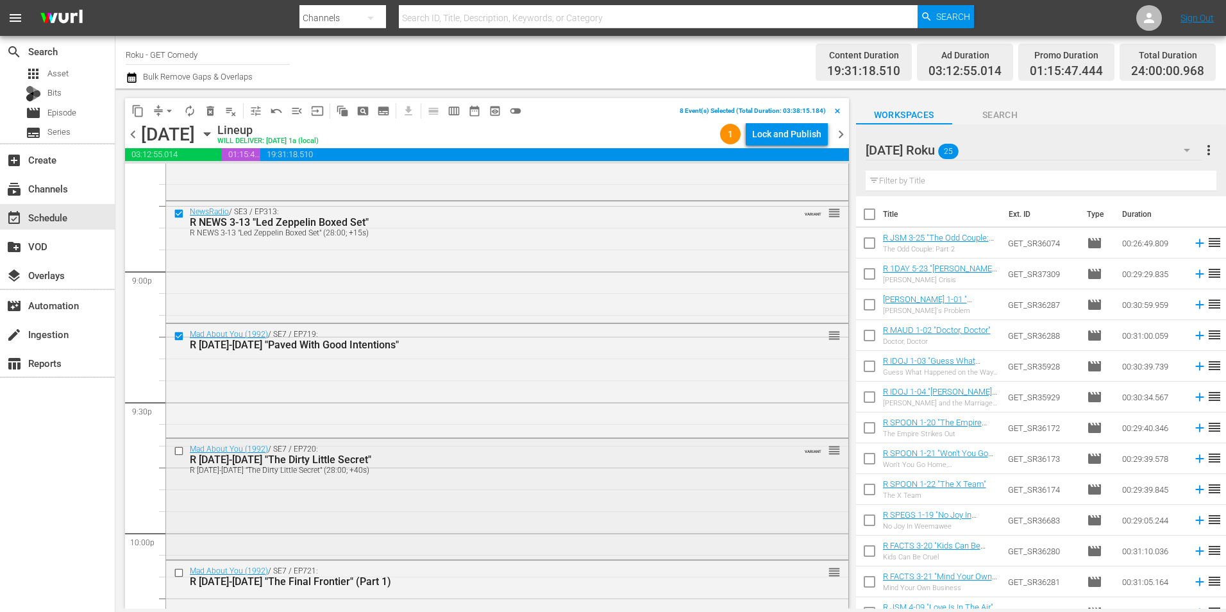
click at [177, 446] on input "checkbox" at bounding box center [180, 451] width 13 height 11
click at [178, 572] on input "checkbox" at bounding box center [180, 572] width 13 height 11
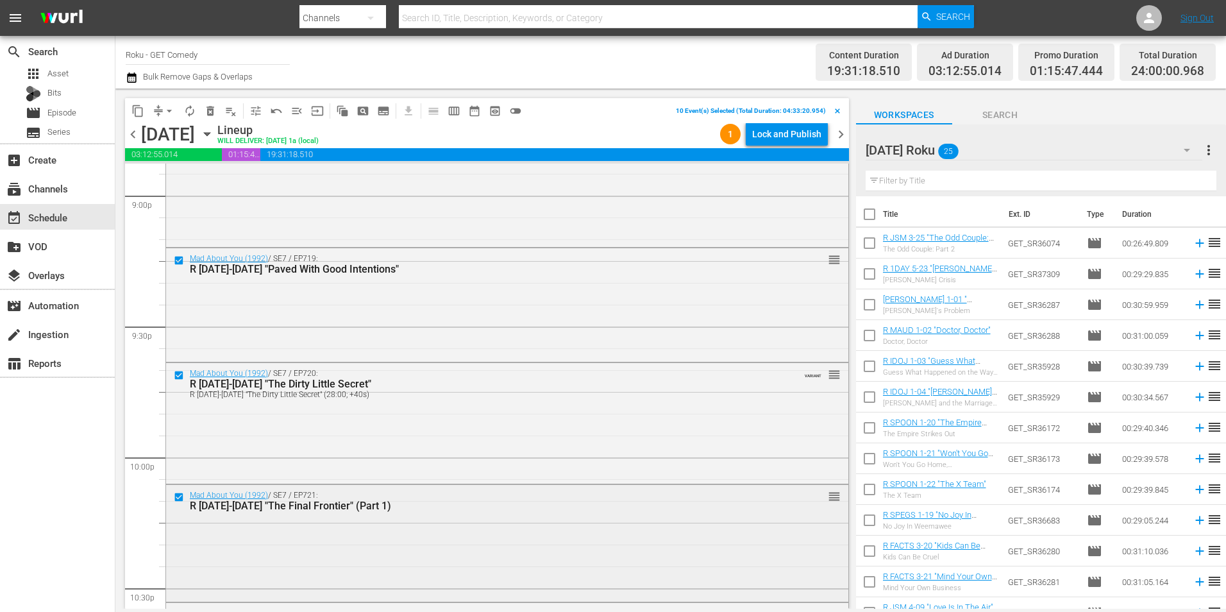
scroll to position [5514, 0]
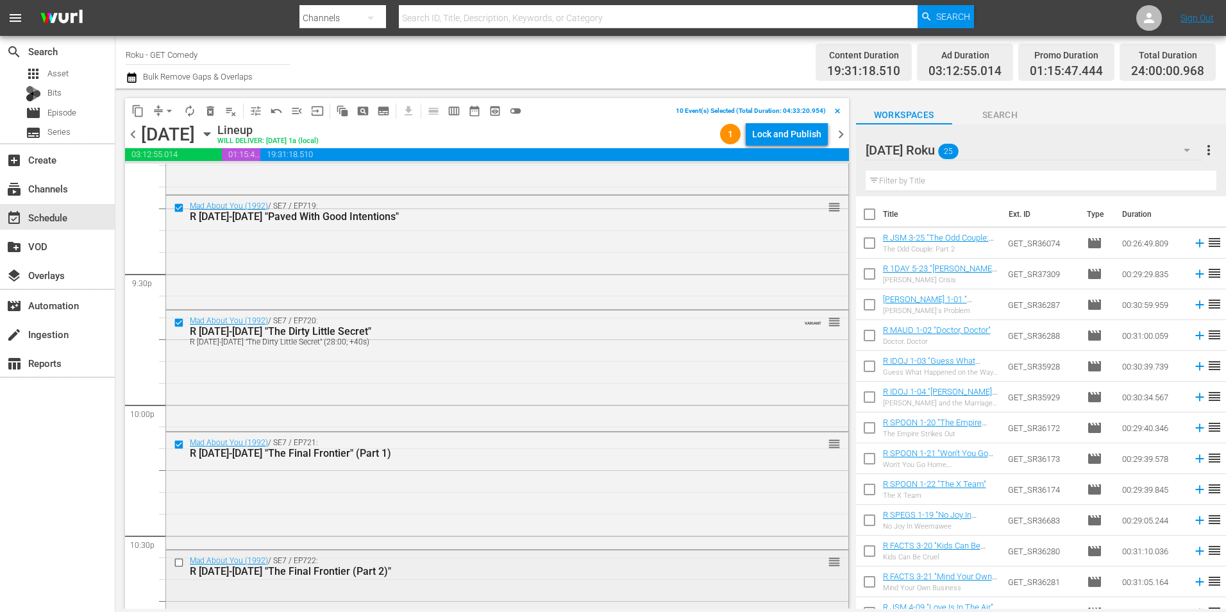
click at [181, 562] on input "checkbox" at bounding box center [180, 562] width 13 height 11
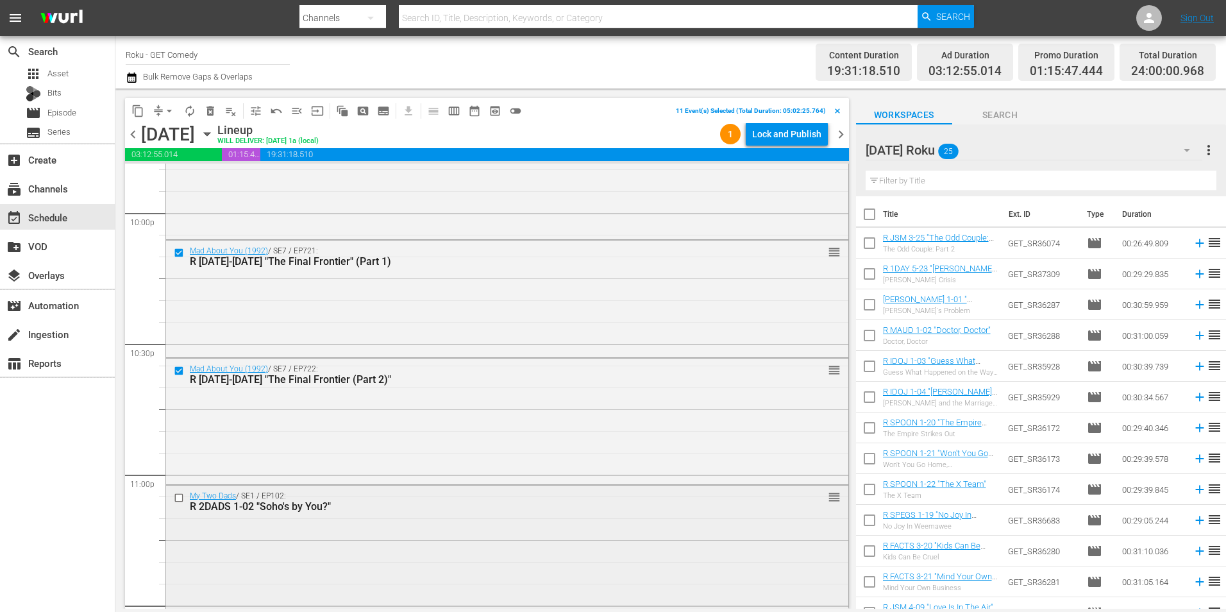
scroll to position [5706, 0]
click at [175, 500] on input "checkbox" at bounding box center [180, 497] width 13 height 11
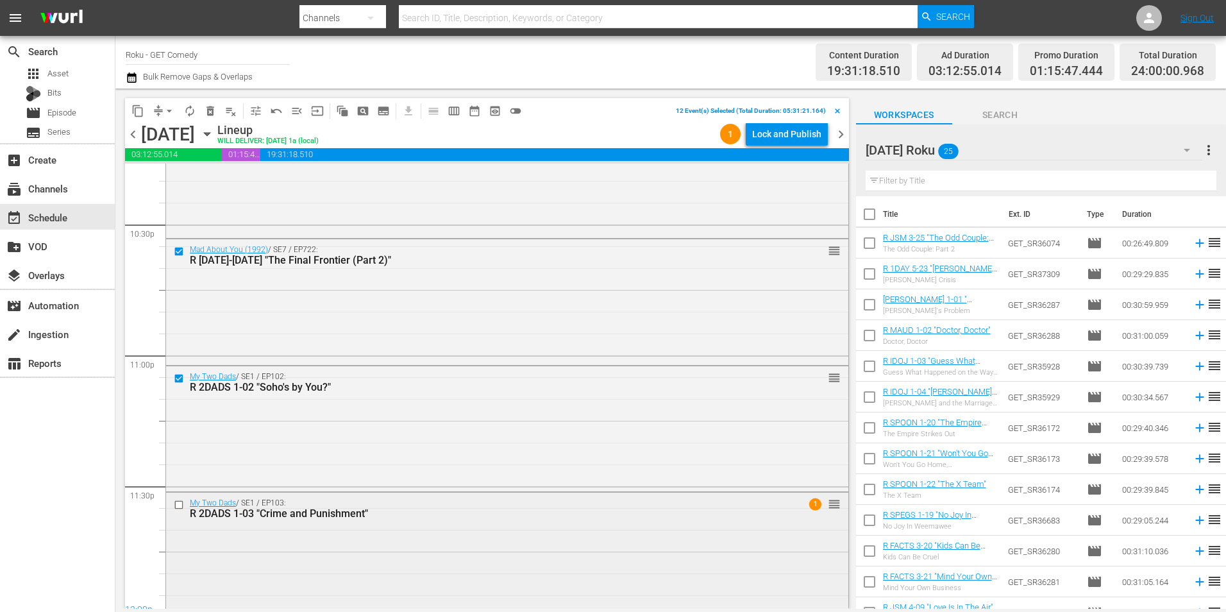
scroll to position [5833, 0]
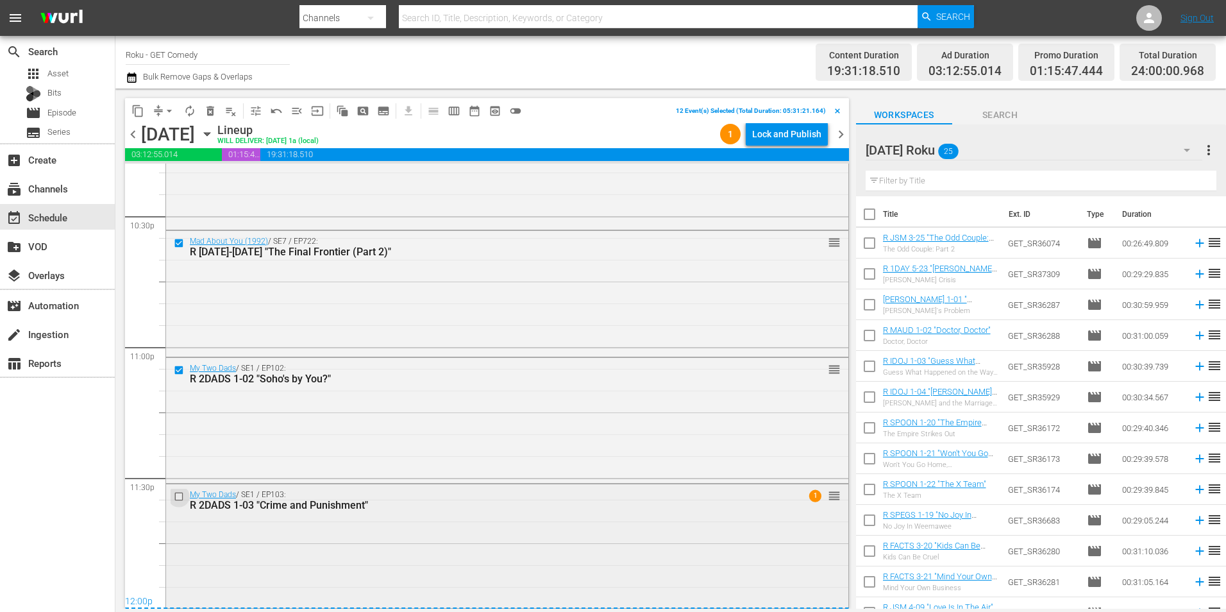
click at [180, 500] on input "checkbox" at bounding box center [180, 495] width 13 height 11
click at [130, 108] on button "content_copy" at bounding box center [138, 111] width 21 height 21
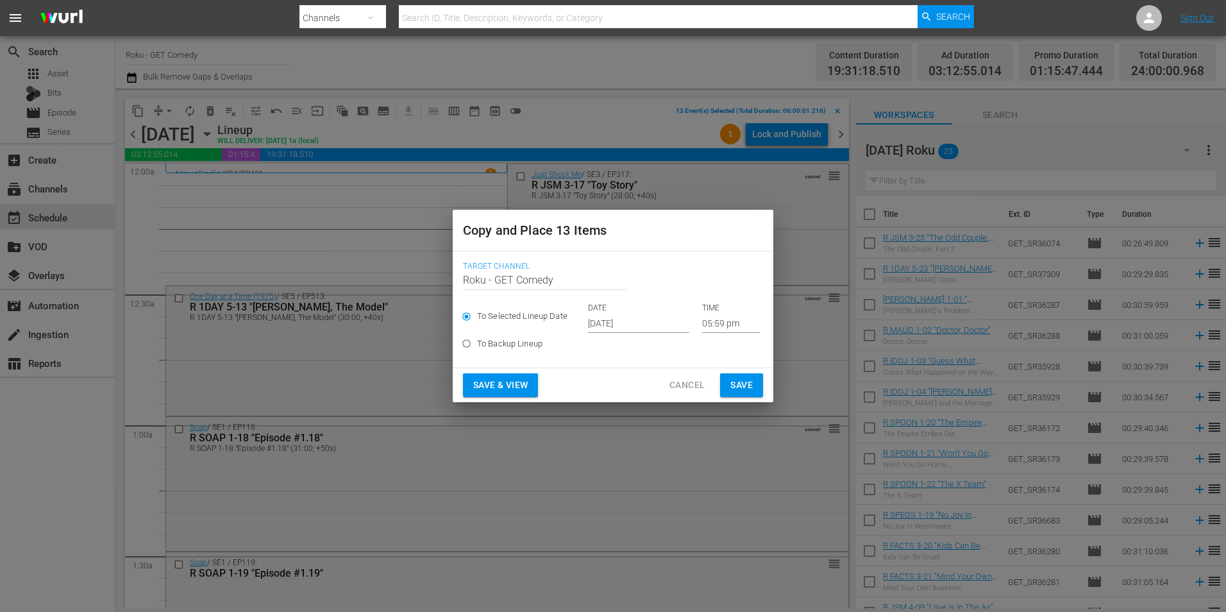
scroll to position [5833, 0]
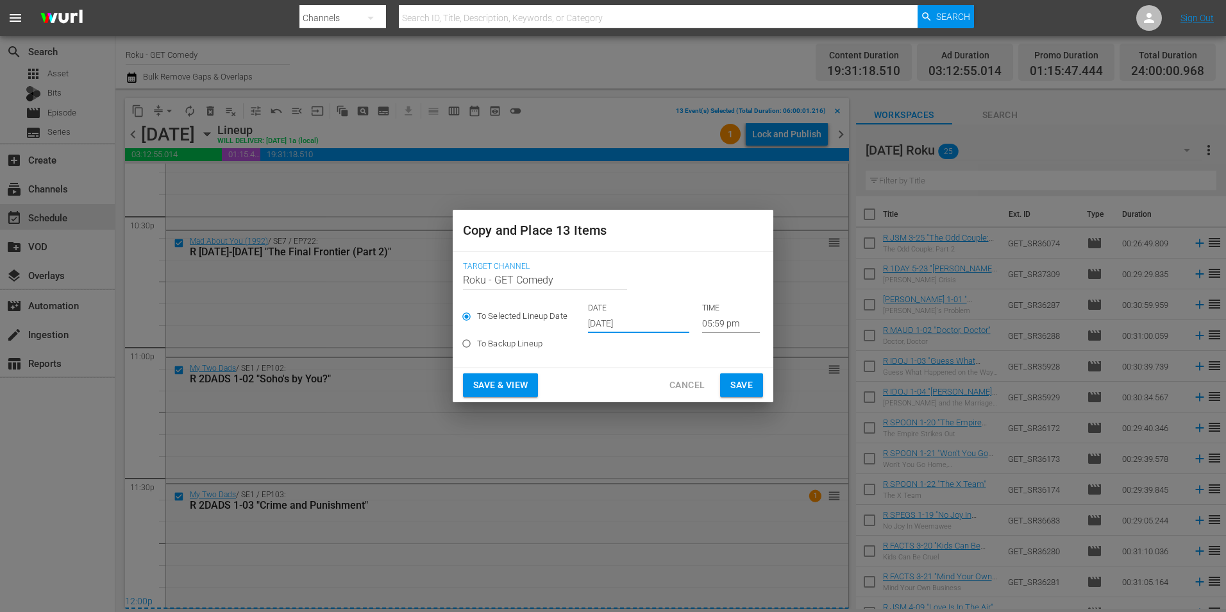
click at [613, 322] on input "[DATE]" at bounding box center [638, 323] width 101 height 19
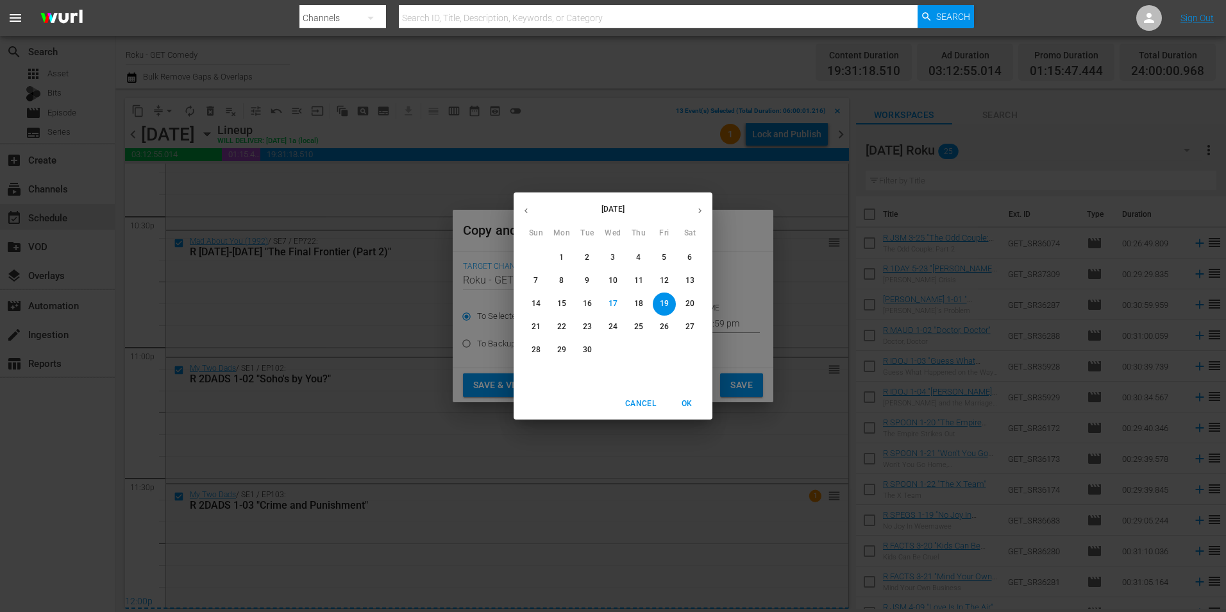
click at [696, 211] on icon "button" at bounding box center [700, 211] width 10 height 10
click at [539, 305] on p "12" at bounding box center [536, 303] width 9 height 11
type input "[DATE]"
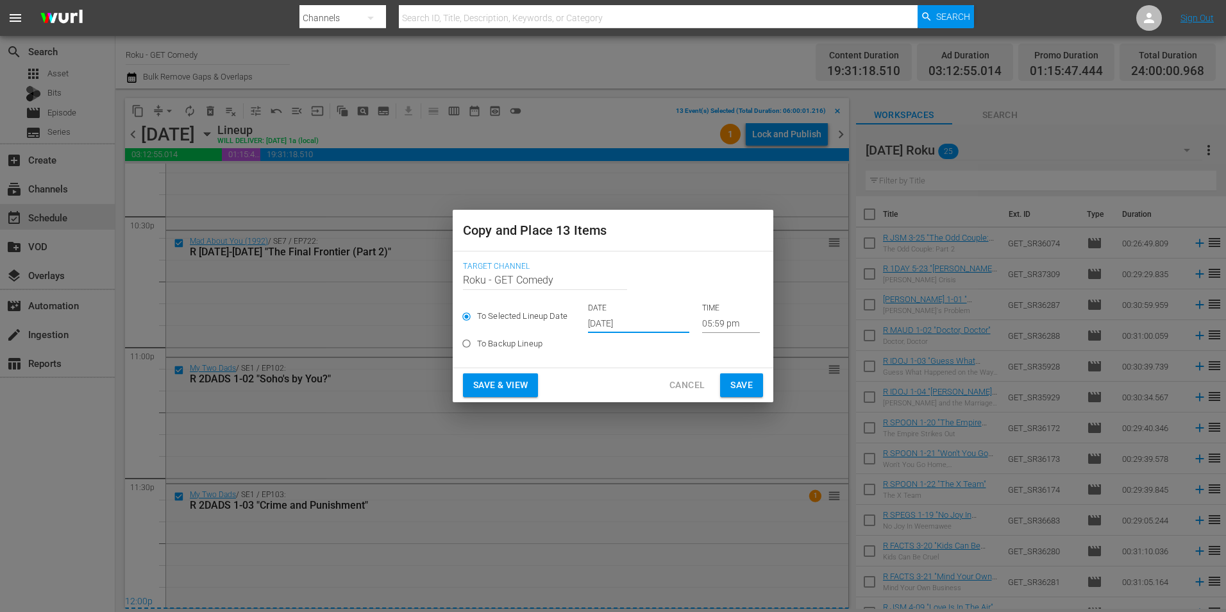
click at [708, 324] on input "05:59 pm" at bounding box center [731, 323] width 58 height 19
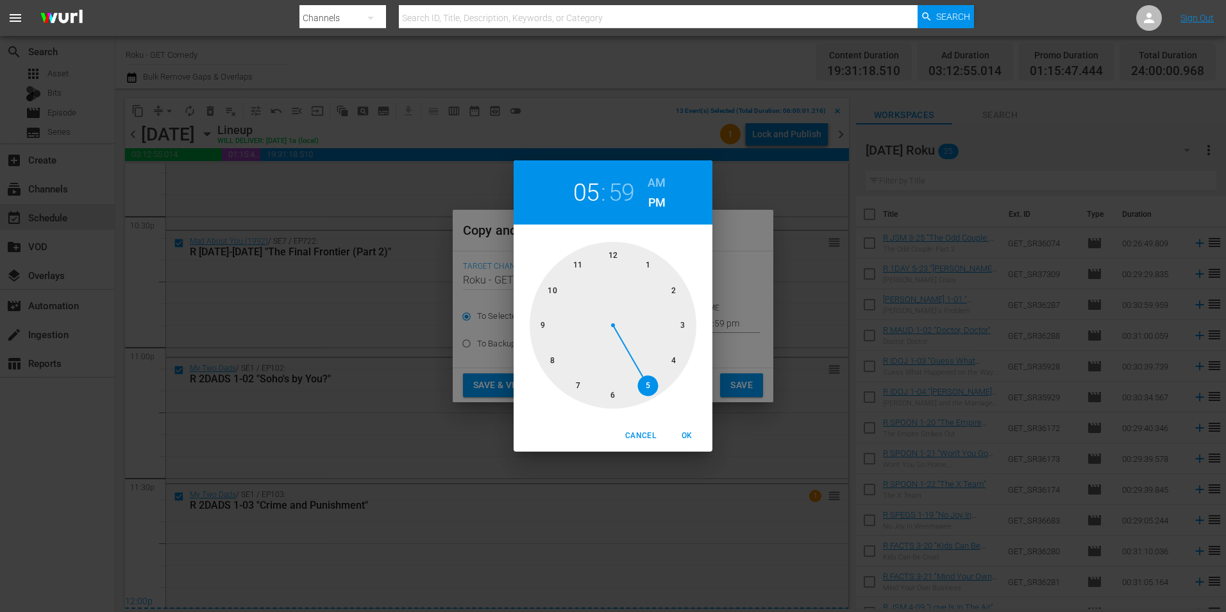
click at [615, 256] on div at bounding box center [613, 325] width 167 height 167
click at [691, 435] on span "OK" at bounding box center [686, 435] width 31 height 13
type input "12:00 pm"
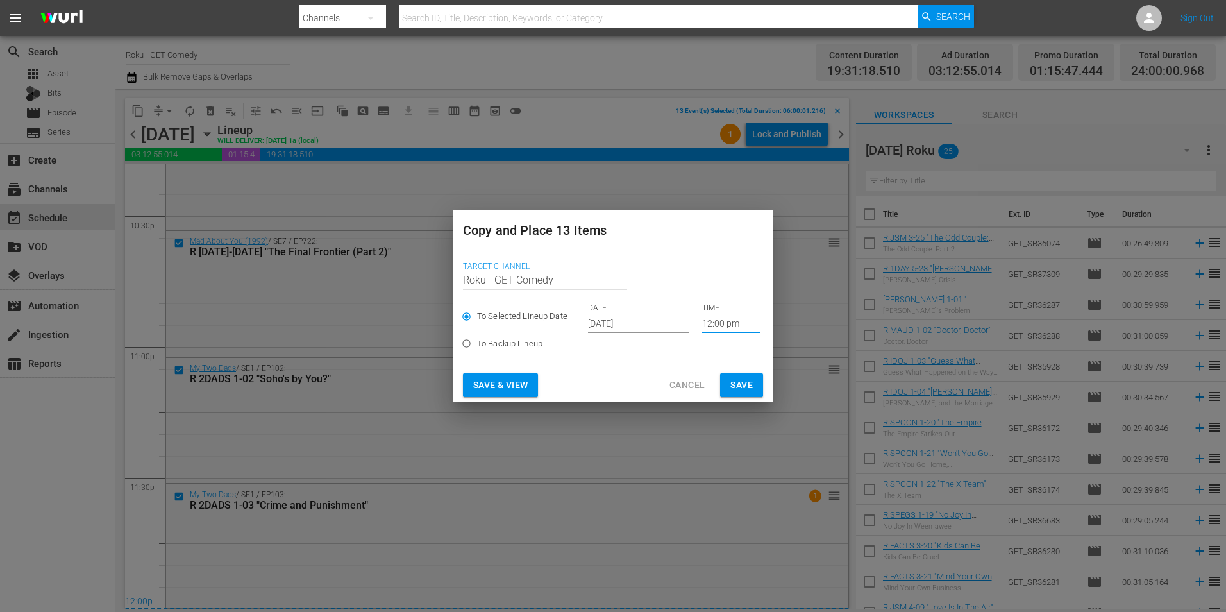
click at [742, 384] on span "Save" at bounding box center [741, 385] width 22 height 16
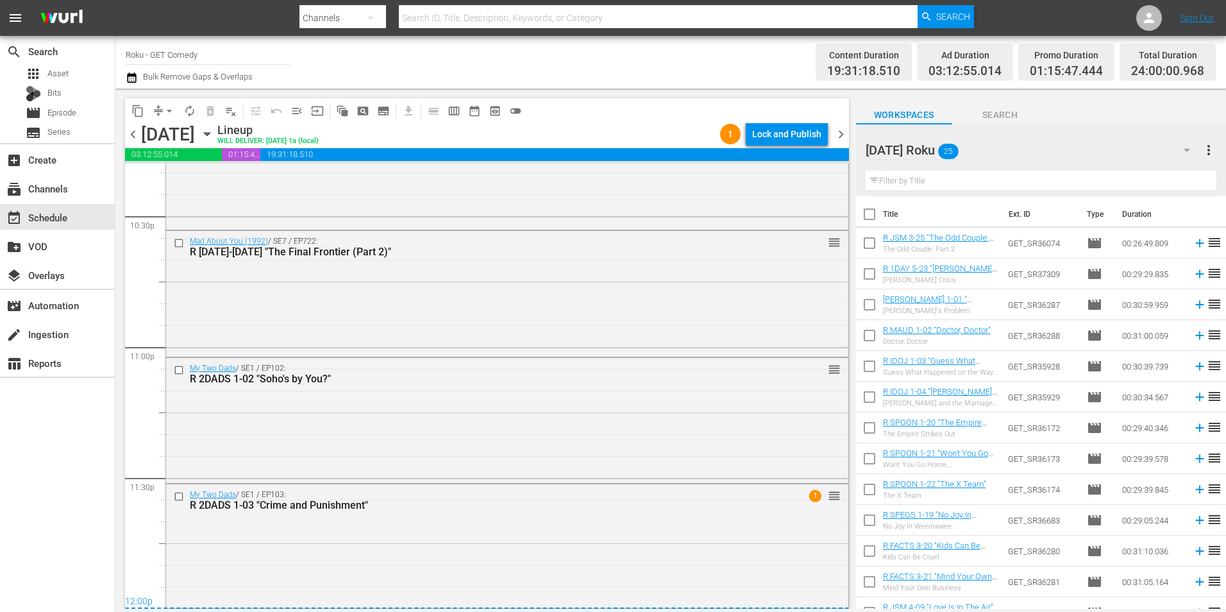
click at [214, 134] on icon "button" at bounding box center [207, 134] width 14 height 14
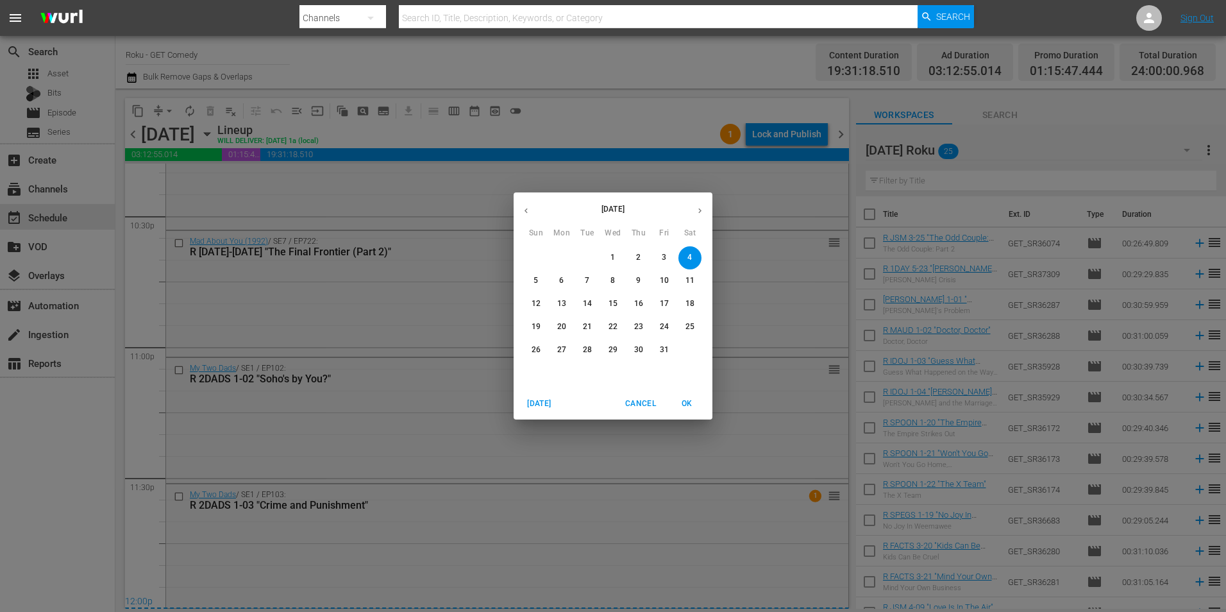
click at [540, 299] on span "12" at bounding box center [535, 303] width 23 height 11
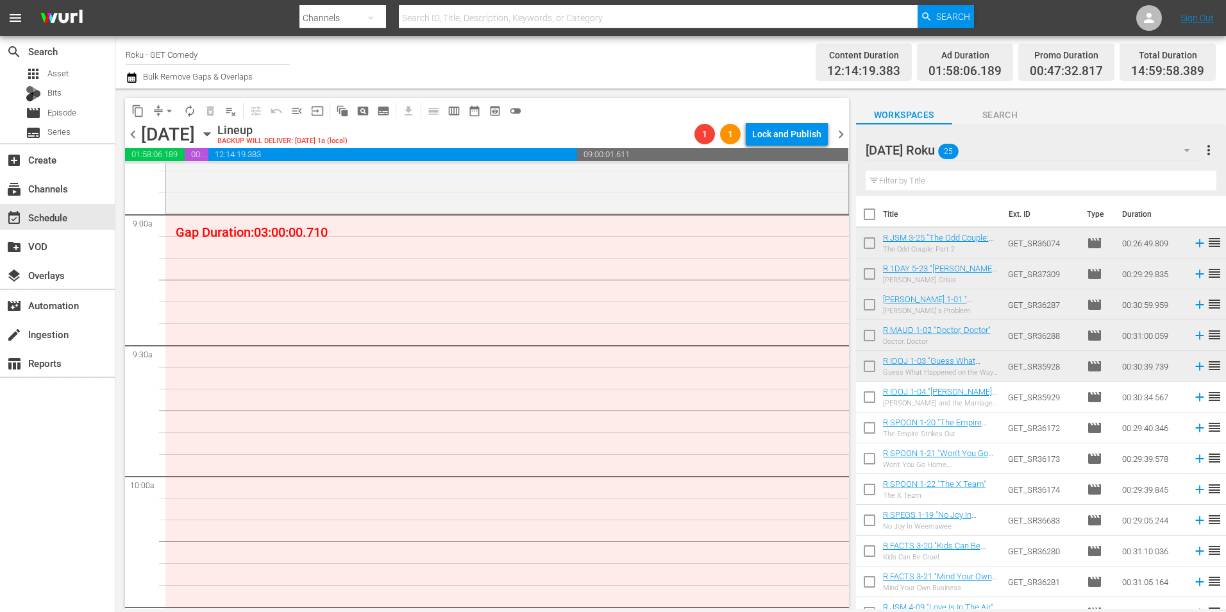
scroll to position [2308, 0]
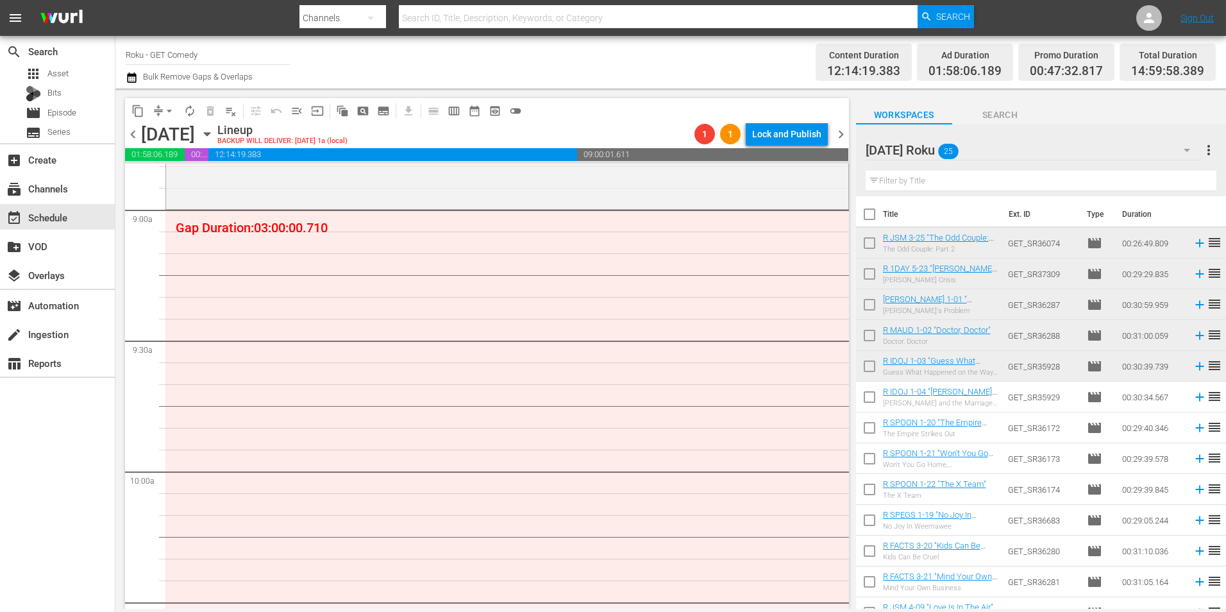
drag, startPoint x: 866, startPoint y: 426, endPoint x: 869, endPoint y: 446, distance: 20.9
click at [866, 426] on input "checkbox" at bounding box center [869, 430] width 27 height 27
checkbox input "true"
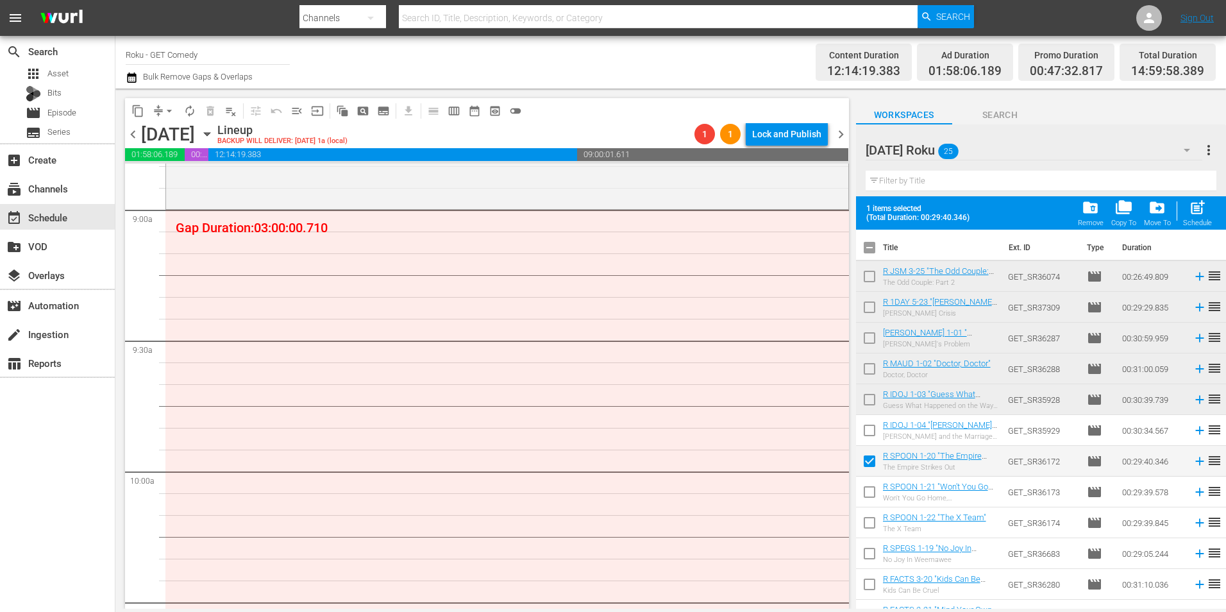
click at [867, 486] on input "checkbox" at bounding box center [869, 494] width 27 height 27
checkbox input "true"
click at [866, 521] on input "checkbox" at bounding box center [869, 525] width 27 height 27
checkbox input "true"
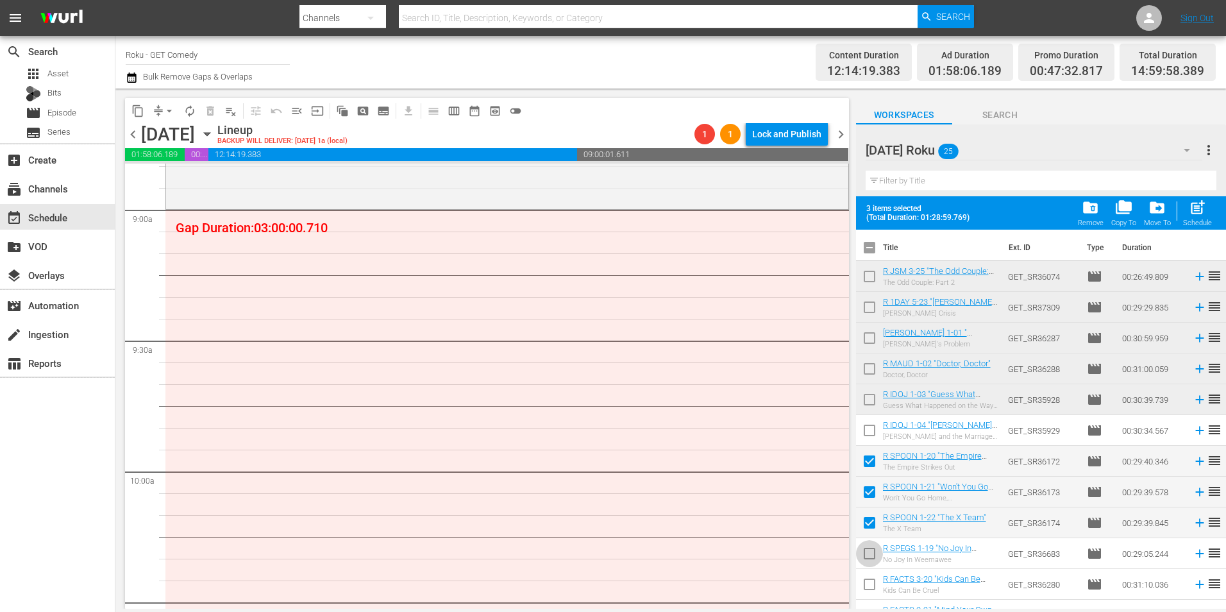
click at [867, 551] on input "checkbox" at bounding box center [869, 555] width 27 height 27
checkbox input "true"
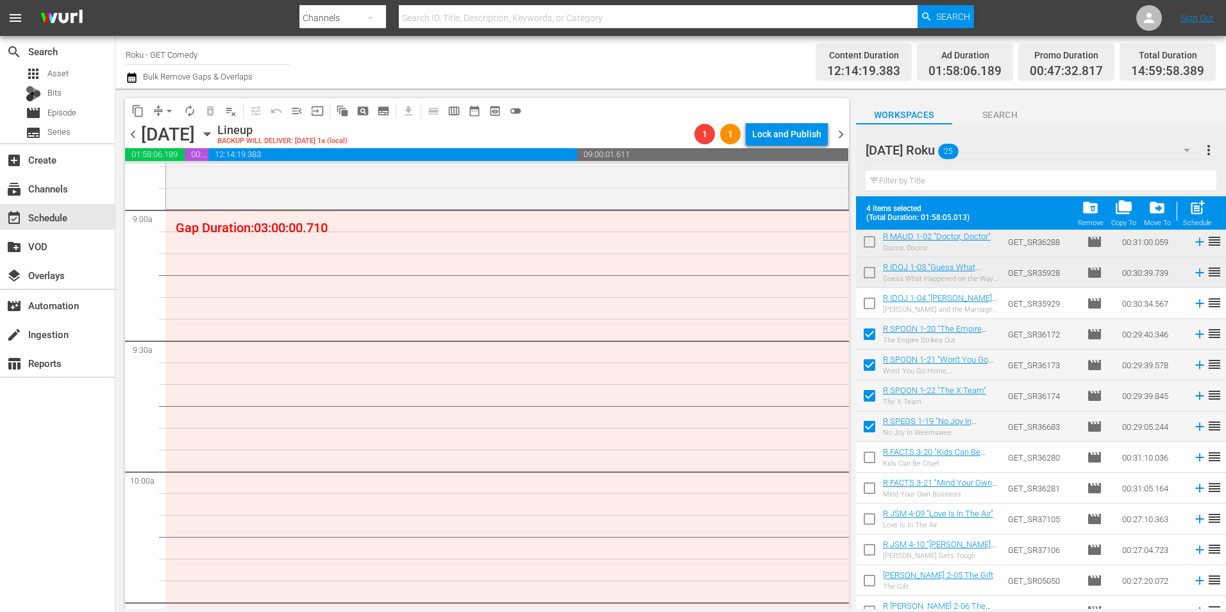
scroll to position [128, 0]
click at [873, 460] on input "checkbox" at bounding box center [869, 458] width 27 height 27
checkbox input "true"
click at [872, 487] on input "checkbox" at bounding box center [869, 489] width 27 height 27
checkbox input "true"
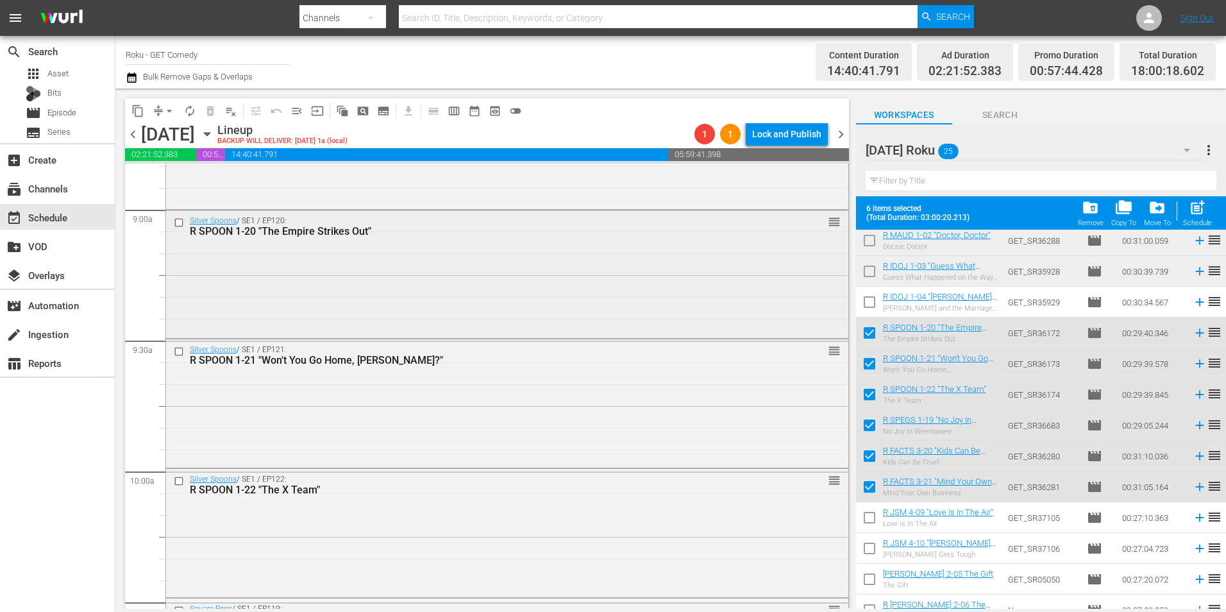
click at [499, 298] on div "Silver Spoons / SE1 / EP120: R SPOON 1-20 "The Empire Strikes Out" reorder" at bounding box center [507, 273] width 682 height 126
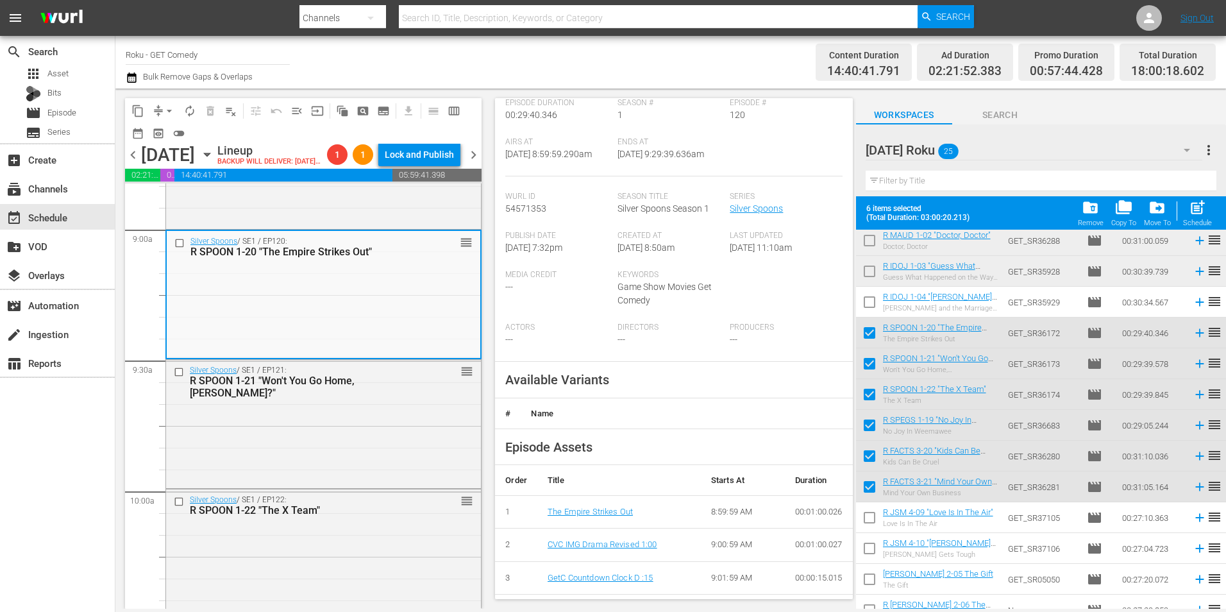
scroll to position [192, 0]
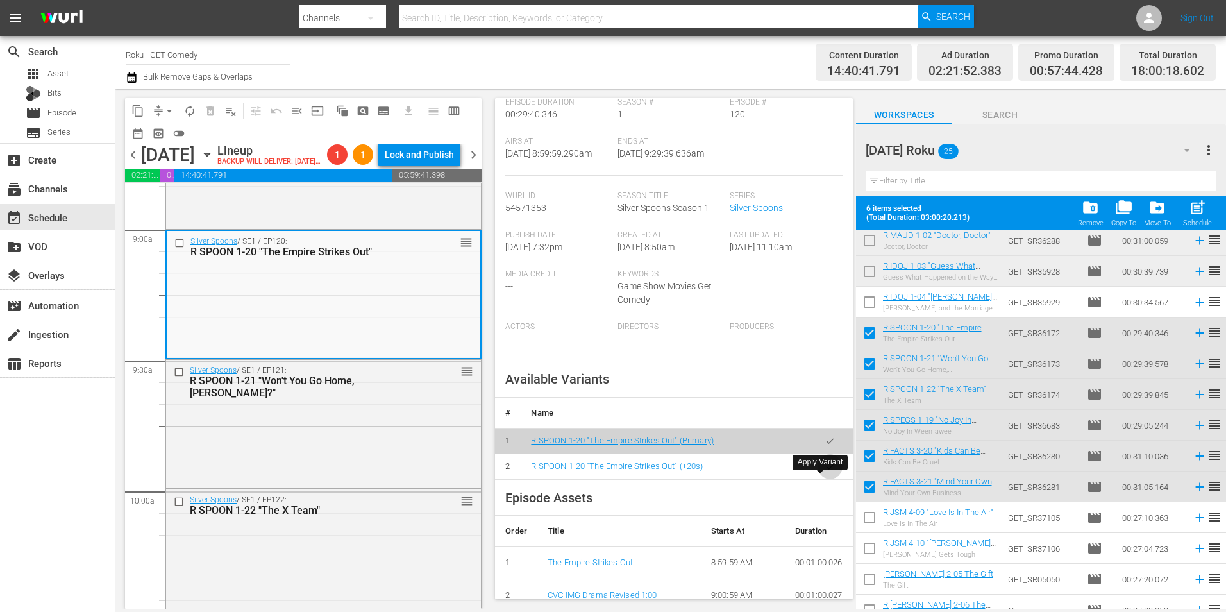
click at [825, 471] on icon "button" at bounding box center [830, 467] width 10 height 10
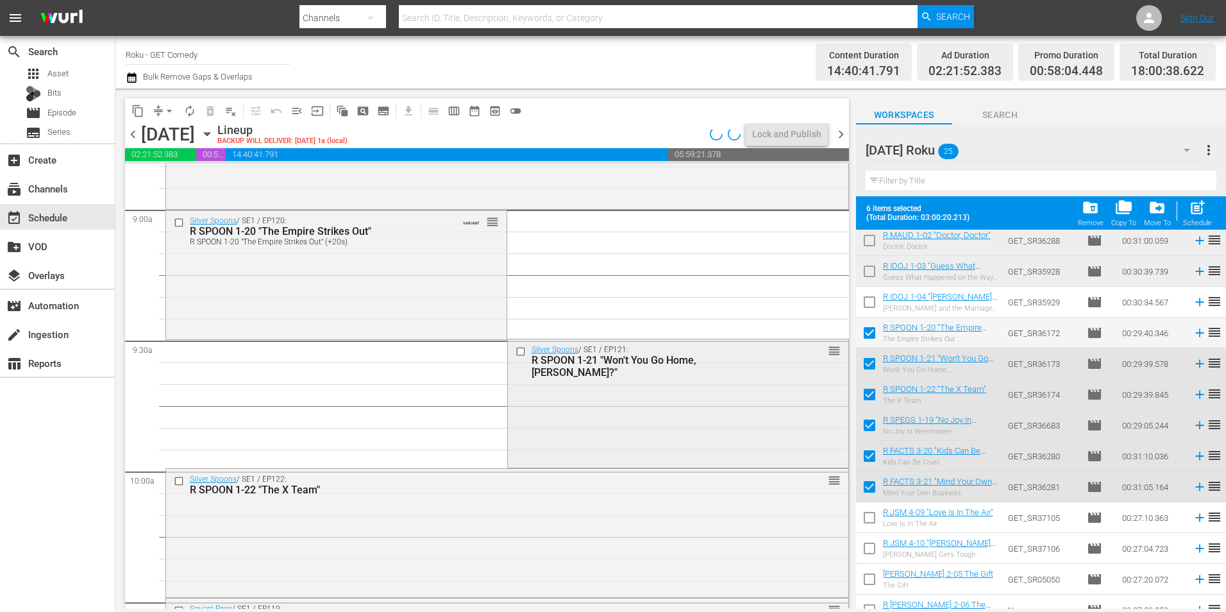
click at [569, 422] on div "Silver Spoons / SE1 / EP121: R SPOON 1-21 "Won't You Go Home, [PERSON_NAME]?" r…" at bounding box center [678, 402] width 340 height 126
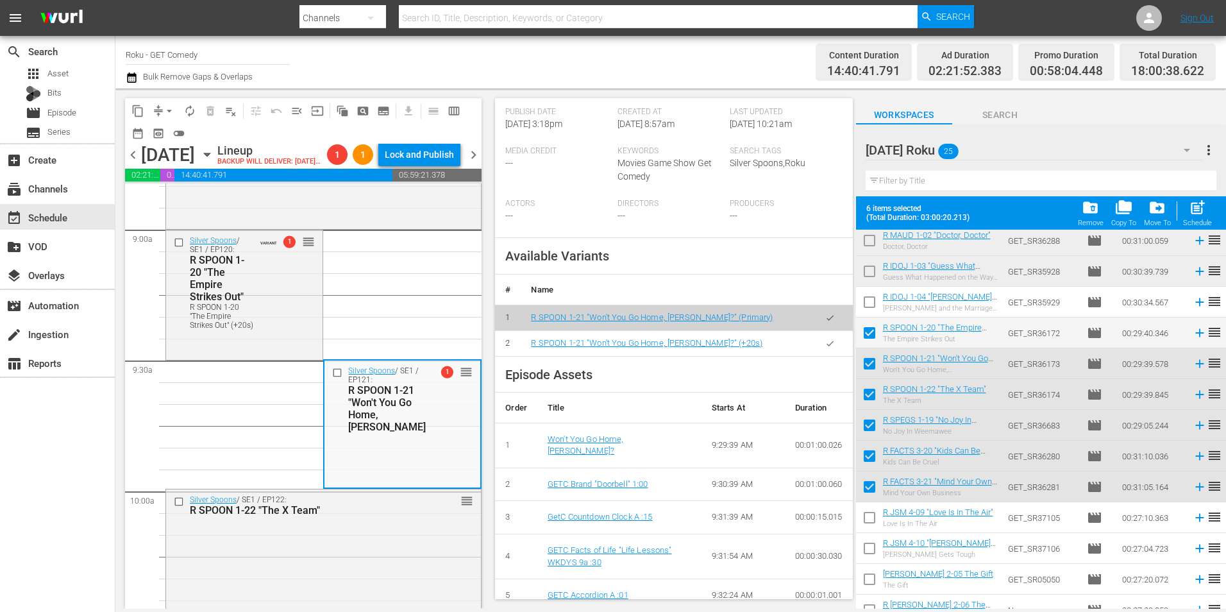
scroll to position [321, 0]
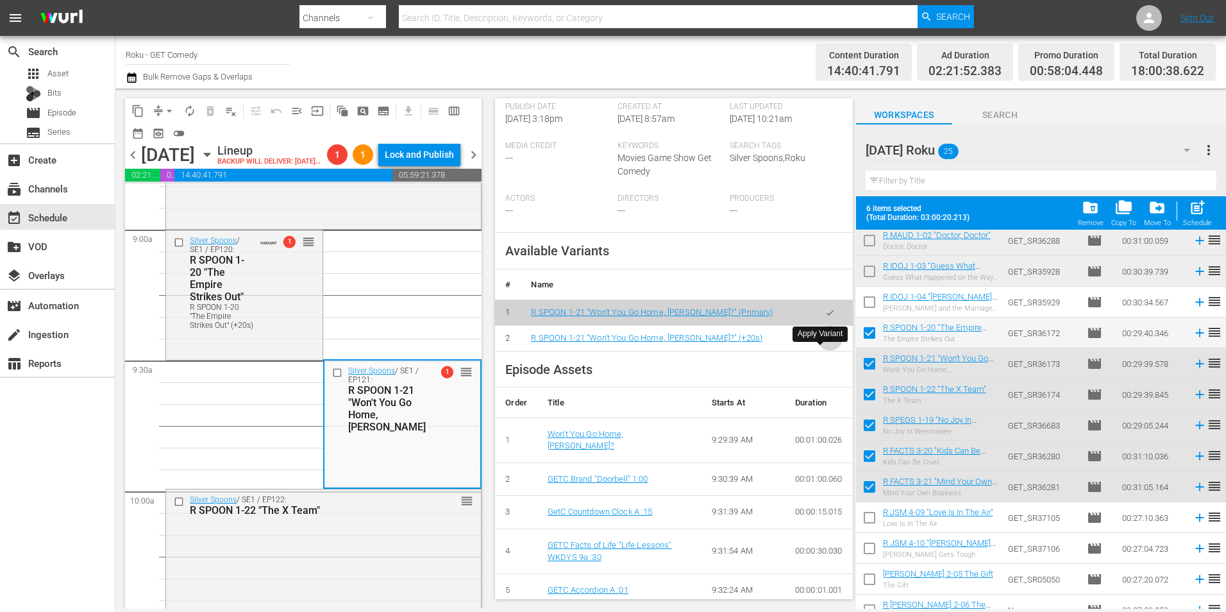
click at [819, 351] on button "button" at bounding box center [829, 338] width 25 height 25
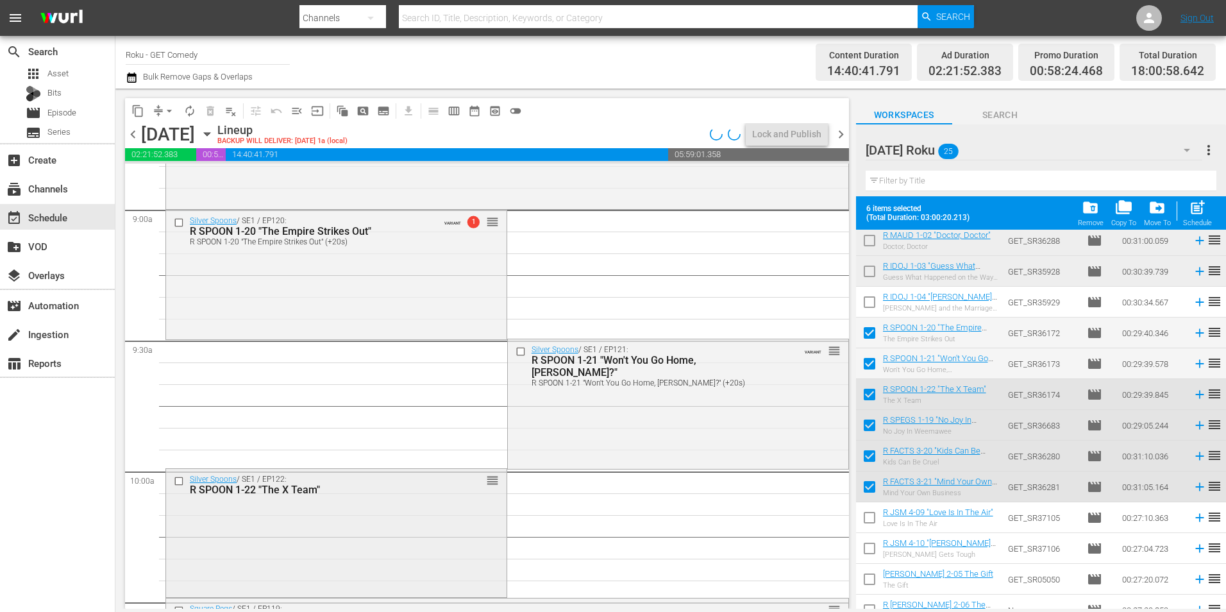
click at [280, 528] on div "Silver Spoons / SE1 / EP122: R SPOON 1-22 "The X Team" reorder" at bounding box center [336, 532] width 340 height 126
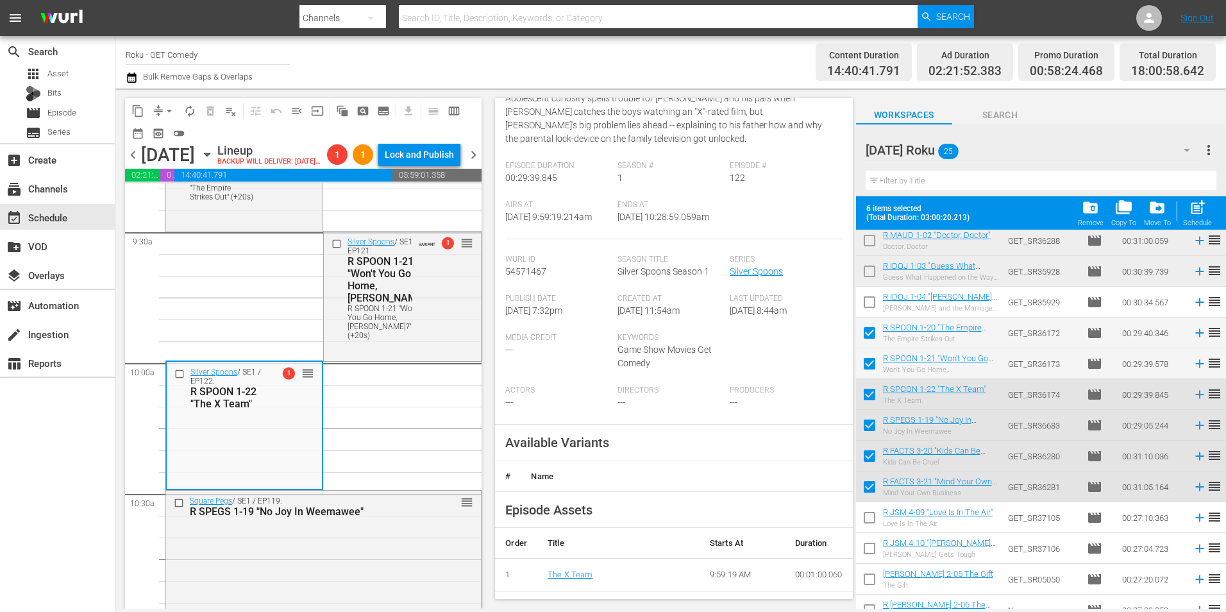
scroll to position [192, 0]
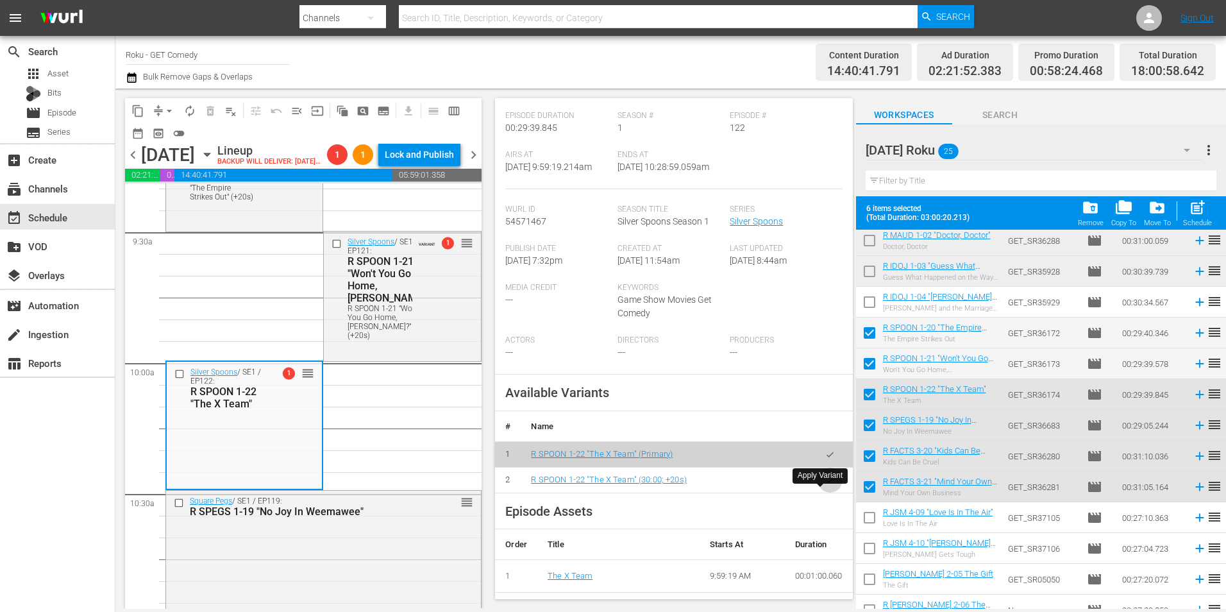
click at [825, 485] on icon "button" at bounding box center [830, 480] width 10 height 10
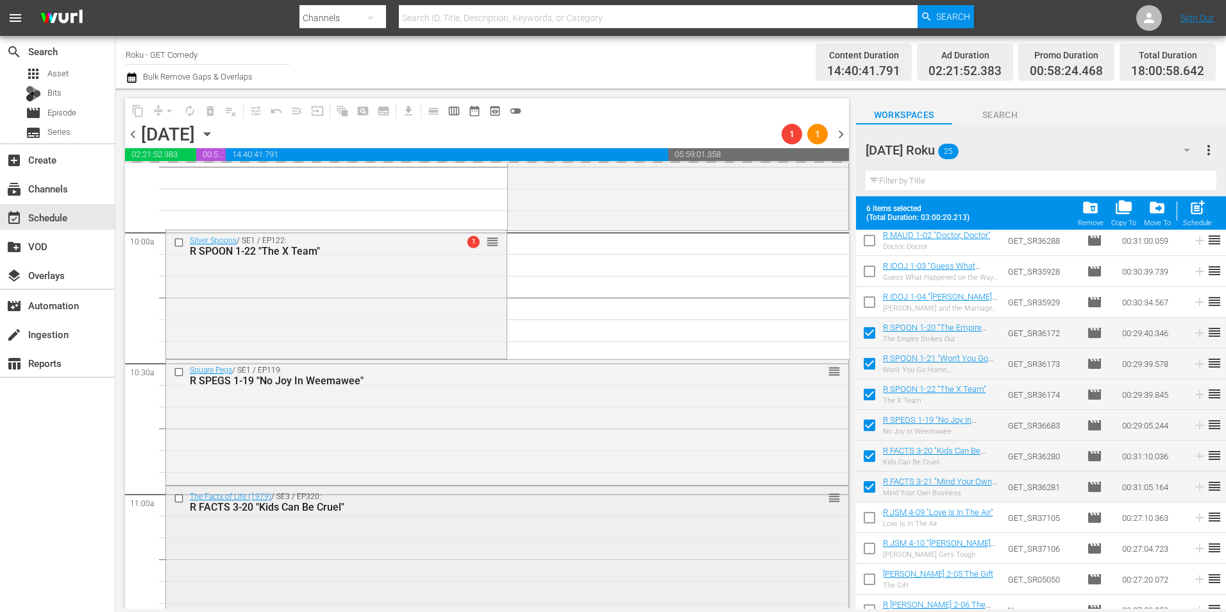
scroll to position [2629, 0]
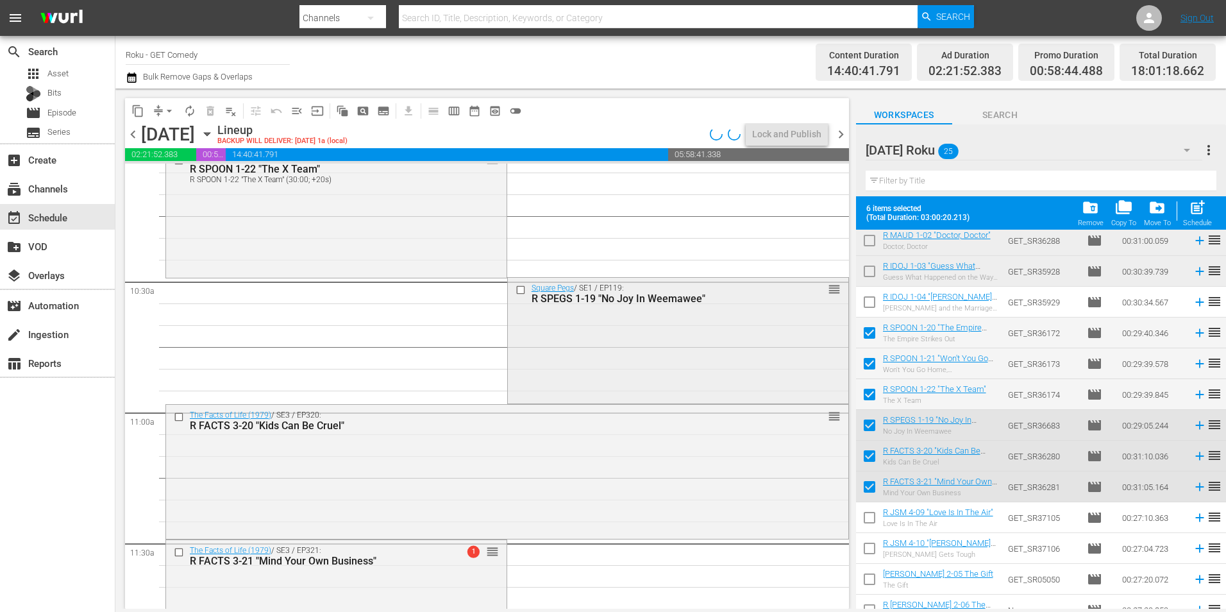
click at [561, 337] on div "Square Pegs / SE1 / EP119: R SPEGS 1-19 "No Joy In Weemawee" reorder" at bounding box center [678, 339] width 340 height 123
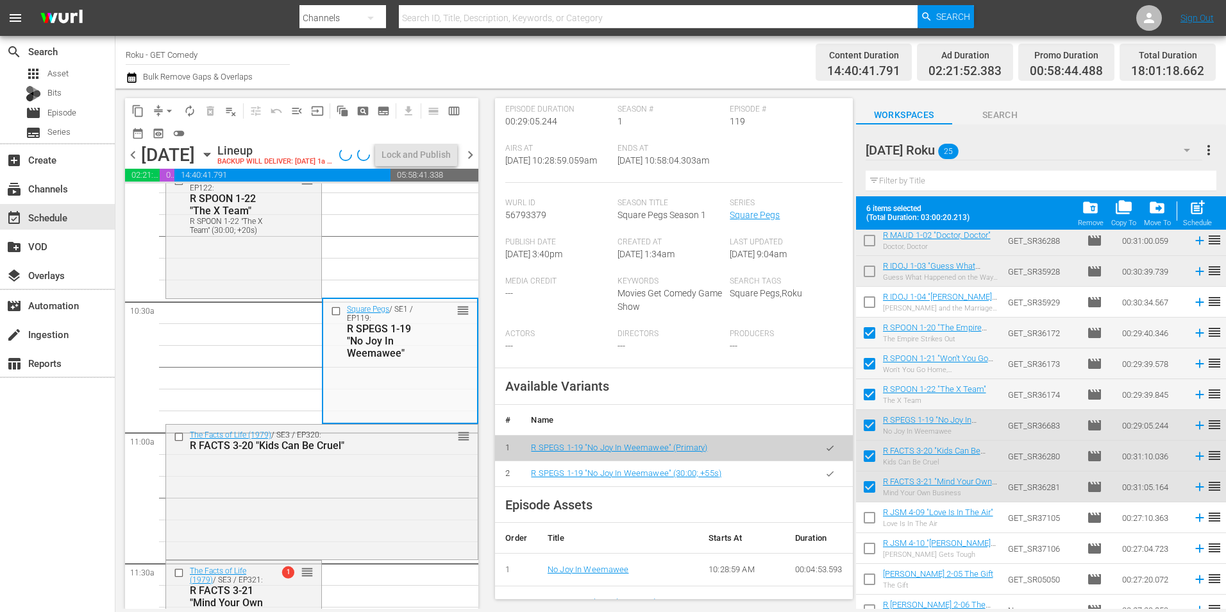
scroll to position [192, 0]
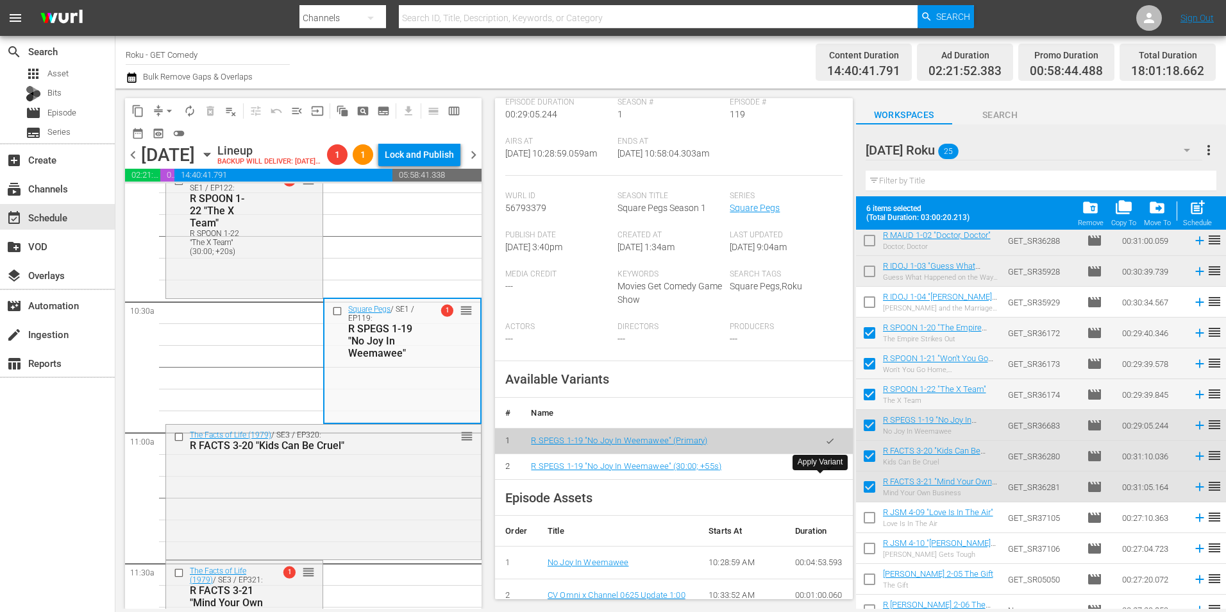
click at [825, 471] on icon "button" at bounding box center [830, 467] width 10 height 10
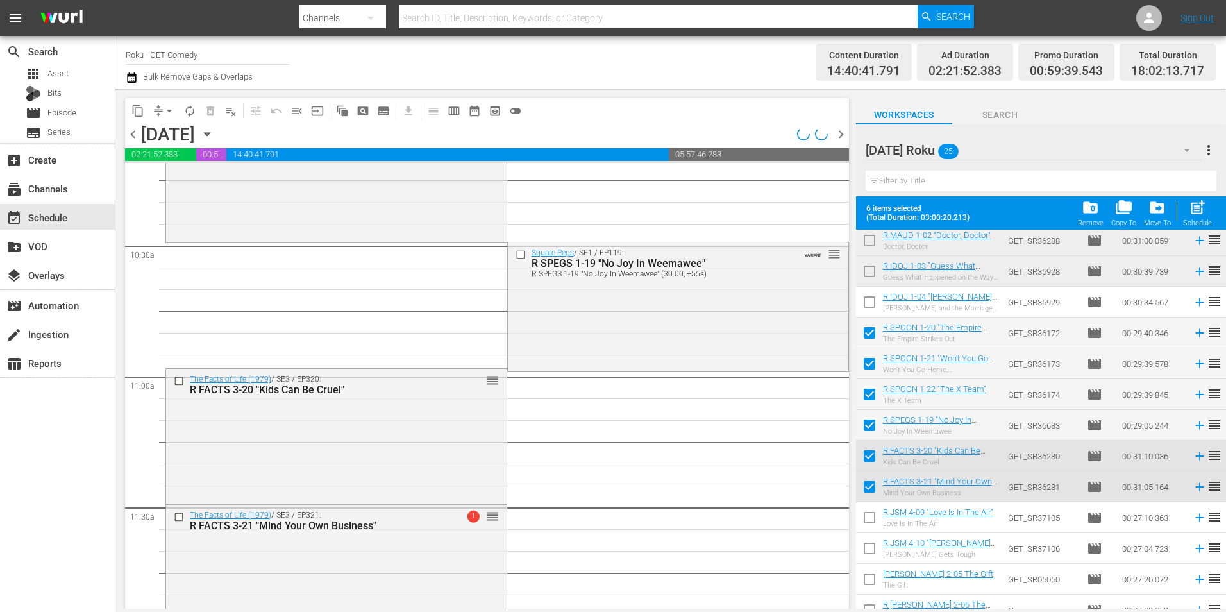
scroll to position [2693, 0]
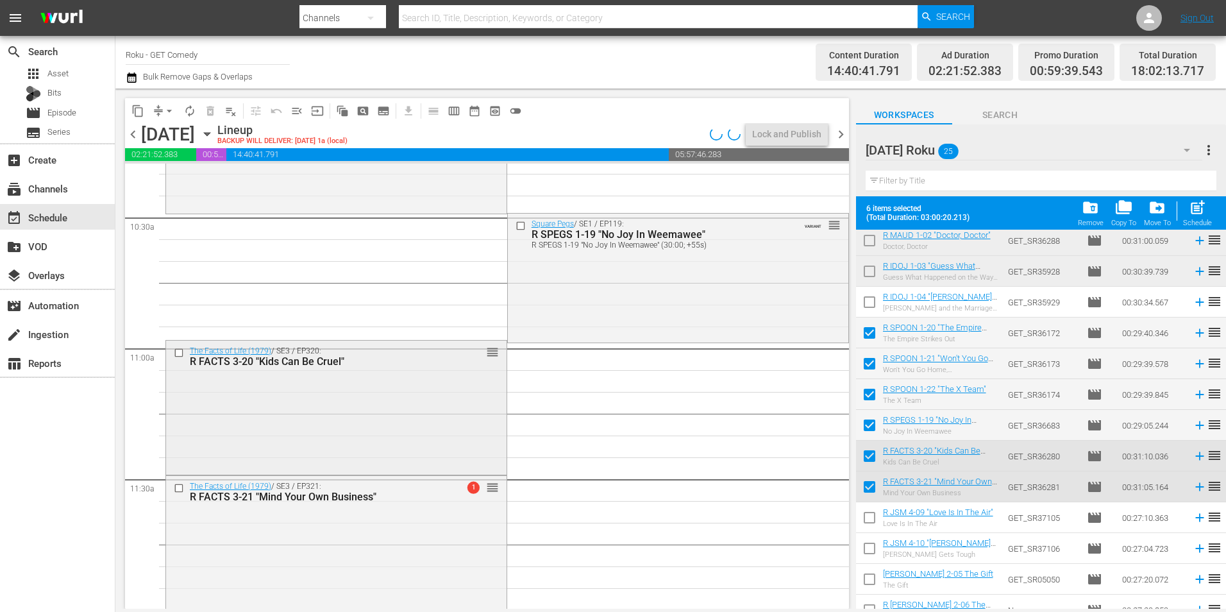
click at [363, 390] on div "The Facts of Life (1979) / SE3 / EP320: R FACTS 3-20 "Kids Can Be Cruel" reorder" at bounding box center [336, 406] width 340 height 132
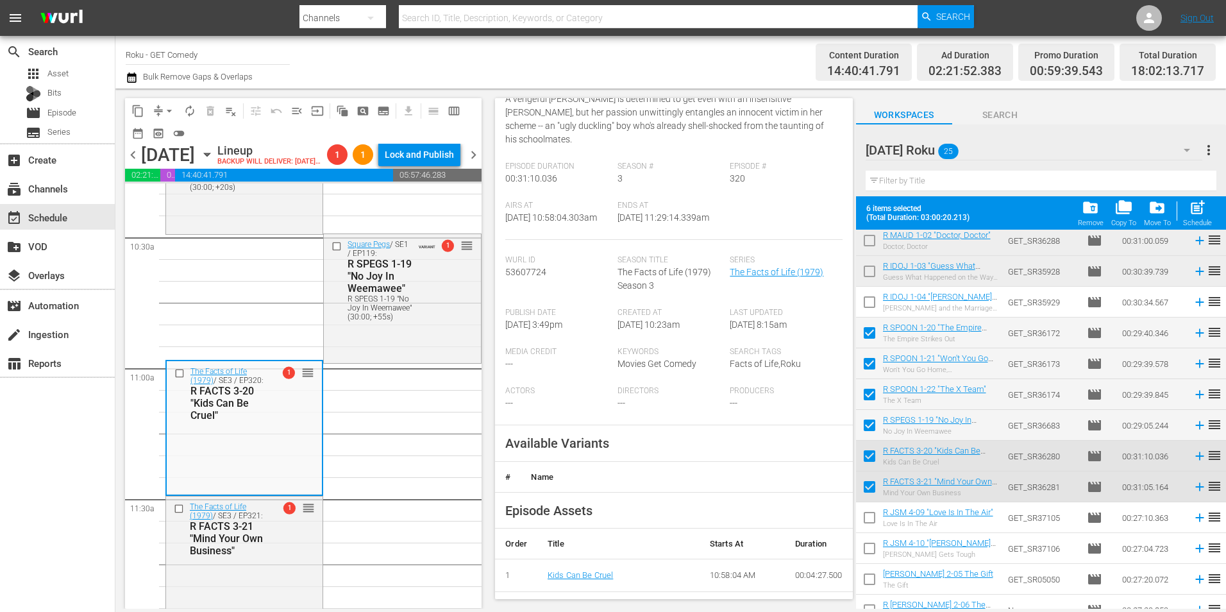
scroll to position [192, 0]
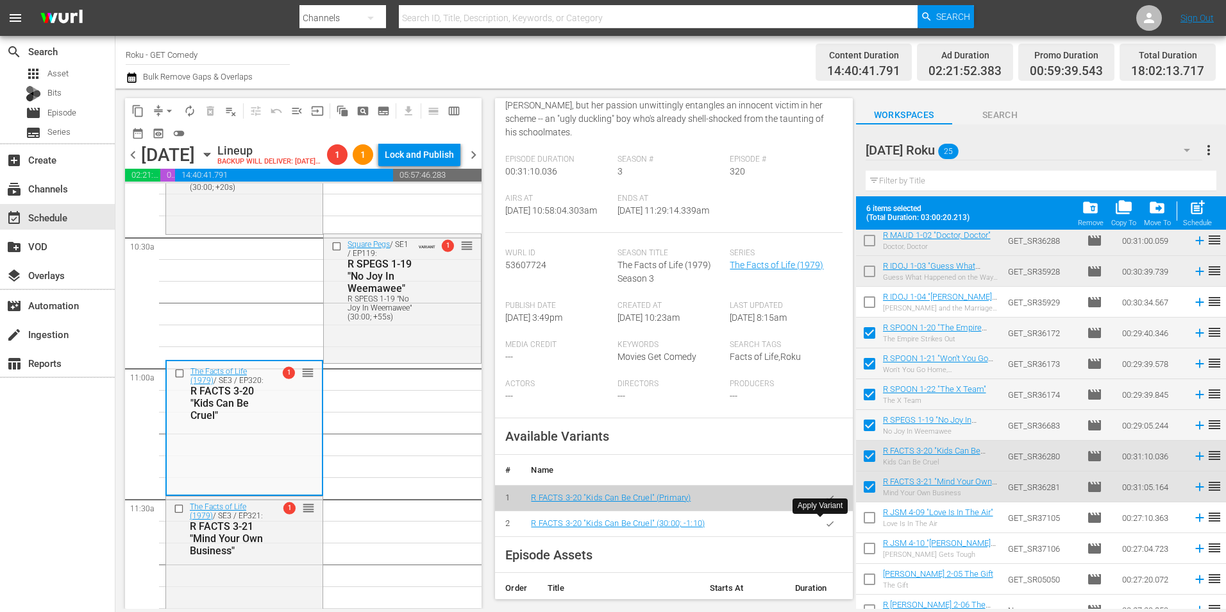
click at [825, 525] on icon "button" at bounding box center [830, 524] width 10 height 10
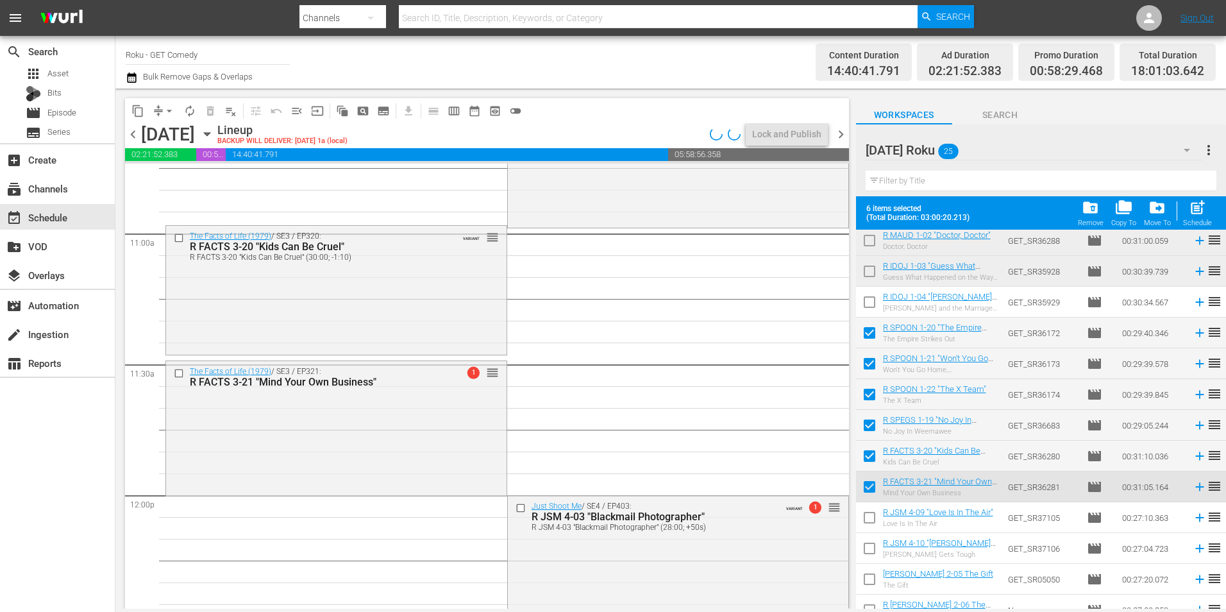
scroll to position [2821, 0]
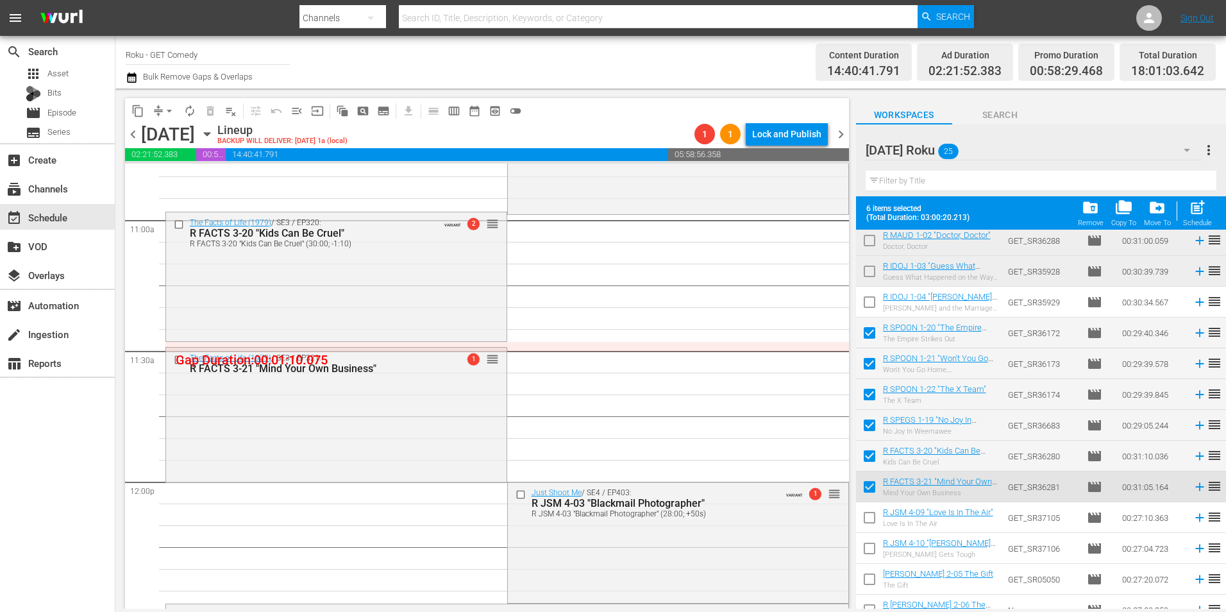
click at [405, 430] on div "The Facts of Life (1979) / SE3 / EP321: R FACTS 3-21 "Mind Your Own Business" 1…" at bounding box center [336, 412] width 340 height 131
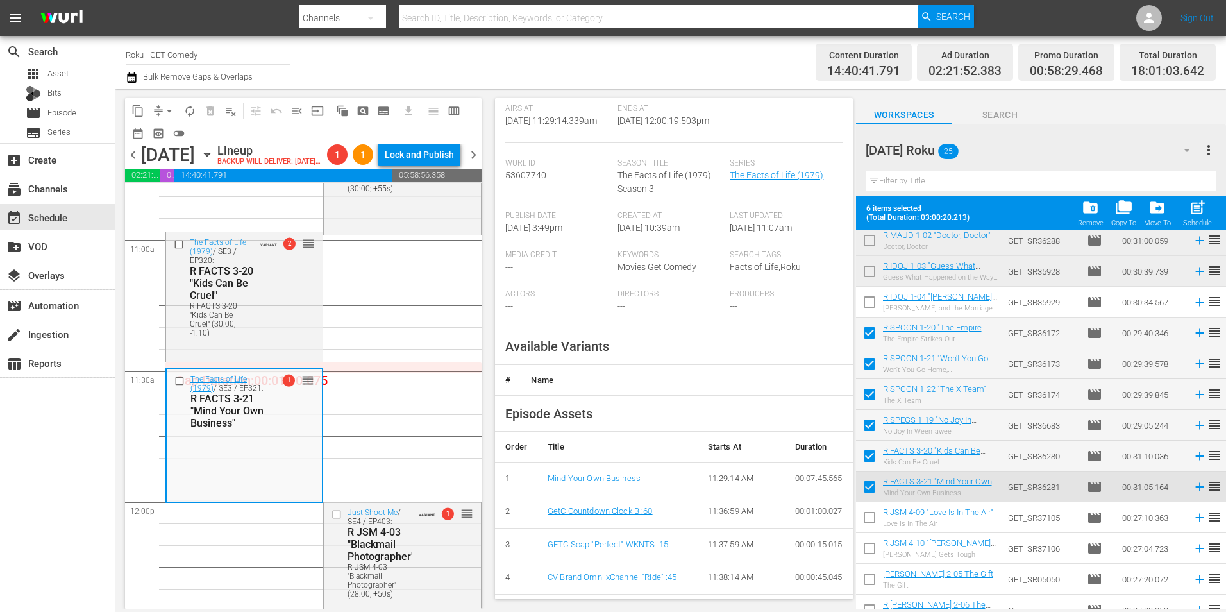
scroll to position [256, 0]
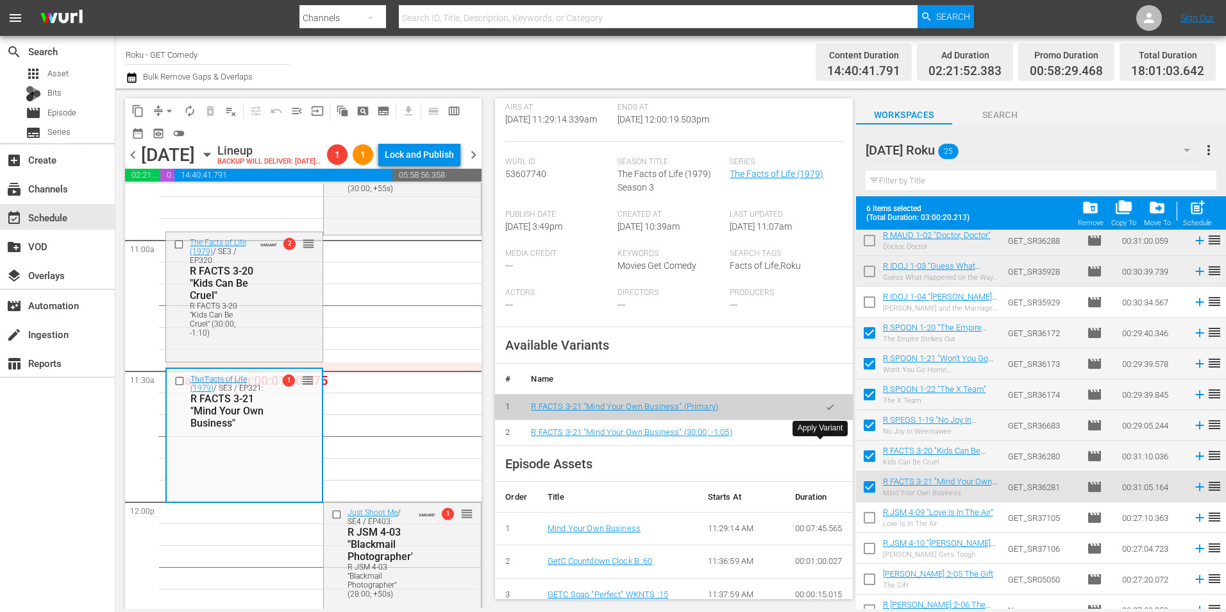
click at [817, 445] on button "button" at bounding box center [829, 432] width 25 height 25
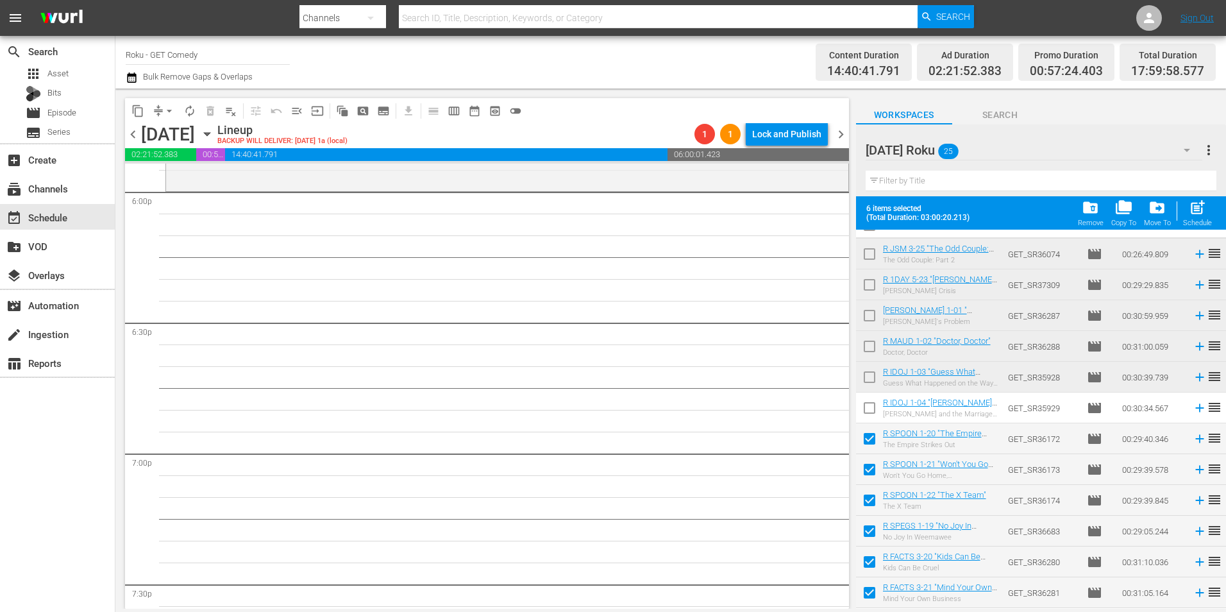
scroll to position [0, 0]
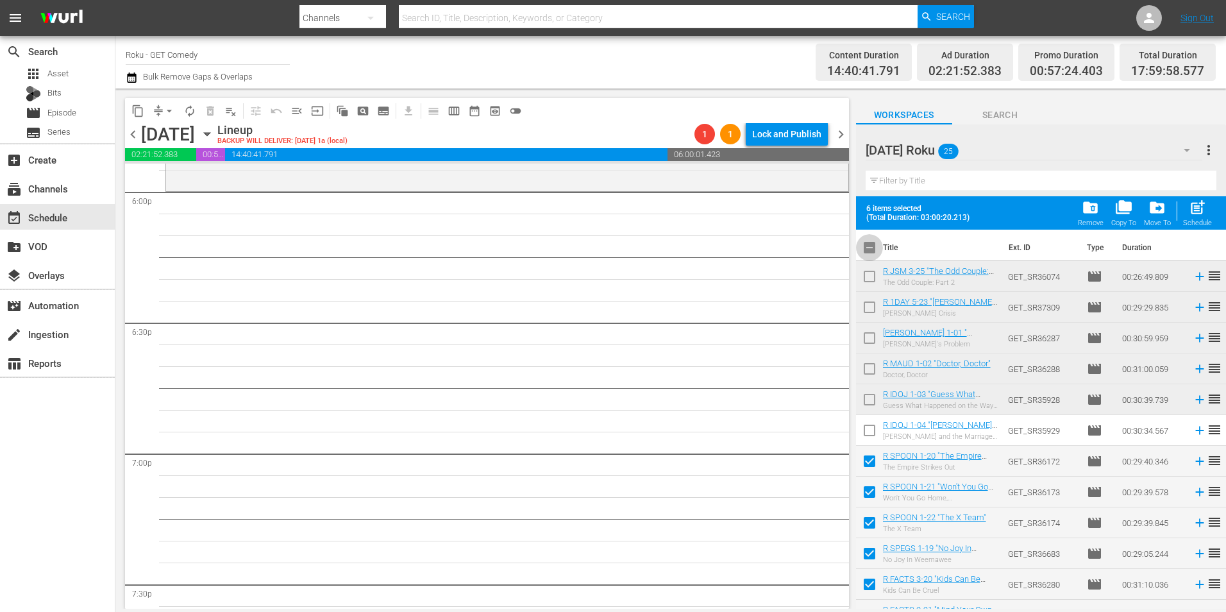
click at [867, 256] on input "checkbox" at bounding box center [869, 250] width 27 height 27
checkbox input "true"
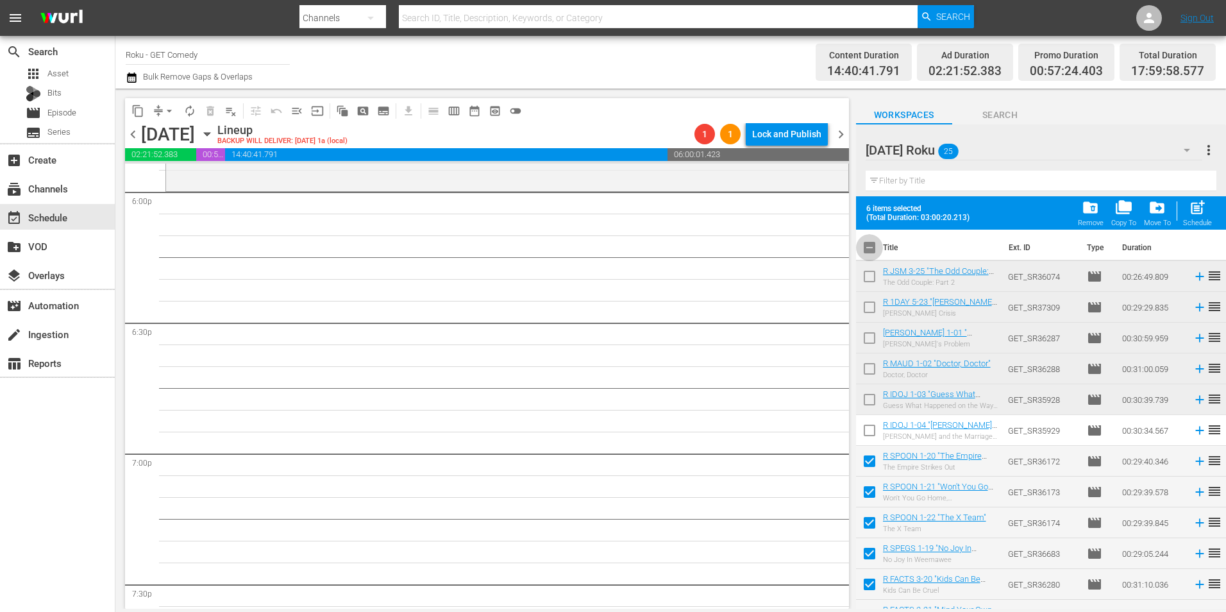
checkbox input "true"
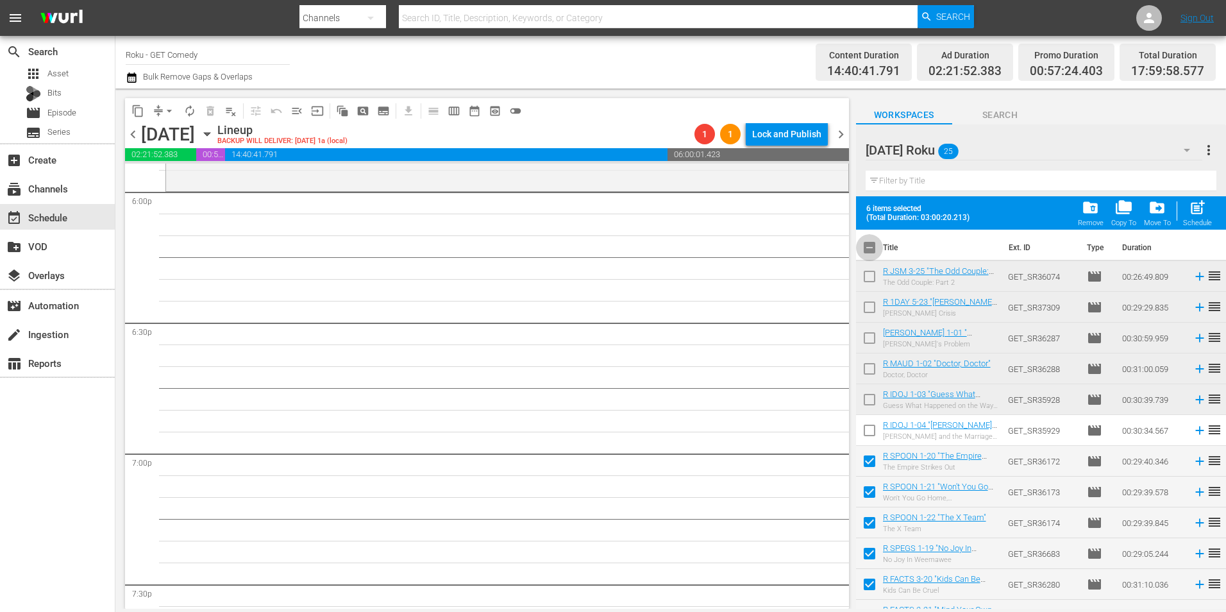
checkbox input "true"
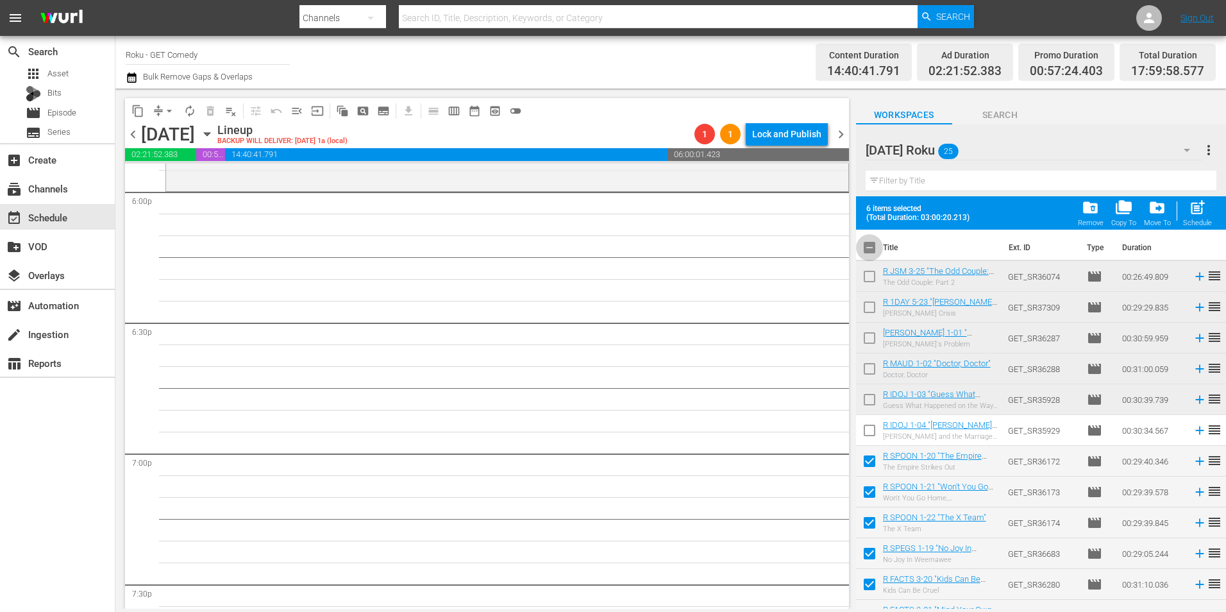
checkbox input "true"
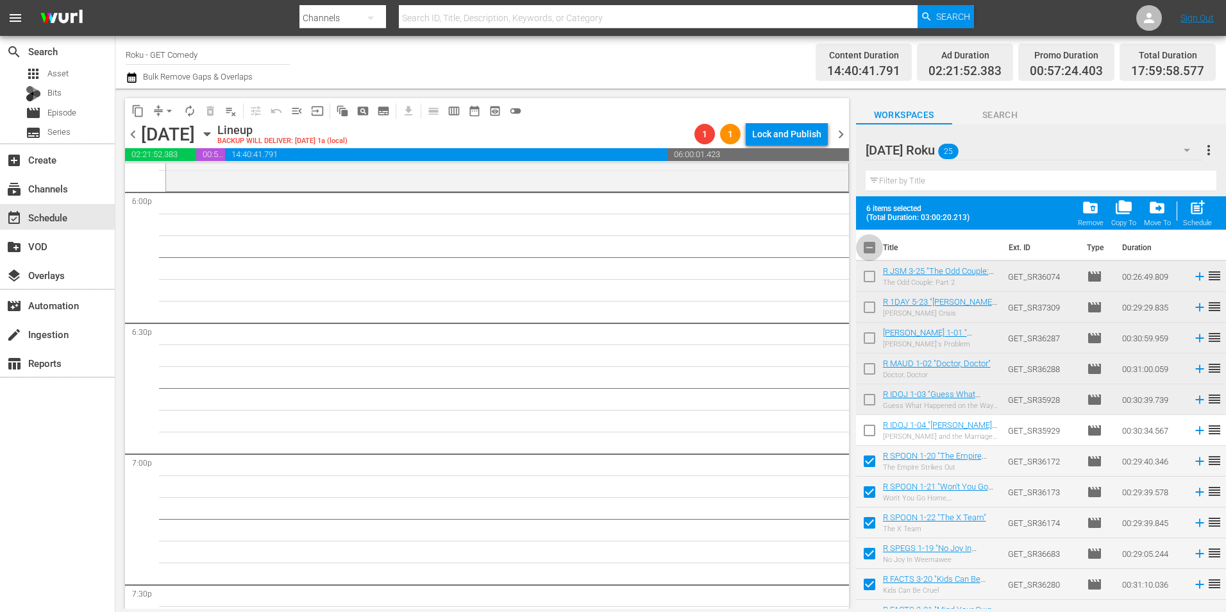
checkbox input "true"
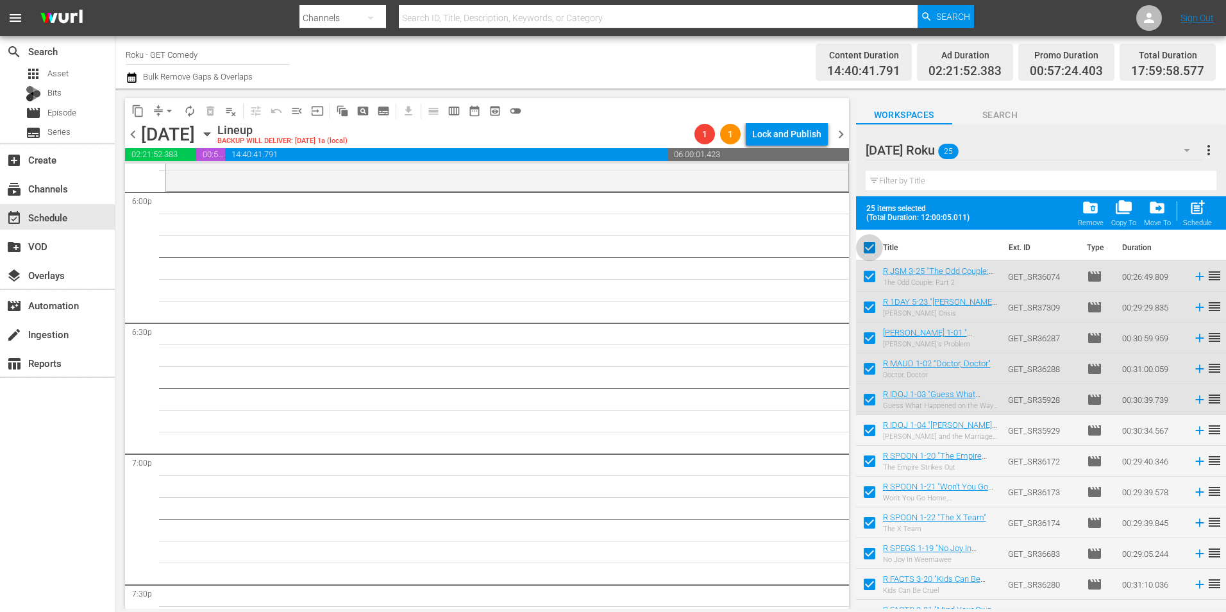
click at [876, 250] on input "checkbox" at bounding box center [869, 250] width 27 height 27
checkbox input "false"
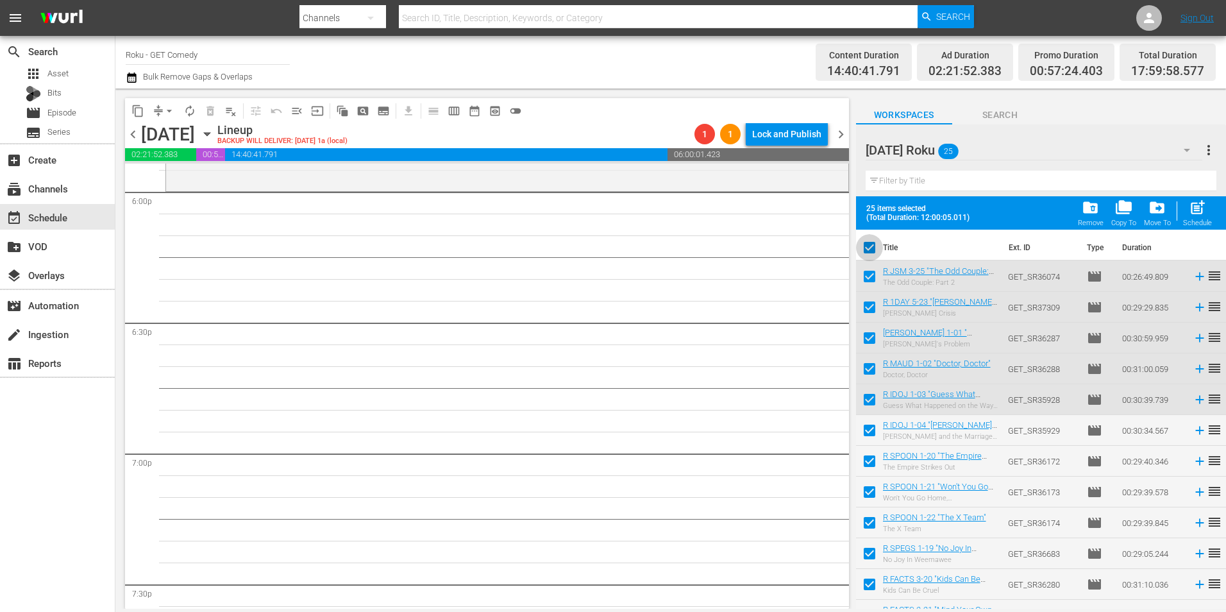
checkbox input "false"
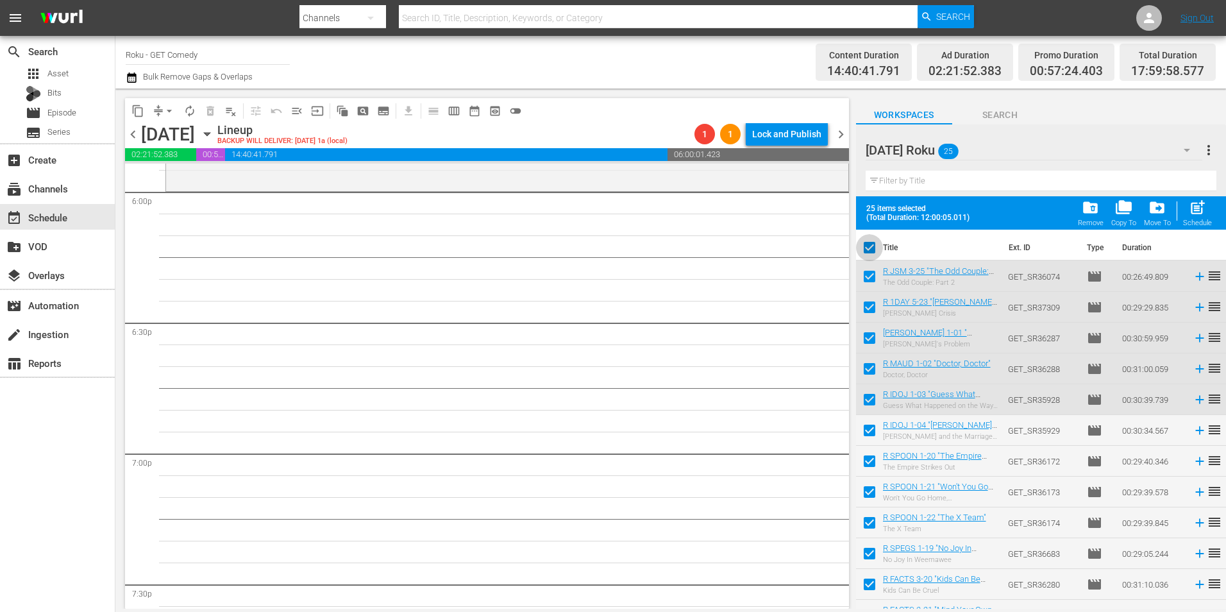
checkbox input "false"
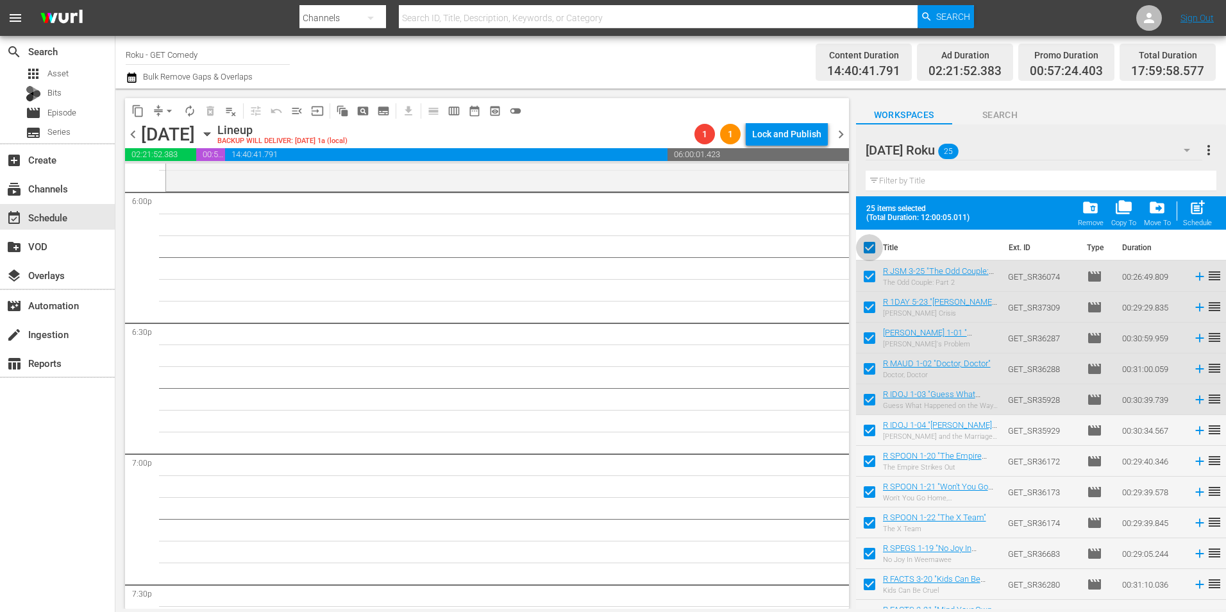
checkbox input "false"
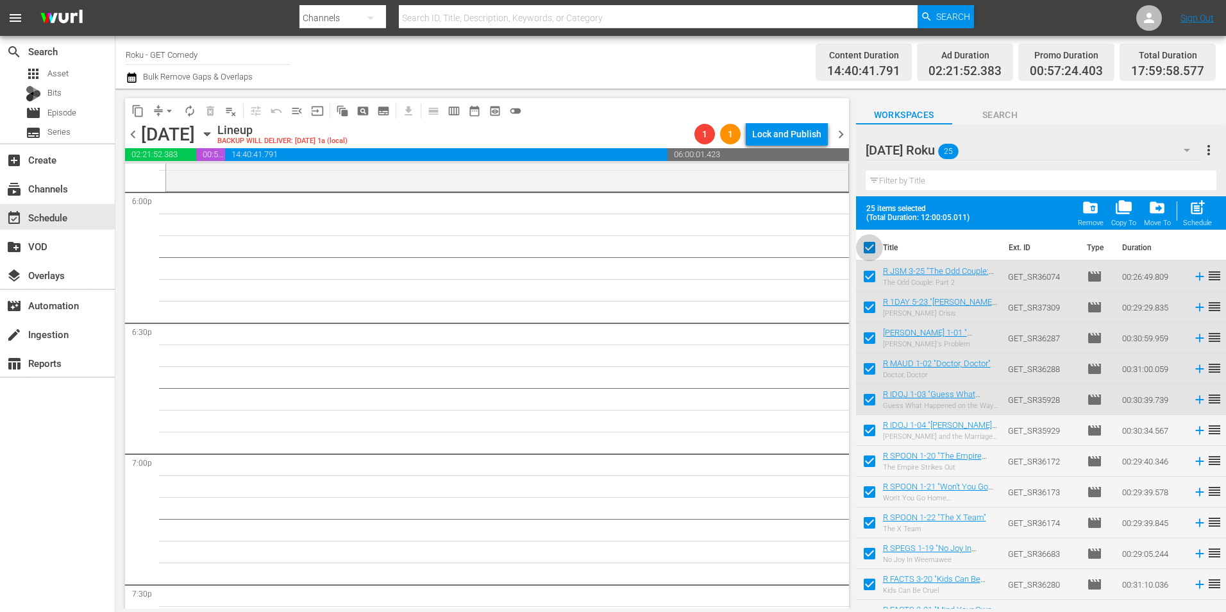
checkbox input "false"
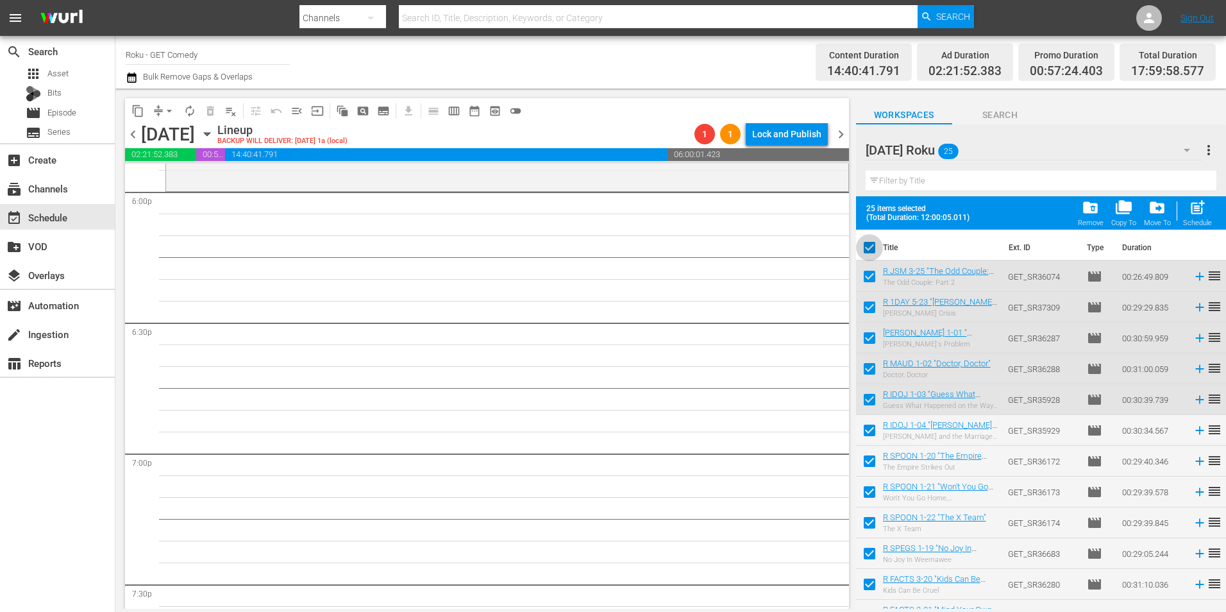
checkbox input "false"
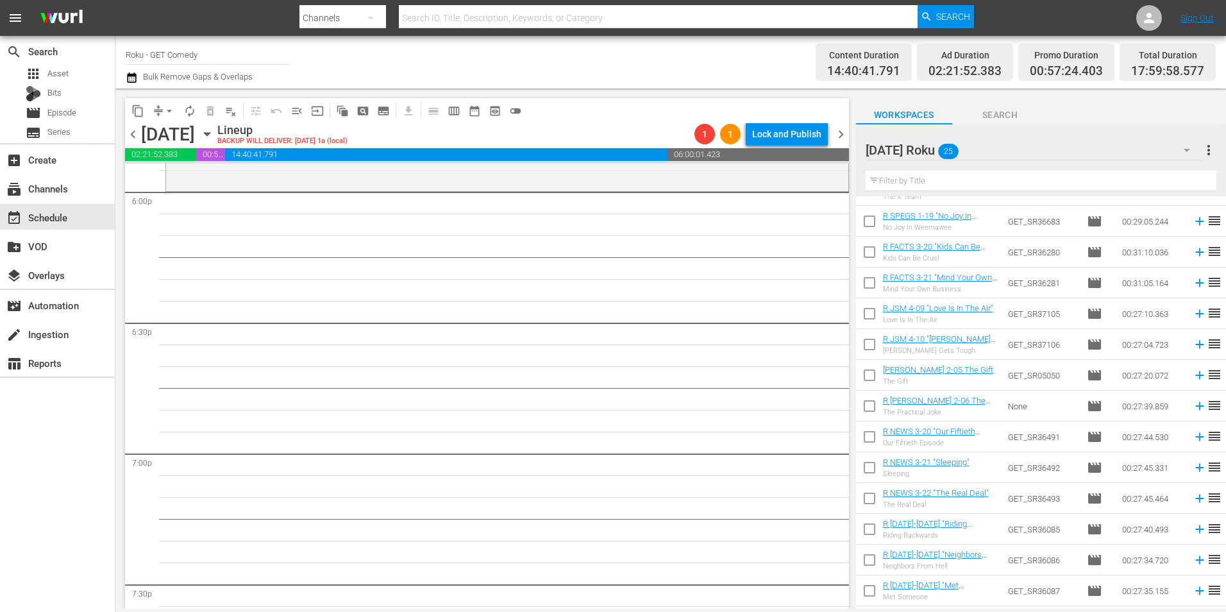
scroll to position [321, 0]
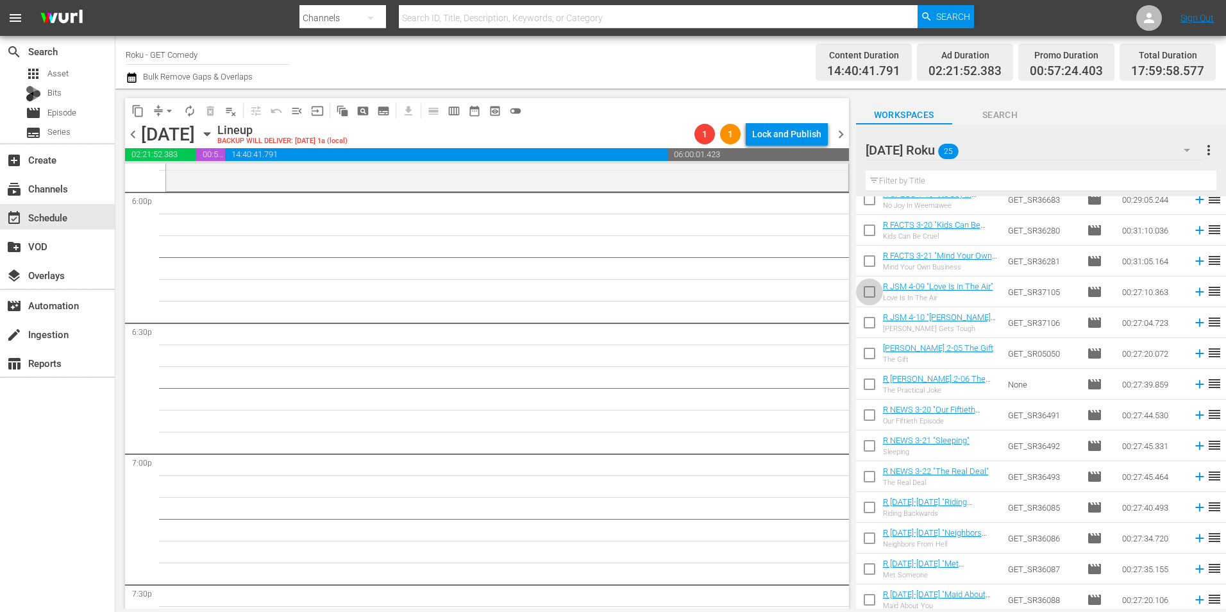
click at [877, 290] on input "checkbox" at bounding box center [869, 294] width 27 height 27
checkbox input "true"
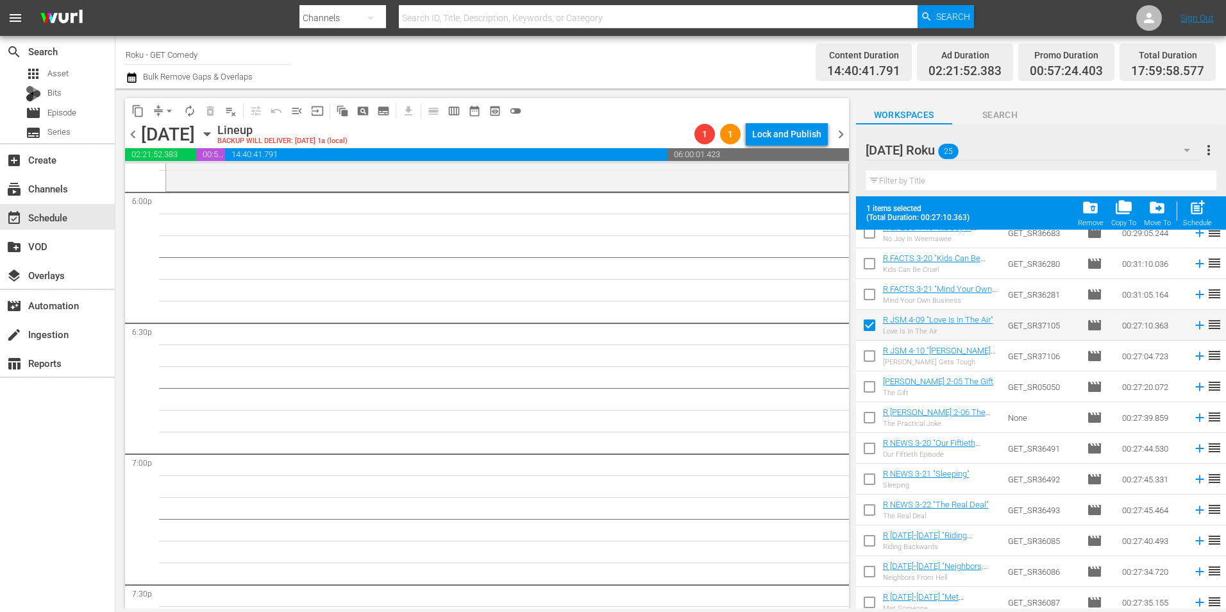
click at [871, 353] on input "checkbox" at bounding box center [869, 358] width 27 height 27
checkbox input "true"
click at [868, 384] on input "checkbox" at bounding box center [869, 389] width 27 height 27
checkbox input "true"
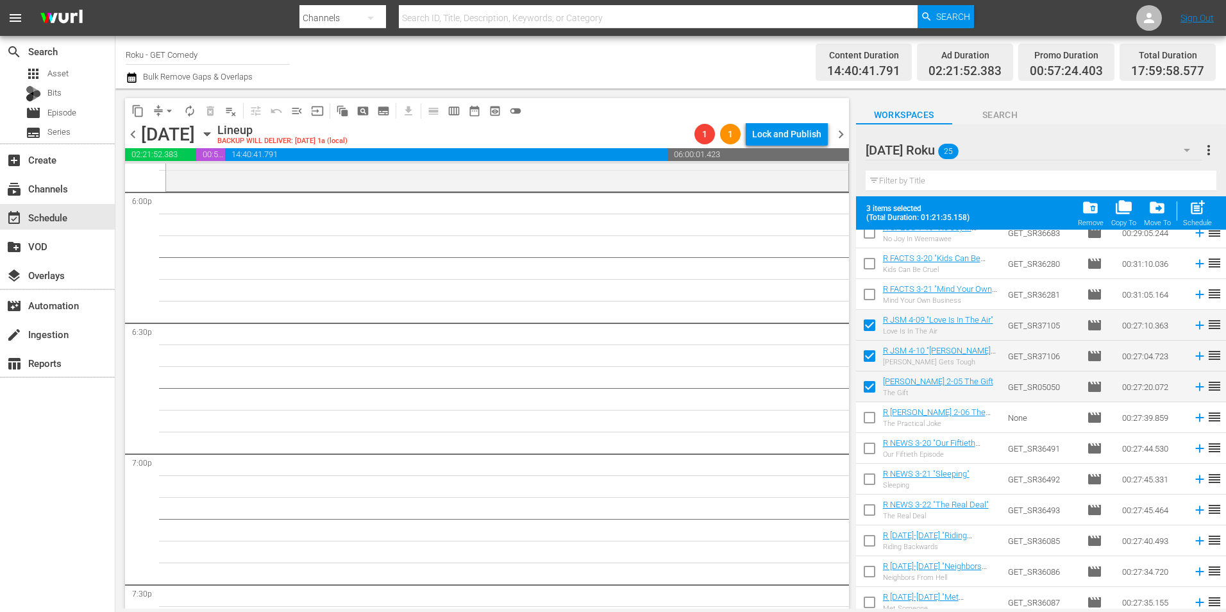
click at [870, 420] on input "checkbox" at bounding box center [869, 419] width 27 height 27
checkbox input "true"
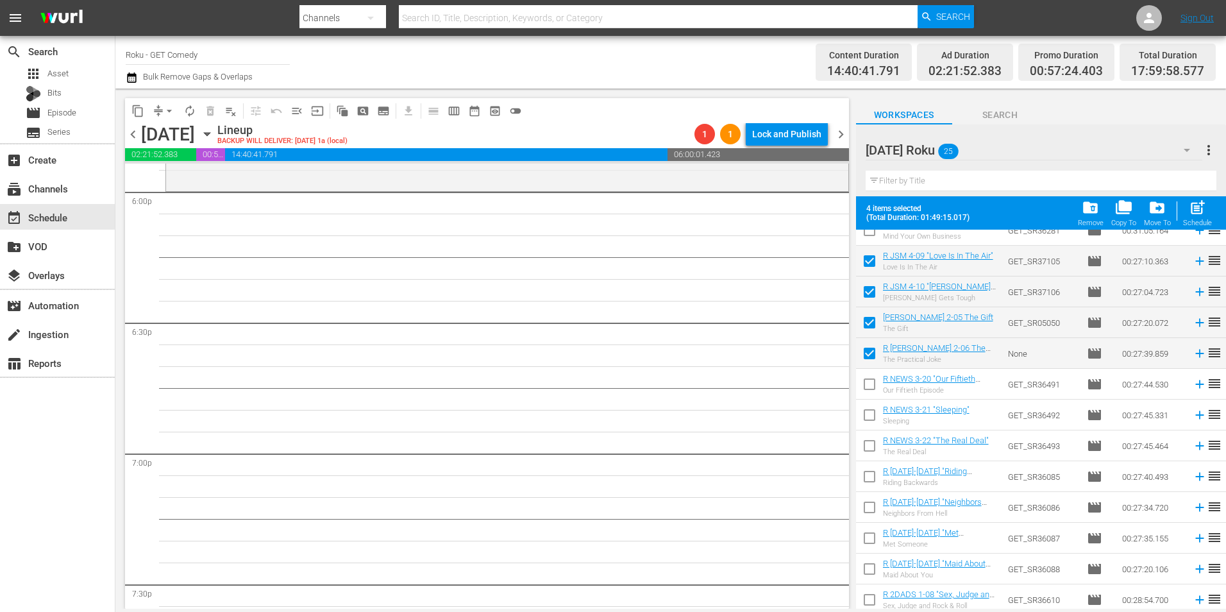
click at [869, 387] on input "checkbox" at bounding box center [869, 386] width 27 height 27
checkbox input "true"
click at [868, 423] on input "checkbox" at bounding box center [869, 417] width 27 height 27
checkbox input "true"
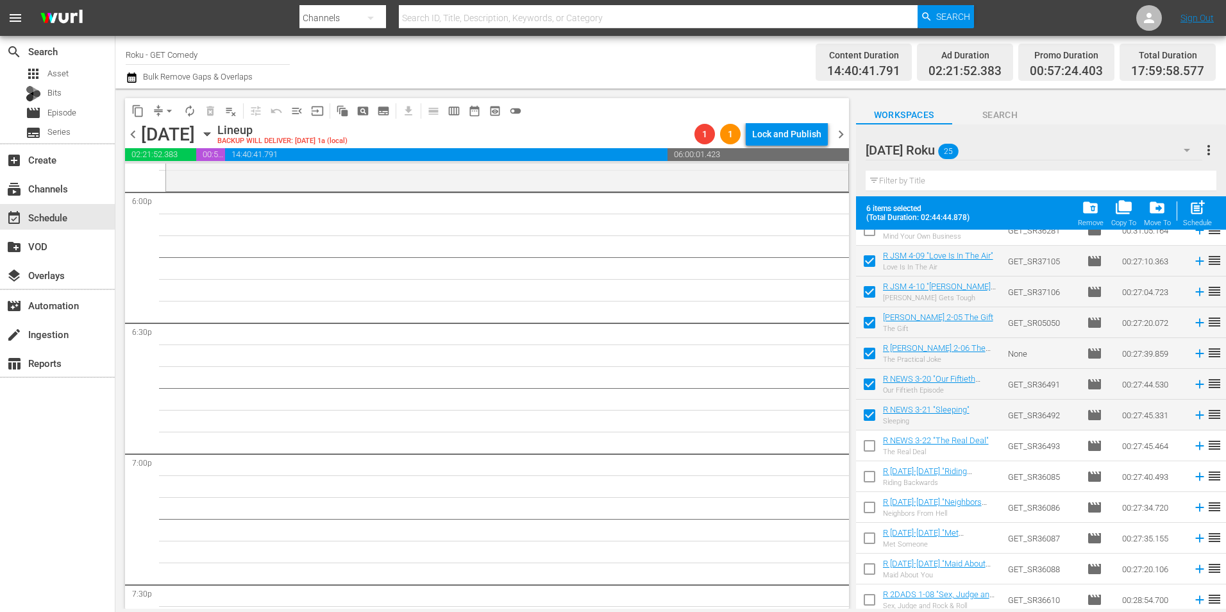
click at [871, 444] on input "checkbox" at bounding box center [869, 448] width 27 height 27
checkbox input "true"
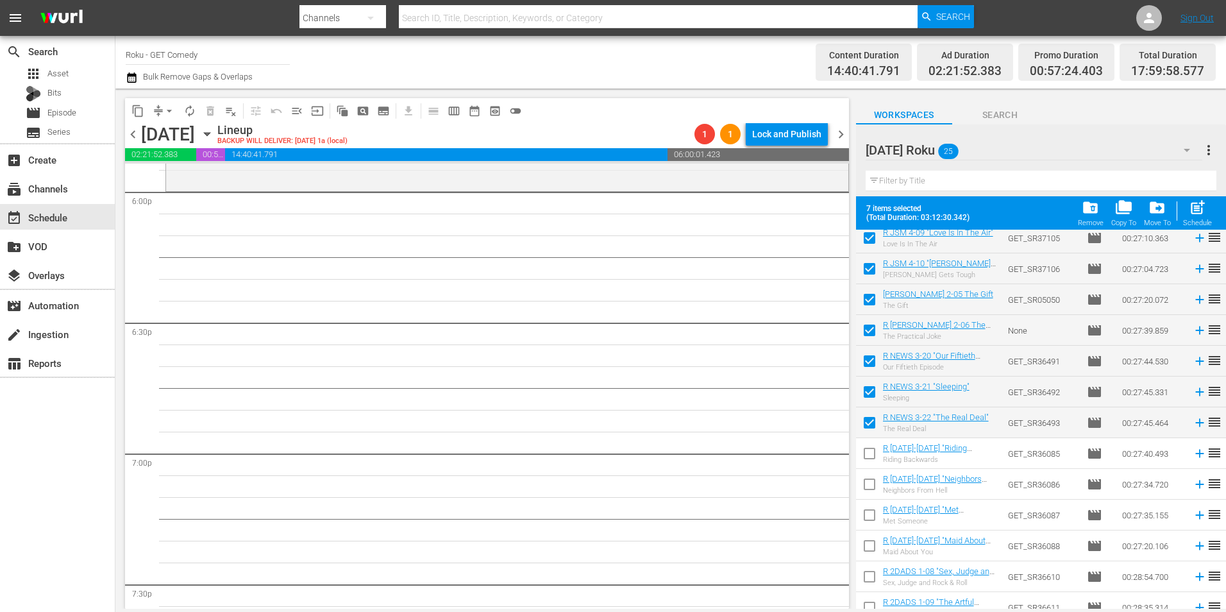
scroll to position [420, 0]
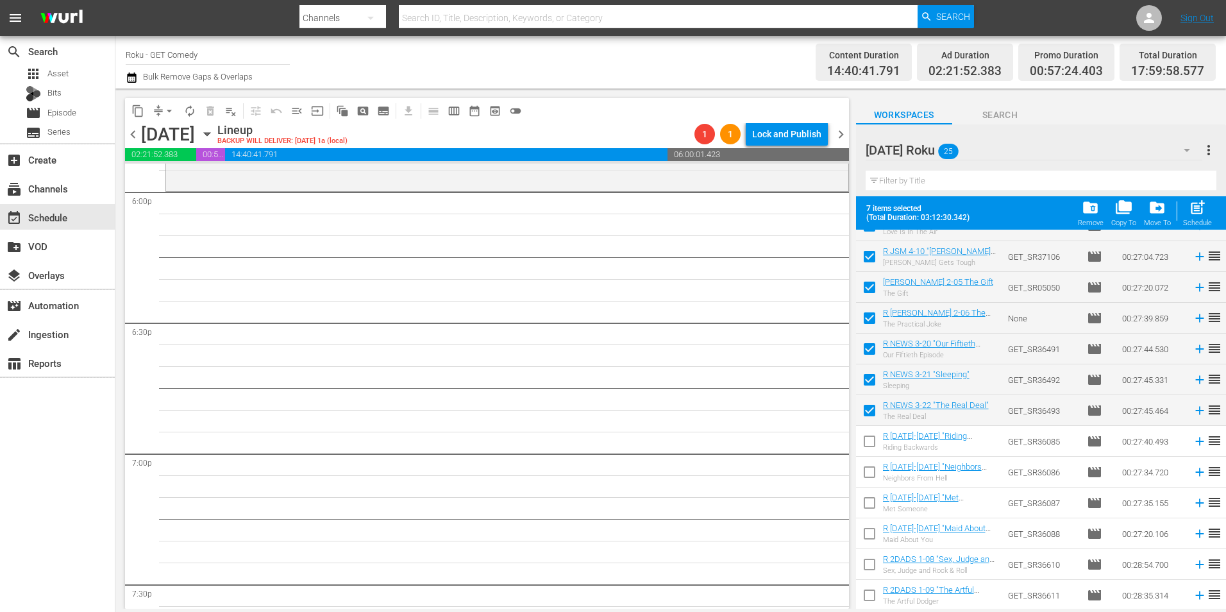
click at [872, 442] on input "checkbox" at bounding box center [869, 443] width 27 height 27
checkbox input "true"
click at [870, 465] on input "checkbox" at bounding box center [869, 474] width 27 height 27
checkbox input "true"
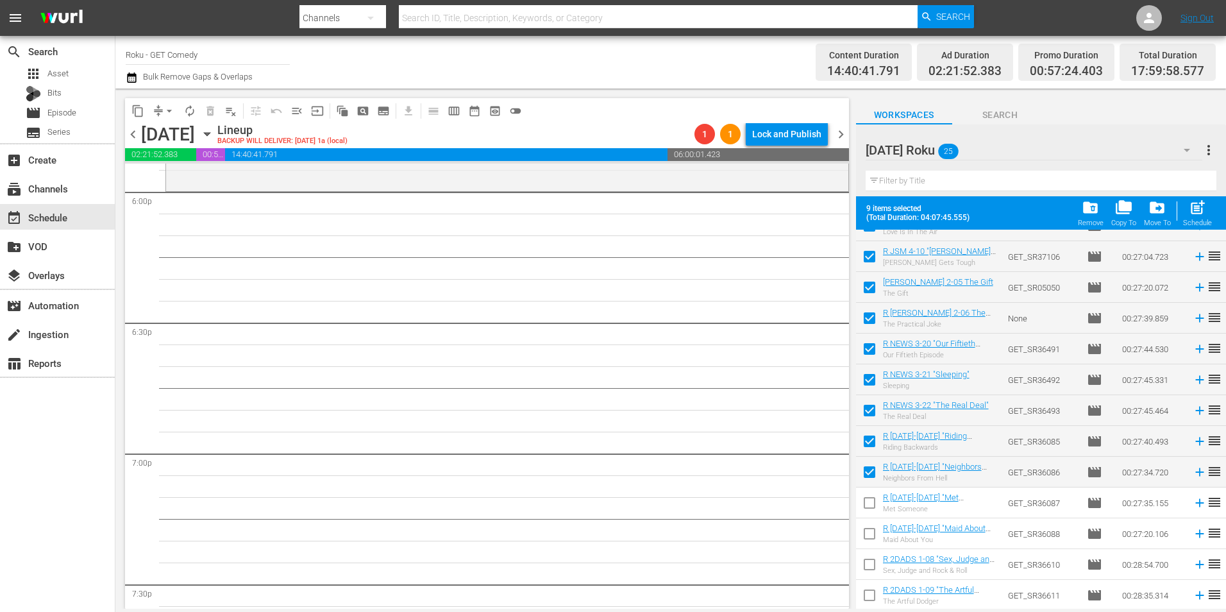
click at [867, 507] on input "checkbox" at bounding box center [869, 505] width 27 height 27
checkbox input "true"
click at [869, 533] on input "checkbox" at bounding box center [869, 536] width 27 height 27
checkbox input "true"
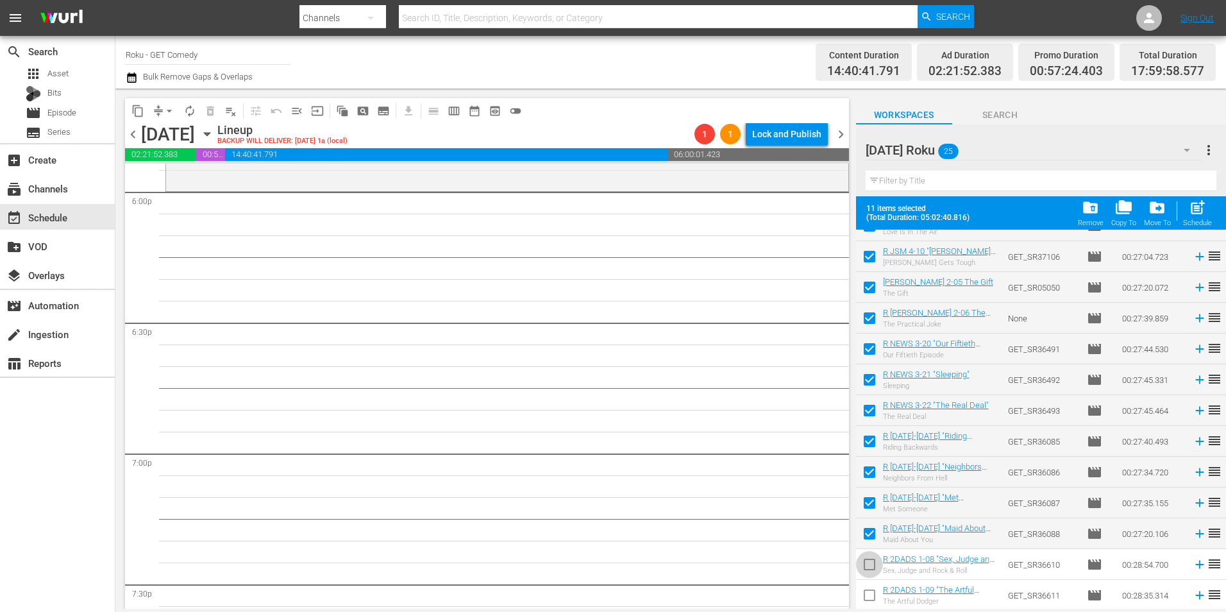
click at [867, 567] on input "checkbox" at bounding box center [869, 566] width 27 height 27
checkbox input "true"
click at [868, 596] on input "checkbox" at bounding box center [869, 597] width 27 height 27
checkbox input "true"
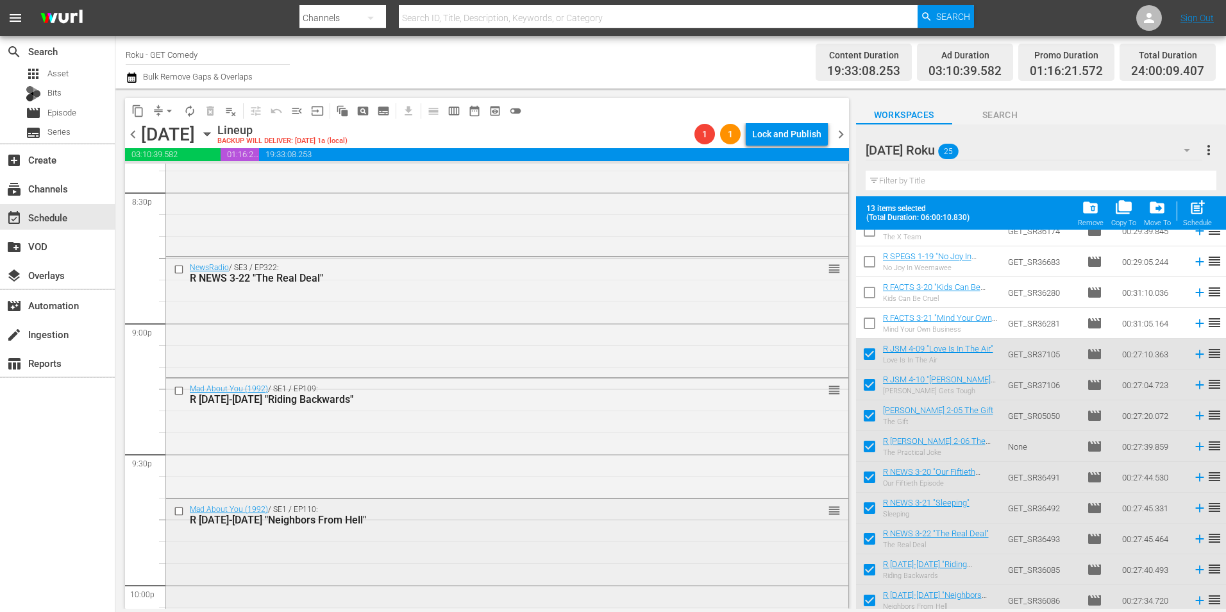
scroll to position [5450, 0]
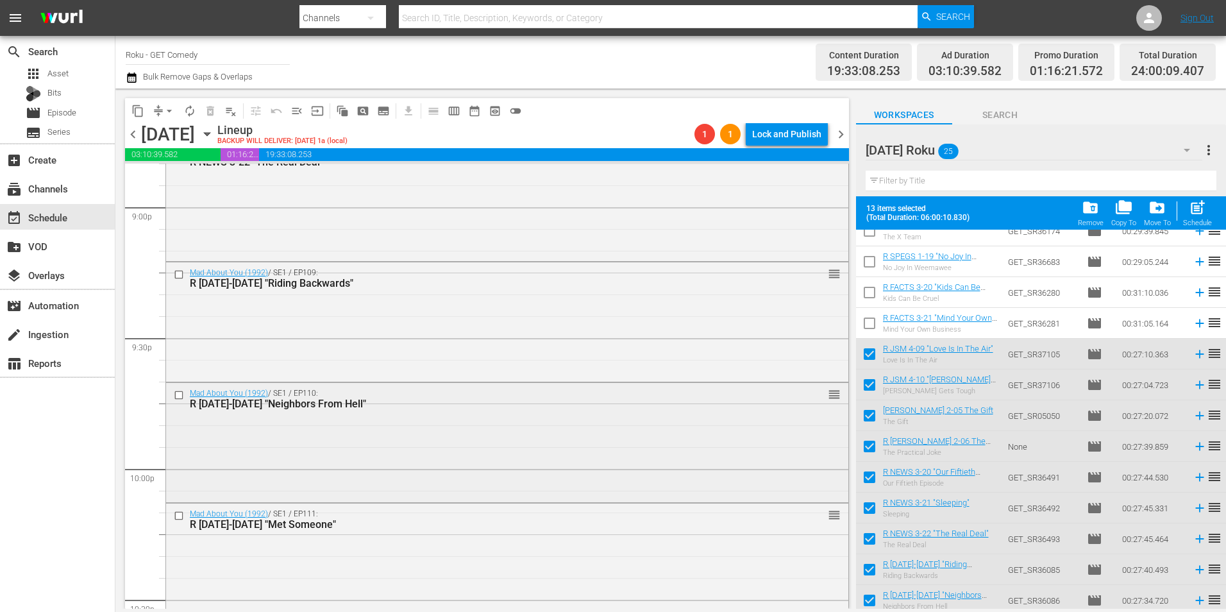
click at [390, 440] on div "Mad About You (1992) / SE1 / EP110: R [DATE]-[DATE] "Neighbors From Hell" reord…" at bounding box center [507, 441] width 682 height 117
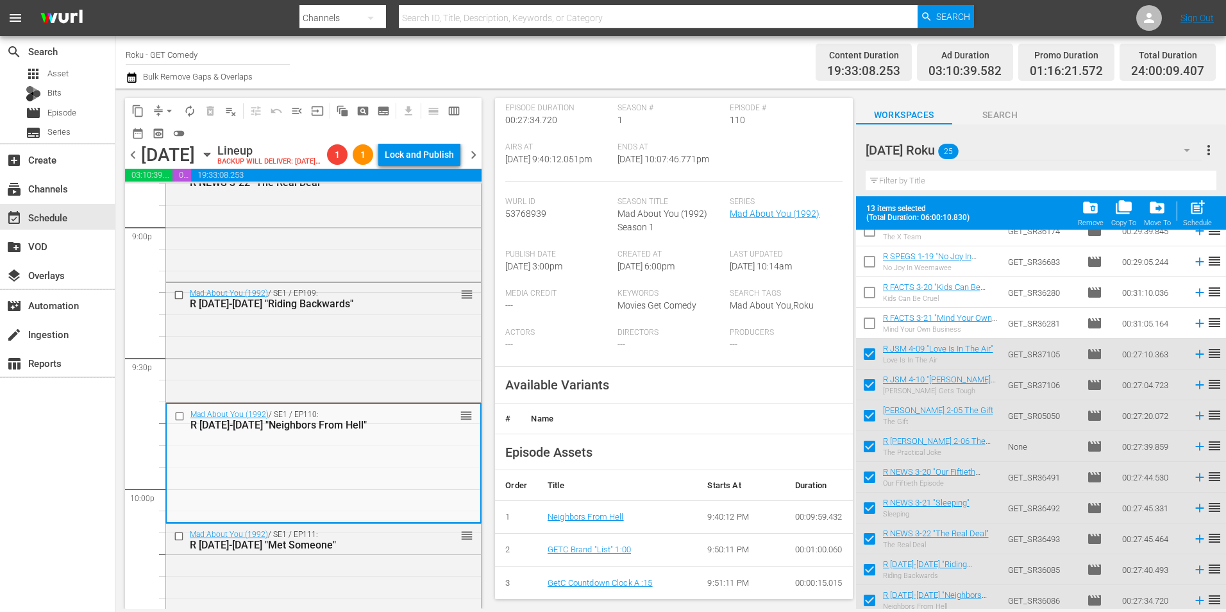
scroll to position [192, 0]
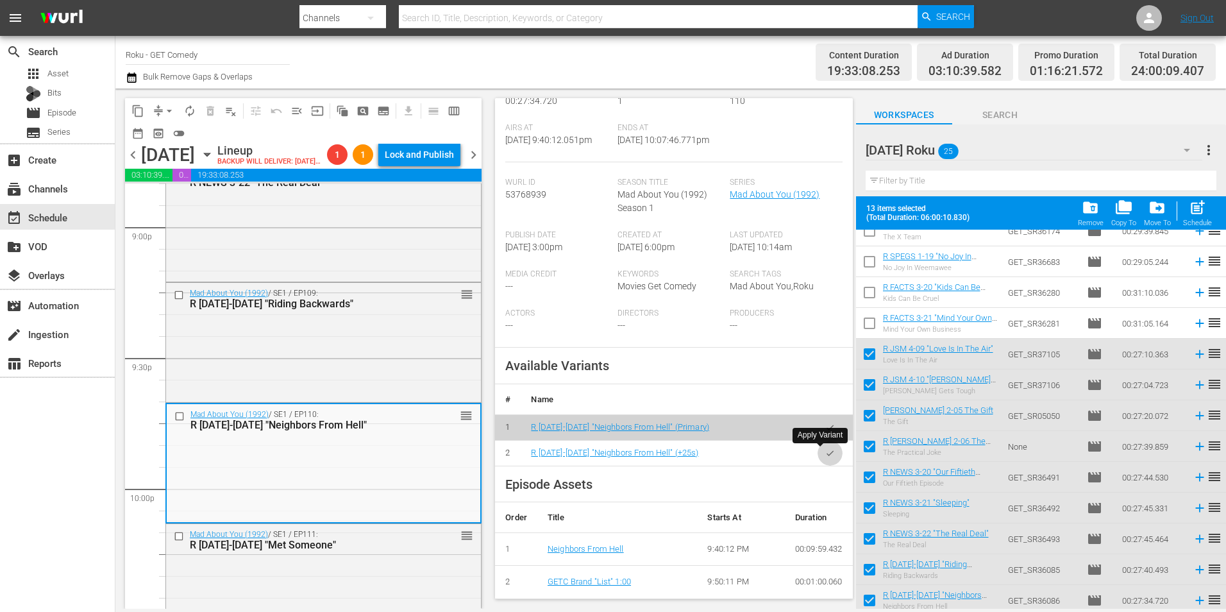
click at [825, 452] on button "button" at bounding box center [829, 452] width 25 height 25
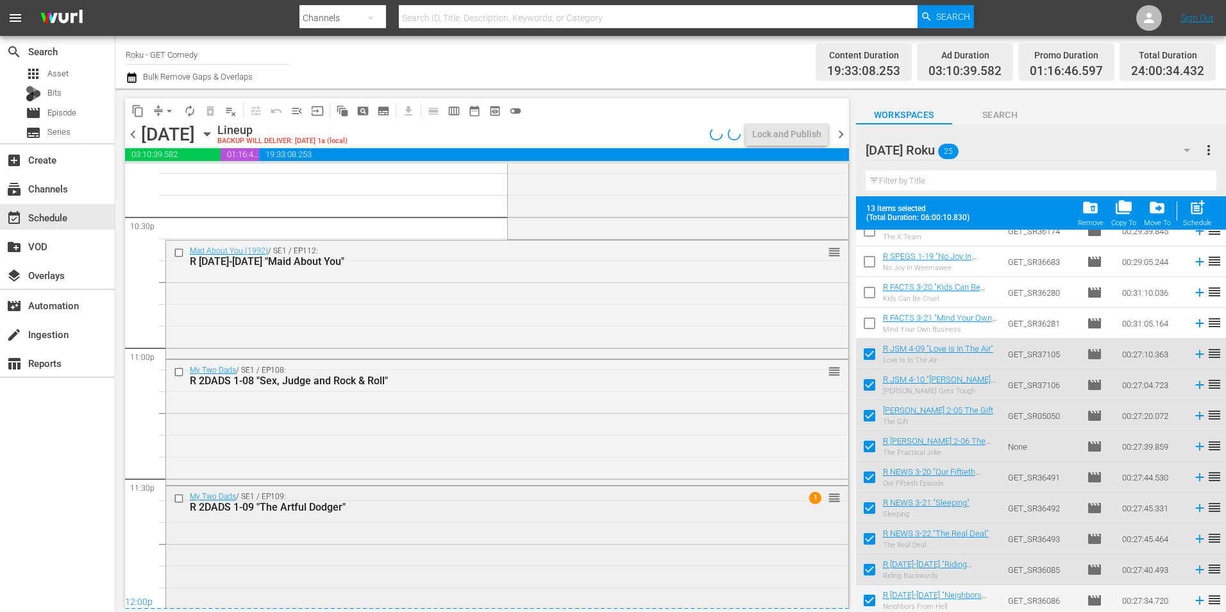
scroll to position [5834, 0]
click at [632, 532] on div "My Two Dads / SE1 / EP109: R 2DADS 1-09 "The Artful Dodger" 1 reorder" at bounding box center [507, 545] width 682 height 121
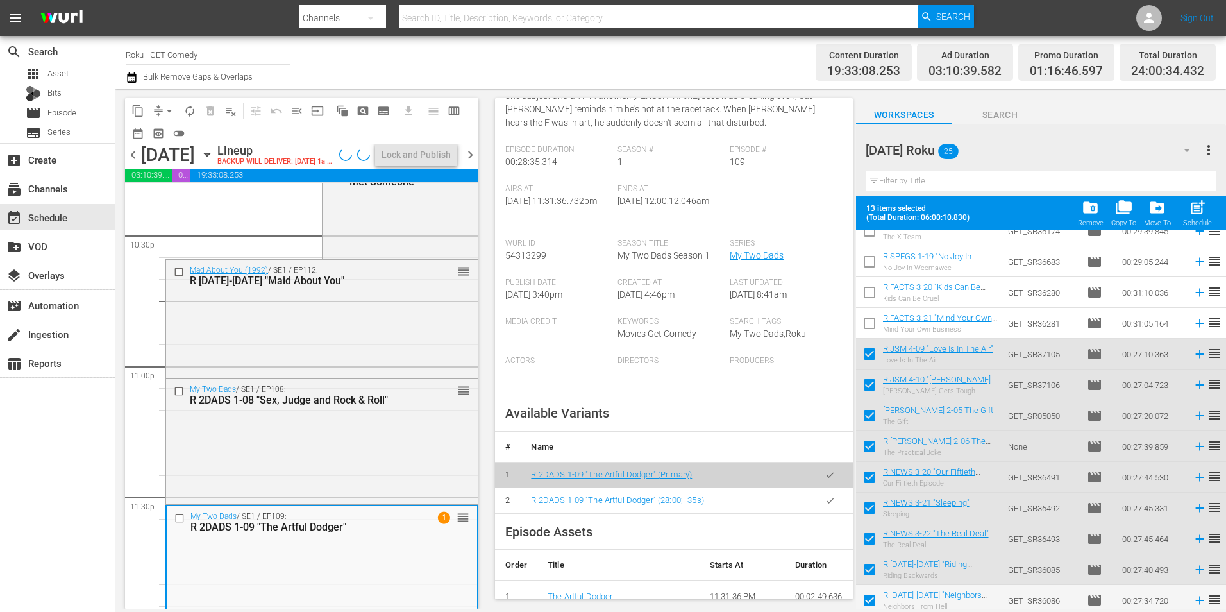
scroll to position [321, 0]
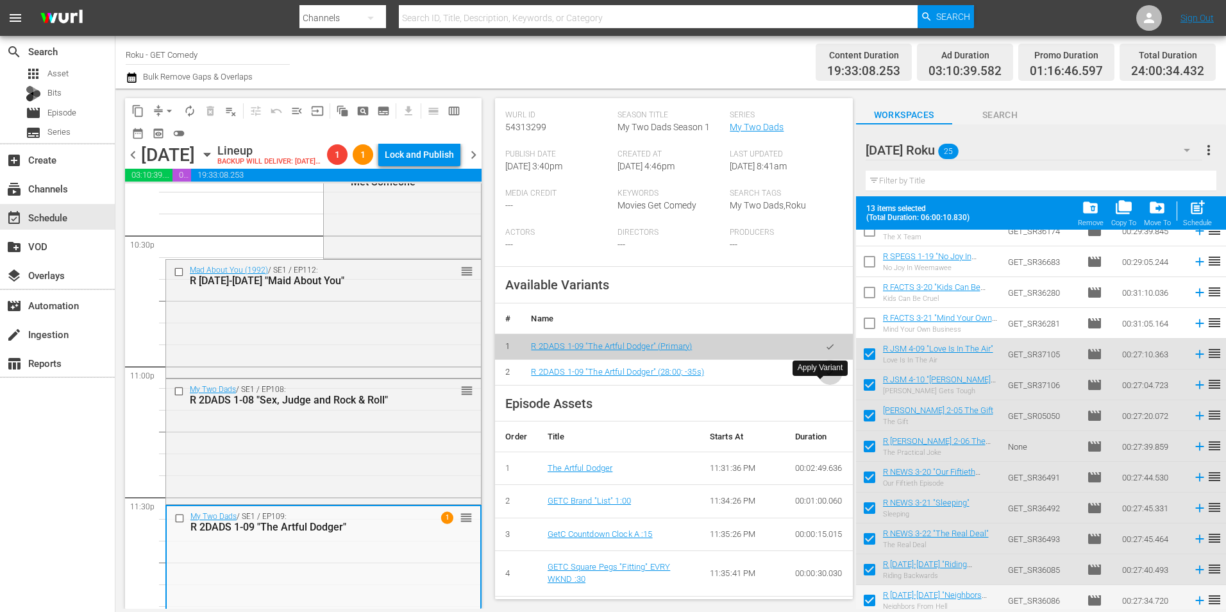
click at [823, 385] on button "button" at bounding box center [829, 372] width 25 height 25
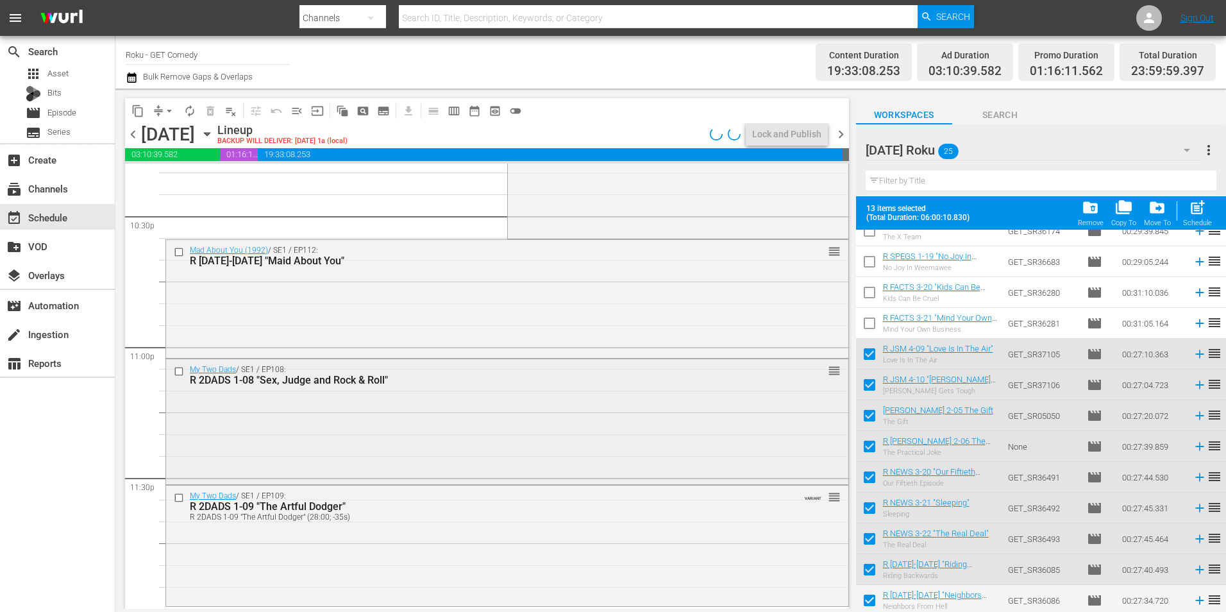
scroll to position [5833, 0]
click at [172, 110] on span "arrow_drop_down" at bounding box center [169, 111] width 13 height 13
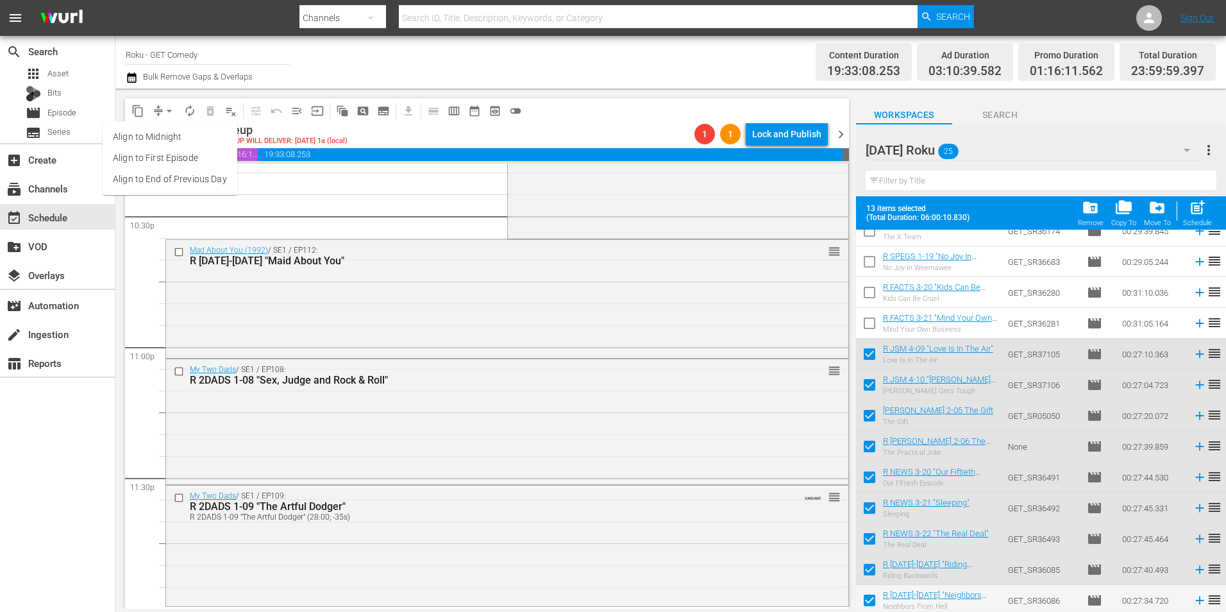
click at [172, 128] on li "Align to Midnight" at bounding box center [170, 136] width 135 height 21
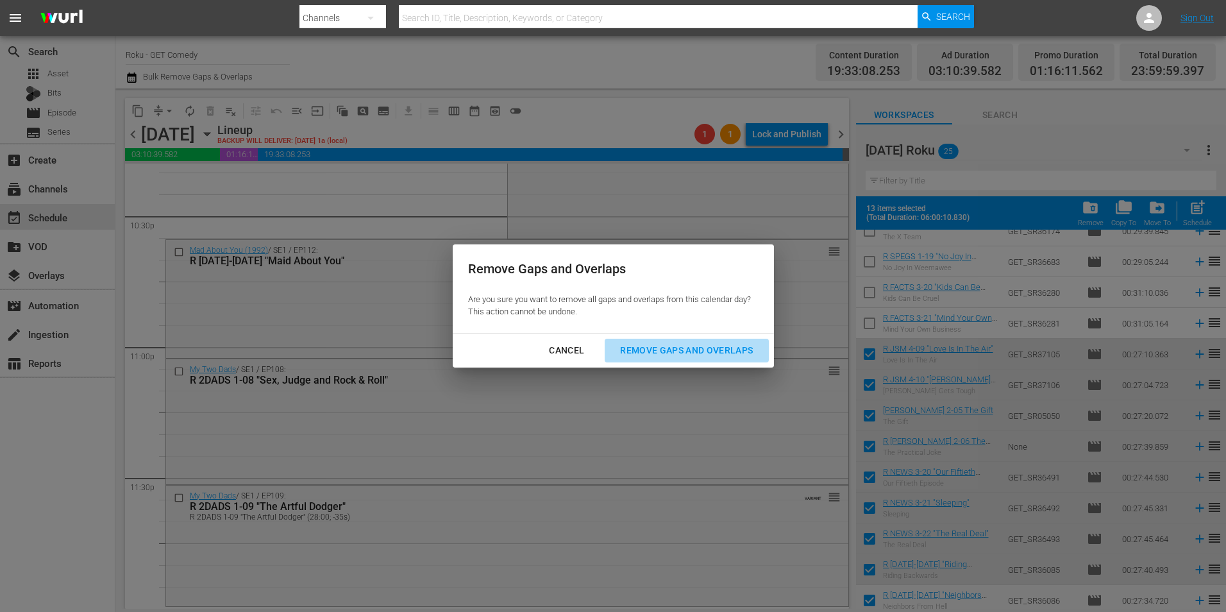
click at [659, 346] on div "Remove Gaps and Overlaps" at bounding box center [686, 350] width 153 height 16
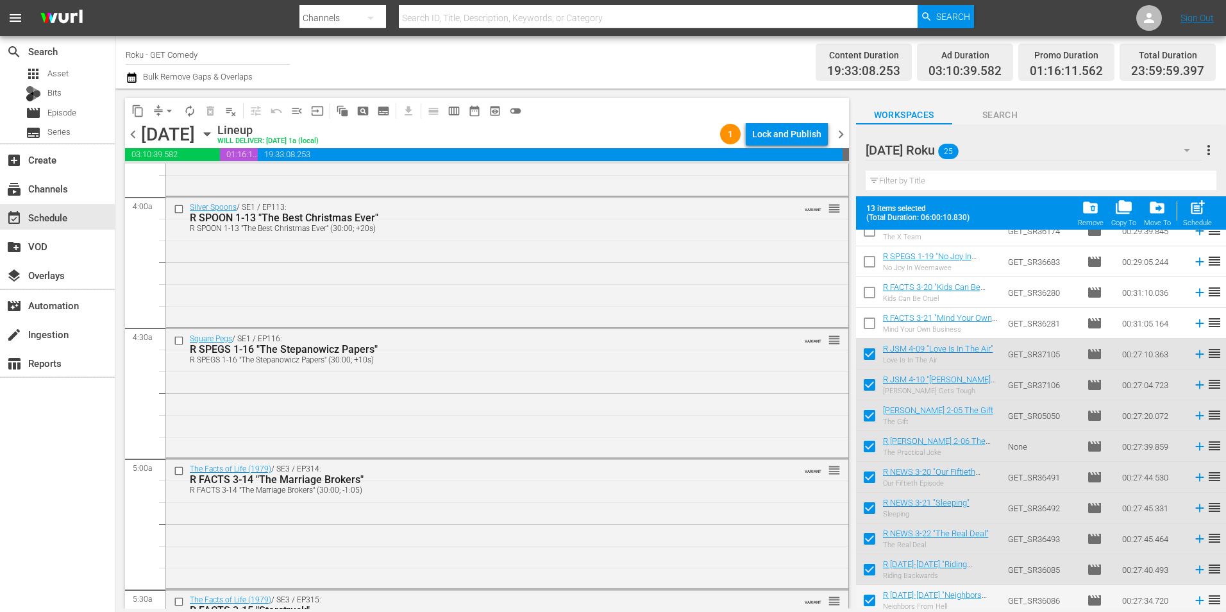
scroll to position [0, 0]
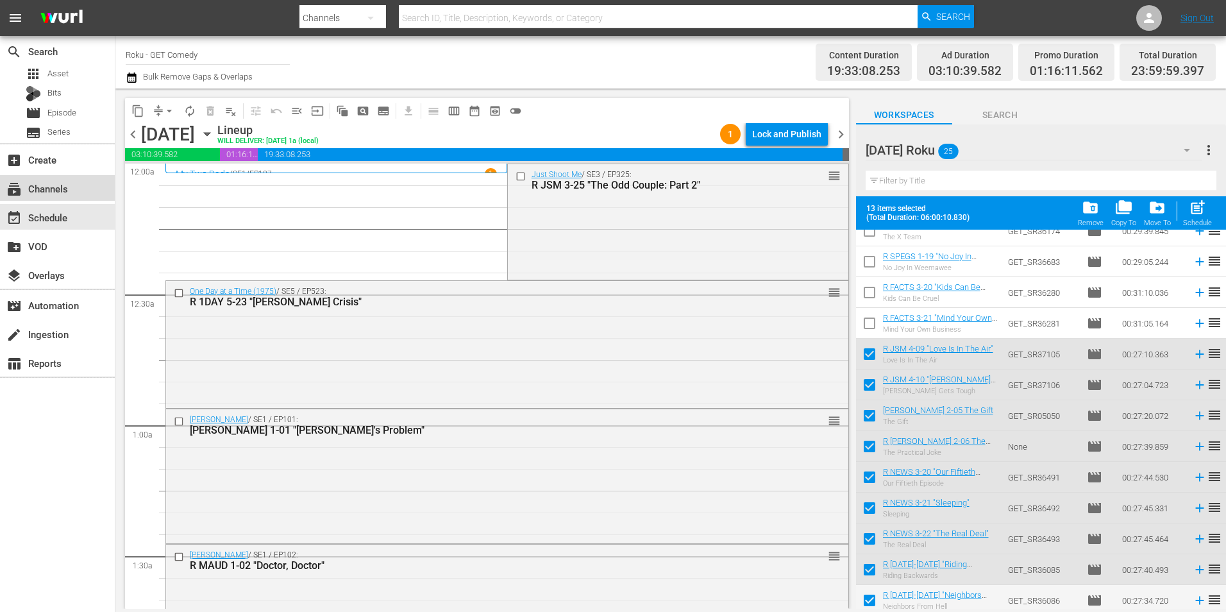
click at [71, 187] on div "subscriptions Channels" at bounding box center [36, 187] width 72 height 12
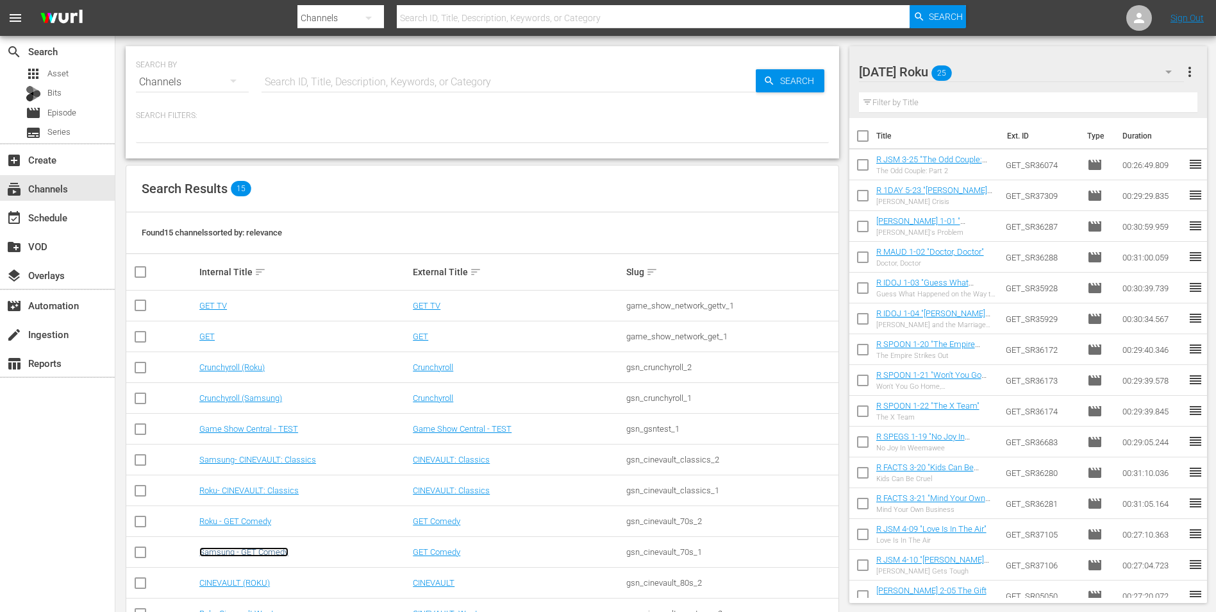
click at [258, 552] on link "Samsung - GET Comedy" at bounding box center [243, 552] width 89 height 10
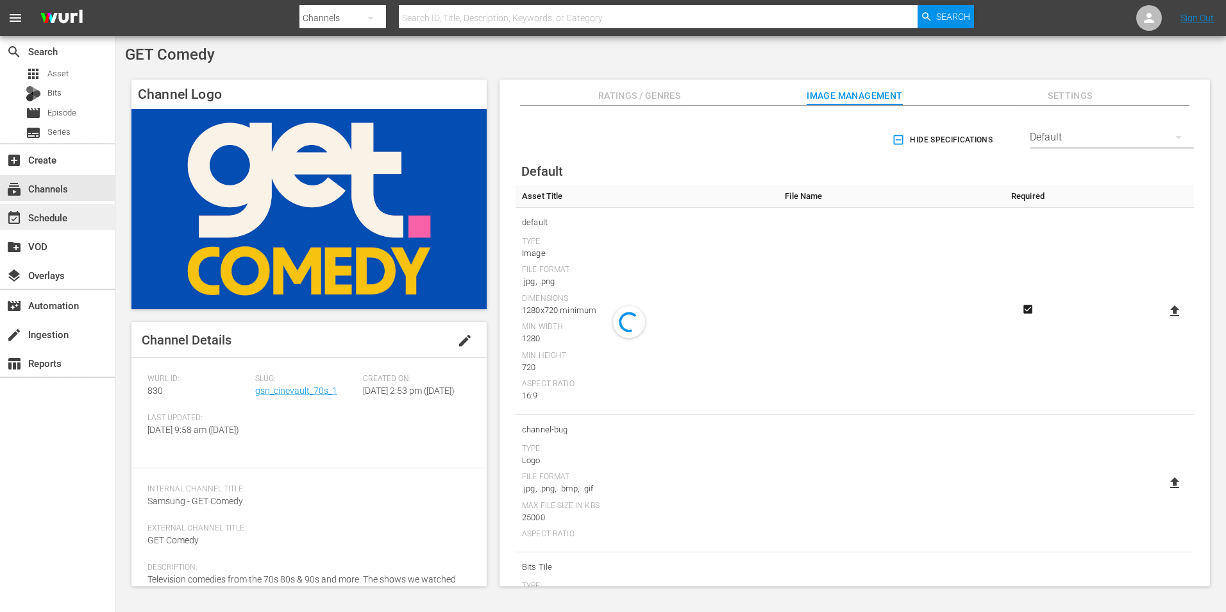
click at [69, 219] on div "event_available Schedule" at bounding box center [36, 216] width 72 height 12
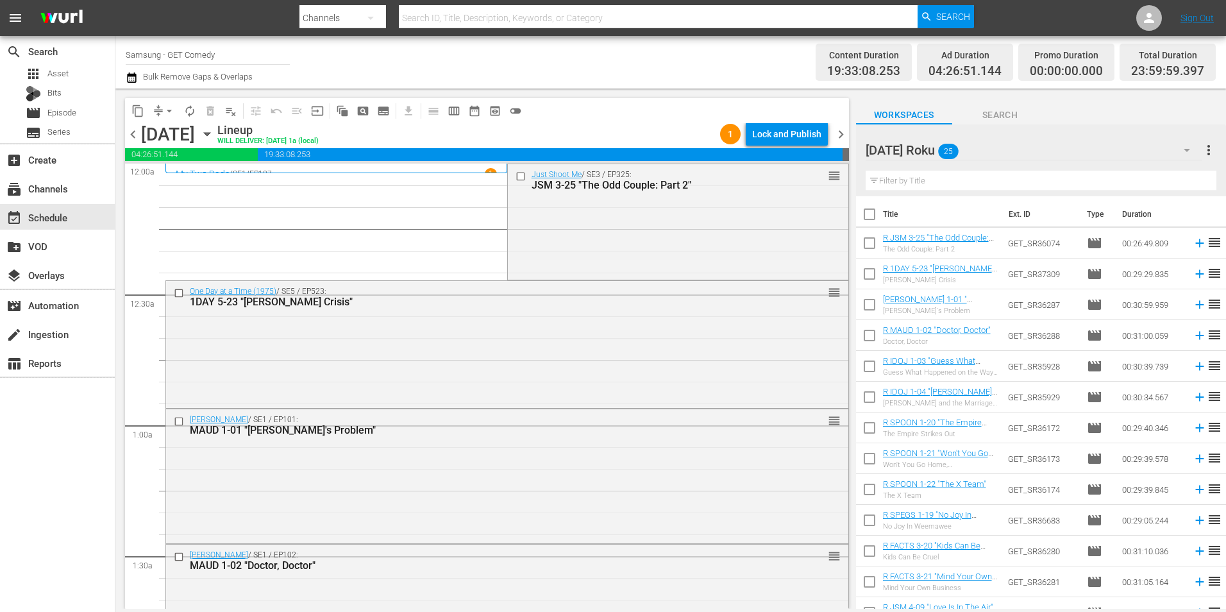
click at [214, 130] on icon "button" at bounding box center [207, 134] width 14 height 14
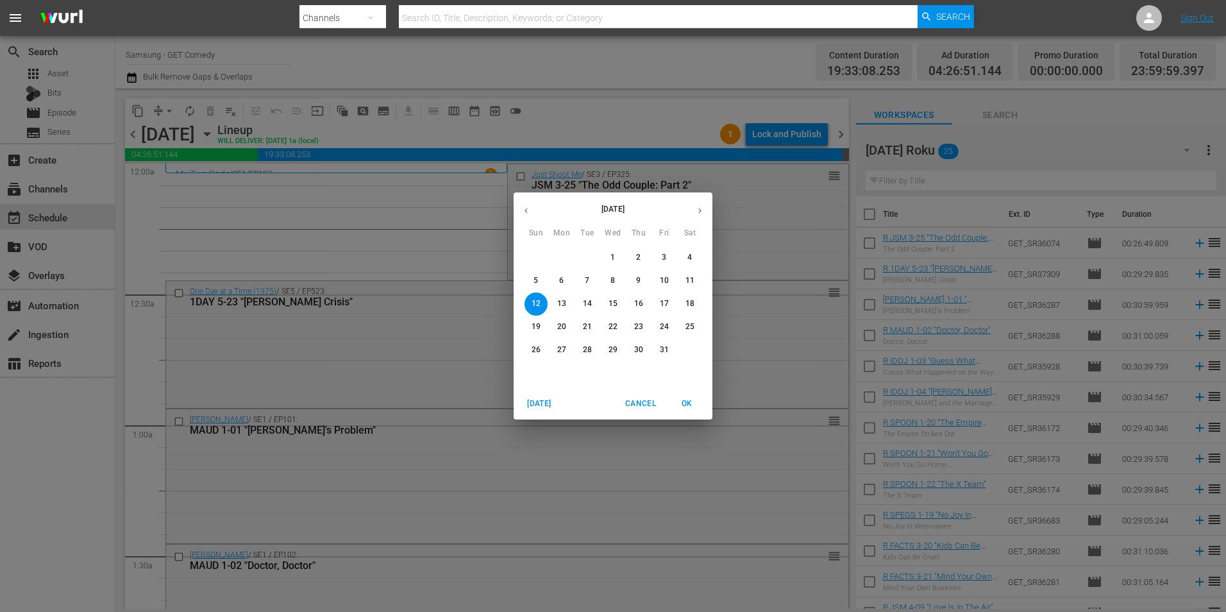
click at [528, 212] on icon "button" at bounding box center [526, 211] width 10 height 10
click at [536, 353] on p "28" at bounding box center [536, 349] width 9 height 11
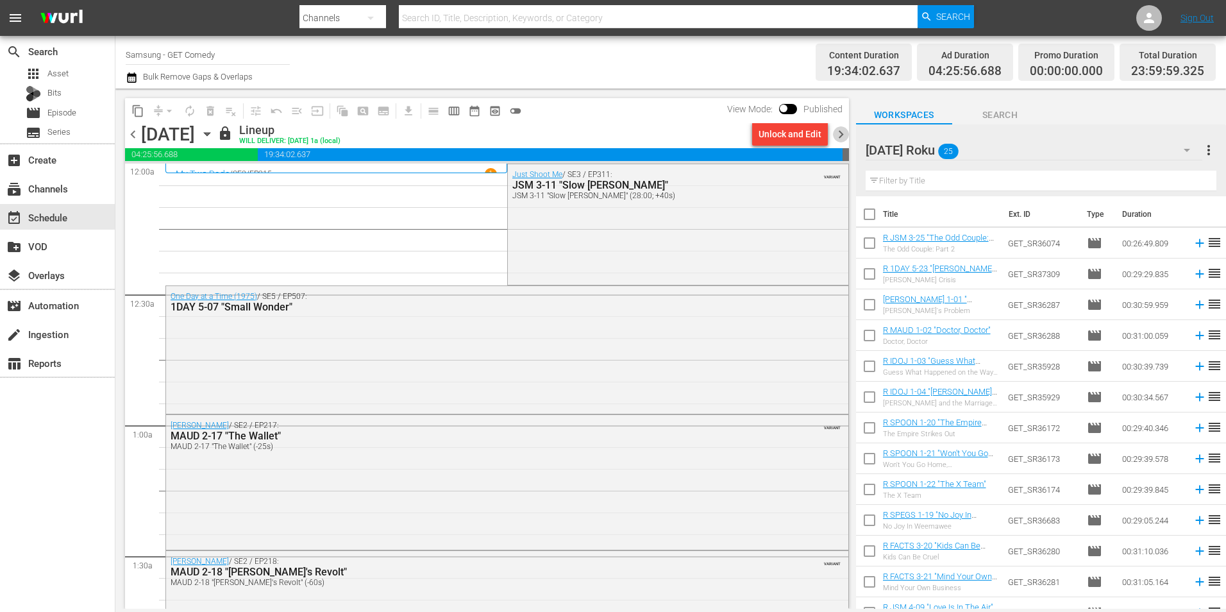
click at [841, 134] on span "chevron_right" at bounding box center [841, 134] width 16 height 16
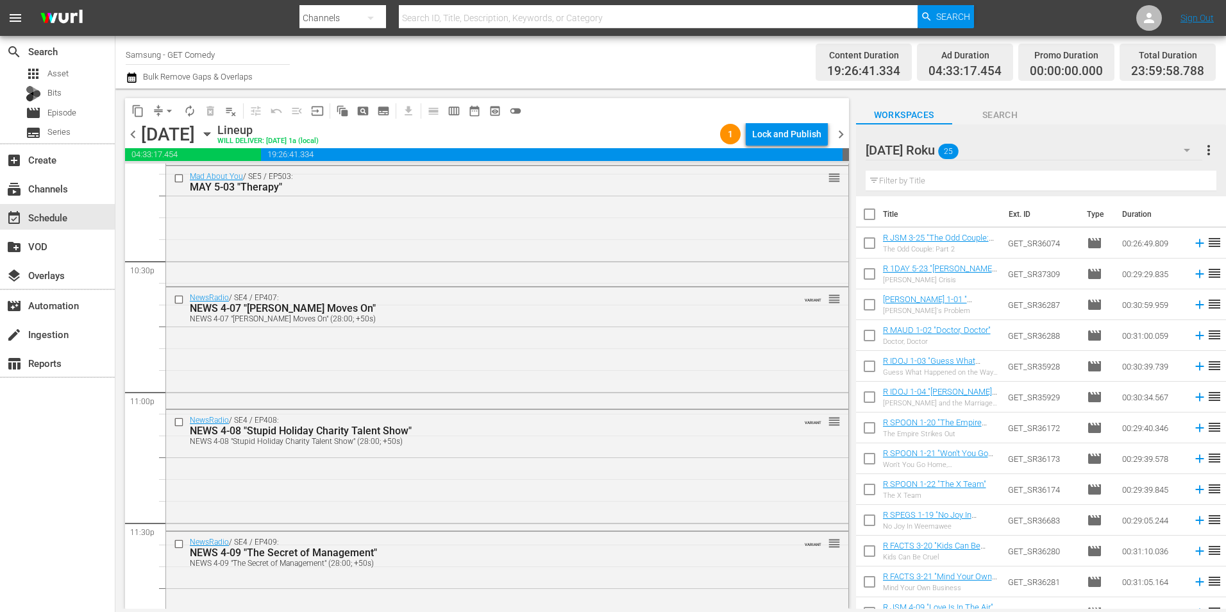
scroll to position [5833, 0]
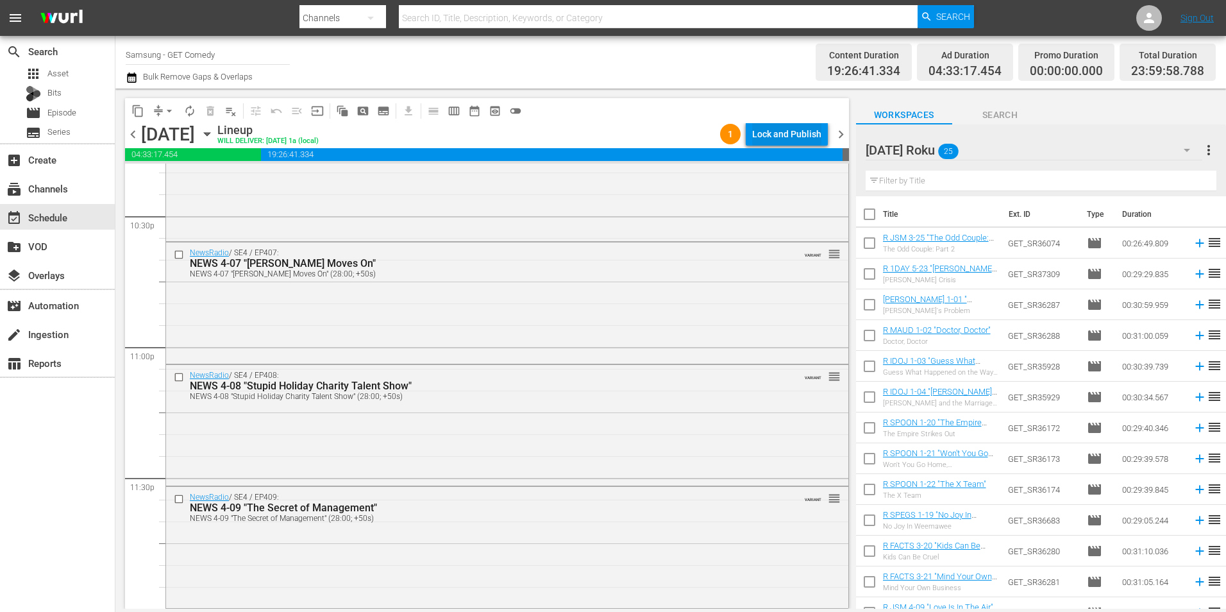
click at [794, 134] on div "Lock and Publish" at bounding box center [786, 133] width 69 height 23
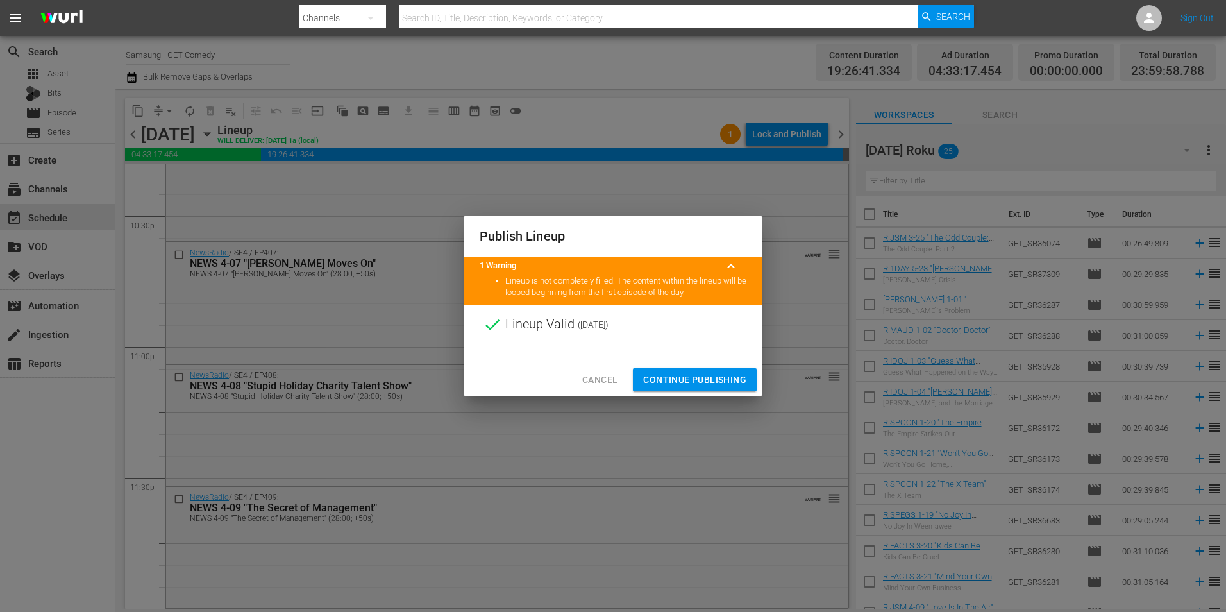
click at [705, 374] on span "Continue Publishing" at bounding box center [694, 380] width 103 height 16
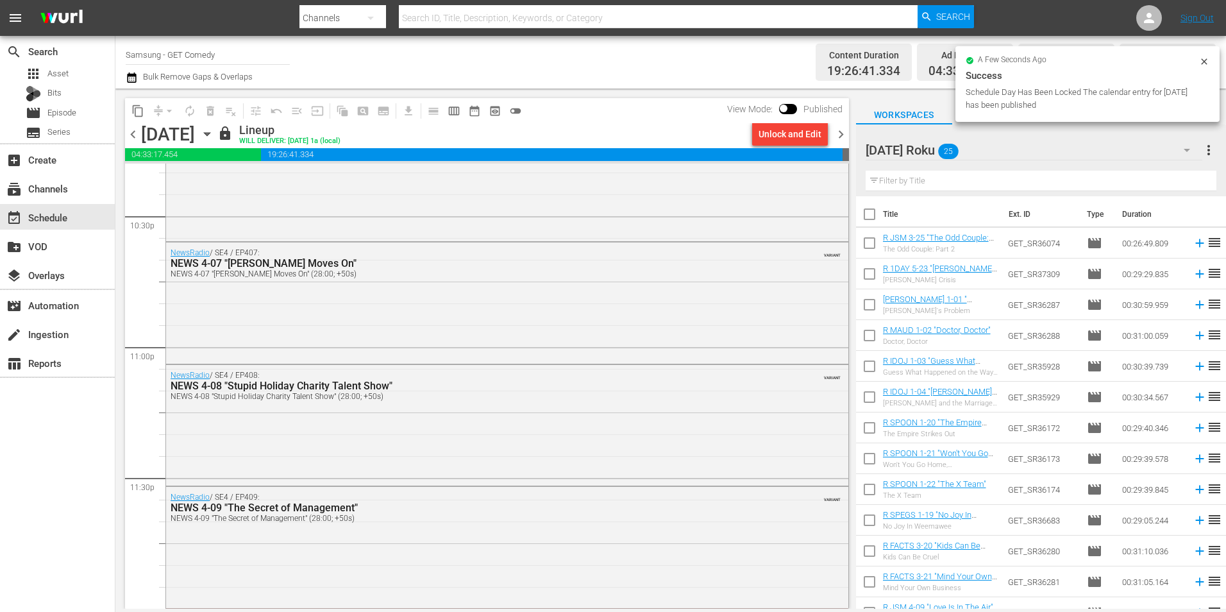
click at [842, 132] on span "chevron_right" at bounding box center [841, 134] width 16 height 16
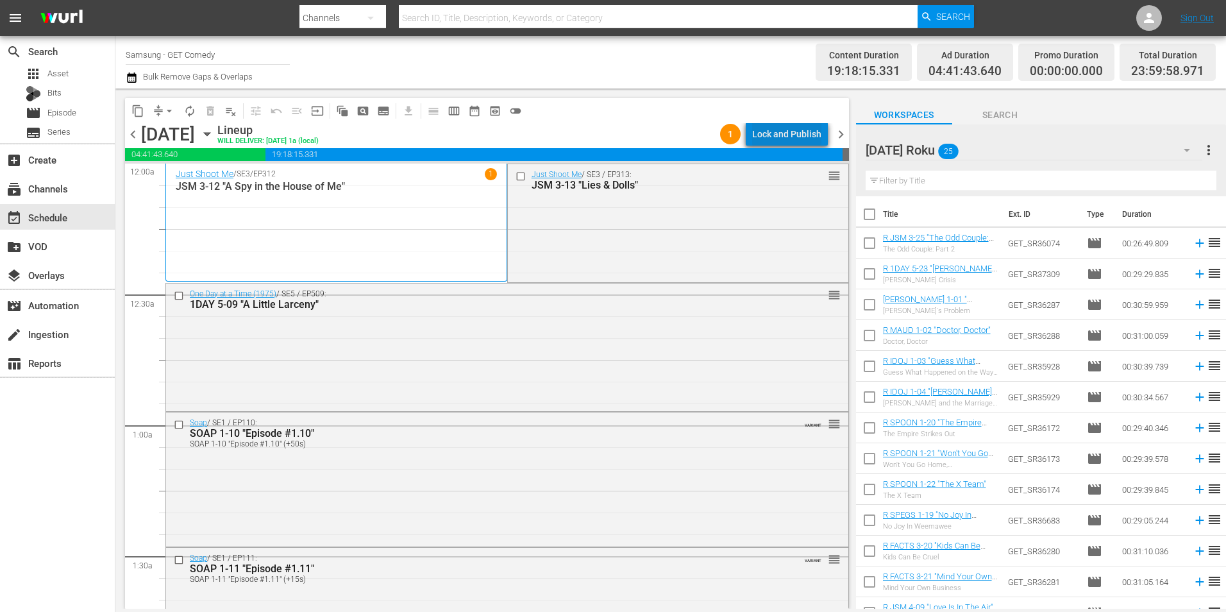
click at [796, 136] on div "Lock and Publish" at bounding box center [786, 133] width 69 height 23
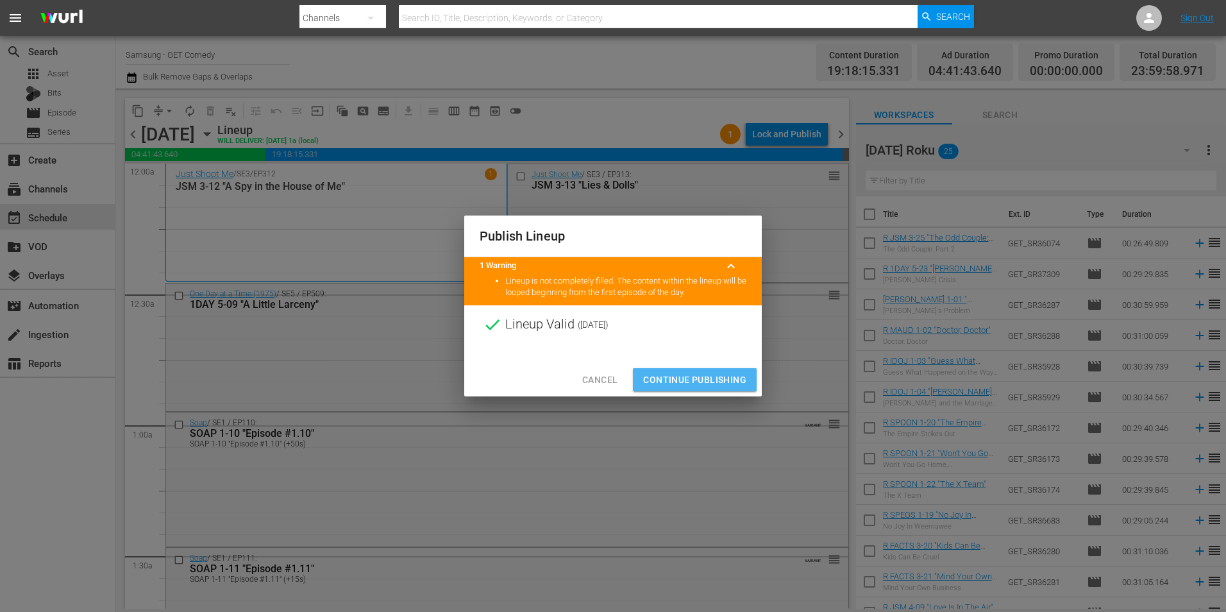
click at [745, 381] on span "Continue Publishing" at bounding box center [694, 380] width 103 height 16
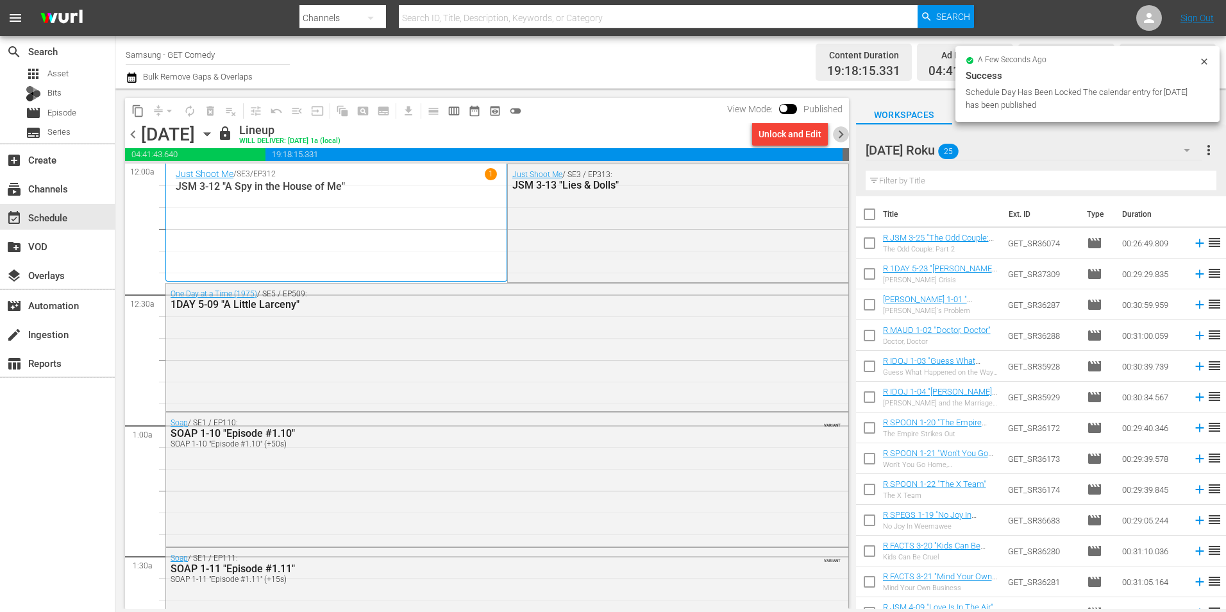
click at [839, 135] on span "chevron_right" at bounding box center [841, 134] width 16 height 16
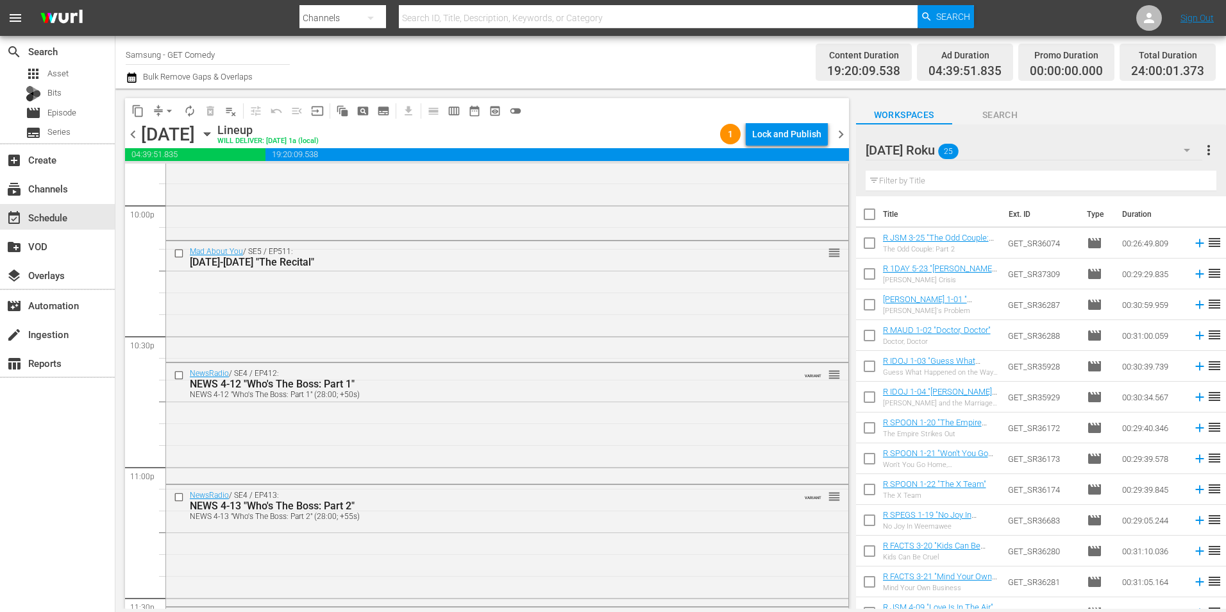
scroll to position [5833, 0]
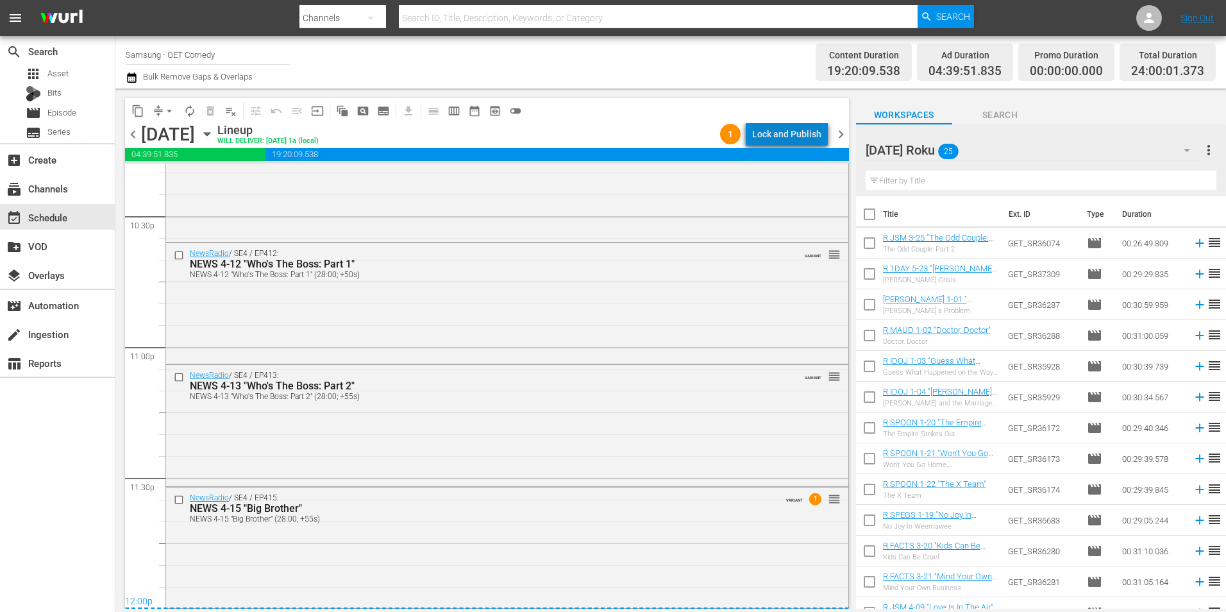
click at [803, 135] on div "Lock and Publish" at bounding box center [786, 133] width 69 height 23
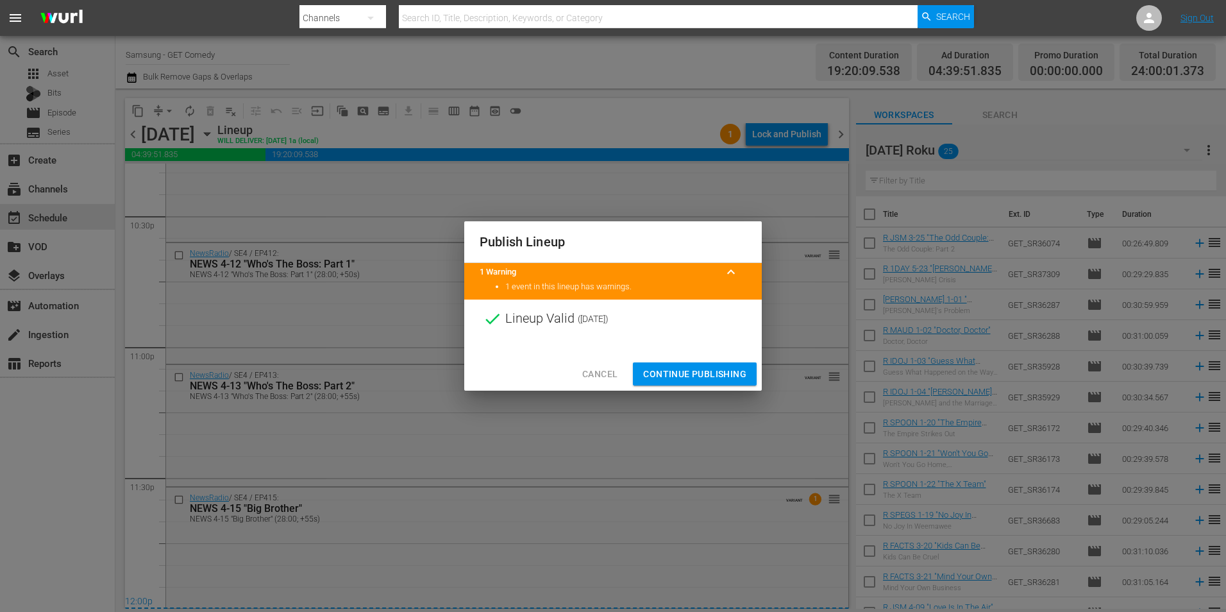
click at [685, 371] on span "Continue Publishing" at bounding box center [694, 374] width 103 height 16
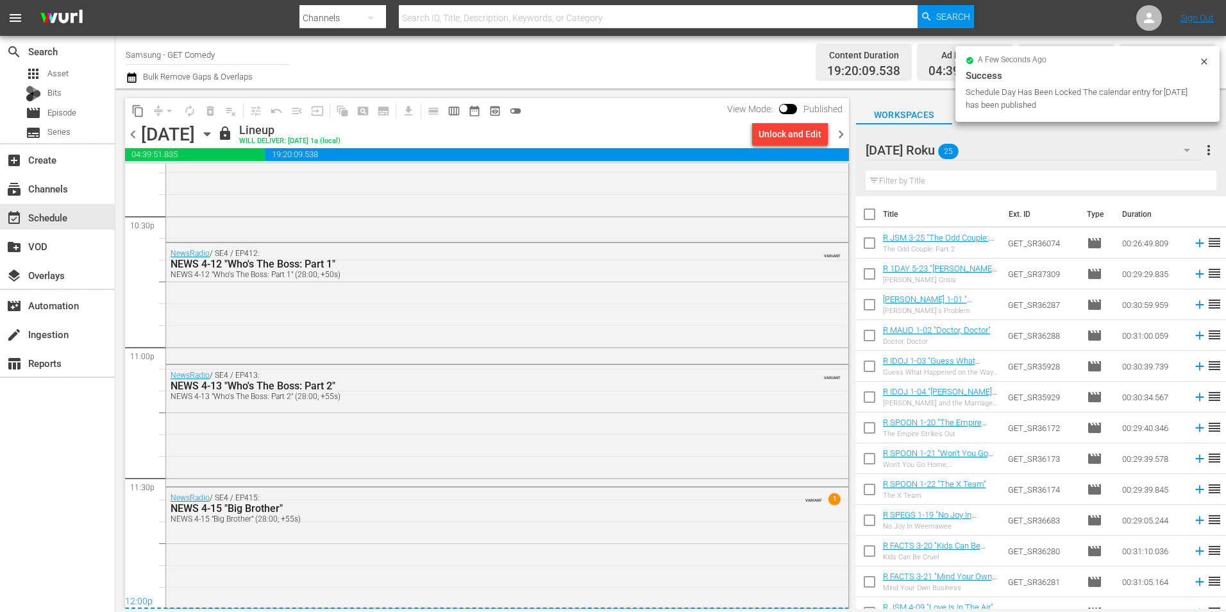
click at [841, 135] on span "chevron_right" at bounding box center [841, 134] width 16 height 16
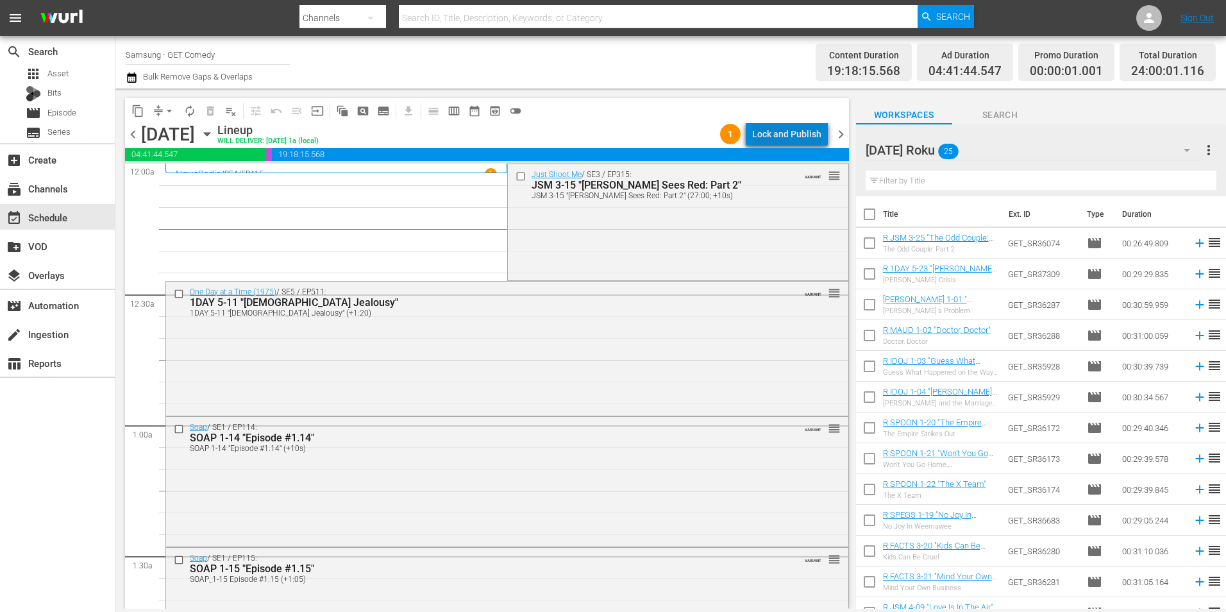
click at [805, 132] on div "Lock and Publish" at bounding box center [786, 133] width 69 height 23
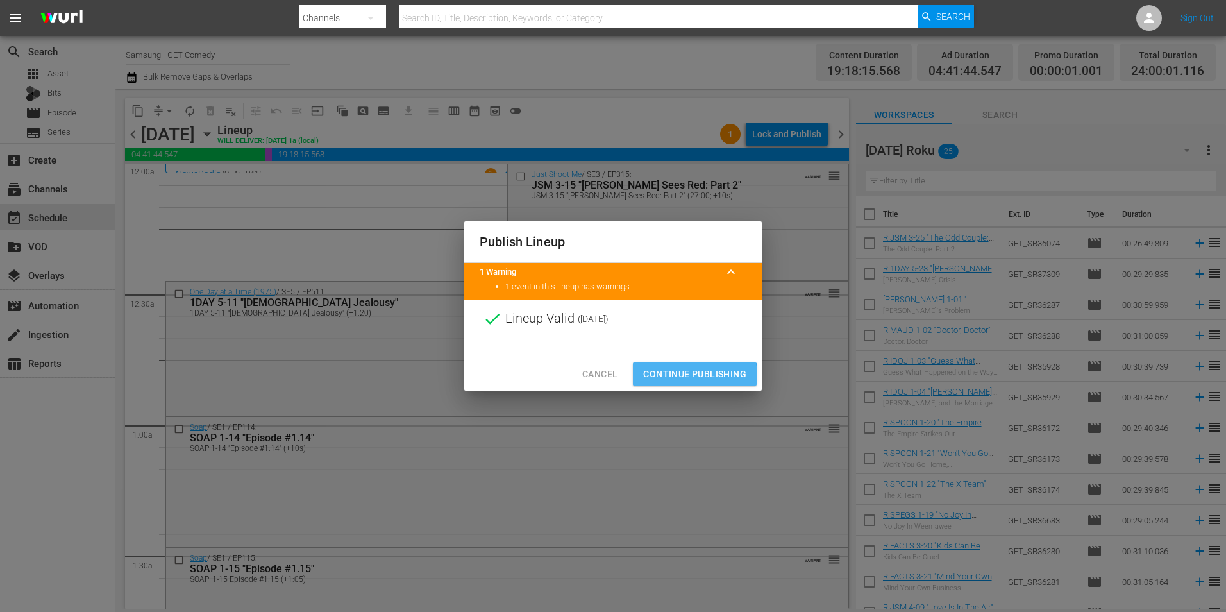
click at [673, 376] on span "Continue Publishing" at bounding box center [694, 374] width 103 height 16
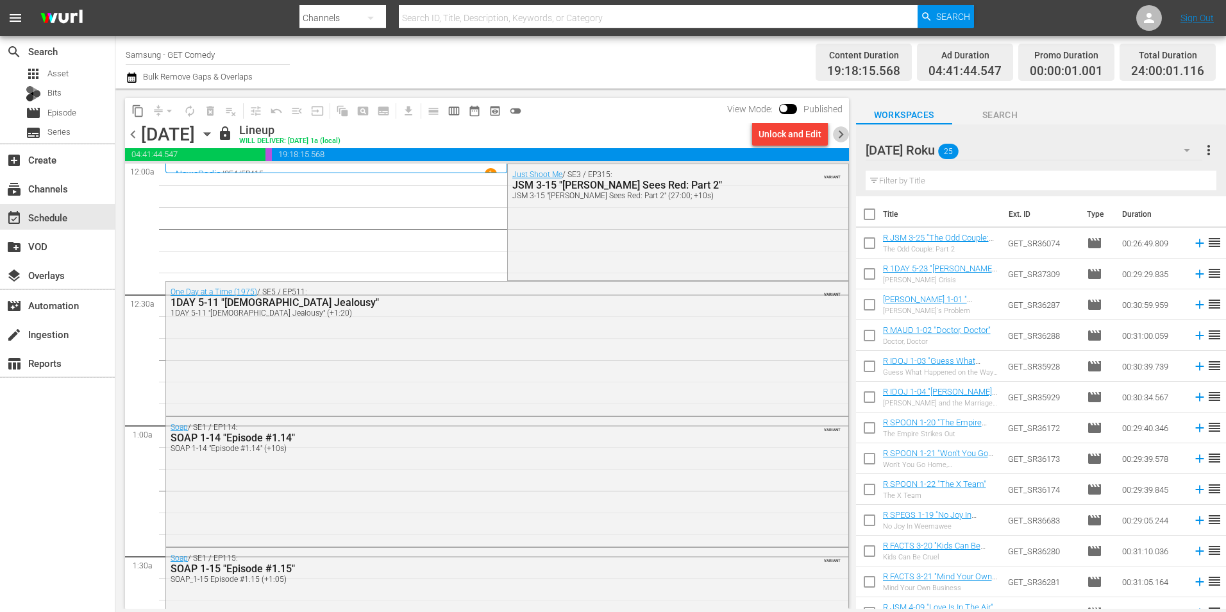
click at [843, 128] on span "chevron_right" at bounding box center [841, 134] width 16 height 16
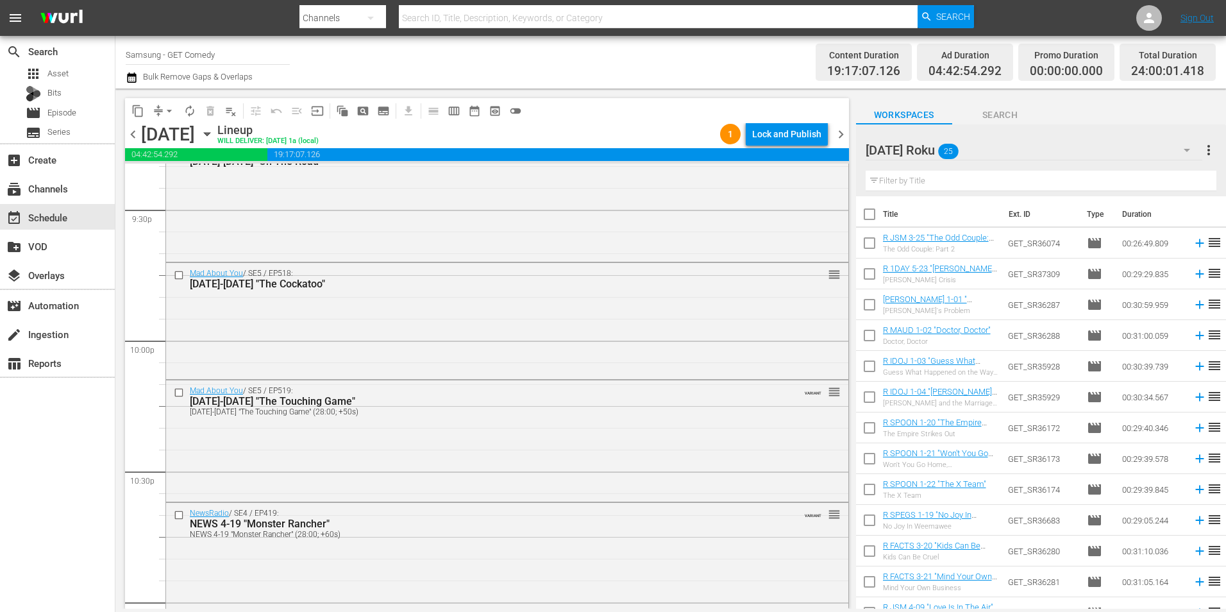
scroll to position [5833, 0]
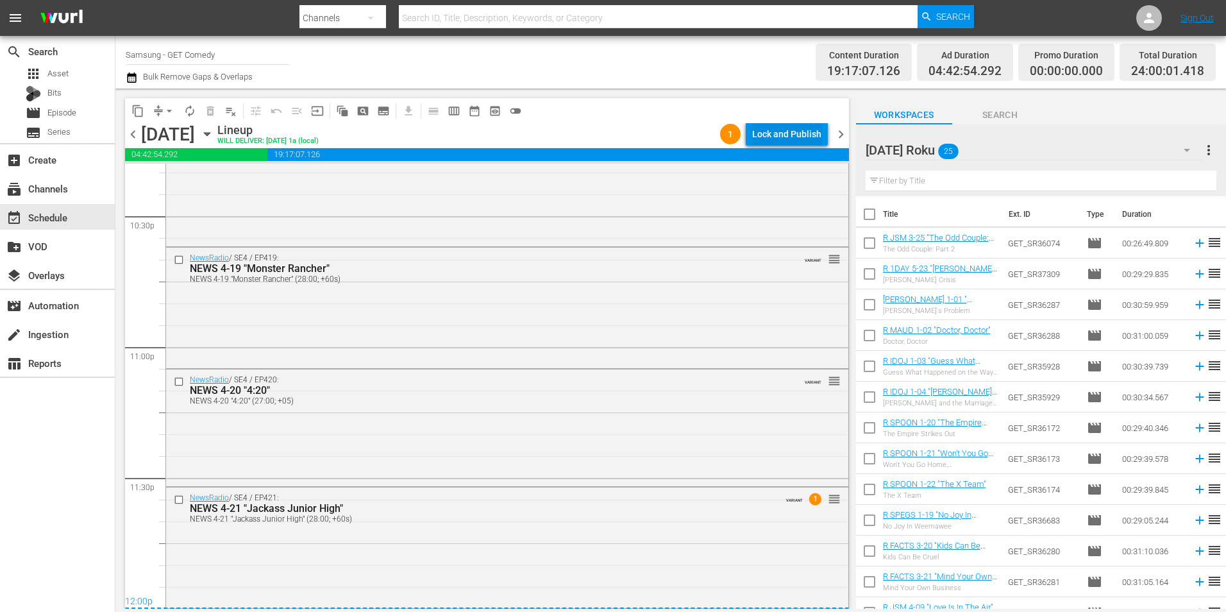
click at [805, 140] on div "Lock and Publish" at bounding box center [786, 133] width 69 height 23
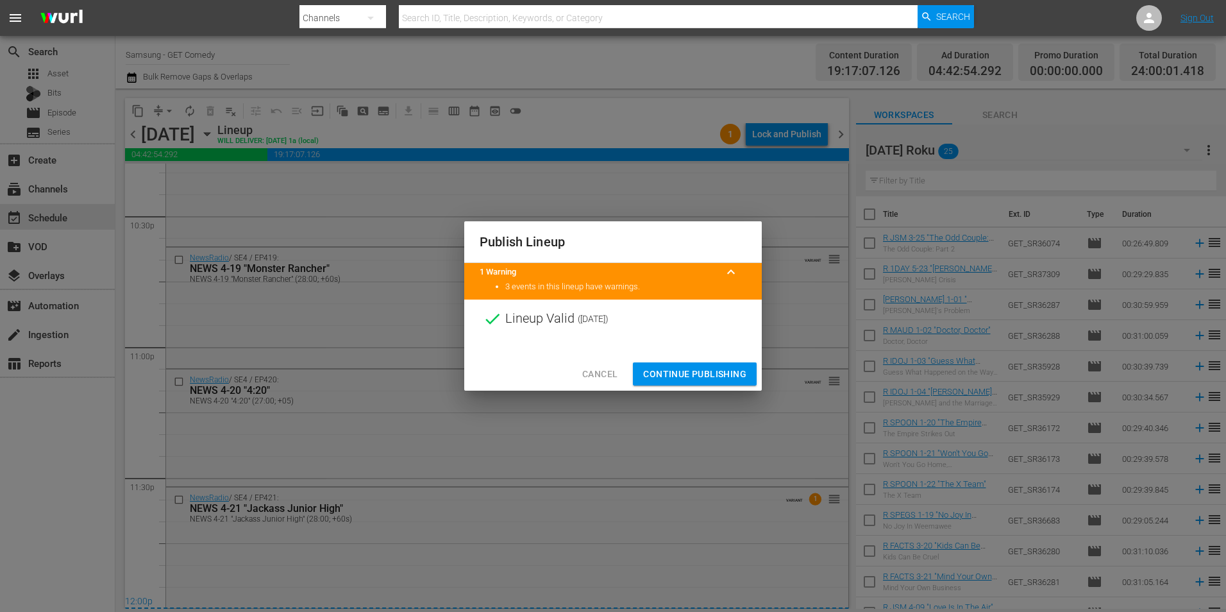
click at [703, 372] on span "Continue Publishing" at bounding box center [694, 374] width 103 height 16
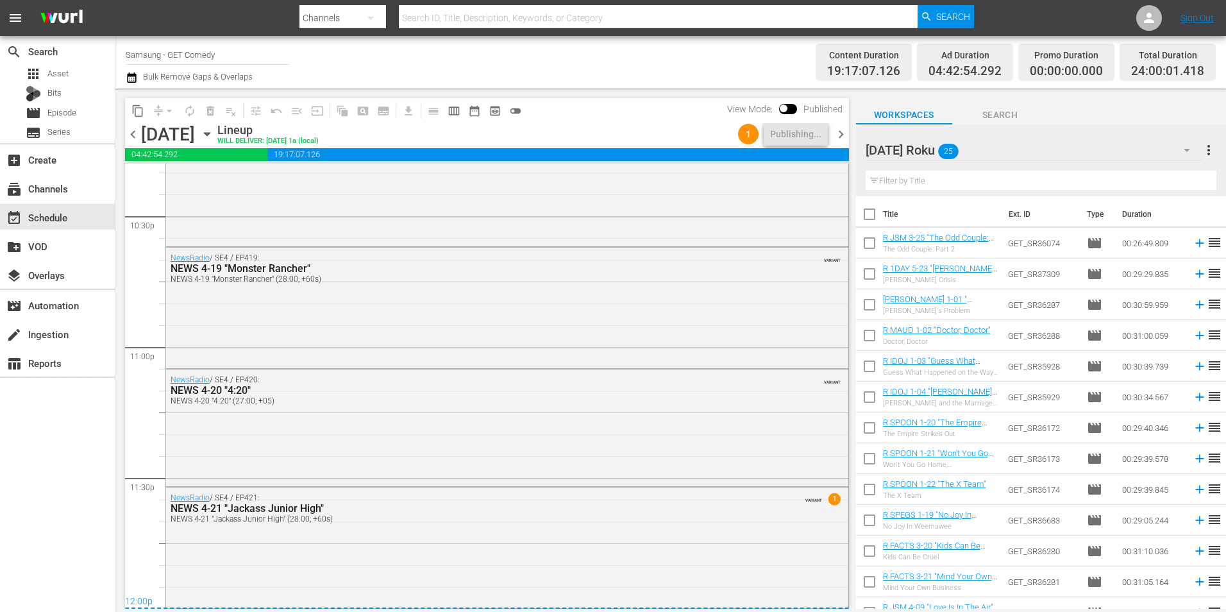
click at [839, 132] on span "chevron_right" at bounding box center [841, 134] width 16 height 16
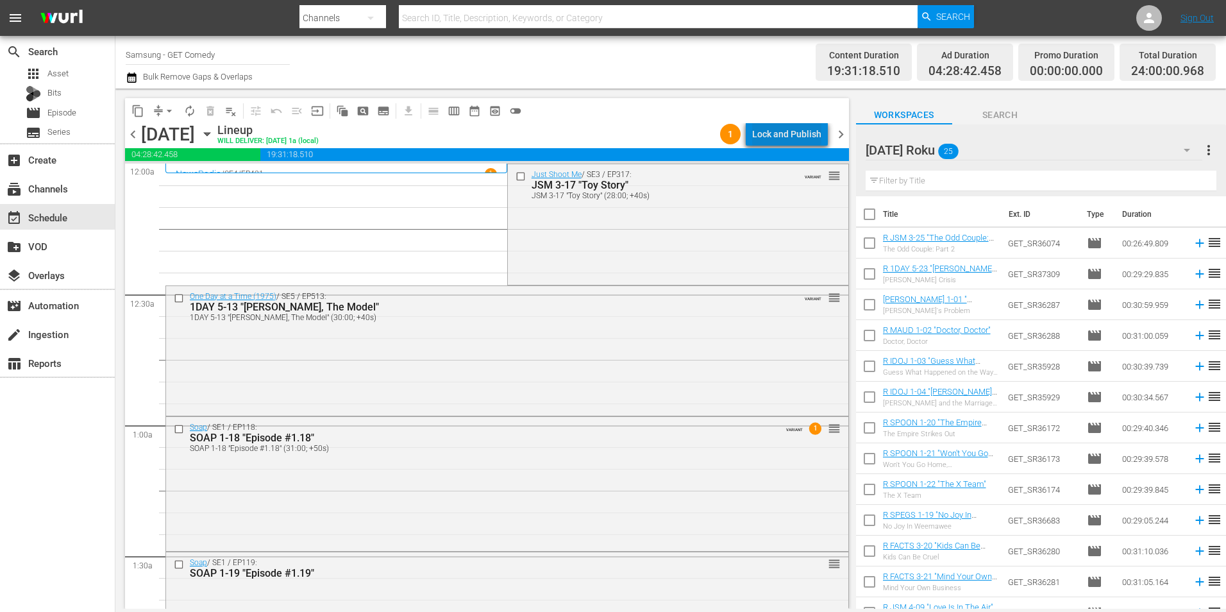
click at [808, 139] on div "Lock and Publish" at bounding box center [786, 133] width 69 height 23
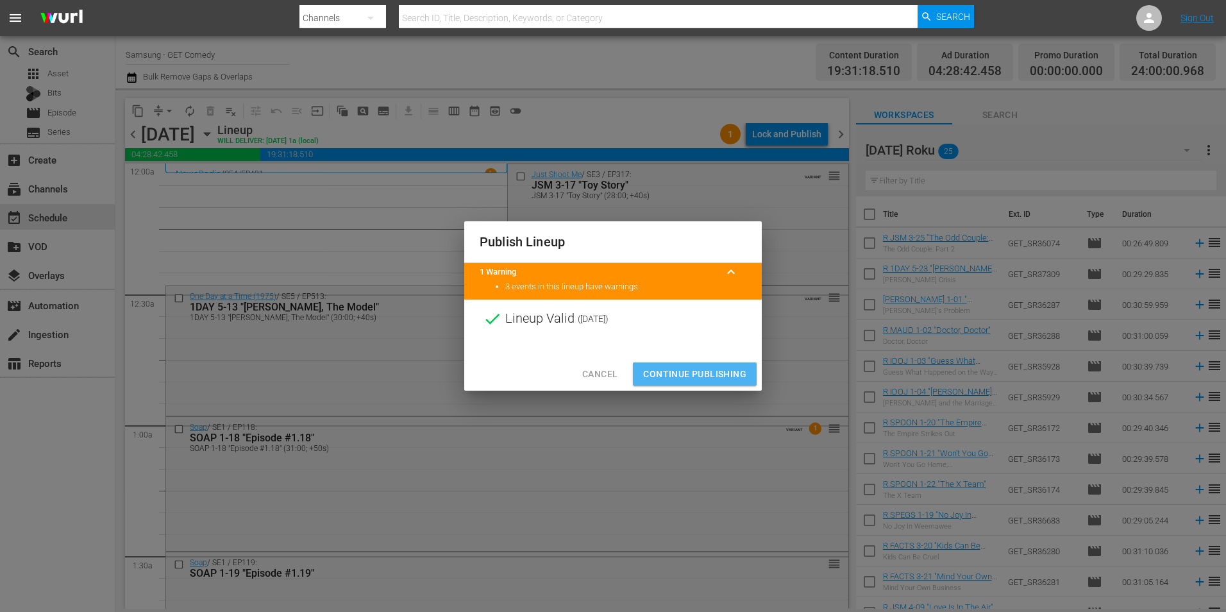
click at [704, 378] on span "Continue Publishing" at bounding box center [694, 374] width 103 height 16
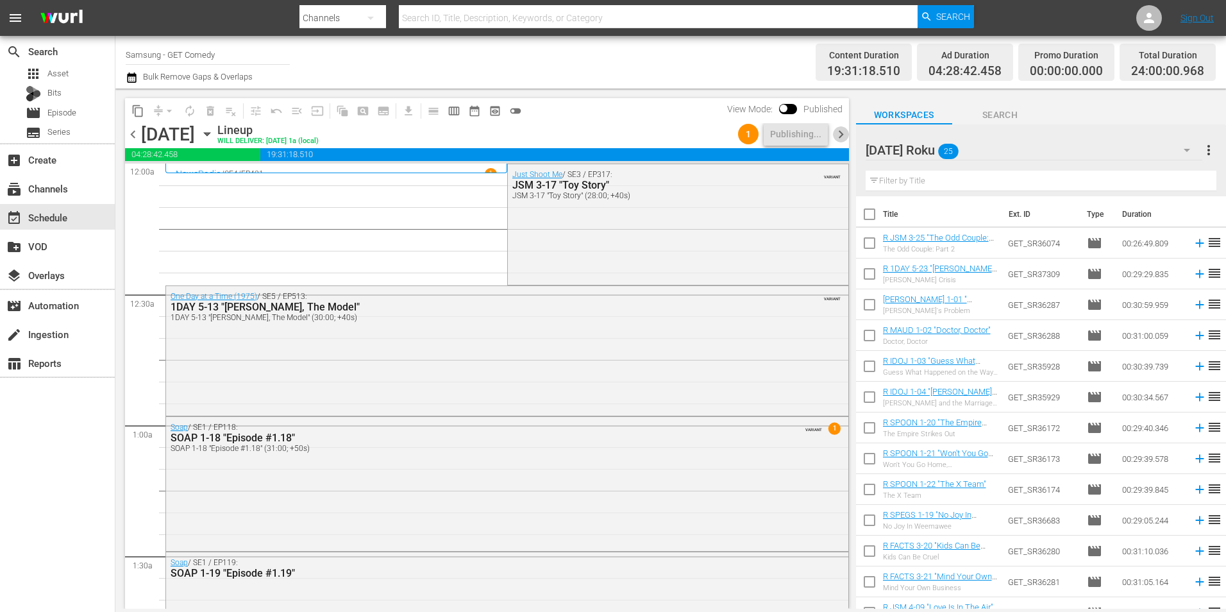
click at [841, 136] on span "chevron_right" at bounding box center [841, 134] width 16 height 16
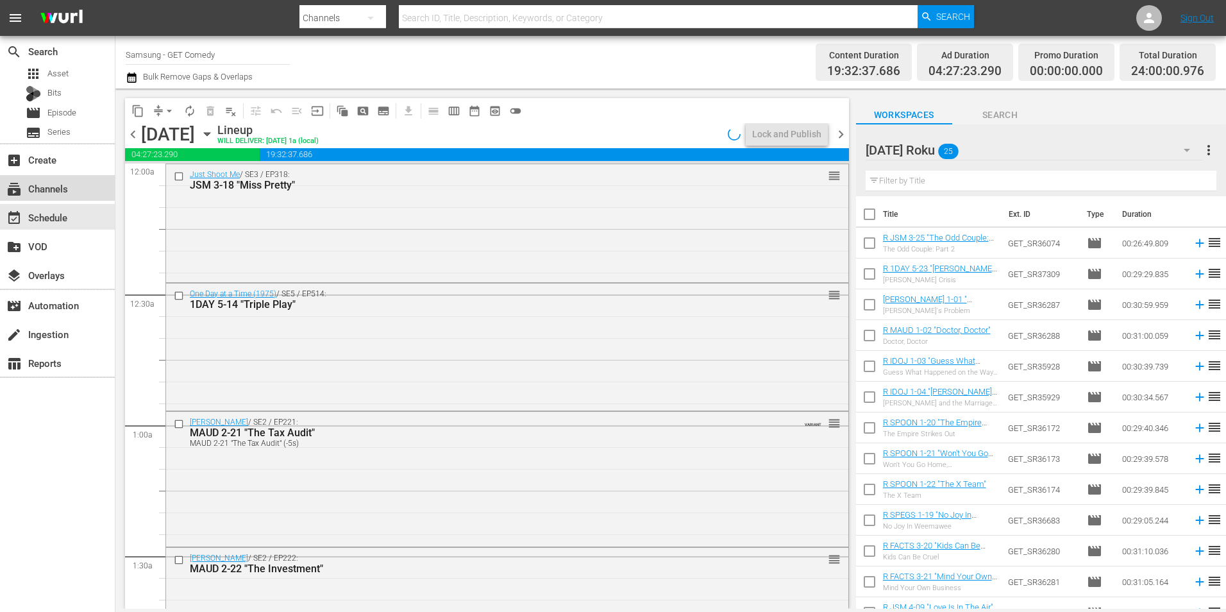
click at [55, 185] on div "subscriptions Channels" at bounding box center [36, 187] width 72 height 12
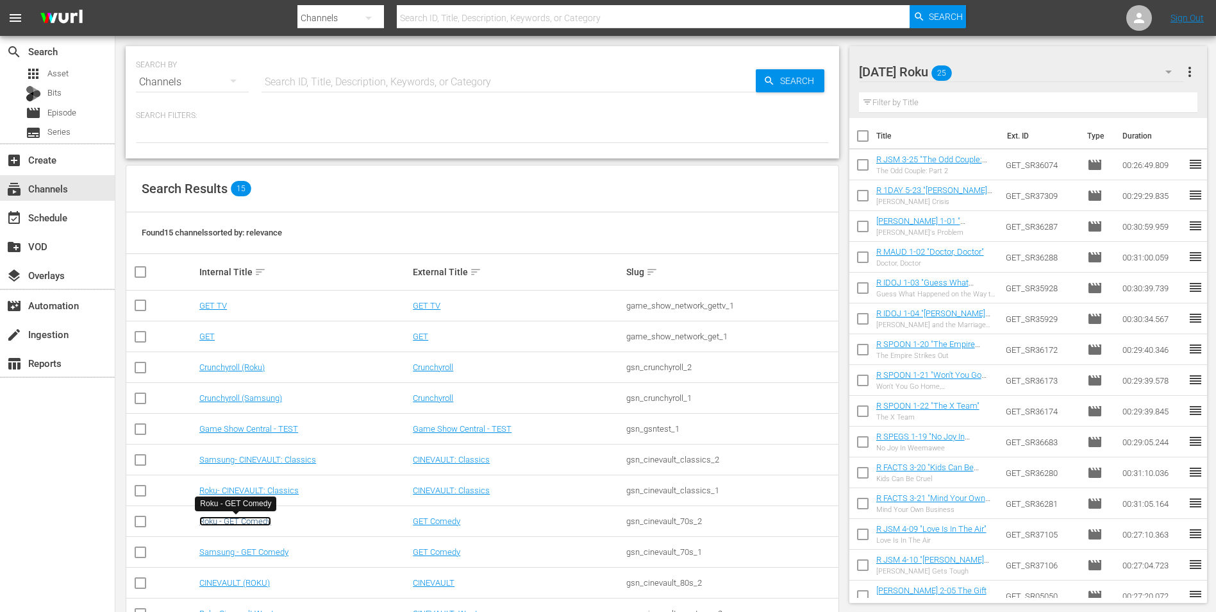
click at [226, 522] on link "Roku - GET Comedy" at bounding box center [235, 521] width 72 height 10
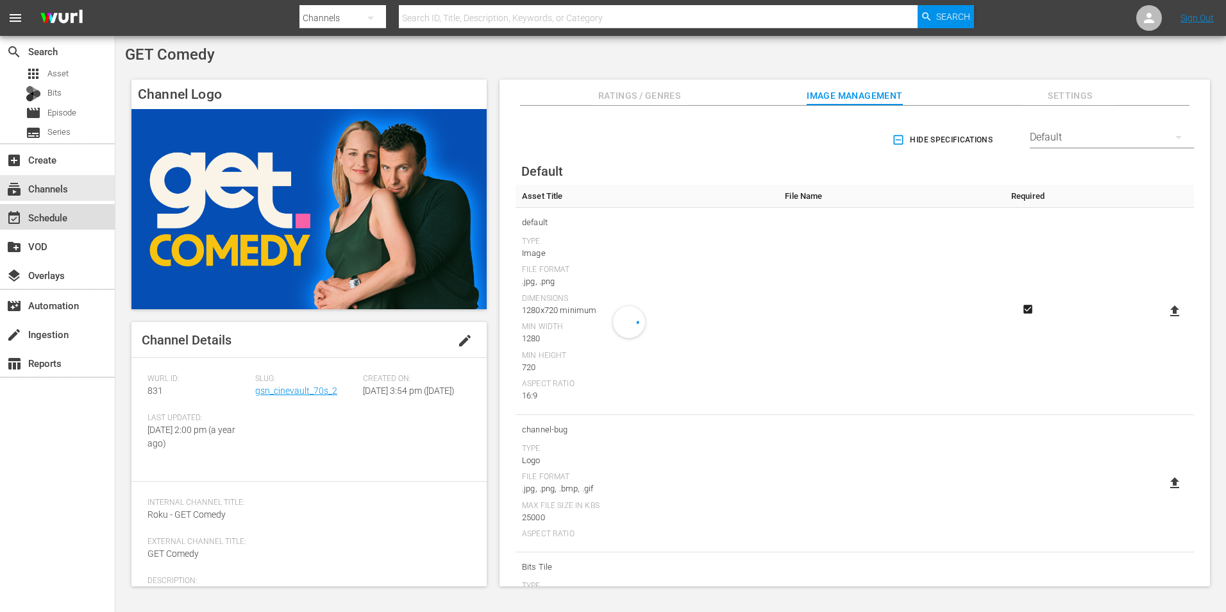
click at [80, 221] on div "event_available Schedule" at bounding box center [57, 217] width 115 height 26
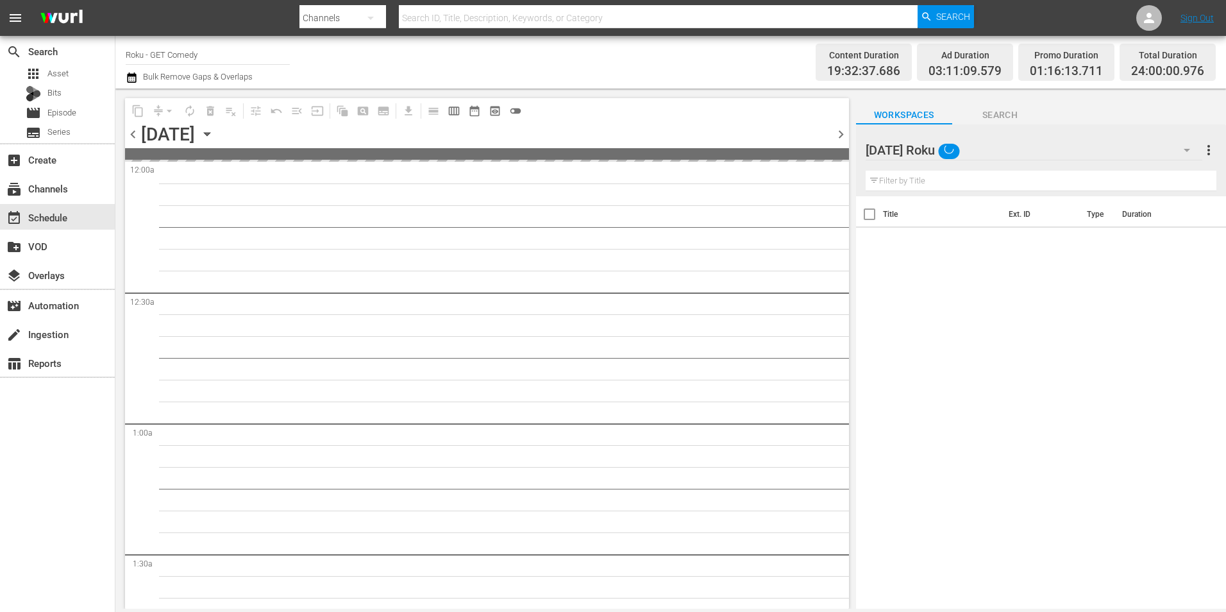
click at [214, 131] on icon "button" at bounding box center [207, 134] width 14 height 14
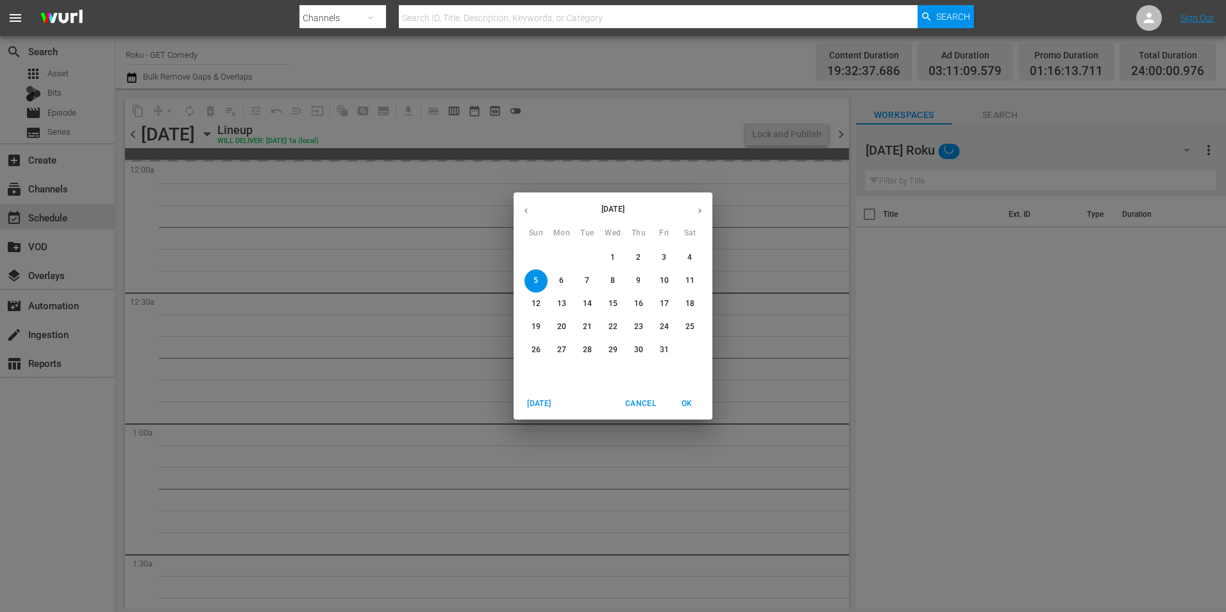
click at [521, 211] on icon "button" at bounding box center [526, 211] width 10 height 10
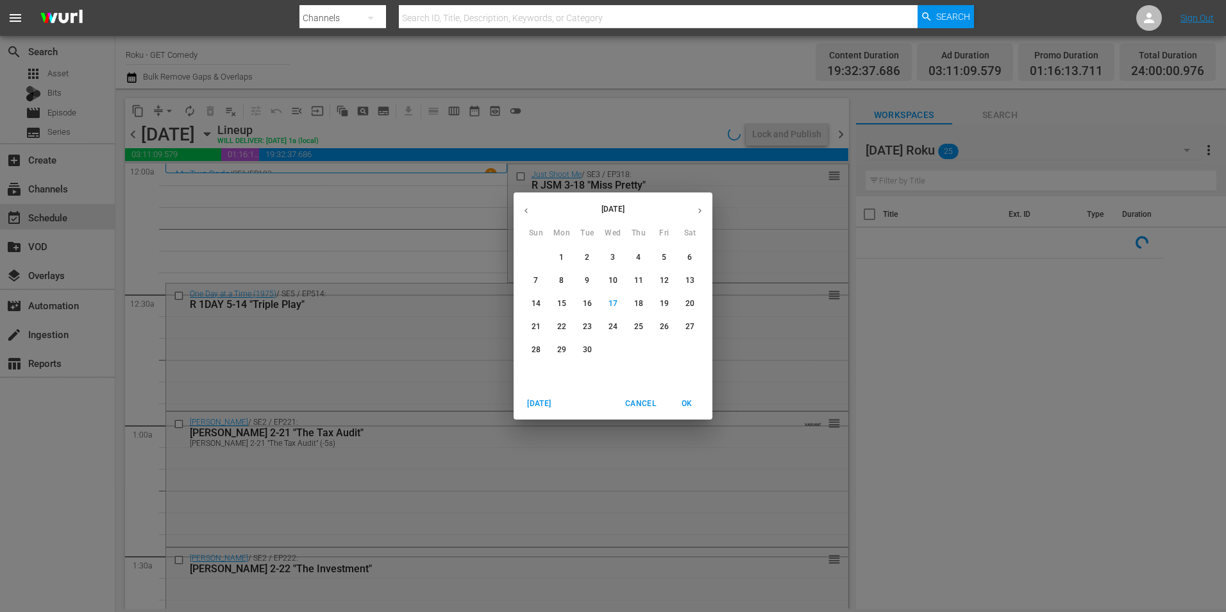
click at [562, 348] on p "29" at bounding box center [561, 349] width 9 height 11
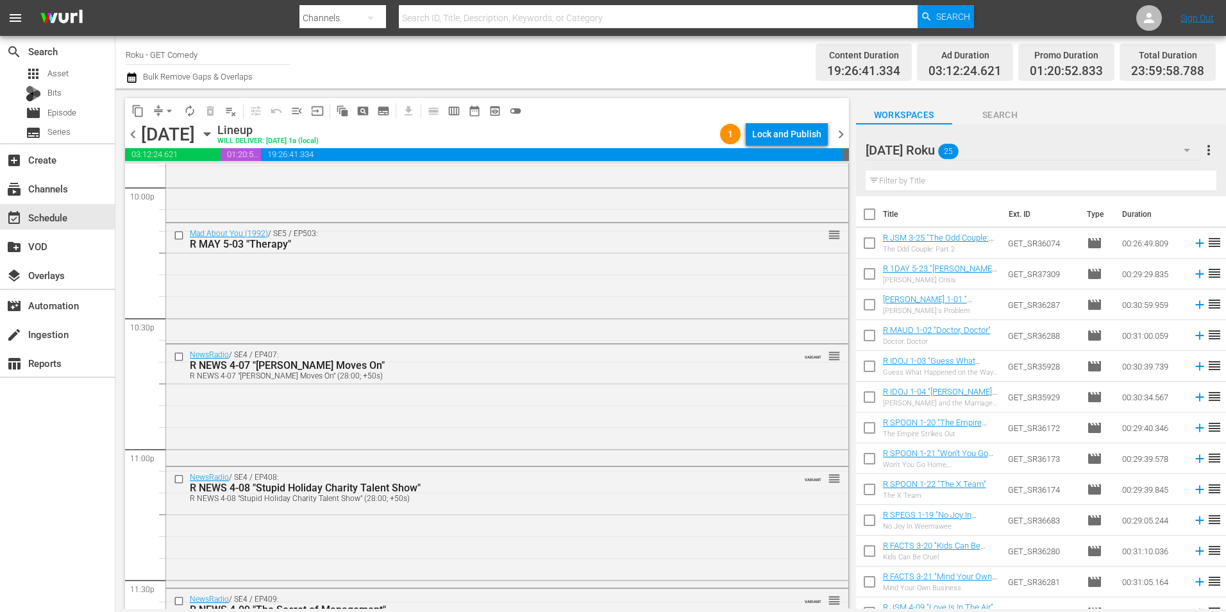
scroll to position [5833, 0]
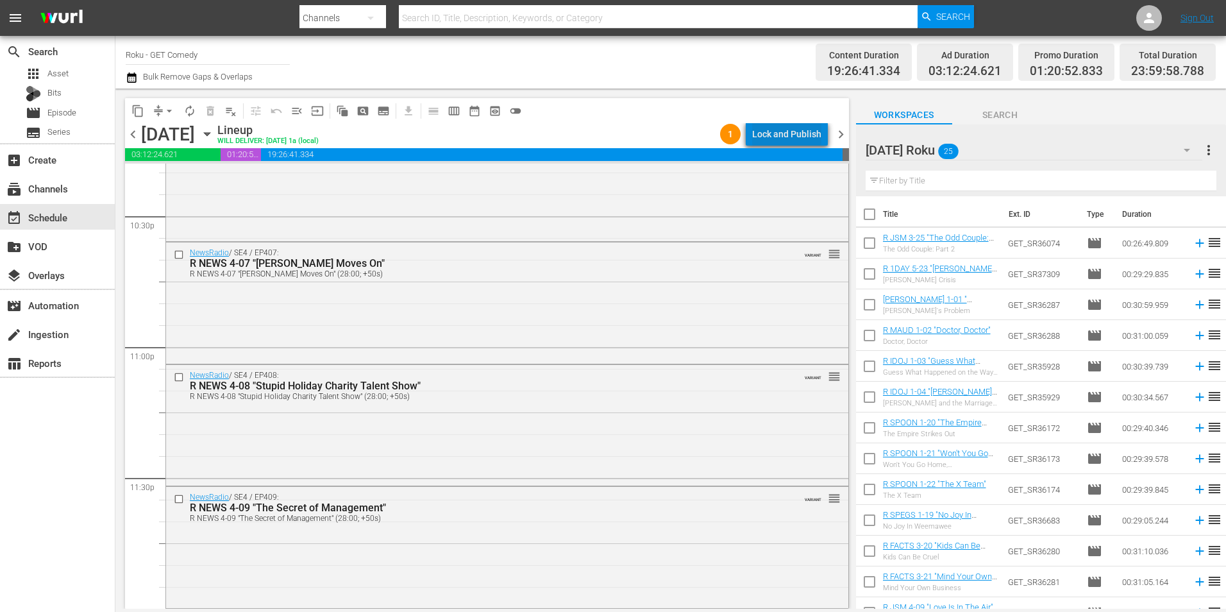
click at [801, 137] on div "Lock and Publish" at bounding box center [786, 133] width 69 height 23
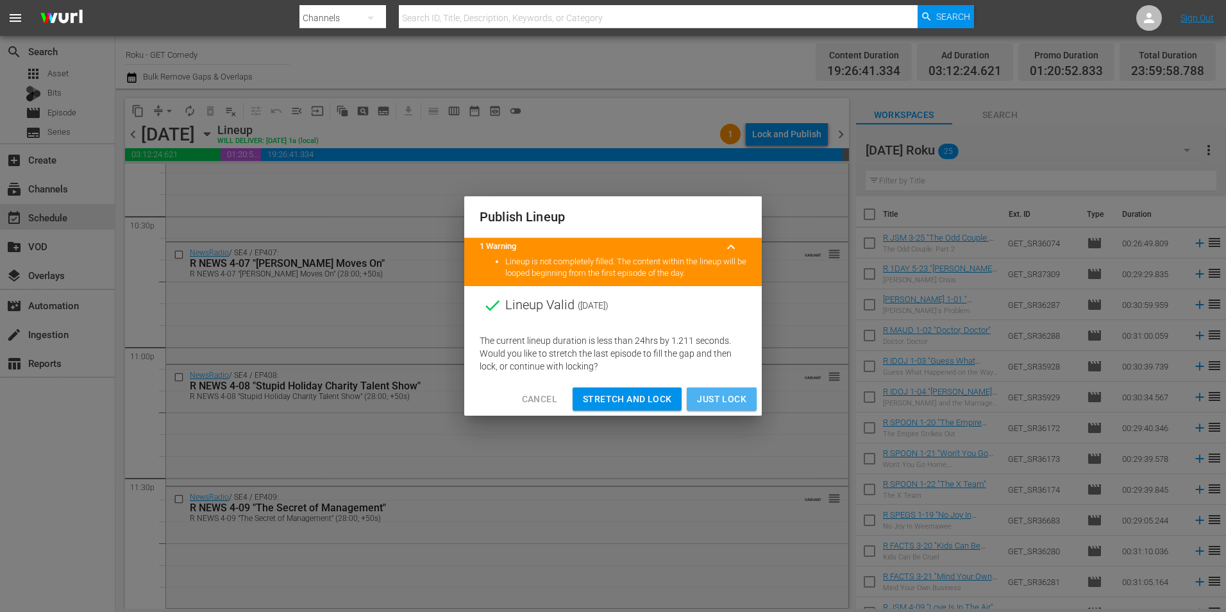
click at [723, 401] on span "Just Lock" at bounding box center [721, 399] width 49 height 16
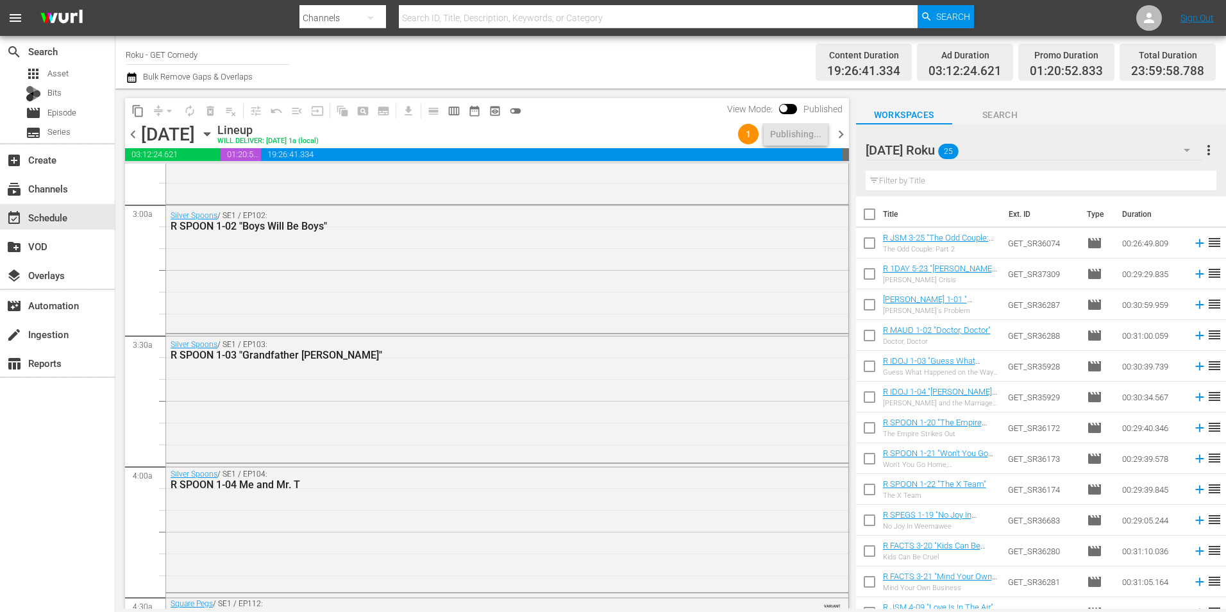
scroll to position [0, 0]
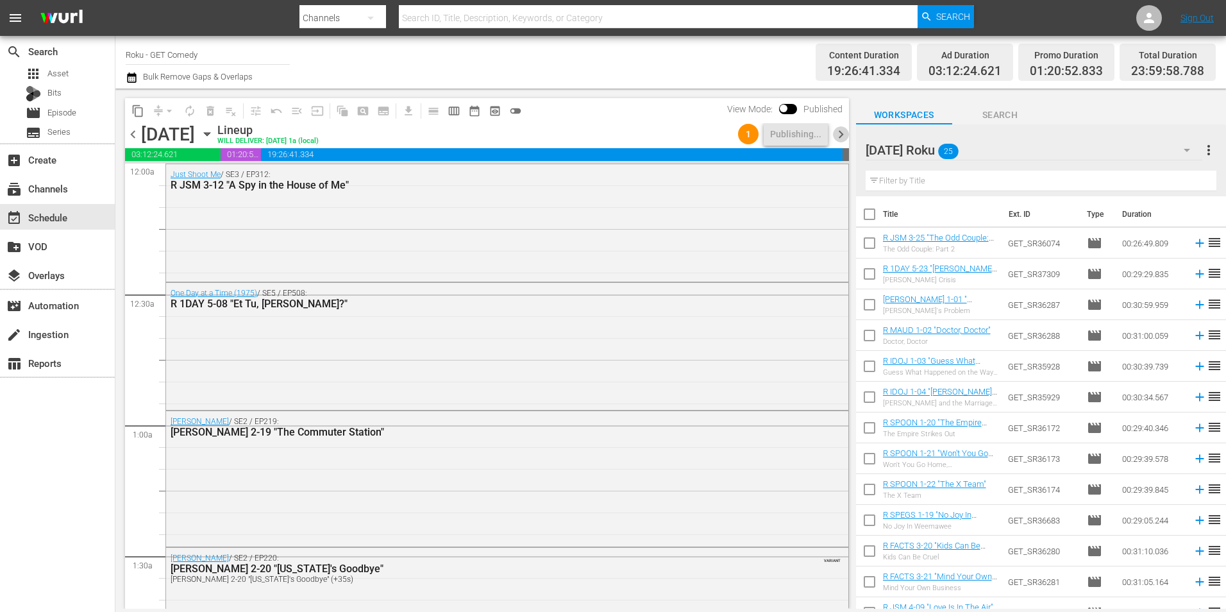
click at [842, 138] on span "chevron_right" at bounding box center [841, 134] width 16 height 16
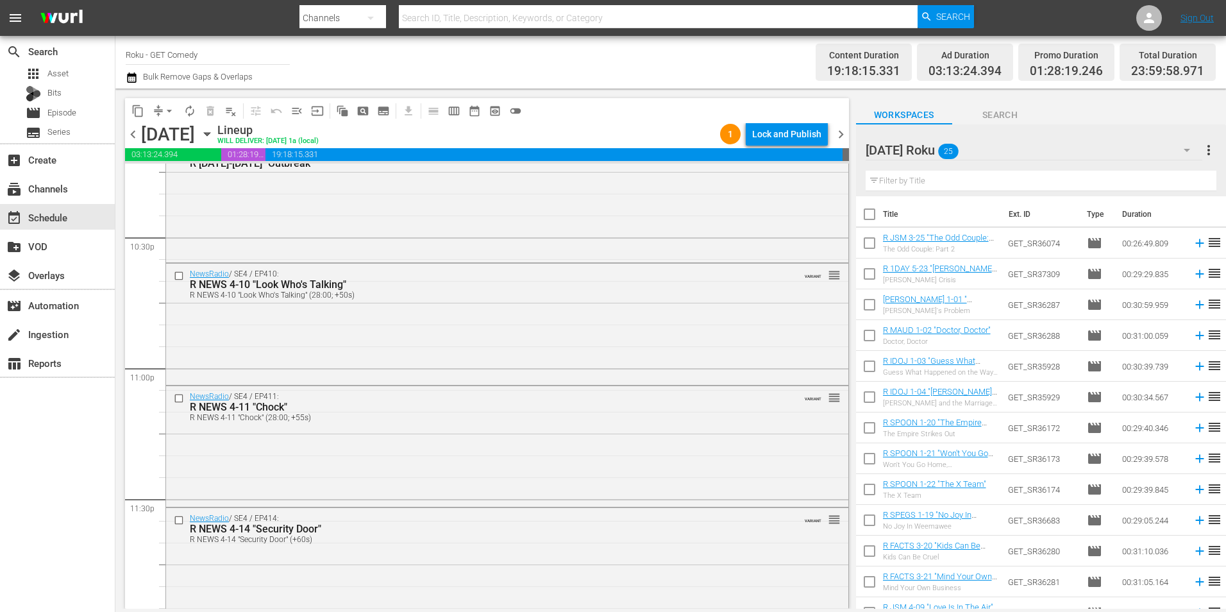
scroll to position [5833, 0]
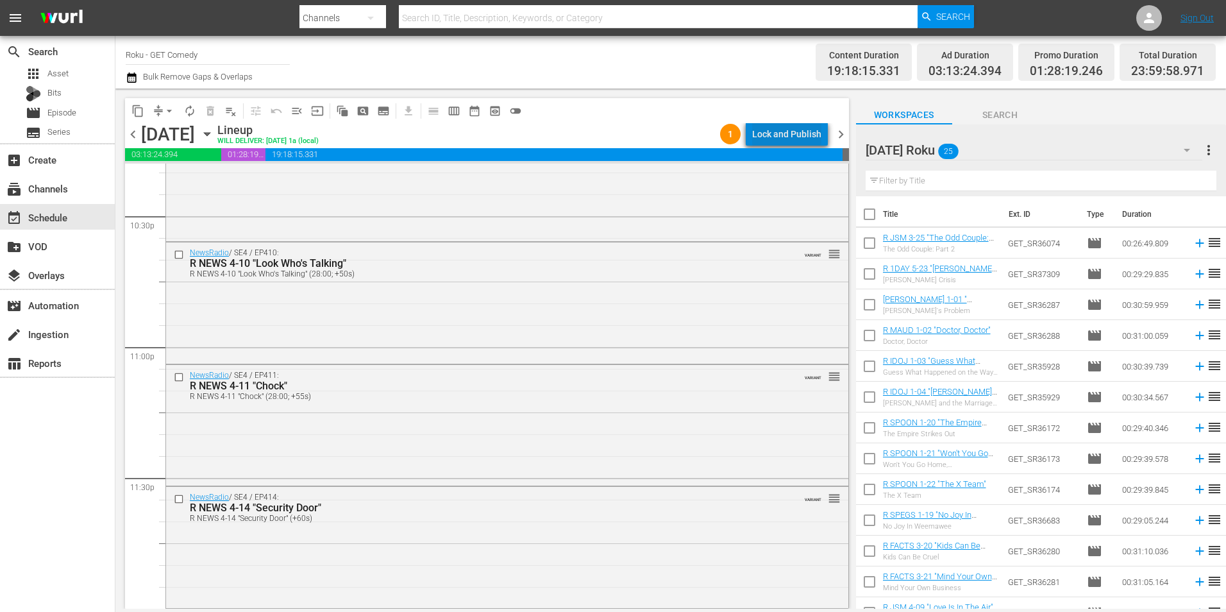
click at [808, 131] on div "Lock and Publish" at bounding box center [786, 133] width 69 height 23
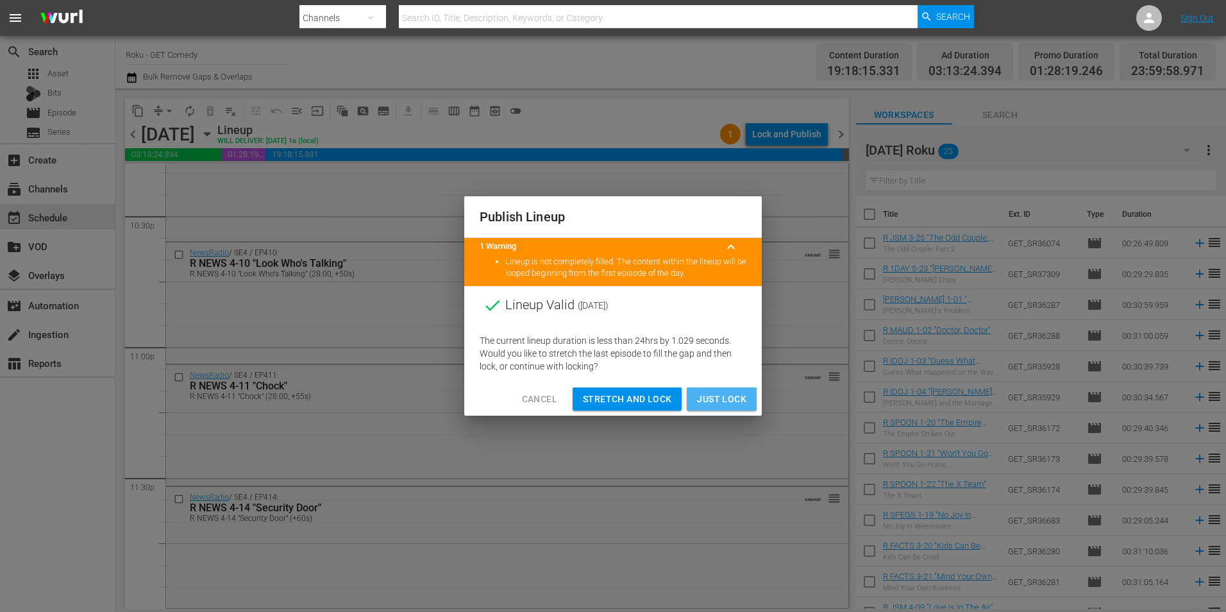
click at [723, 394] on span "Just Lock" at bounding box center [721, 399] width 49 height 16
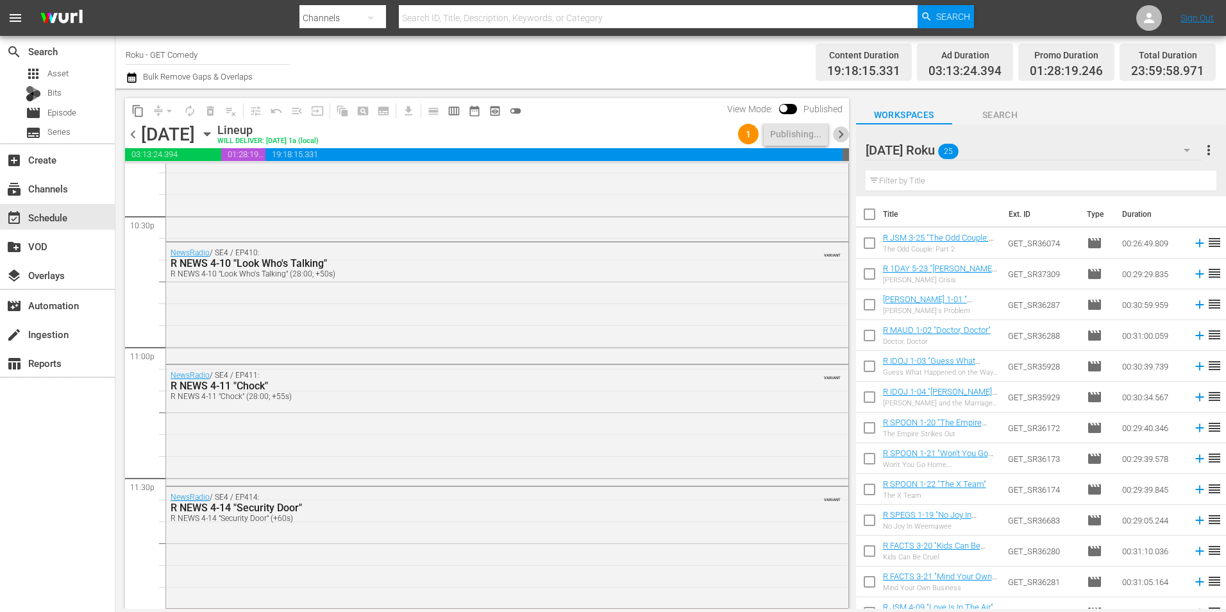
click at [841, 135] on span "chevron_right" at bounding box center [841, 134] width 16 height 16
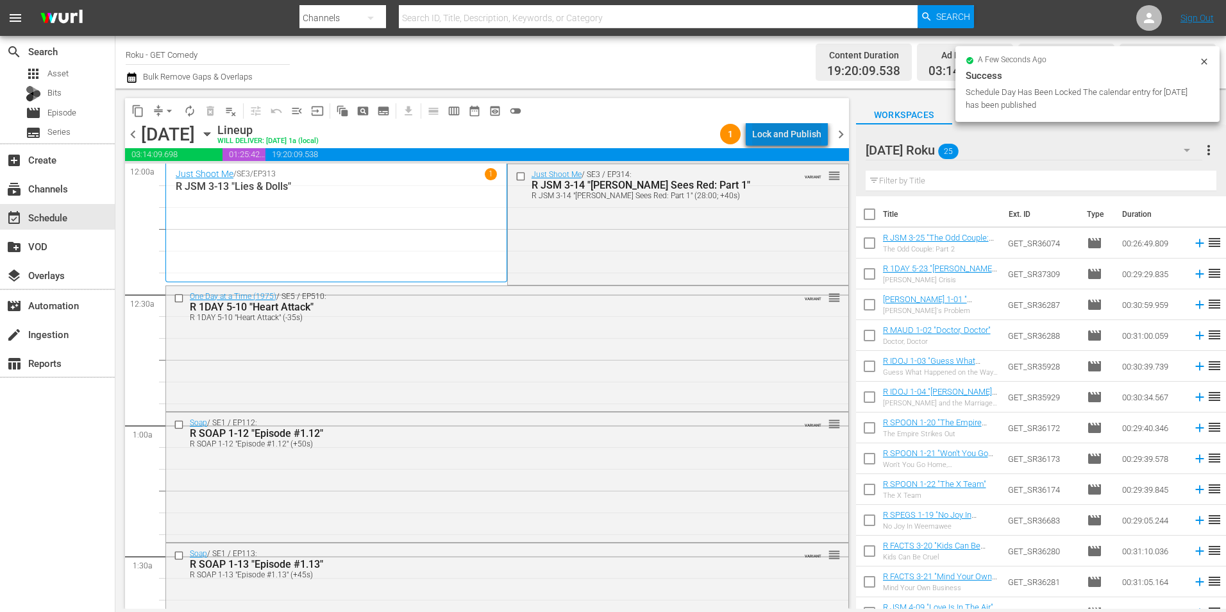
click at [801, 130] on div "Lock and Publish" at bounding box center [786, 133] width 69 height 23
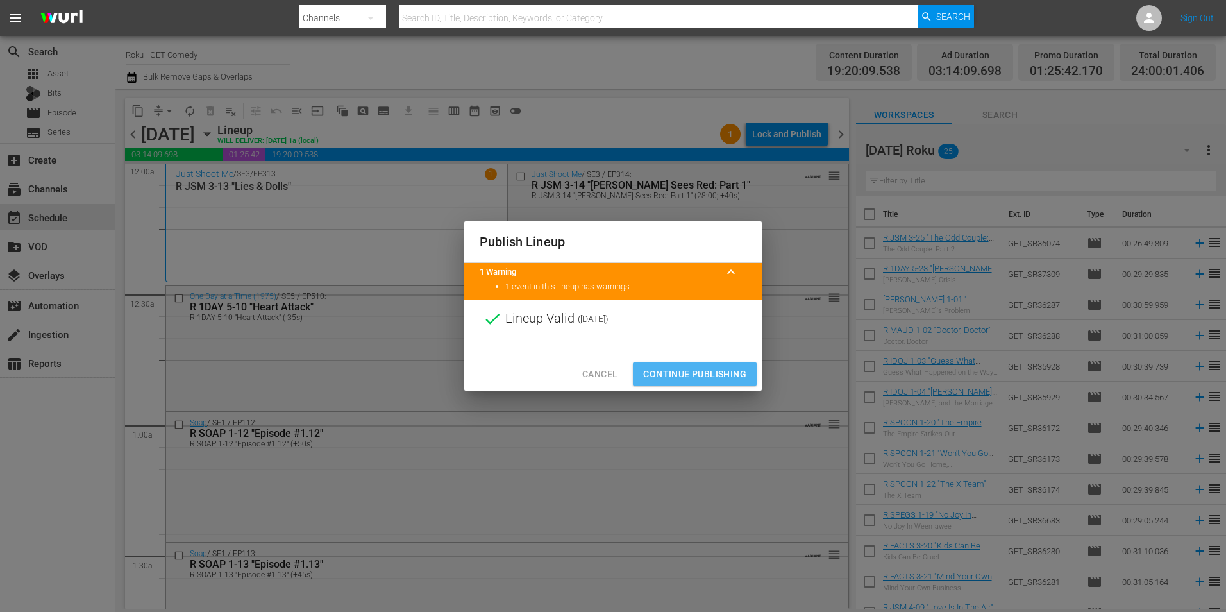
click at [726, 378] on span "Continue Publishing" at bounding box center [694, 374] width 103 height 16
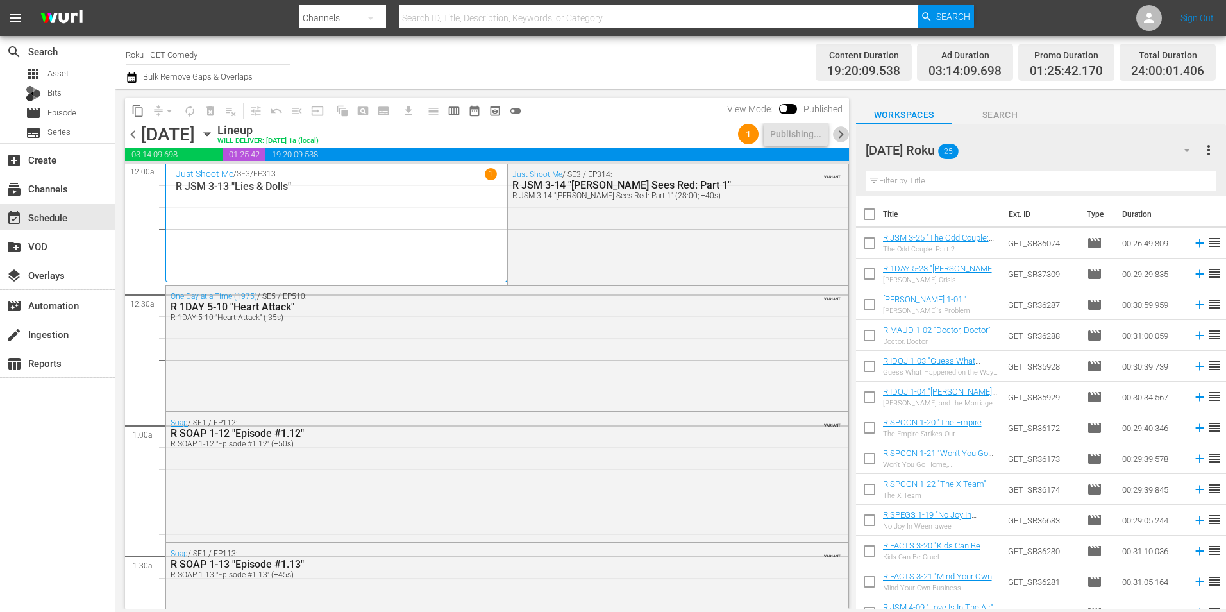
click at [847, 135] on span "chevron_right" at bounding box center [841, 134] width 16 height 16
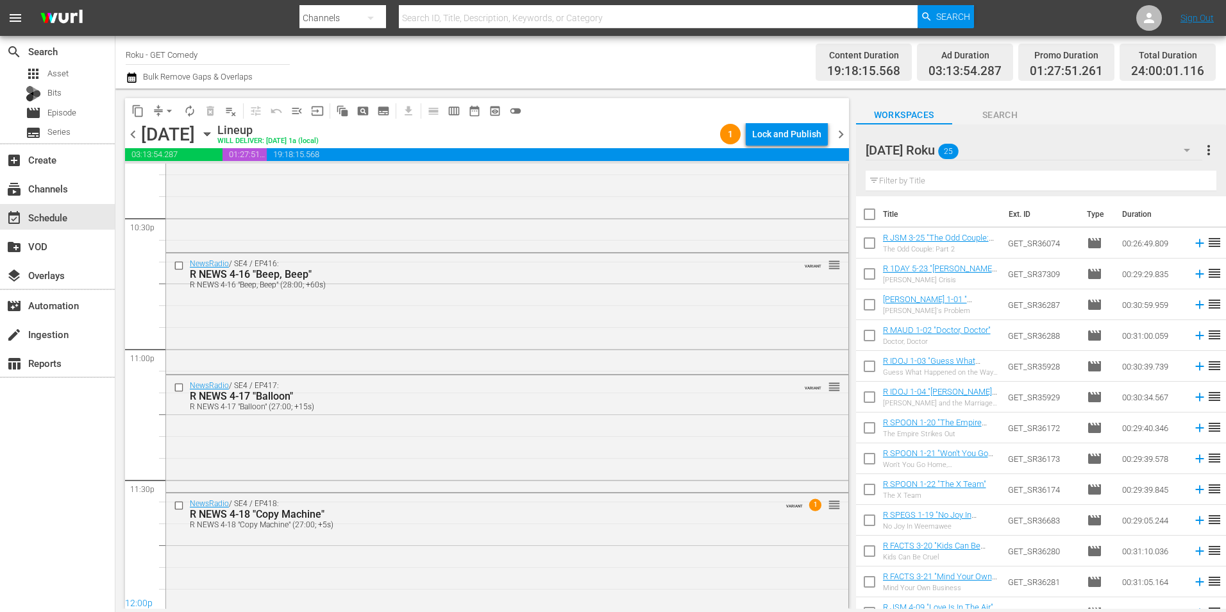
scroll to position [5833, 0]
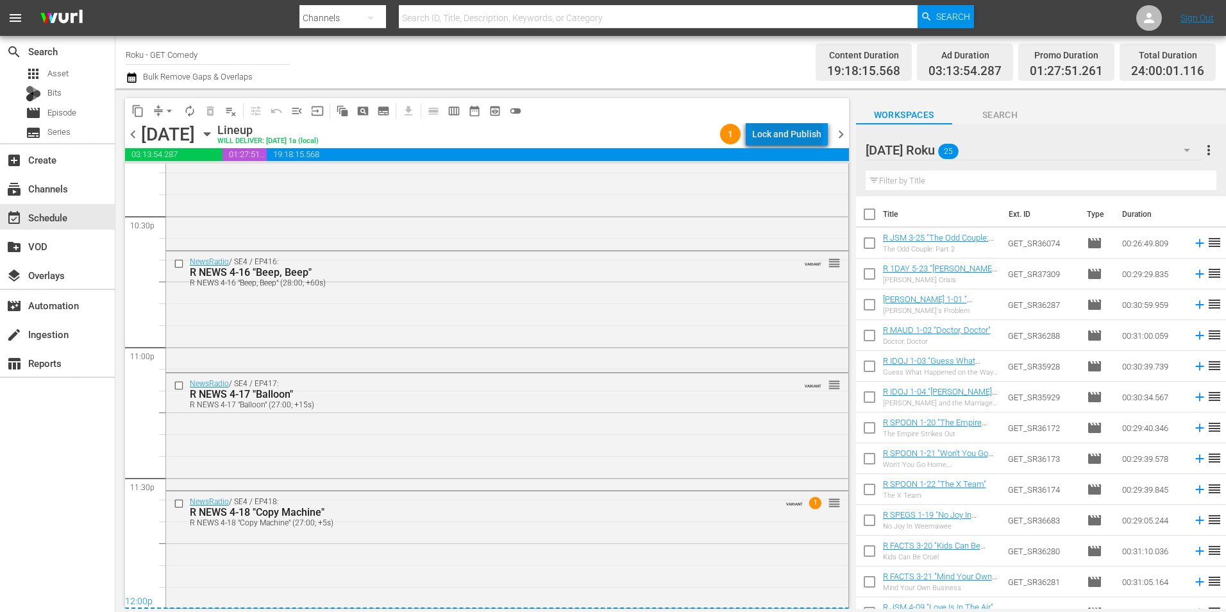
click at [791, 133] on div "Lock and Publish" at bounding box center [786, 133] width 69 height 23
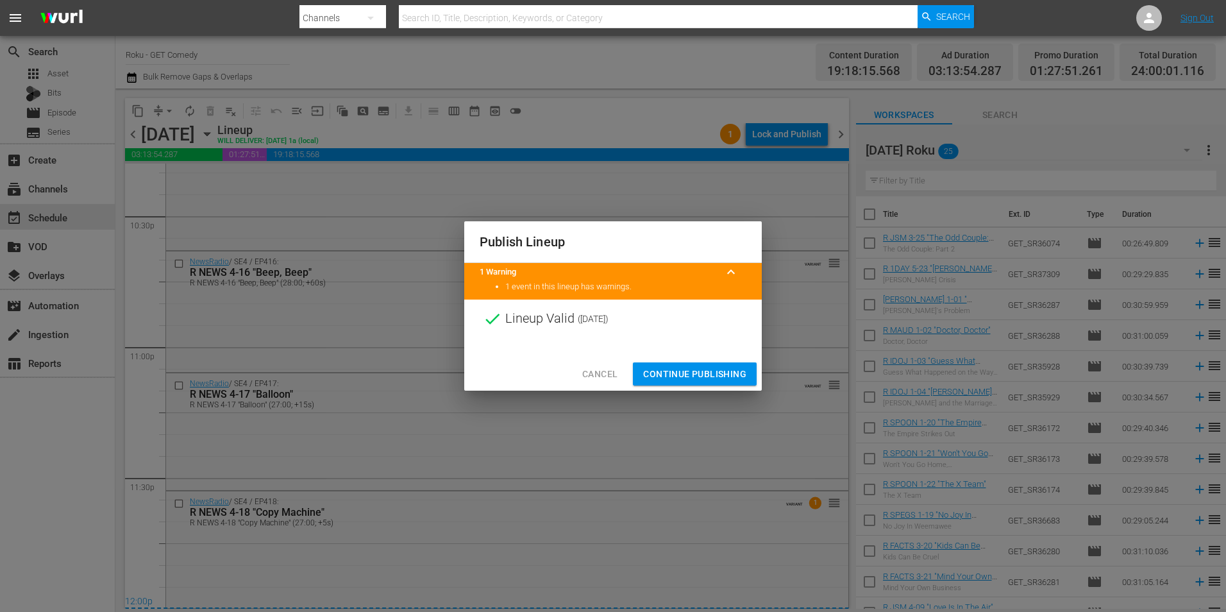
click at [689, 367] on span "Continue Publishing" at bounding box center [694, 374] width 103 height 16
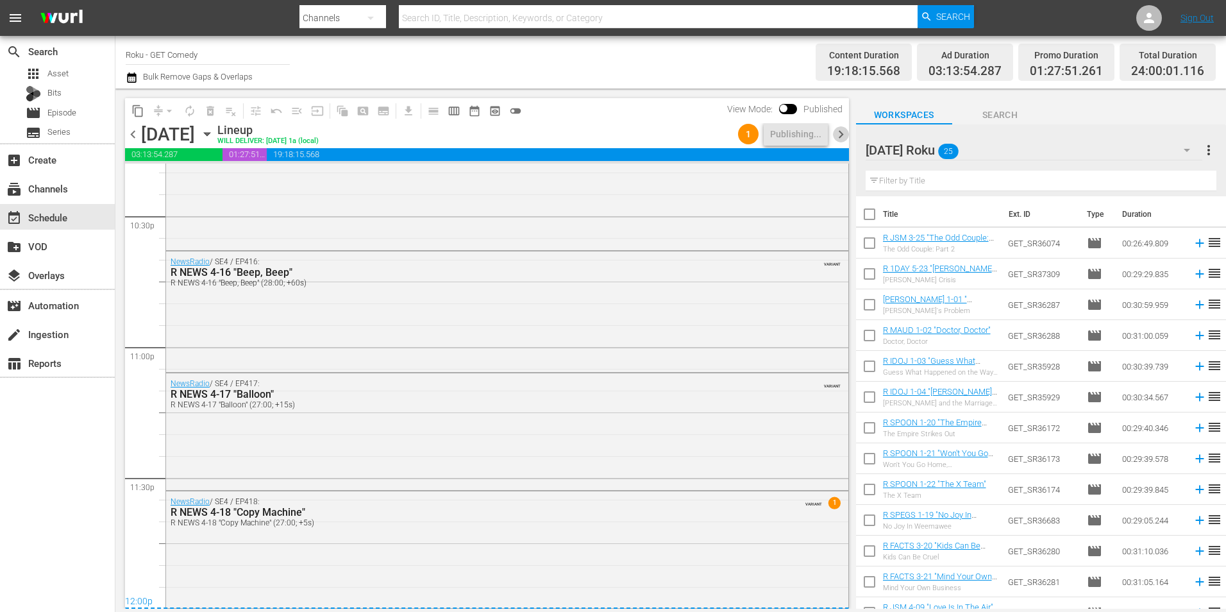
click at [842, 138] on span "chevron_right" at bounding box center [841, 134] width 16 height 16
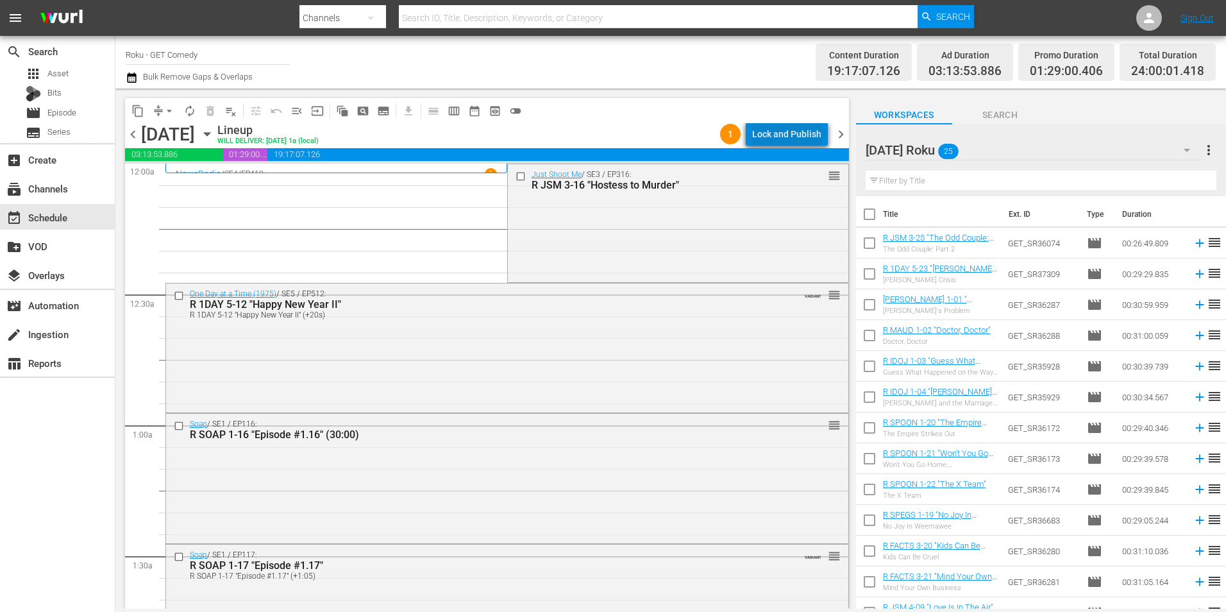
click at [809, 138] on div "Lock and Publish" at bounding box center [786, 133] width 69 height 23
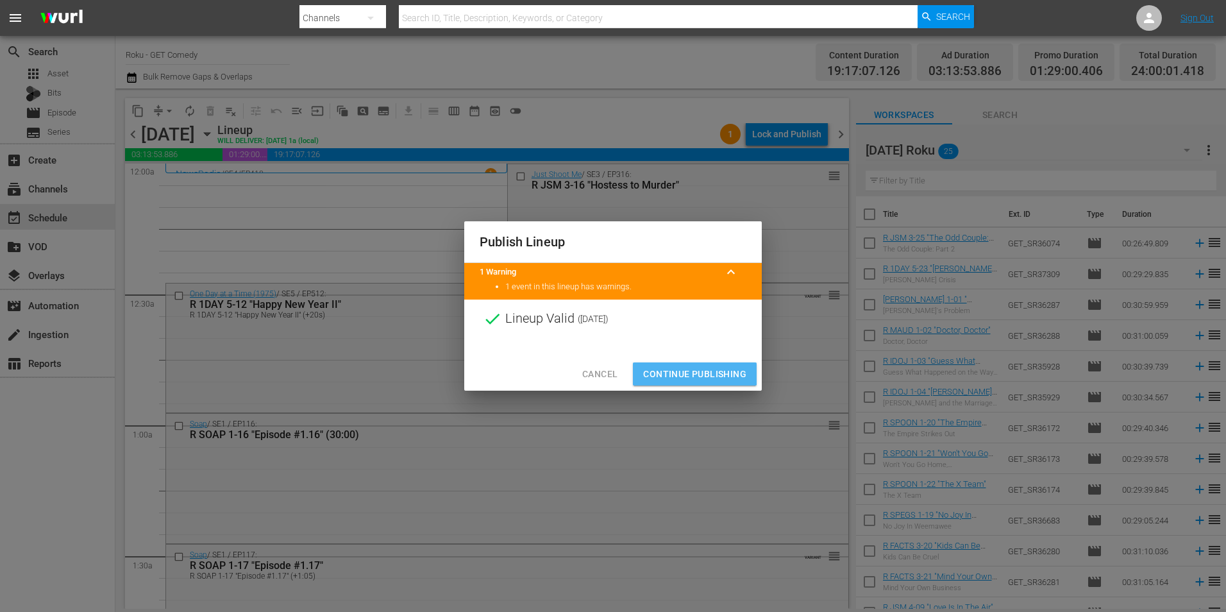
click at [677, 369] on span "Continue Publishing" at bounding box center [694, 374] width 103 height 16
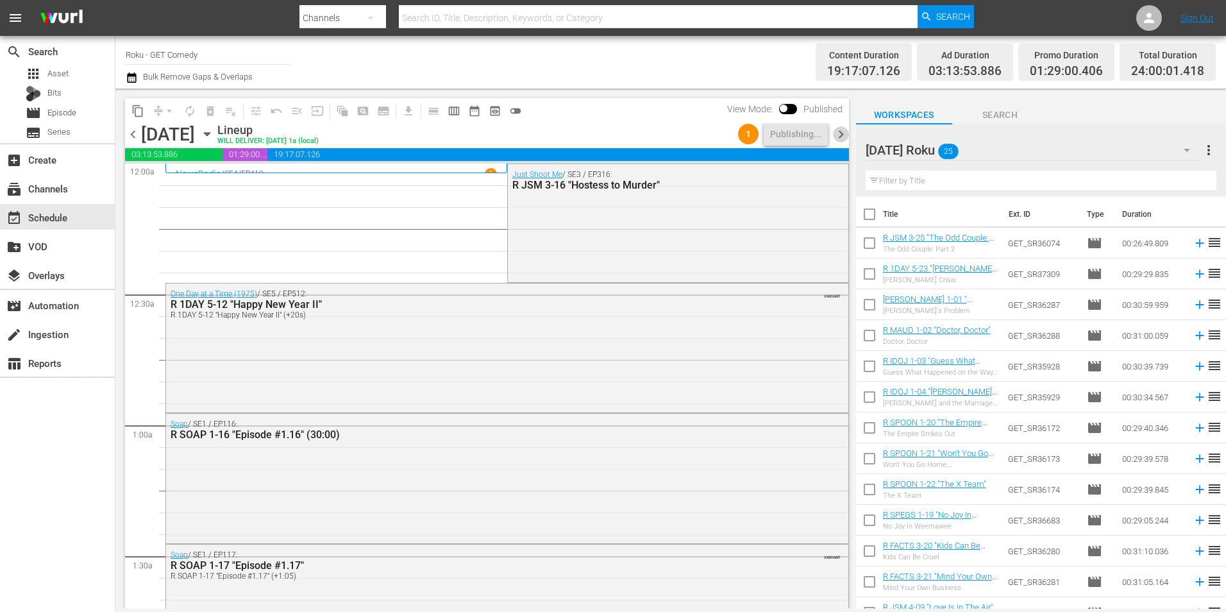
click at [842, 137] on span "chevron_right" at bounding box center [841, 134] width 16 height 16
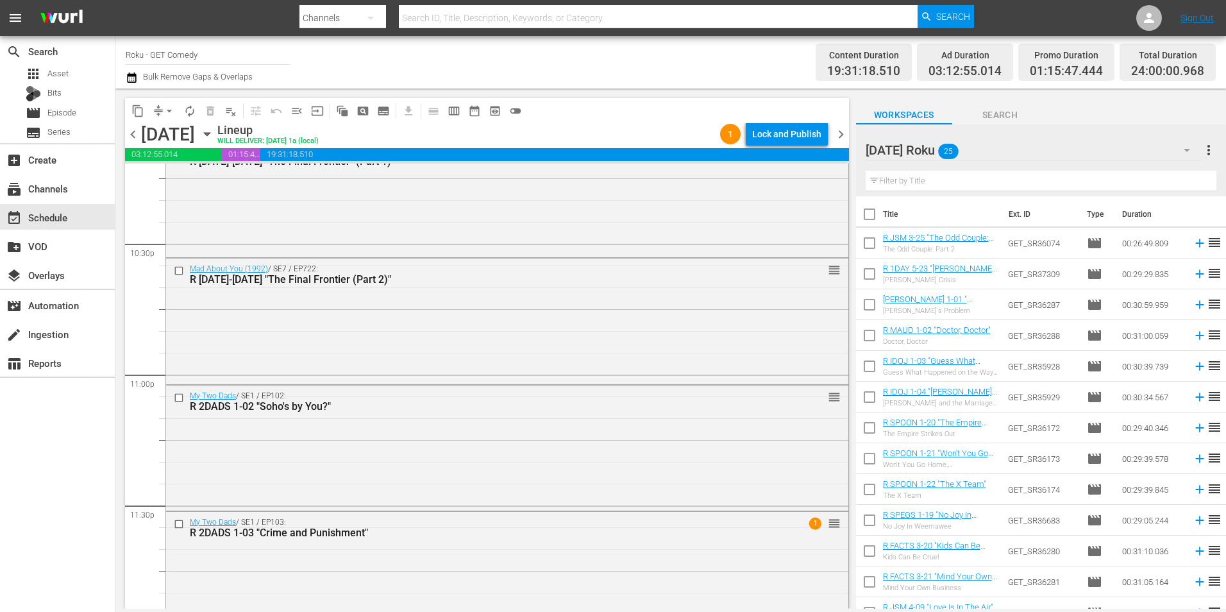
scroll to position [5833, 0]
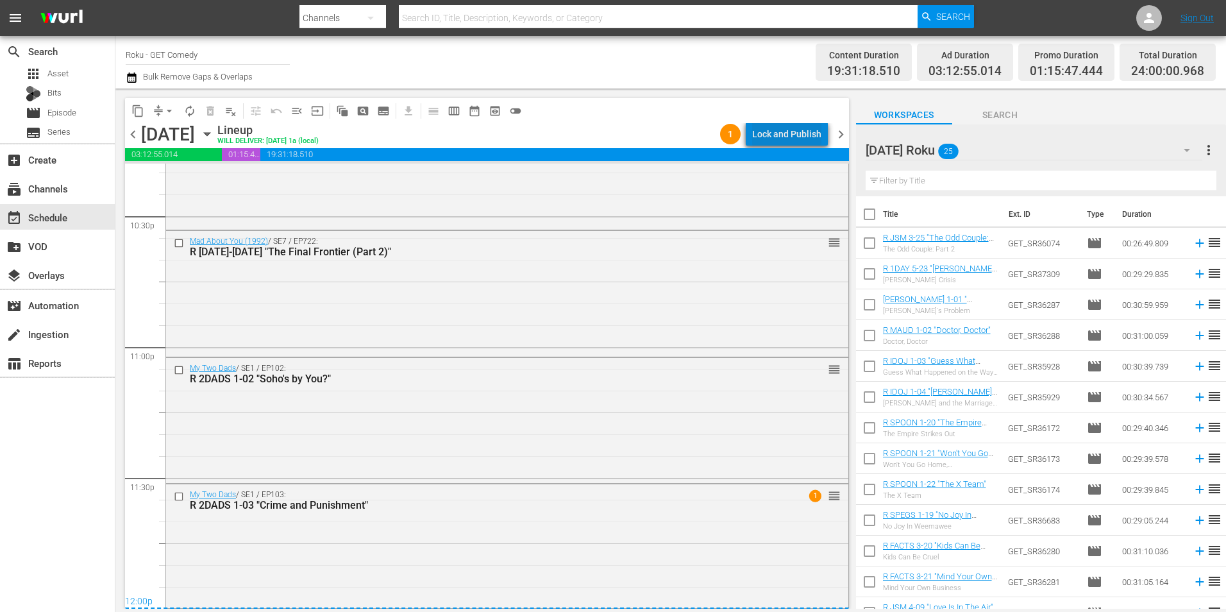
click at [804, 130] on div "Lock and Publish" at bounding box center [786, 133] width 69 height 23
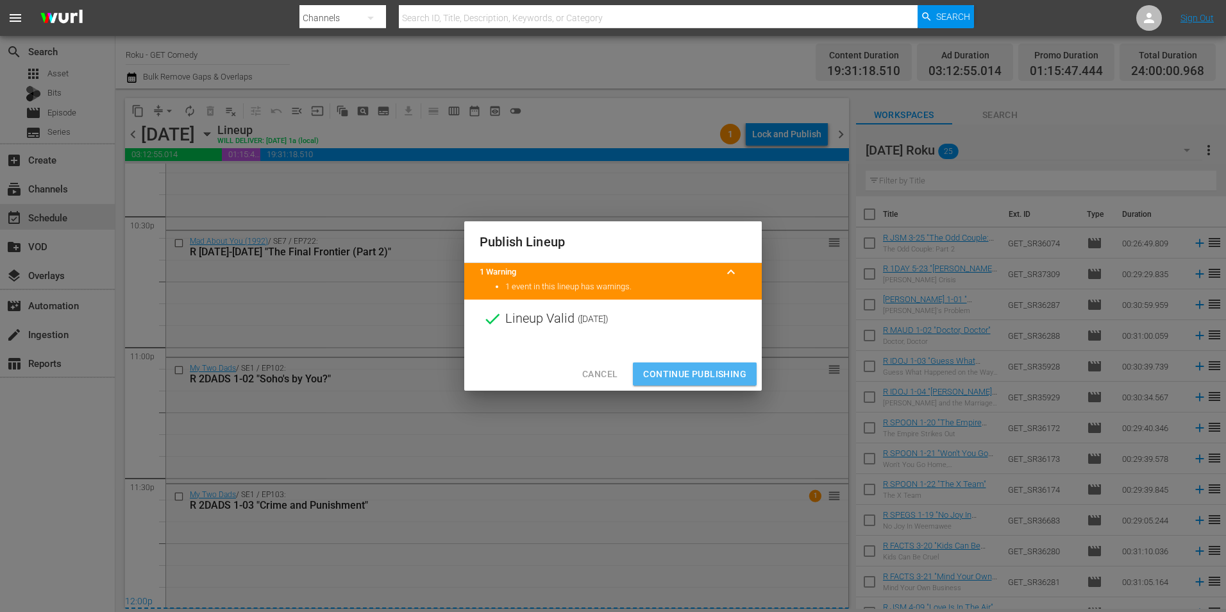
click at [691, 369] on span "Continue Publishing" at bounding box center [694, 374] width 103 height 16
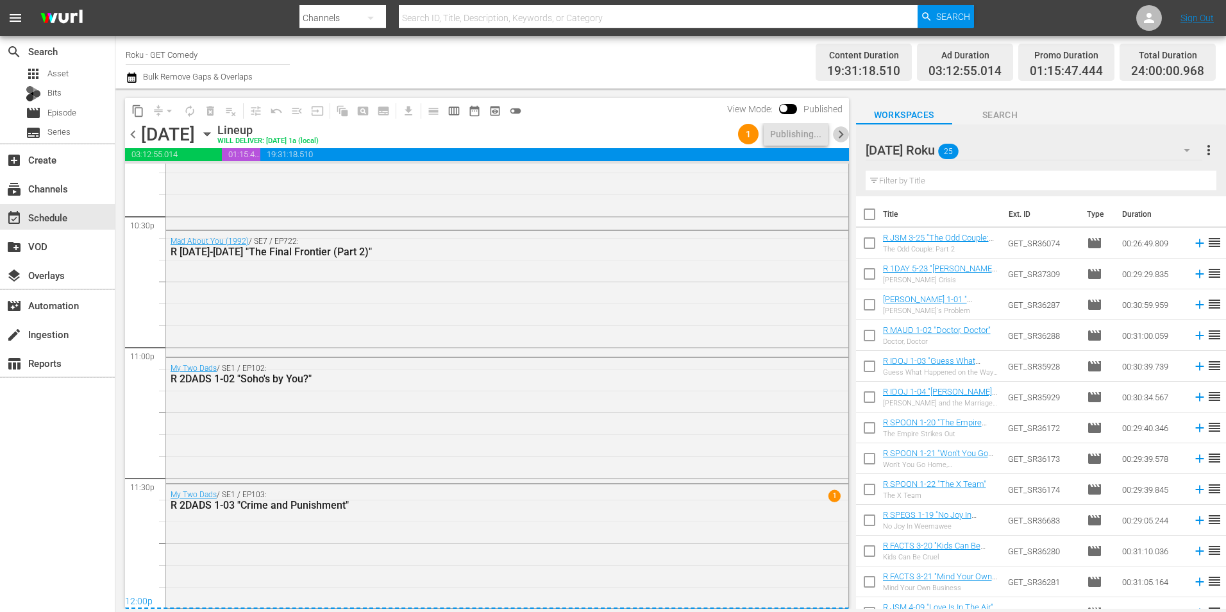
click at [842, 129] on span "chevron_right" at bounding box center [841, 134] width 16 height 16
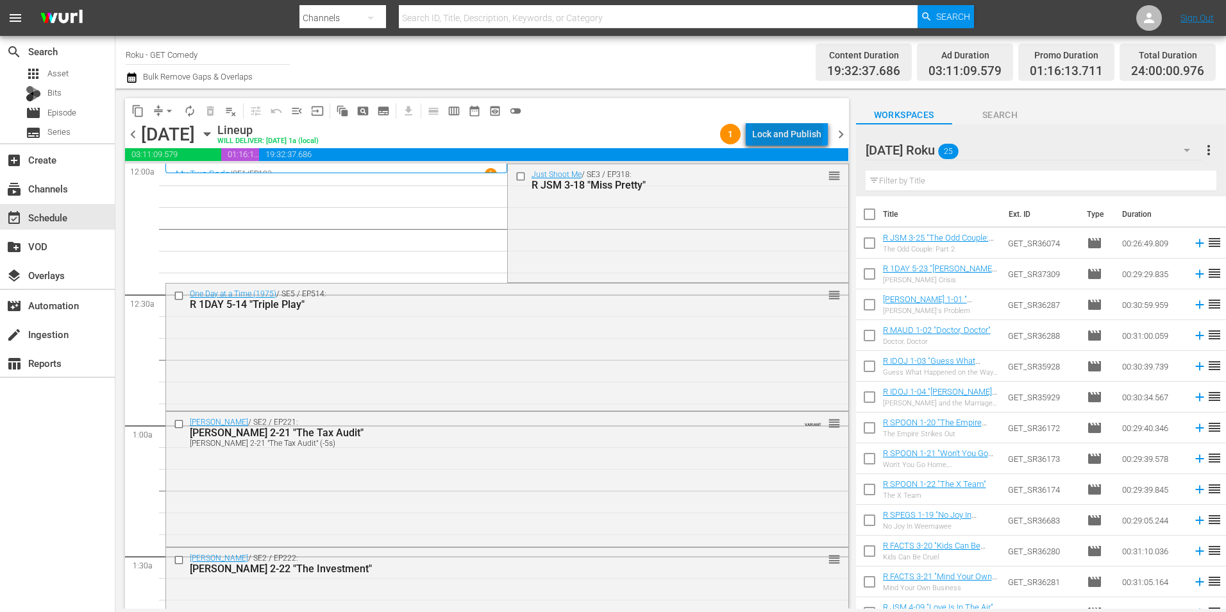
click at [791, 131] on div "Lock and Publish" at bounding box center [786, 133] width 69 height 23
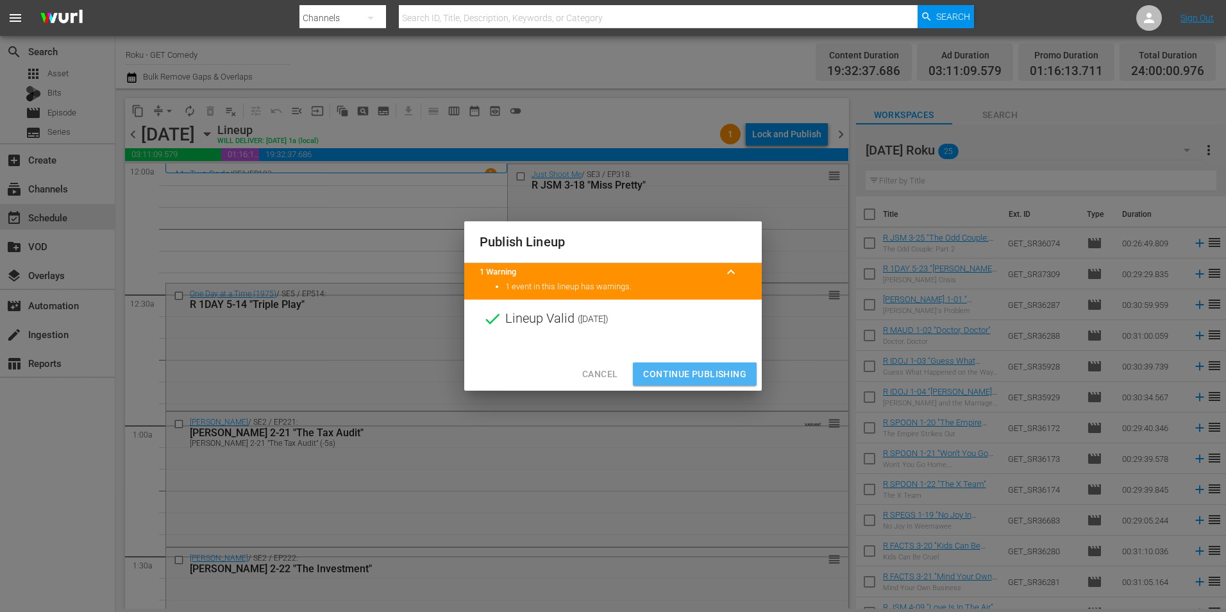
click at [708, 372] on span "Continue Publishing" at bounding box center [694, 374] width 103 height 16
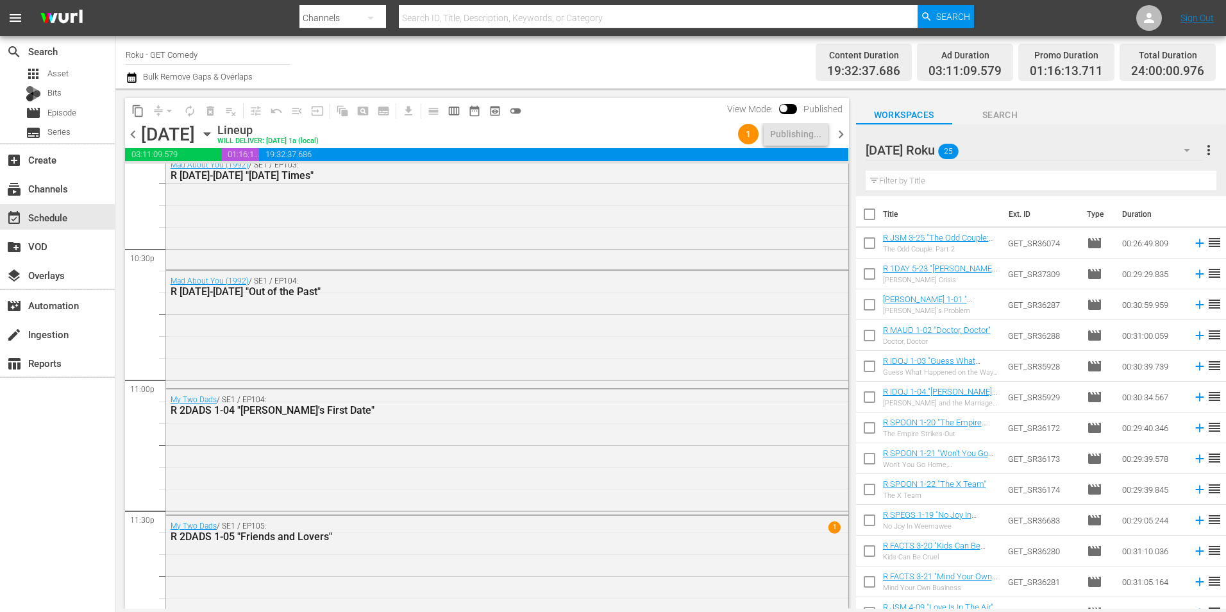
scroll to position [5833, 0]
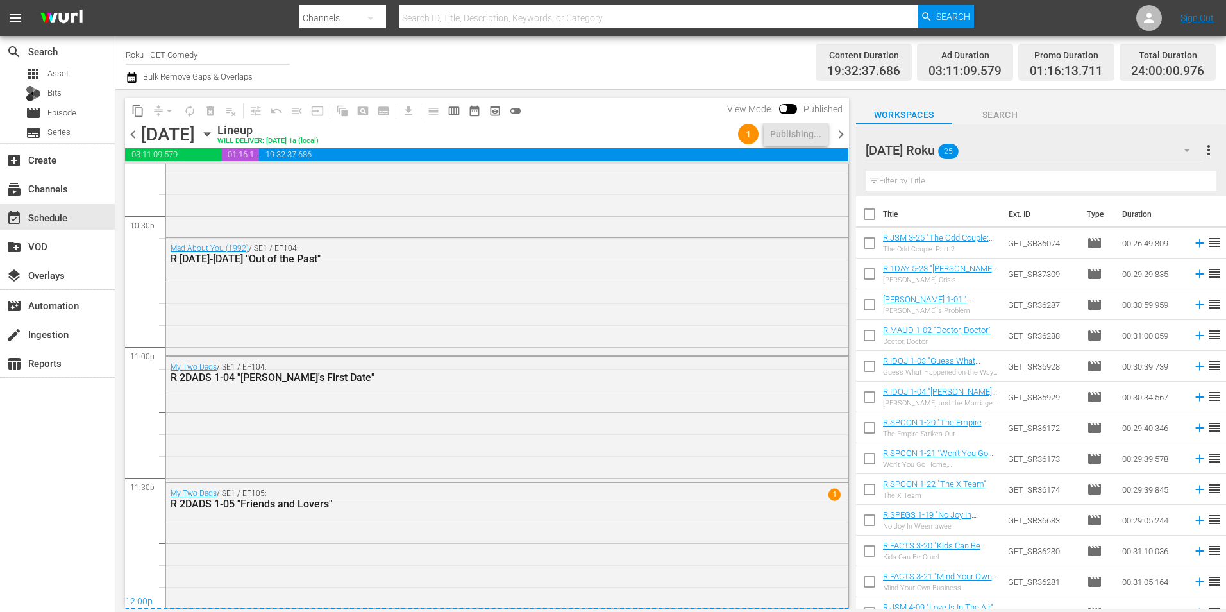
click at [846, 135] on span "chevron_right" at bounding box center [841, 134] width 16 height 16
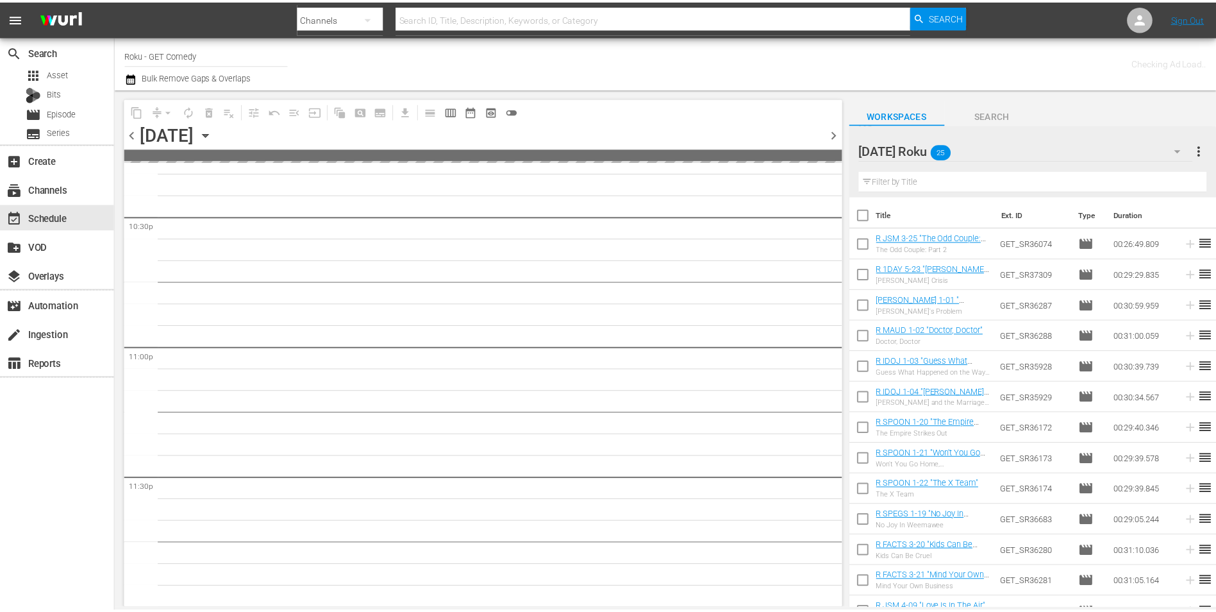
scroll to position [5831, 0]
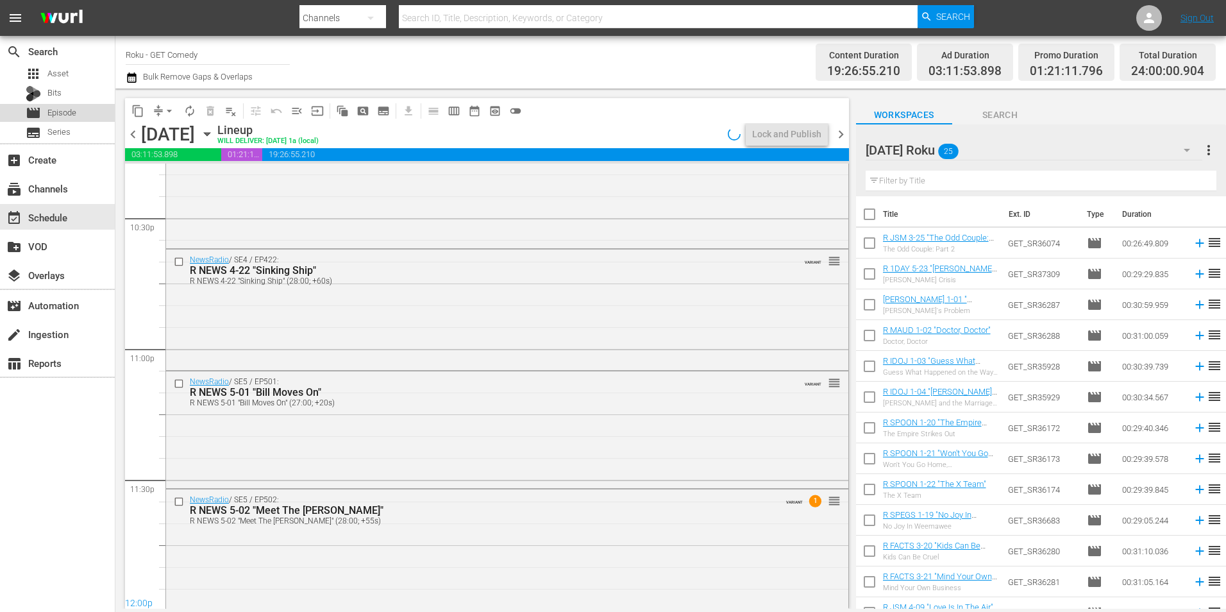
click at [44, 108] on div "movie Episode" at bounding box center [51, 113] width 51 height 18
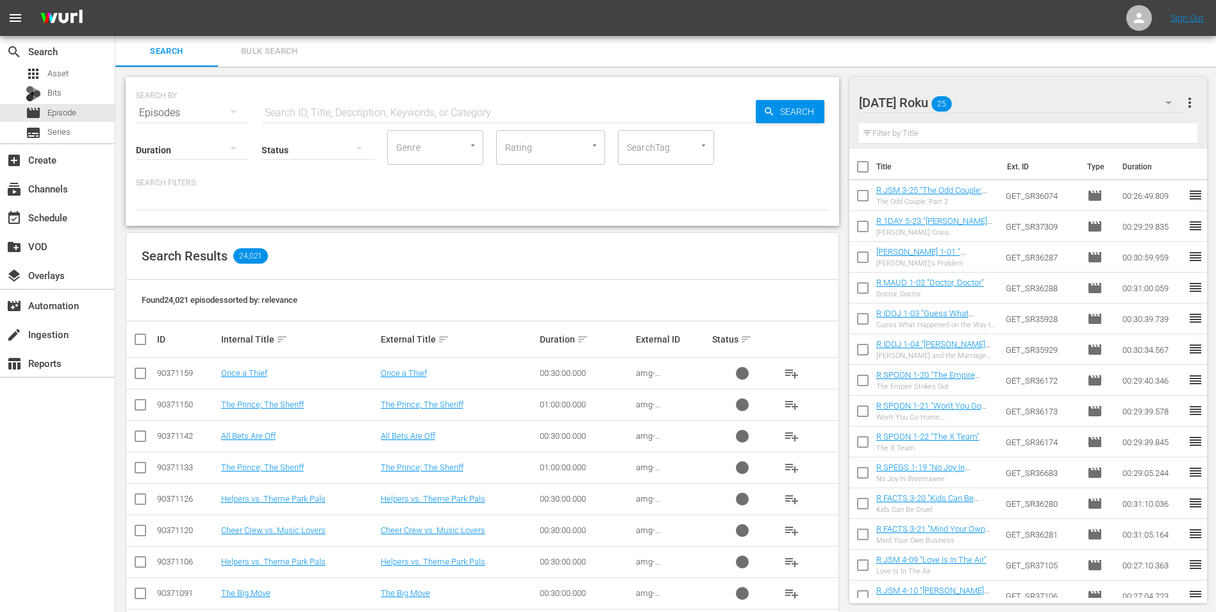
click at [1001, 103] on div "[DATE] Roku 25" at bounding box center [1022, 103] width 326 height 36
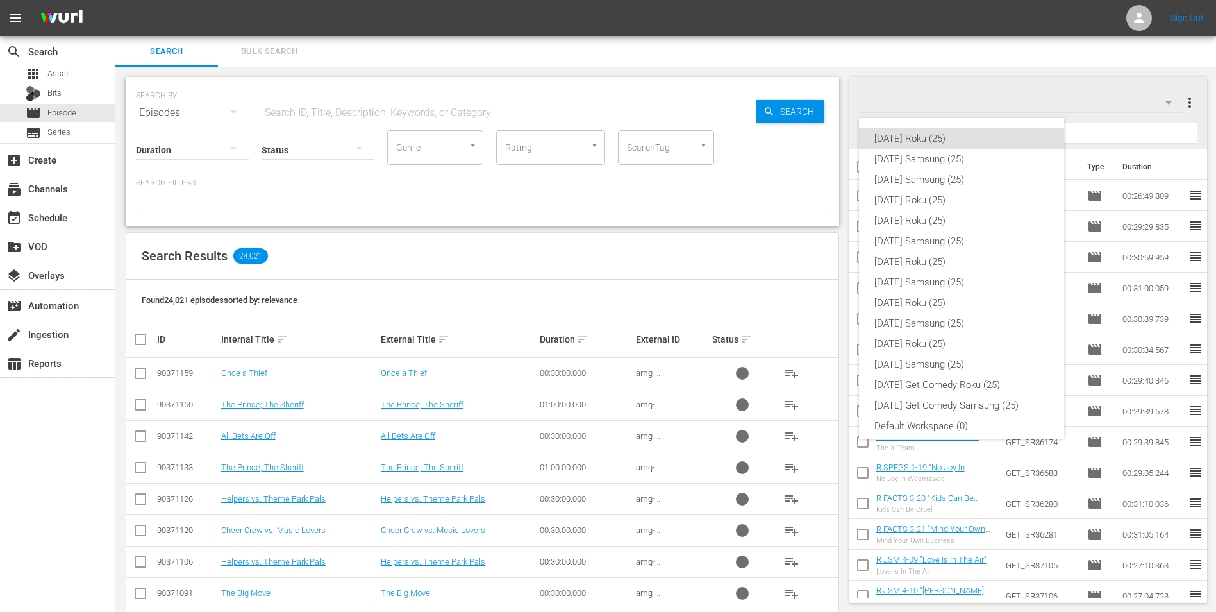
click at [1001, 103] on div "[DATE] Roku (25) [DATE] Samsung (25) [DATE] Samsung (25) [DATE] Roku (25) [DATE…" at bounding box center [608, 306] width 1216 height 612
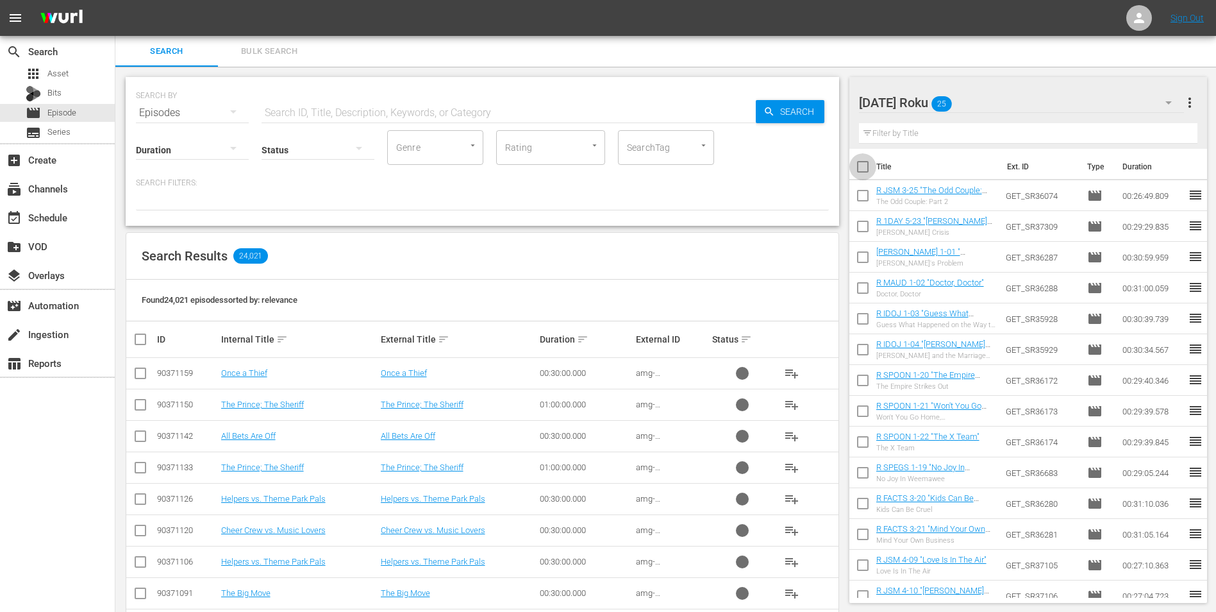
click at [862, 167] on input "checkbox" at bounding box center [863, 169] width 27 height 27
checkbox input "true"
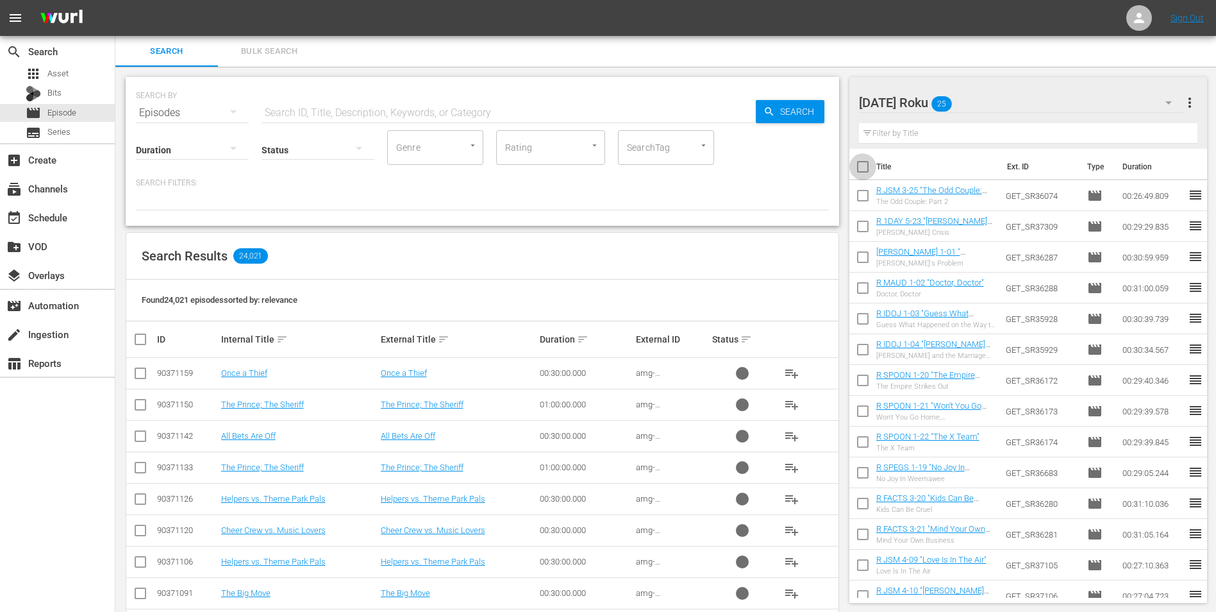
checkbox input "true"
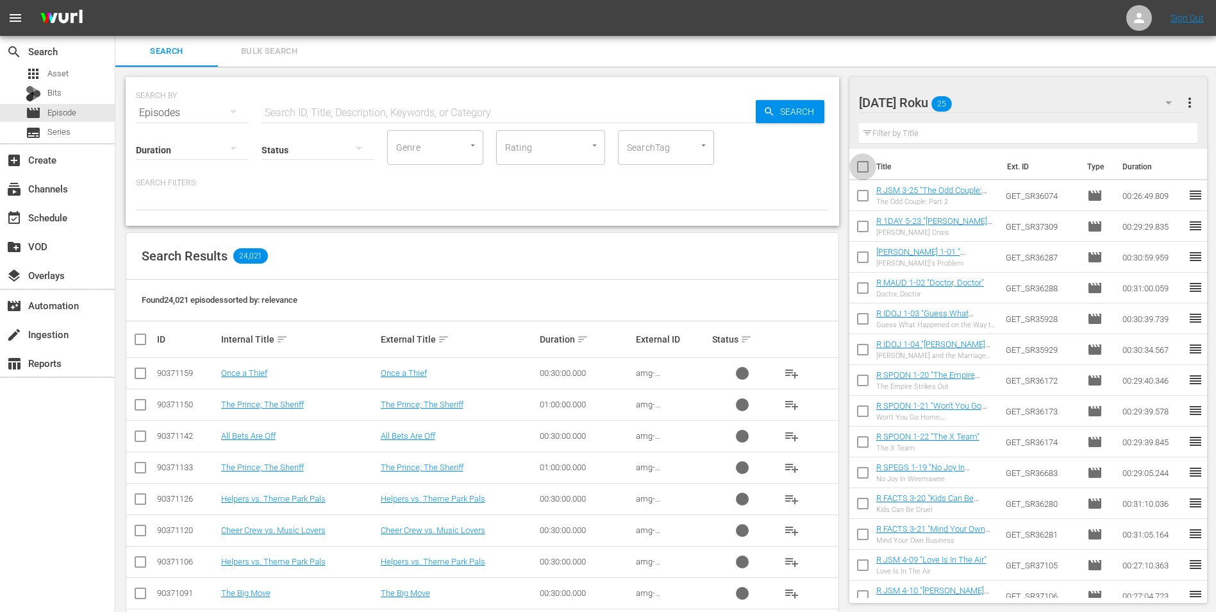
checkbox input "true"
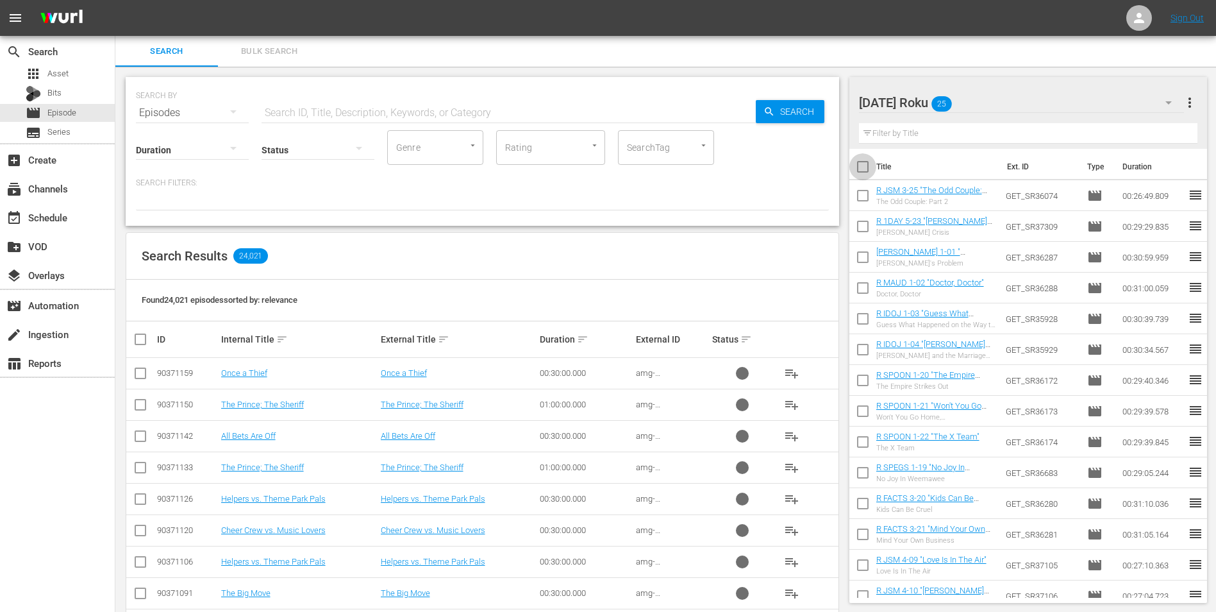
checkbox input "true"
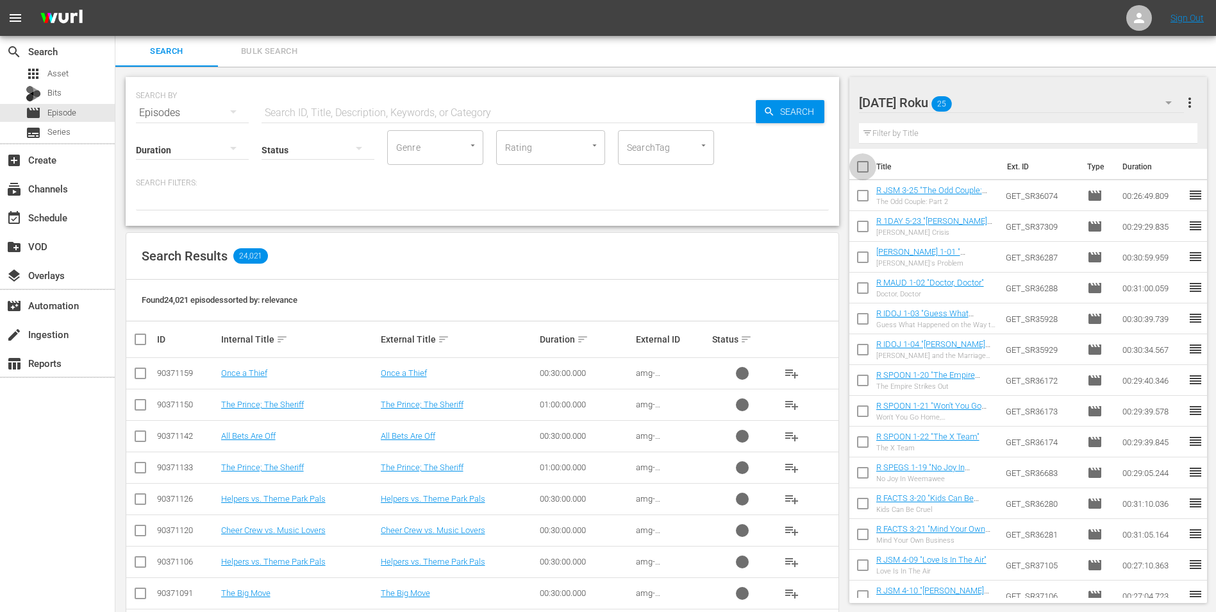
checkbox input "true"
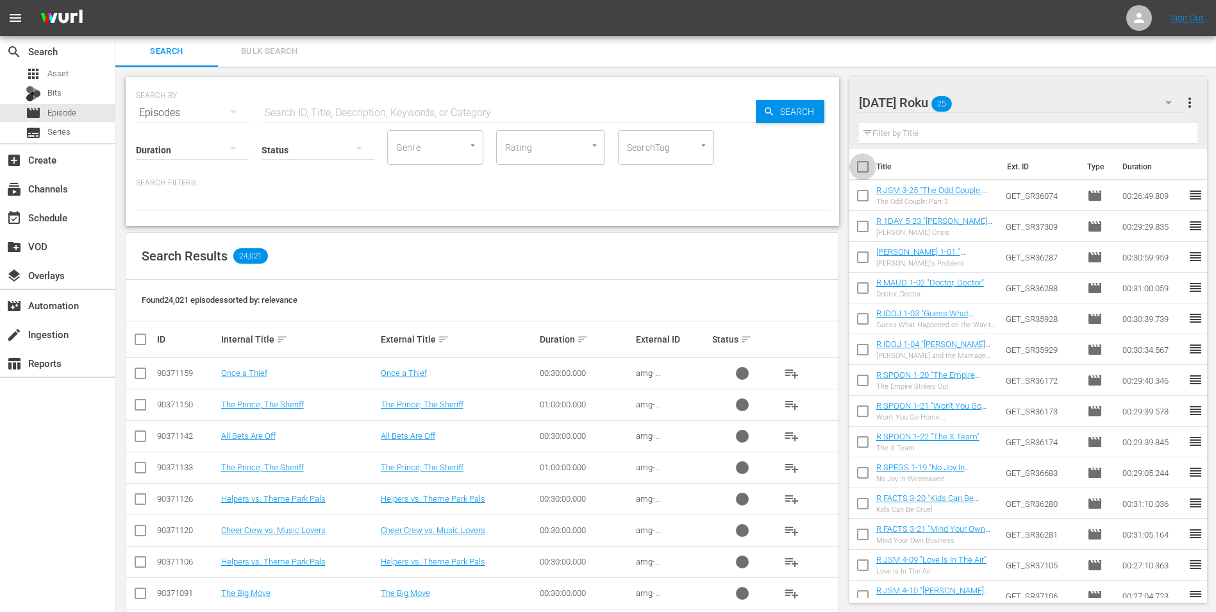
checkbox input "true"
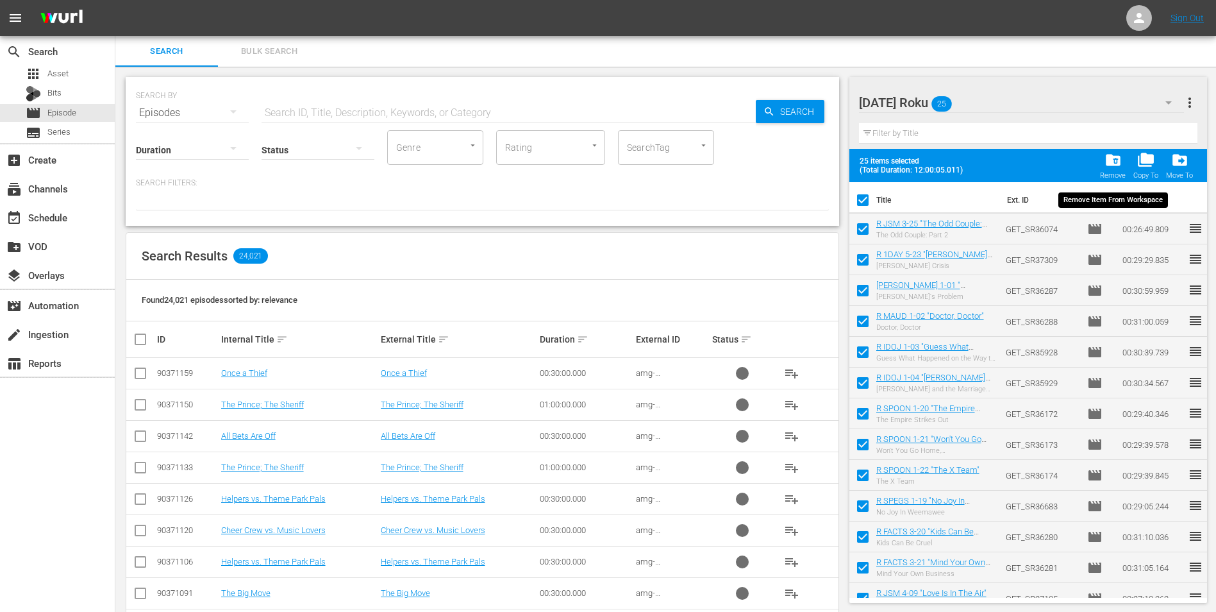
click at [1109, 158] on span "folder_delete" at bounding box center [1113, 159] width 17 height 17
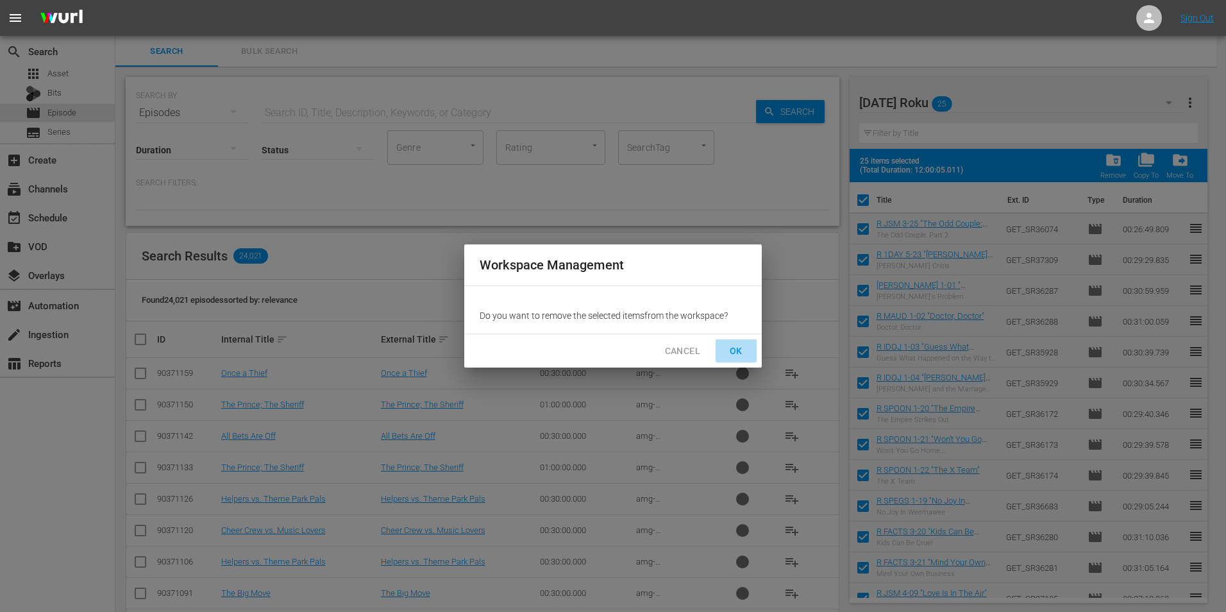
click at [737, 349] on span "OK" at bounding box center [736, 351] width 21 height 16
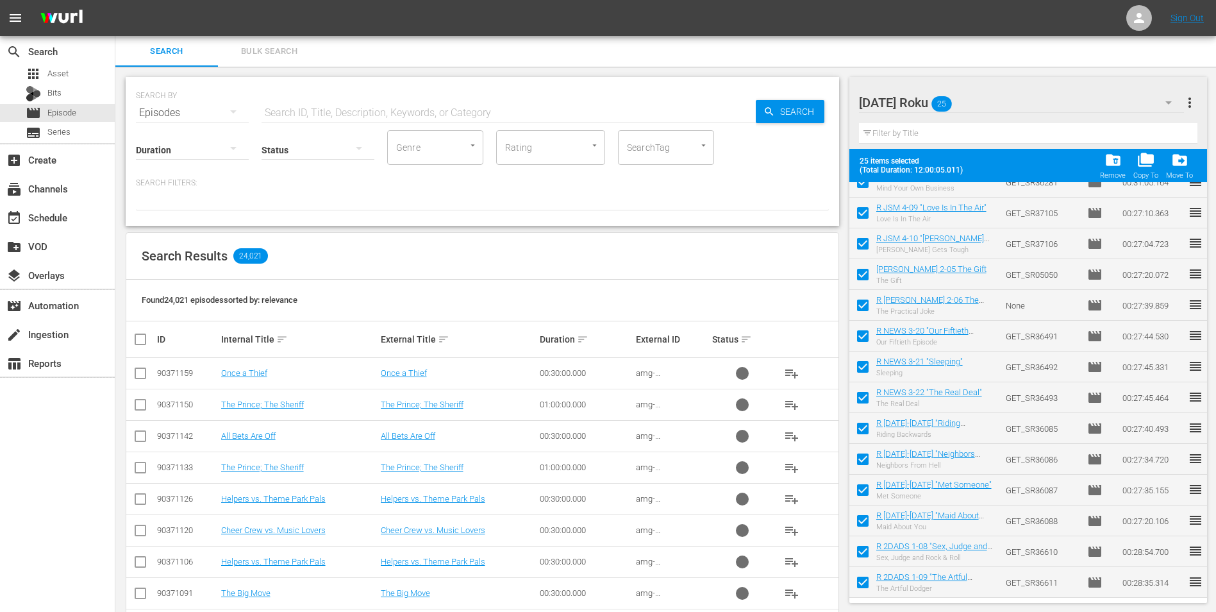
checkbox input "false"
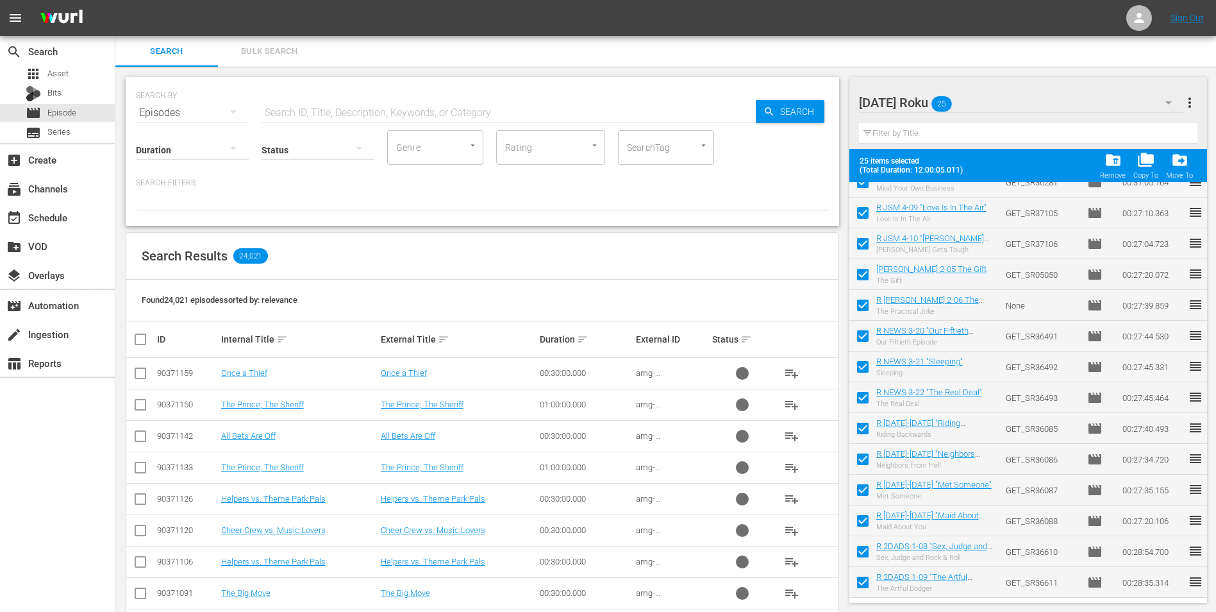
checkbox input "false"
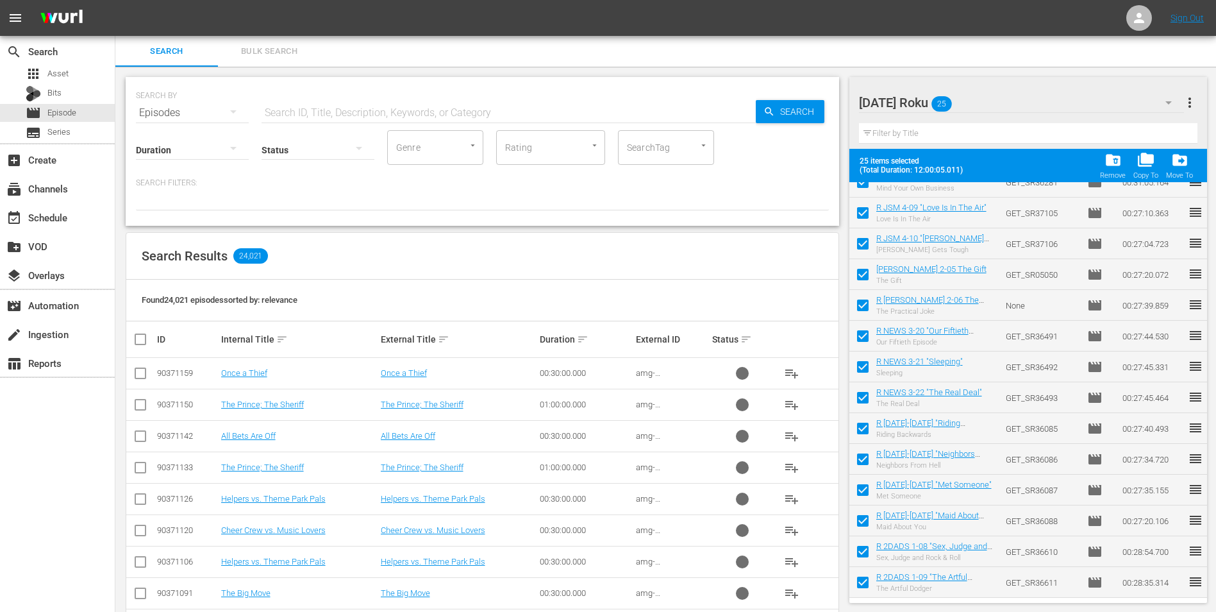
checkbox input "false"
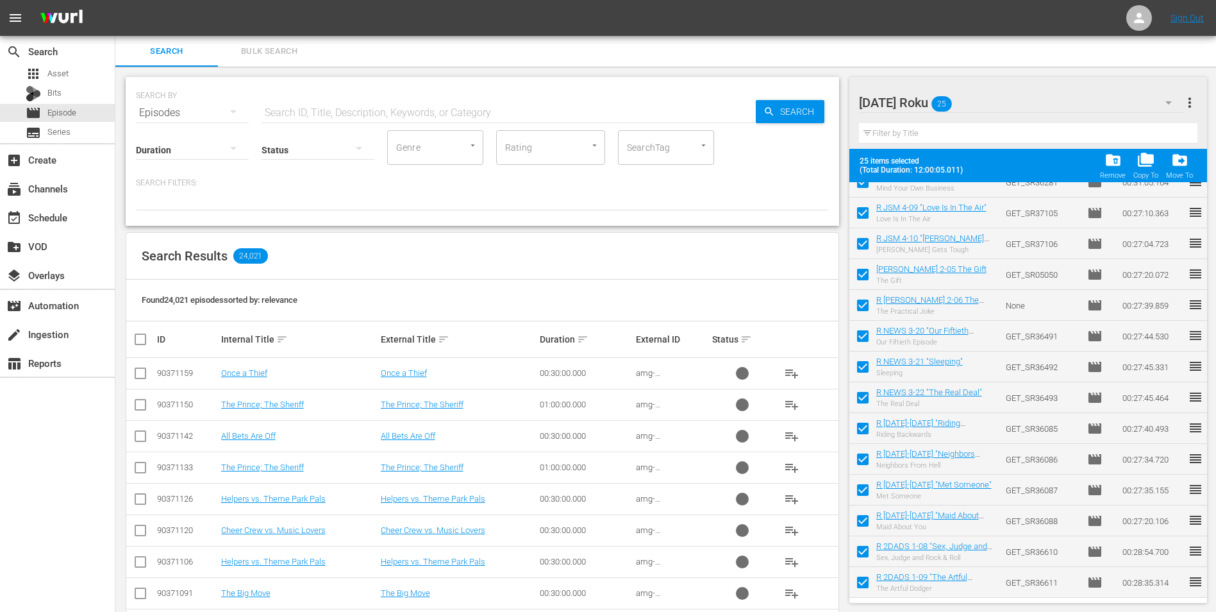
checkbox input "false"
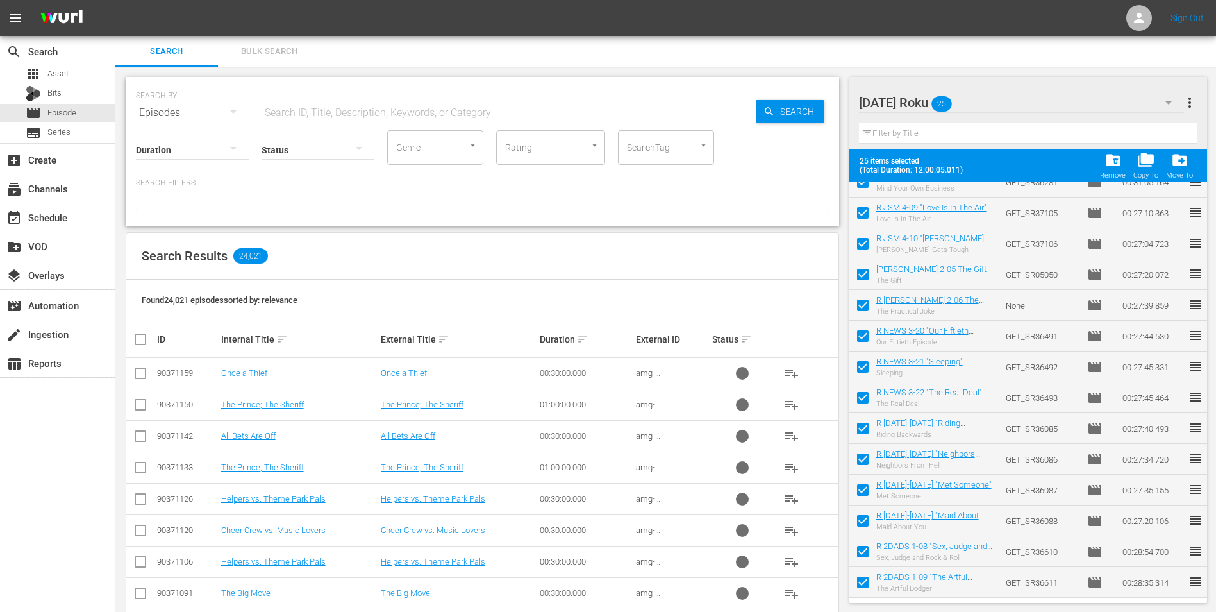
checkbox input "false"
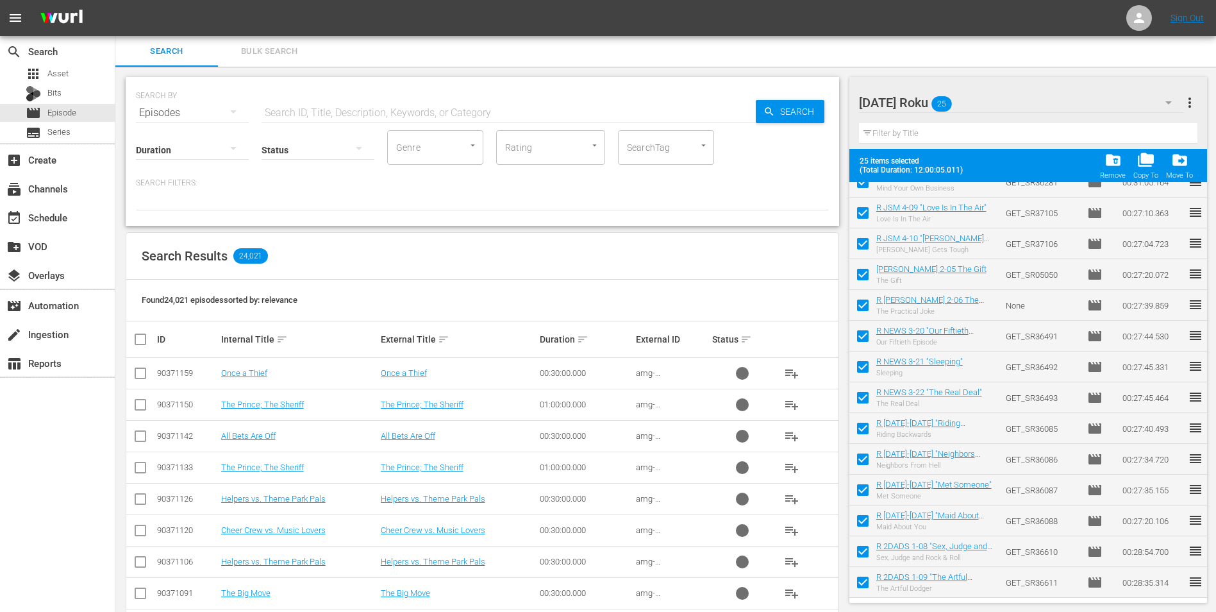
checkbox input "false"
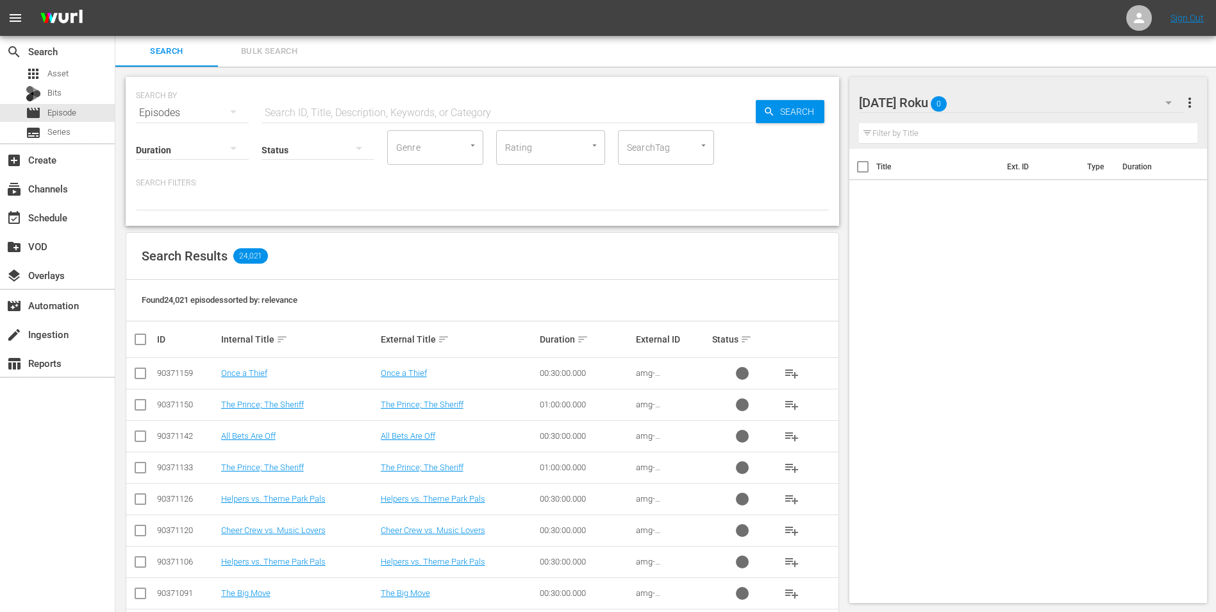
click at [1077, 101] on div "[DATE] Roku 0" at bounding box center [1022, 103] width 326 height 36
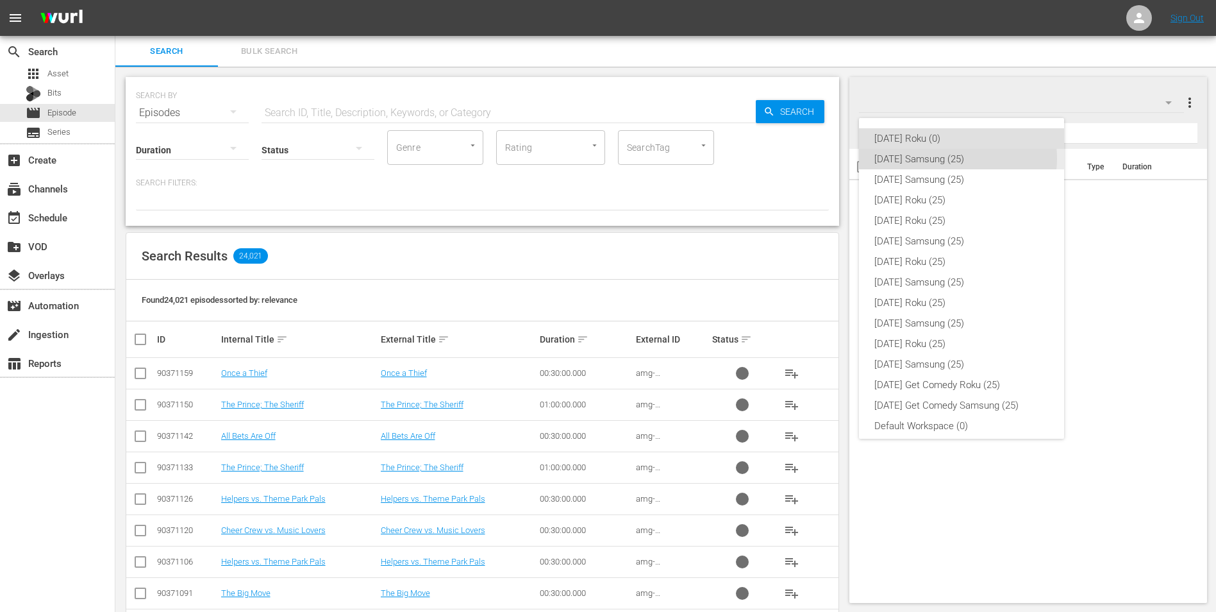
click at [958, 158] on div "[DATE] Samsung (25)" at bounding box center [962, 159] width 174 height 21
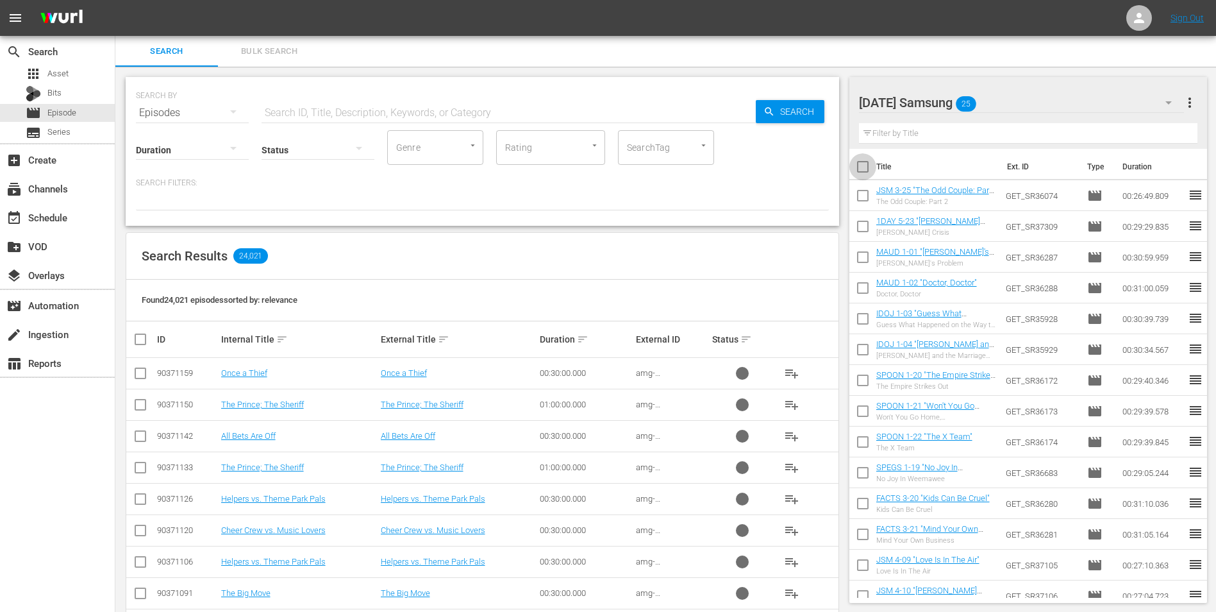
click at [863, 169] on input "checkbox" at bounding box center [863, 169] width 27 height 27
checkbox input "true"
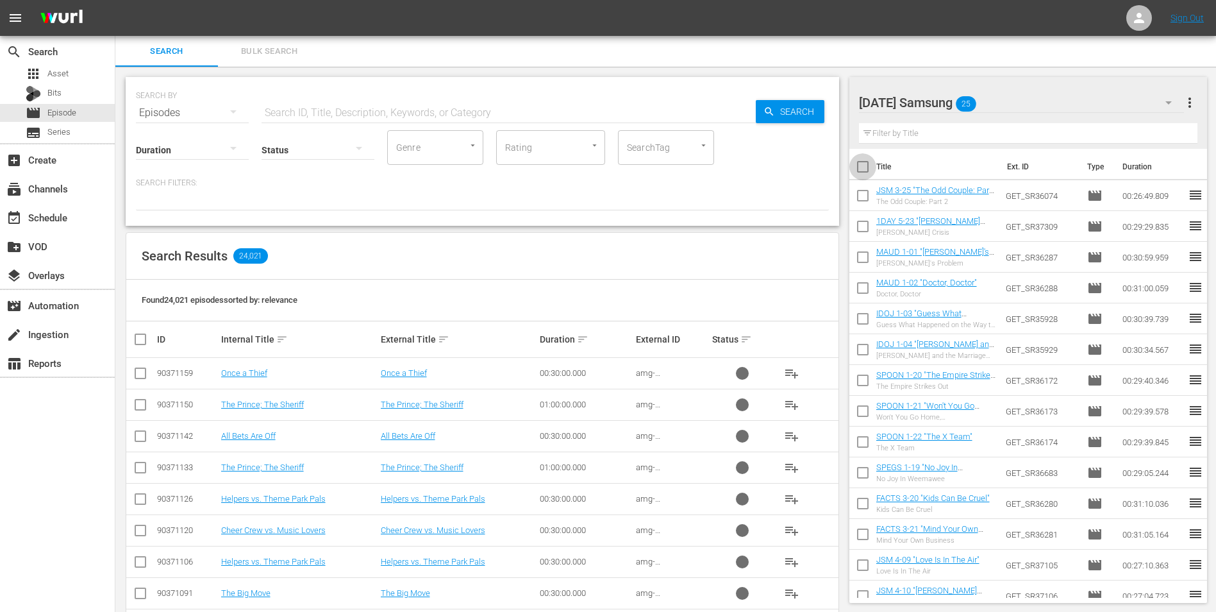
checkbox input "true"
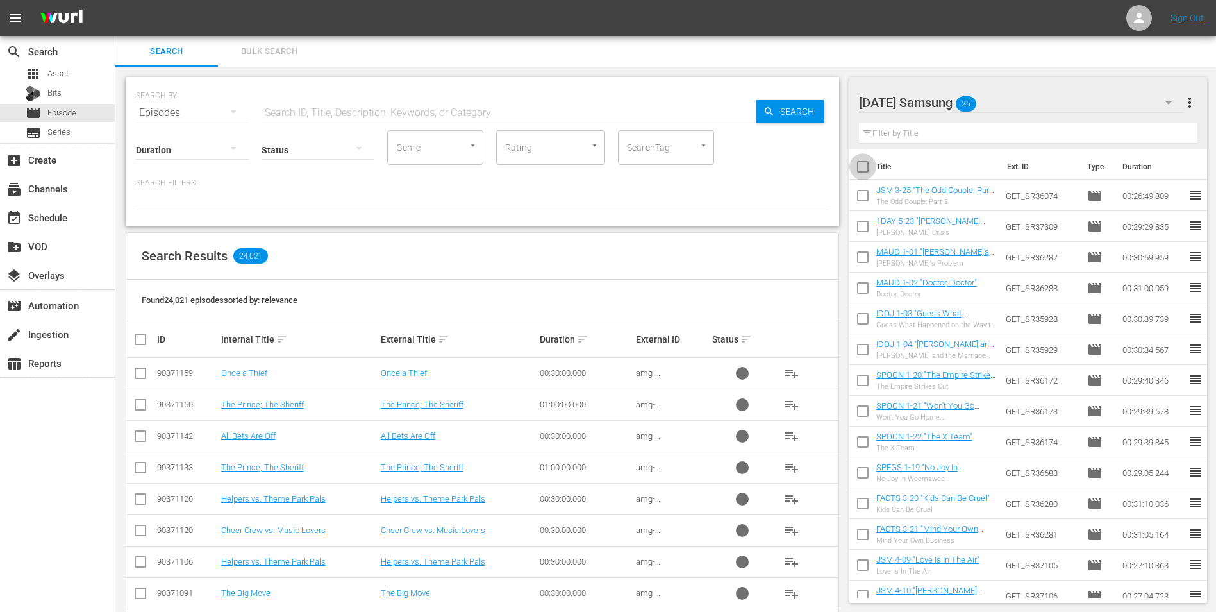
checkbox input "true"
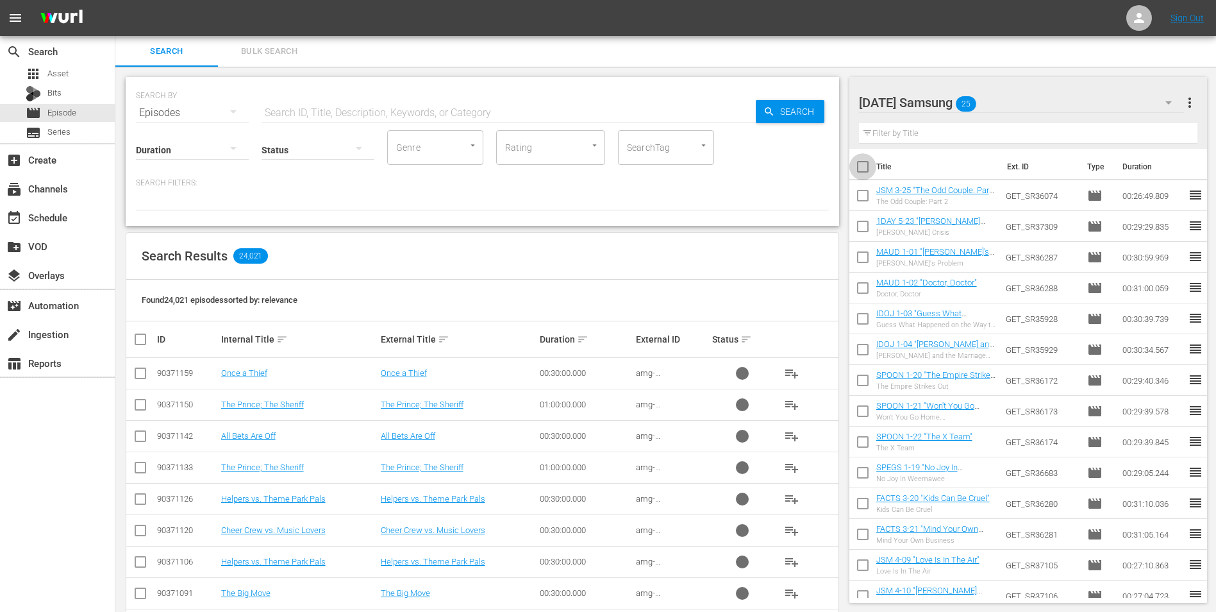
checkbox input "true"
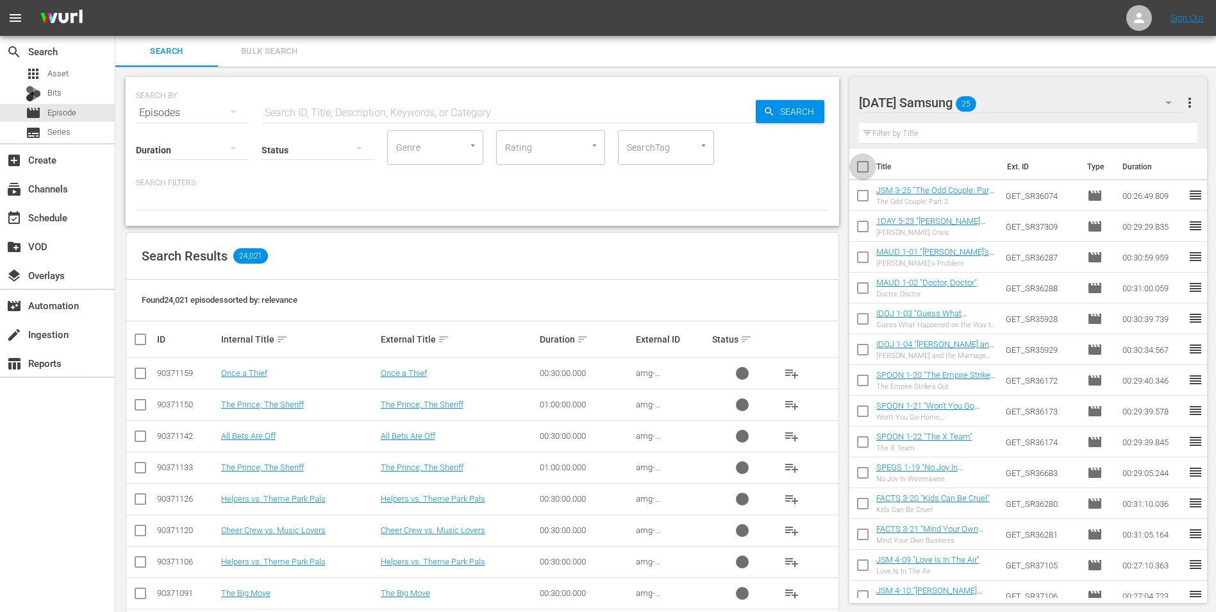
checkbox input "true"
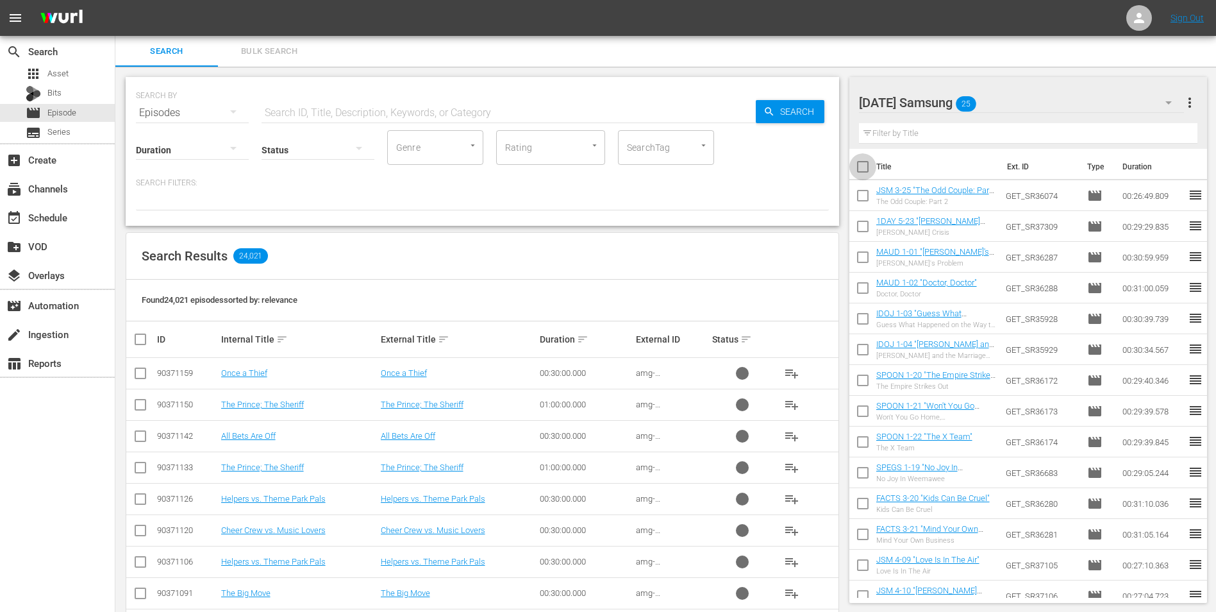
checkbox input "true"
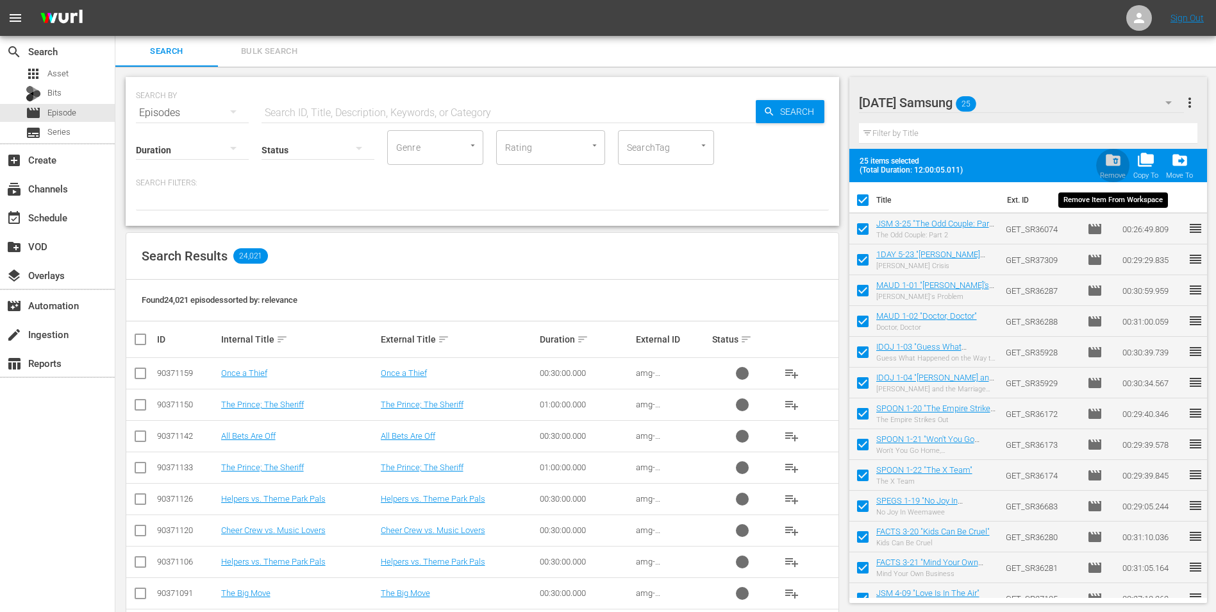
click at [1113, 167] on span "folder_delete" at bounding box center [1113, 159] width 17 height 17
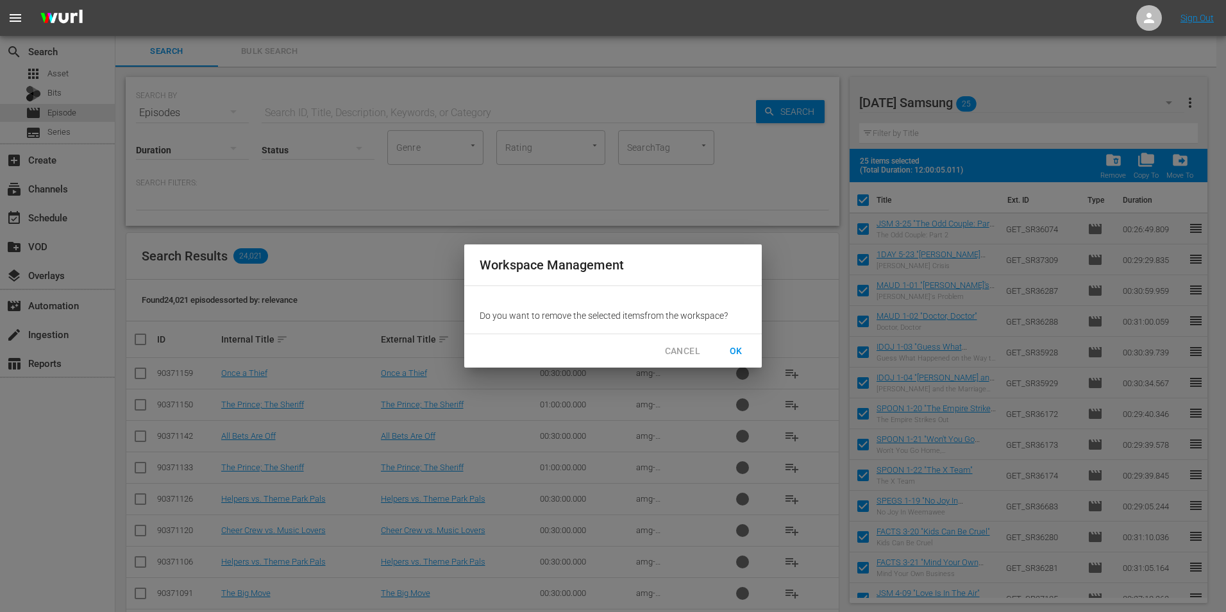
click at [739, 352] on span "OK" at bounding box center [736, 351] width 21 height 16
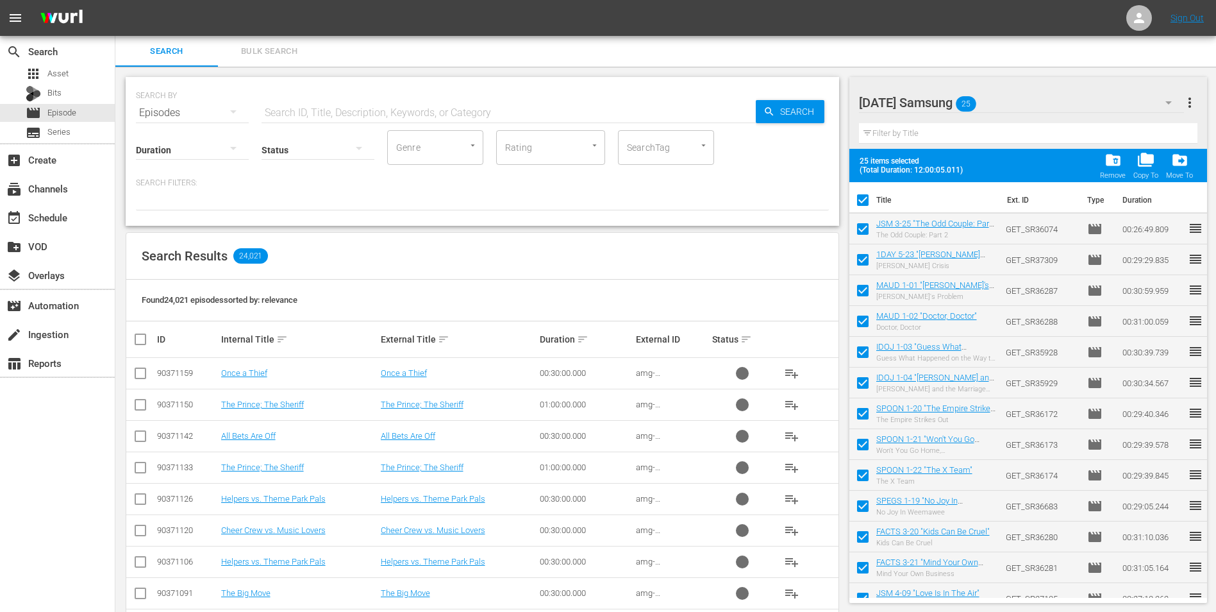
checkbox input "false"
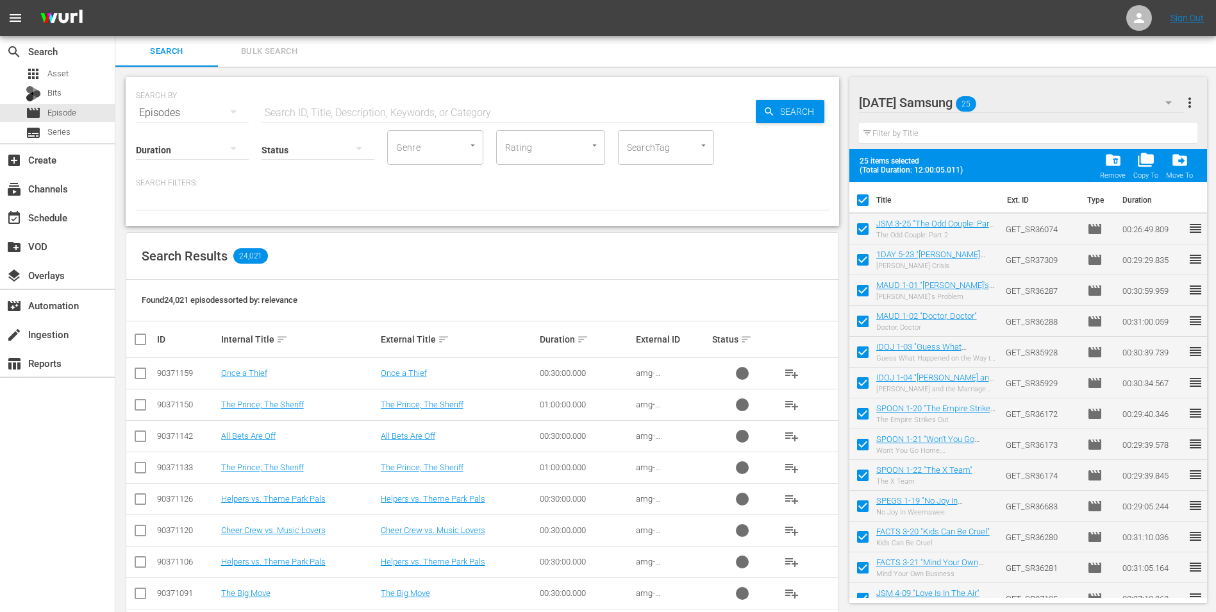
checkbox input "false"
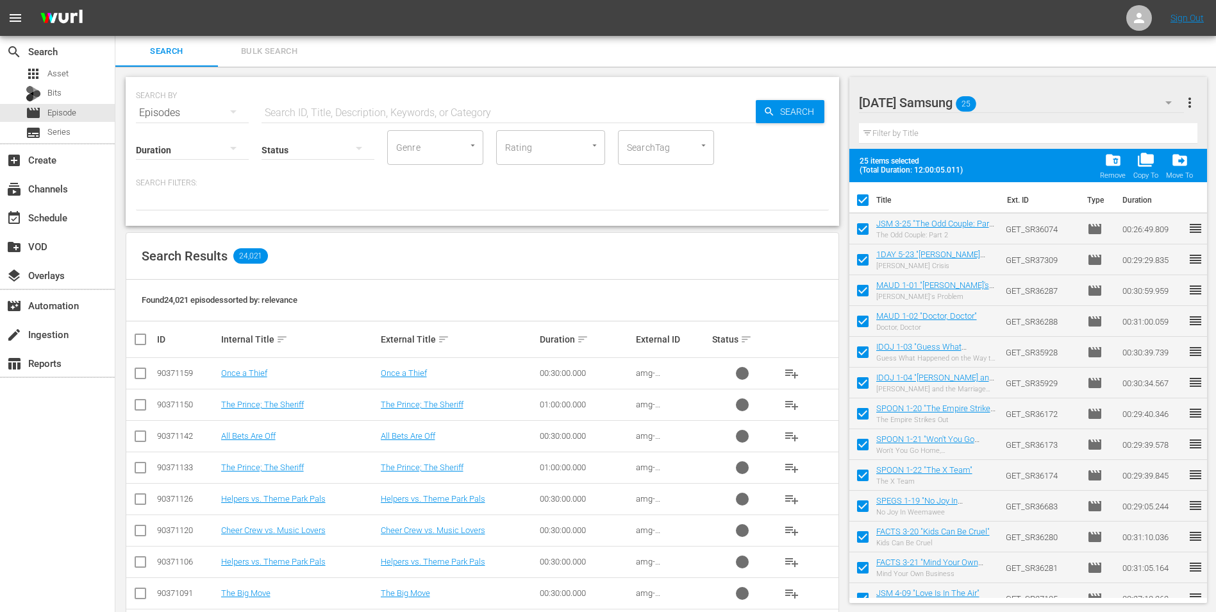
checkbox input "false"
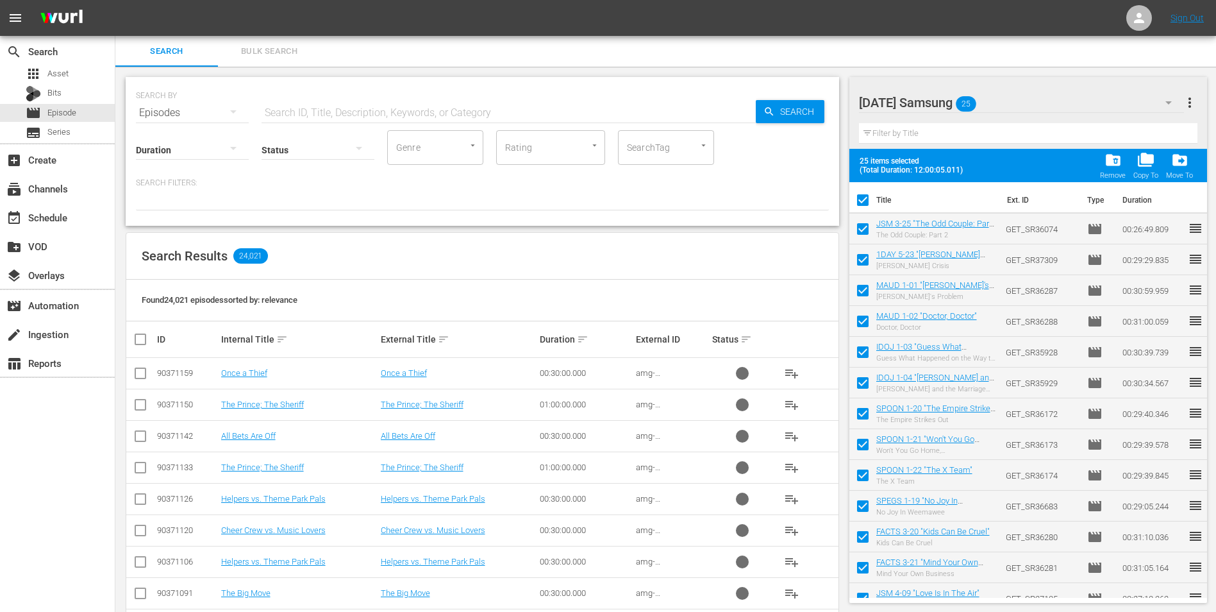
checkbox input "false"
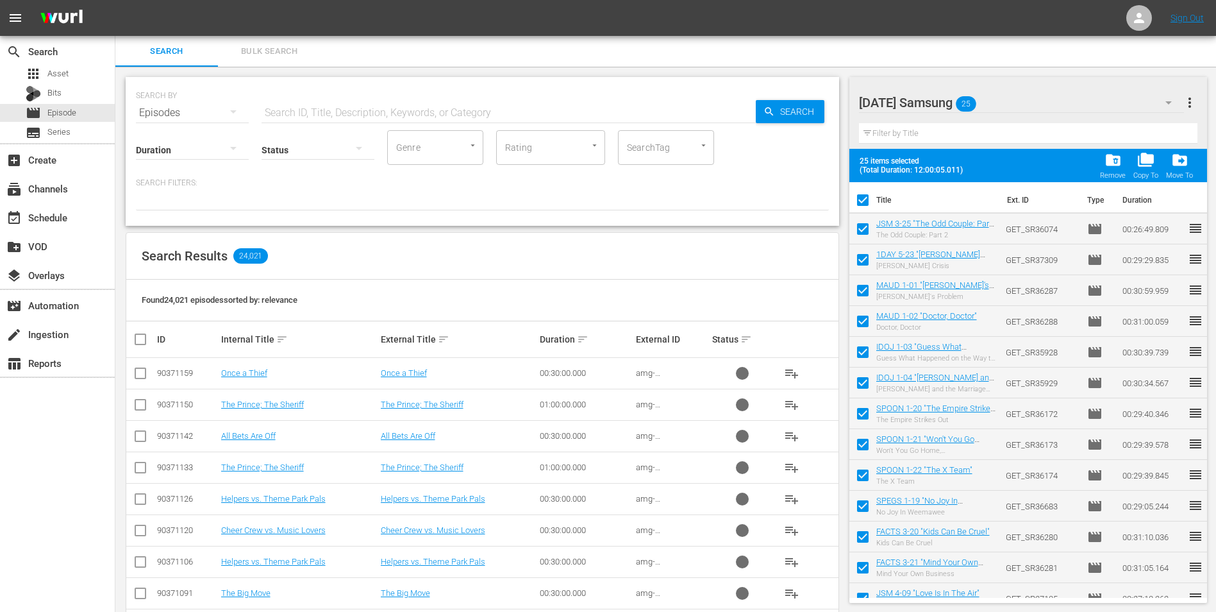
checkbox input "false"
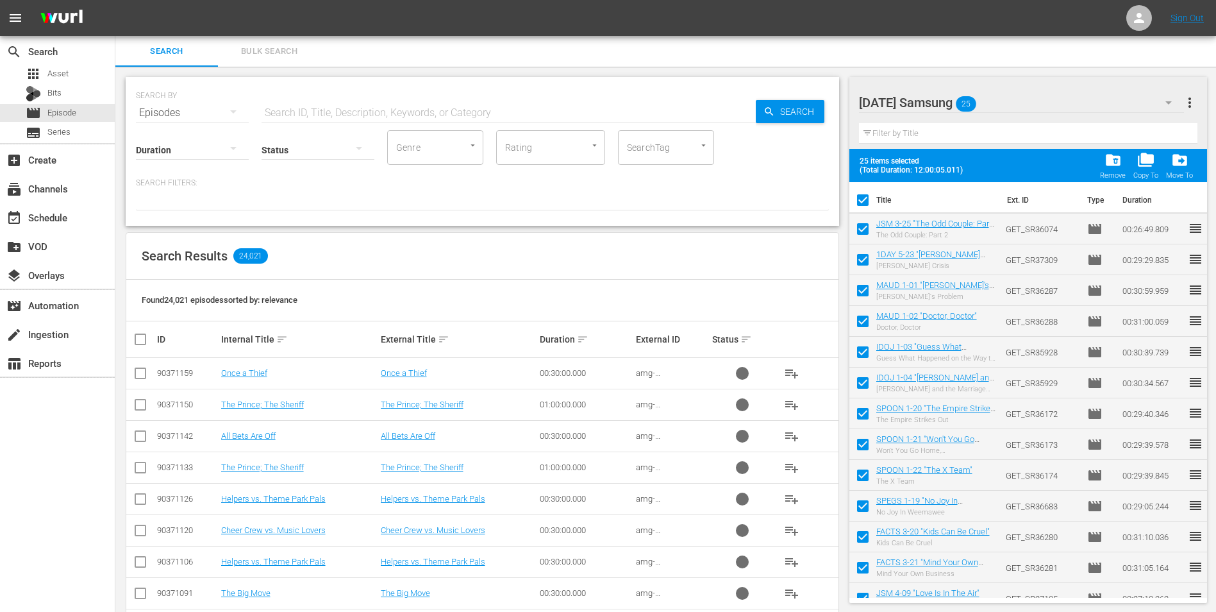
checkbox input "false"
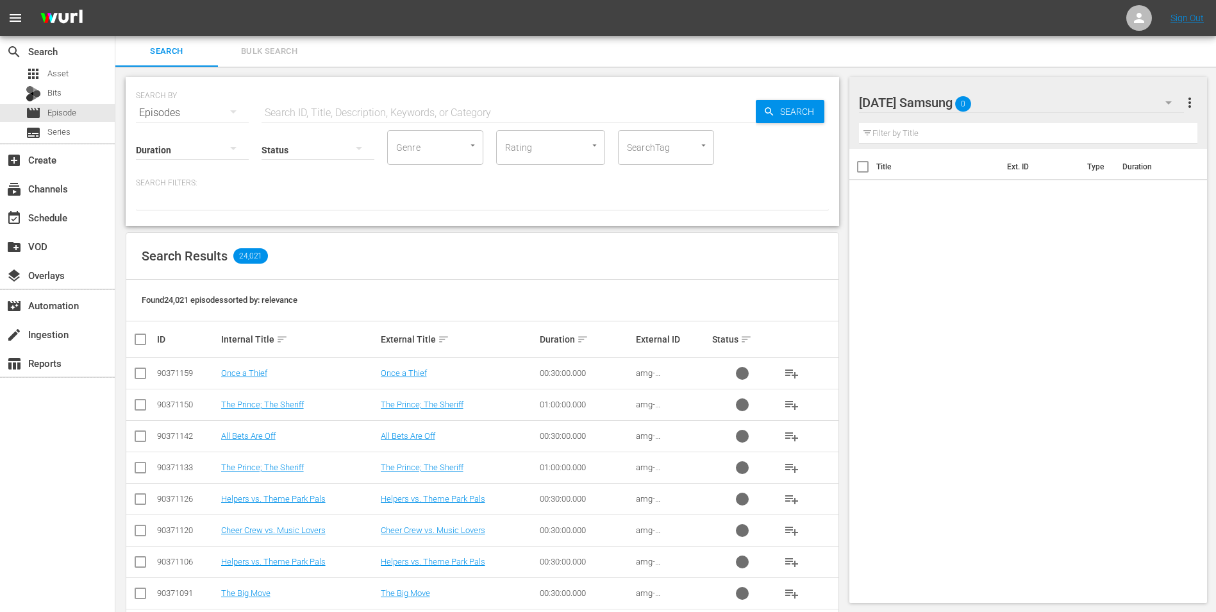
click at [1028, 104] on div "[DATE] Samsung 0" at bounding box center [1022, 103] width 326 height 36
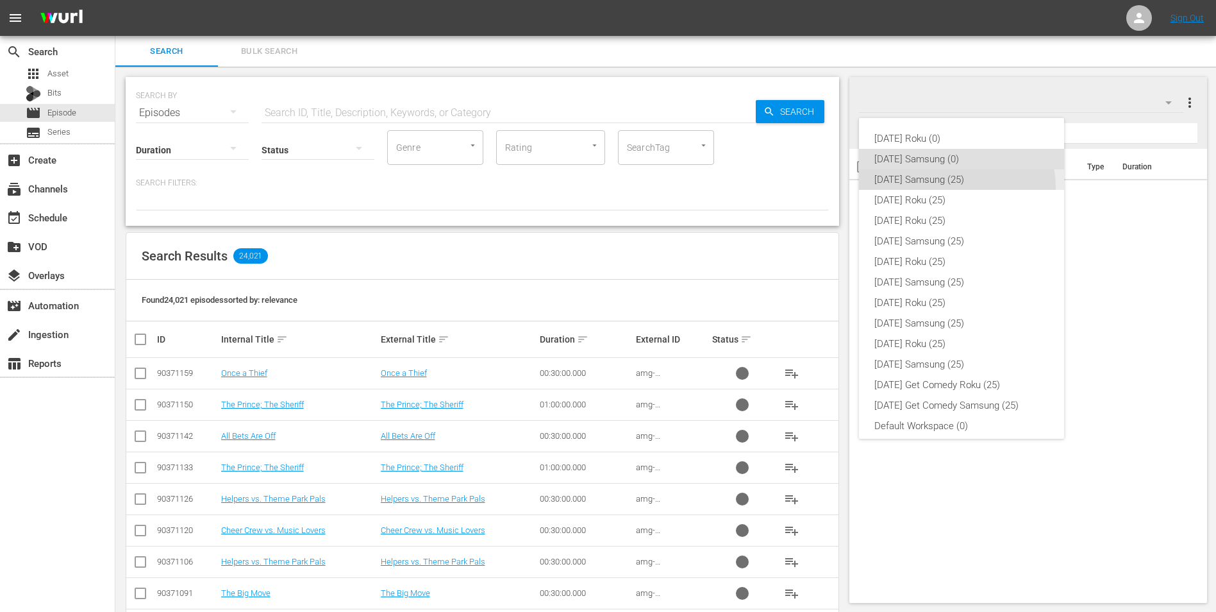
click at [955, 187] on div "[DATE] Samsung (25)" at bounding box center [962, 179] width 174 height 21
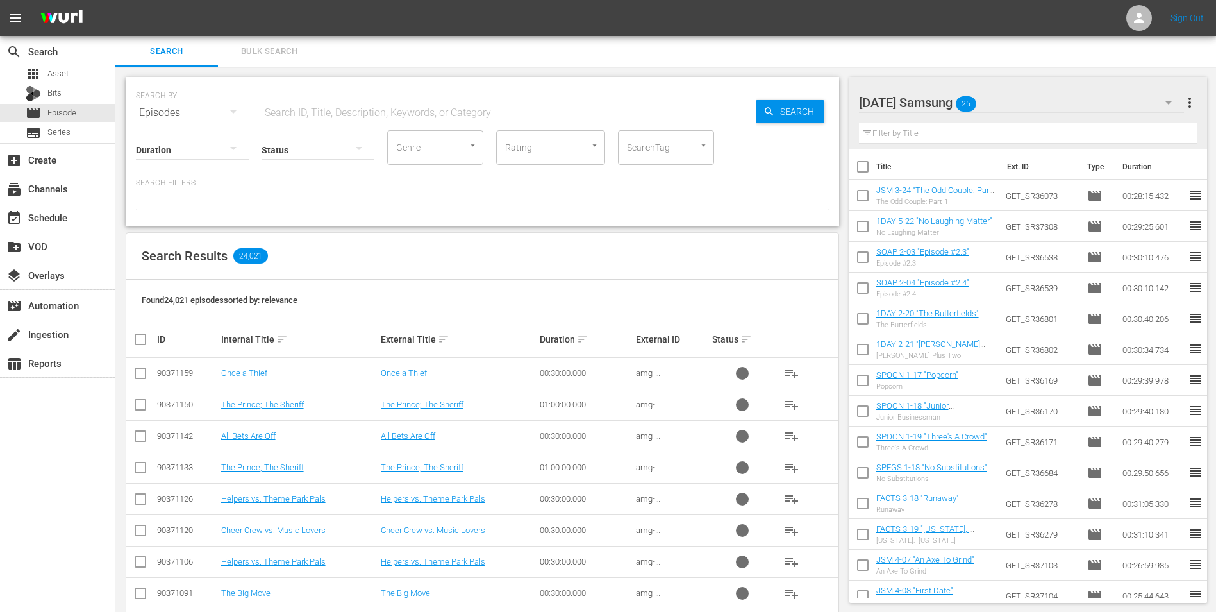
click at [864, 169] on input "checkbox" at bounding box center [863, 169] width 27 height 27
checkbox input "true"
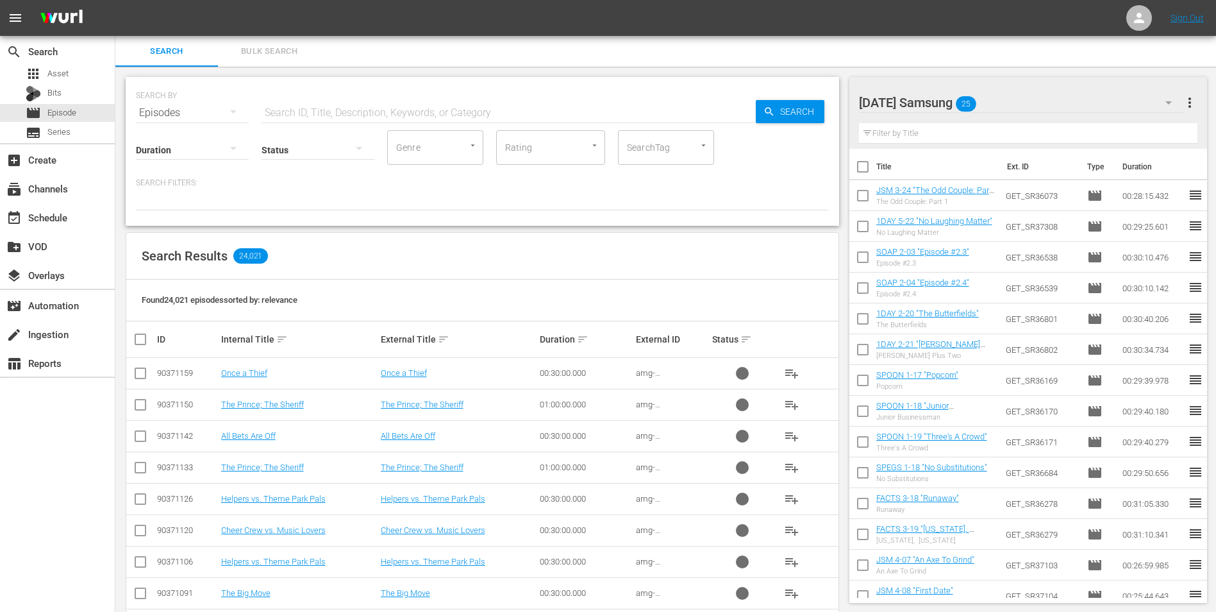
checkbox input "true"
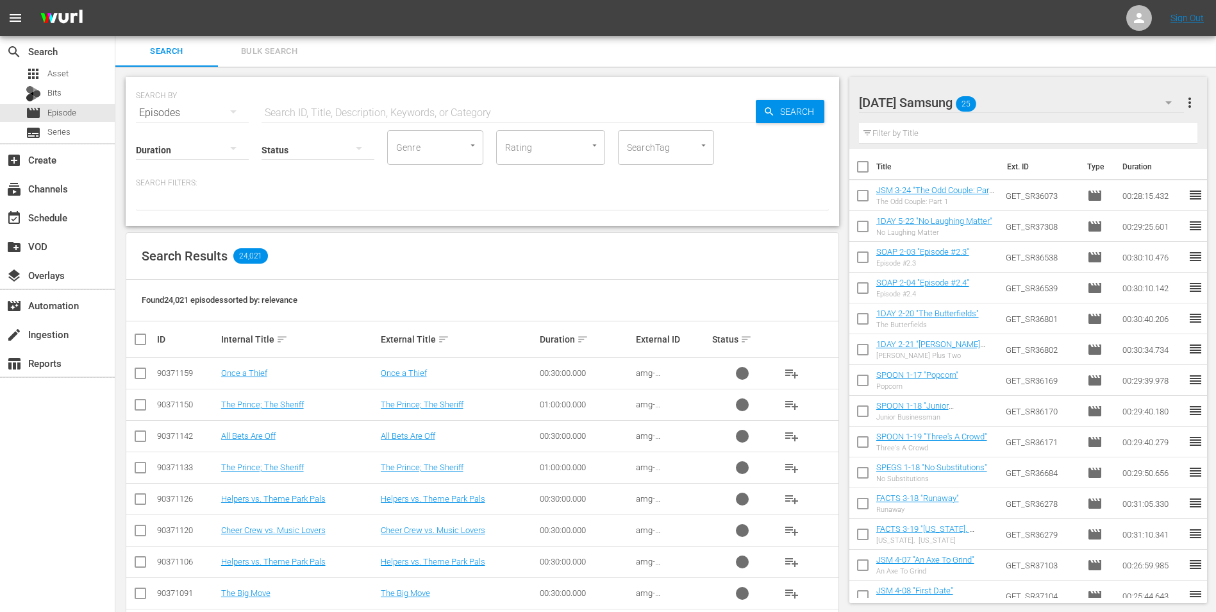
checkbox input "true"
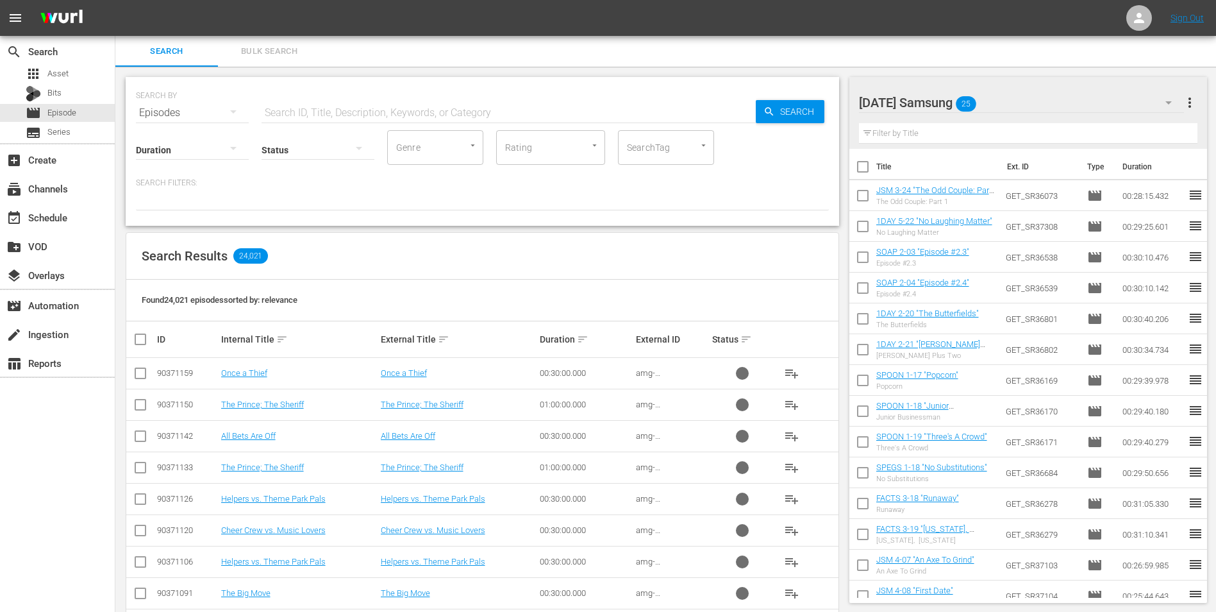
checkbox input "true"
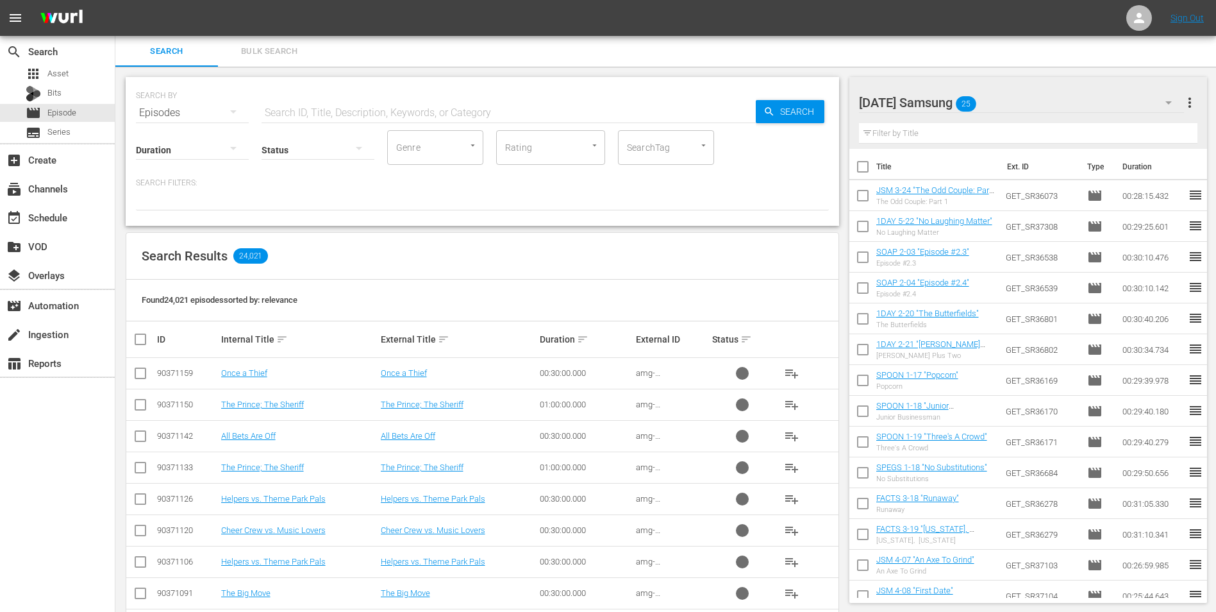
checkbox input "true"
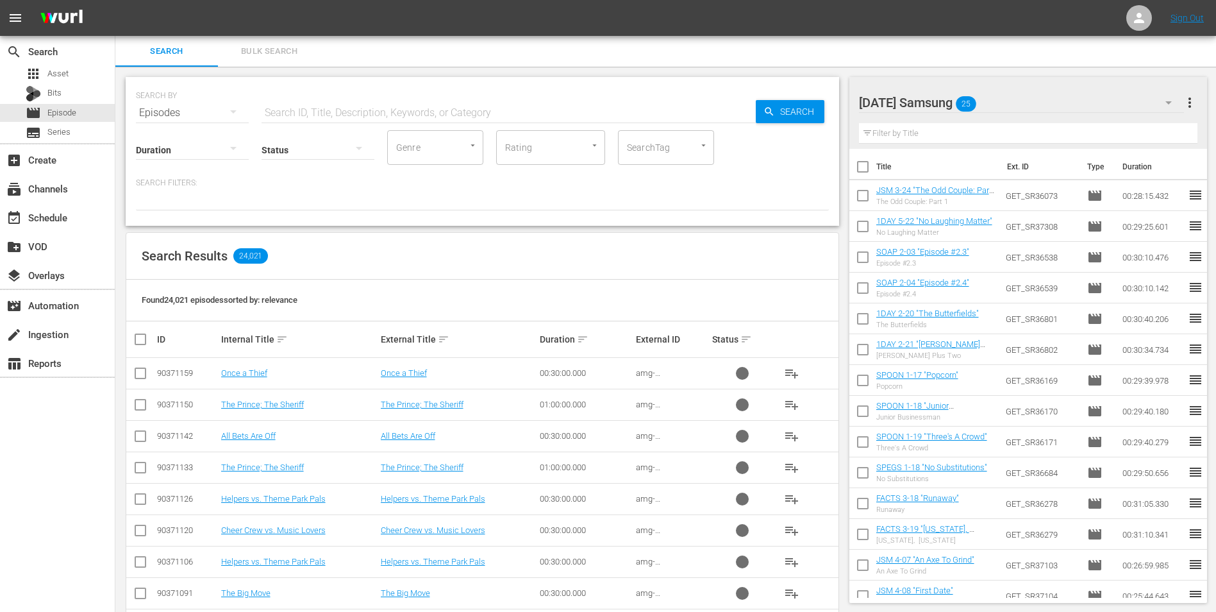
checkbox input "true"
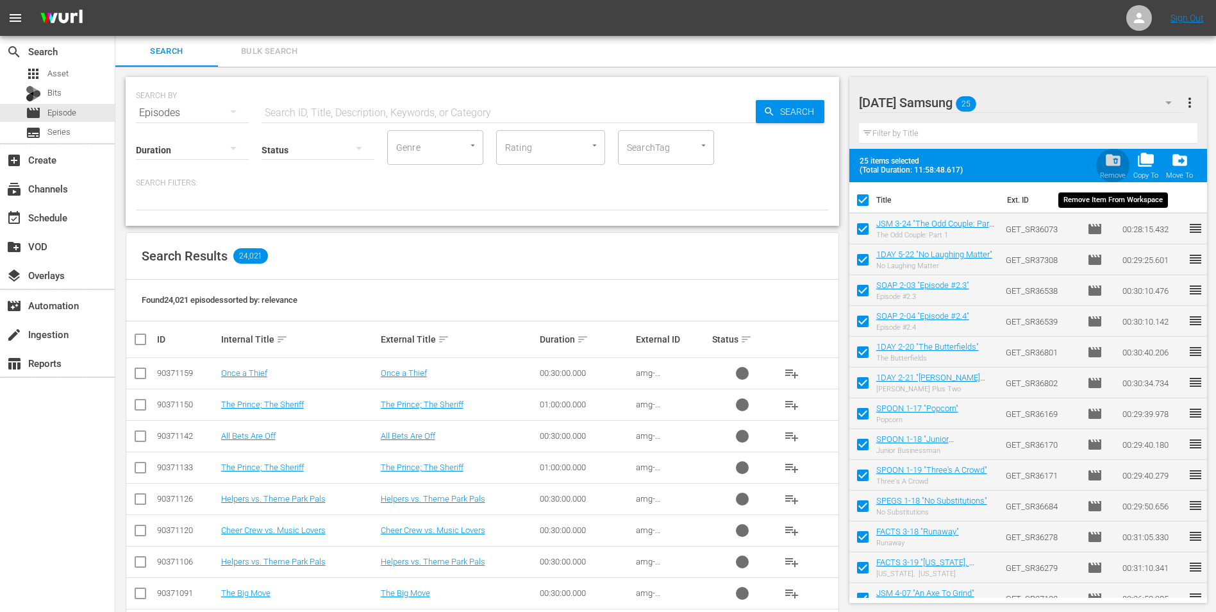
click at [1114, 160] on span "folder_delete" at bounding box center [1113, 159] width 17 height 17
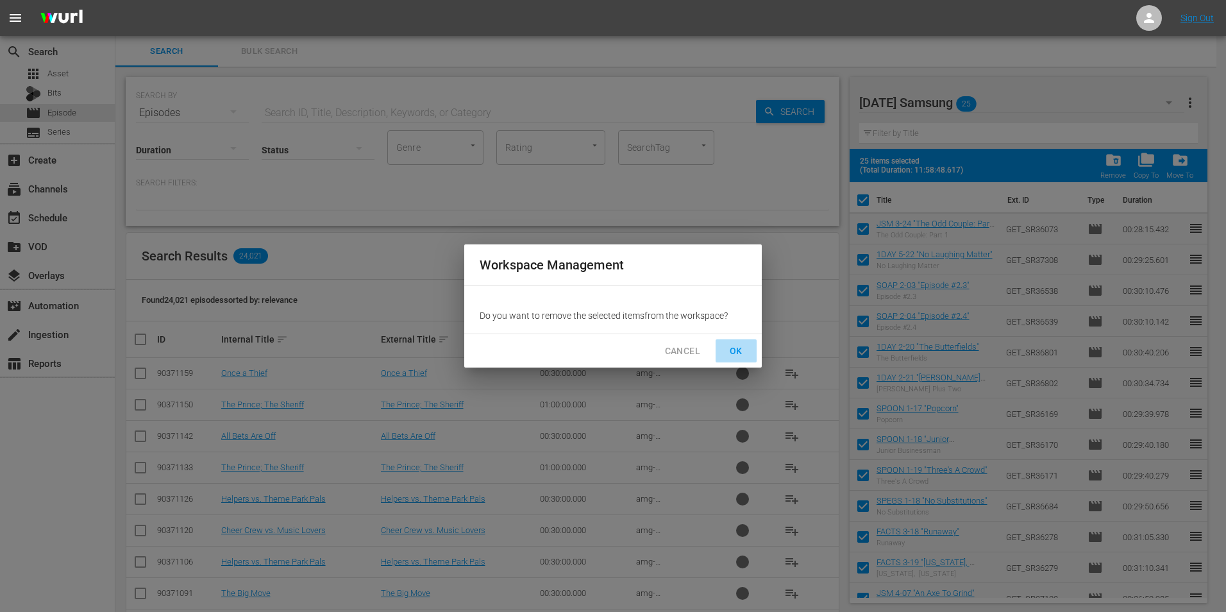
click at [743, 346] on span "OK" at bounding box center [736, 351] width 21 height 16
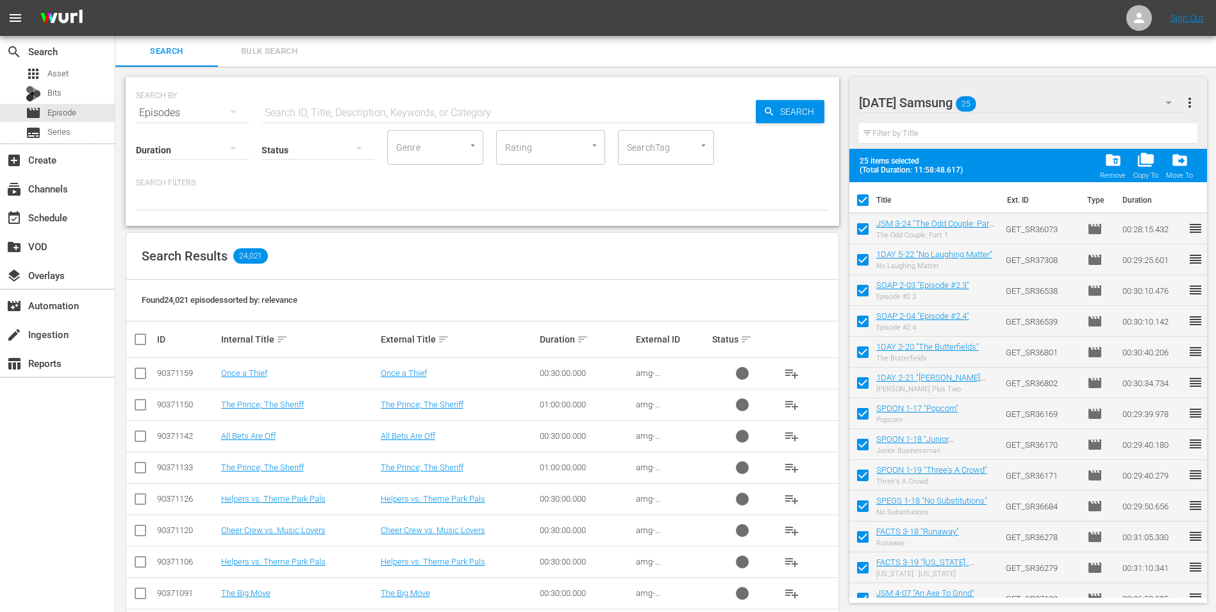
checkbox input "false"
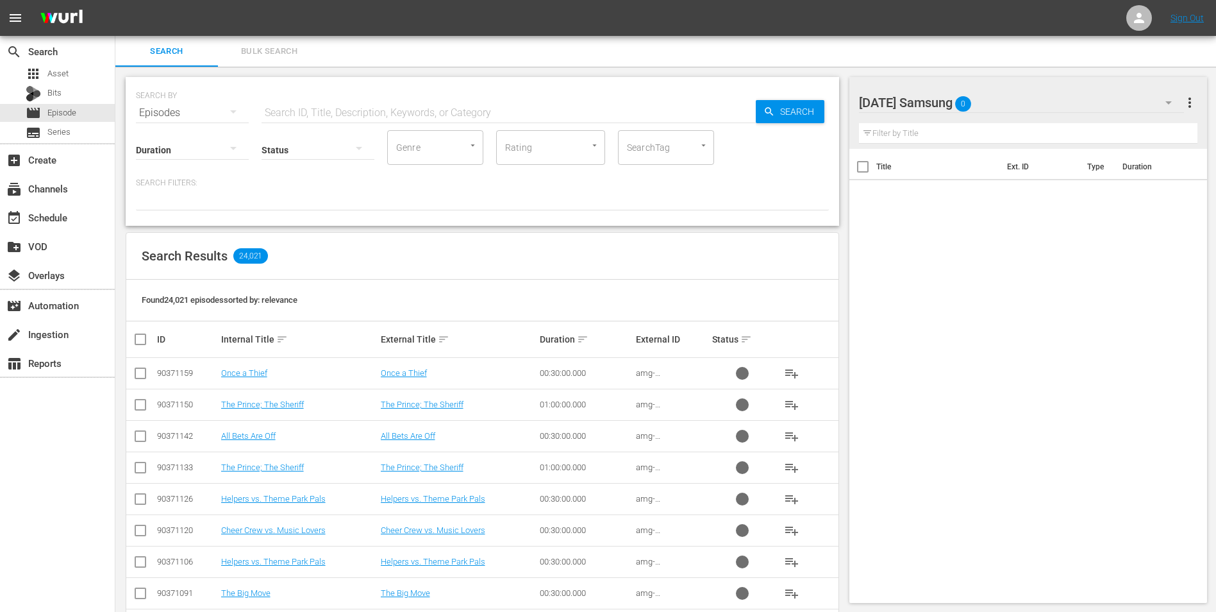
click at [1012, 103] on div "[DATE] Samsung 0" at bounding box center [1022, 103] width 326 height 36
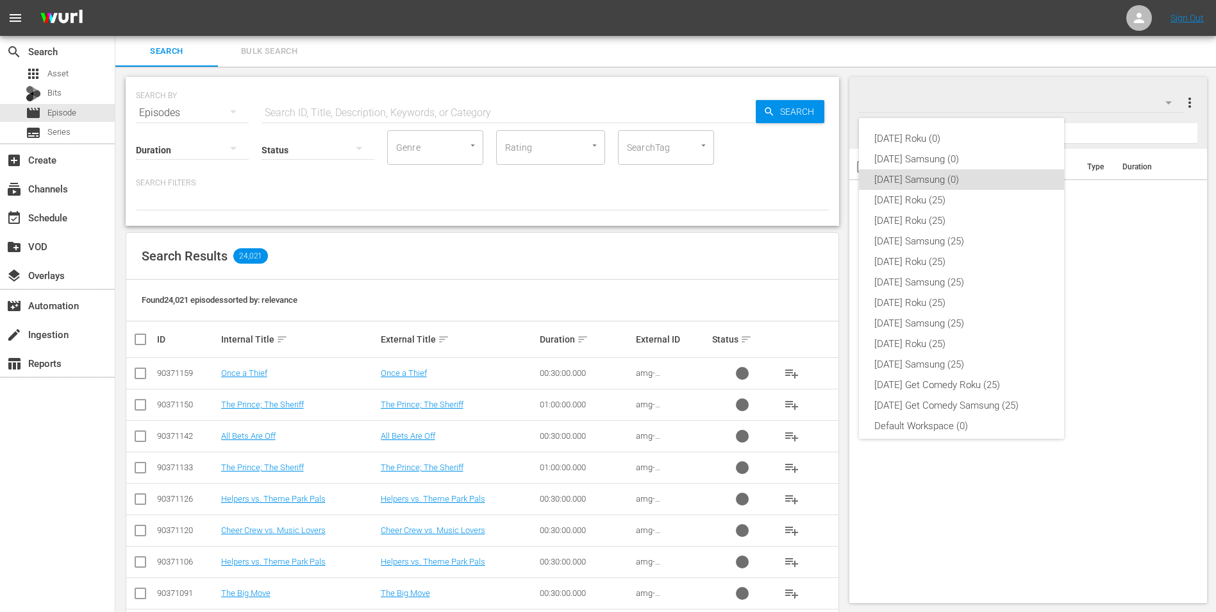
scroll to position [8, 0]
click at [918, 196] on div "[DATE] Roku (25)" at bounding box center [962, 192] width 174 height 21
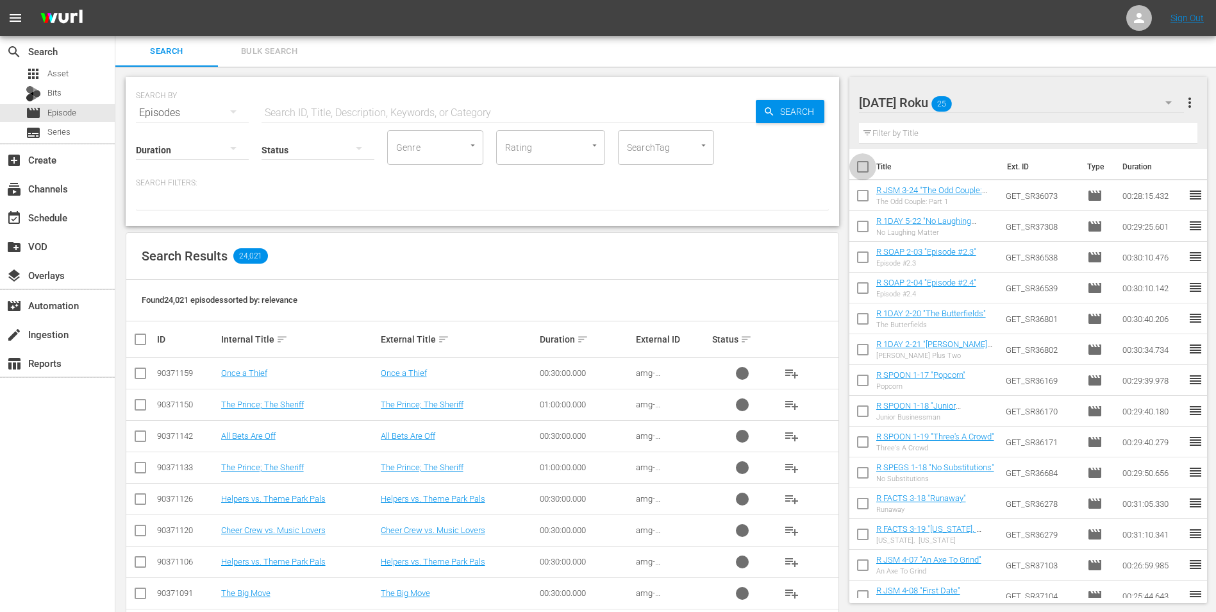
click at [862, 167] on input "checkbox" at bounding box center [863, 169] width 27 height 27
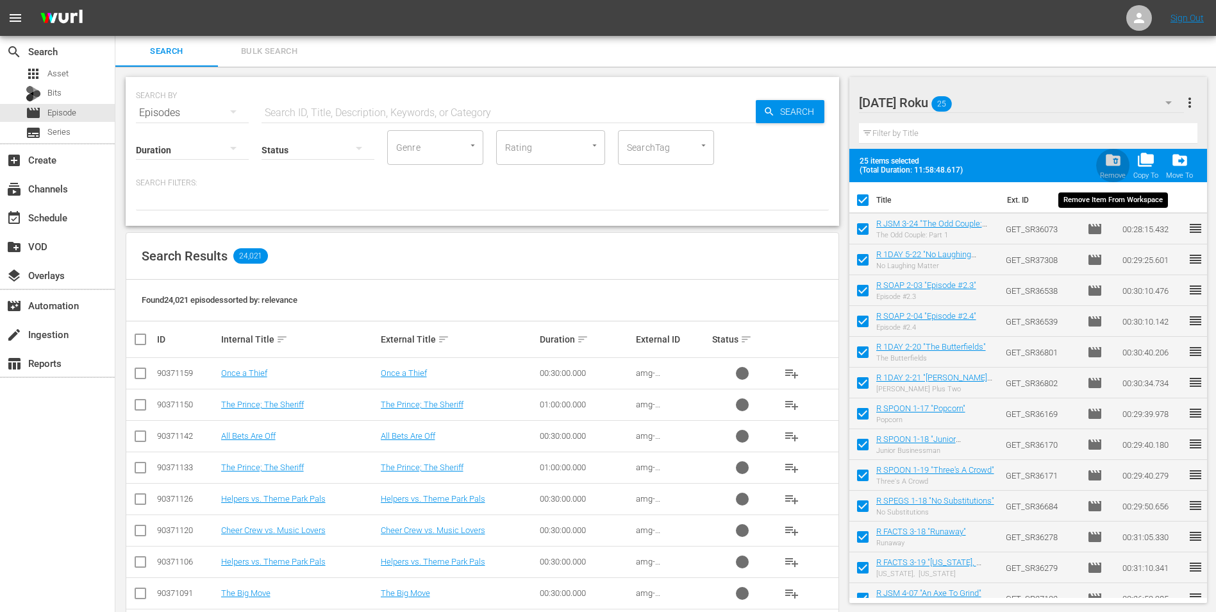
click at [1112, 163] on span "folder_delete" at bounding box center [1113, 159] width 17 height 17
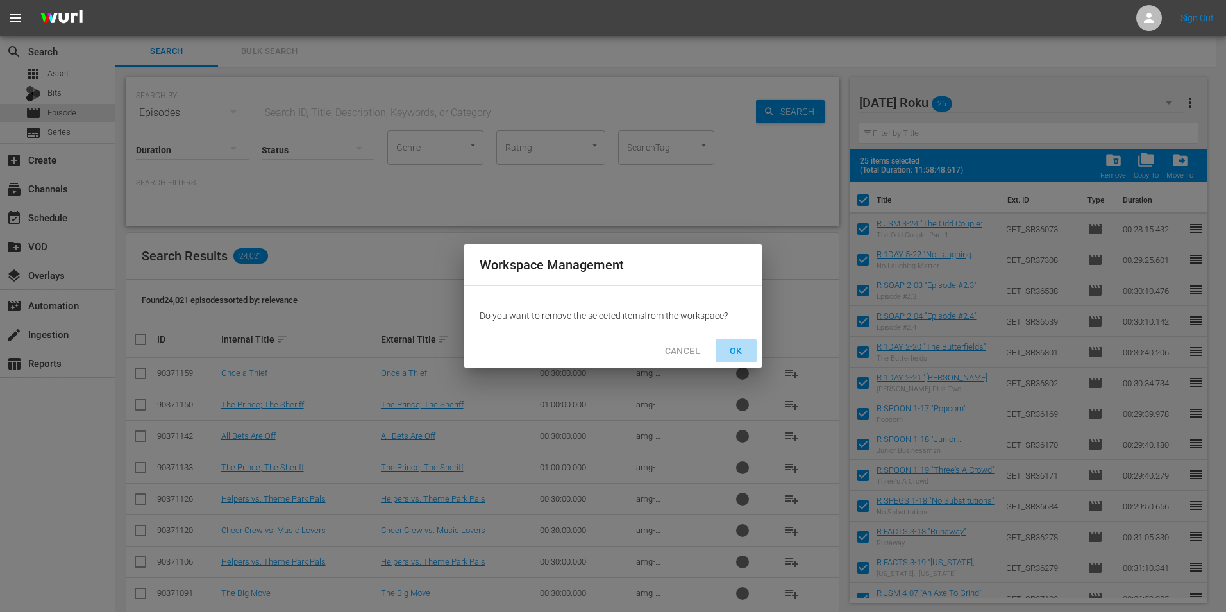
click at [739, 347] on span "OK" at bounding box center [736, 351] width 21 height 16
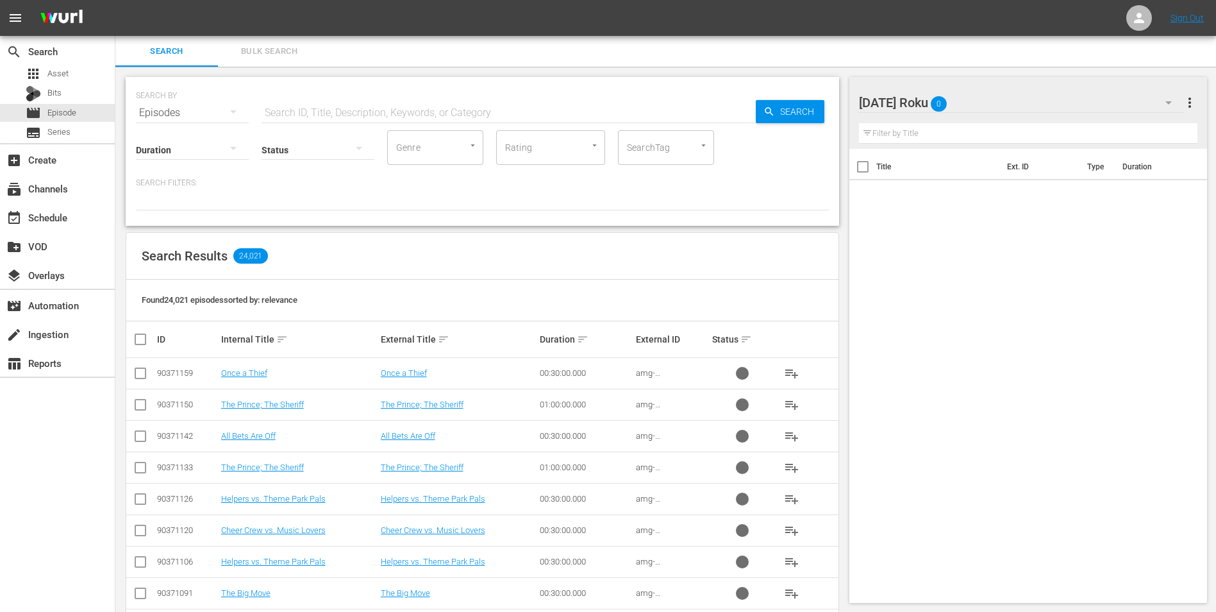
click at [1000, 104] on div "[DATE] Roku 0" at bounding box center [1022, 103] width 326 height 36
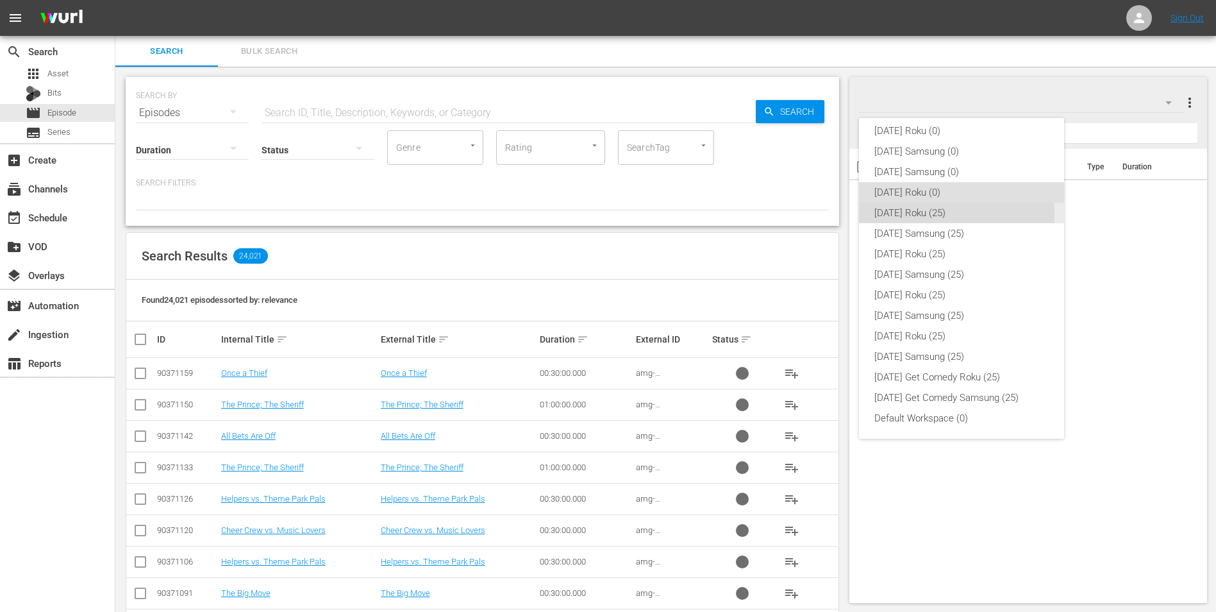
click at [914, 213] on div "[DATE] Roku (25)" at bounding box center [962, 213] width 174 height 21
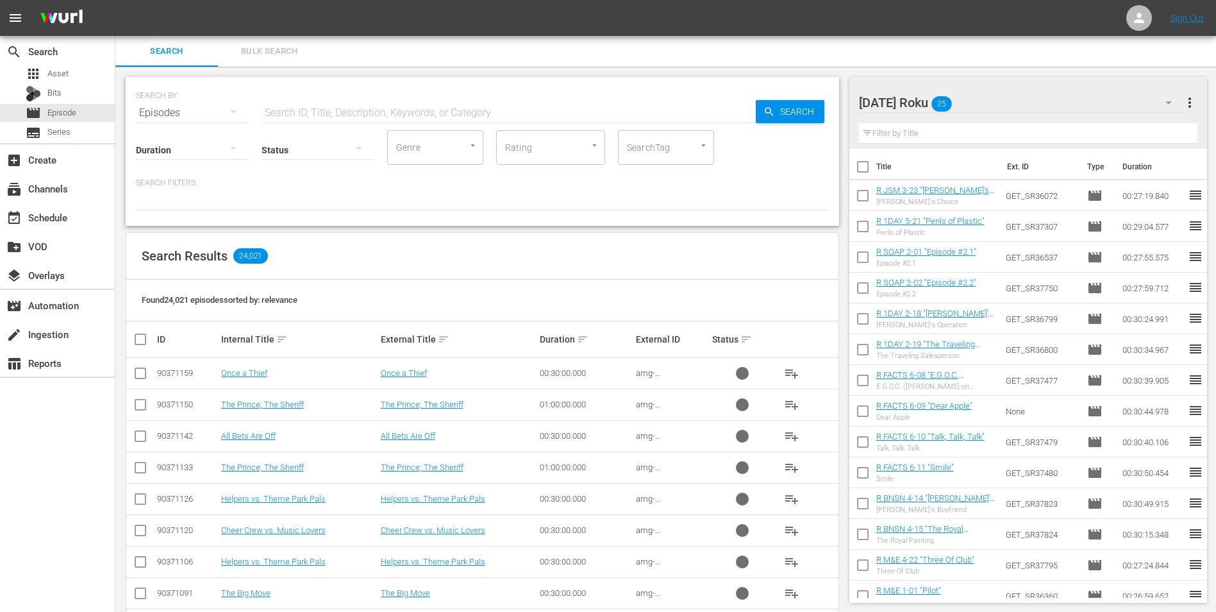
click at [866, 167] on input "checkbox" at bounding box center [863, 169] width 27 height 27
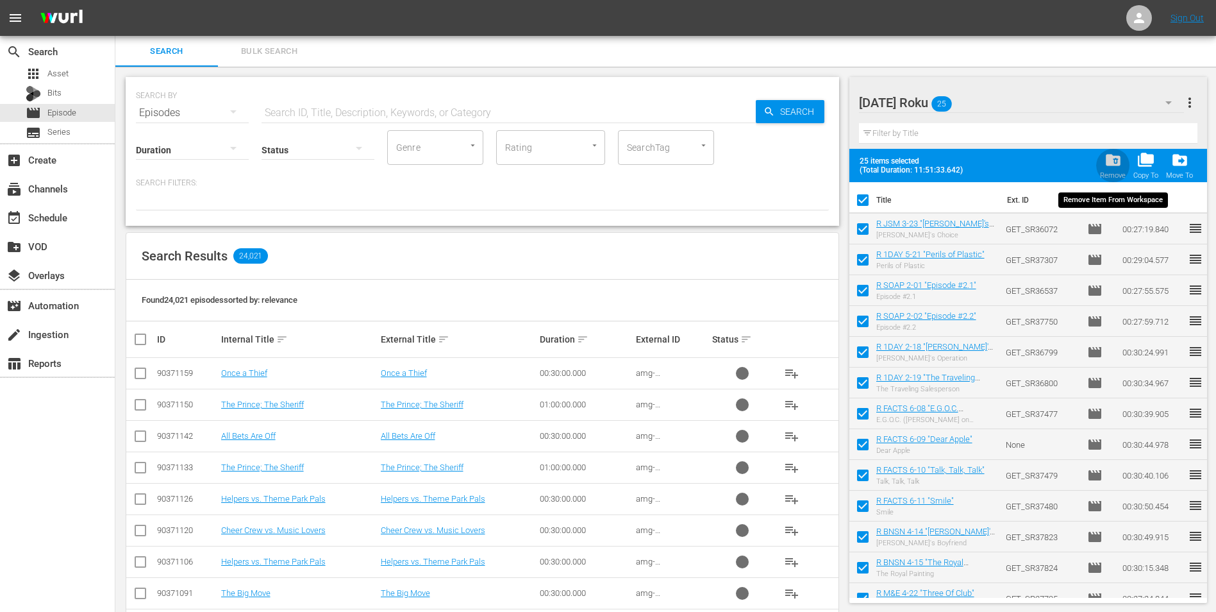
click at [1122, 164] on span "folder_delete" at bounding box center [1113, 159] width 17 height 17
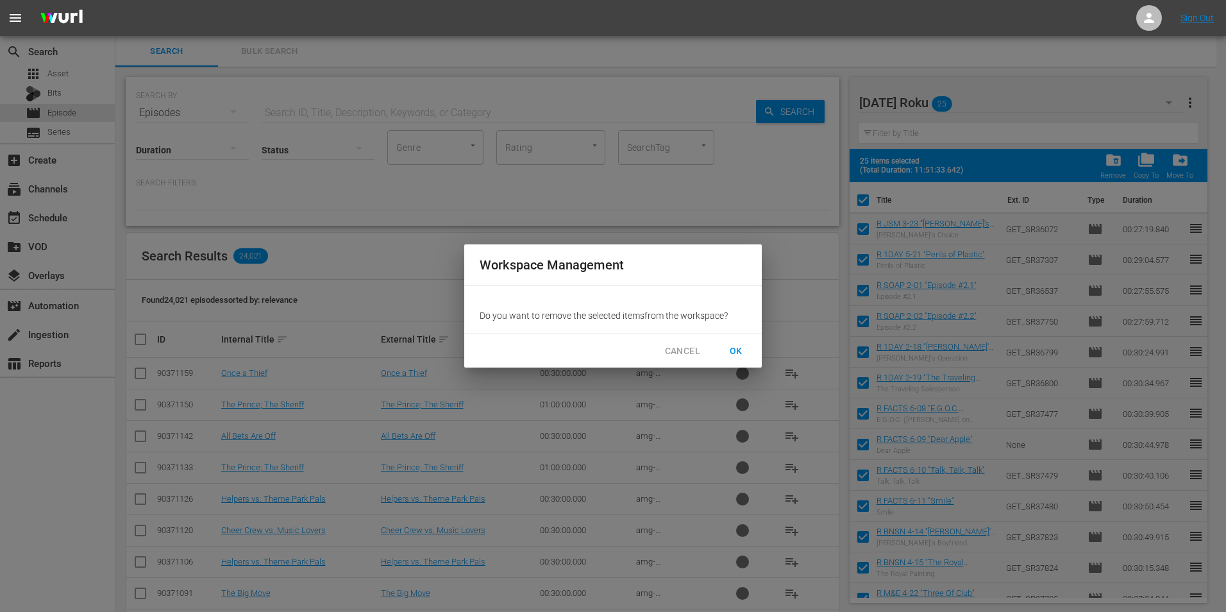
click at [741, 363] on div "CANCEL OK" at bounding box center [612, 351] width 297 height 34
click at [742, 356] on span "OK" at bounding box center [736, 351] width 21 height 16
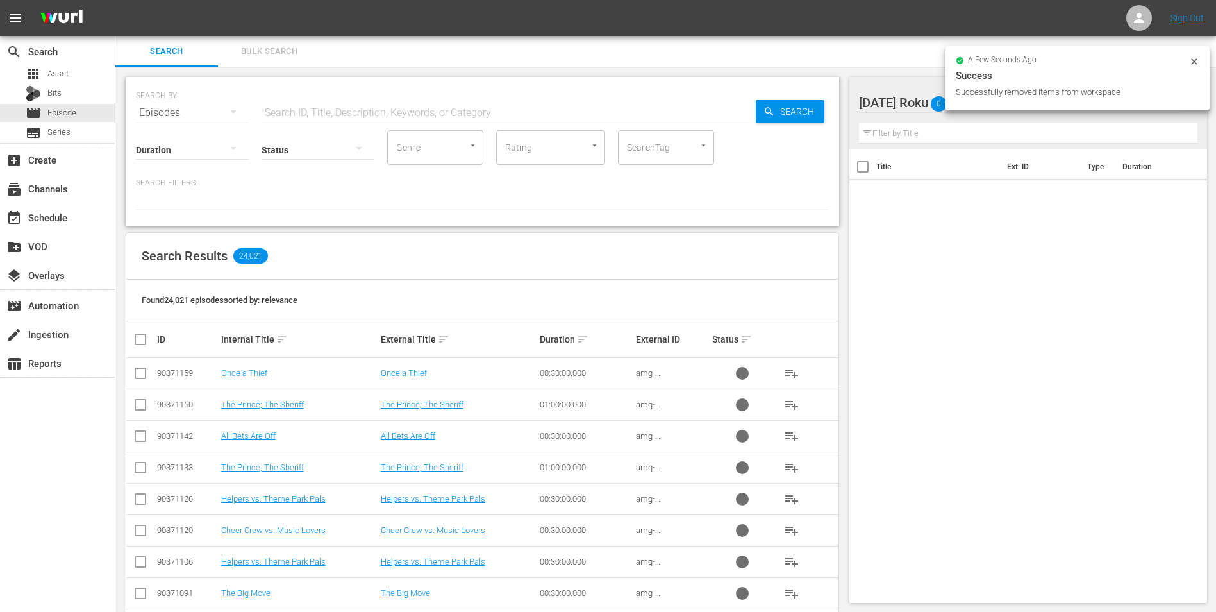
scroll to position [0, 0]
click at [990, 106] on div "[DATE] Roku 0" at bounding box center [1022, 103] width 326 height 36
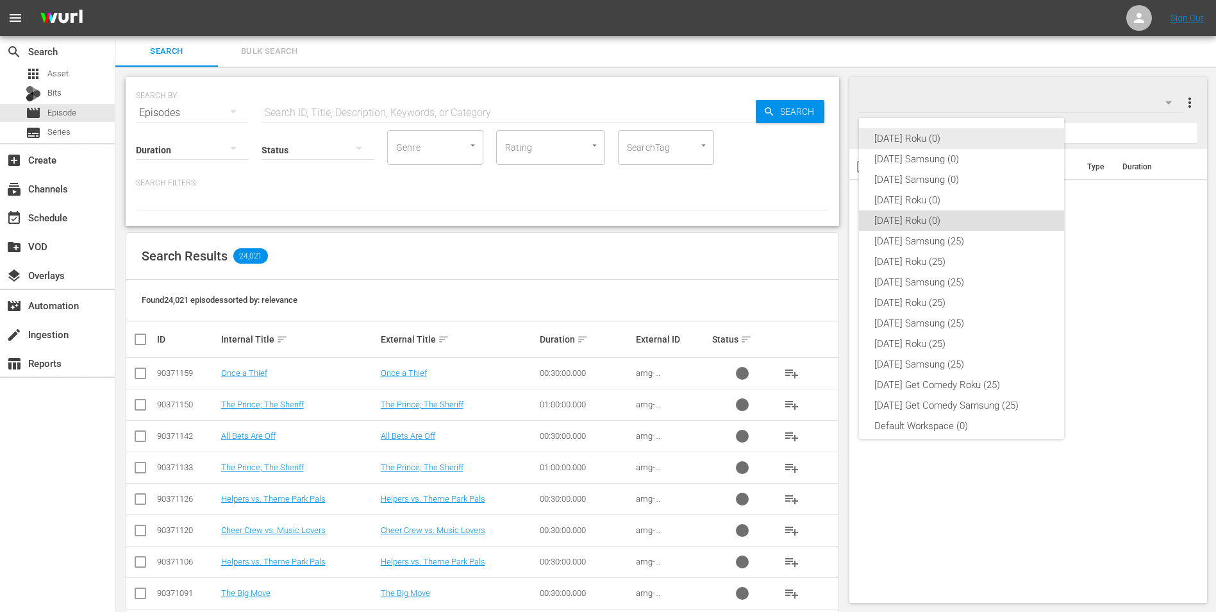
scroll to position [8, 0]
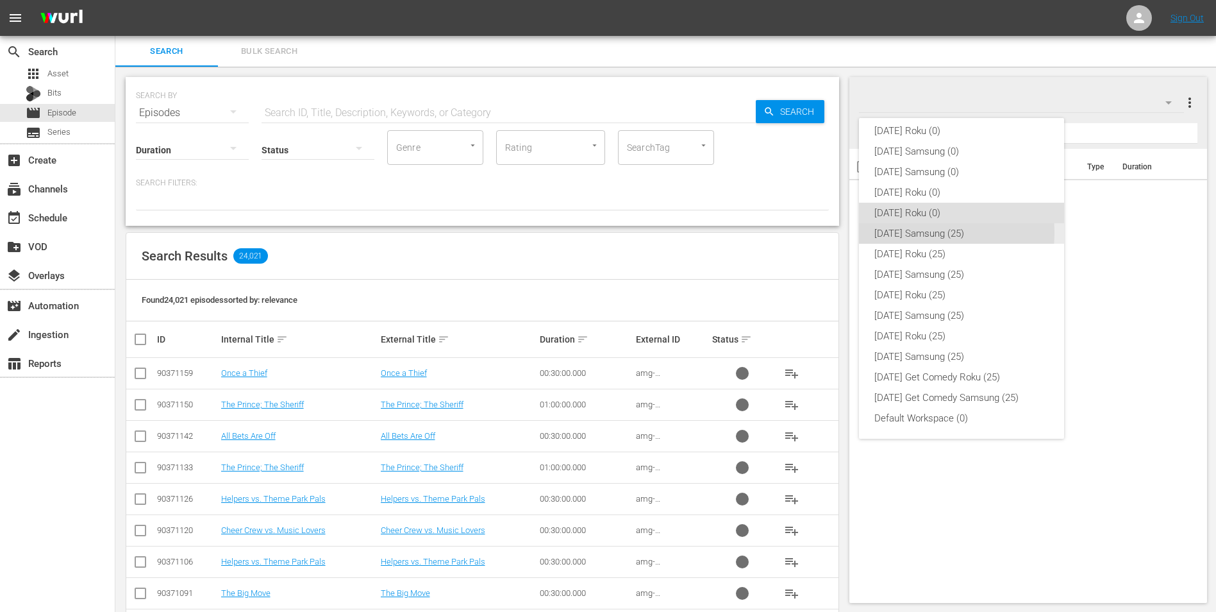
click at [915, 233] on div "[DATE] Samsung (25)" at bounding box center [962, 233] width 174 height 21
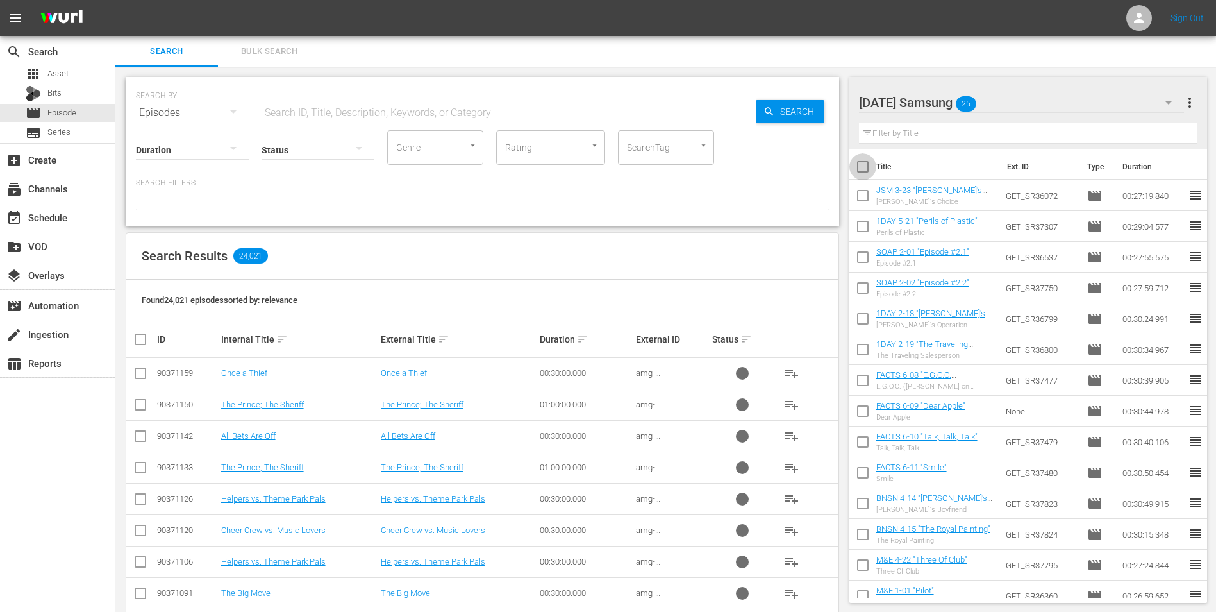
click at [863, 168] on input "checkbox" at bounding box center [863, 169] width 27 height 27
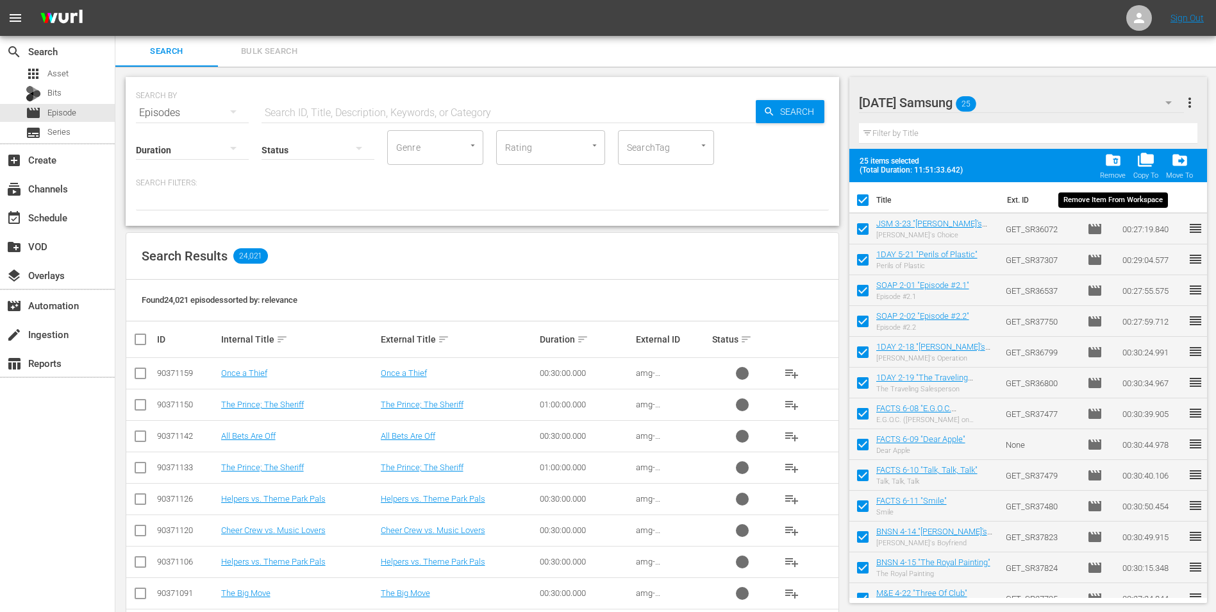
click at [1107, 173] on div "Remove" at bounding box center [1113, 175] width 26 height 8
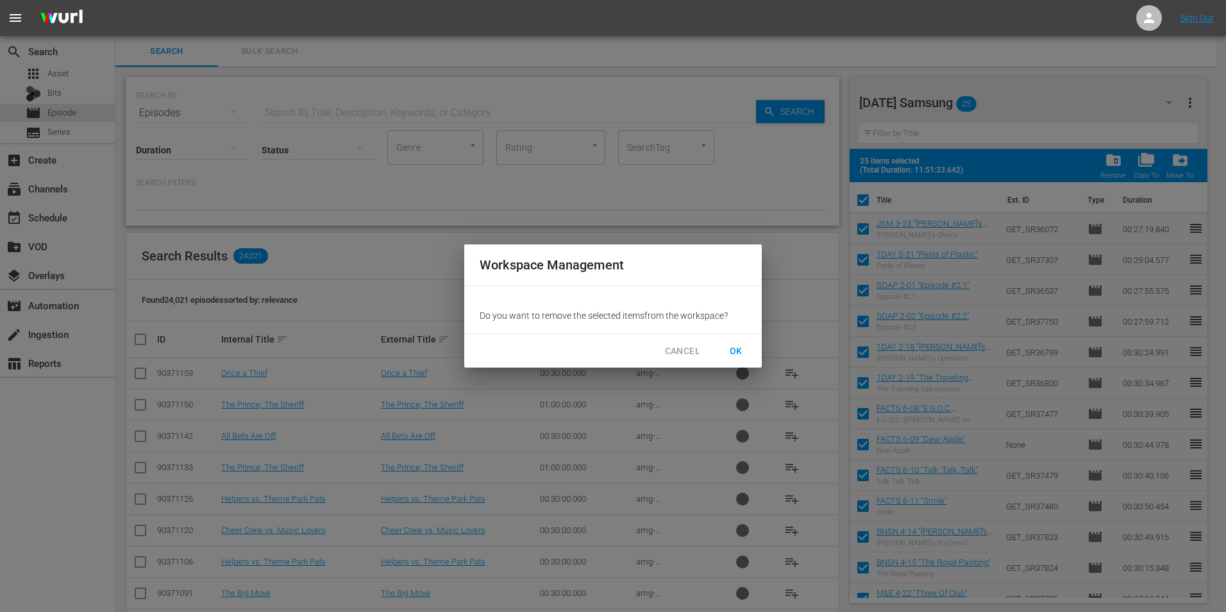
click at [739, 351] on span "OK" at bounding box center [736, 351] width 21 height 16
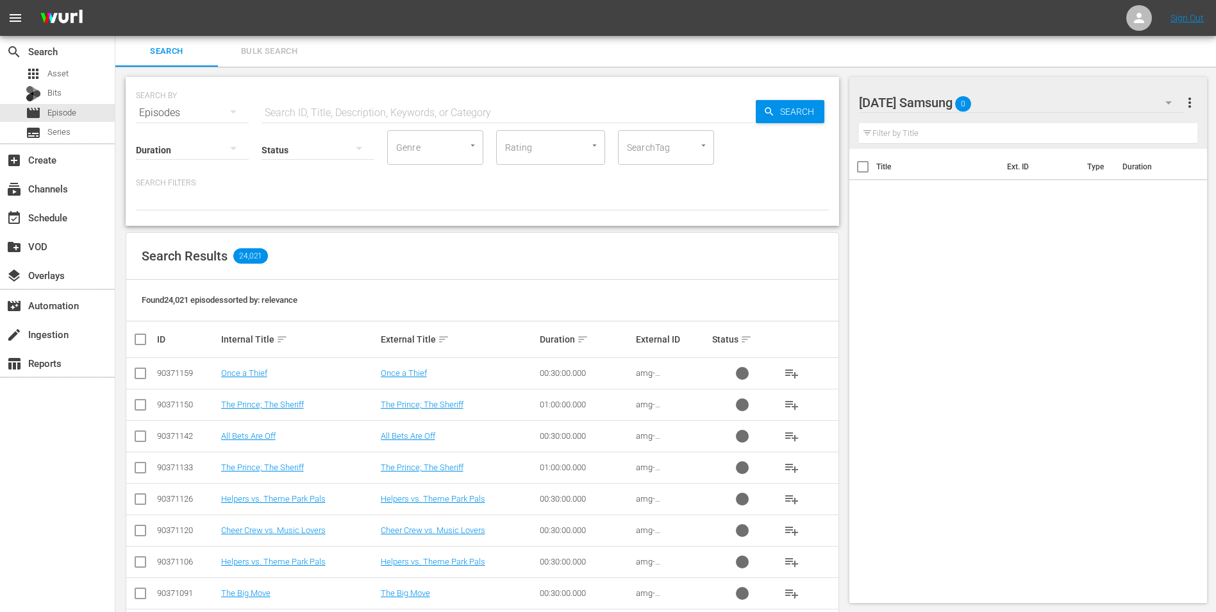
click at [1007, 103] on div "[DATE] Samsung 0" at bounding box center [1022, 103] width 326 height 36
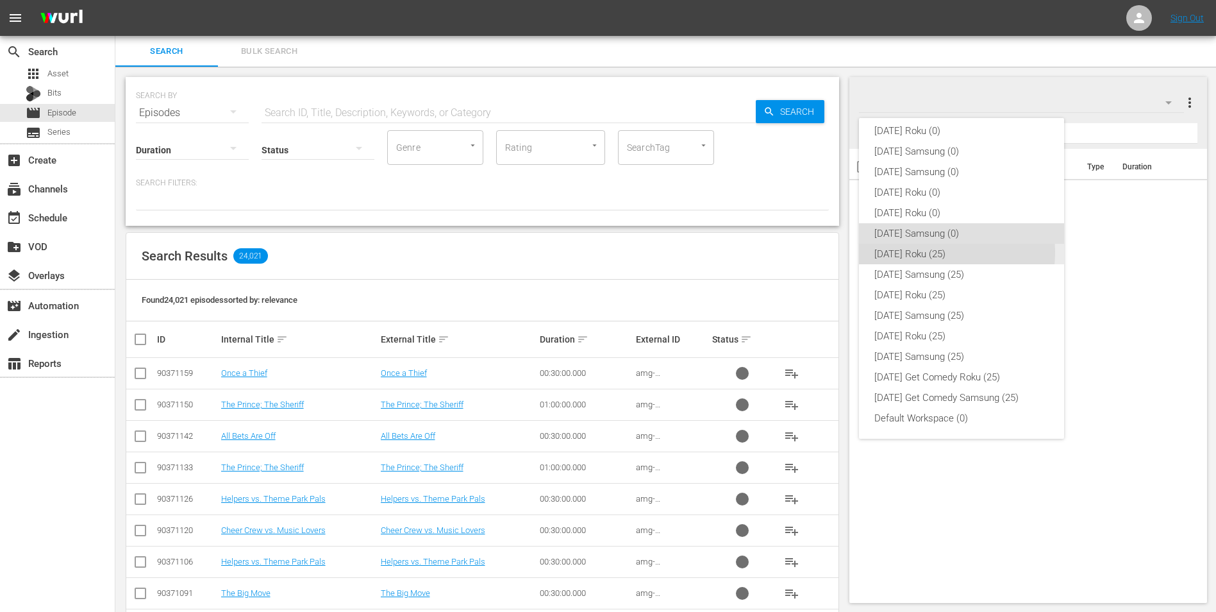
click at [933, 252] on div "[DATE] Roku (25)" at bounding box center [962, 254] width 174 height 21
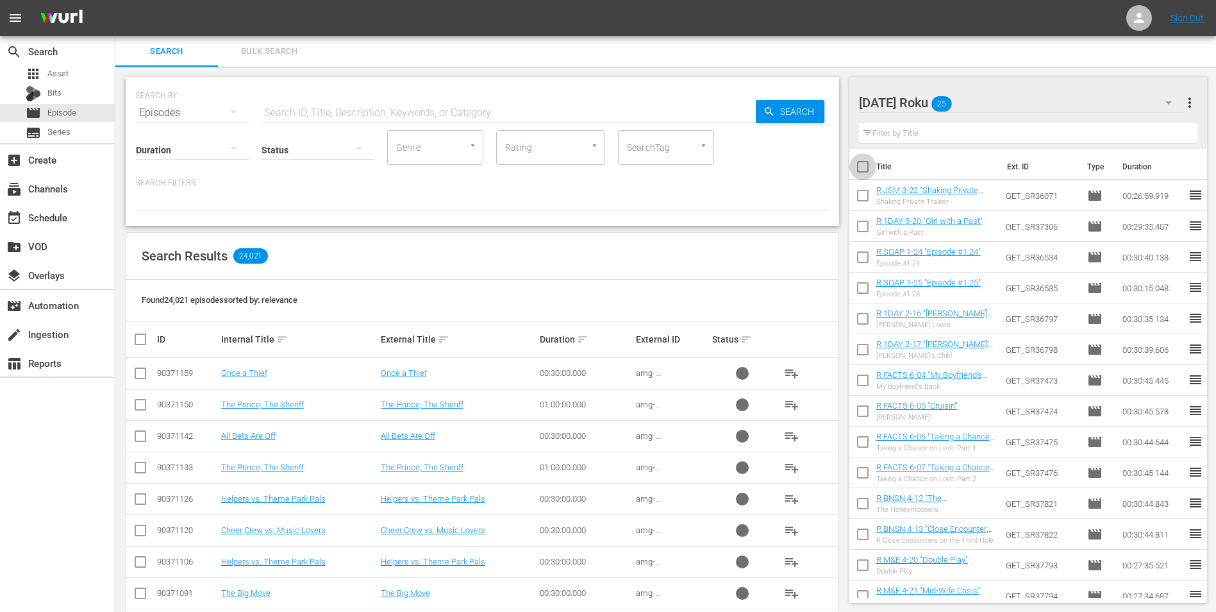
click at [863, 167] on input "checkbox" at bounding box center [863, 169] width 27 height 27
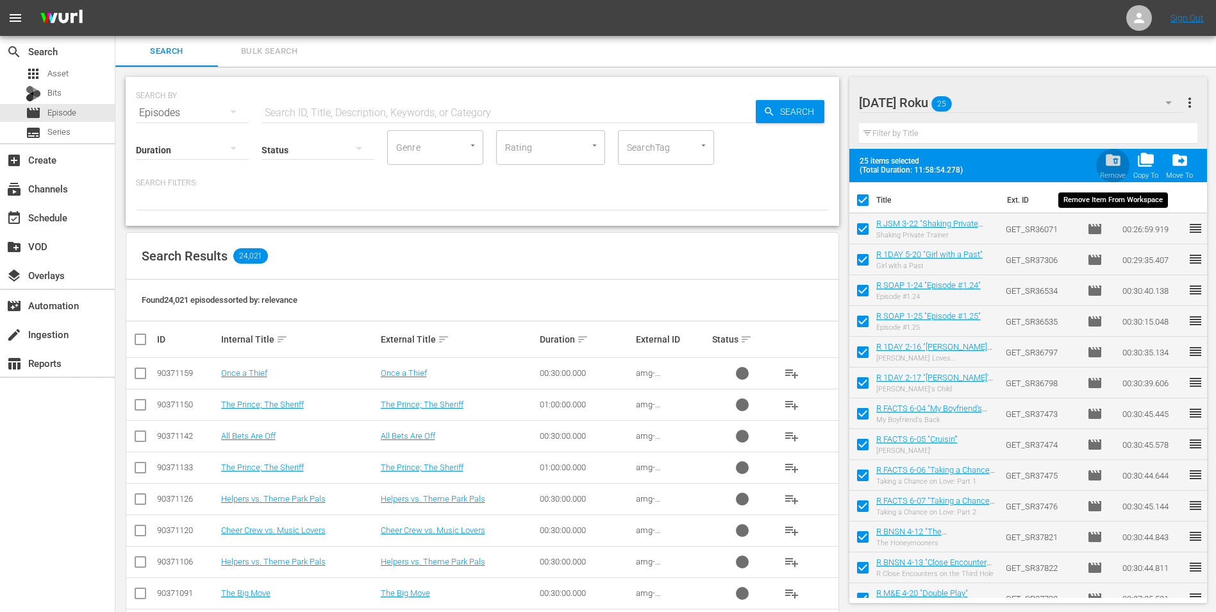
click at [1113, 164] on span "folder_delete" at bounding box center [1113, 159] width 17 height 17
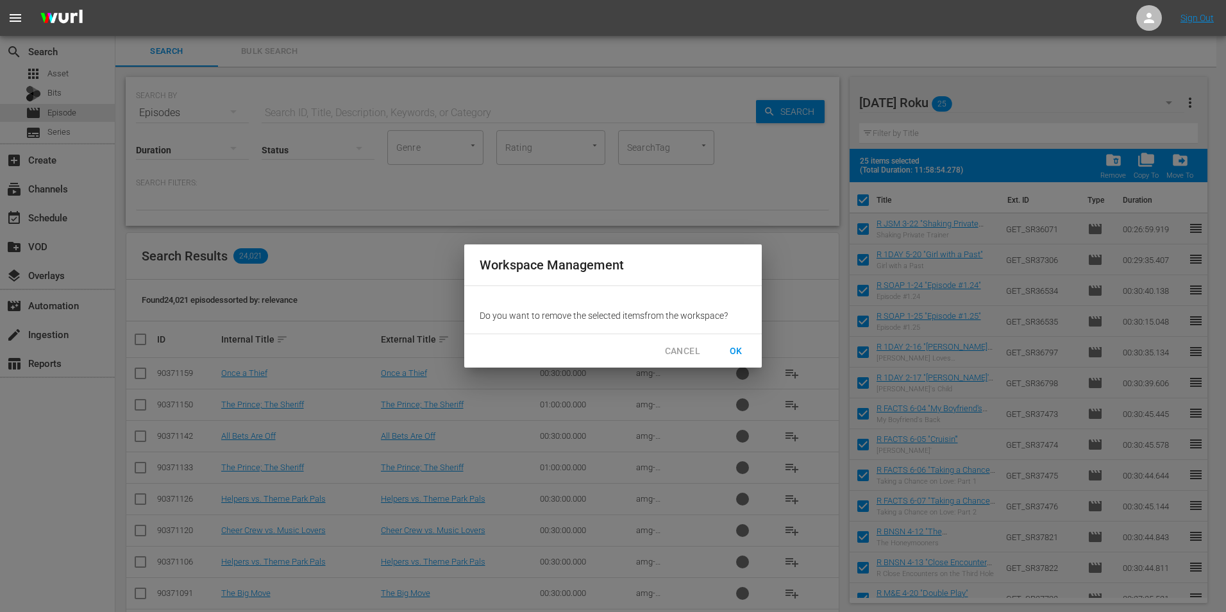
click at [739, 349] on span "OK" at bounding box center [736, 351] width 21 height 16
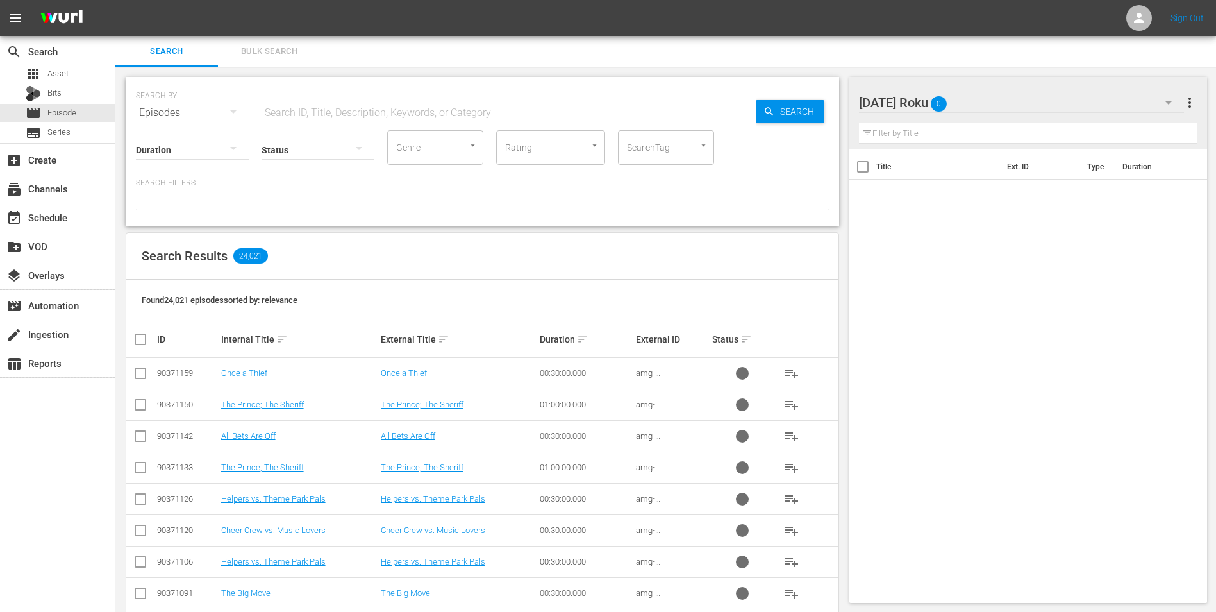
click at [1007, 107] on div "[DATE] Roku 0" at bounding box center [1022, 103] width 326 height 36
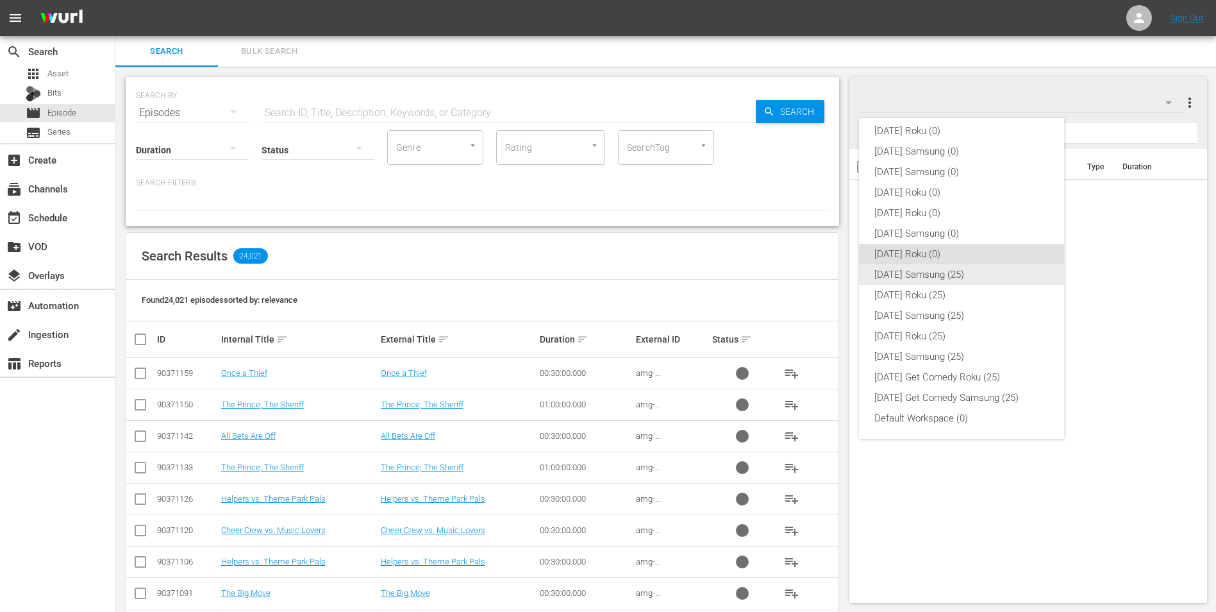
click at [935, 273] on div "[DATE] Samsung (25)" at bounding box center [962, 274] width 174 height 21
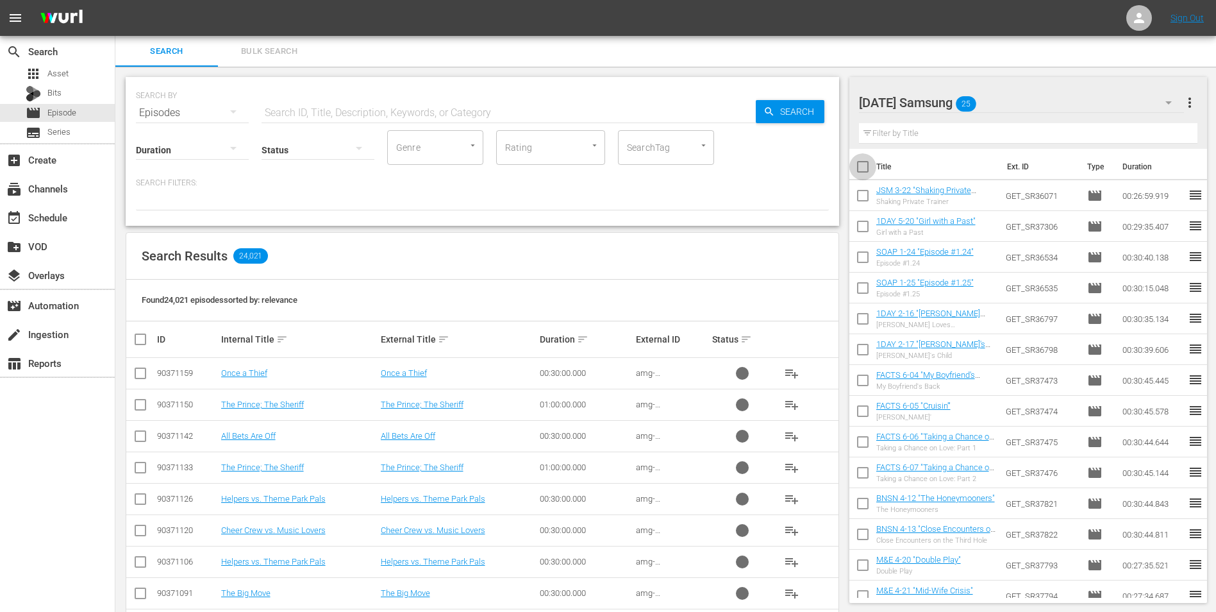
click at [864, 167] on input "checkbox" at bounding box center [863, 169] width 27 height 27
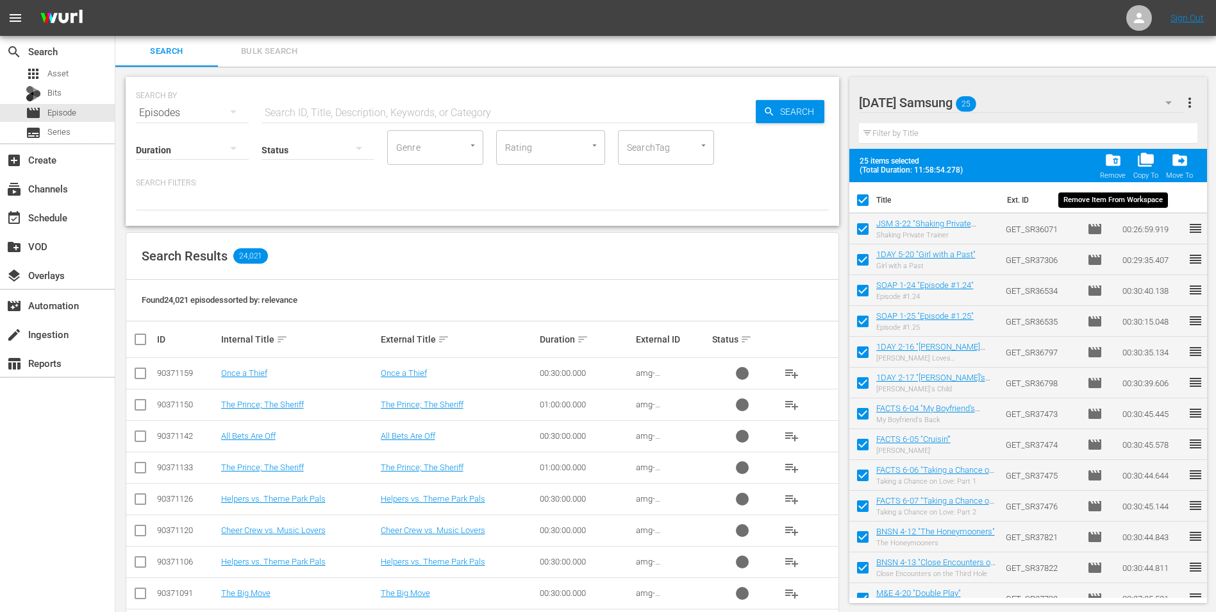
click at [1114, 167] on span "folder_delete" at bounding box center [1113, 159] width 17 height 17
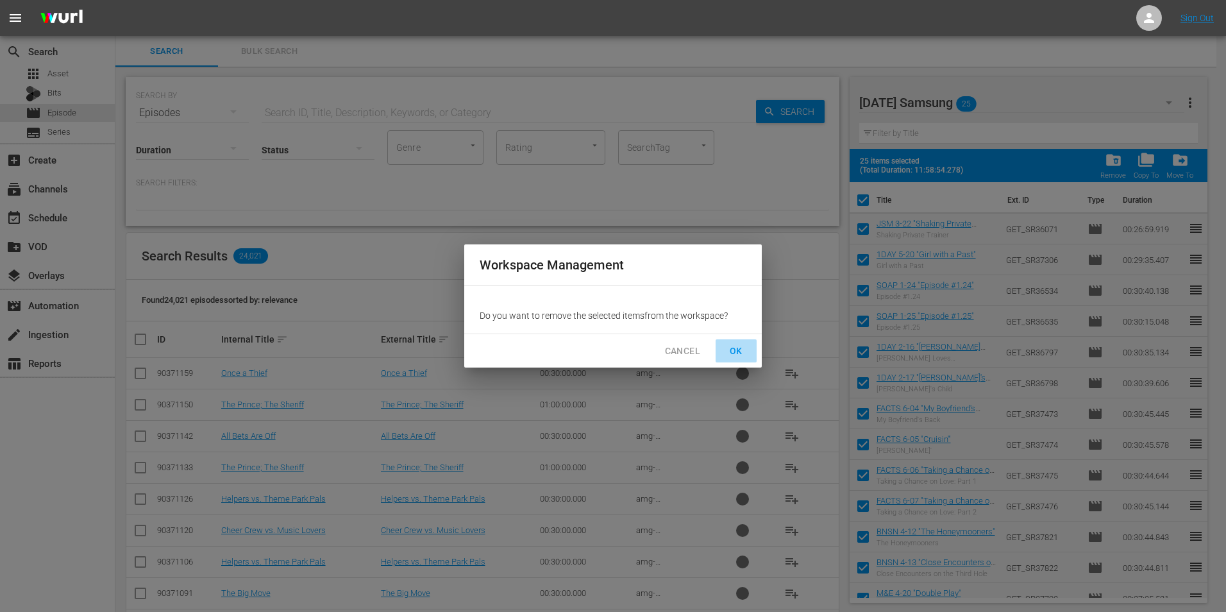
click at [728, 345] on span "OK" at bounding box center [736, 351] width 21 height 16
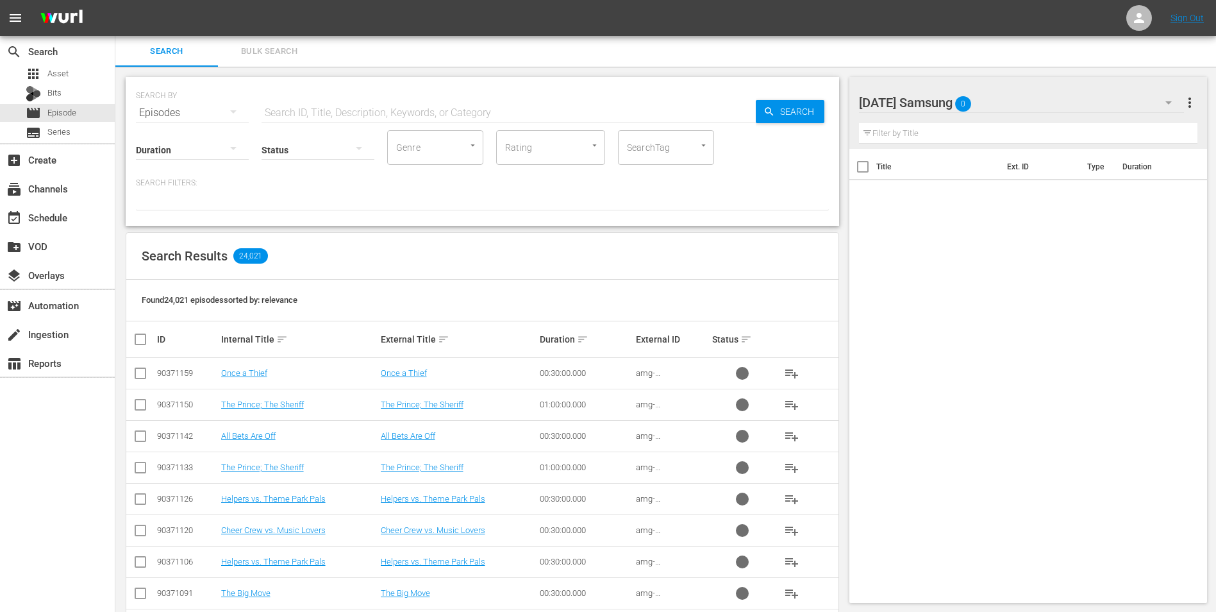
click at [1023, 96] on div "[DATE] Samsung 0" at bounding box center [1022, 103] width 326 height 36
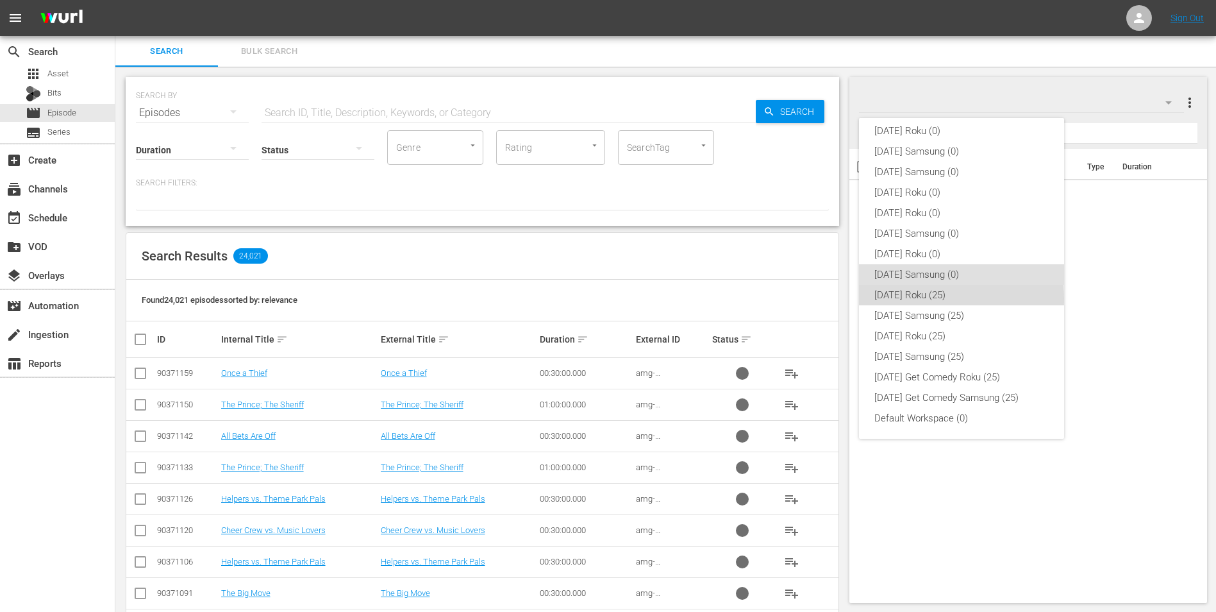
click at [961, 299] on div "[DATE] Roku (25)" at bounding box center [962, 295] width 174 height 21
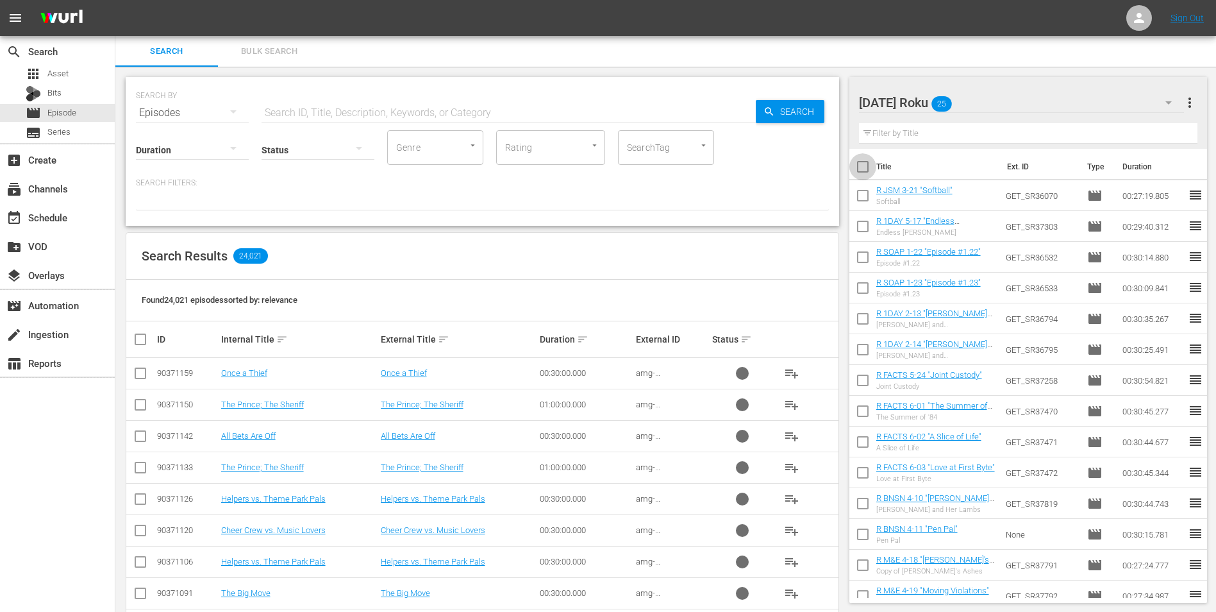
click at [858, 169] on input "checkbox" at bounding box center [863, 169] width 27 height 27
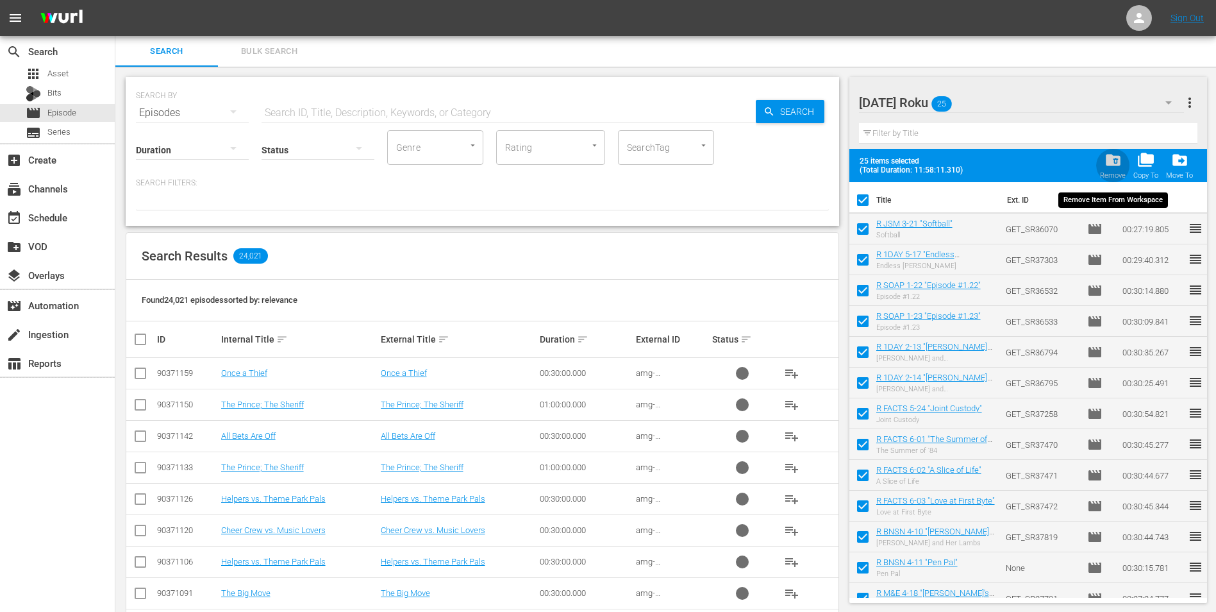
click at [1113, 157] on span "folder_delete" at bounding box center [1113, 159] width 17 height 17
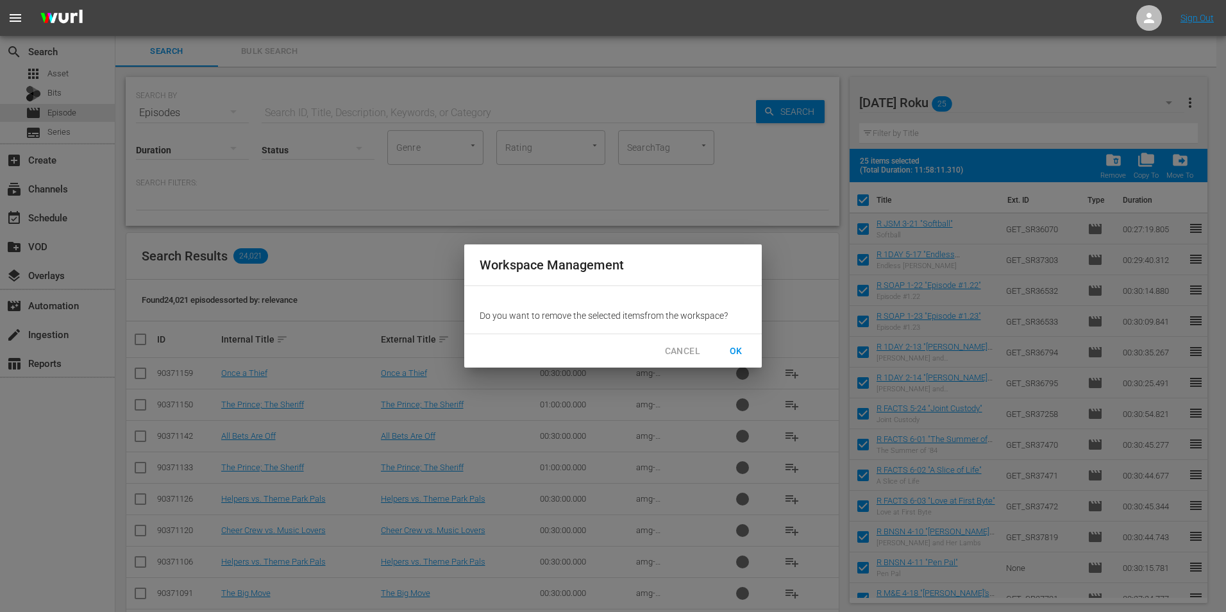
click at [741, 346] on span "OK" at bounding box center [736, 351] width 21 height 16
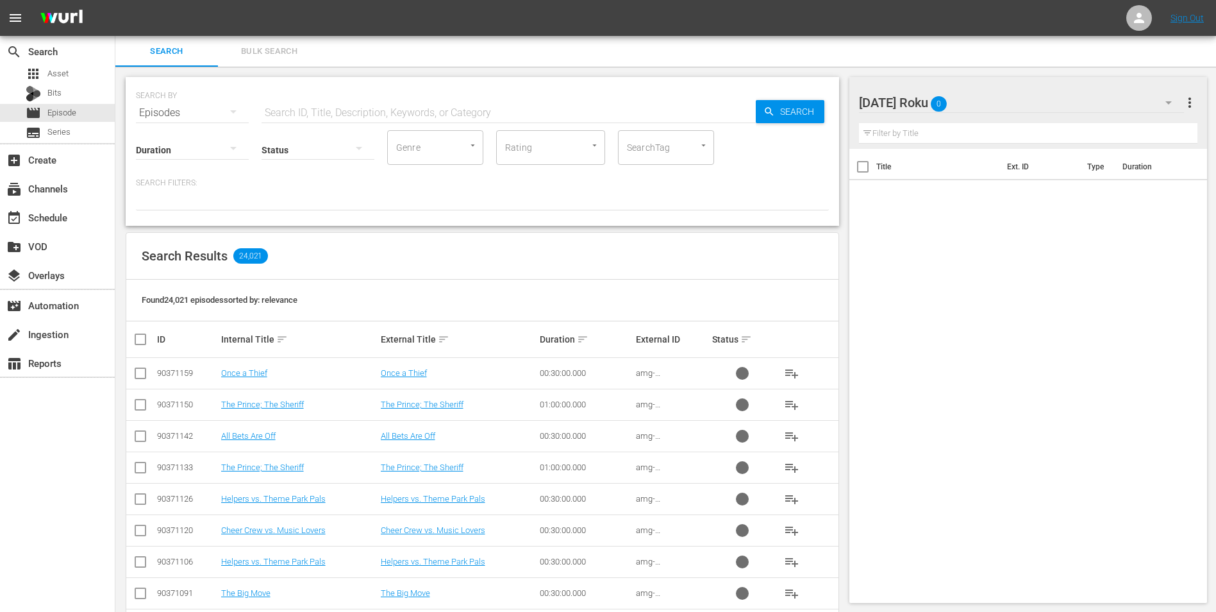
click at [1009, 105] on div "[DATE] Roku 0" at bounding box center [1022, 103] width 326 height 36
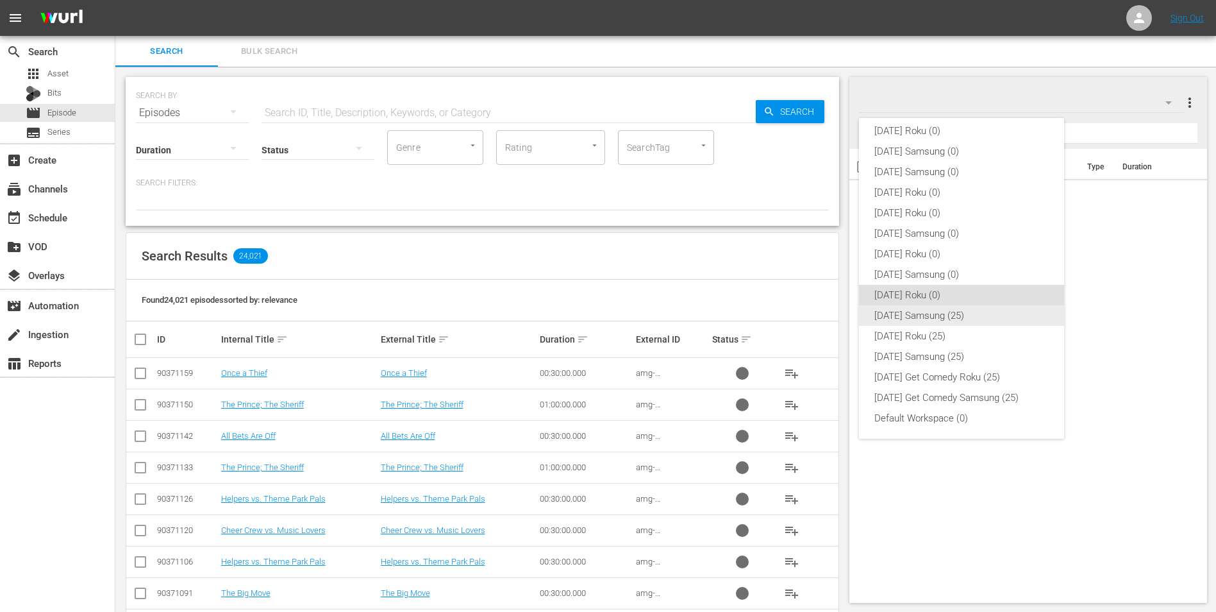
click at [922, 313] on div "[DATE] Samsung (25)" at bounding box center [962, 315] width 174 height 21
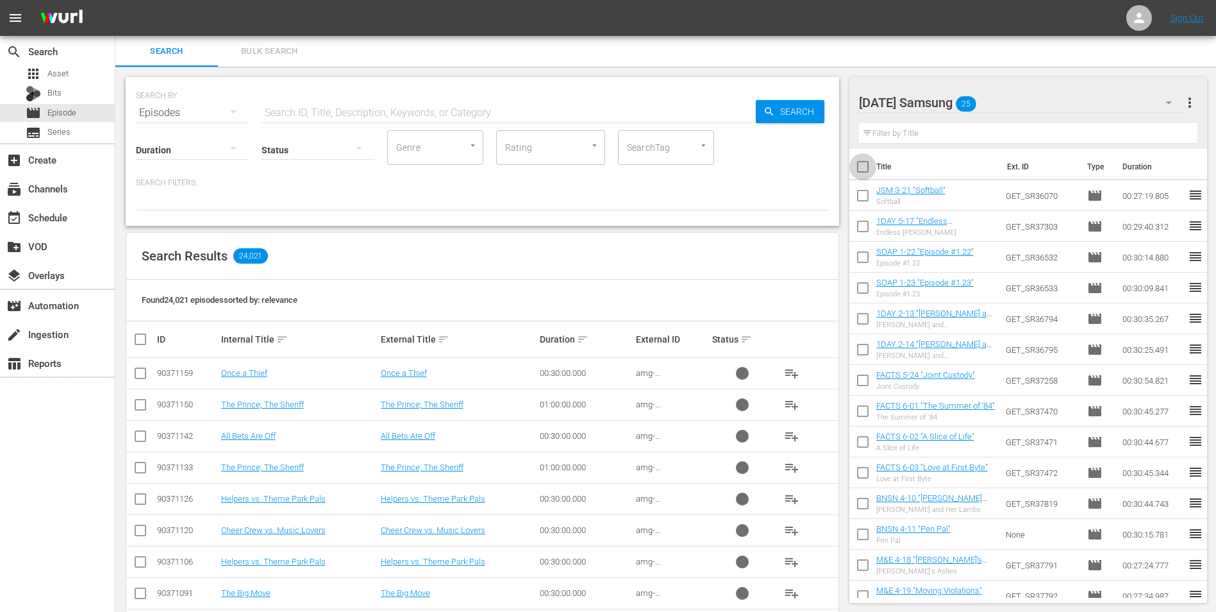
click at [863, 166] on input "checkbox" at bounding box center [863, 169] width 27 height 27
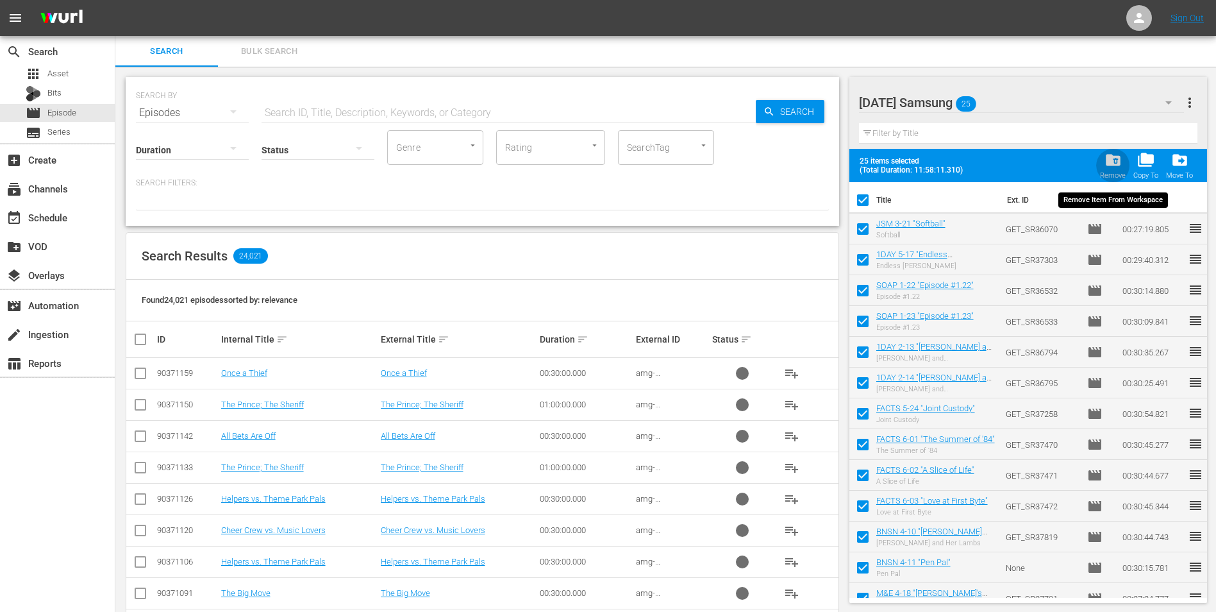
click at [1114, 158] on span "folder_delete" at bounding box center [1113, 159] width 17 height 17
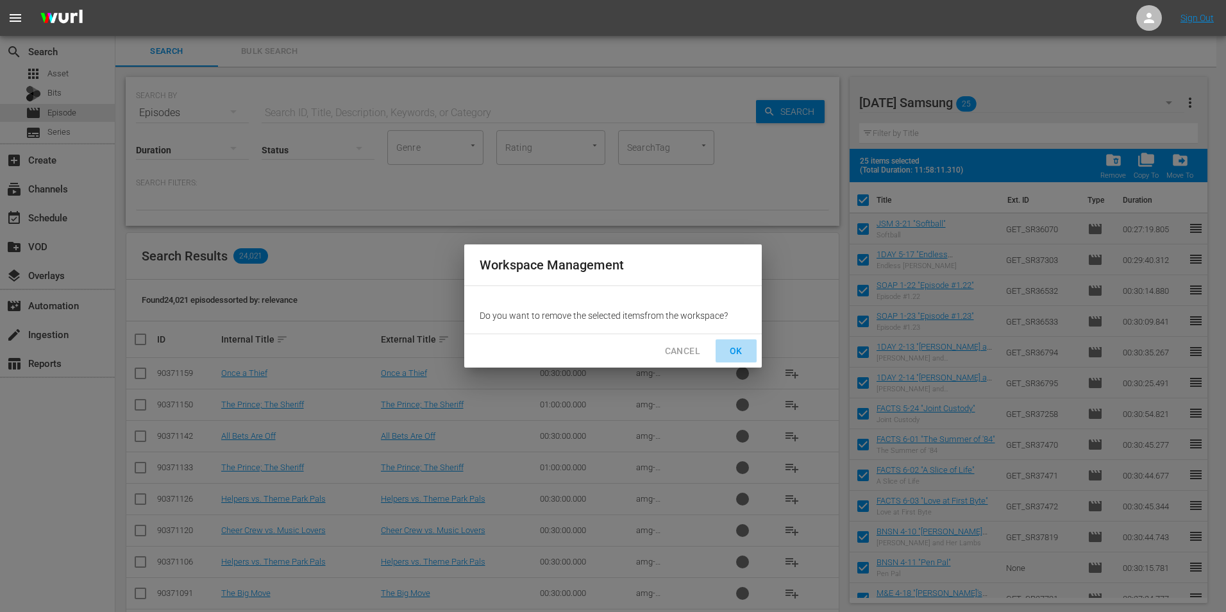
click at [730, 350] on span "OK" at bounding box center [736, 351] width 21 height 16
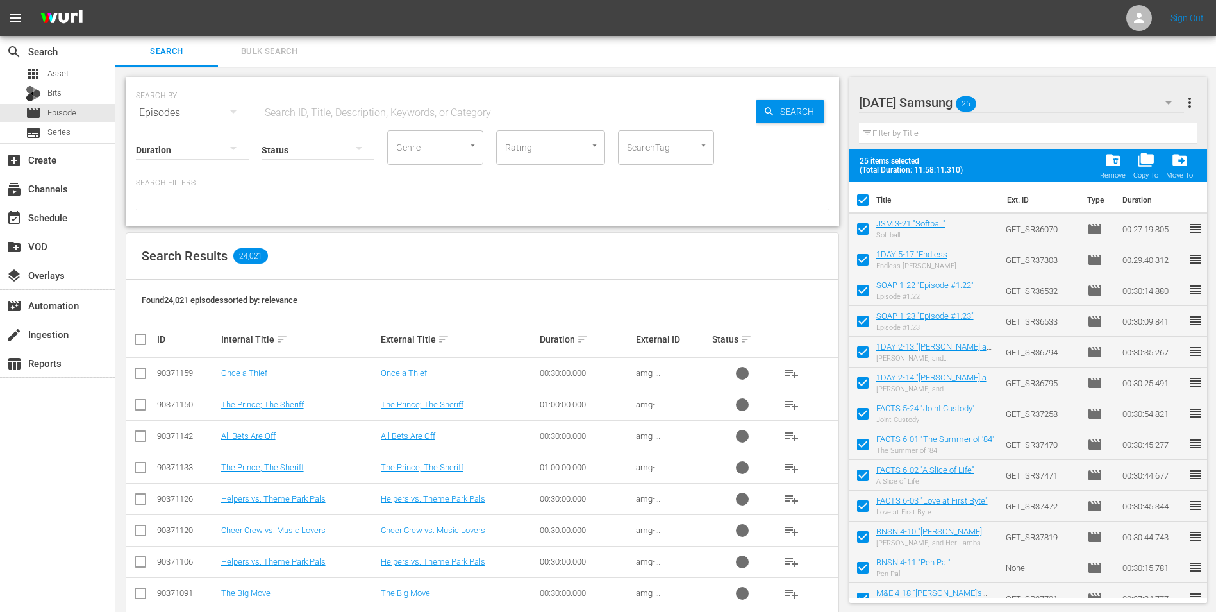
checkbox input "false"
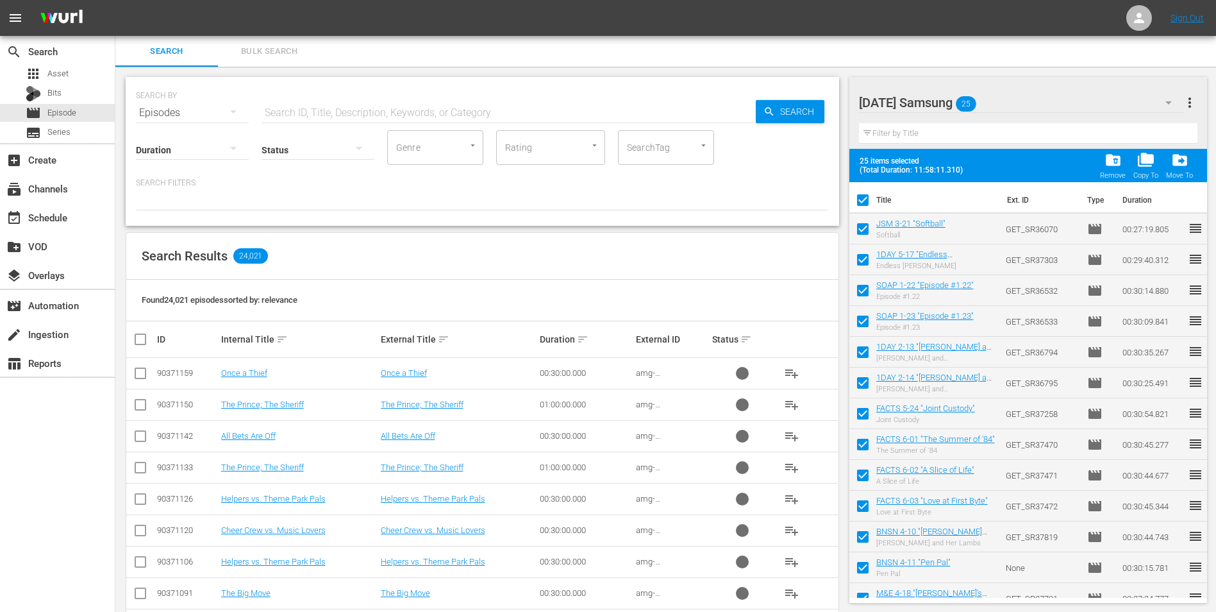
checkbox input "false"
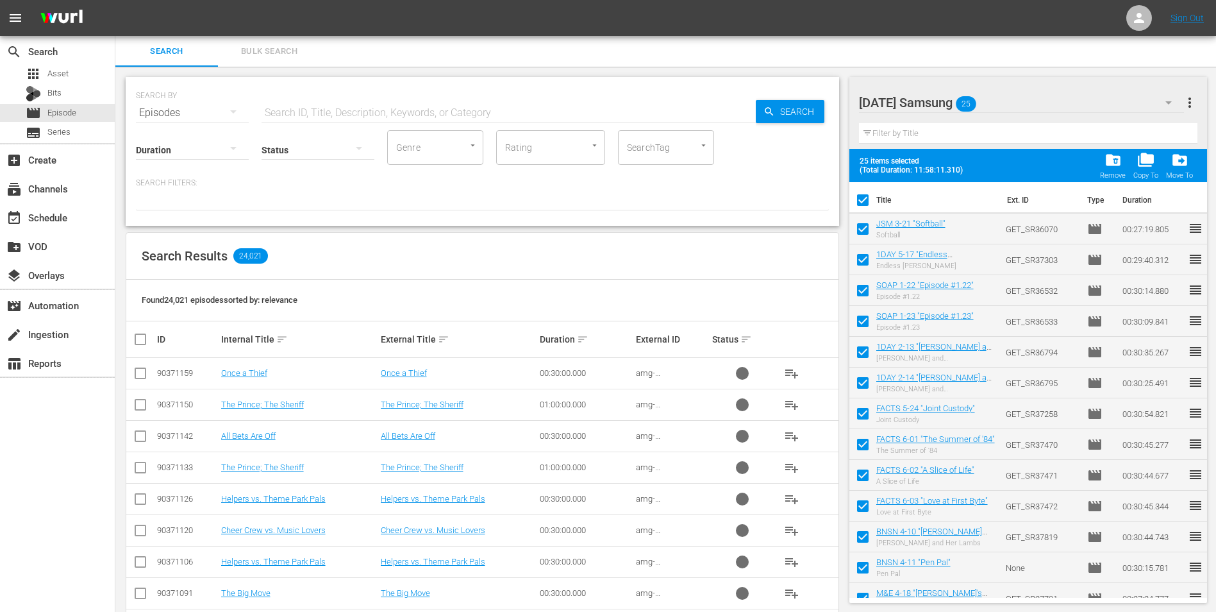
checkbox input "false"
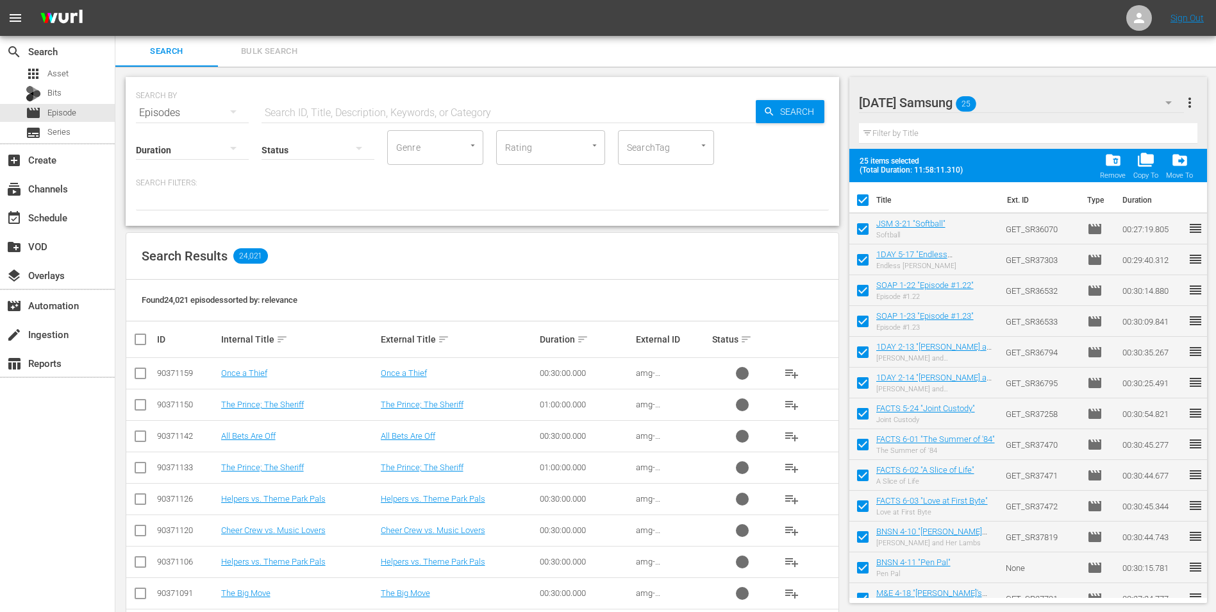
checkbox input "false"
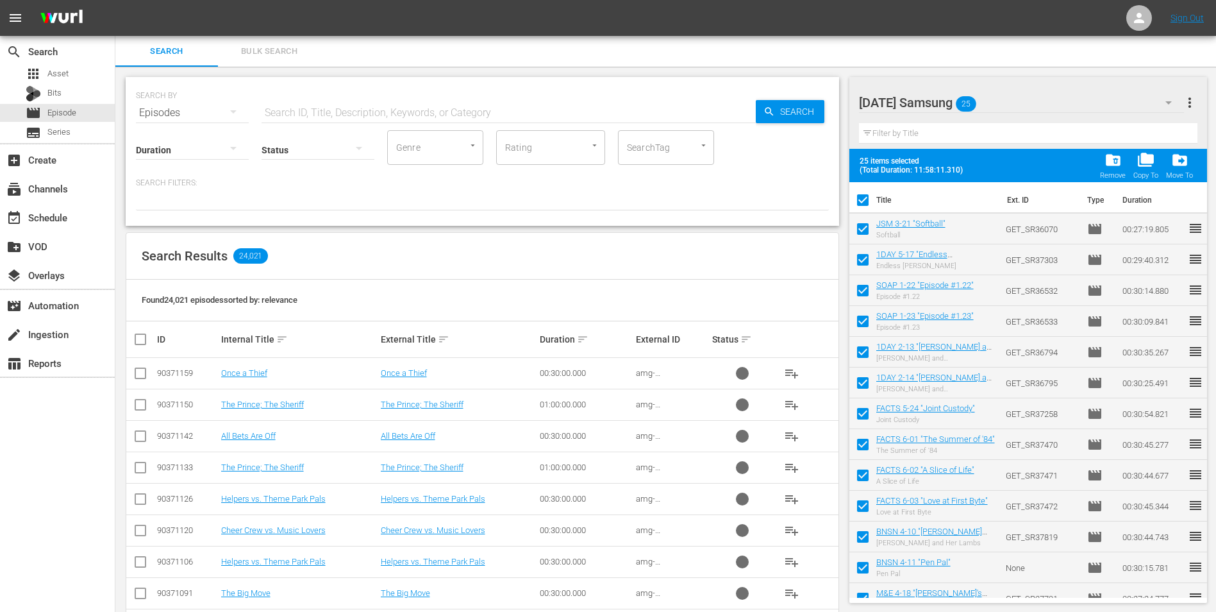
checkbox input "false"
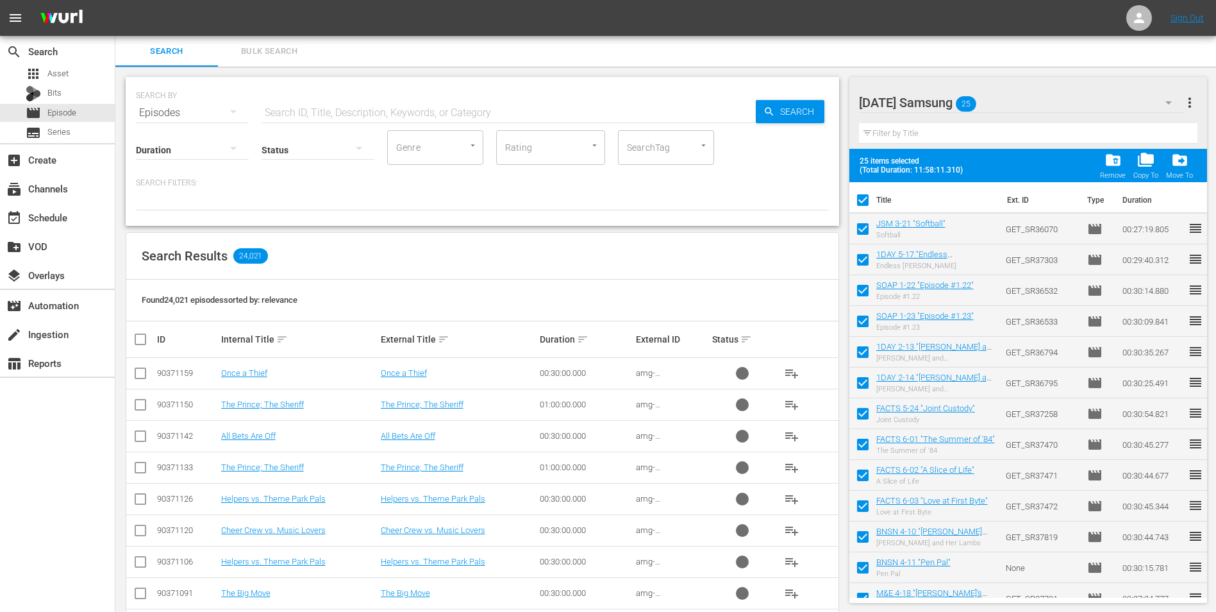
checkbox input "false"
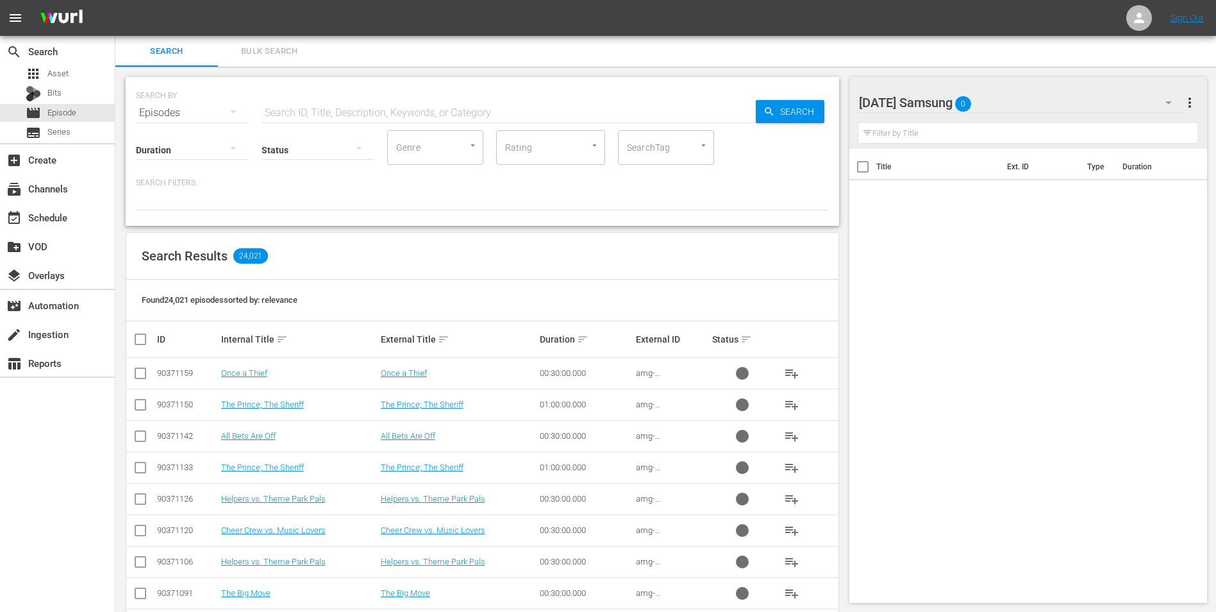
click at [1016, 99] on div "Wednesday Samsung 0" at bounding box center [1022, 103] width 326 height 36
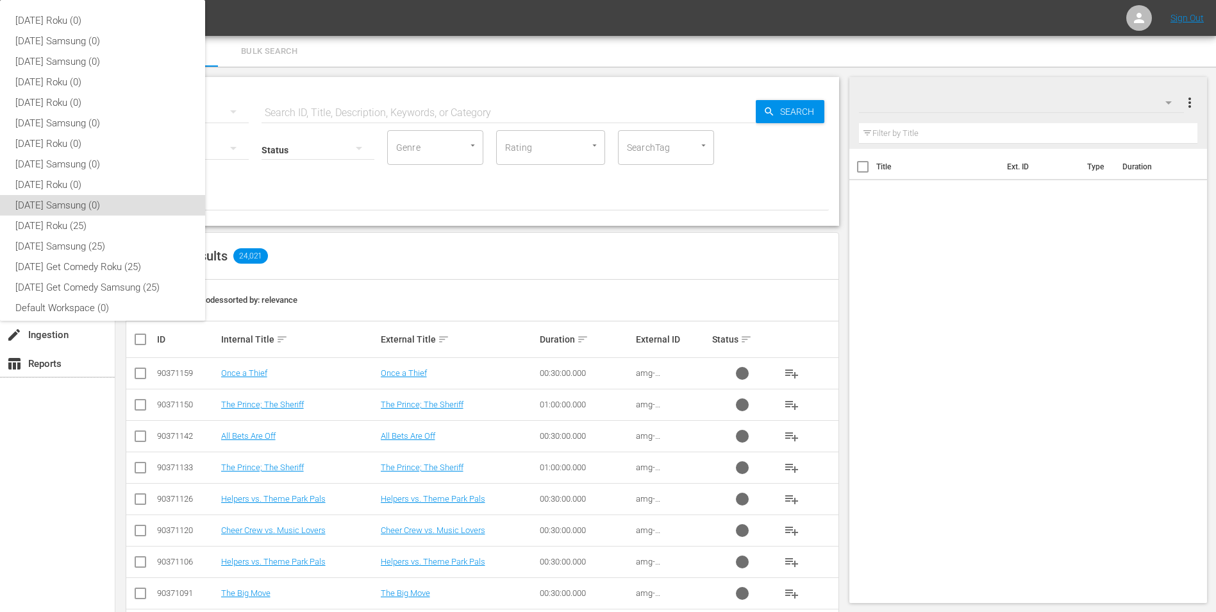
scroll to position [8, 0]
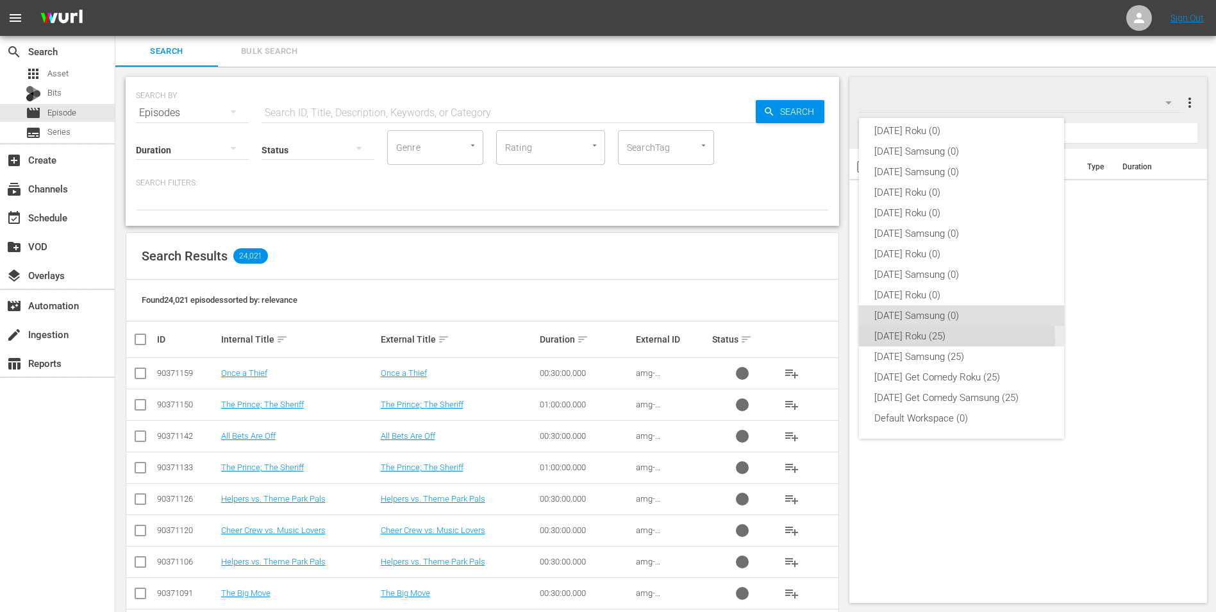
click at [928, 339] on div "[DATE] Roku (25)" at bounding box center [962, 336] width 174 height 21
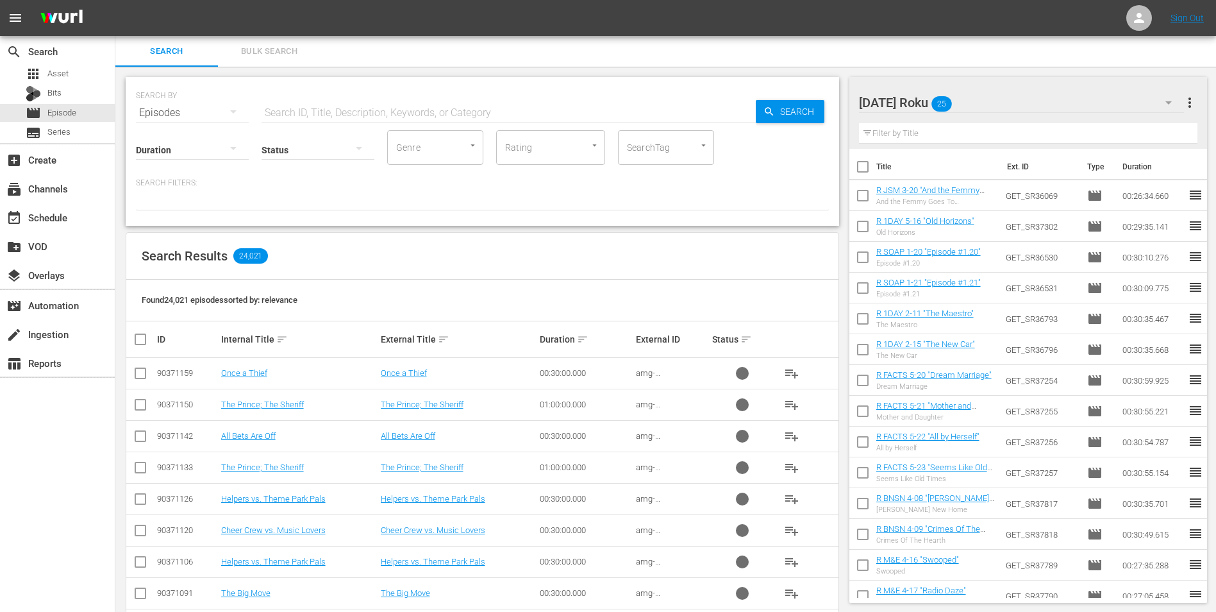
click at [862, 167] on input "checkbox" at bounding box center [863, 169] width 27 height 27
checkbox input "true"
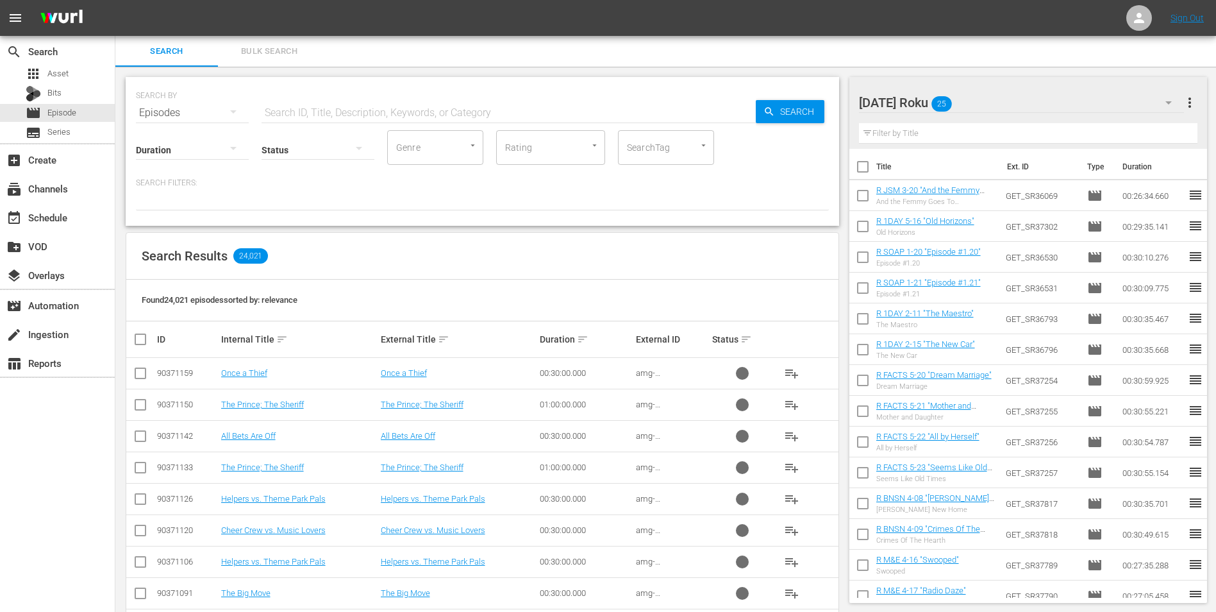
checkbox input "true"
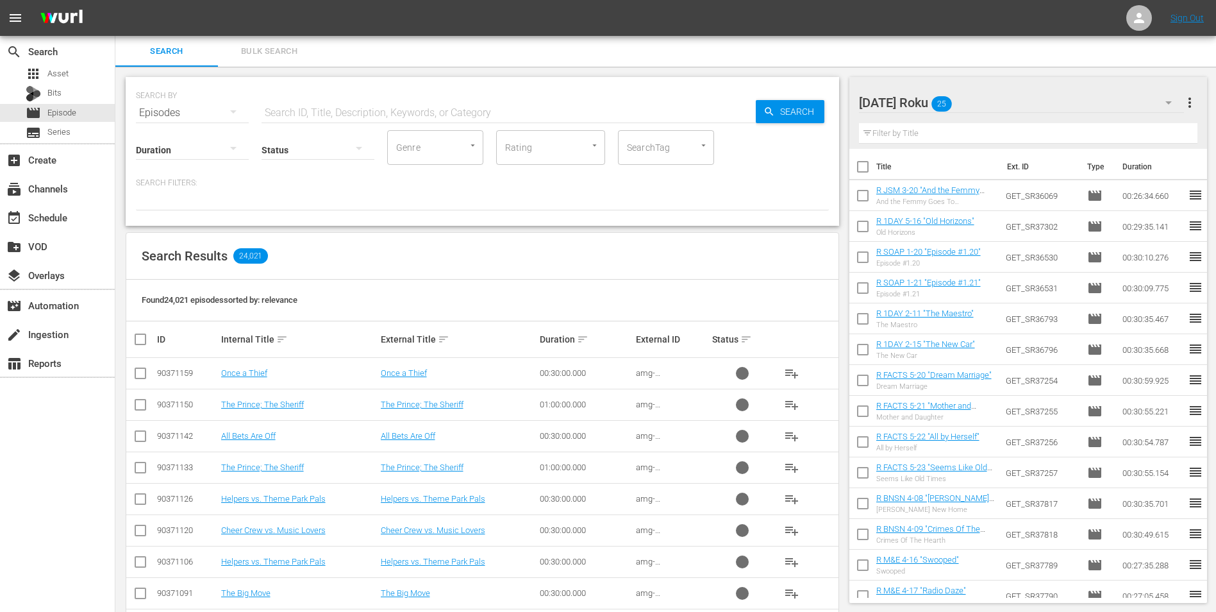
checkbox input "true"
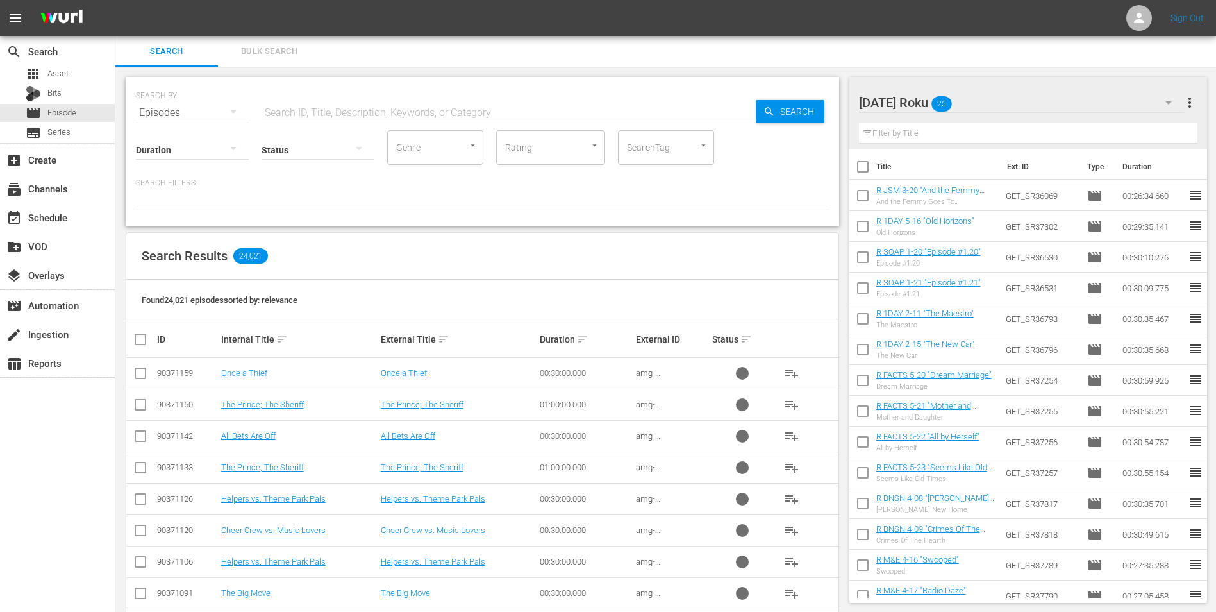
checkbox input "true"
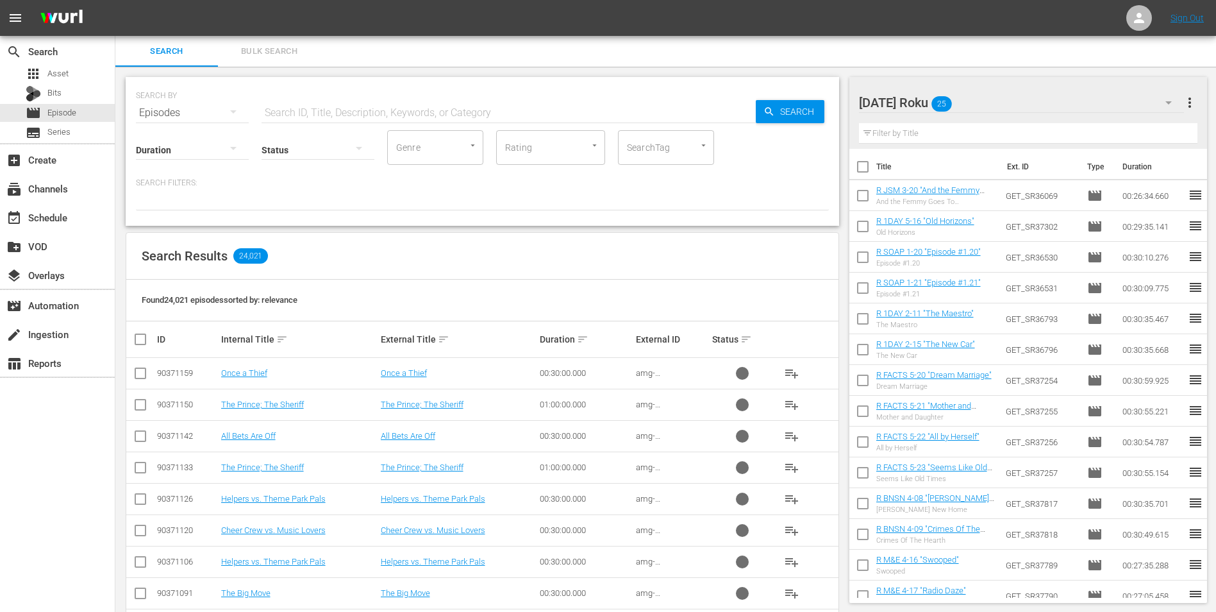
checkbox input "true"
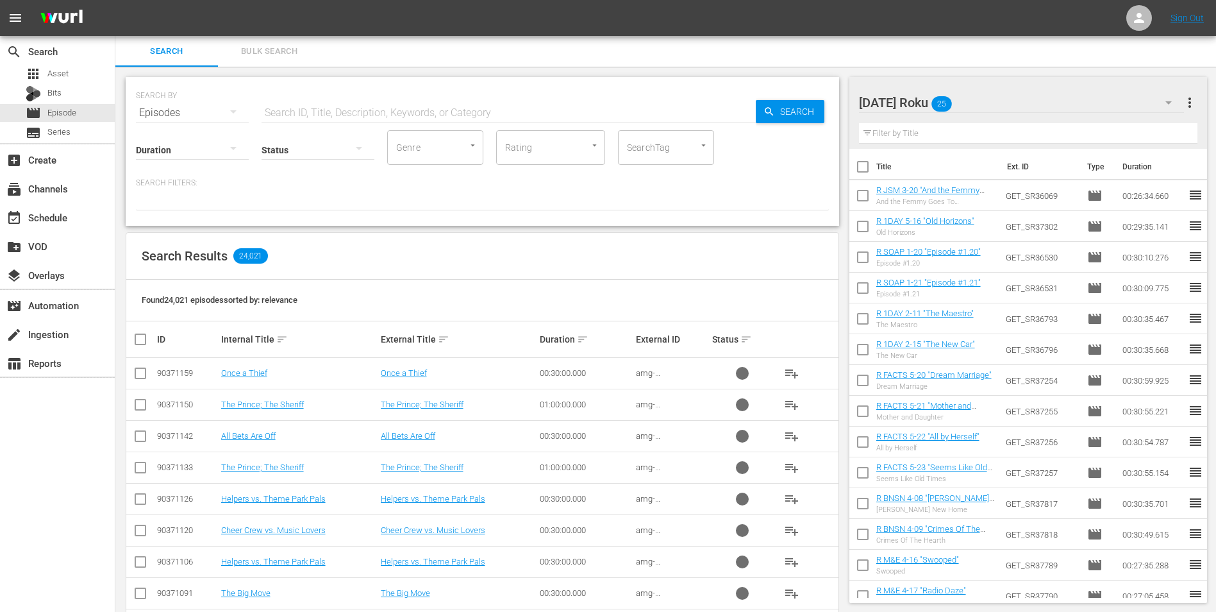
checkbox input "true"
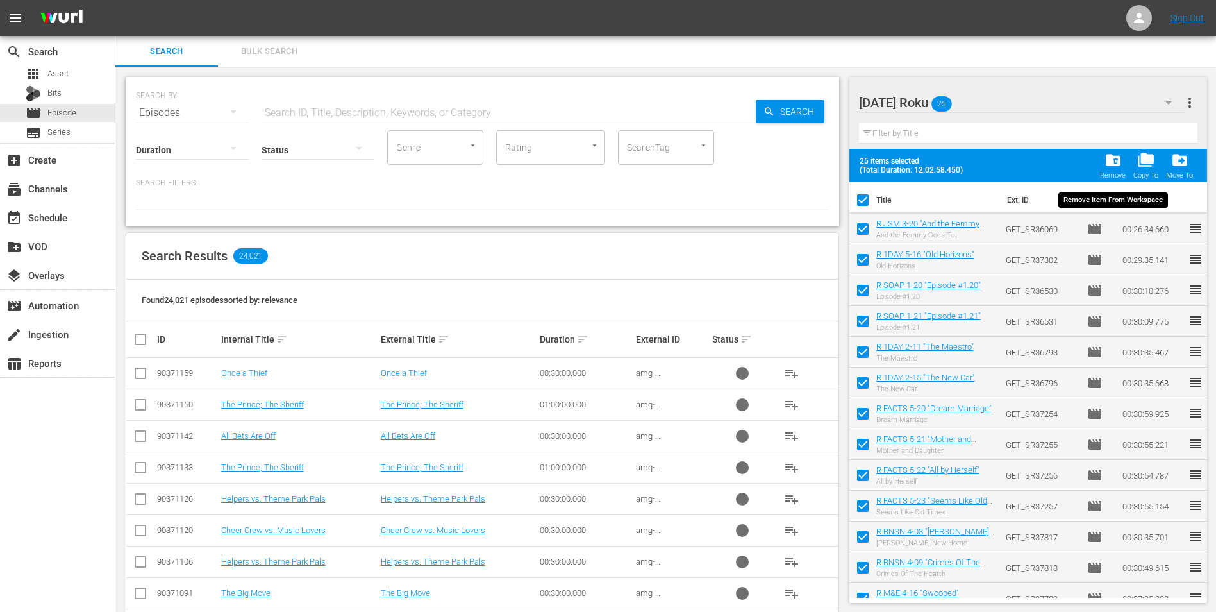
click at [1117, 163] on span "folder_delete" at bounding box center [1113, 159] width 17 height 17
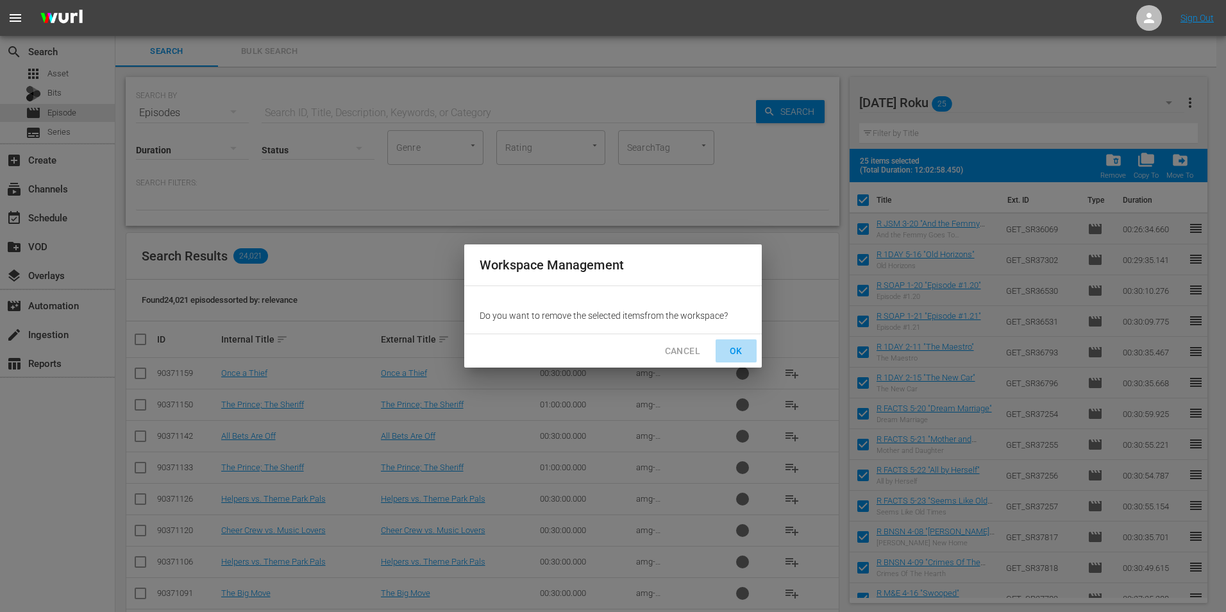
click at [738, 349] on span "OK" at bounding box center [736, 351] width 21 height 16
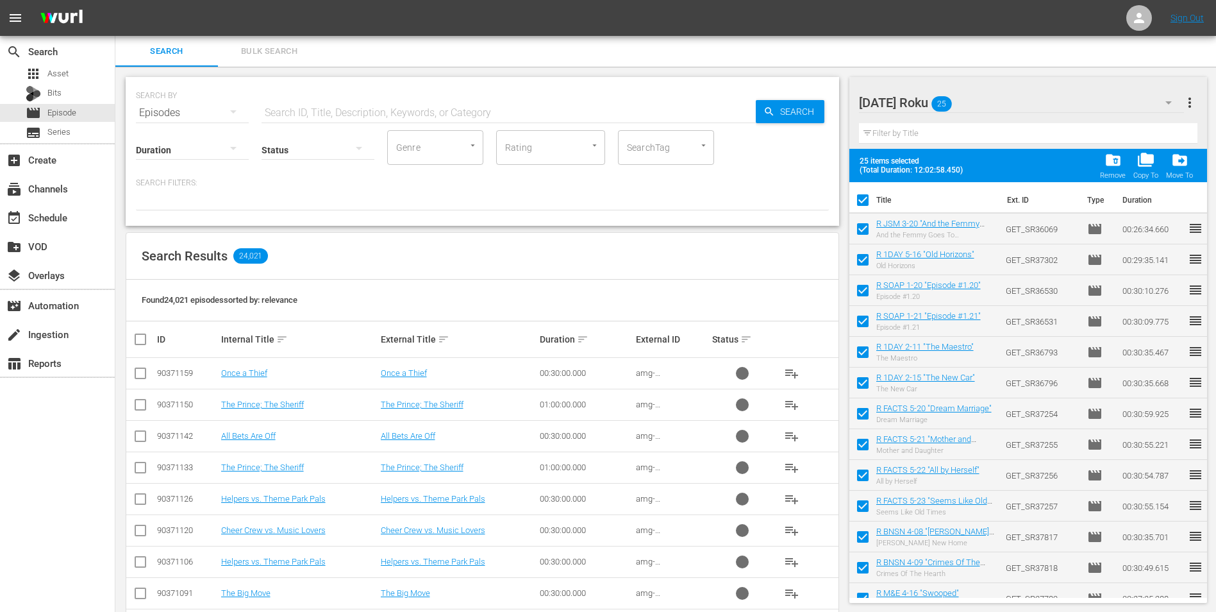
checkbox input "false"
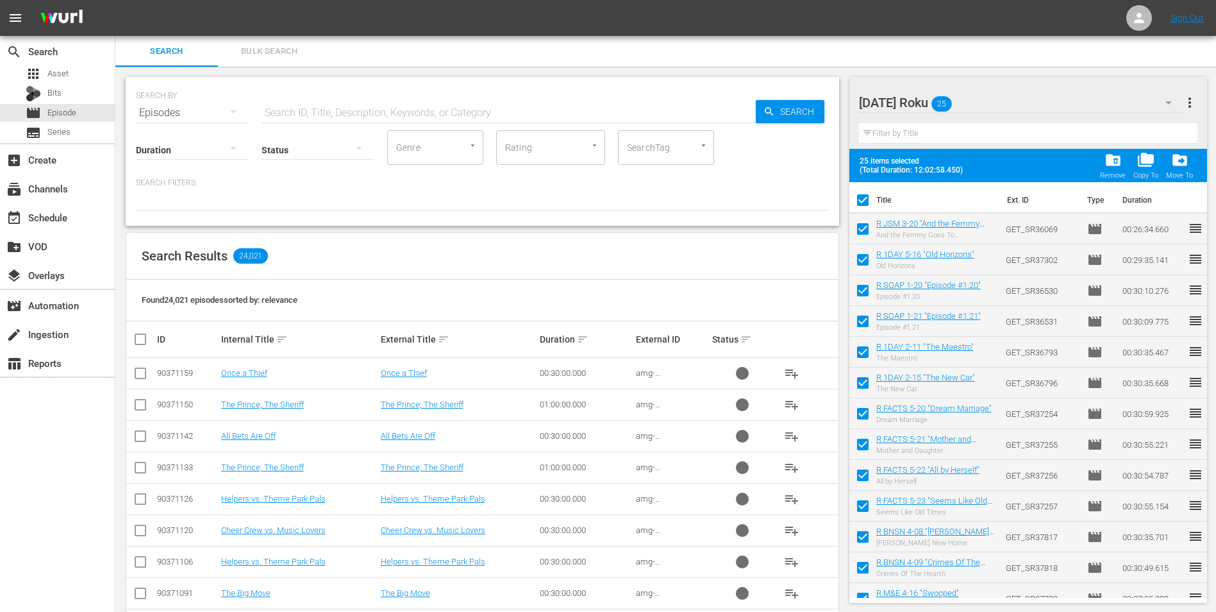
checkbox input "false"
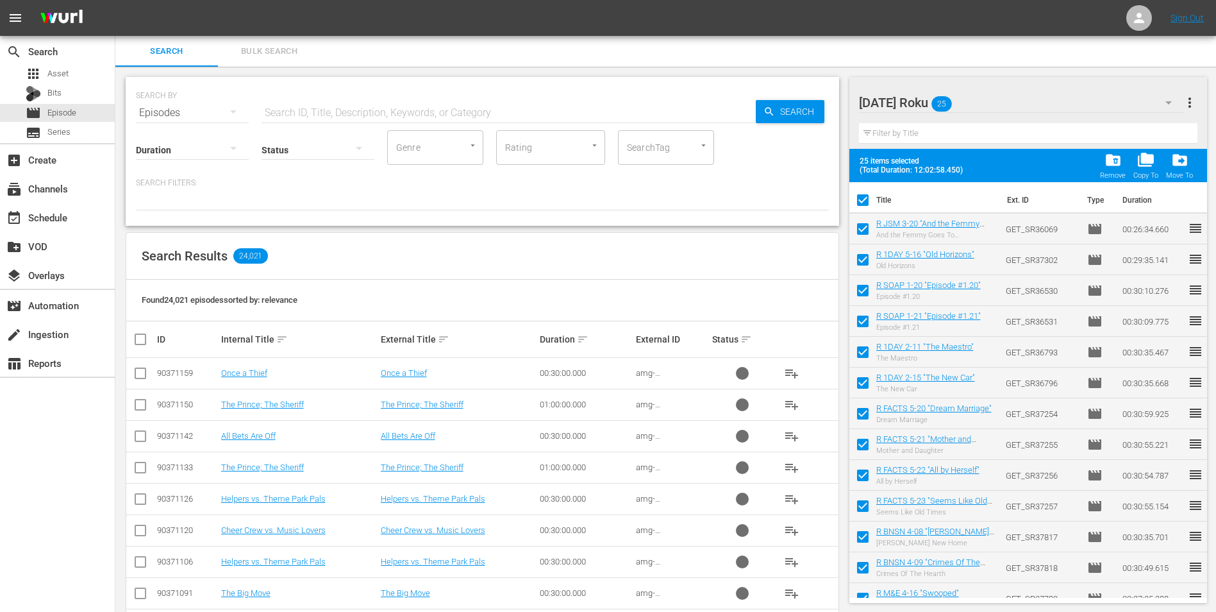
checkbox input "false"
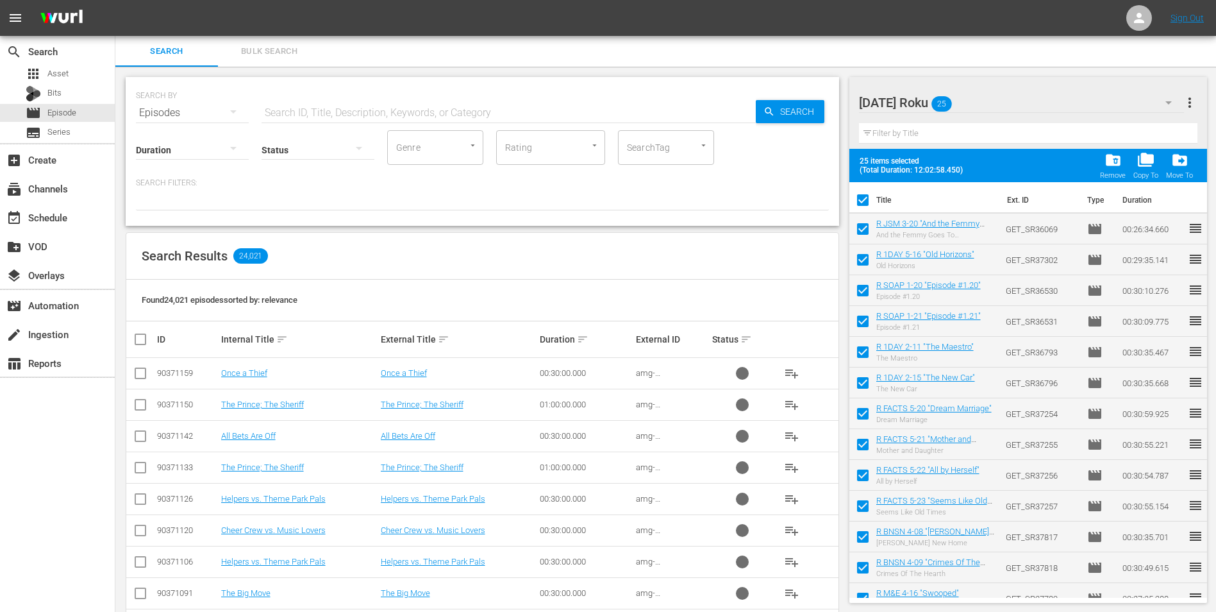
checkbox input "false"
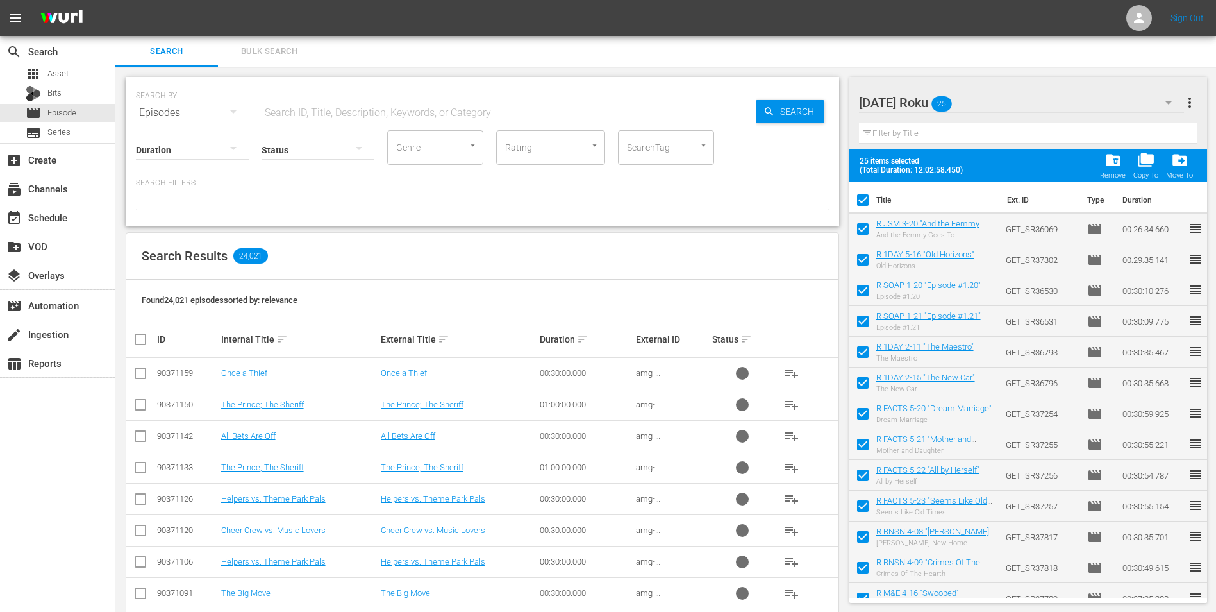
checkbox input "false"
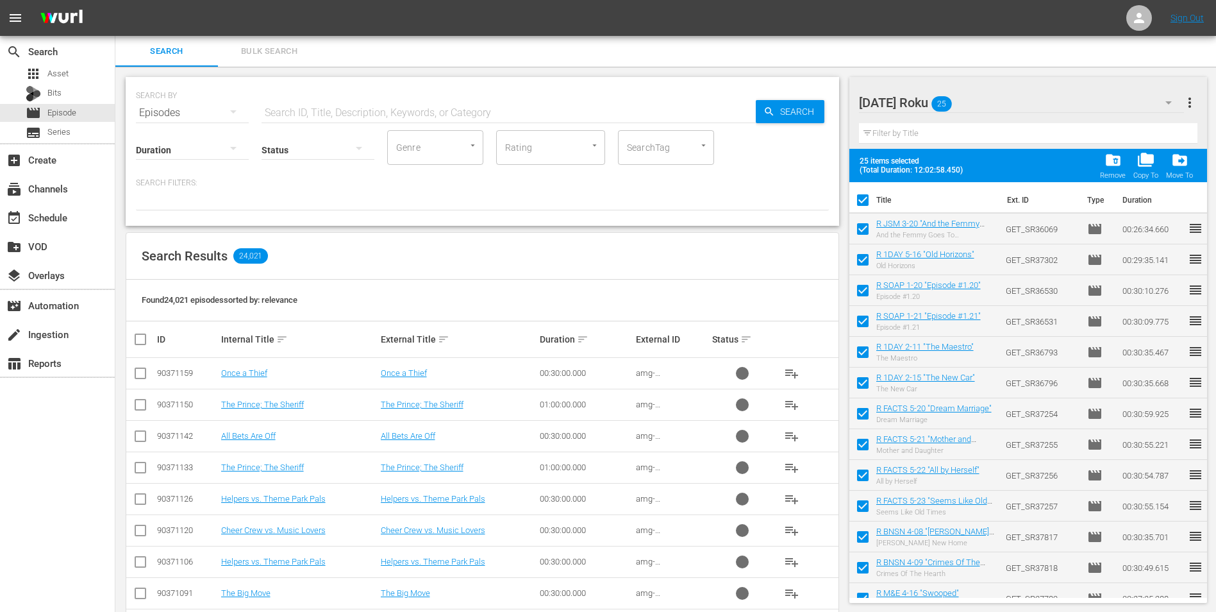
checkbox input "false"
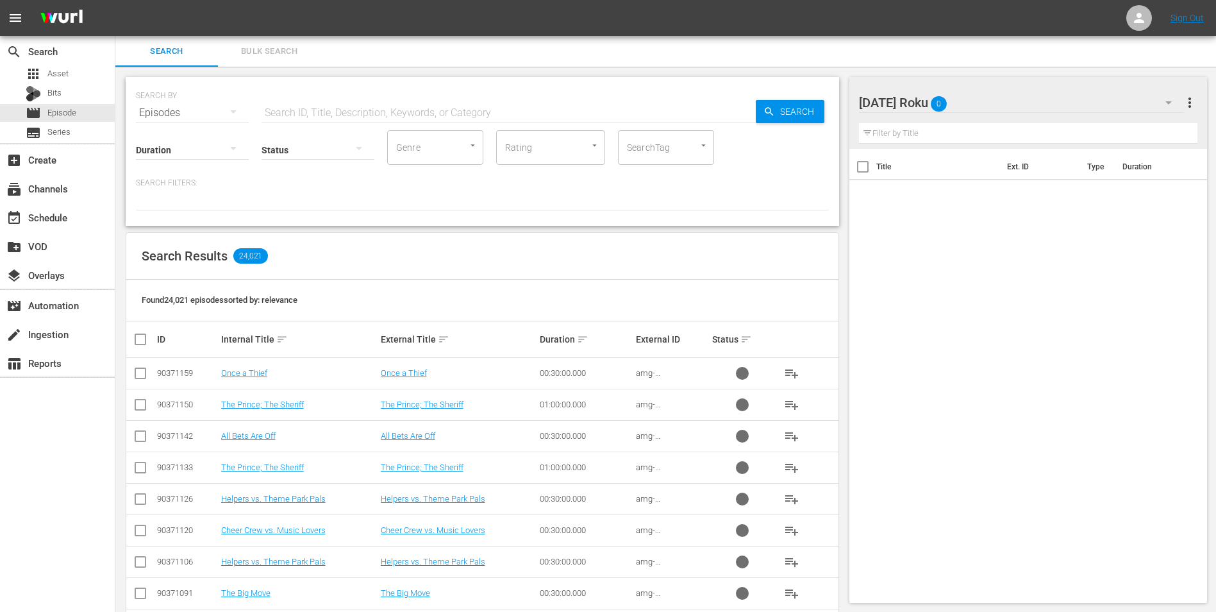
click at [1009, 103] on div "Tuesday Roku 0" at bounding box center [1022, 103] width 326 height 36
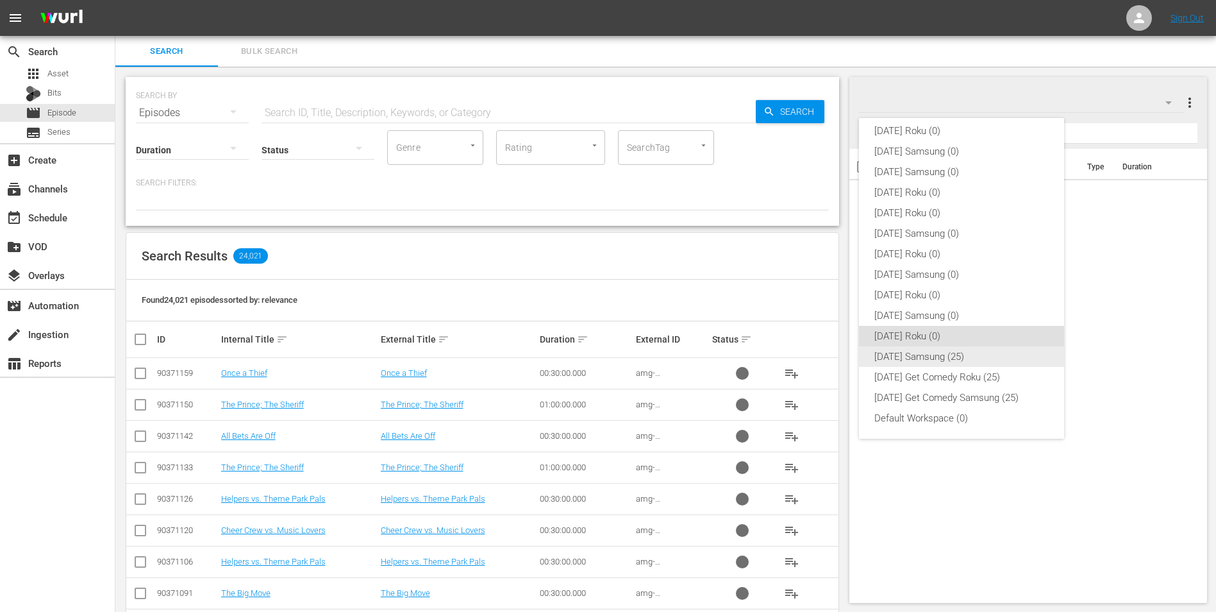
click at [929, 351] on div "[DATE] Samsung (25)" at bounding box center [962, 356] width 174 height 21
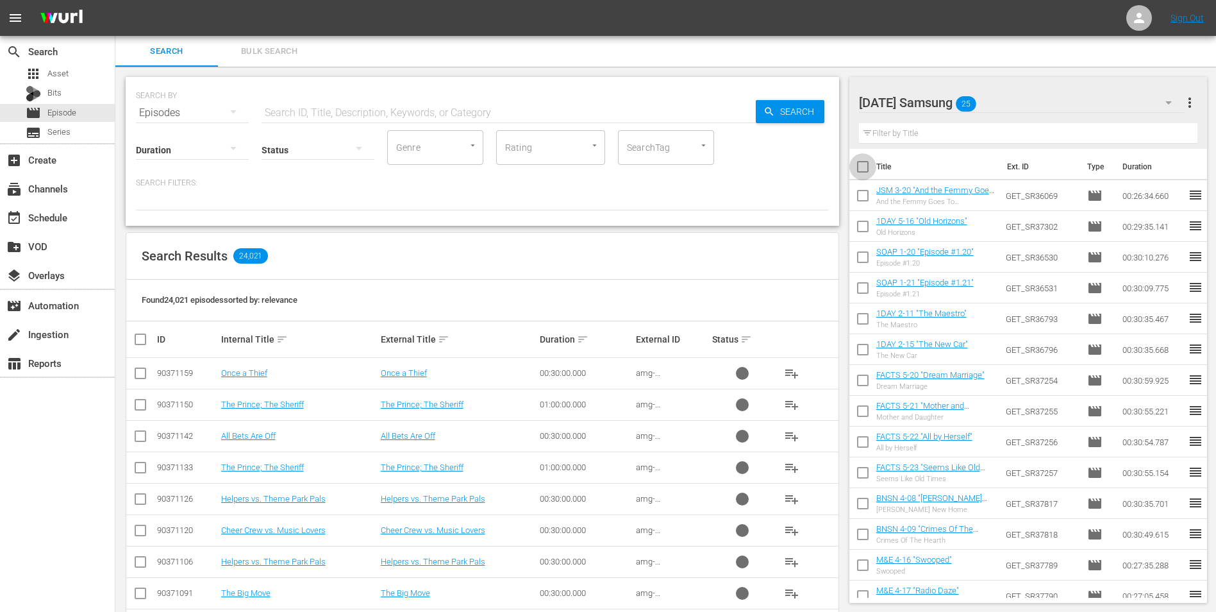
click at [864, 169] on input "checkbox" at bounding box center [863, 169] width 27 height 27
checkbox input "true"
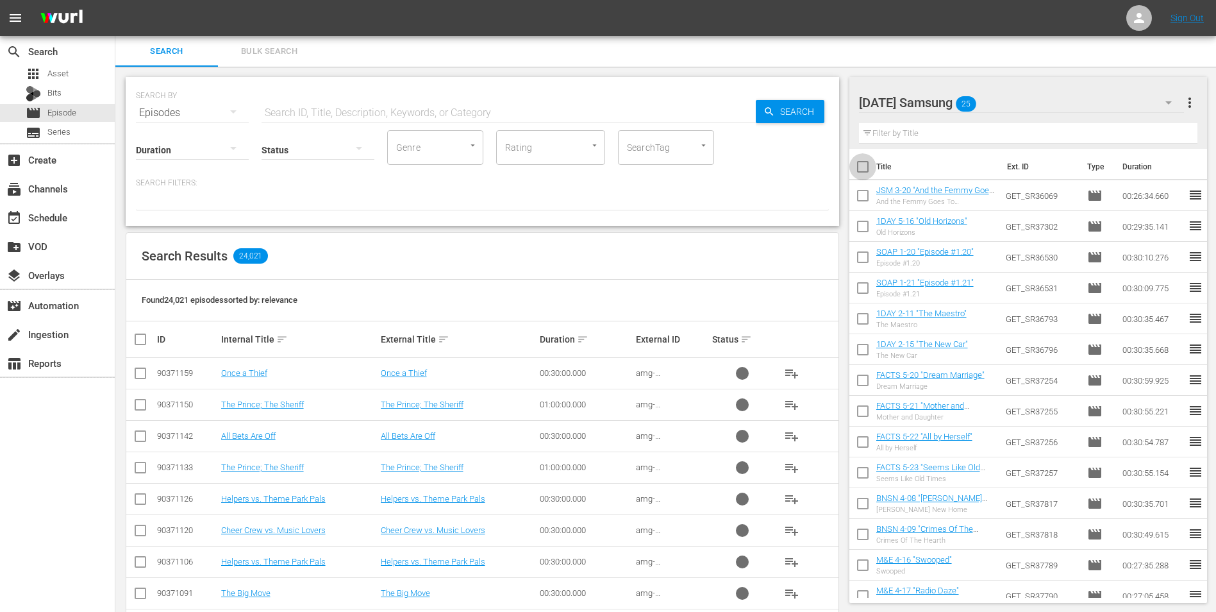
checkbox input "true"
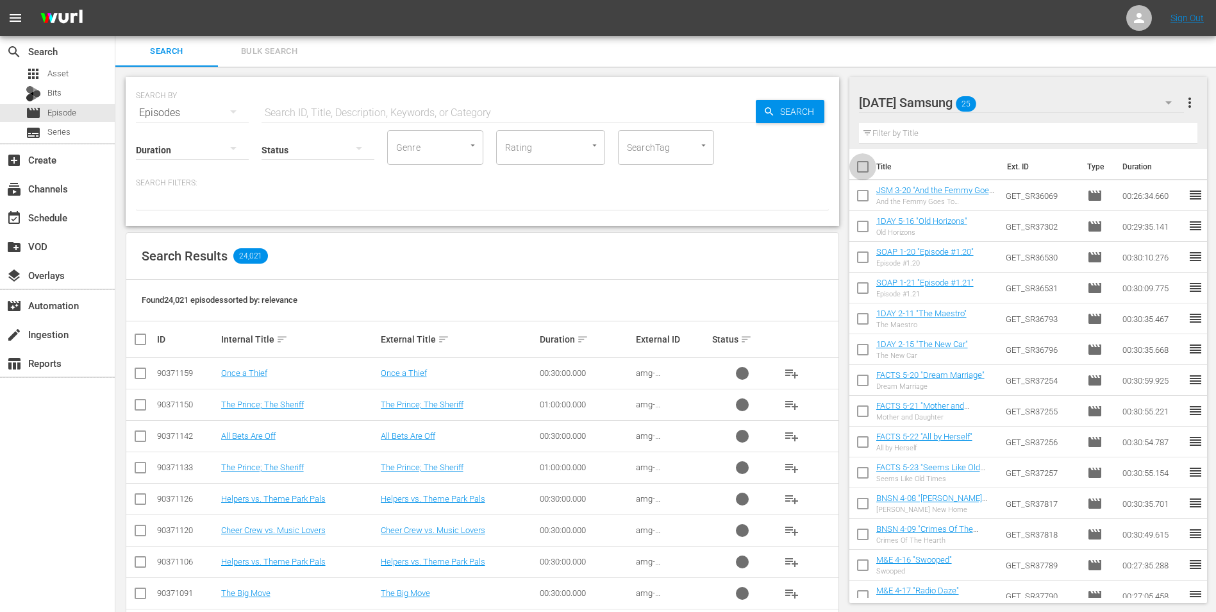
checkbox input "true"
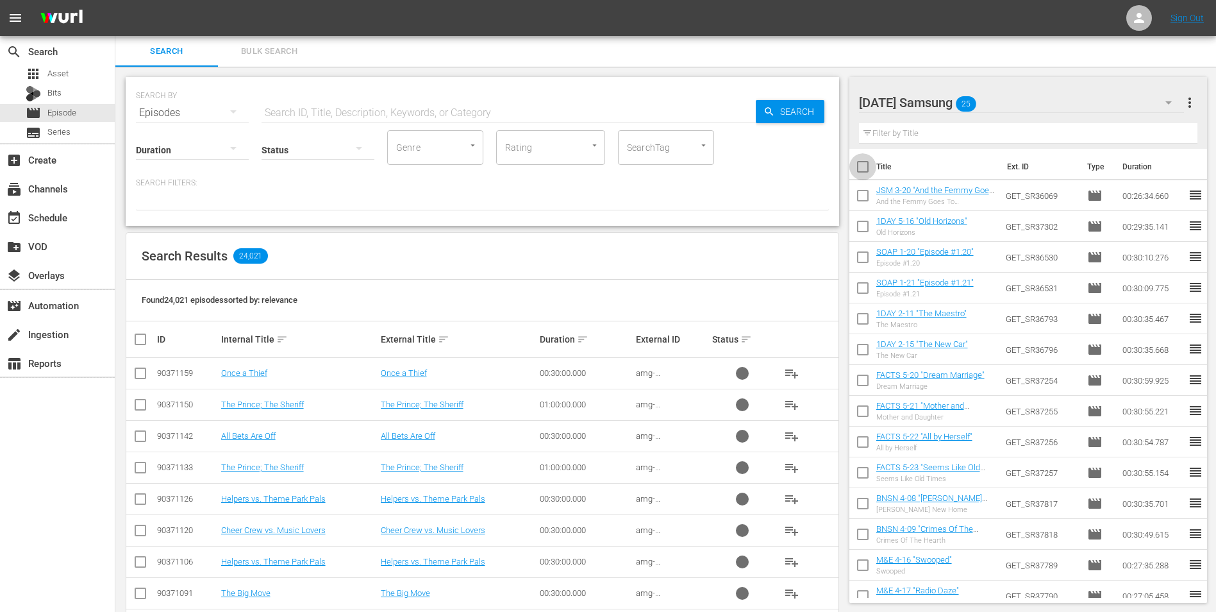
checkbox input "true"
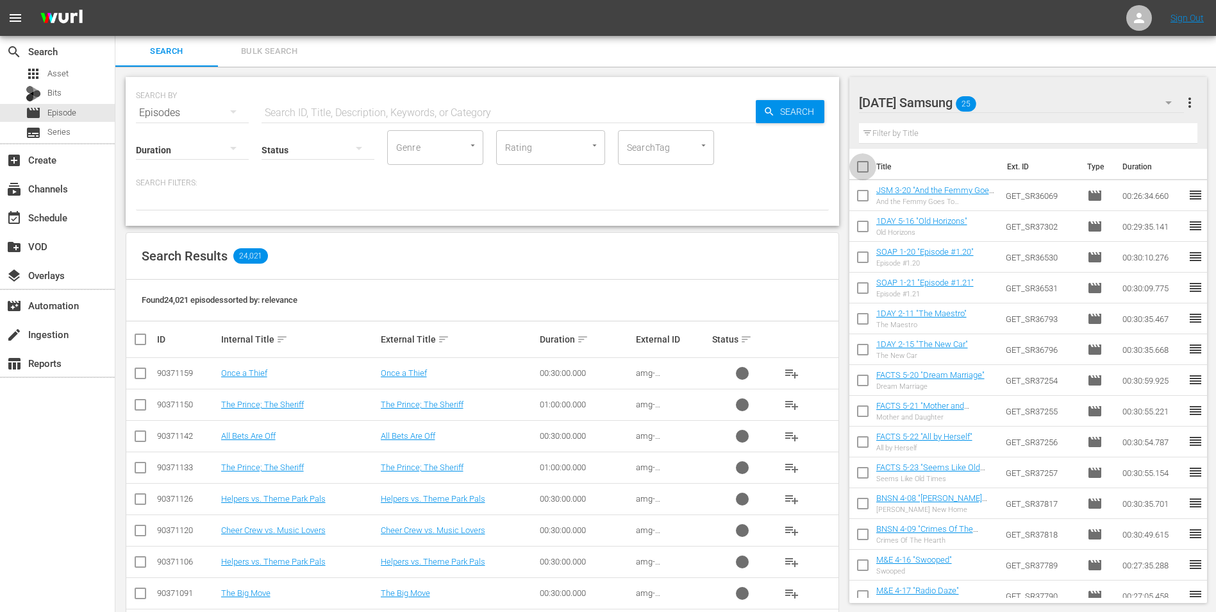
checkbox input "true"
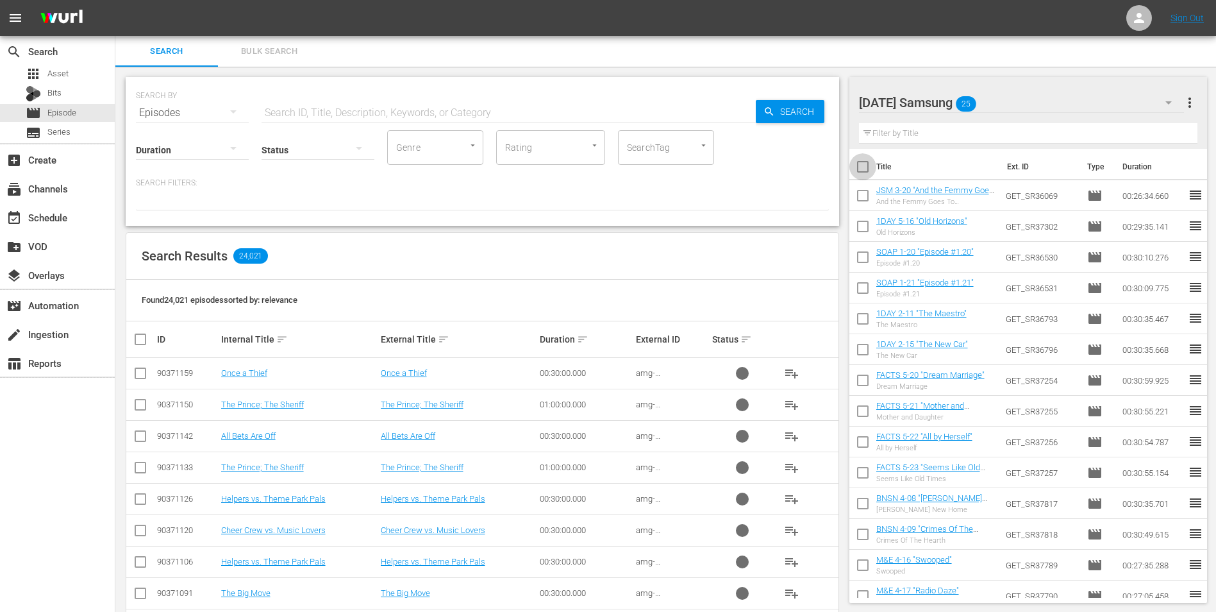
checkbox input "true"
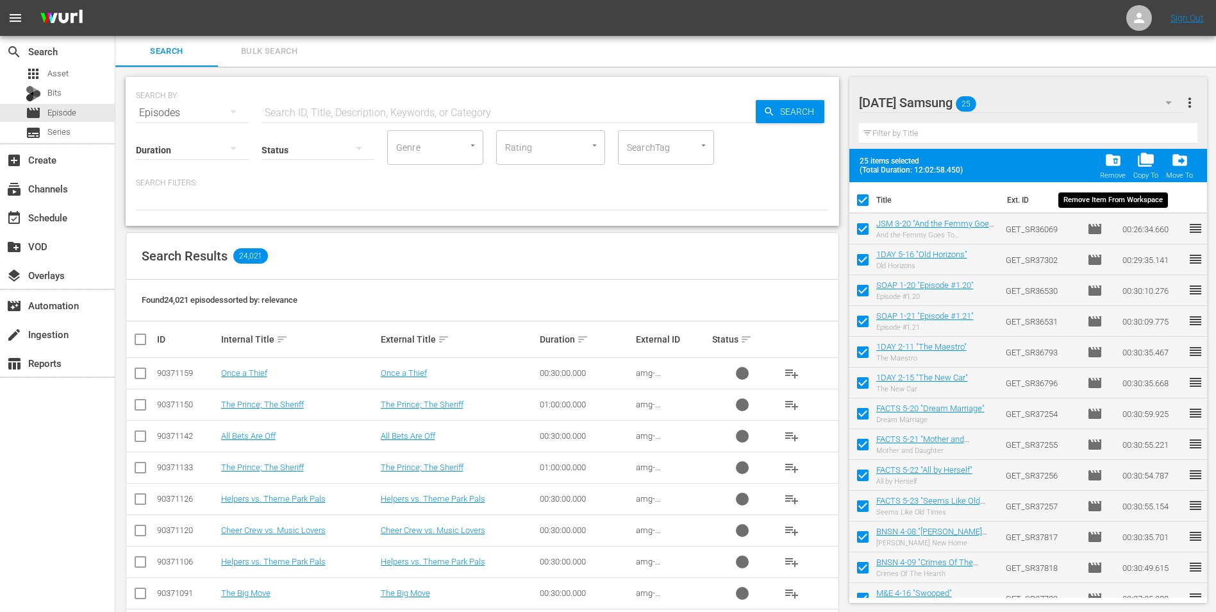
click at [1121, 167] on span "folder_delete" at bounding box center [1113, 159] width 17 height 17
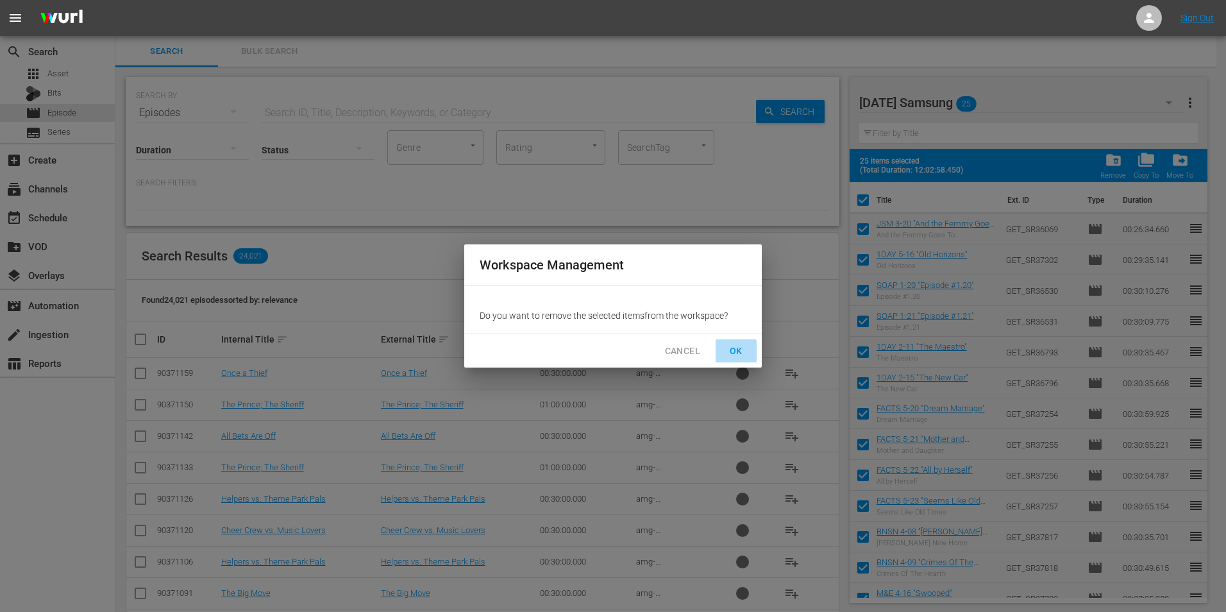
click at [739, 349] on span "OK" at bounding box center [736, 351] width 21 height 16
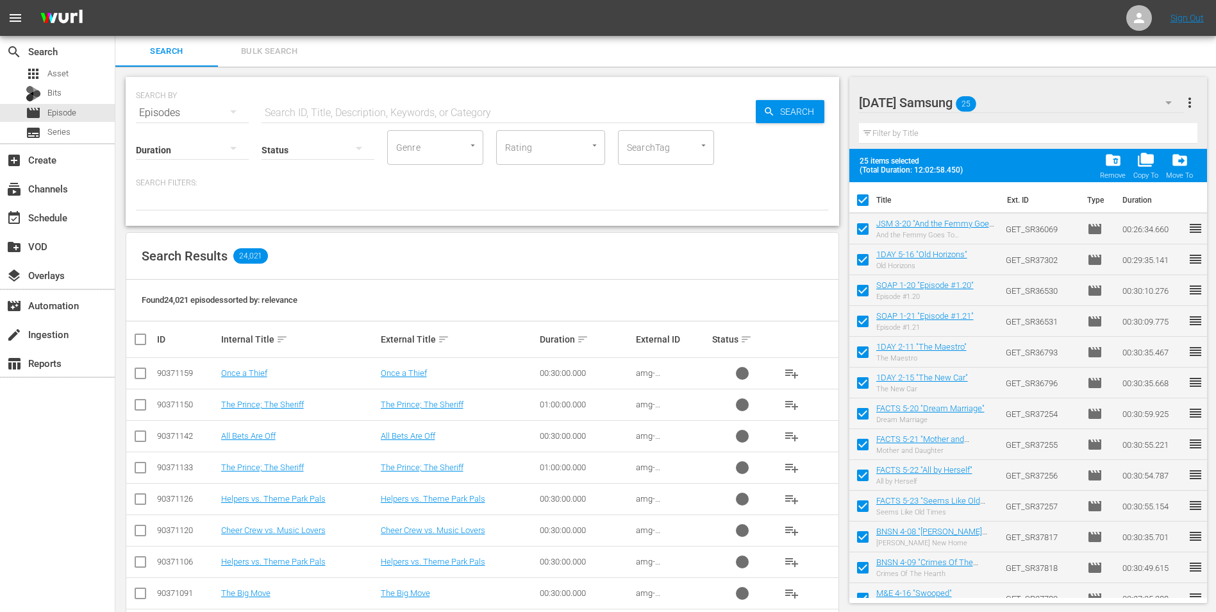
checkbox input "false"
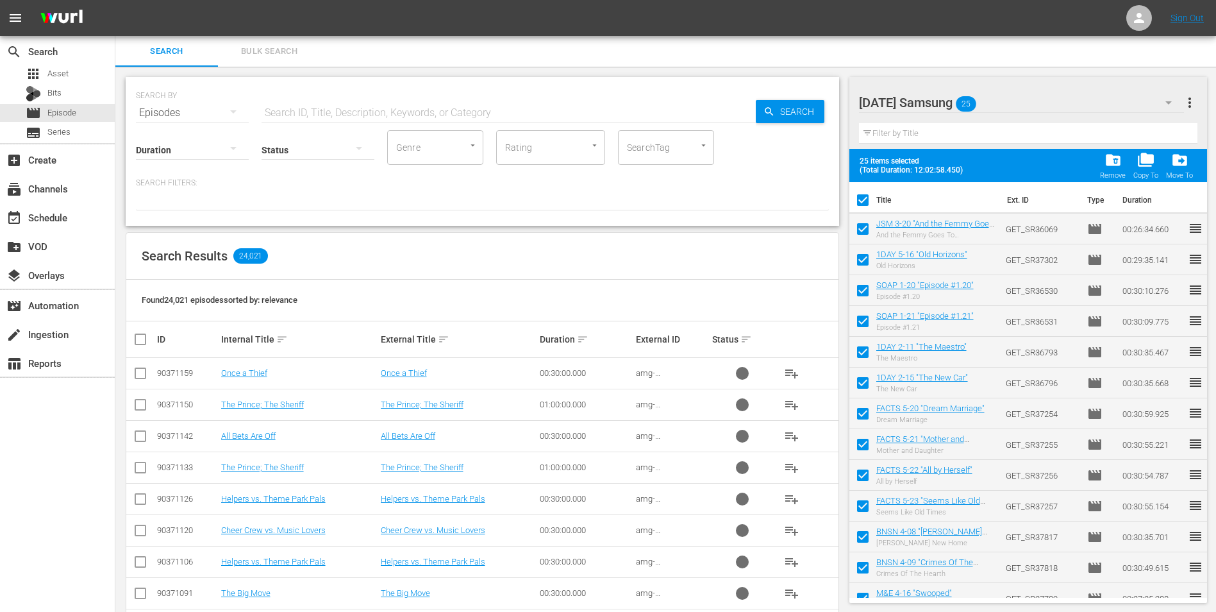
checkbox input "false"
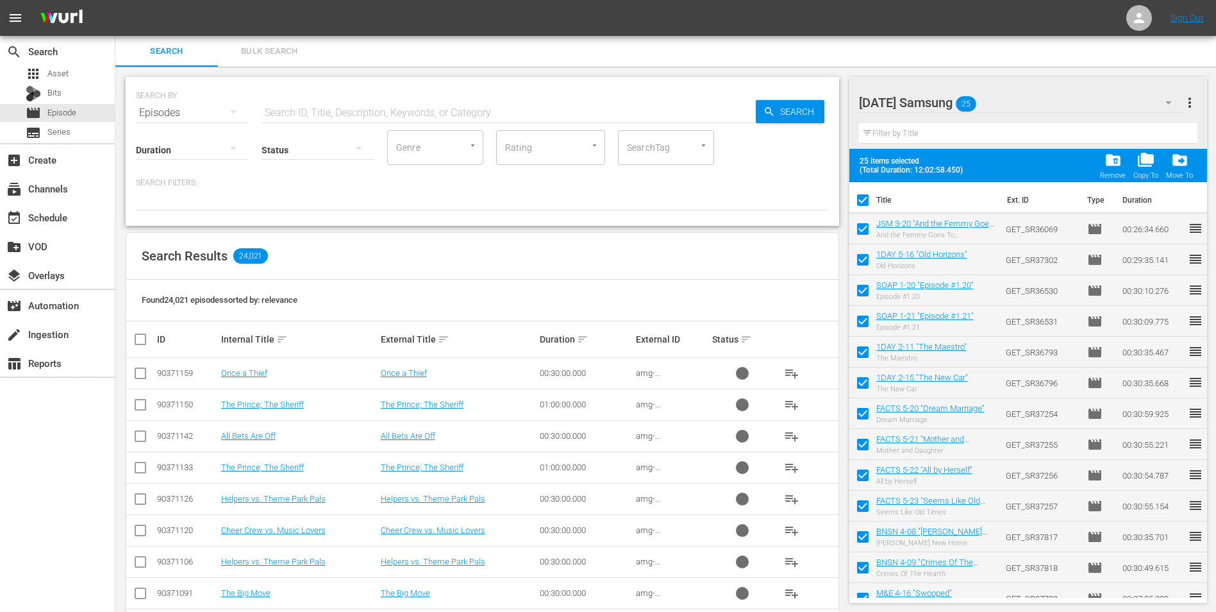
checkbox input "false"
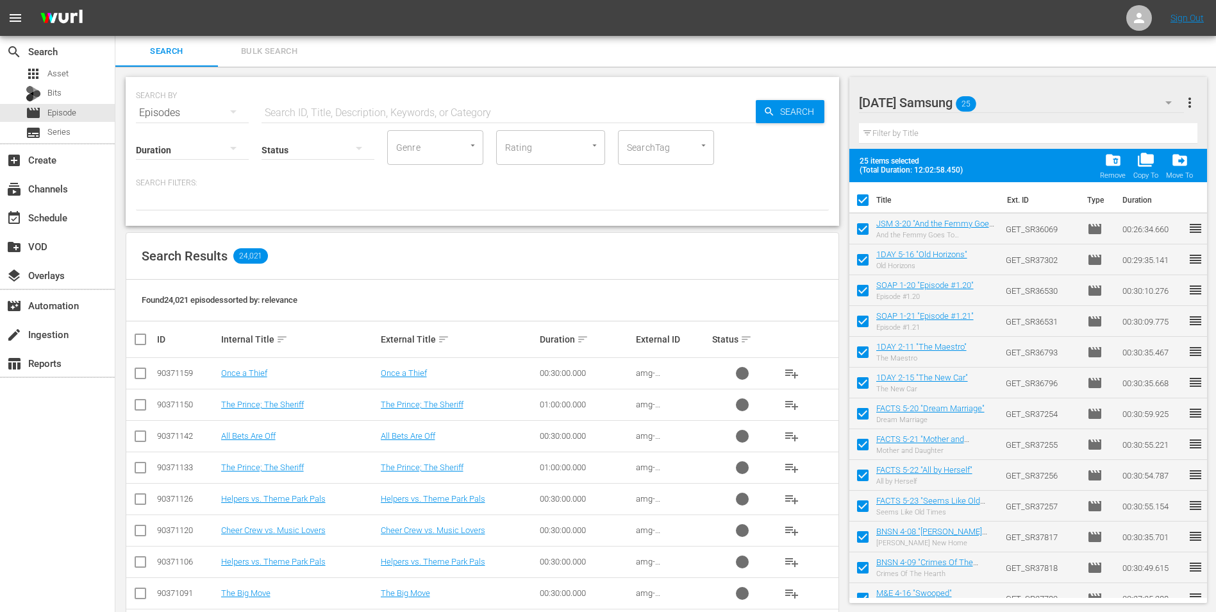
checkbox input "false"
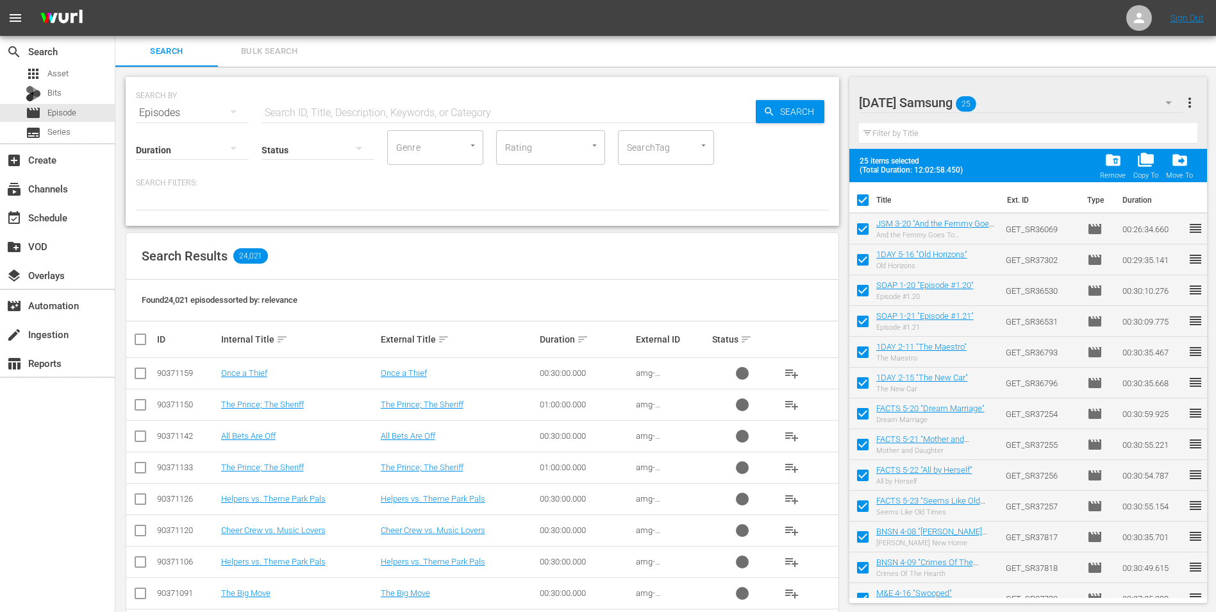
checkbox input "false"
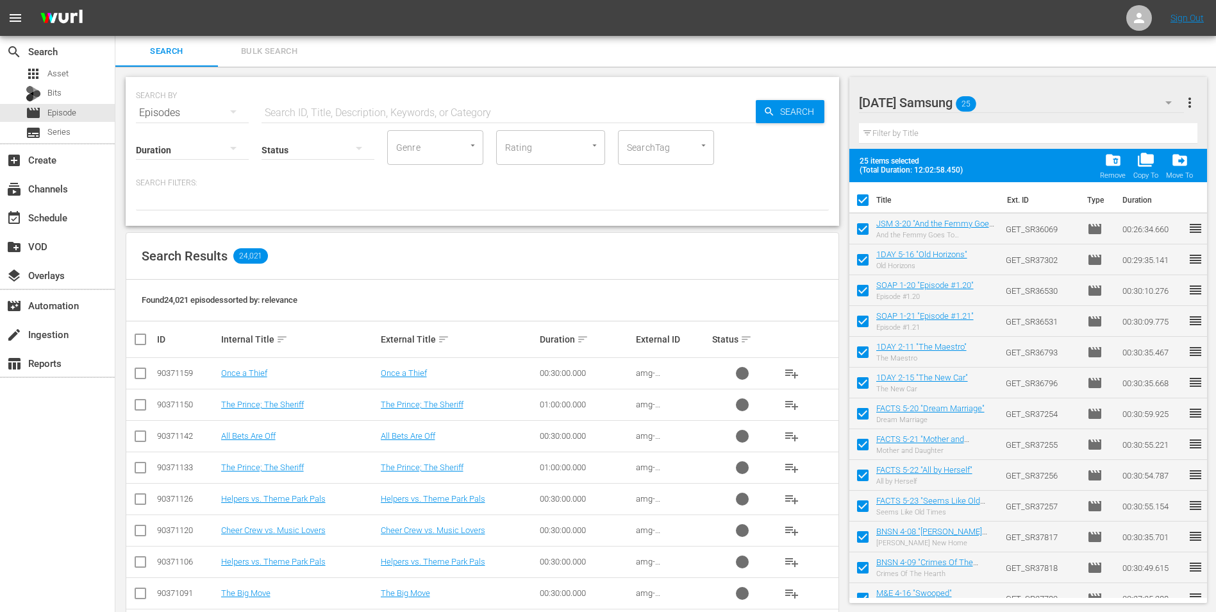
checkbox input "false"
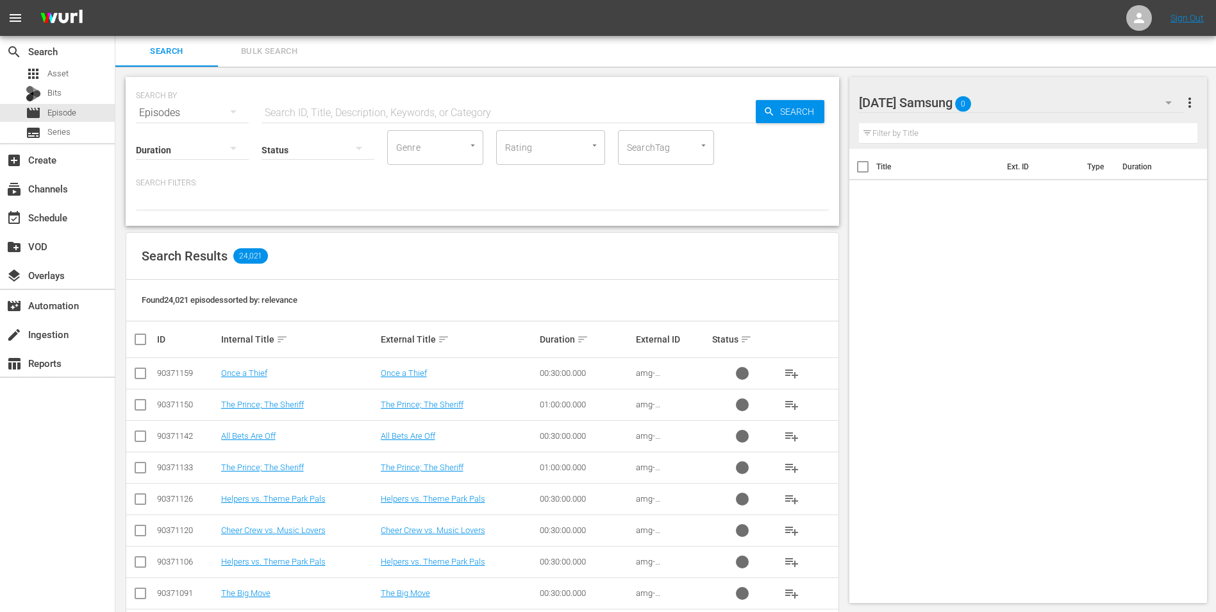
click at [1004, 101] on div "Tuesday Samsung 0" at bounding box center [1022, 103] width 326 height 36
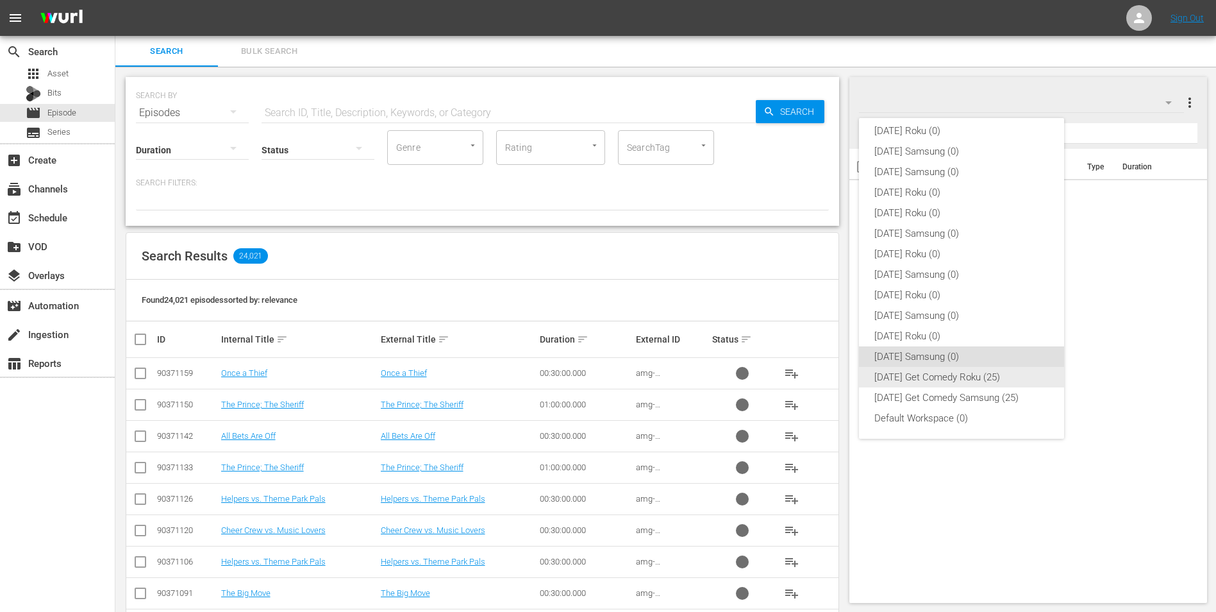
click at [887, 375] on div "[DATE] Get Comedy Roku (25)" at bounding box center [962, 377] width 174 height 21
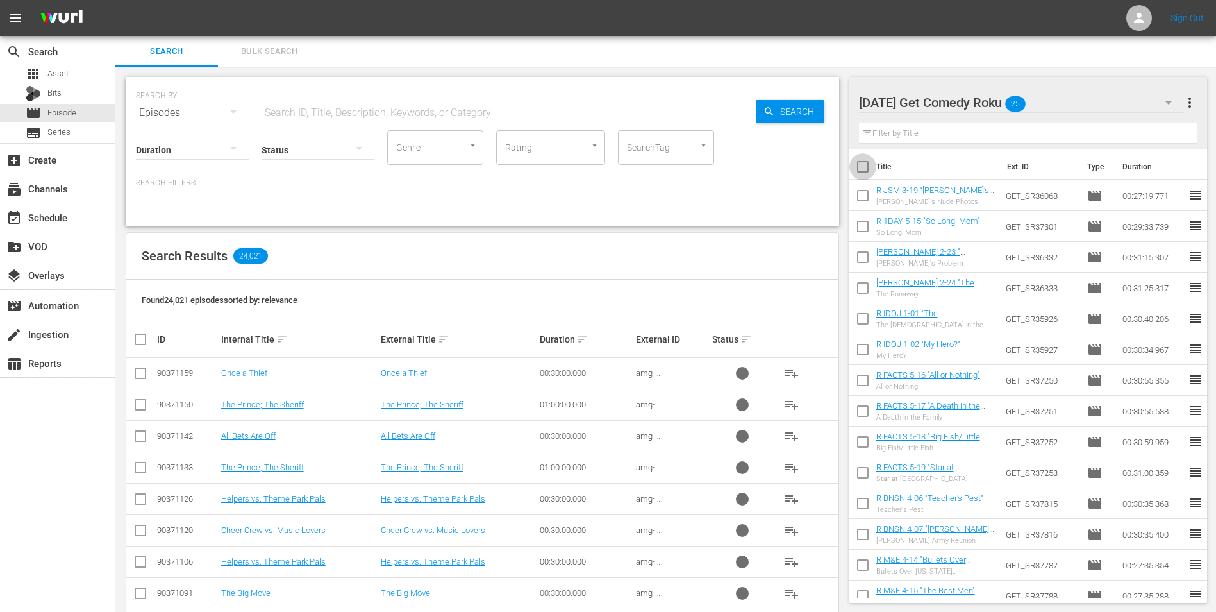
click at [864, 167] on input "checkbox" at bounding box center [863, 169] width 27 height 27
checkbox input "true"
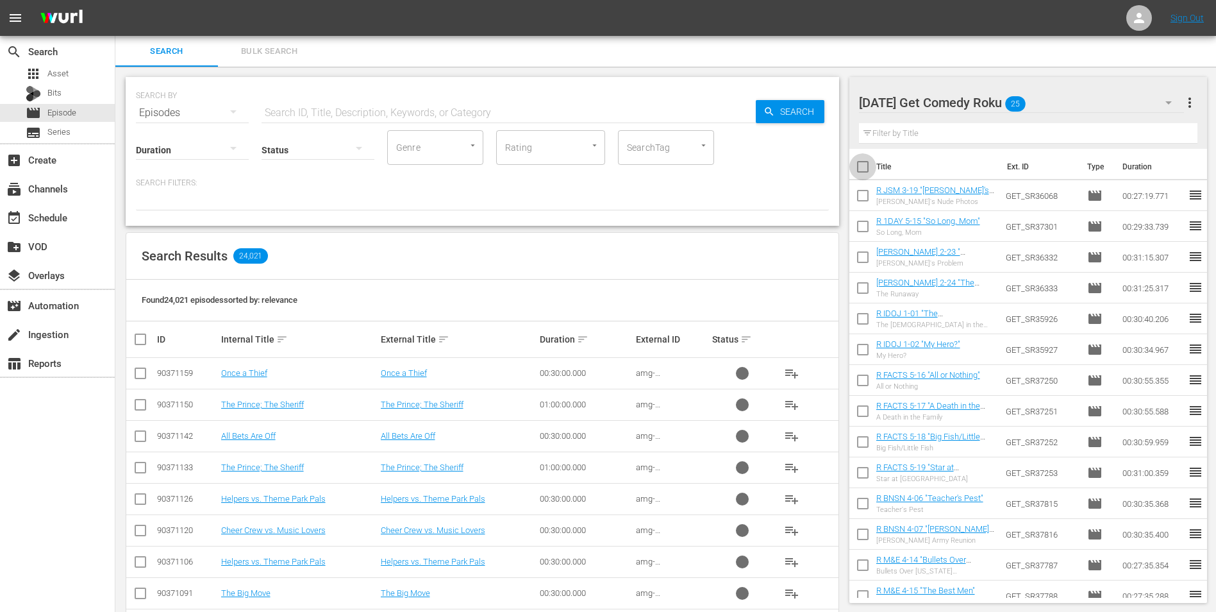
checkbox input "true"
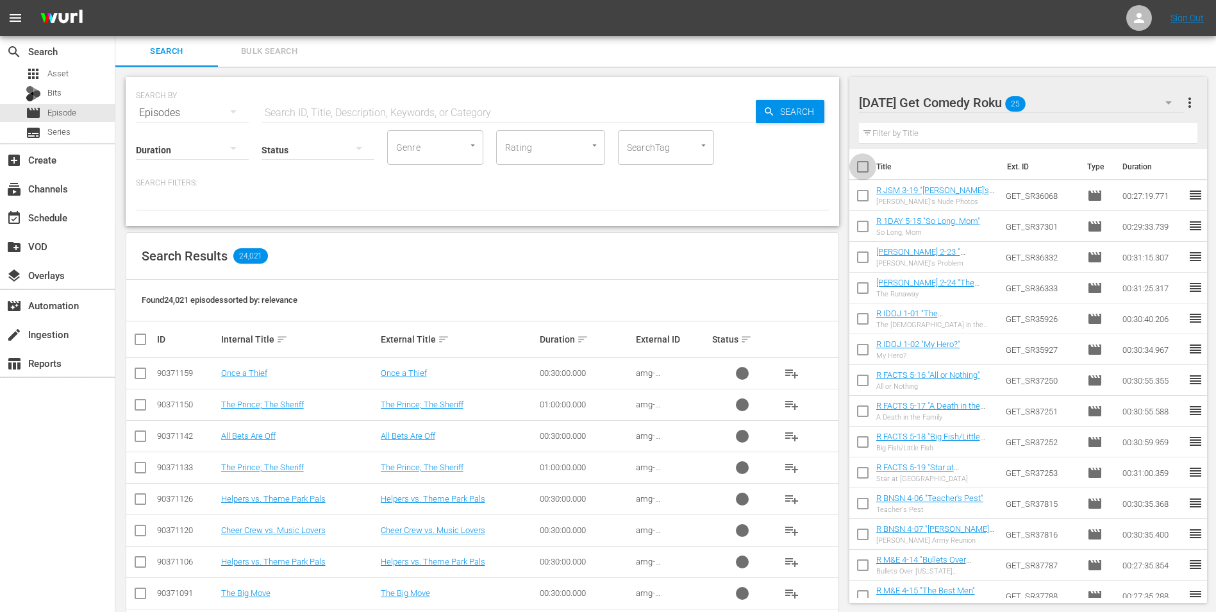
checkbox input "true"
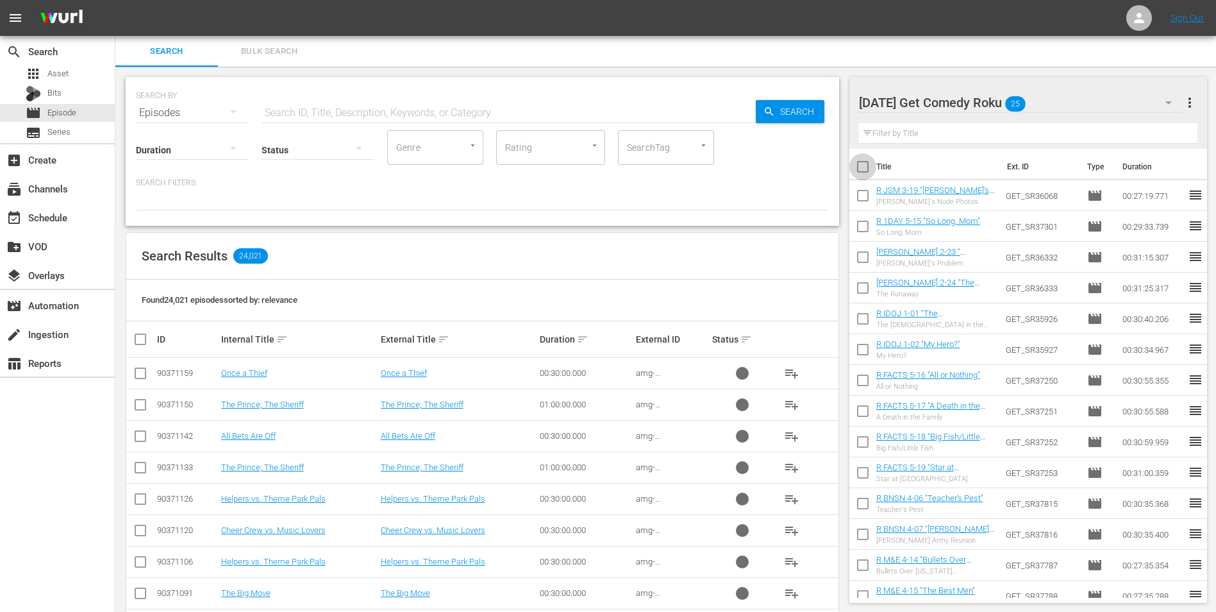
checkbox input "true"
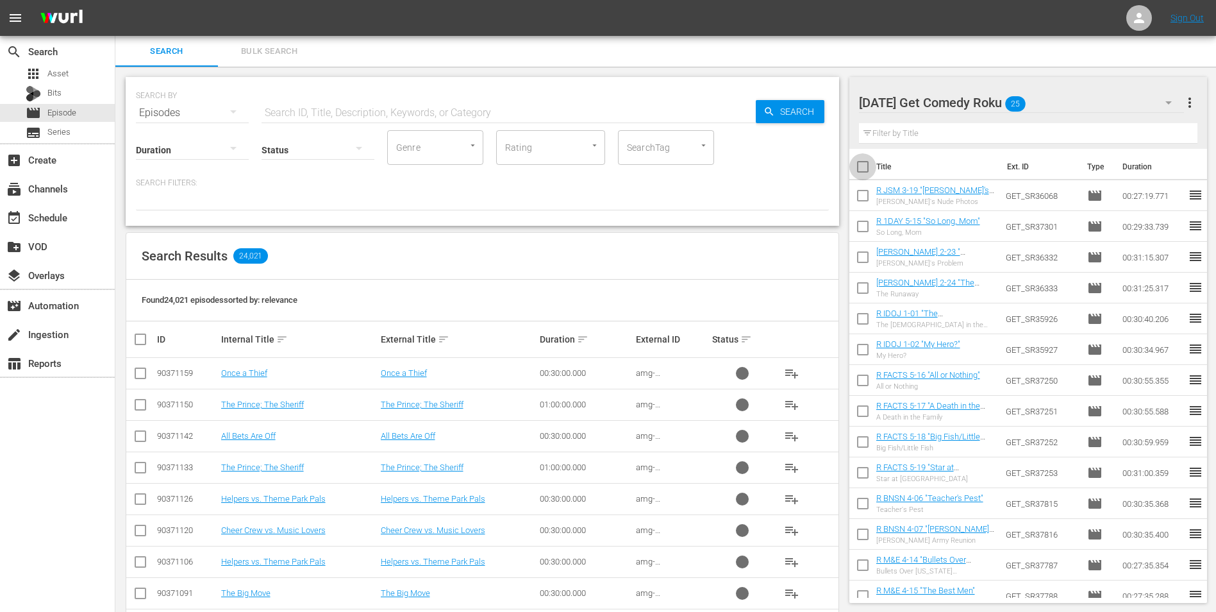
checkbox input "true"
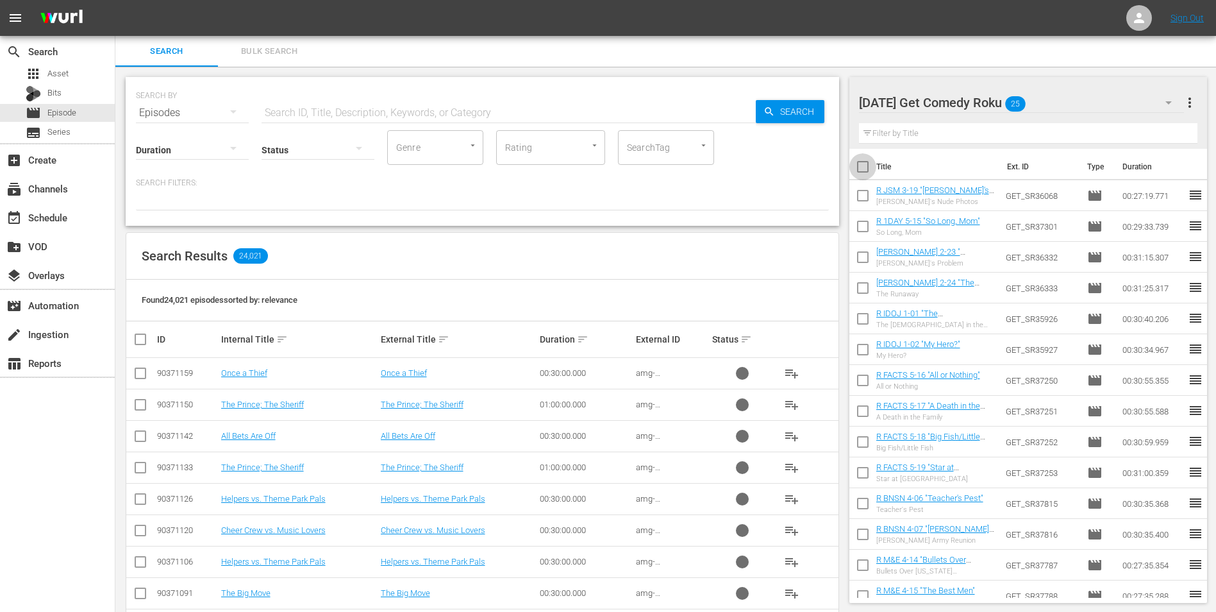
checkbox input "true"
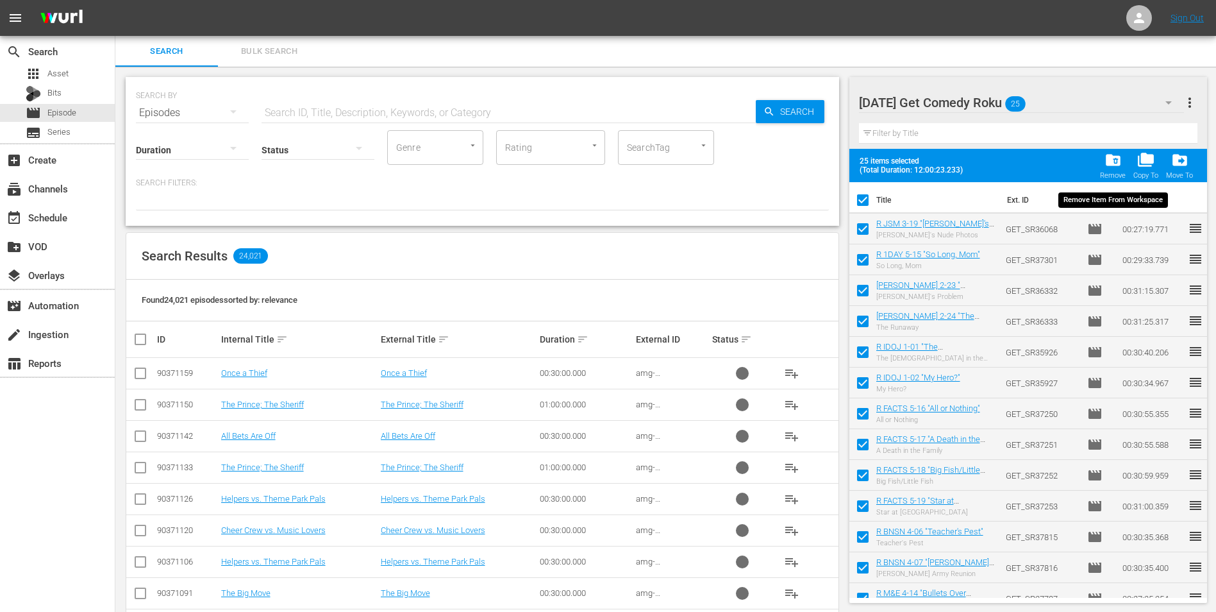
click at [1109, 164] on span "folder_delete" at bounding box center [1113, 159] width 17 height 17
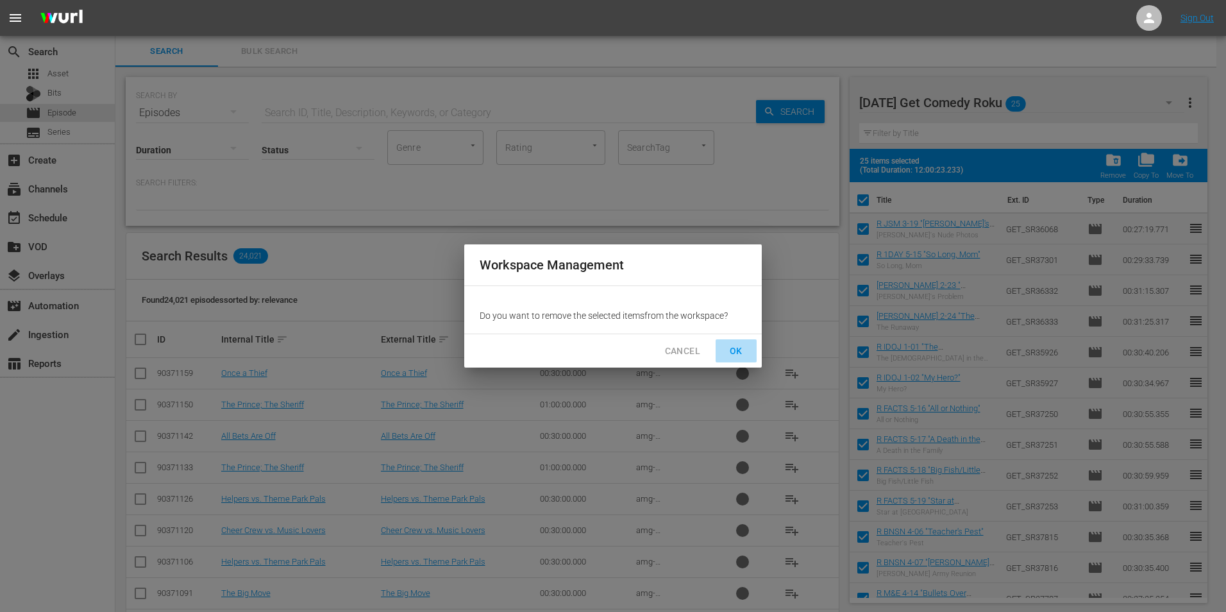
click at [732, 345] on span "OK" at bounding box center [736, 351] width 21 height 16
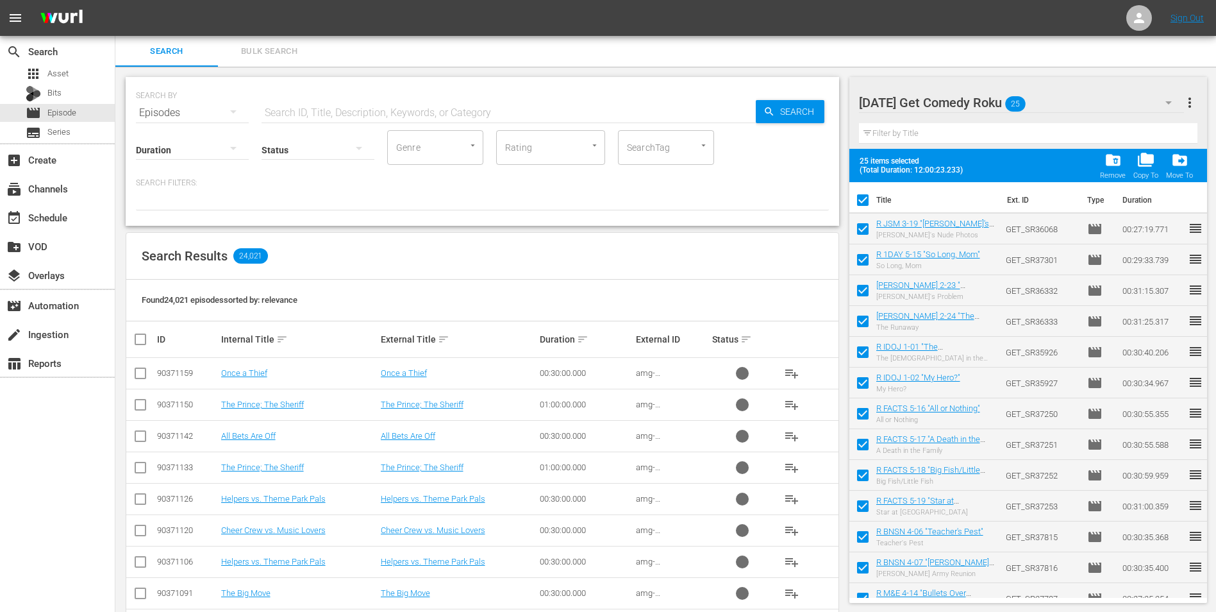
checkbox input "false"
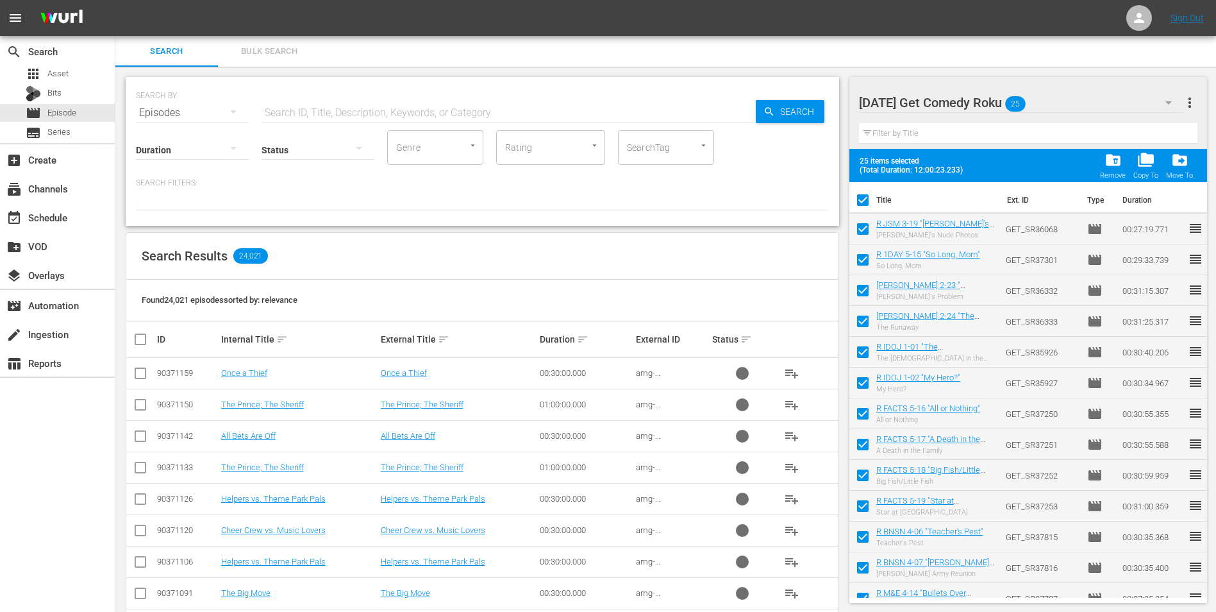
checkbox input "false"
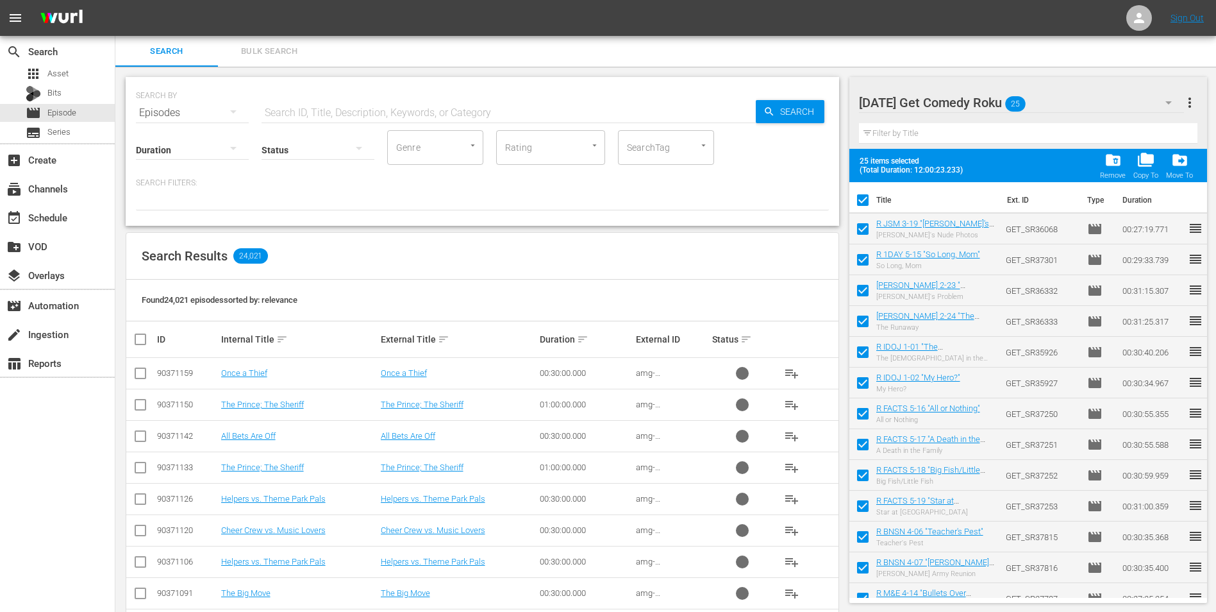
checkbox input "false"
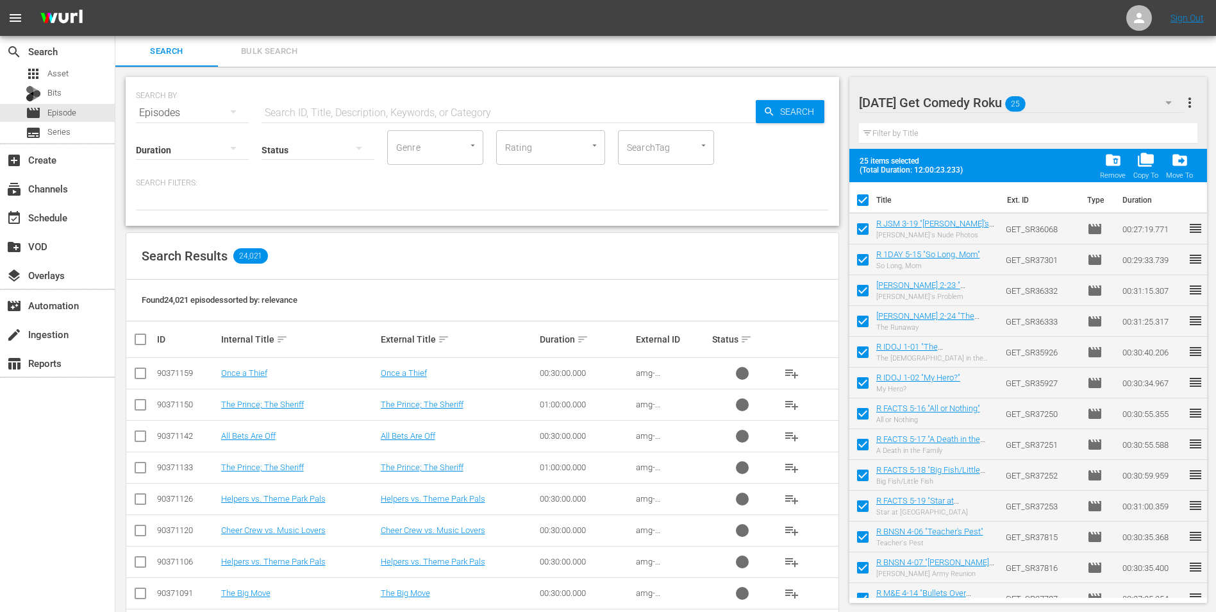
checkbox input "false"
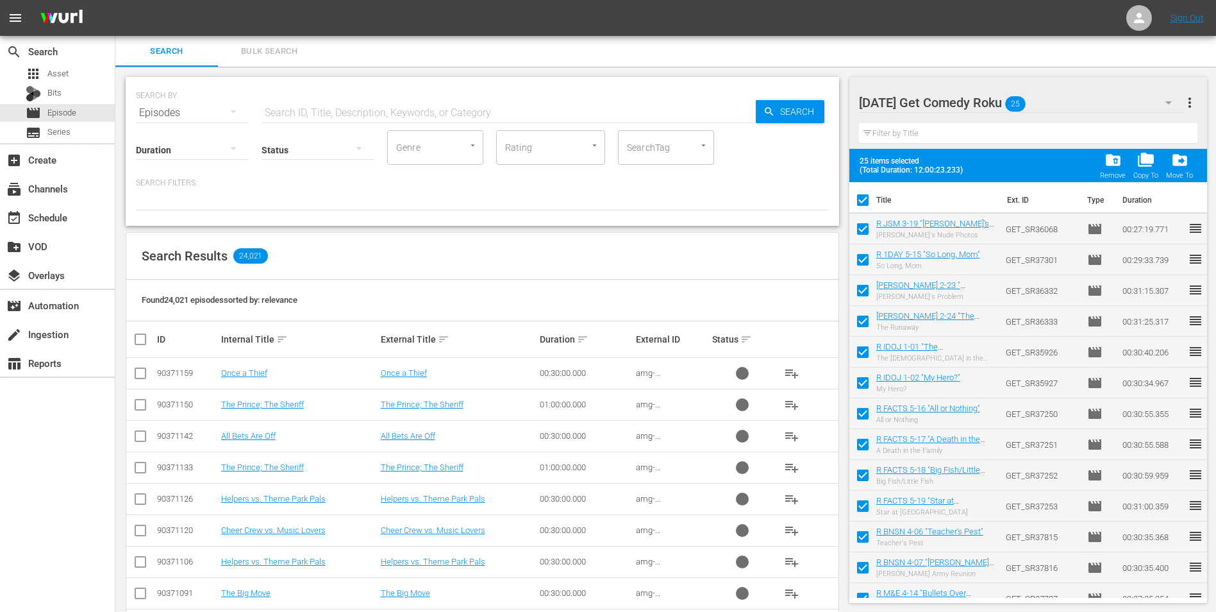
checkbox input "false"
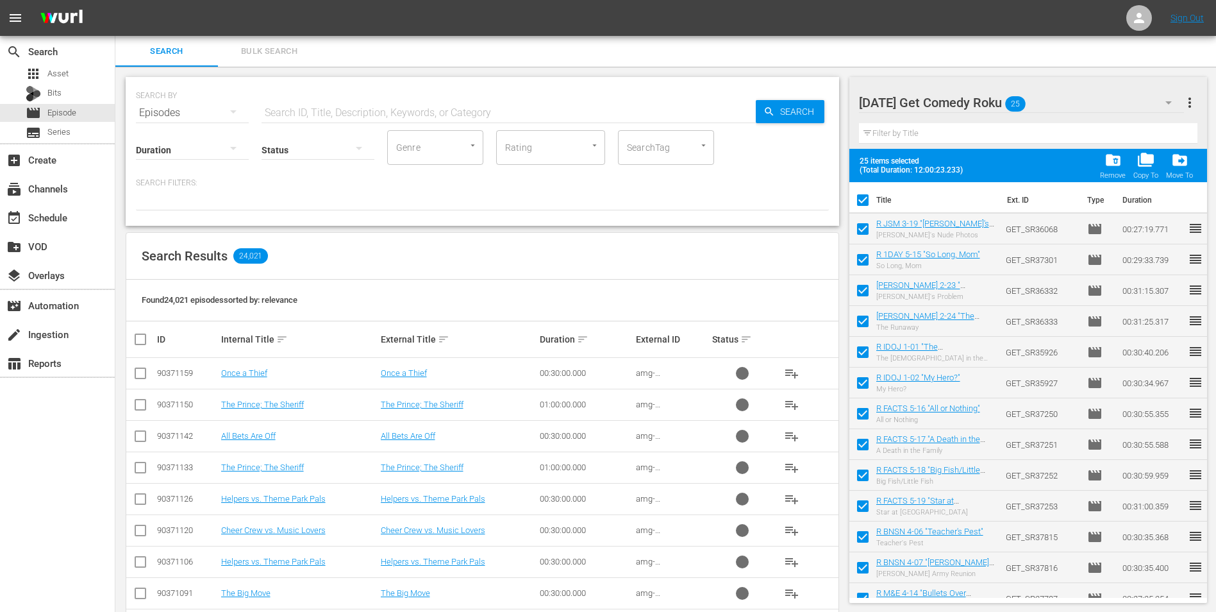
checkbox input "false"
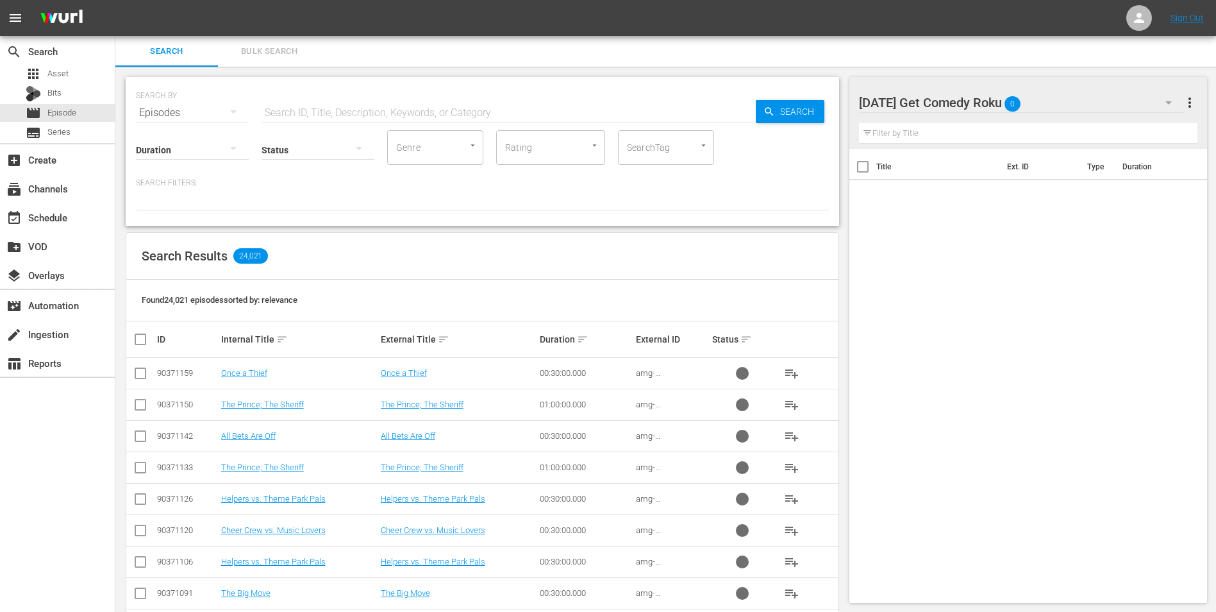
click at [1045, 106] on div "Monday Get Comedy Roku 0" at bounding box center [1022, 103] width 326 height 36
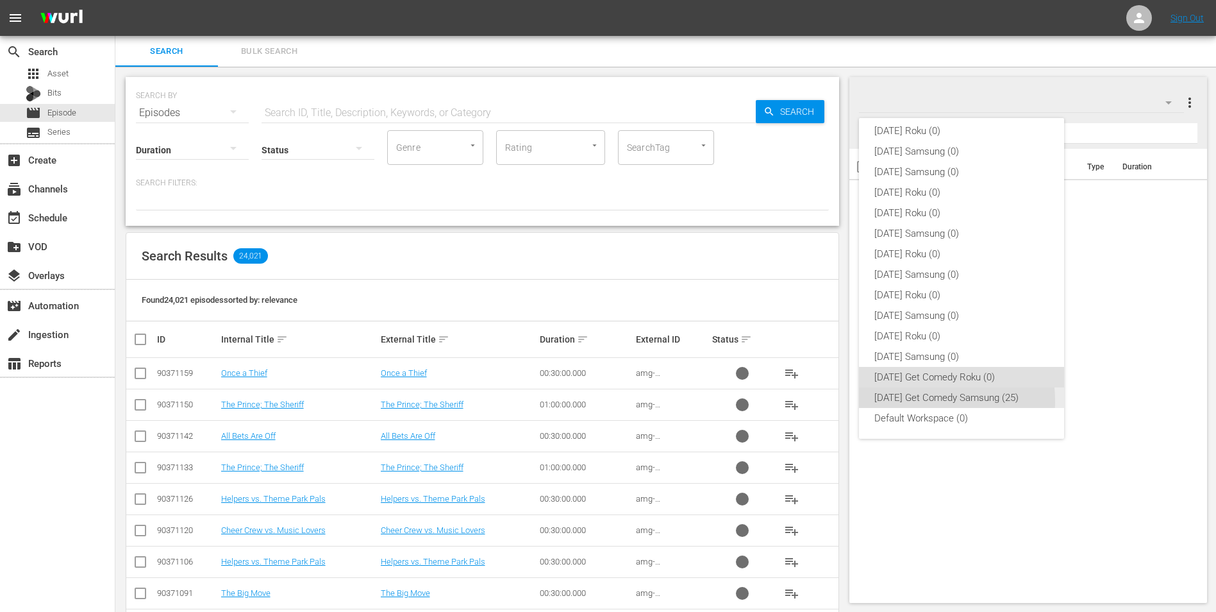
click at [925, 401] on div "[DATE] Get Comedy Samsung (25)" at bounding box center [962, 397] width 174 height 21
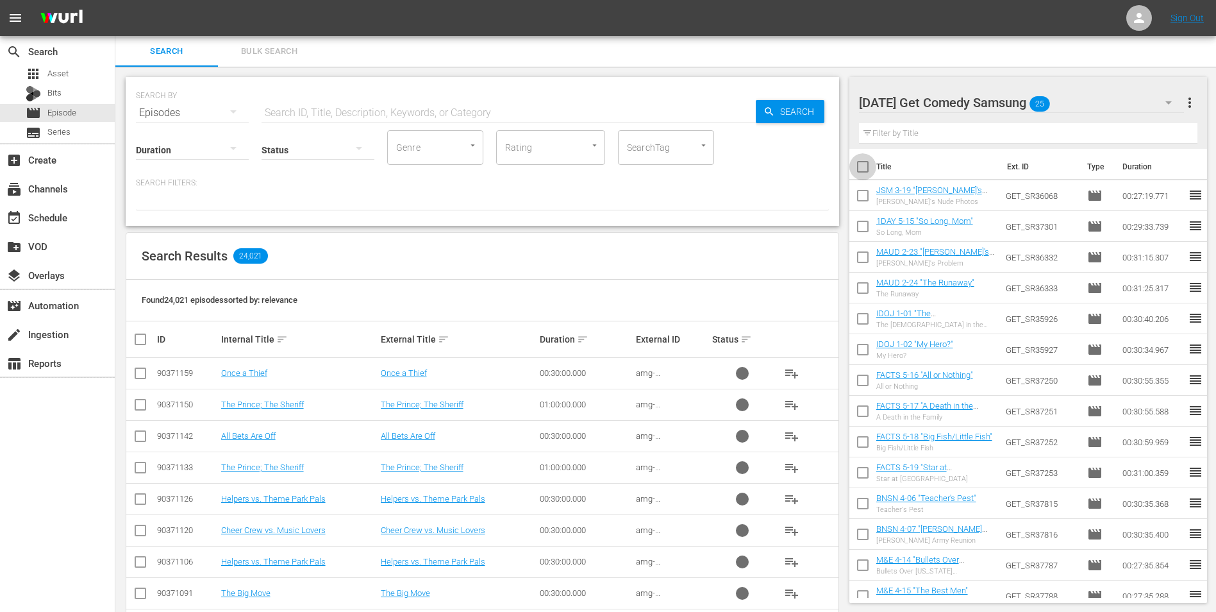
click at [864, 166] on input "checkbox" at bounding box center [863, 169] width 27 height 27
checkbox input "true"
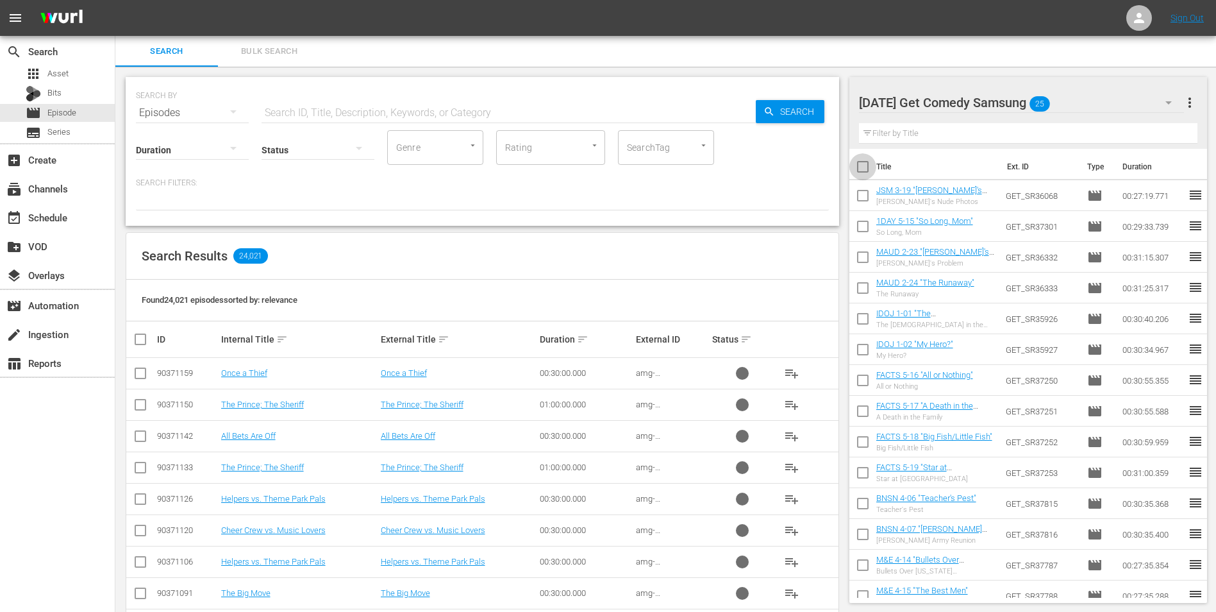
checkbox input "true"
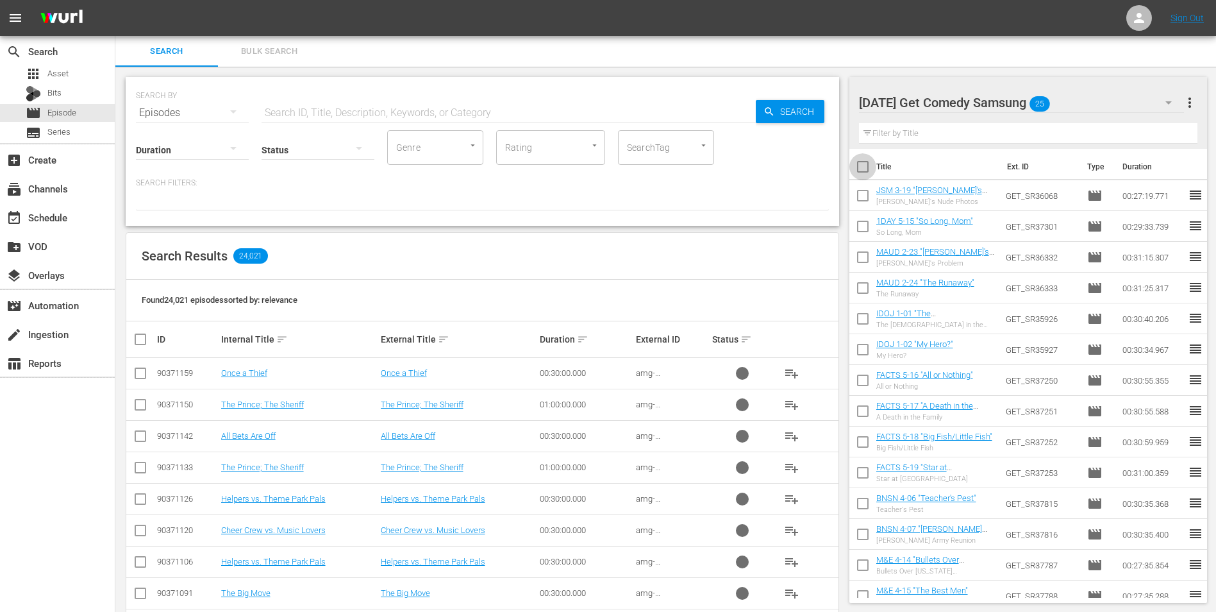
checkbox input "true"
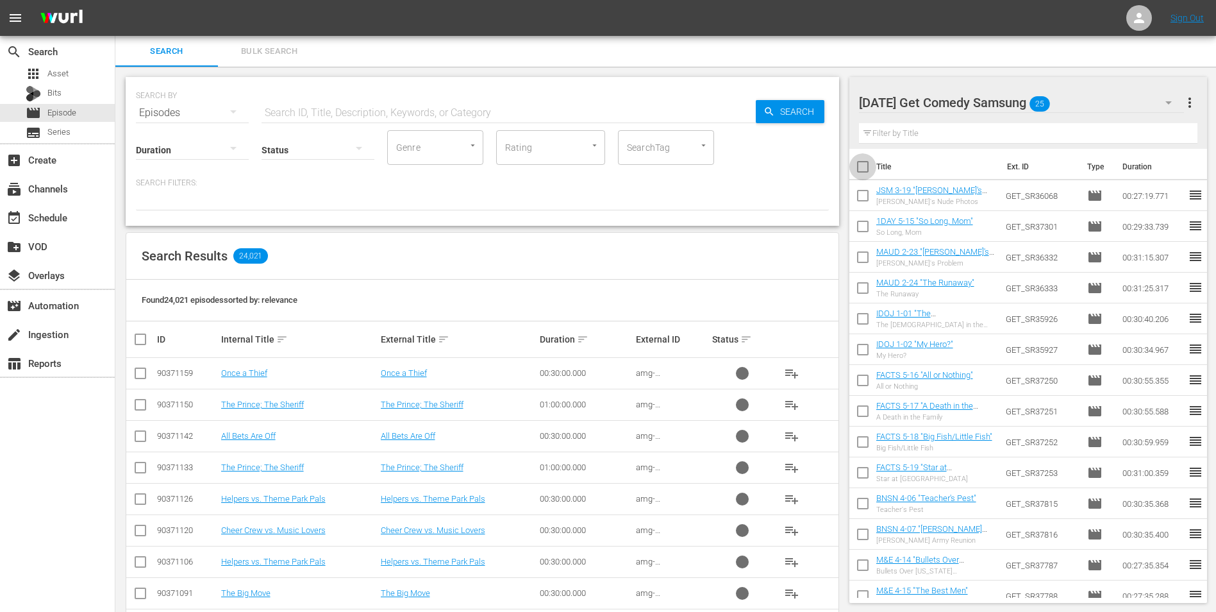
checkbox input "true"
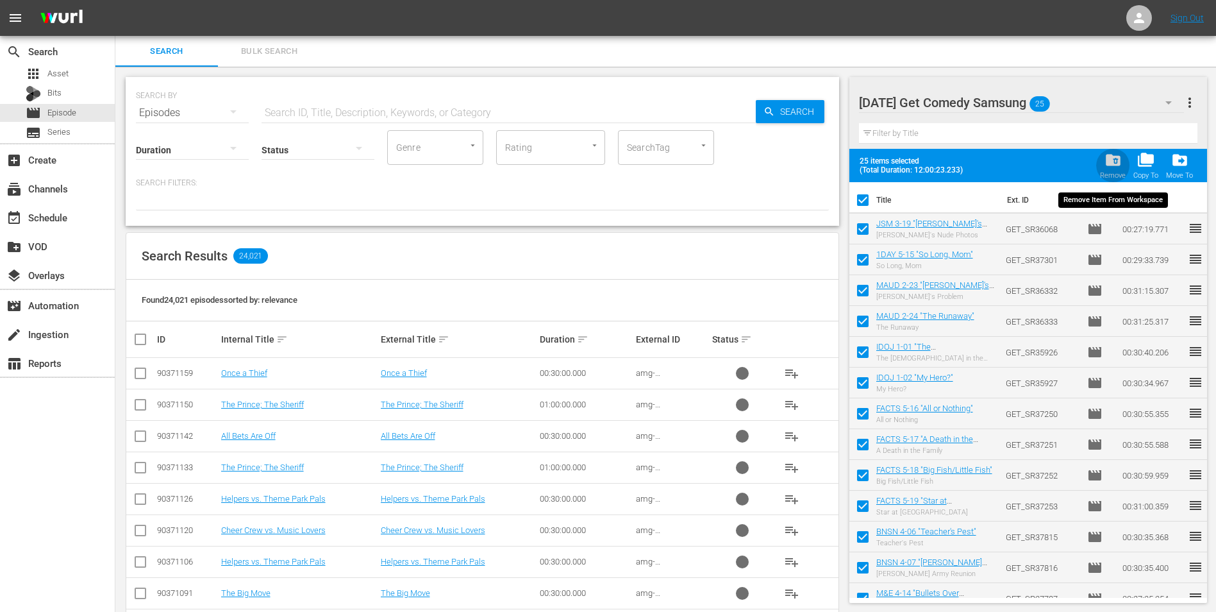
click at [1110, 165] on span "folder_delete" at bounding box center [1113, 159] width 17 height 17
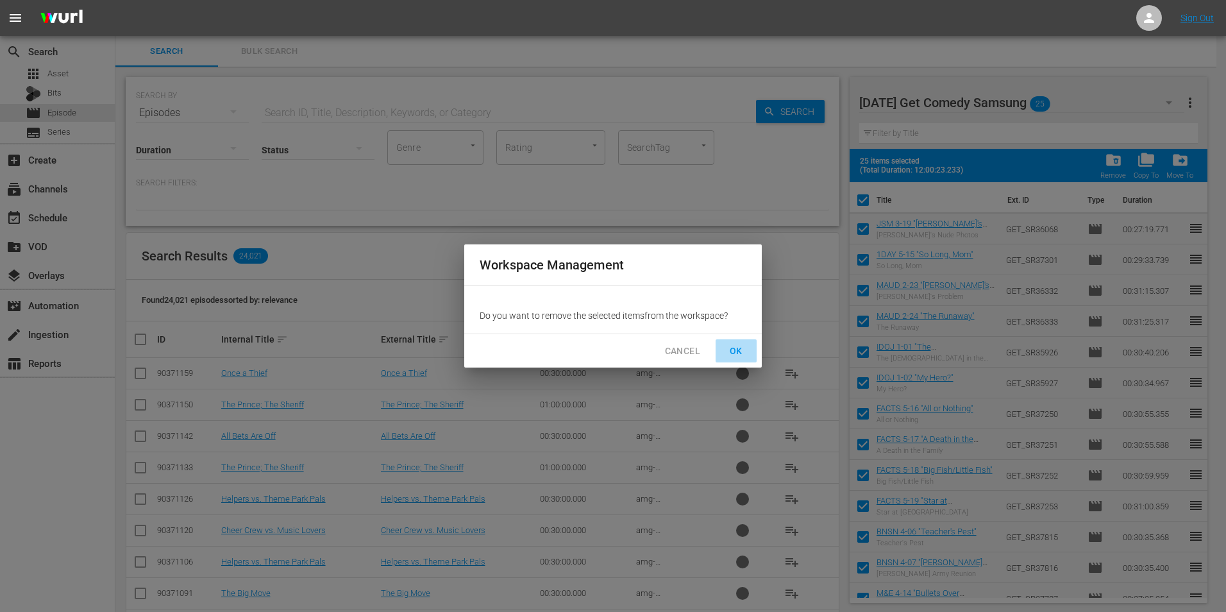
click at [742, 349] on span "OK" at bounding box center [736, 351] width 21 height 16
